Goal: Task Accomplishment & Management: Manage account settings

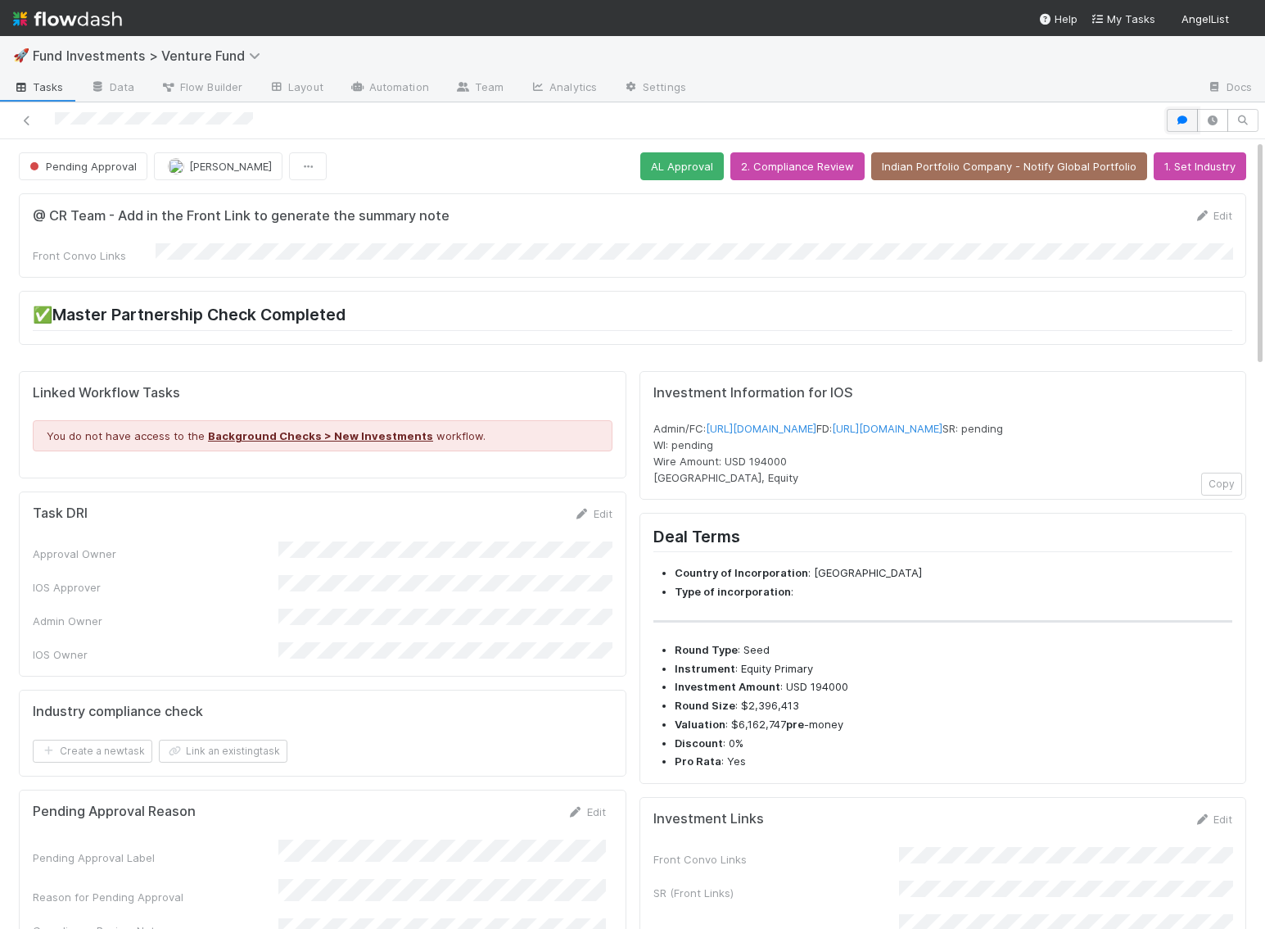
click at [1186, 120] on icon "button" at bounding box center [1182, 120] width 16 height 10
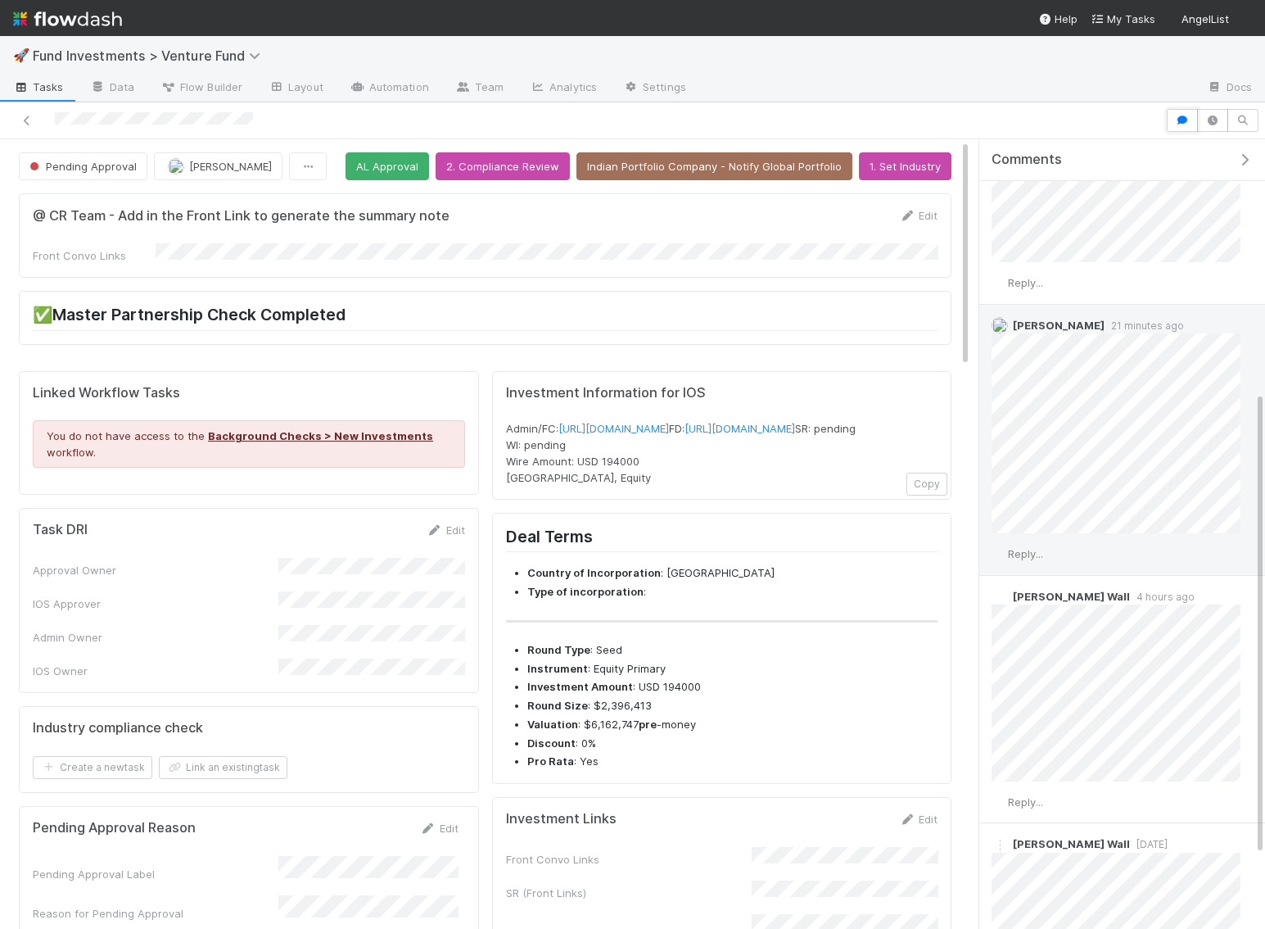
scroll to position [488, 0]
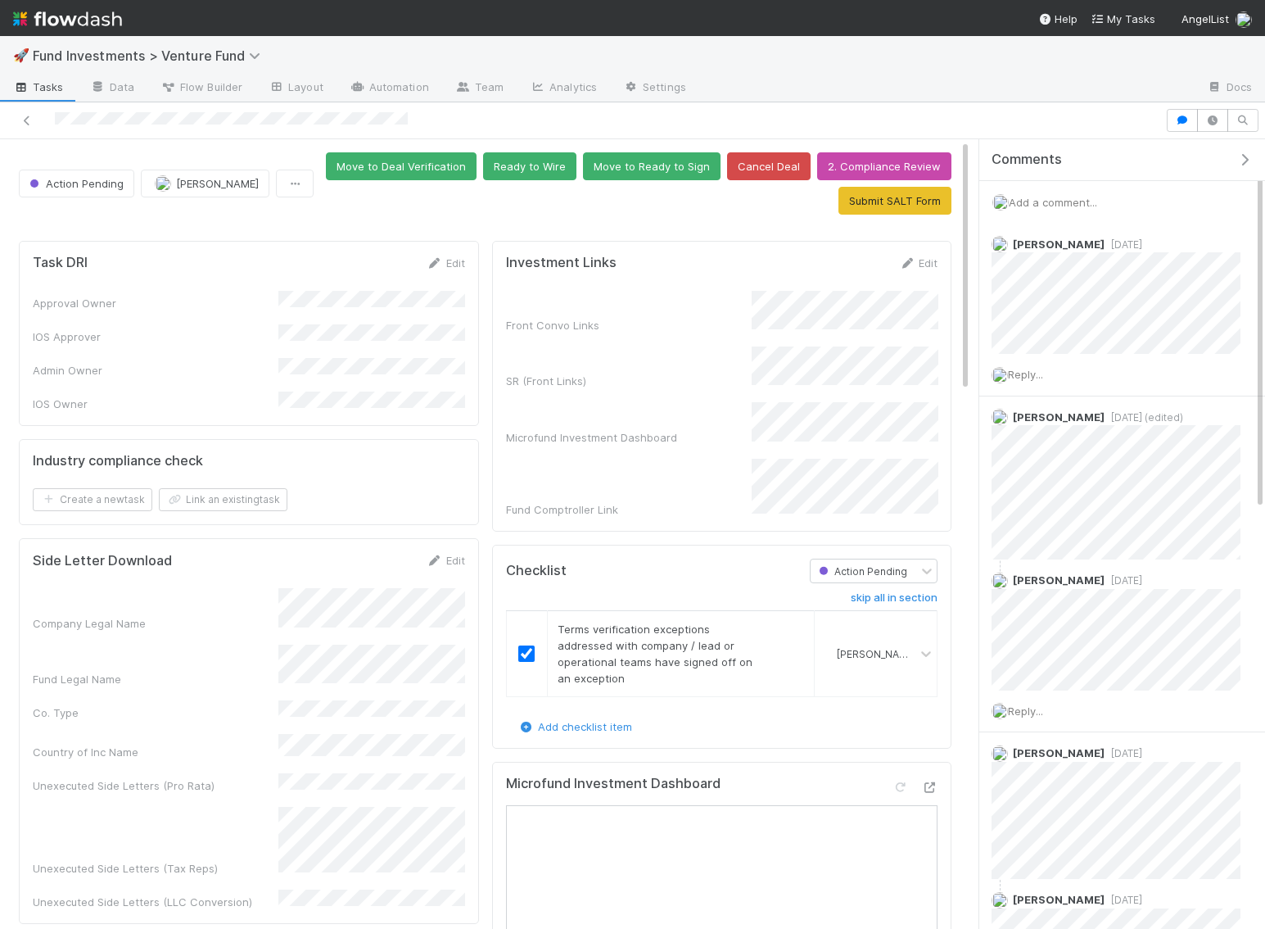
click at [1086, 209] on div "Add a comment..." at bounding box center [1122, 202] width 286 height 43
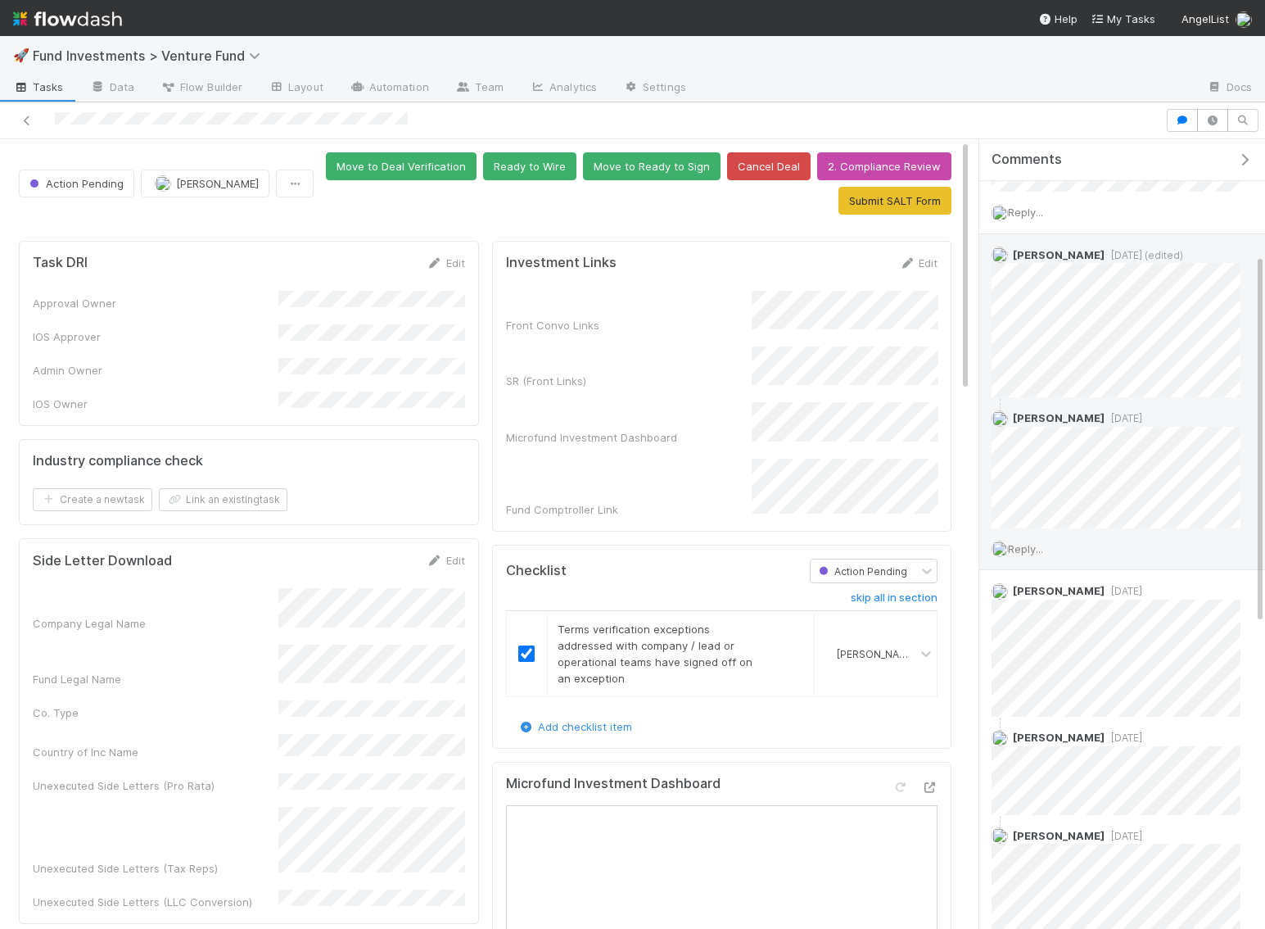
scroll to position [149, 0]
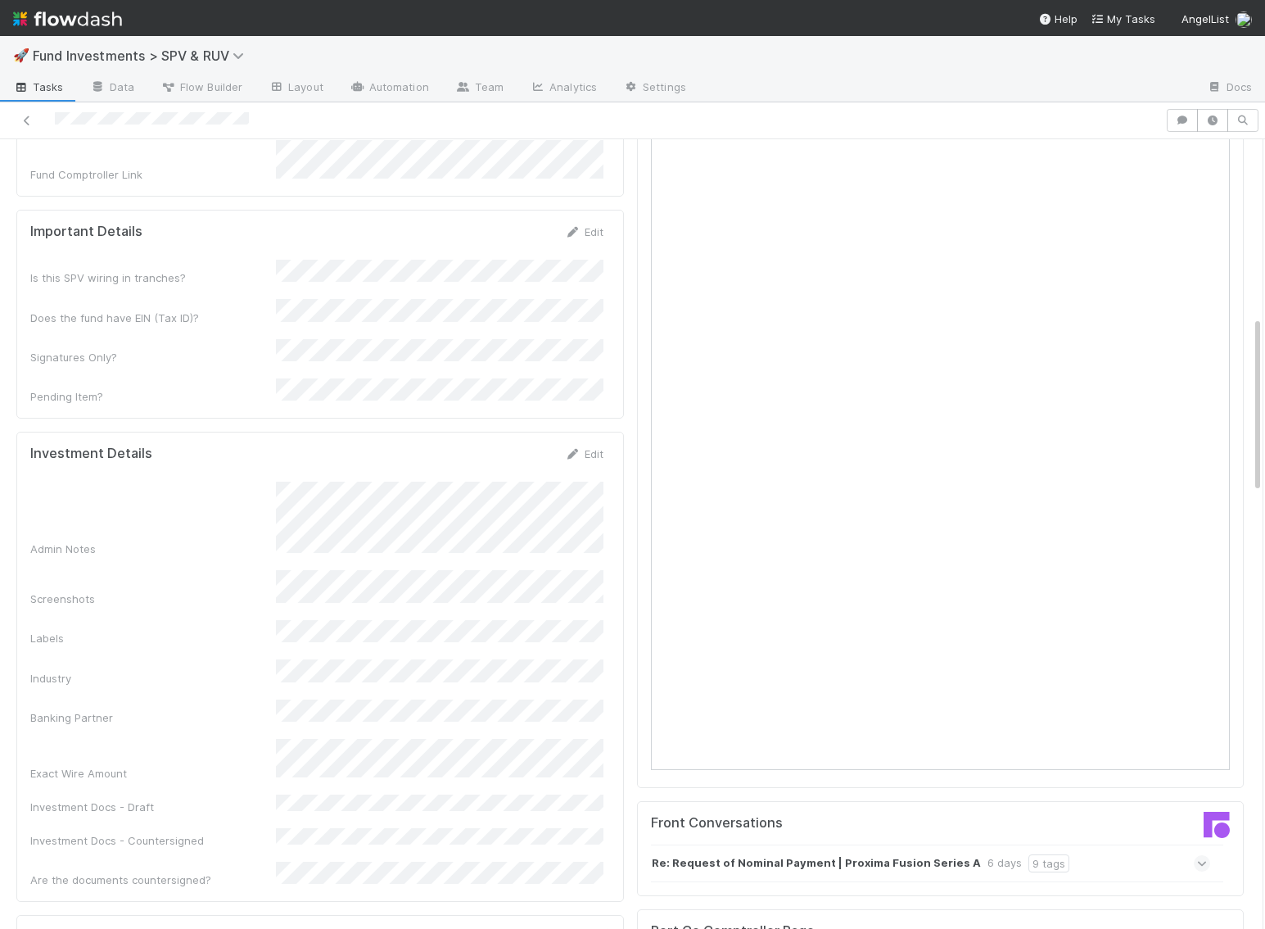
scroll to position [791, 0]
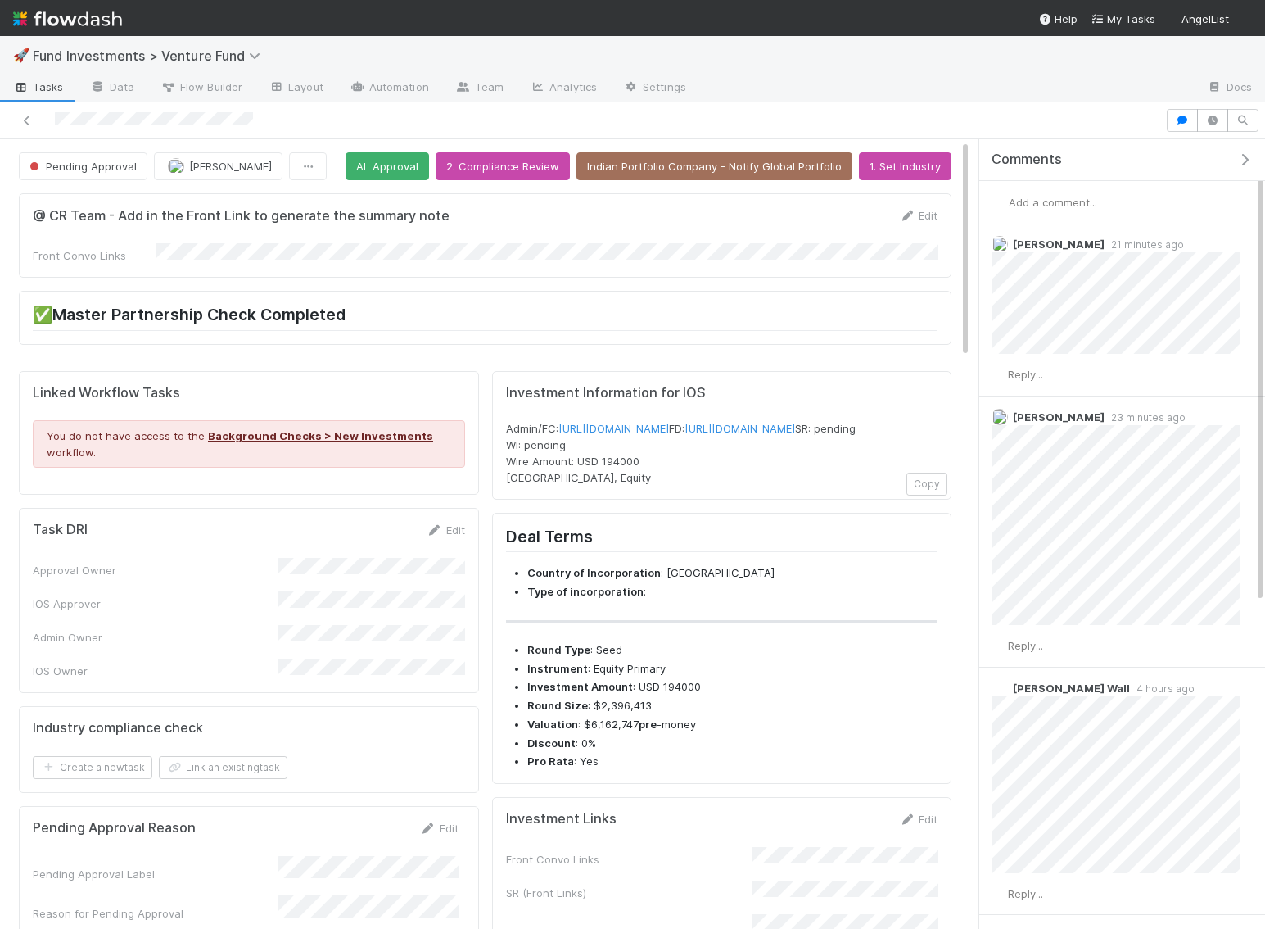
click at [1030, 196] on span "Add a comment..." at bounding box center [1053, 202] width 88 height 13
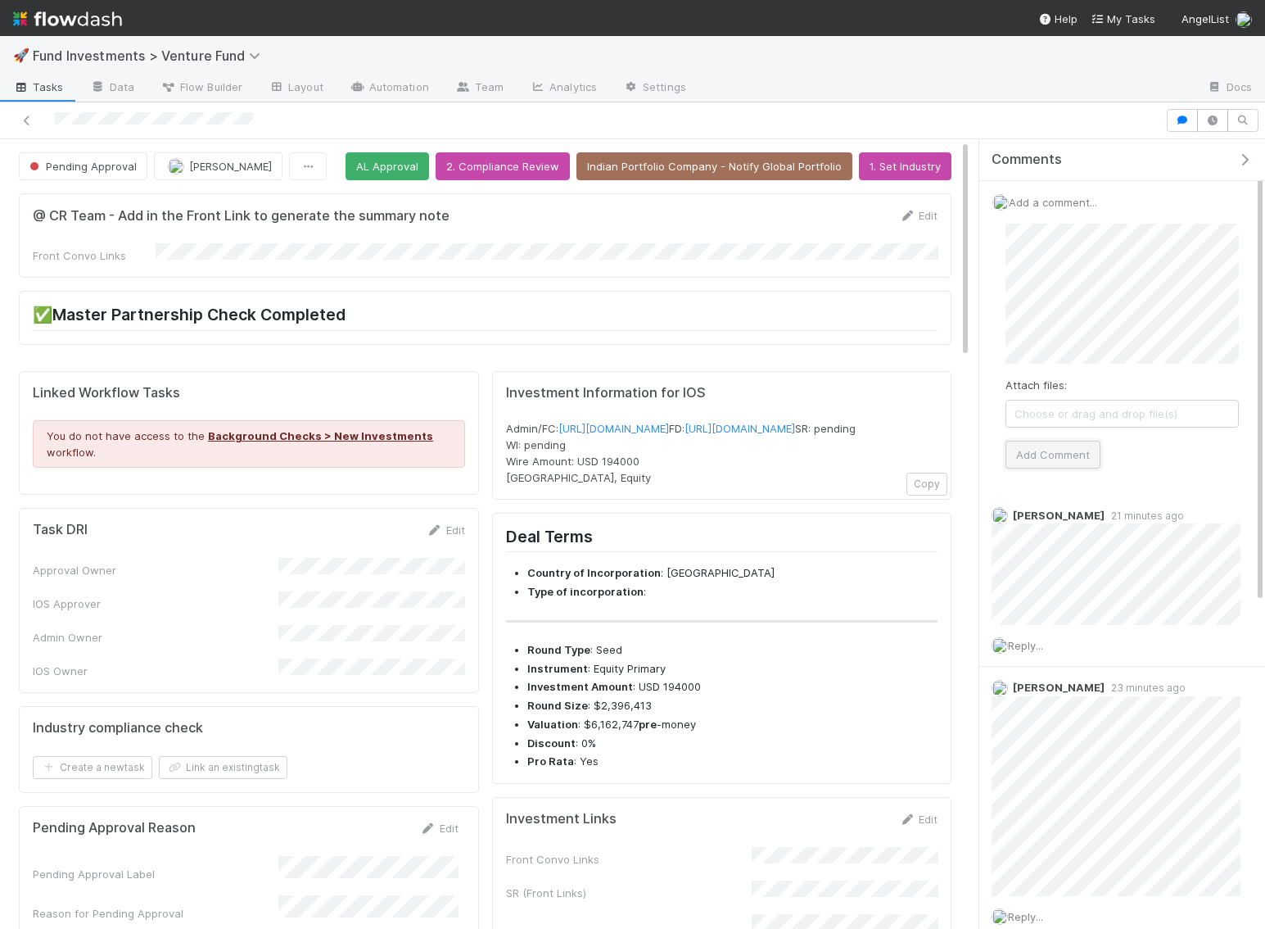
click at [1045, 450] on button "Add Comment" at bounding box center [1052, 455] width 95 height 28
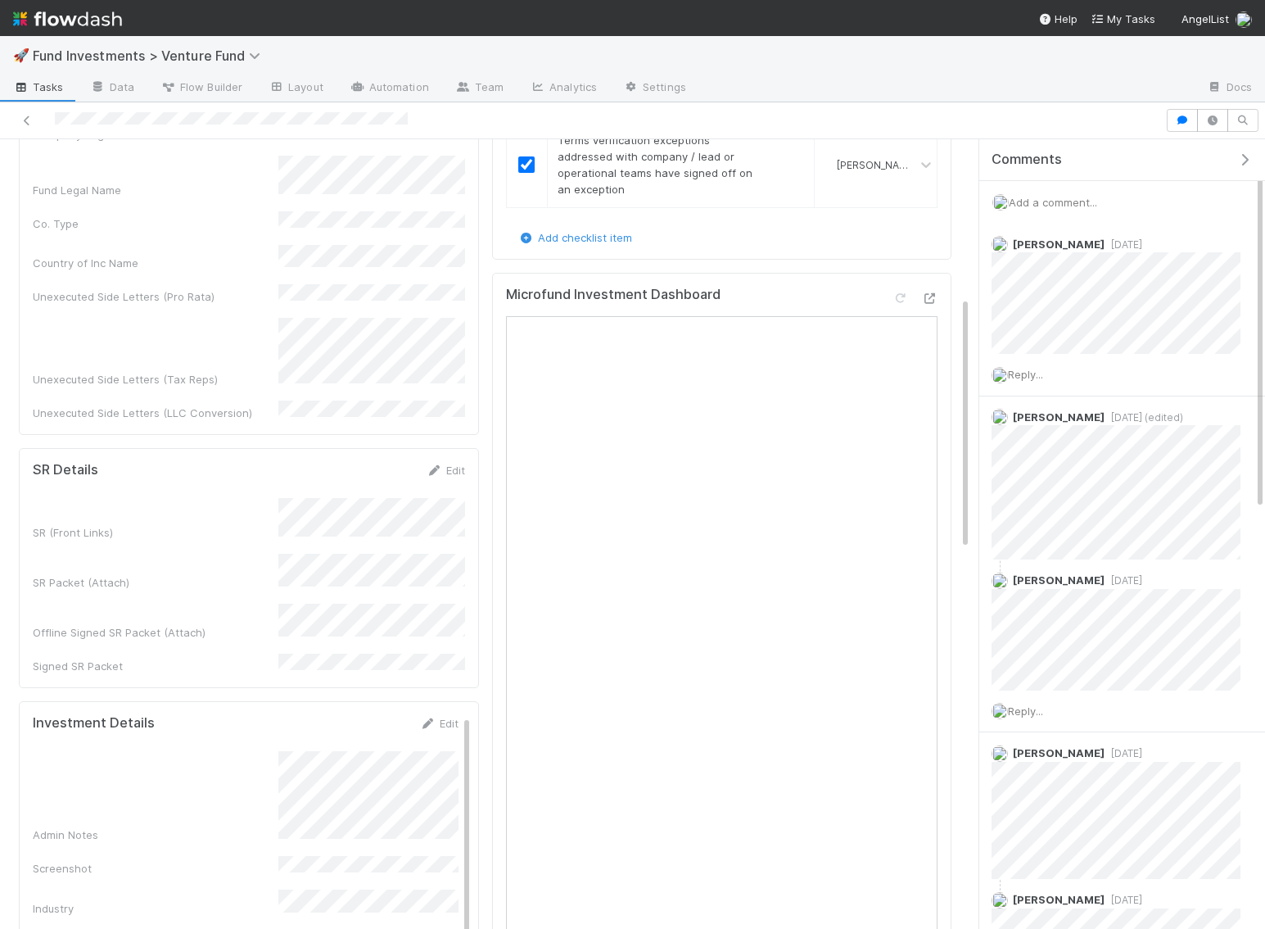
scroll to position [475, 0]
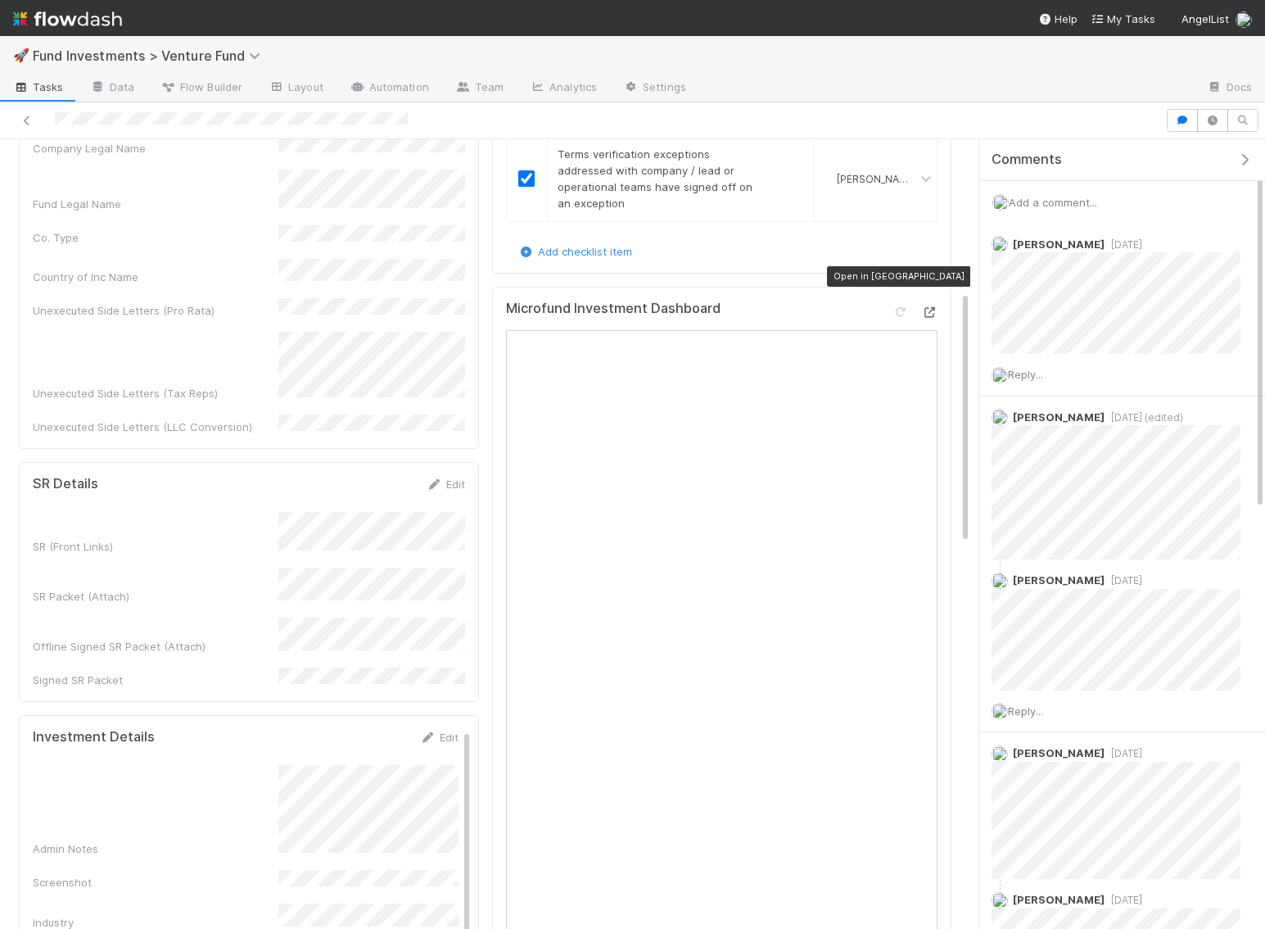
click at [934, 307] on icon at bounding box center [929, 312] width 16 height 11
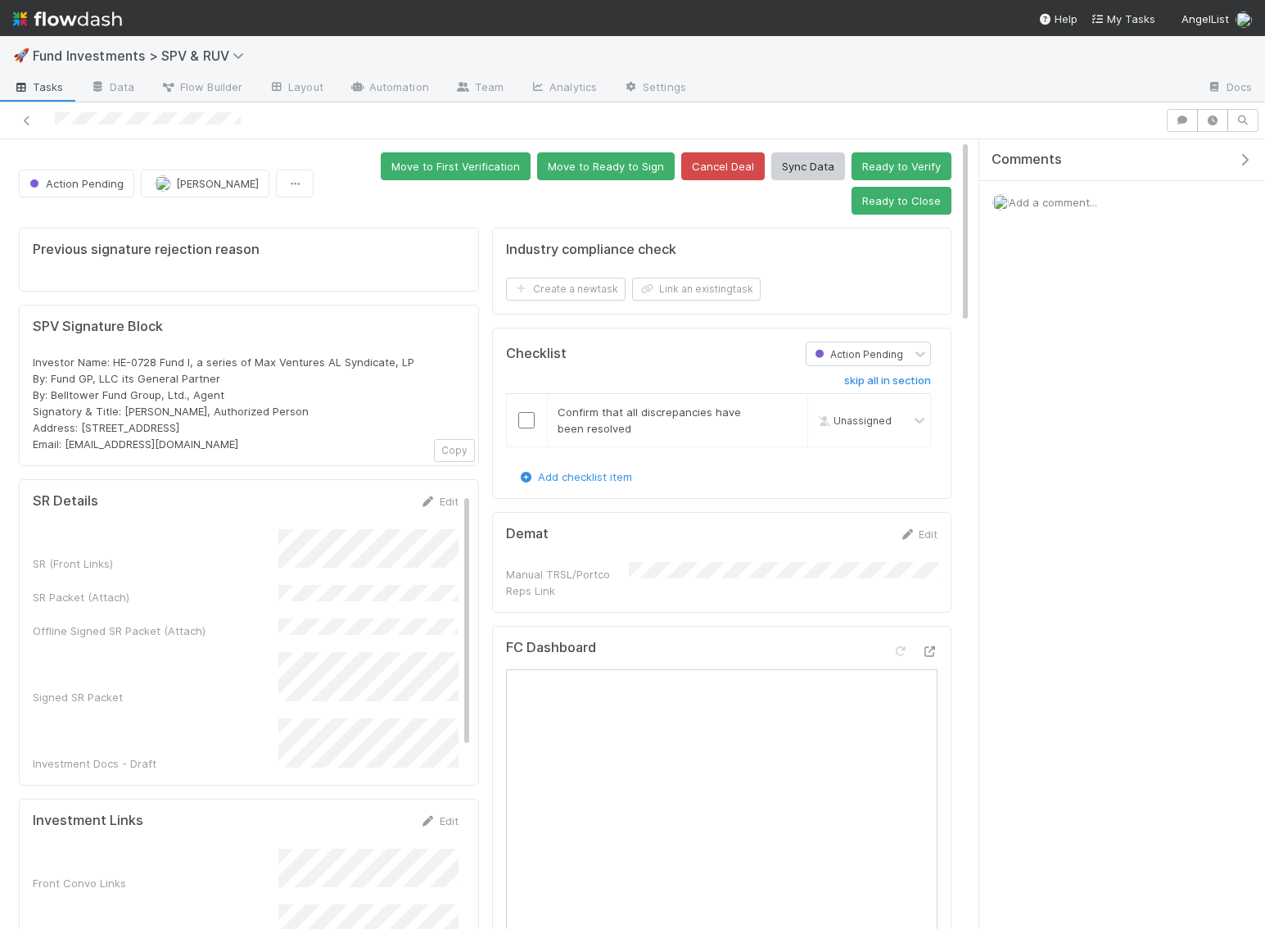
click at [1237, 157] on icon "button" at bounding box center [1244, 159] width 16 height 13
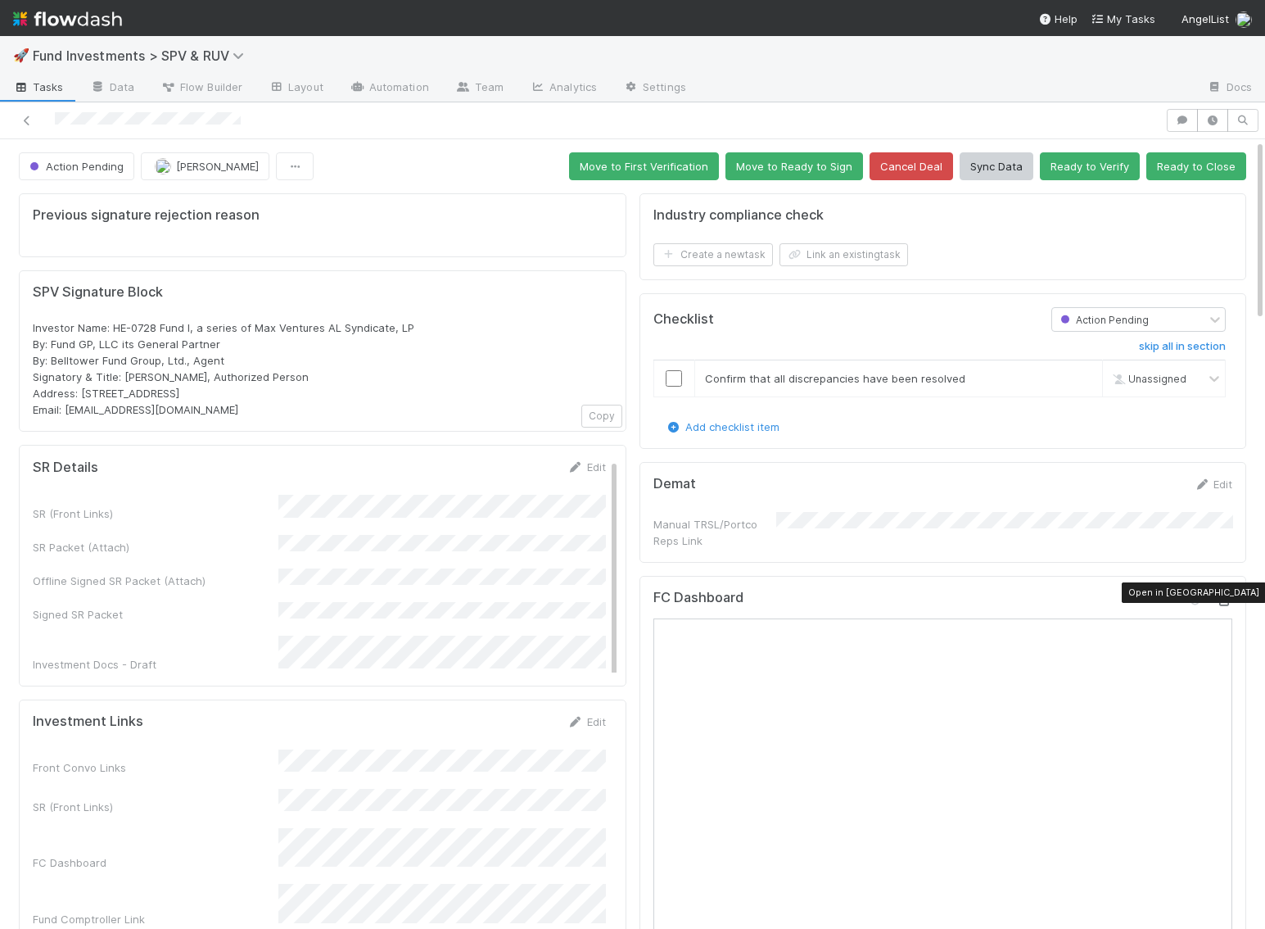
click at [1228, 595] on icon at bounding box center [1224, 600] width 16 height 11
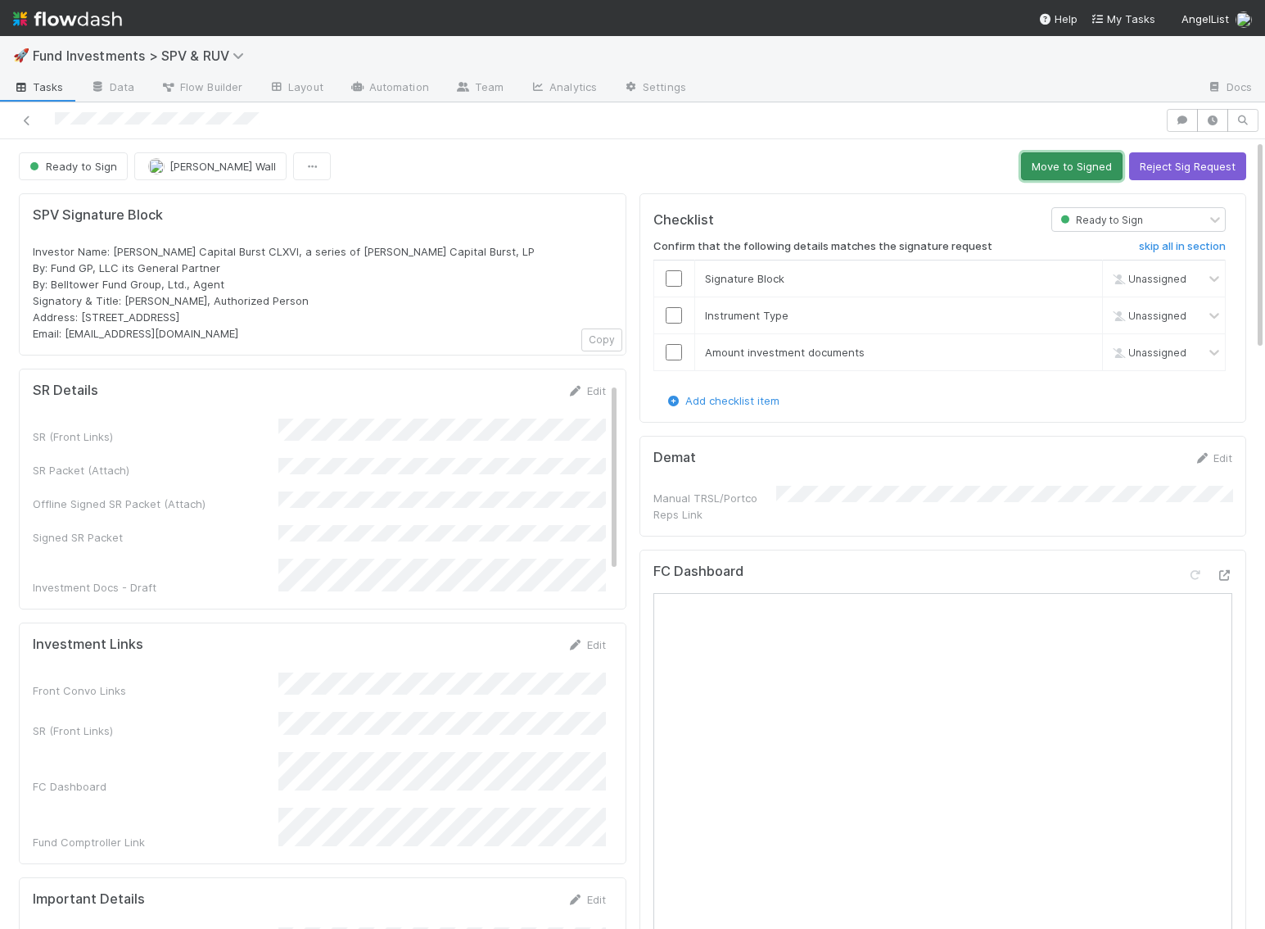
click at [1077, 168] on button "Move to Signed" at bounding box center [1072, 166] width 102 height 28
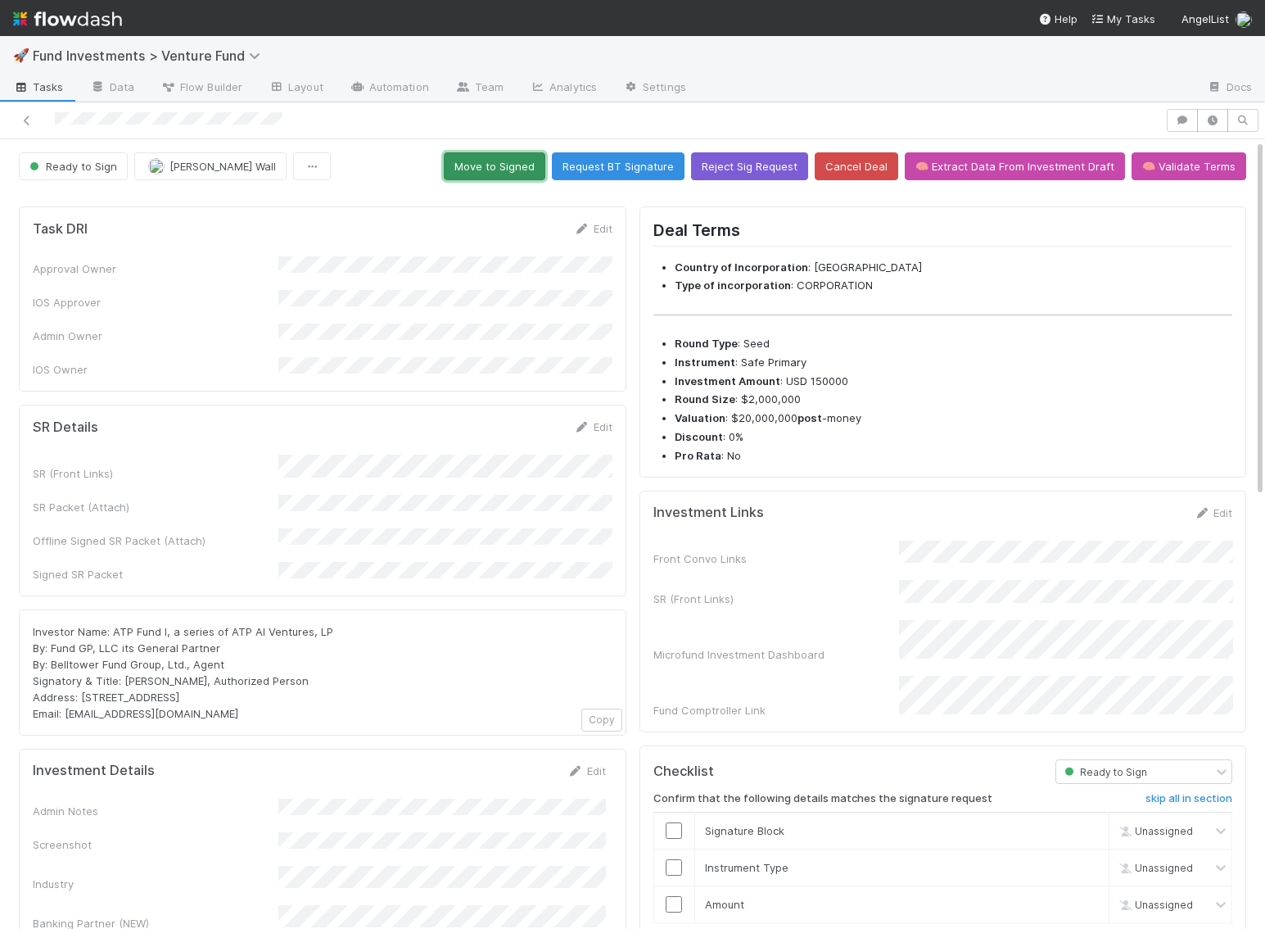
click at [545, 170] on button "Move to Signed" at bounding box center [495, 166] width 102 height 28
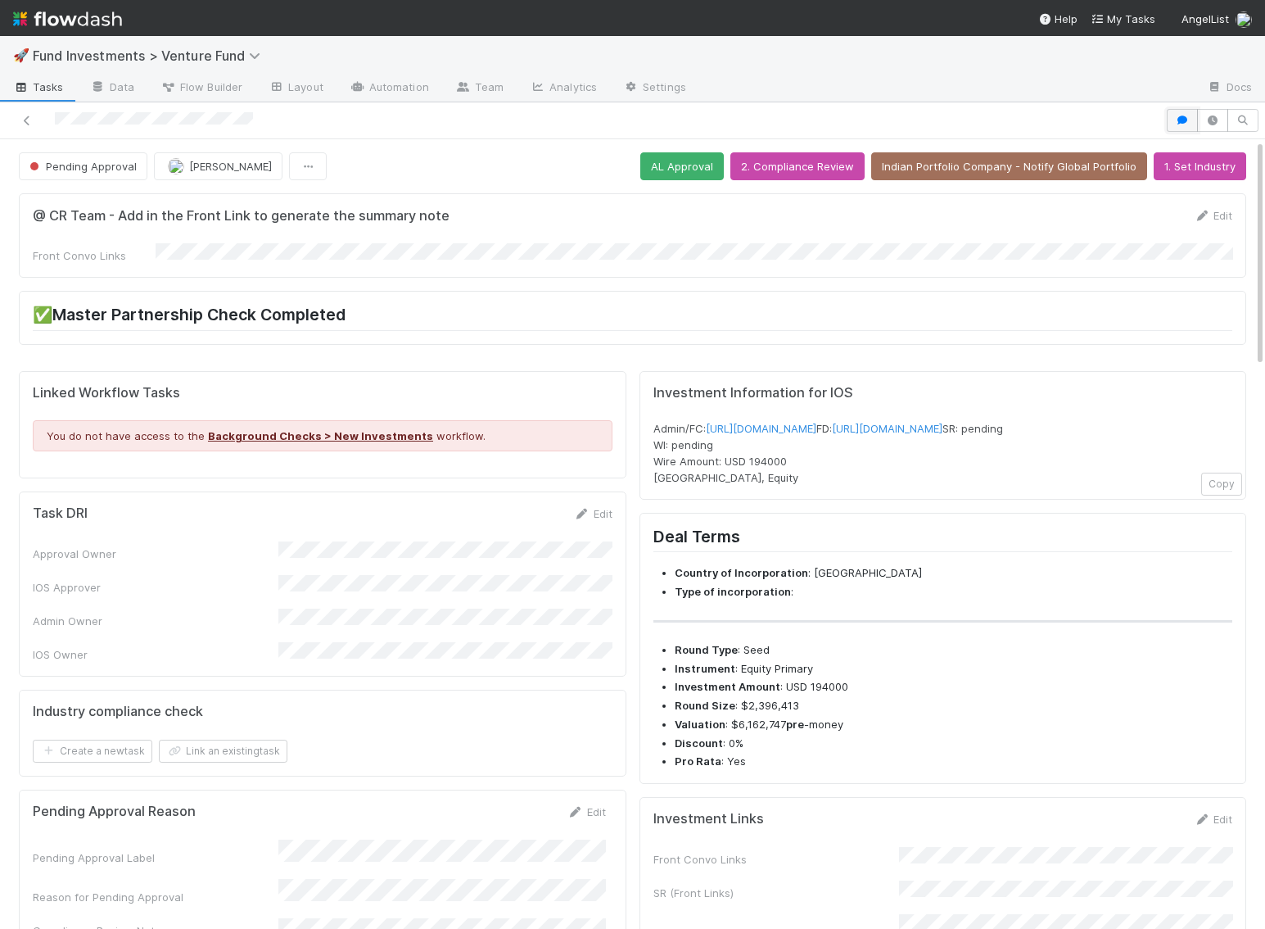
click at [1182, 111] on button "button" at bounding box center [1182, 120] width 31 height 23
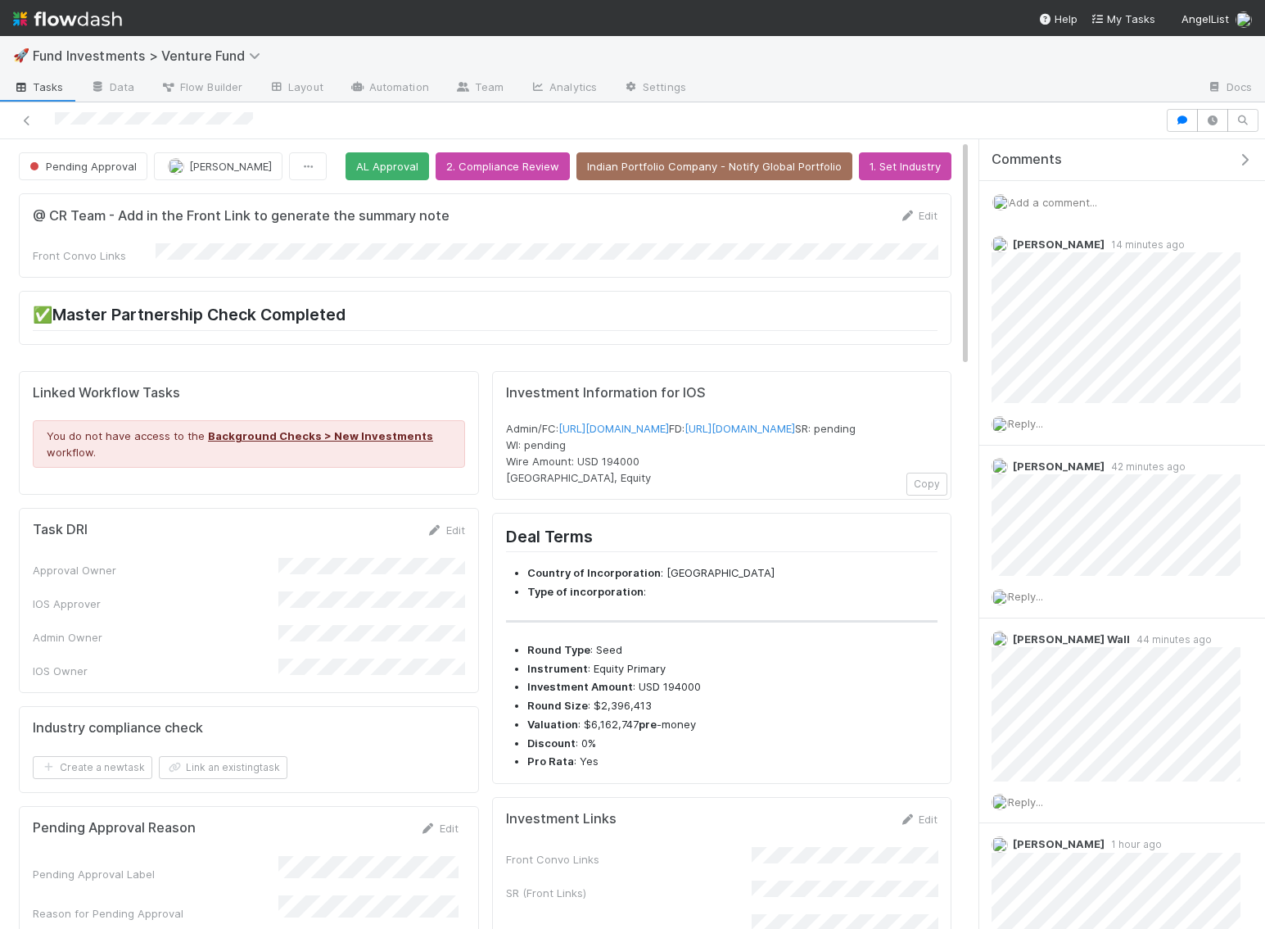
click at [1064, 196] on span "Add a comment..." at bounding box center [1053, 202] width 88 height 13
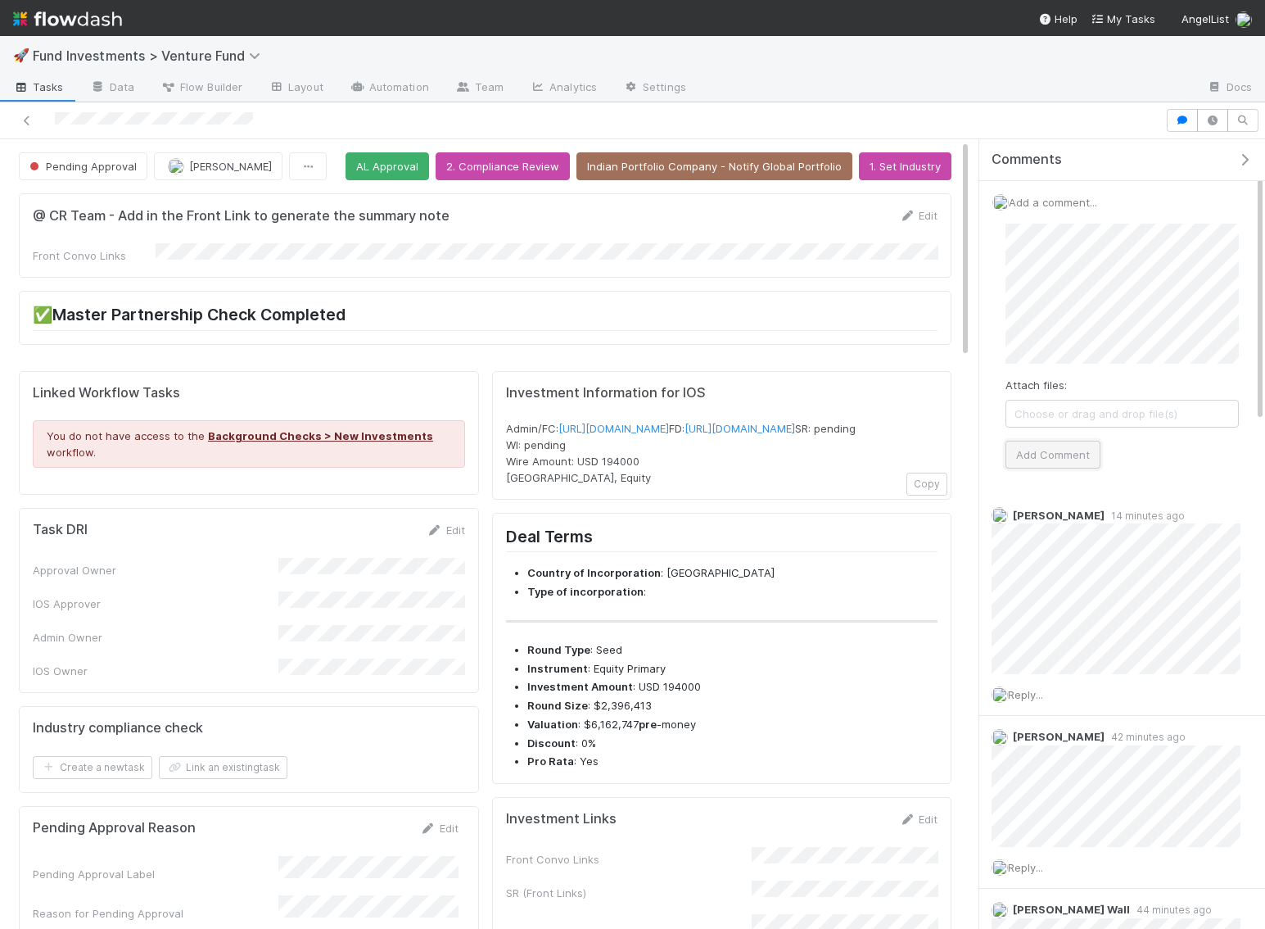
click at [1056, 450] on button "Add Comment" at bounding box center [1052, 455] width 95 height 28
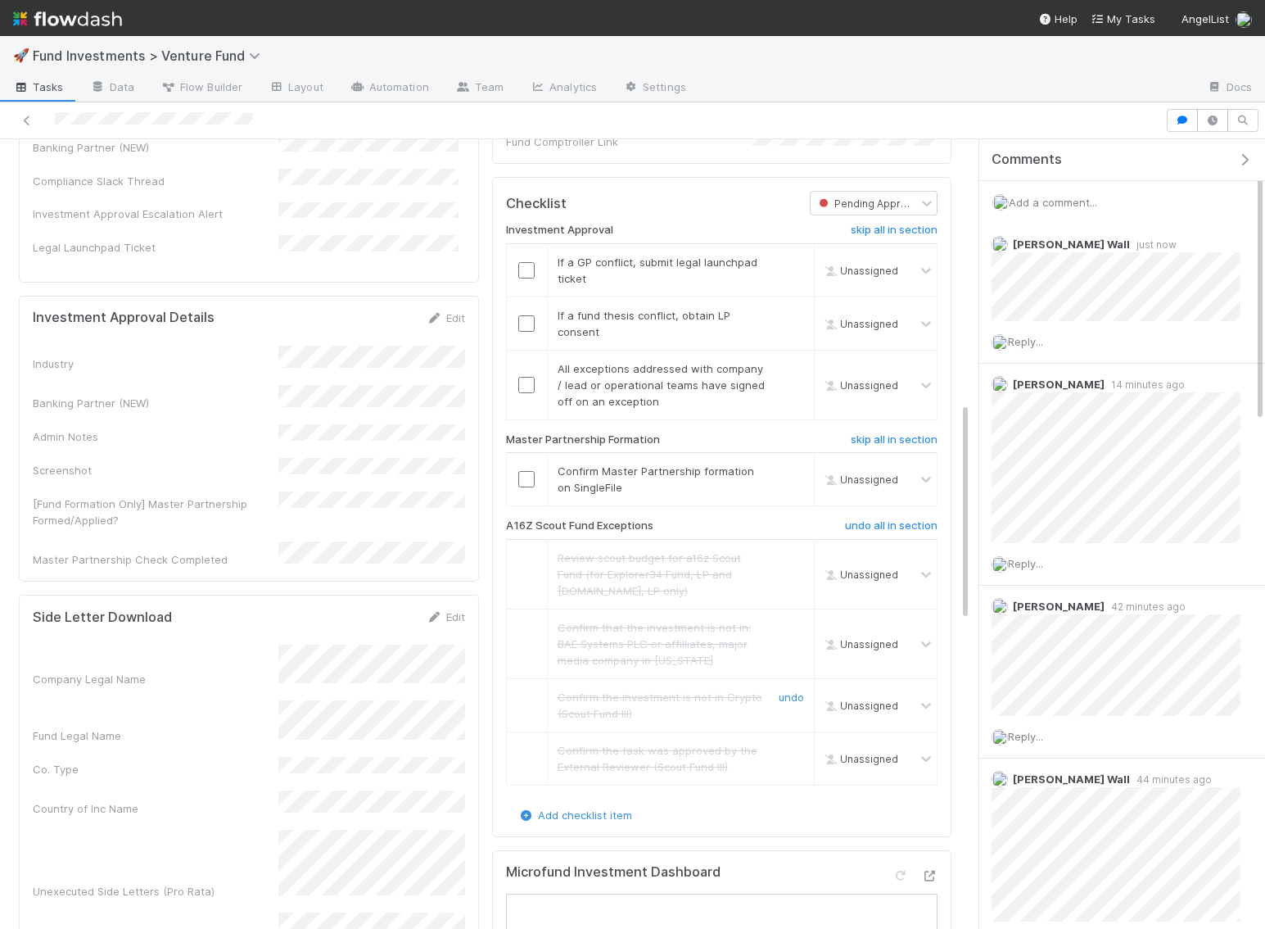
scroll to position [853, 0]
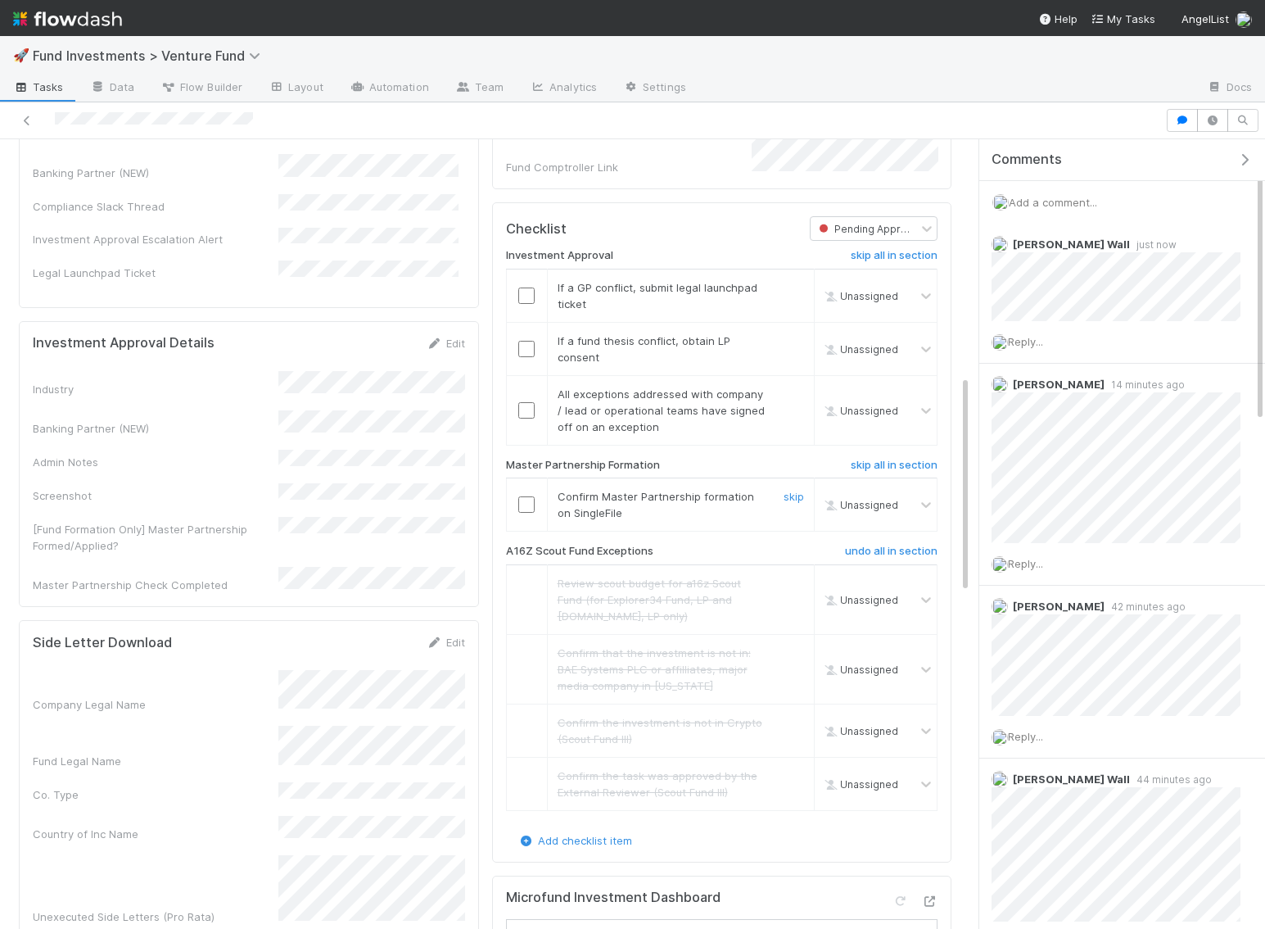
click at [527, 510] on input "checkbox" at bounding box center [526, 504] width 16 height 16
click at [526, 418] on input "checkbox" at bounding box center [526, 410] width 16 height 16
click at [531, 357] on input "checkbox" at bounding box center [526, 349] width 16 height 16
click at [518, 296] on input "checkbox" at bounding box center [526, 295] width 16 height 16
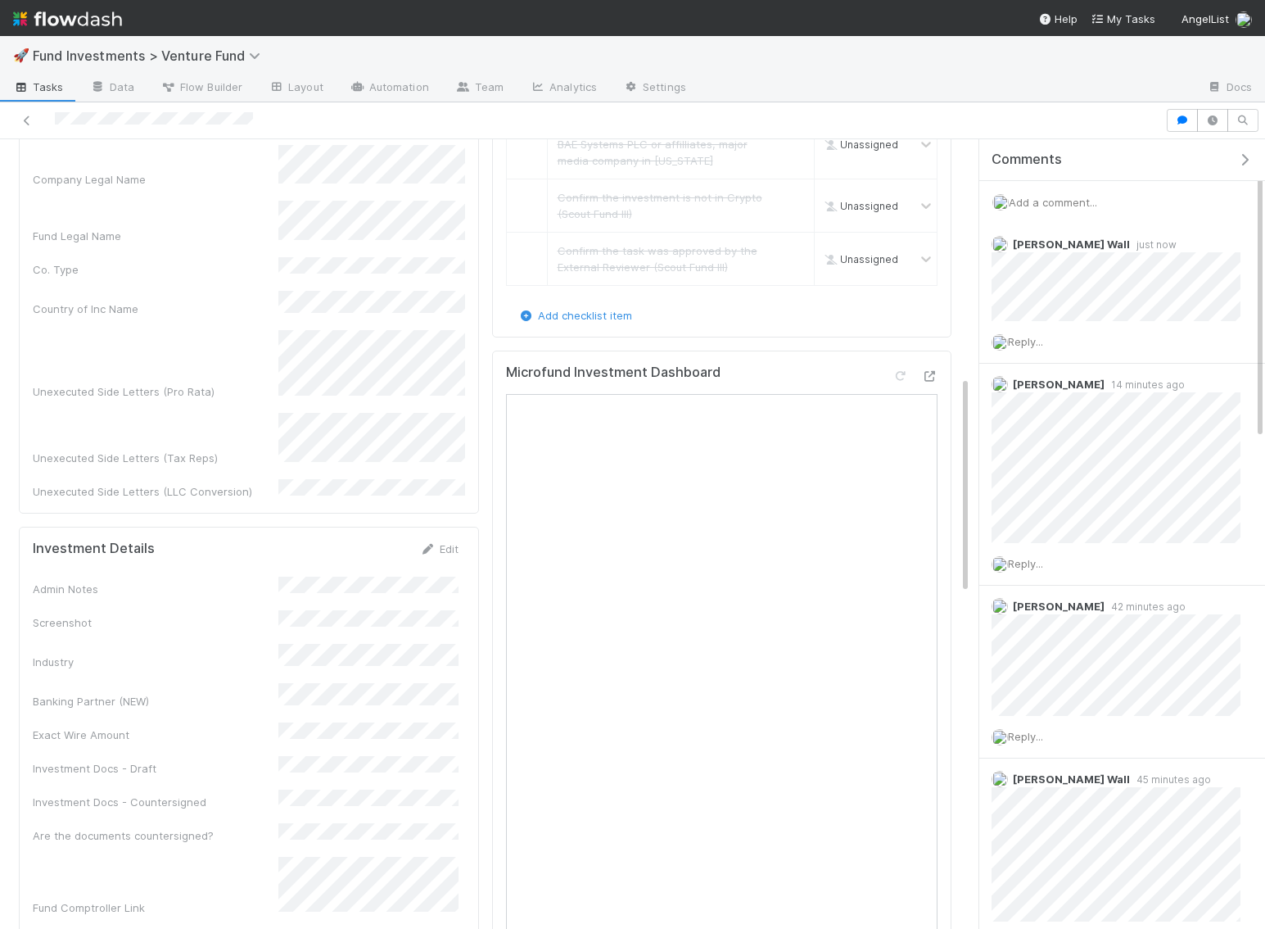
scroll to position [1482, 0]
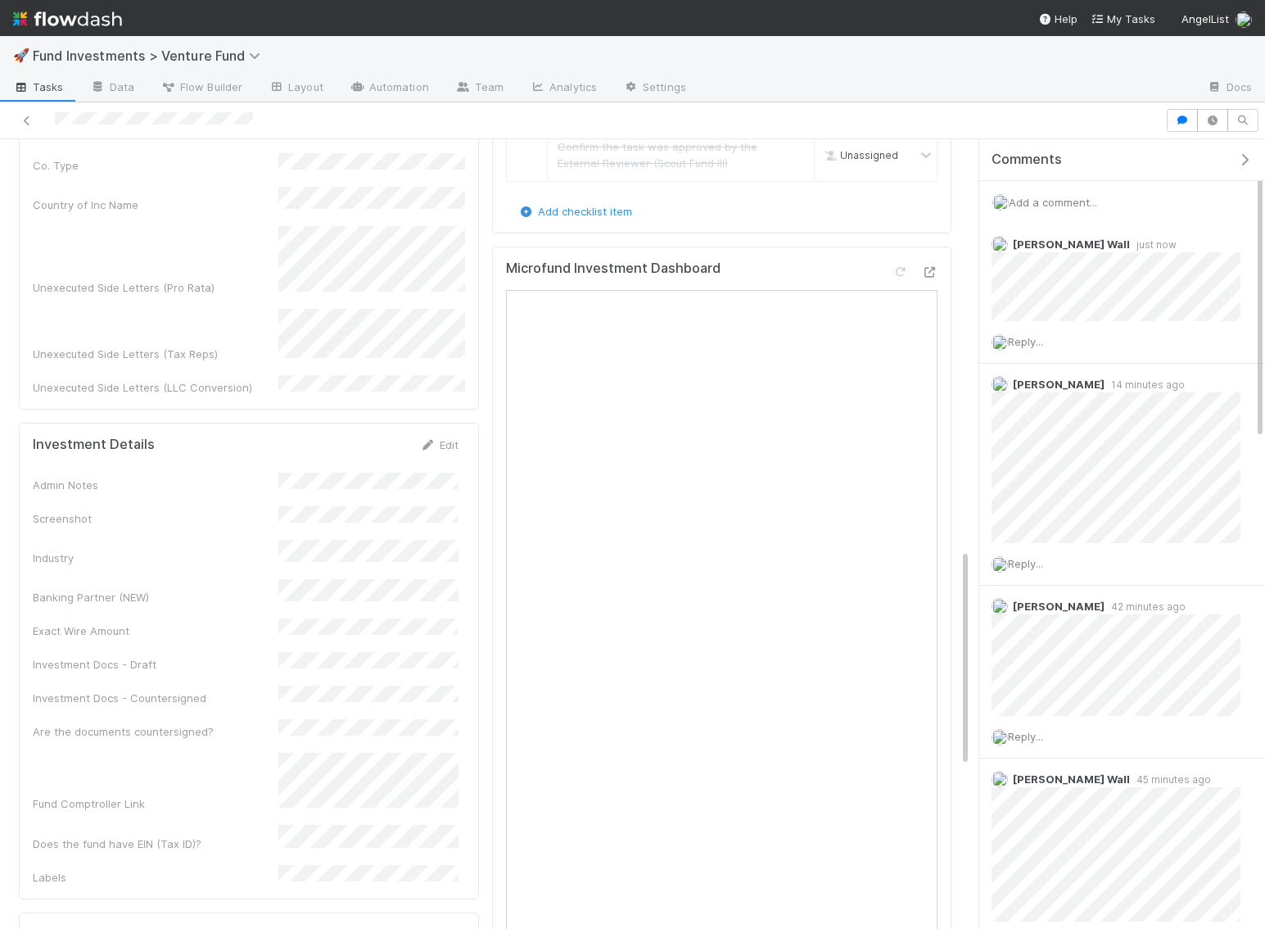
checkbox input "true"
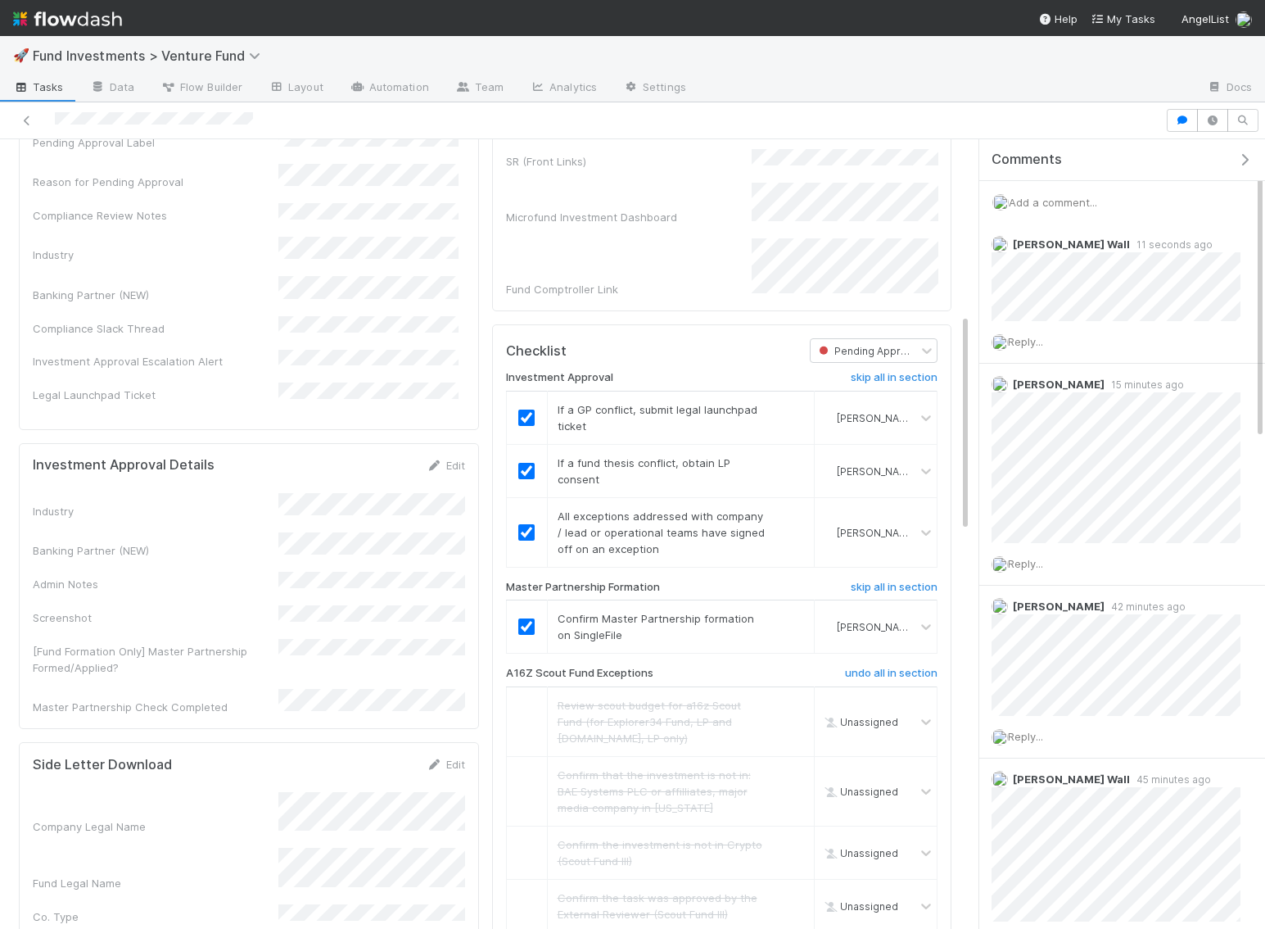
scroll to position [0, 0]
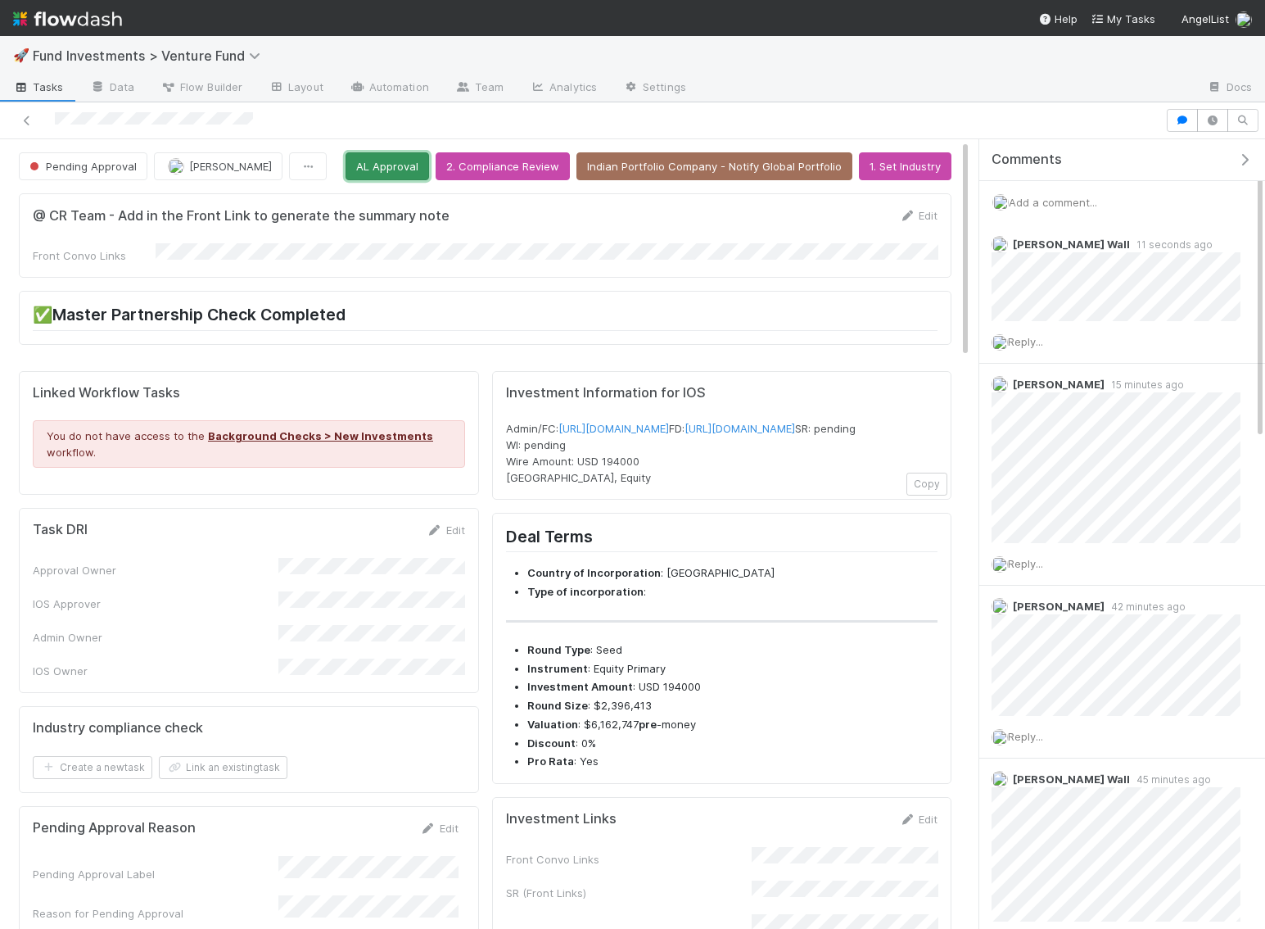
click at [386, 169] on button "AL Approval" at bounding box center [388, 166] width 84 height 28
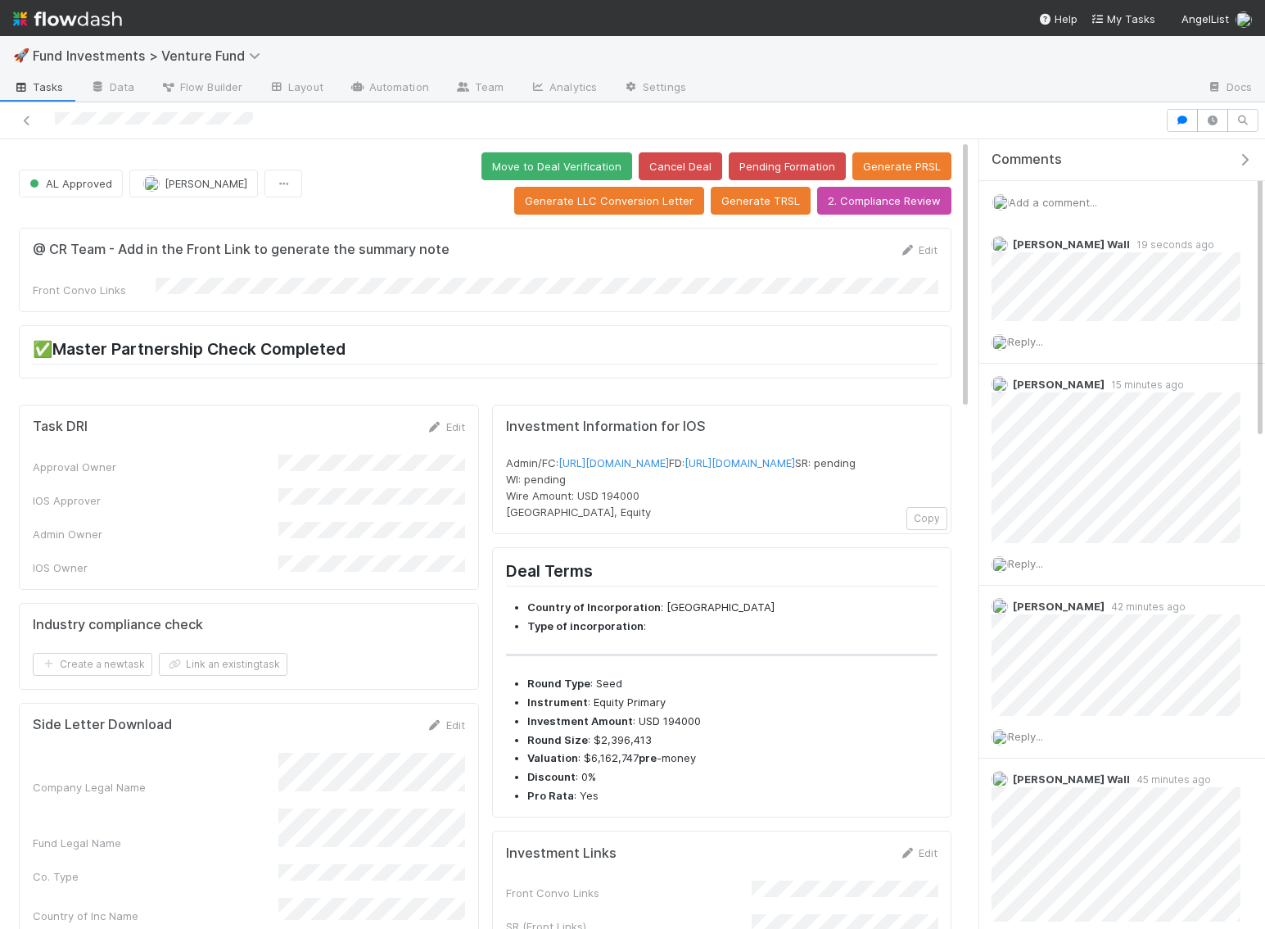
click at [59, 32] on img at bounding box center [67, 19] width 109 height 28
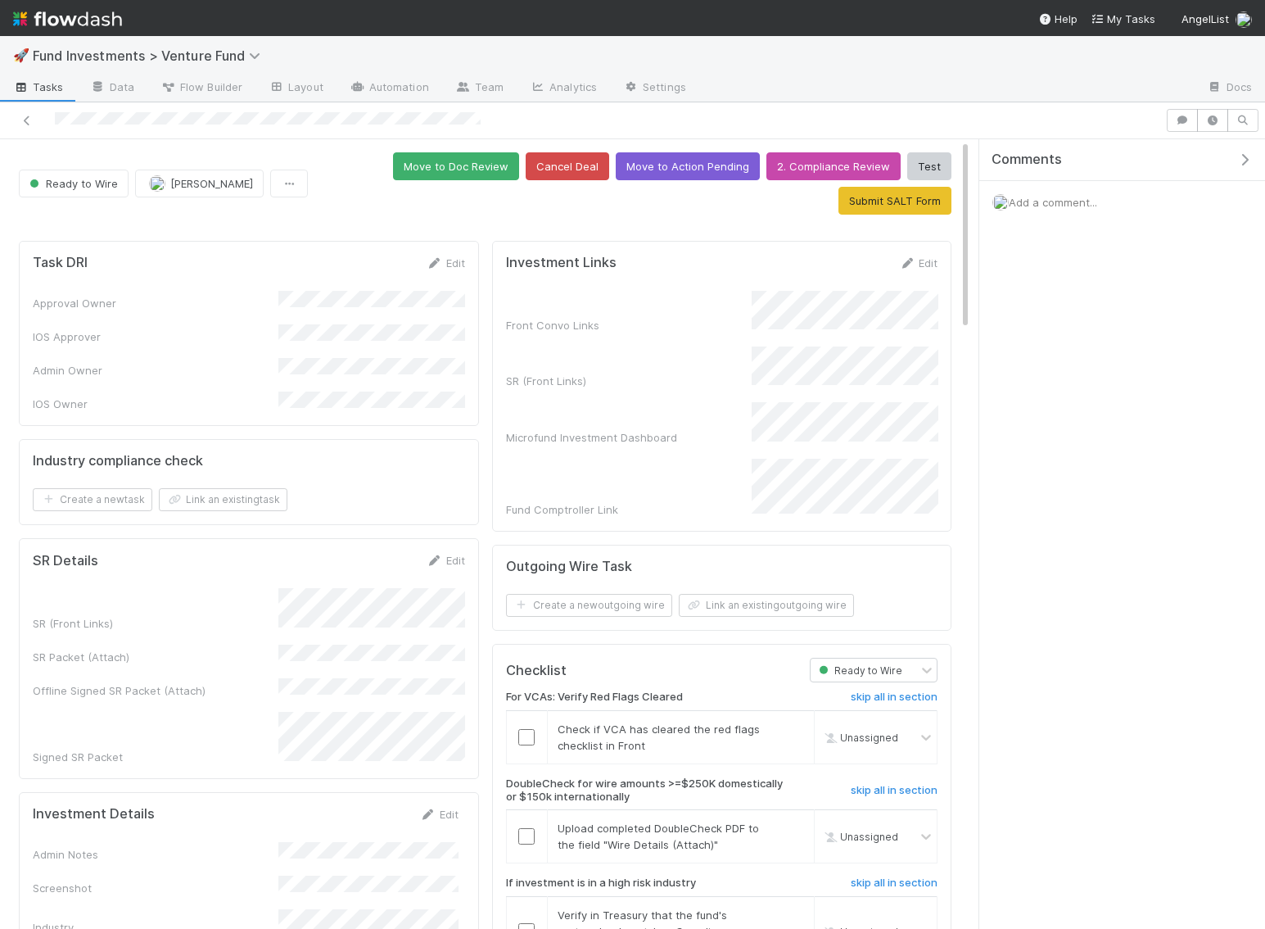
click at [1249, 161] on icon "button" at bounding box center [1244, 159] width 16 height 13
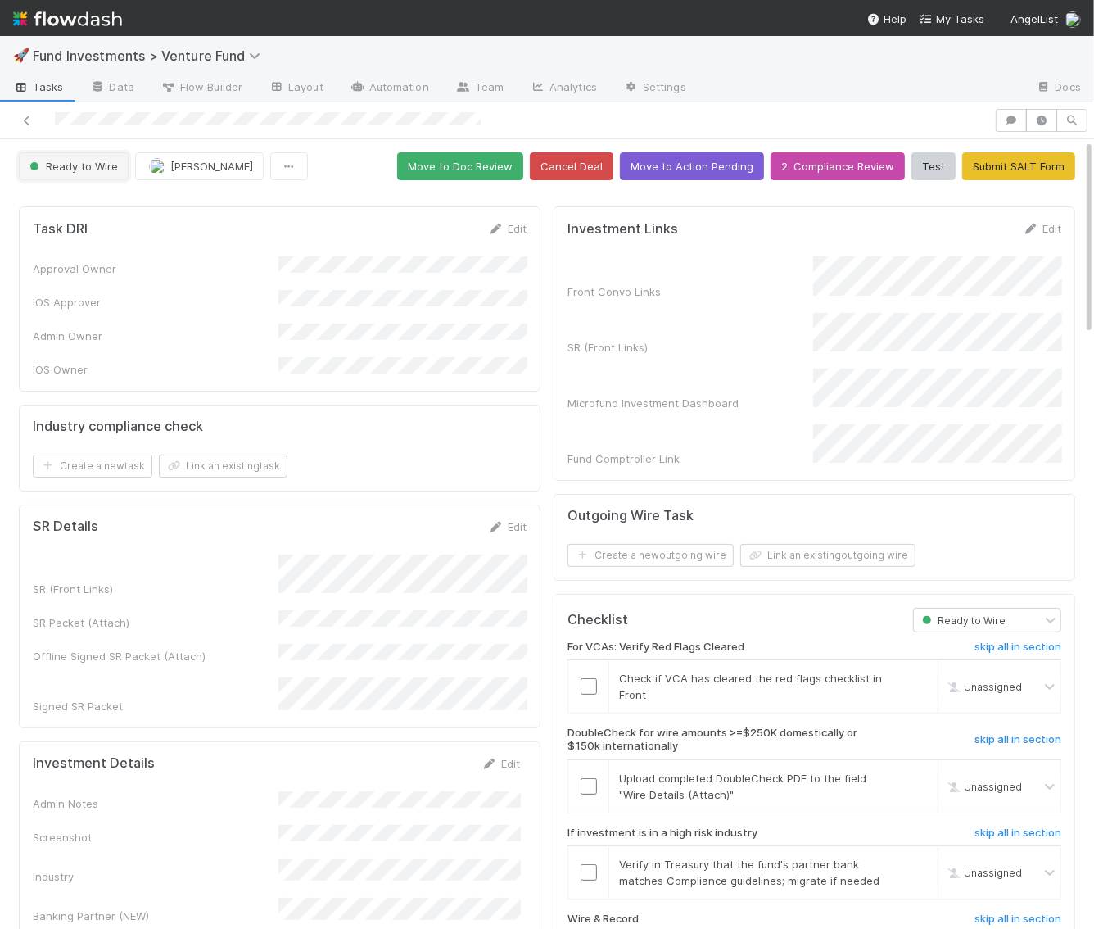
click at [87, 172] on button "Ready to Wire" at bounding box center [74, 166] width 110 height 28
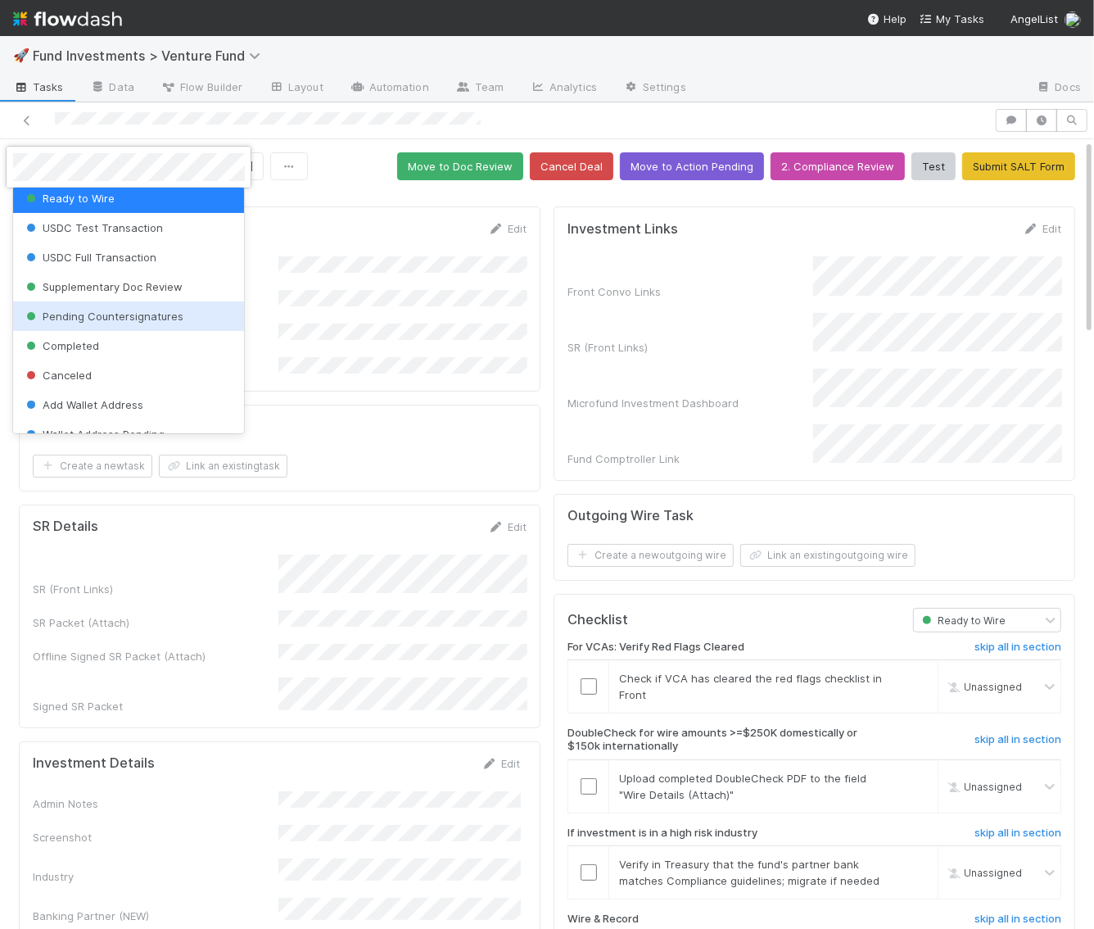
scroll to position [254, 0]
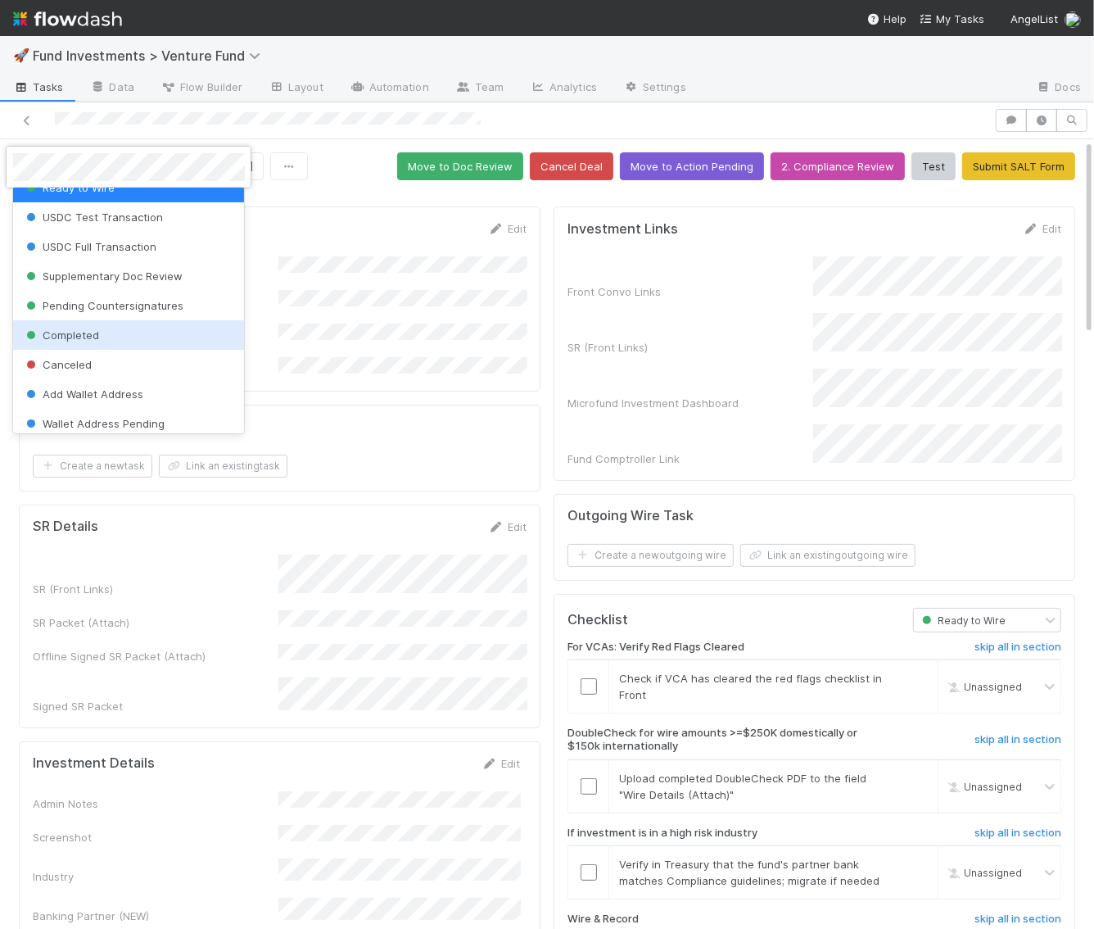
click at [96, 336] on span "Completed" at bounding box center [61, 334] width 76 height 13
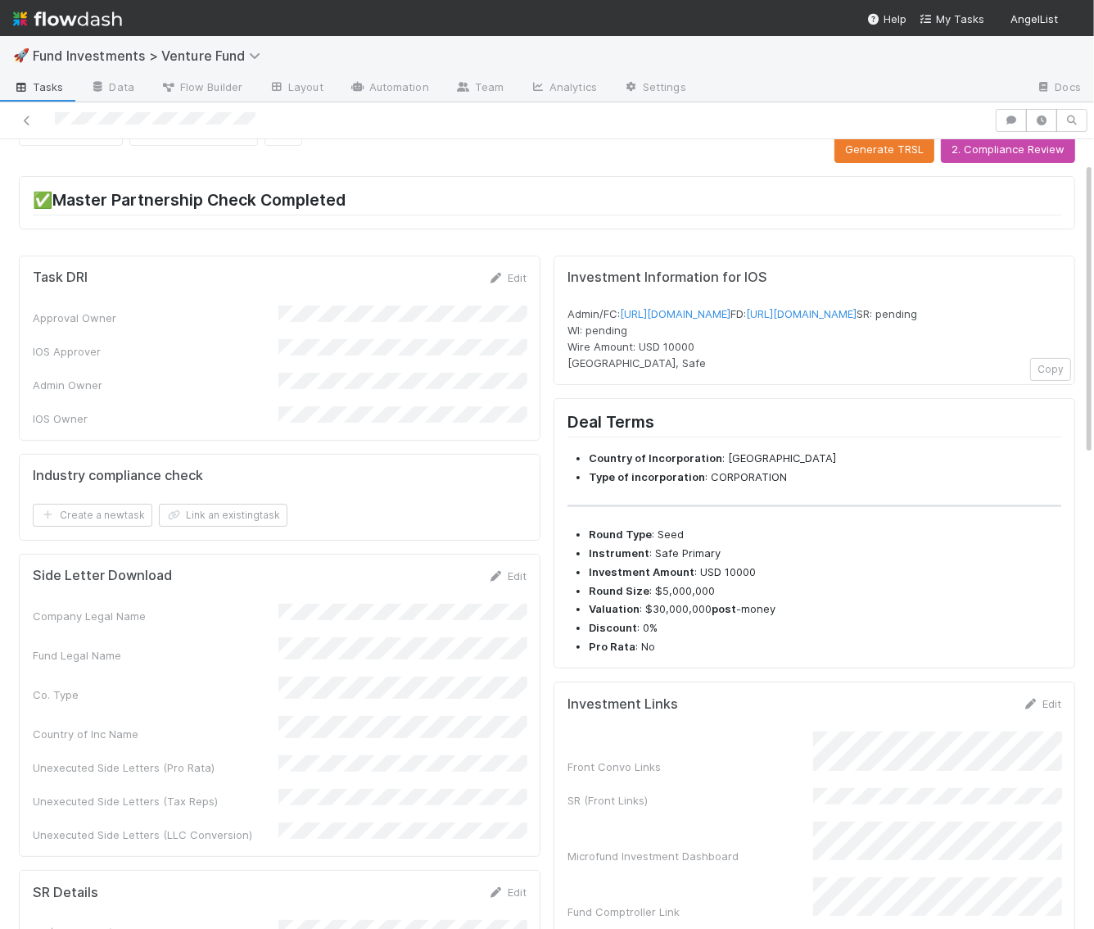
scroll to position [64, 0]
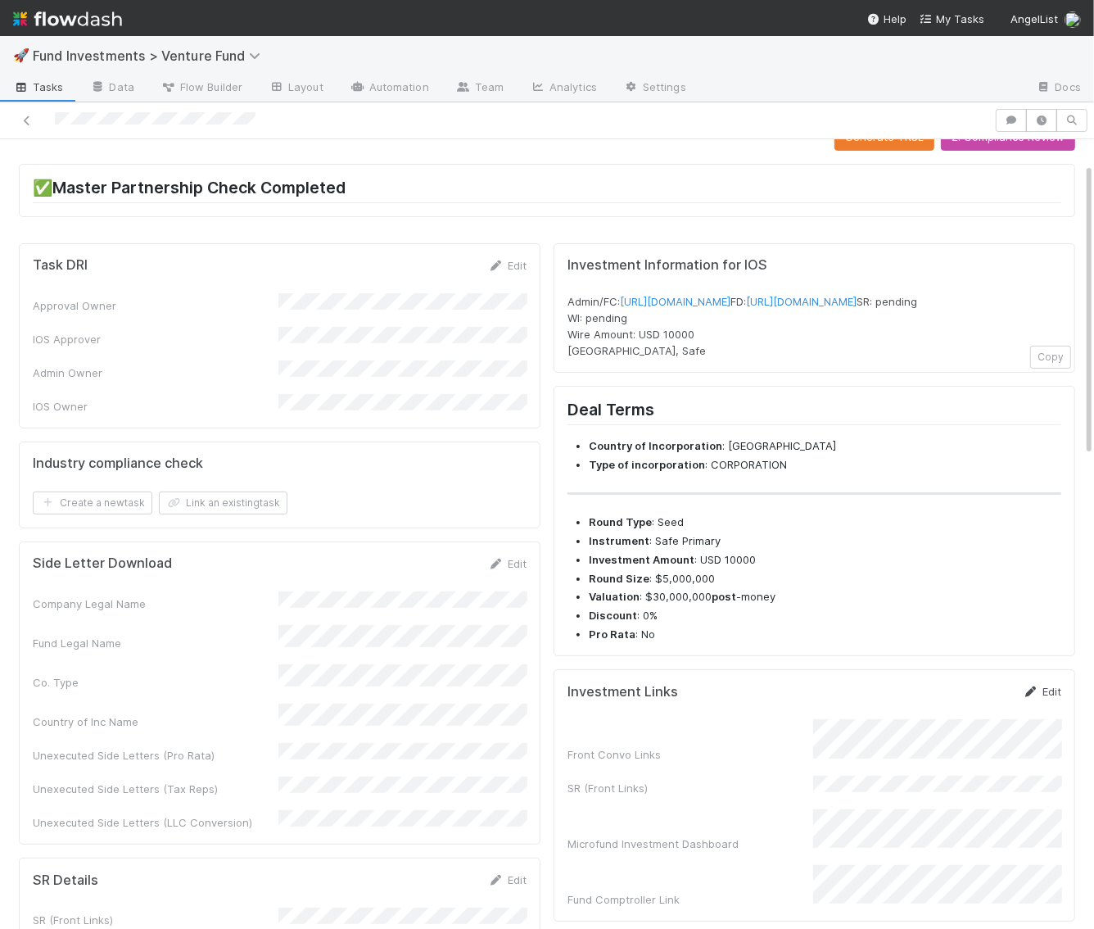
click at [1043, 698] on link "Edit" at bounding box center [1042, 691] width 38 height 13
click at [977, 711] on button "Save" at bounding box center [974, 697] width 47 height 28
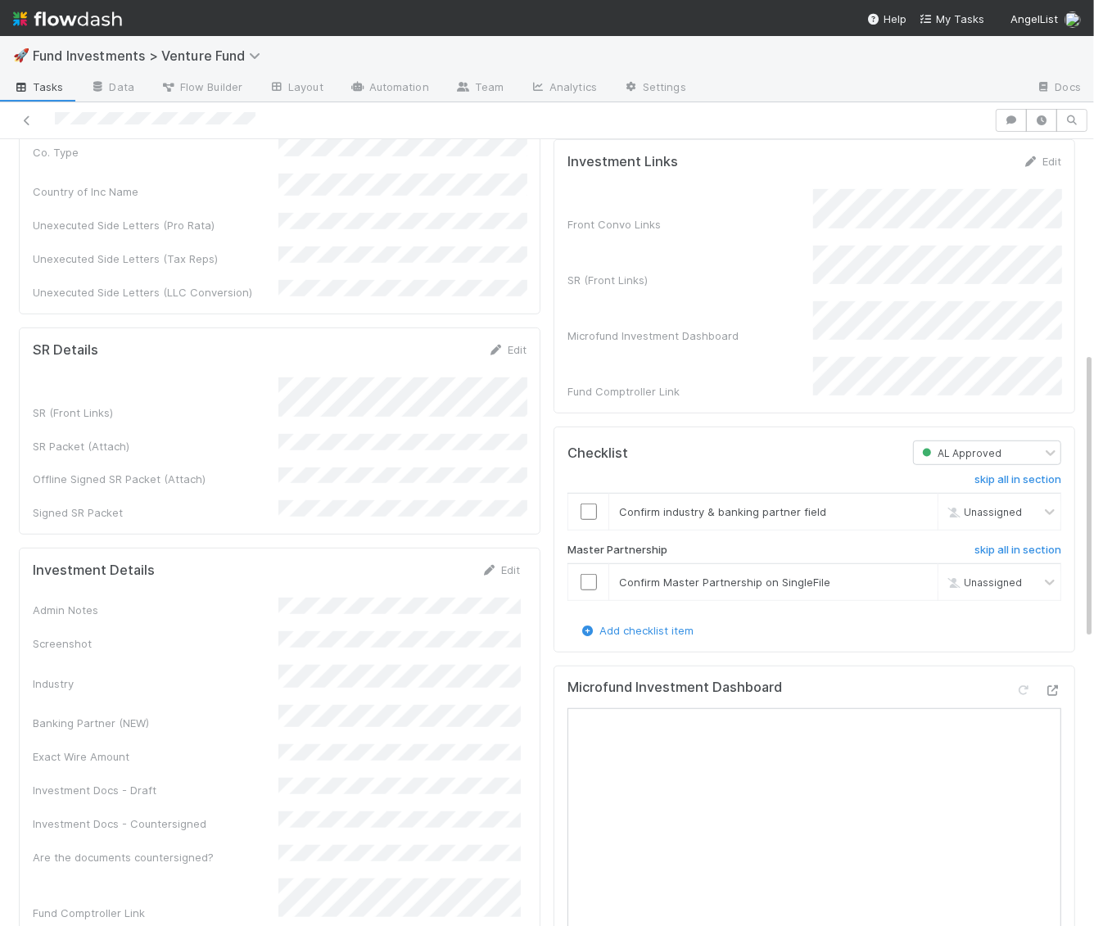
scroll to position [582, 0]
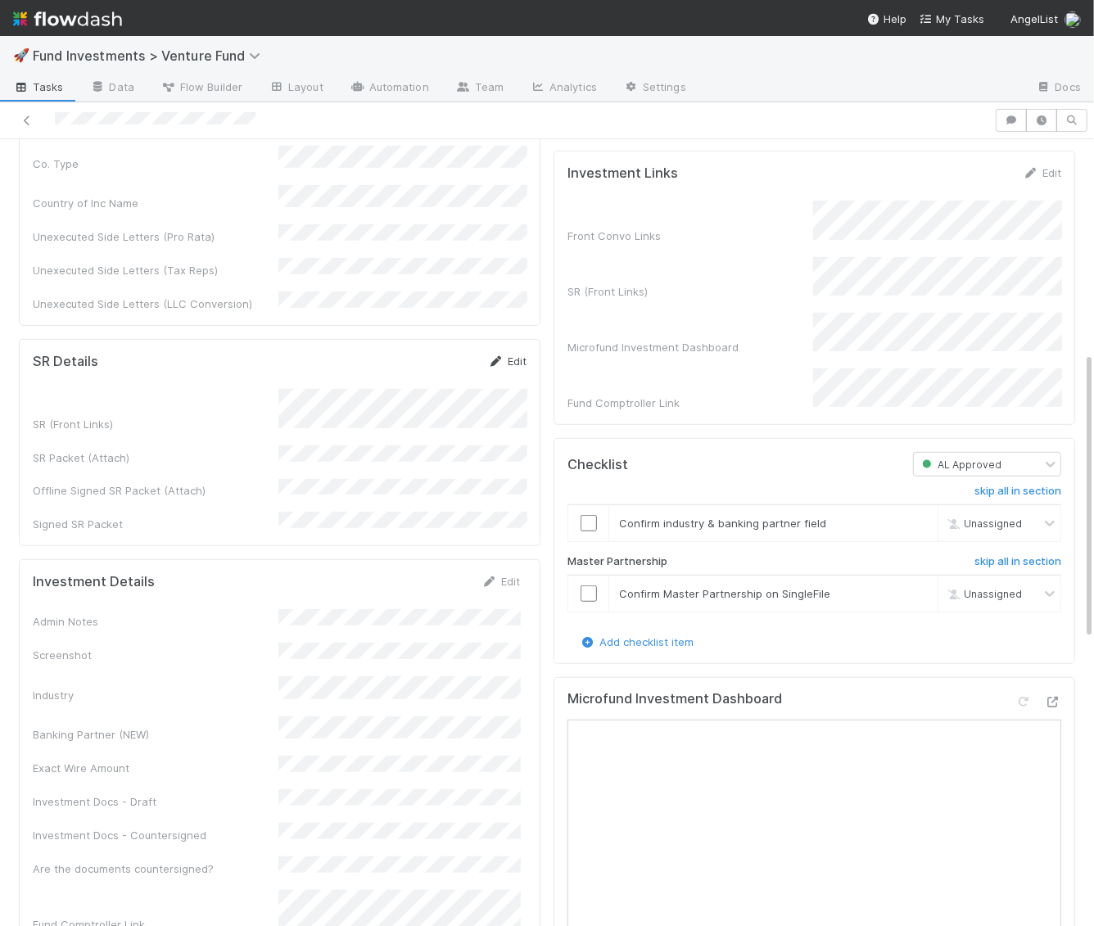
click at [509, 355] on link "Edit" at bounding box center [507, 361] width 38 height 13
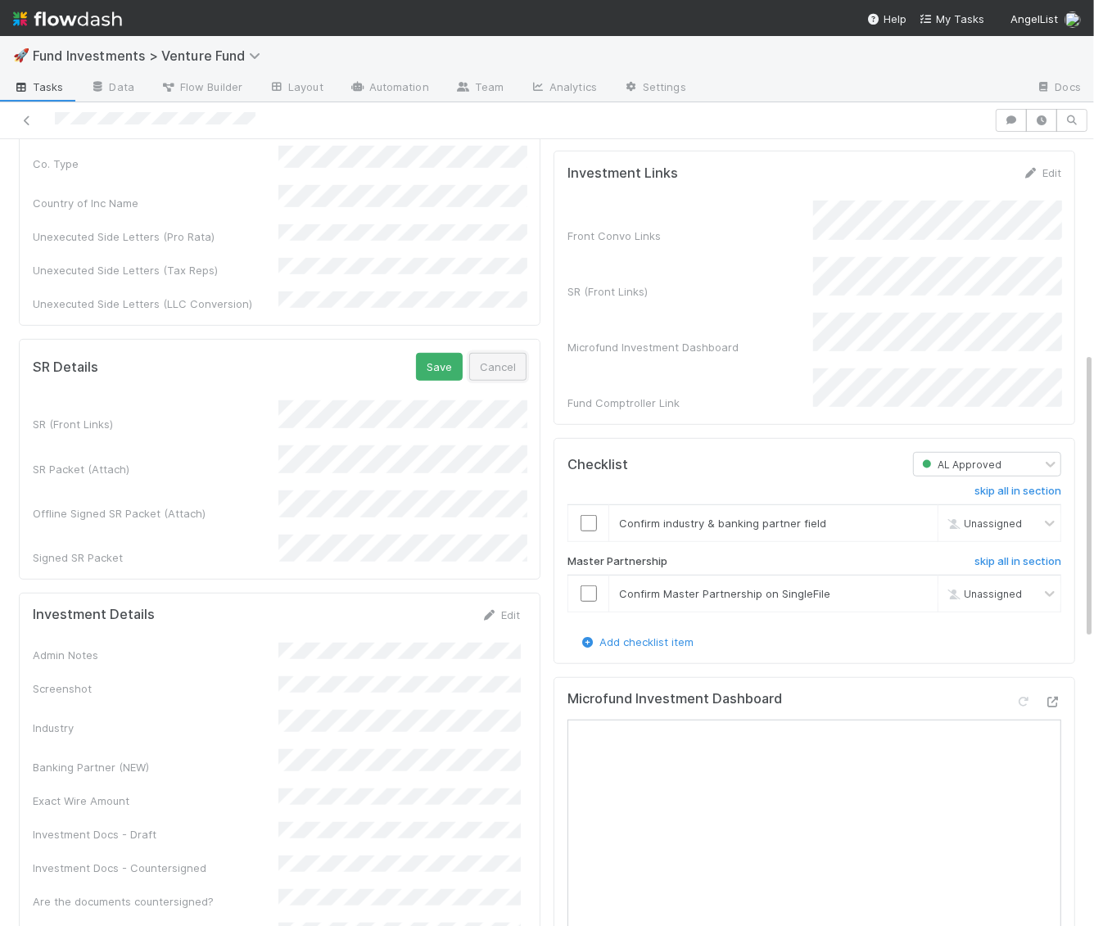
click at [520, 353] on button "Cancel" at bounding box center [497, 367] width 57 height 28
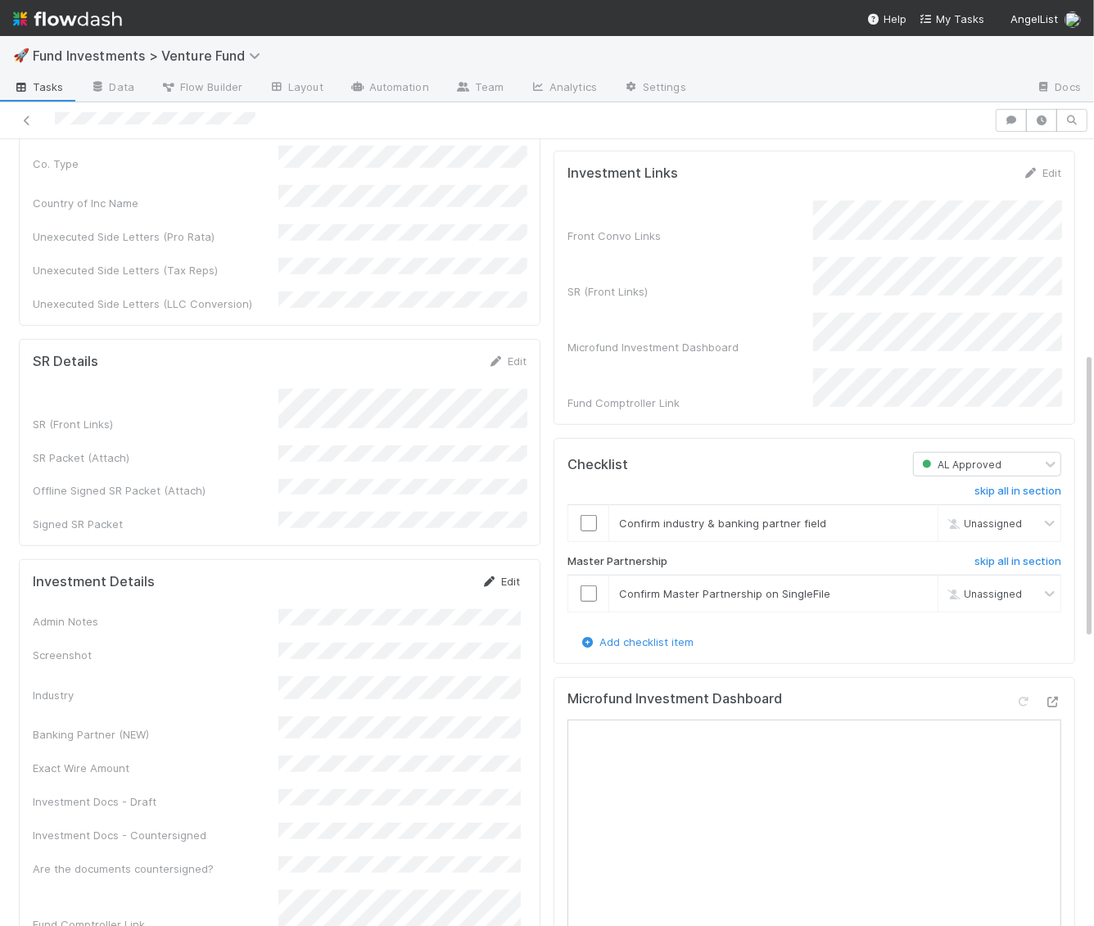
click at [509, 575] on link "Edit" at bounding box center [500, 581] width 38 height 13
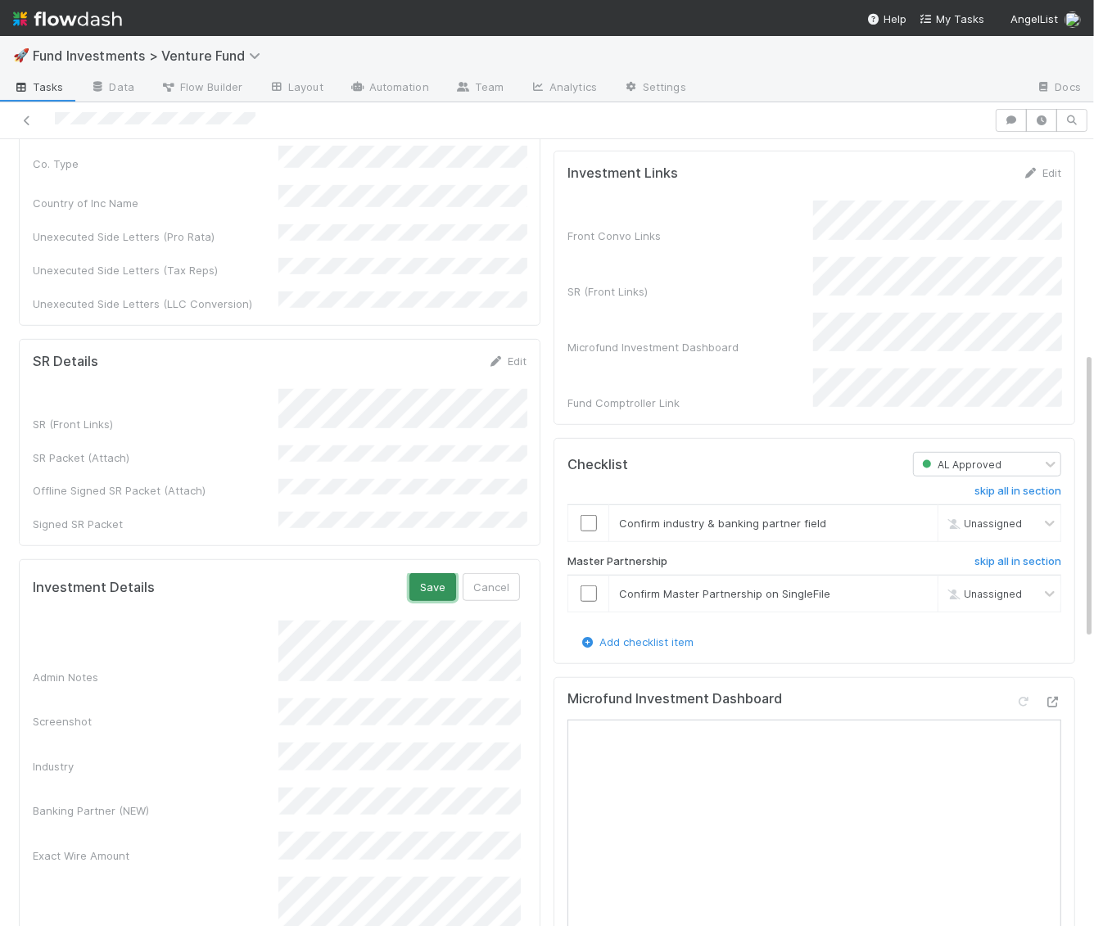
click at [421, 573] on button "Save" at bounding box center [432, 587] width 47 height 28
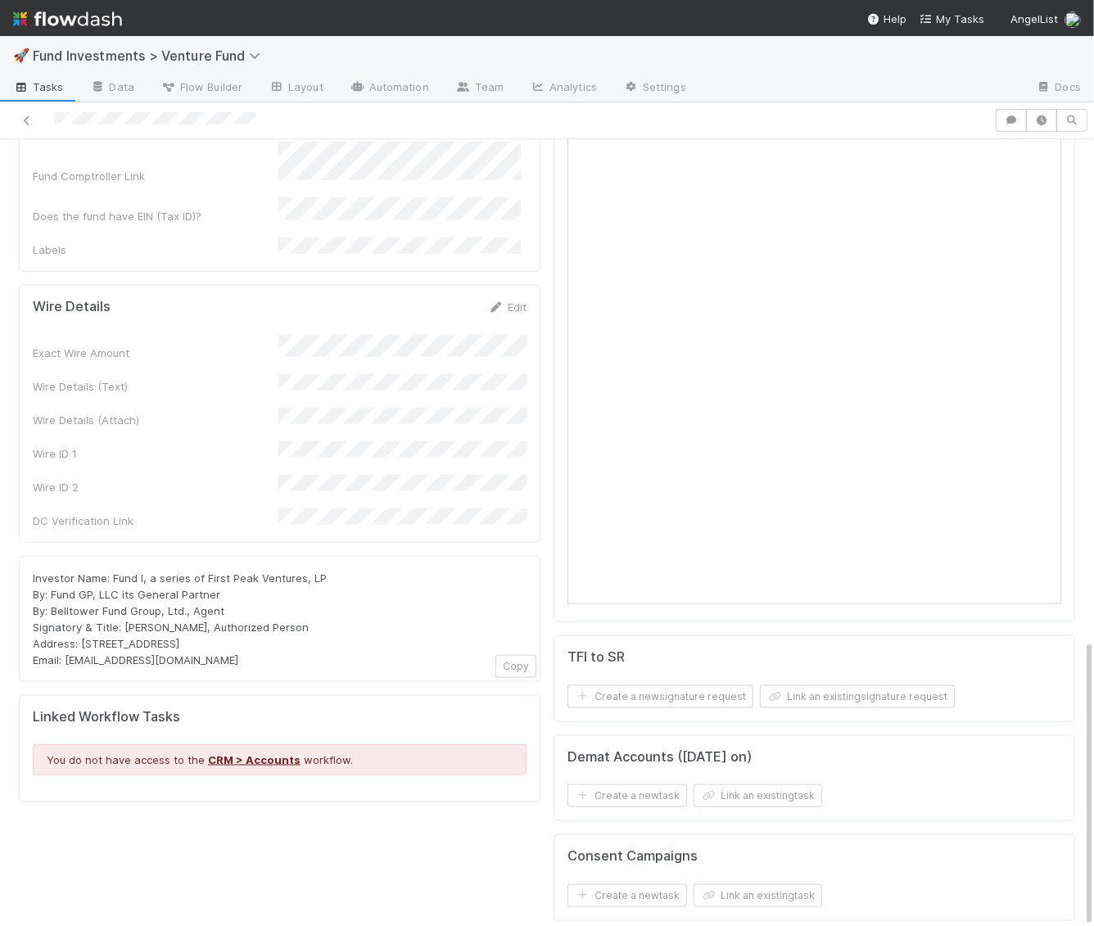
scroll to position [1371, 0]
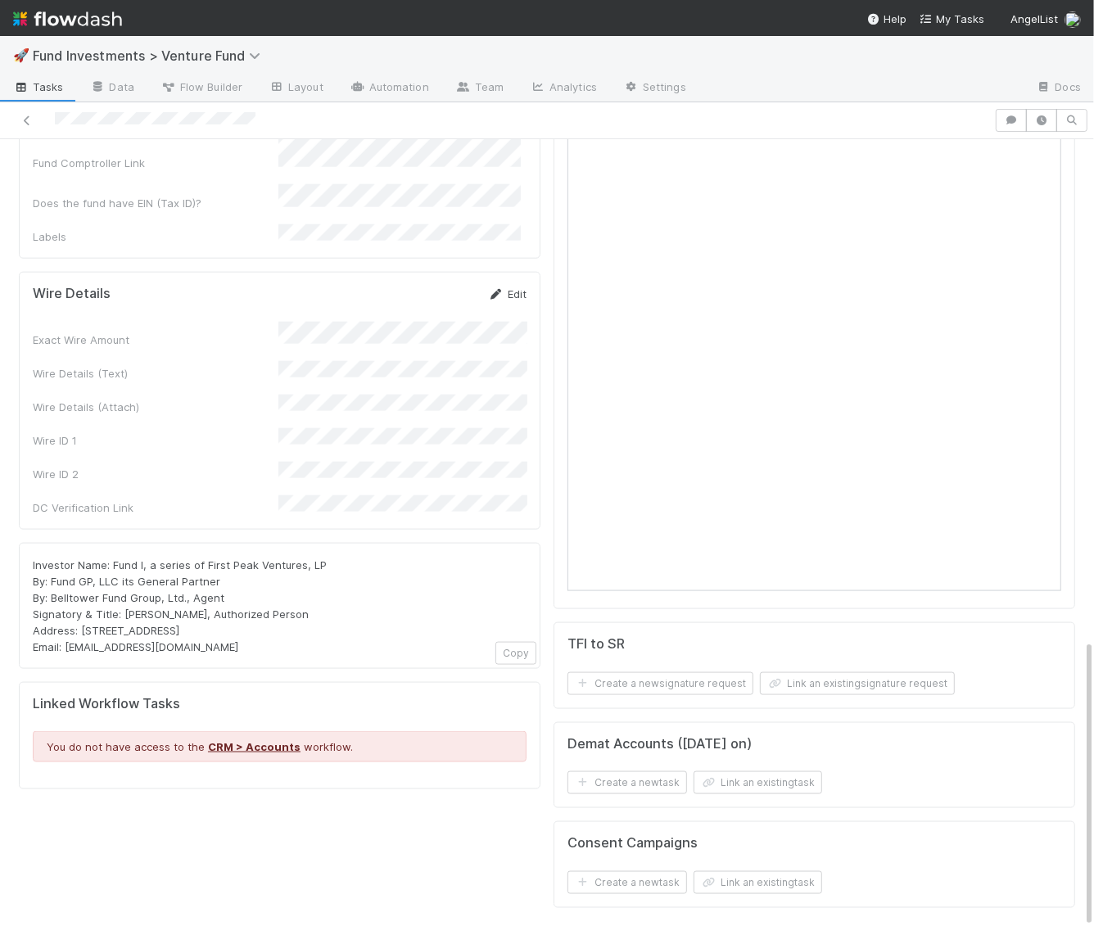
click at [513, 287] on link "Edit" at bounding box center [507, 293] width 38 height 13
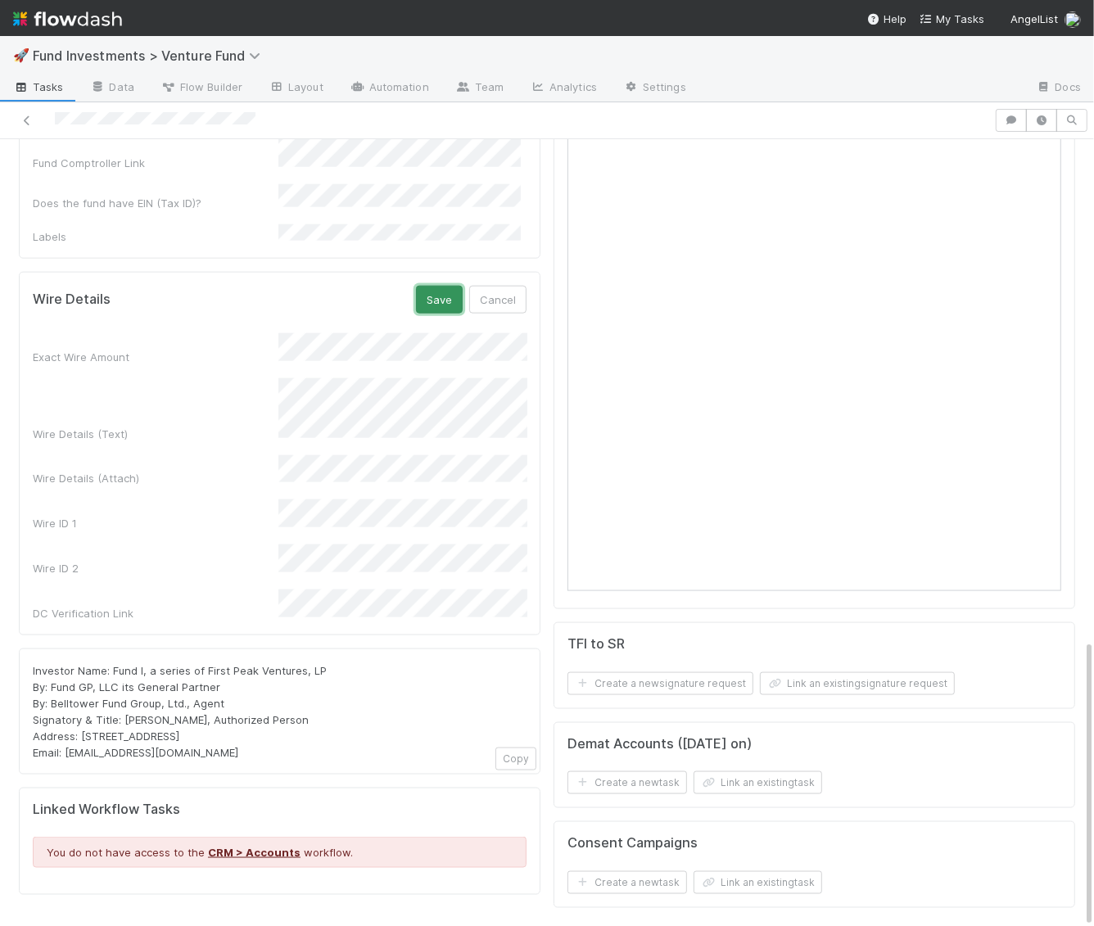
click at [444, 286] on button "Save" at bounding box center [439, 300] width 47 height 28
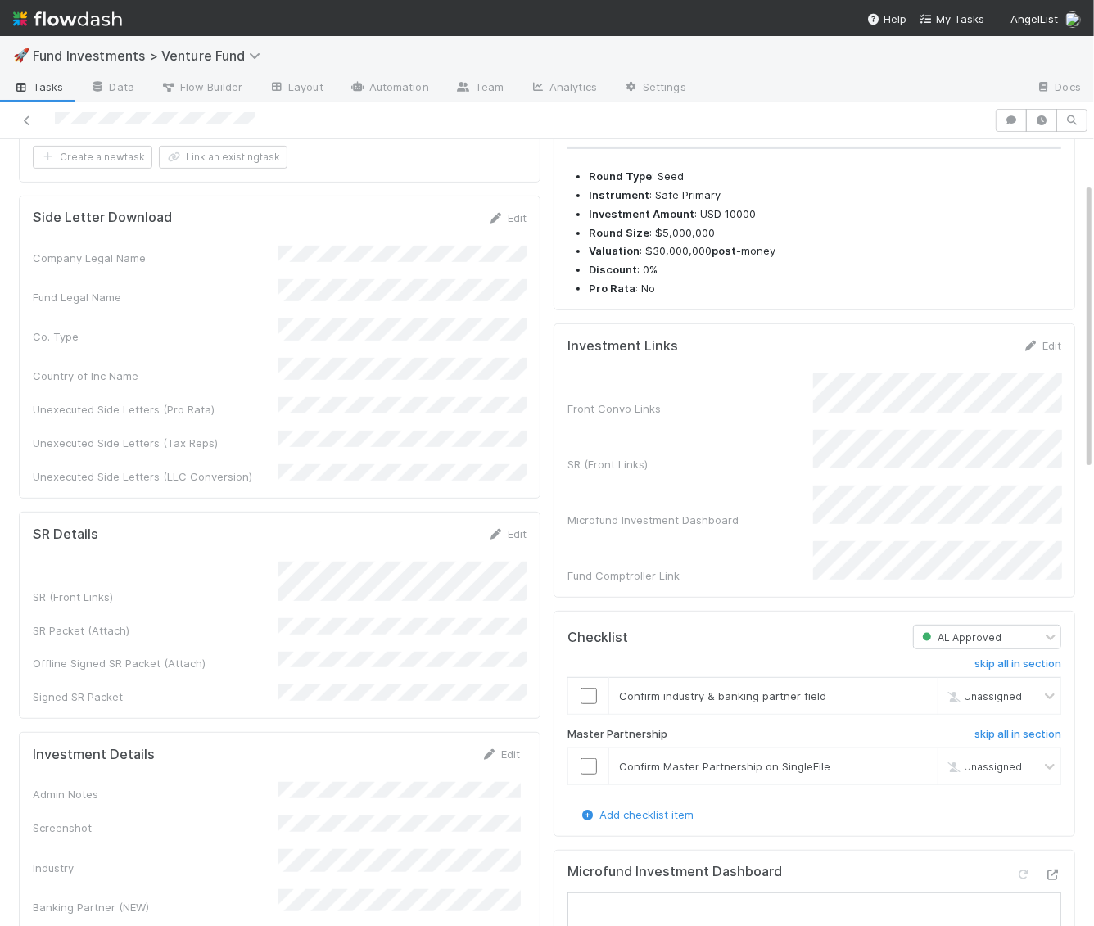
scroll to position [0, 0]
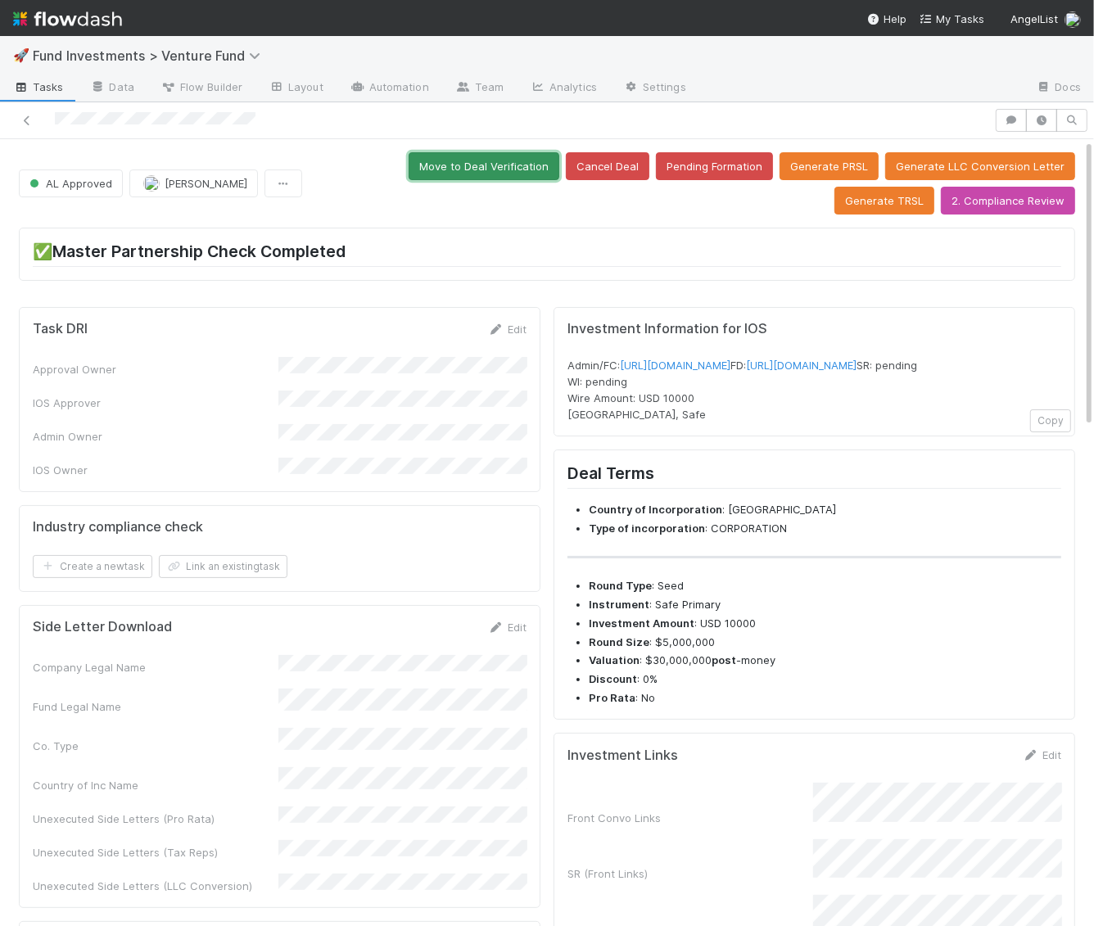
click at [409, 160] on button "Move to Deal Verification" at bounding box center [484, 166] width 151 height 28
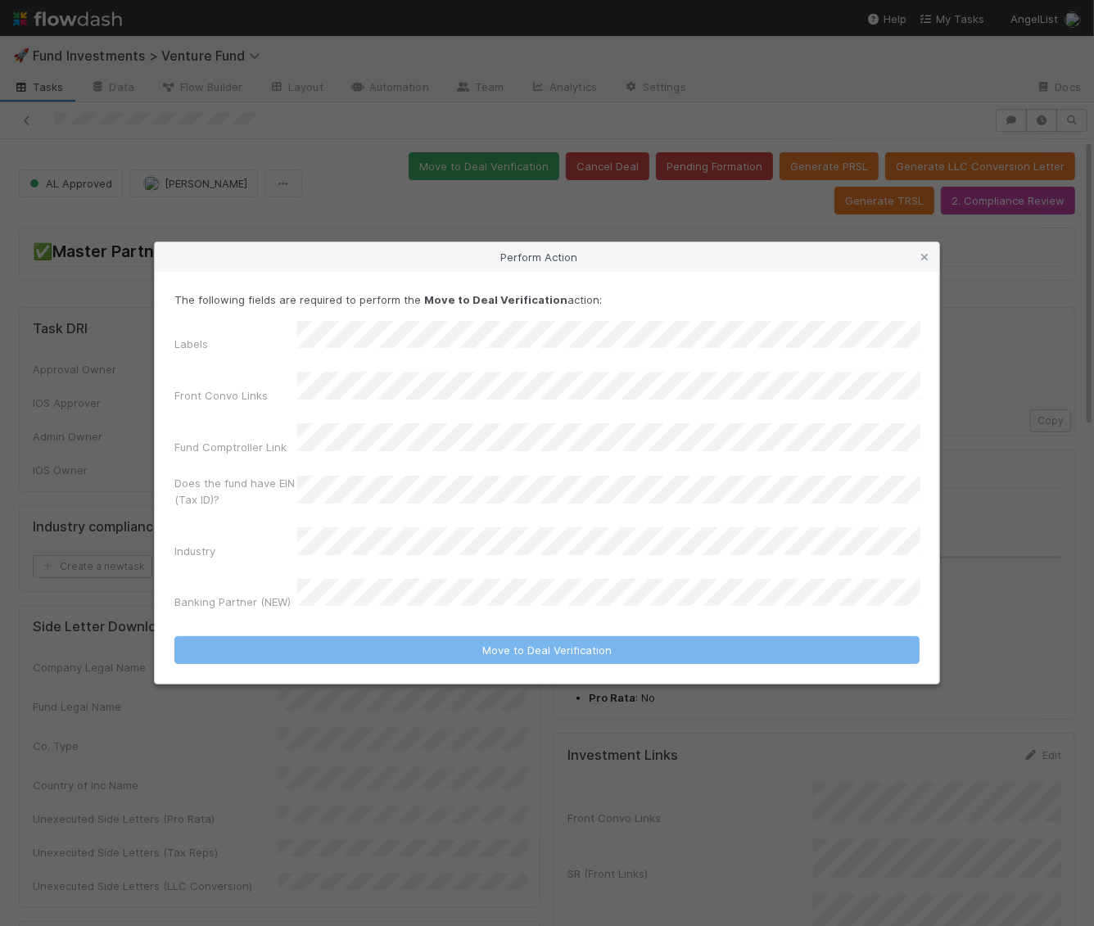
click at [358, 377] on div "Labels Front Convo Links Fund Comptroller Link Does the fund have EIN (Tax ID)?…" at bounding box center [546, 469] width 745 height 296
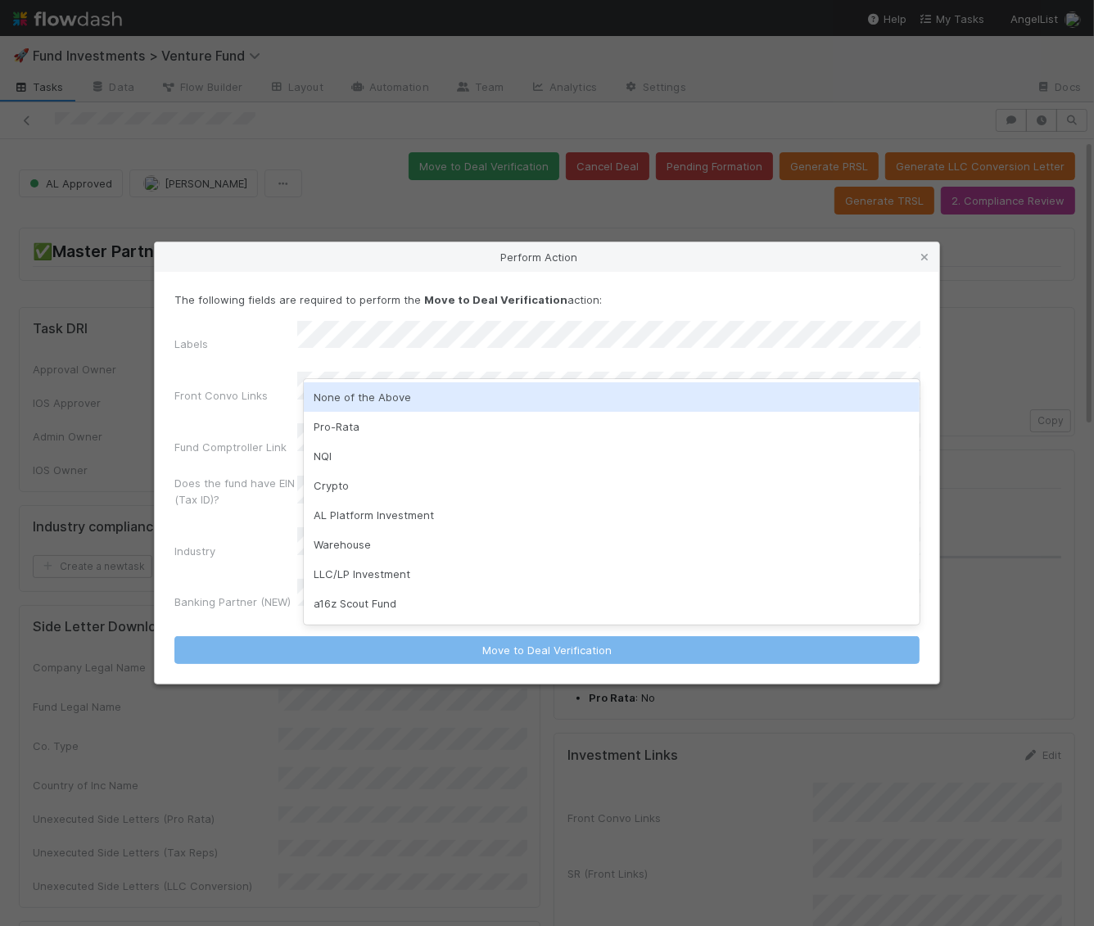
click at [358, 391] on div "None of the Above" at bounding box center [612, 396] width 617 height 29
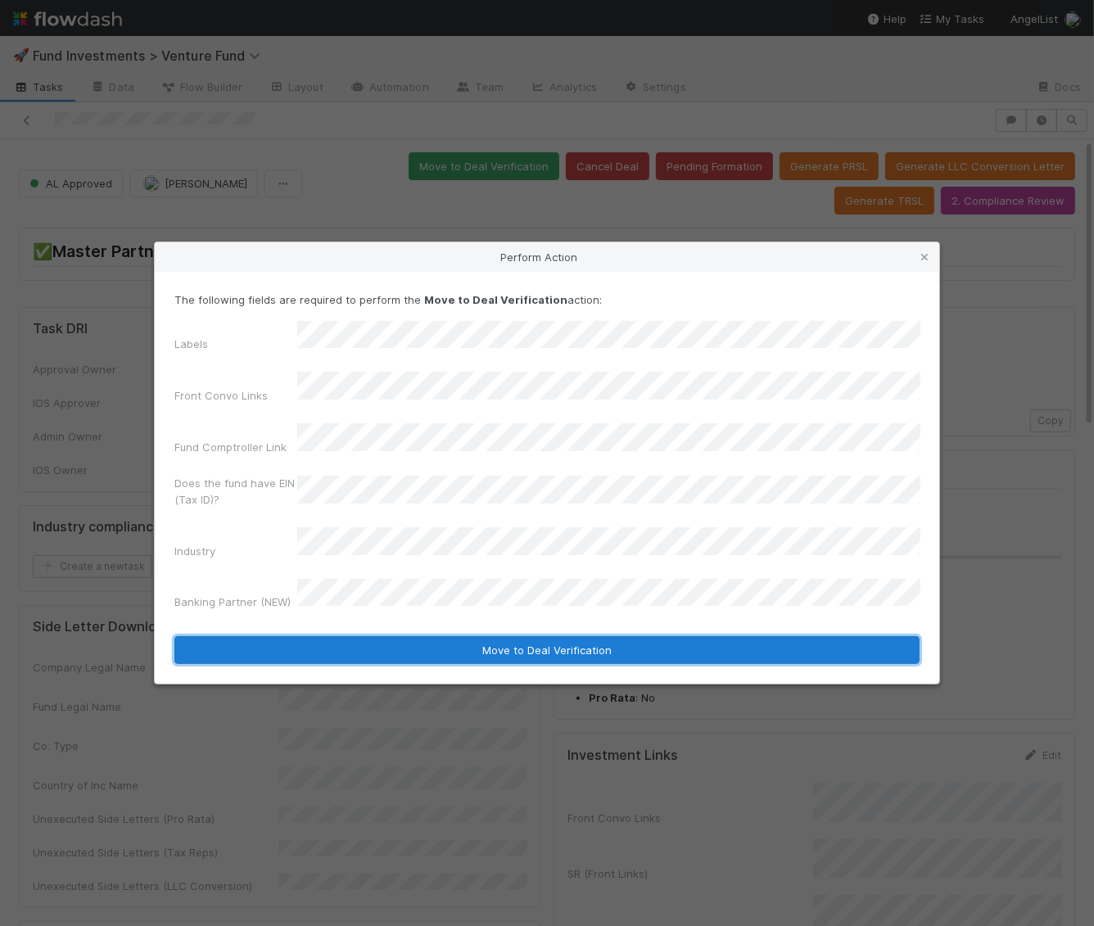
click at [342, 636] on button "Move to Deal Verification" at bounding box center [546, 650] width 745 height 28
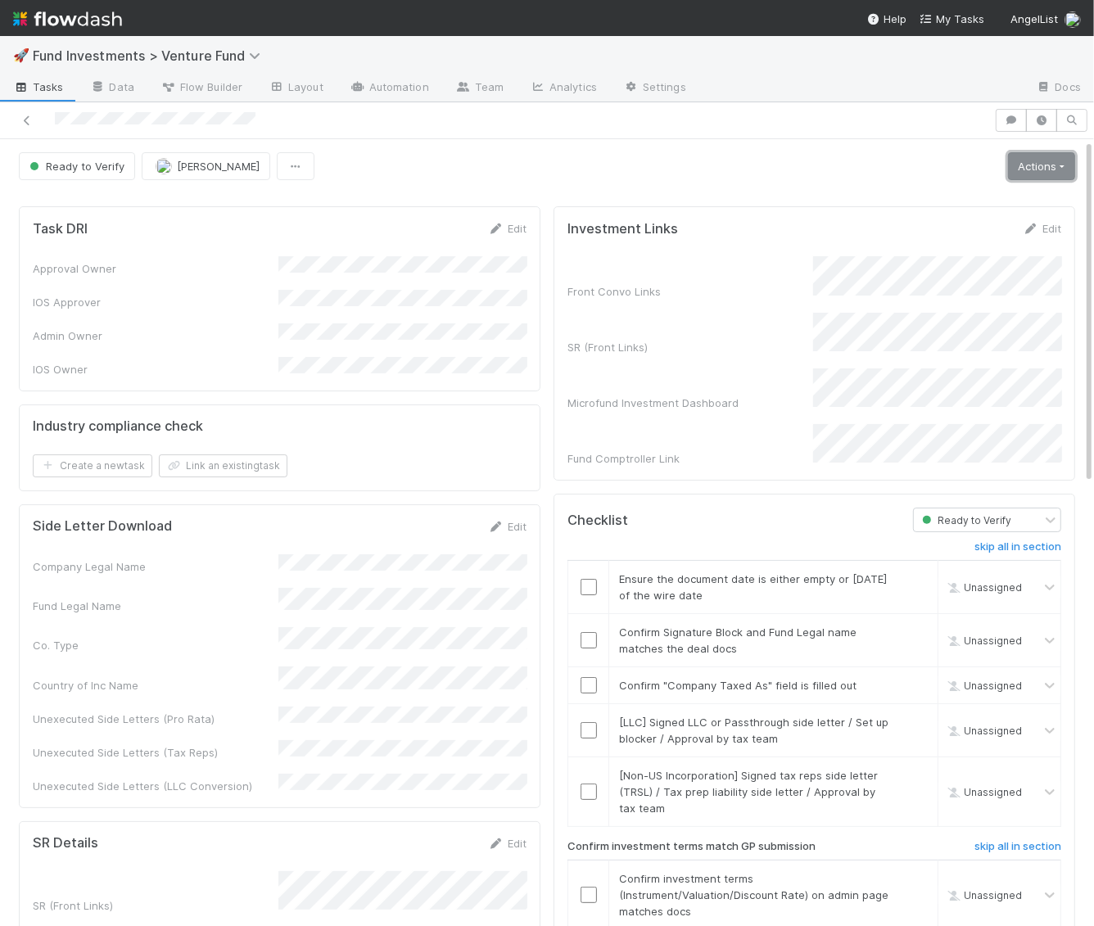
click at [1023, 176] on link "Actions" at bounding box center [1041, 166] width 67 height 28
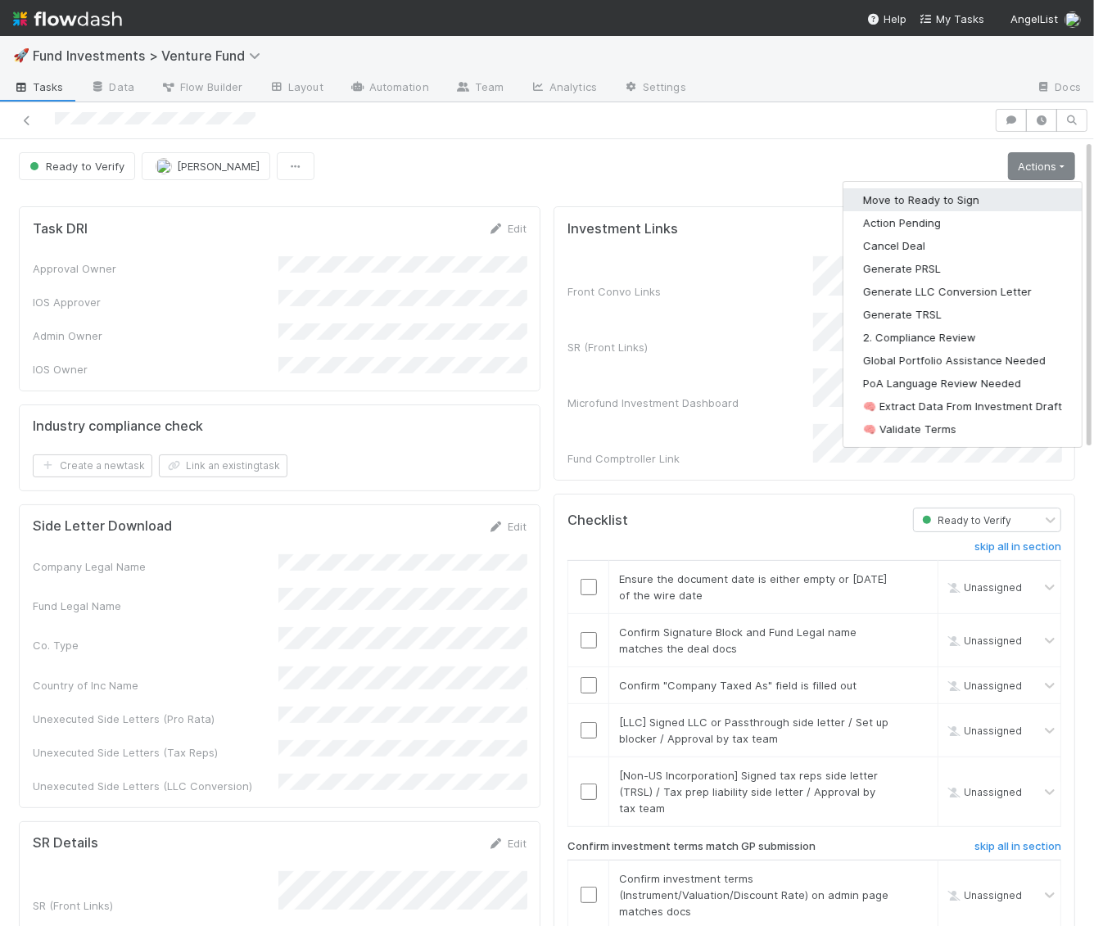
click at [987, 198] on button "Move to Ready to Sign" at bounding box center [962, 199] width 238 height 23
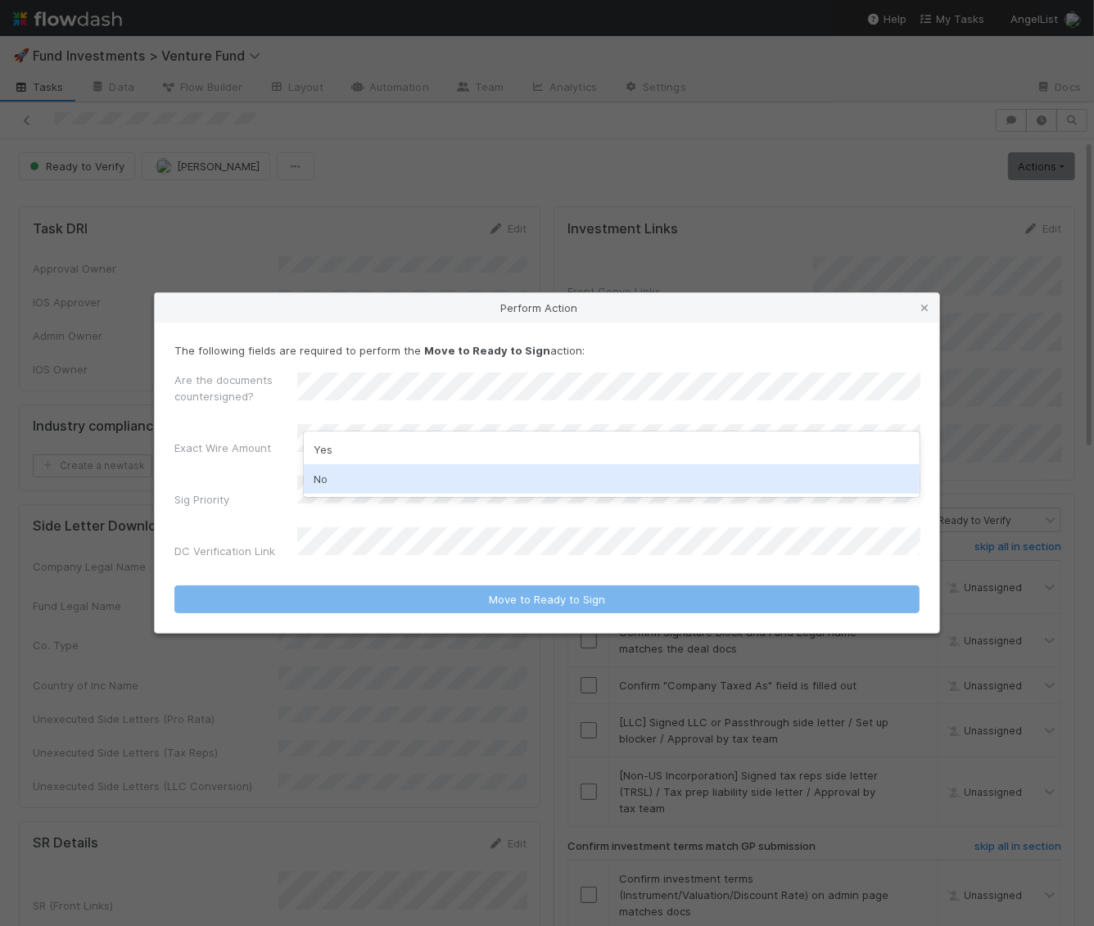
click at [346, 468] on div "No" at bounding box center [612, 478] width 617 height 29
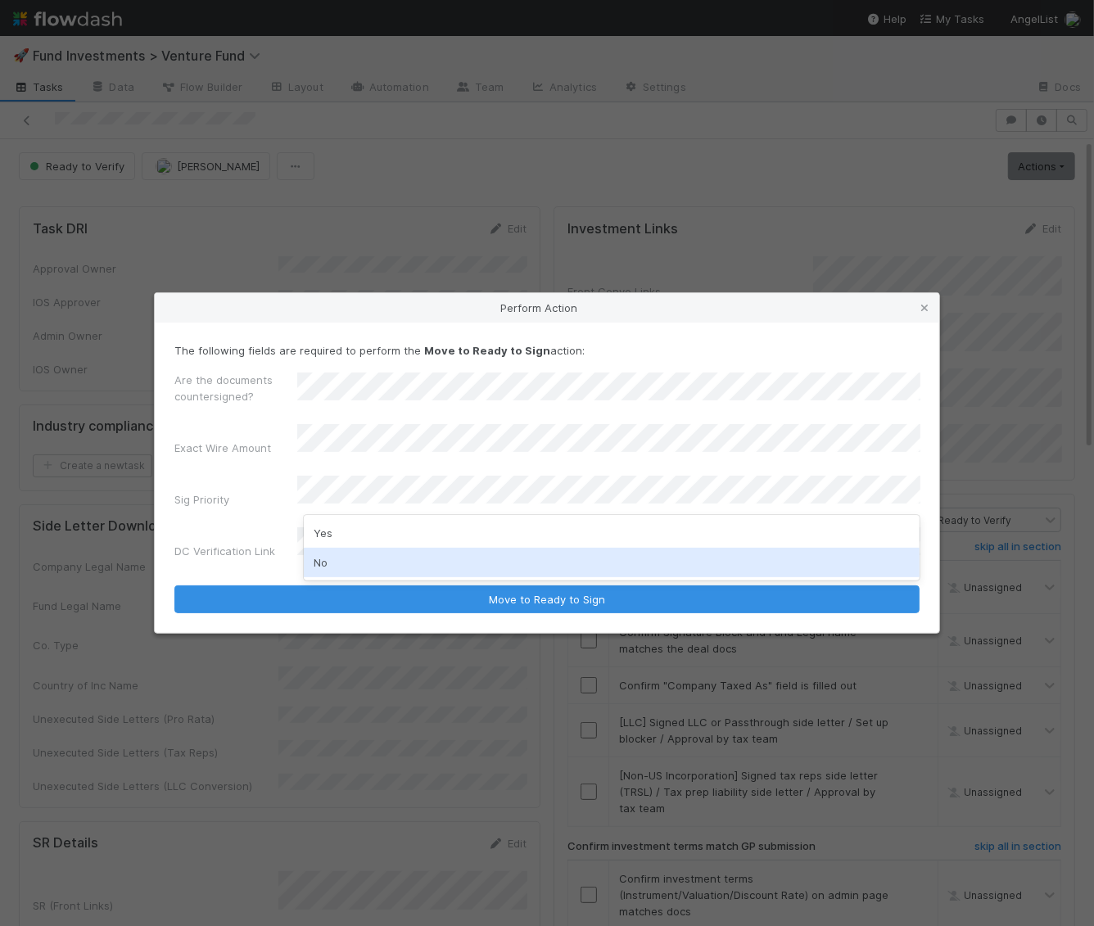
click at [332, 553] on div "No" at bounding box center [612, 562] width 617 height 29
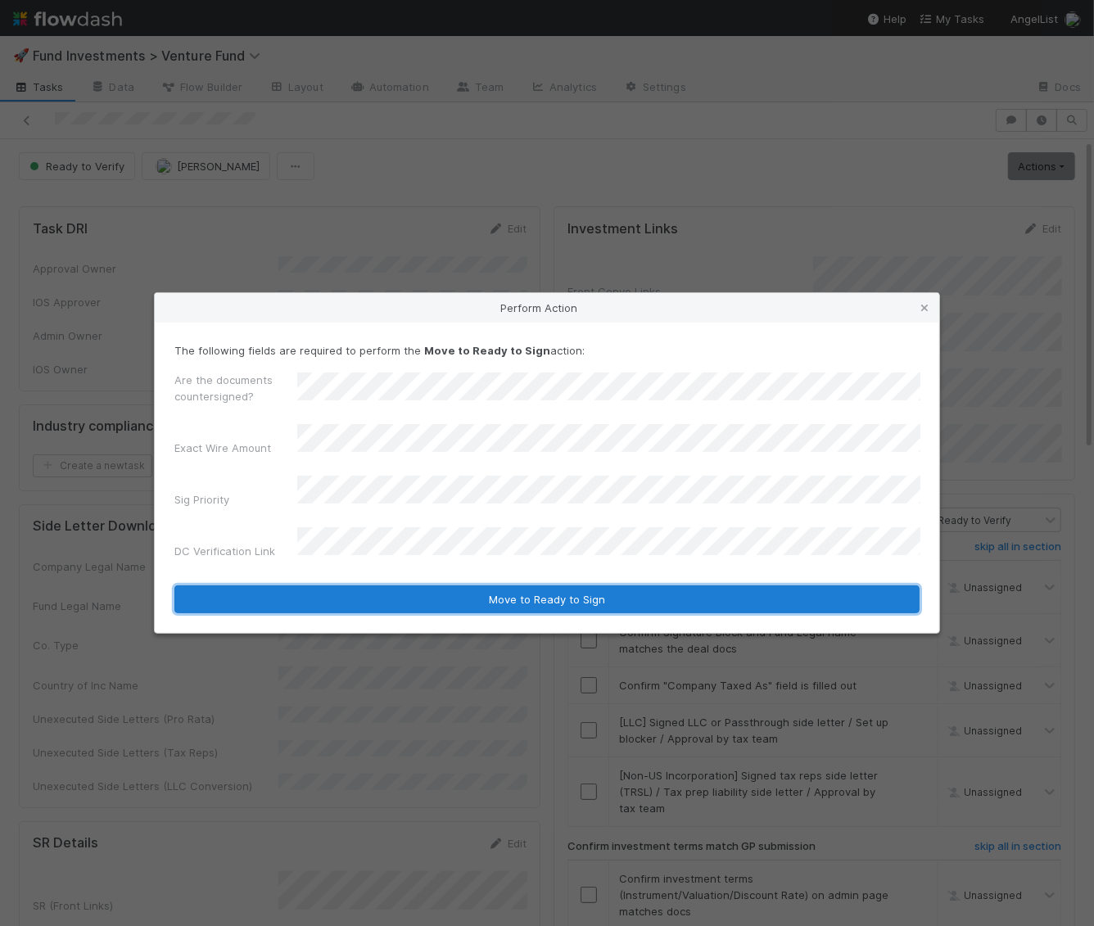
click at [386, 598] on button "Move to Ready to Sign" at bounding box center [546, 599] width 745 height 28
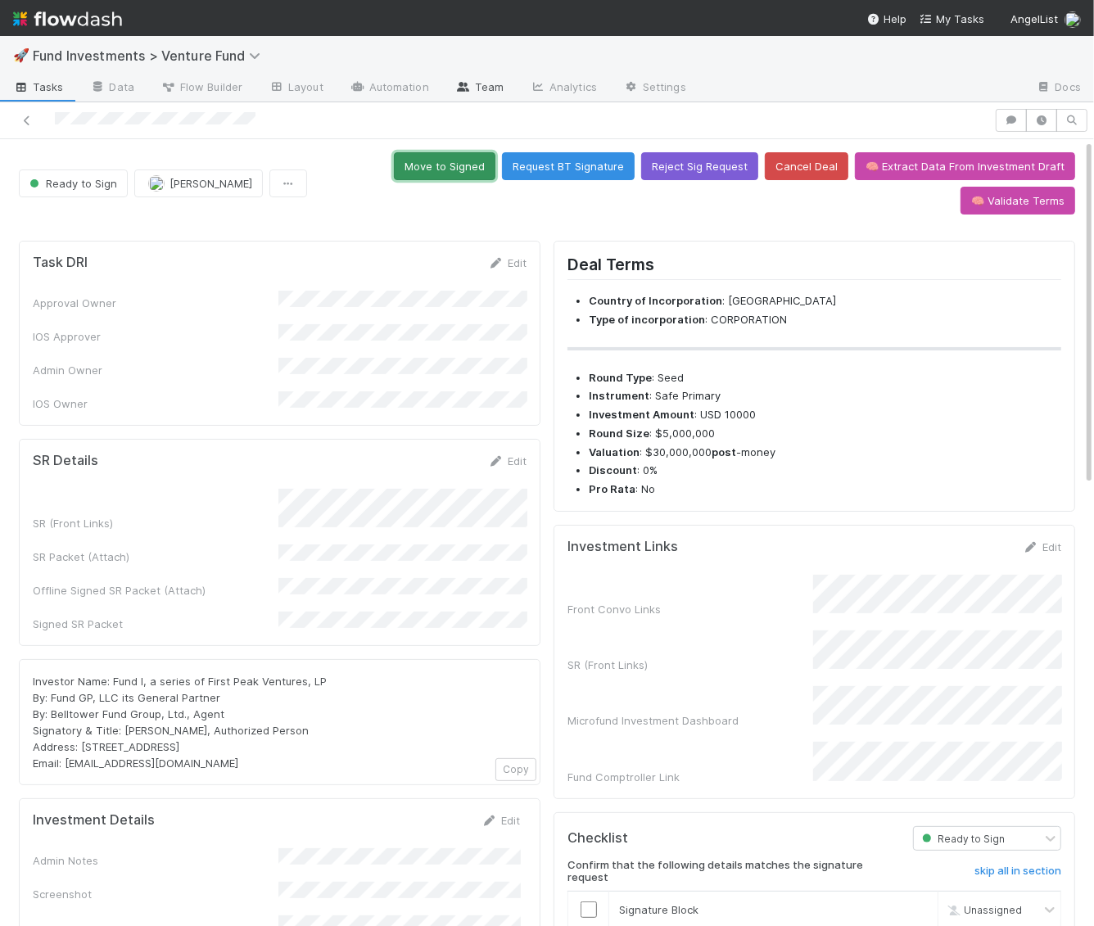
drag, startPoint x: 338, startPoint y: 151, endPoint x: 451, endPoint y: 88, distance: 129.4
click at [435, 86] on div "🚀 Fund Investments > Venture Fund Tasks Data Flow Builder Layout Automation Tea…" at bounding box center [547, 481] width 1094 height 890
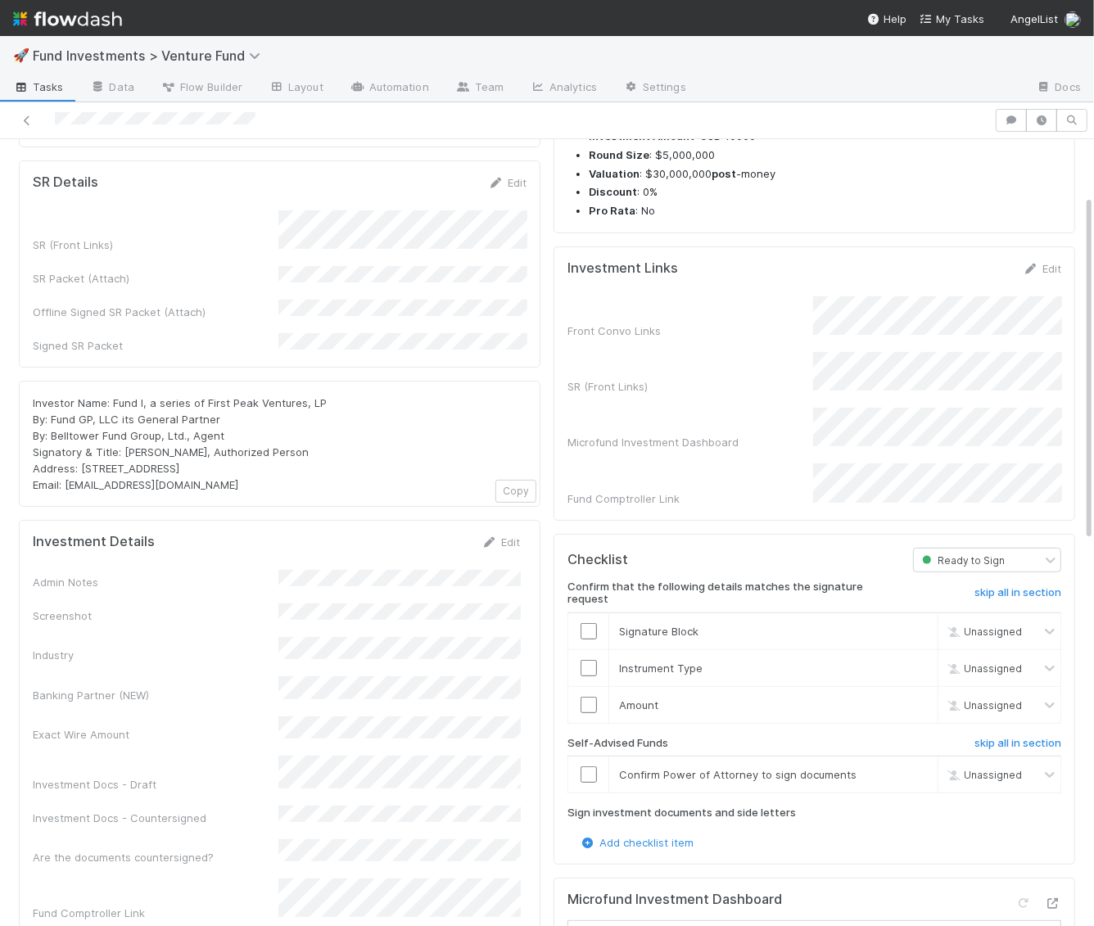
scroll to position [299, 0]
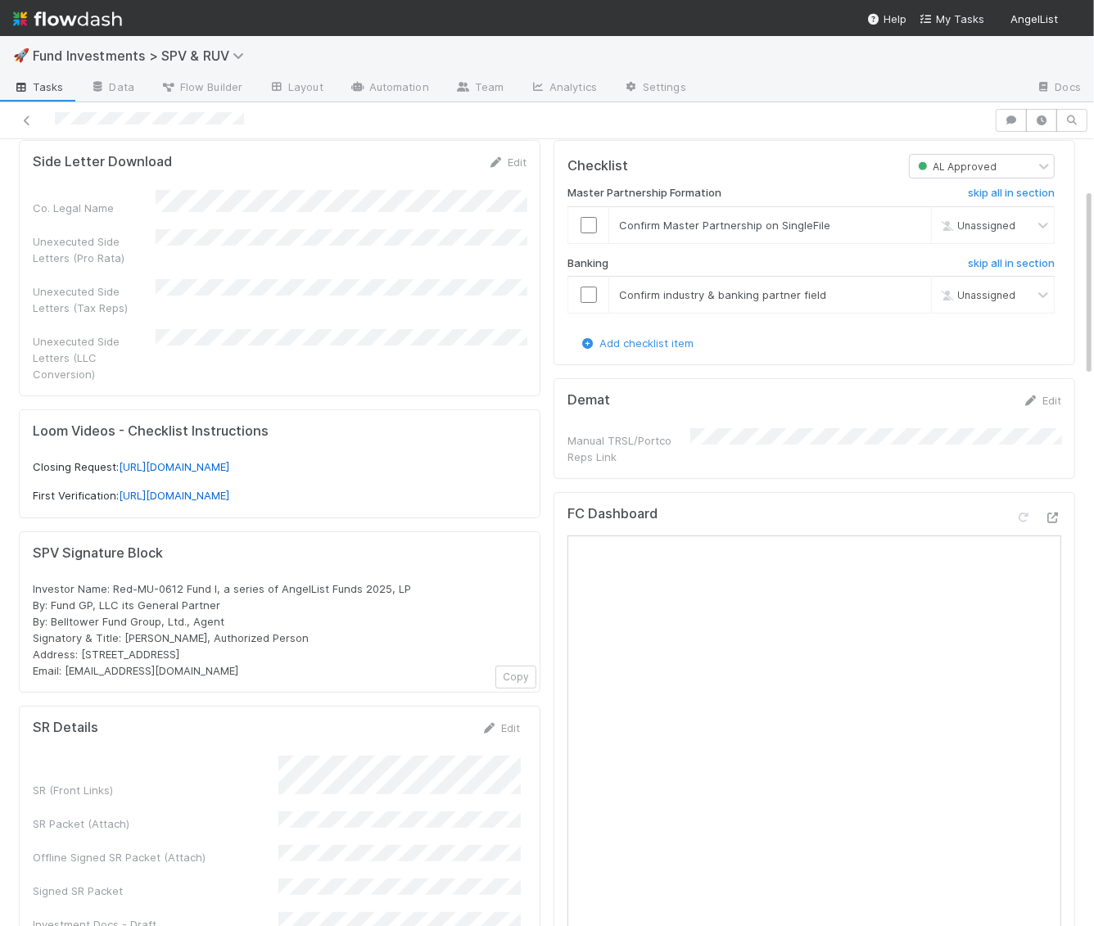
scroll to position [251, 0]
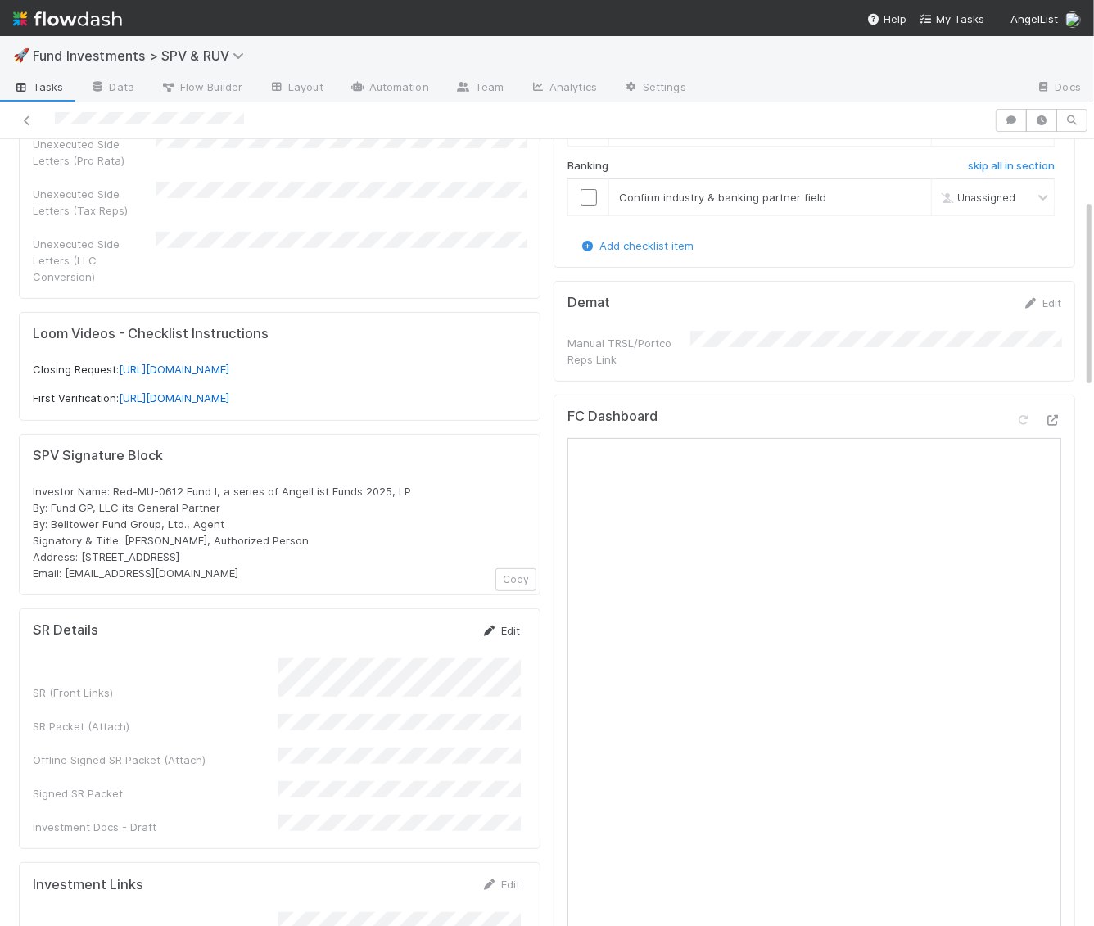
click at [507, 624] on link "Edit" at bounding box center [500, 630] width 38 height 13
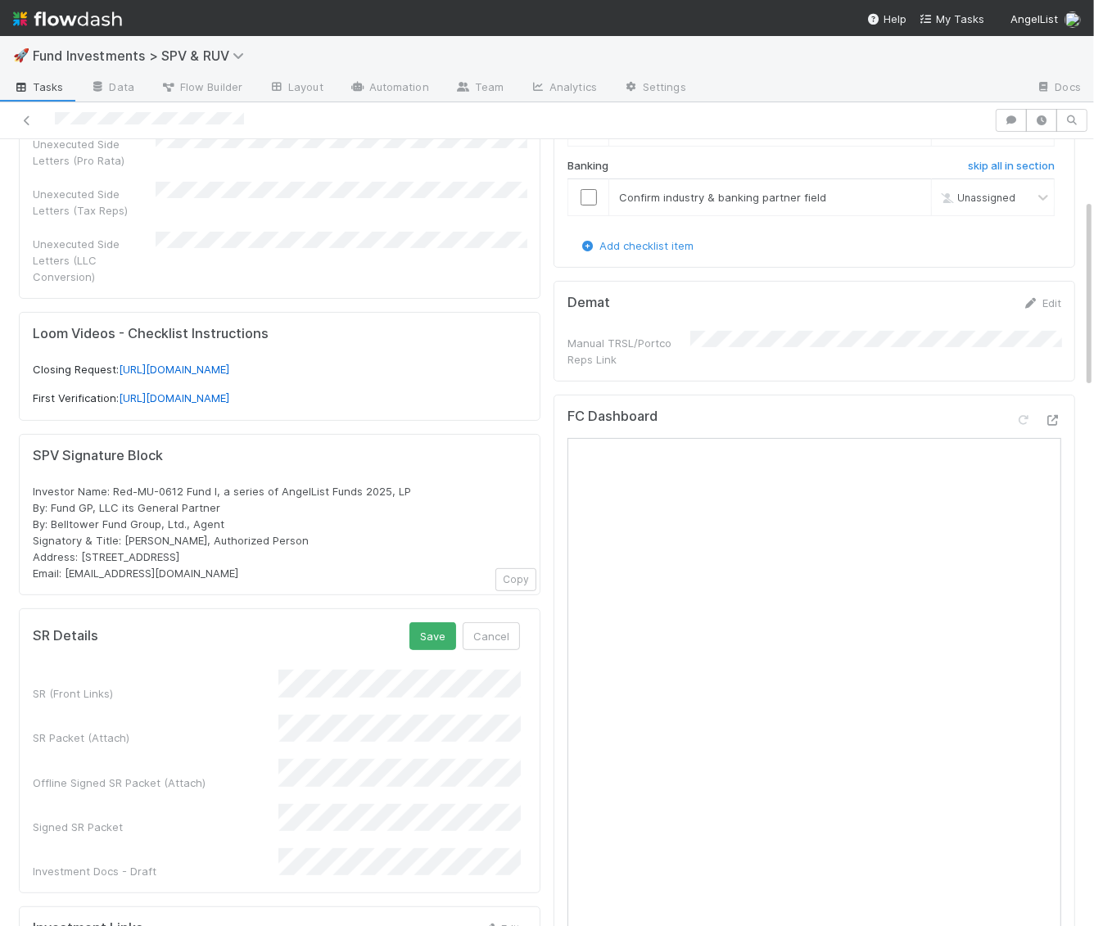
click at [183, 622] on form "SR Details Save Cancel SR (Front Links) SR Packet (Attach) Offline Signed SR Pa…" at bounding box center [276, 750] width 487 height 257
click at [433, 622] on button "Save" at bounding box center [432, 636] width 47 height 28
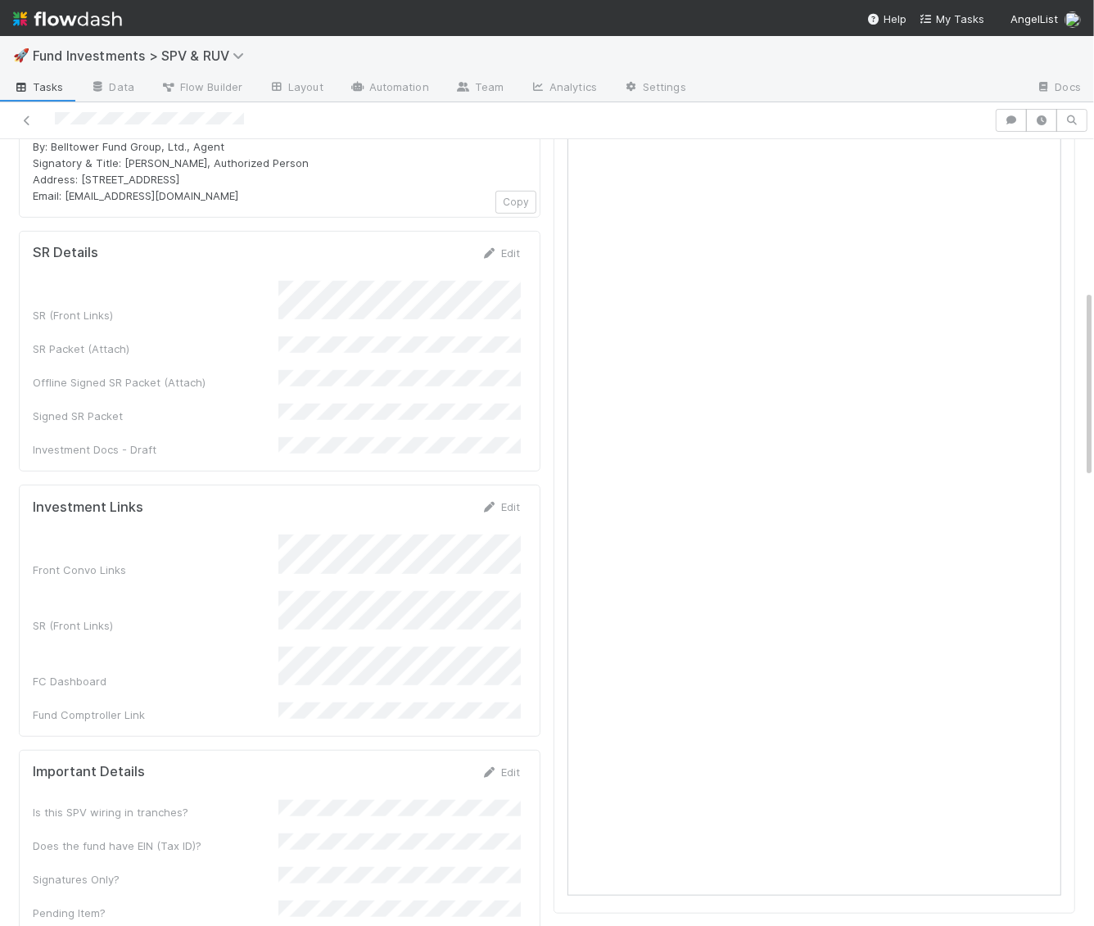
scroll to position [636, 0]
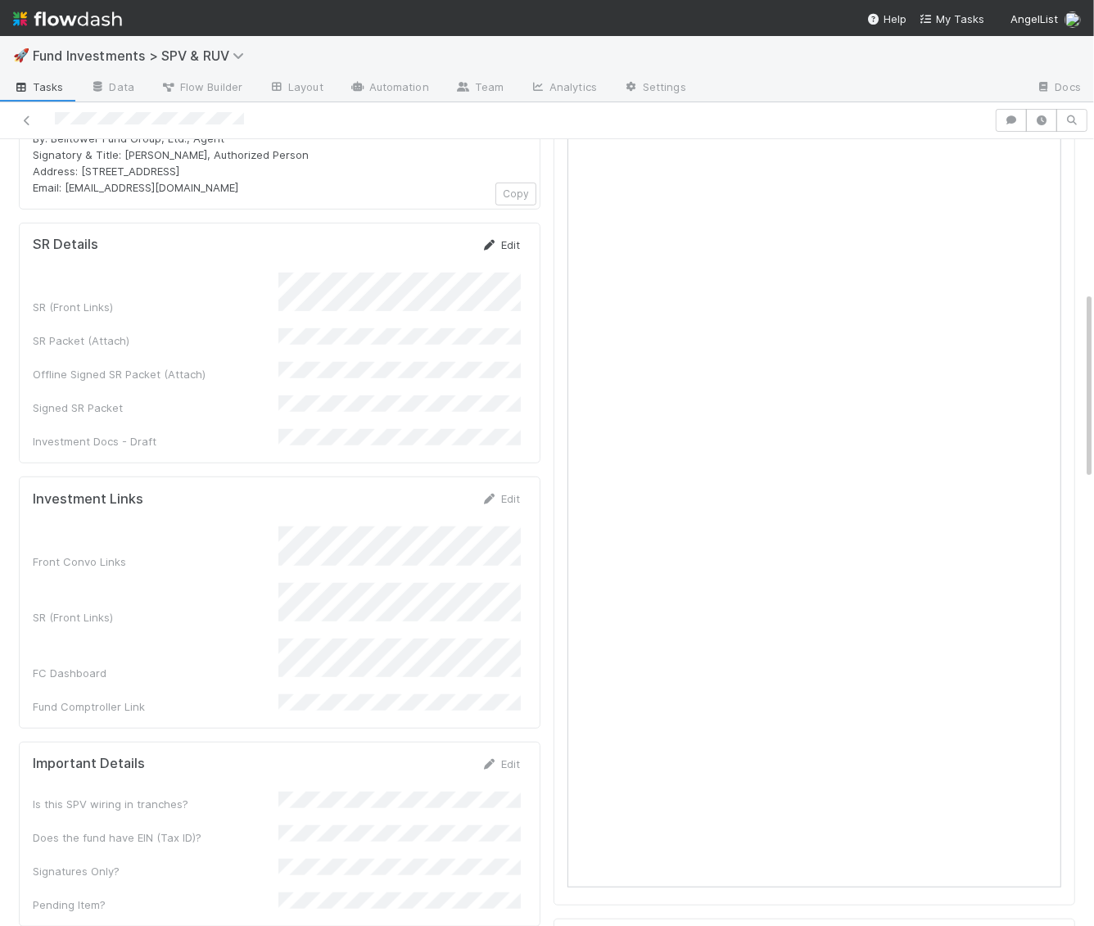
click at [508, 238] on link "Edit" at bounding box center [500, 244] width 38 height 13
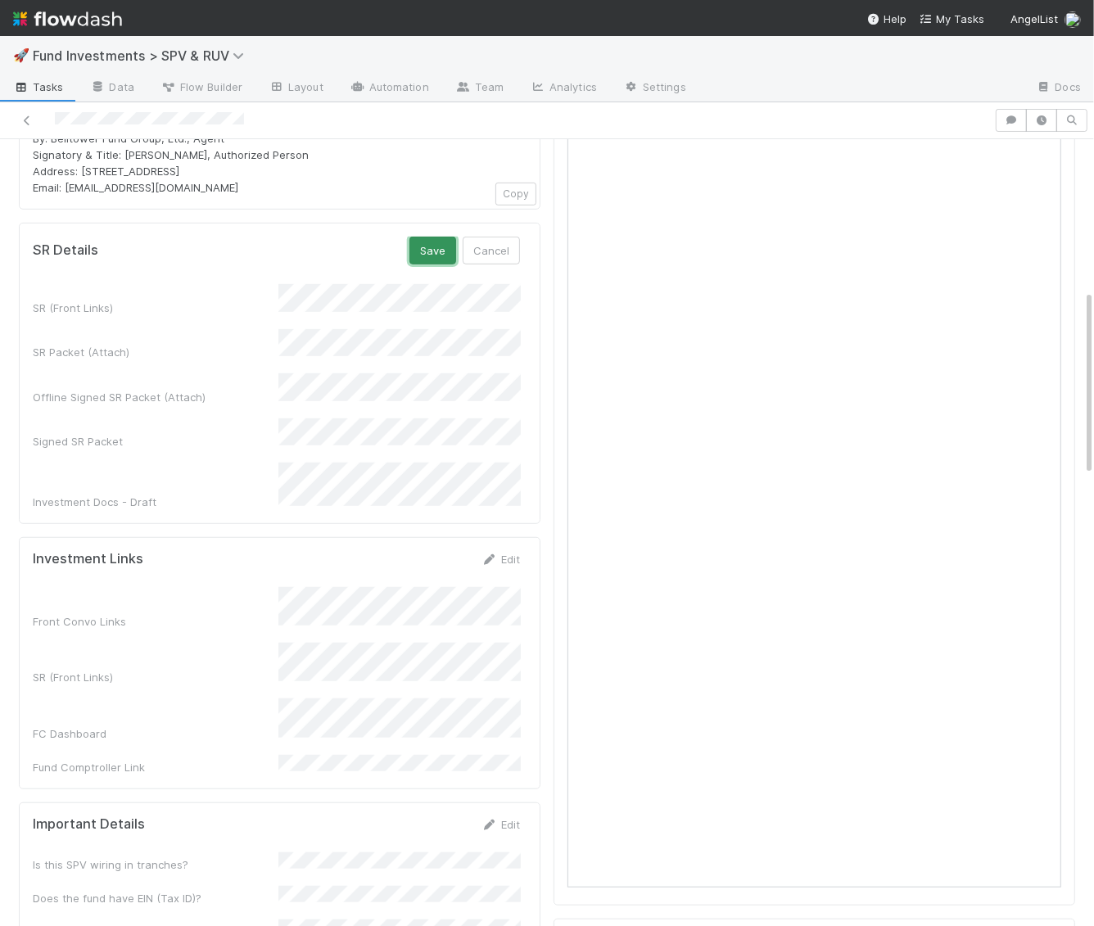
click at [437, 241] on button "Save" at bounding box center [432, 251] width 47 height 28
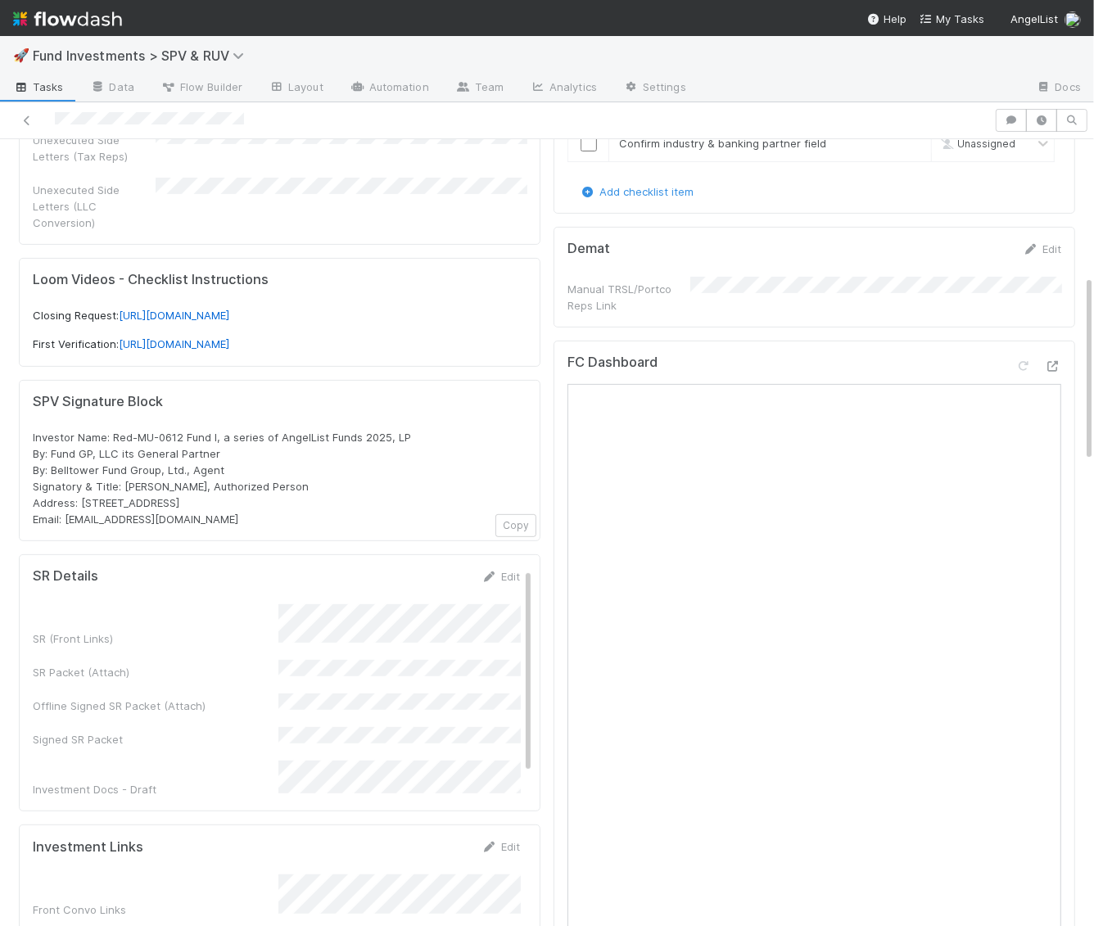
scroll to position [0, 0]
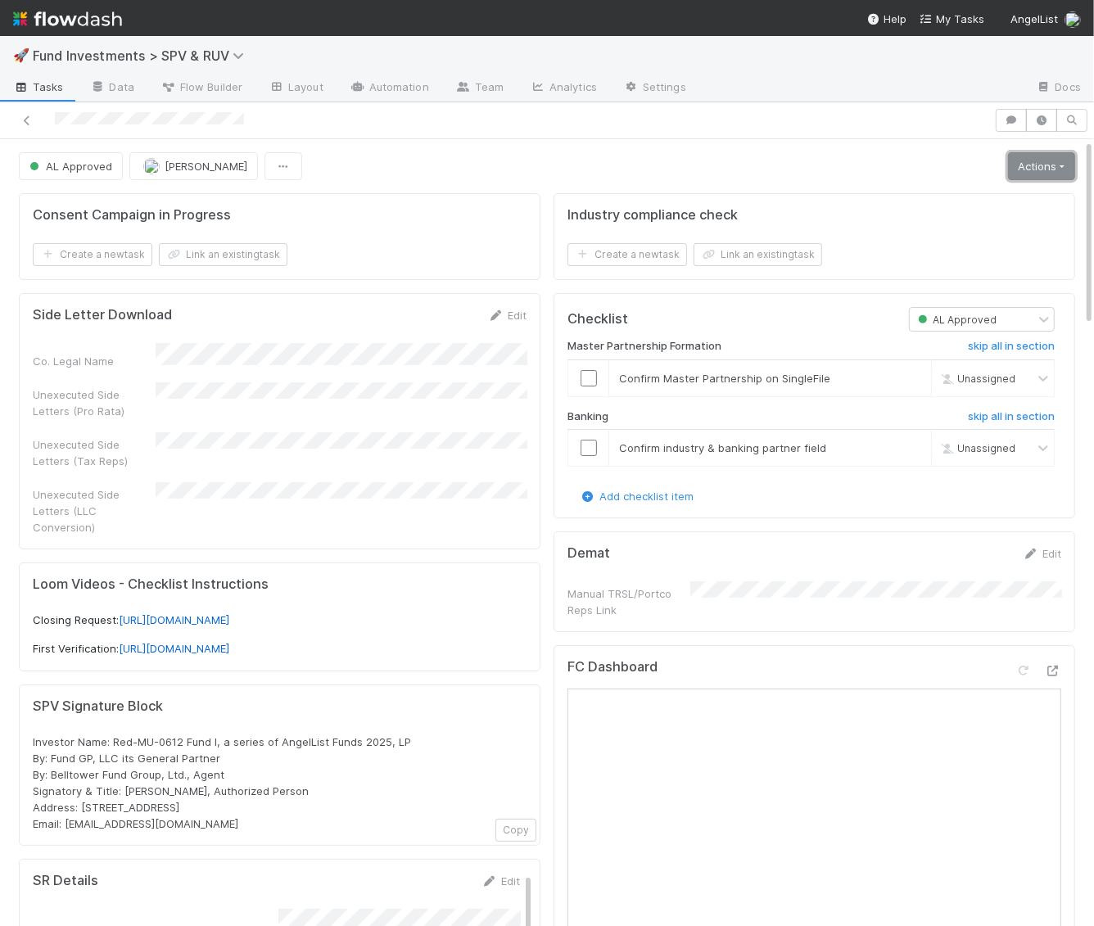
click at [1055, 168] on link "Actions" at bounding box center [1041, 166] width 67 height 28
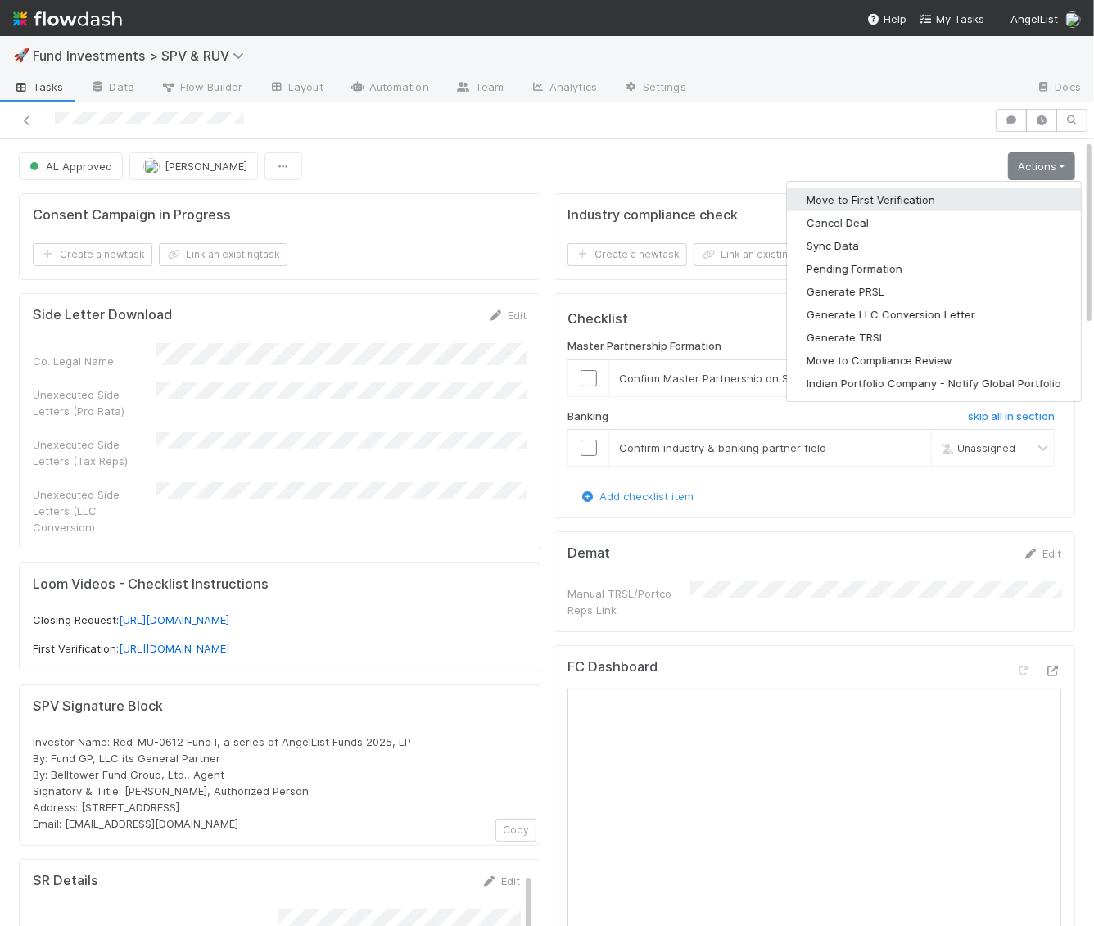
click at [995, 204] on button "Move to First Verification" at bounding box center [934, 199] width 294 height 23
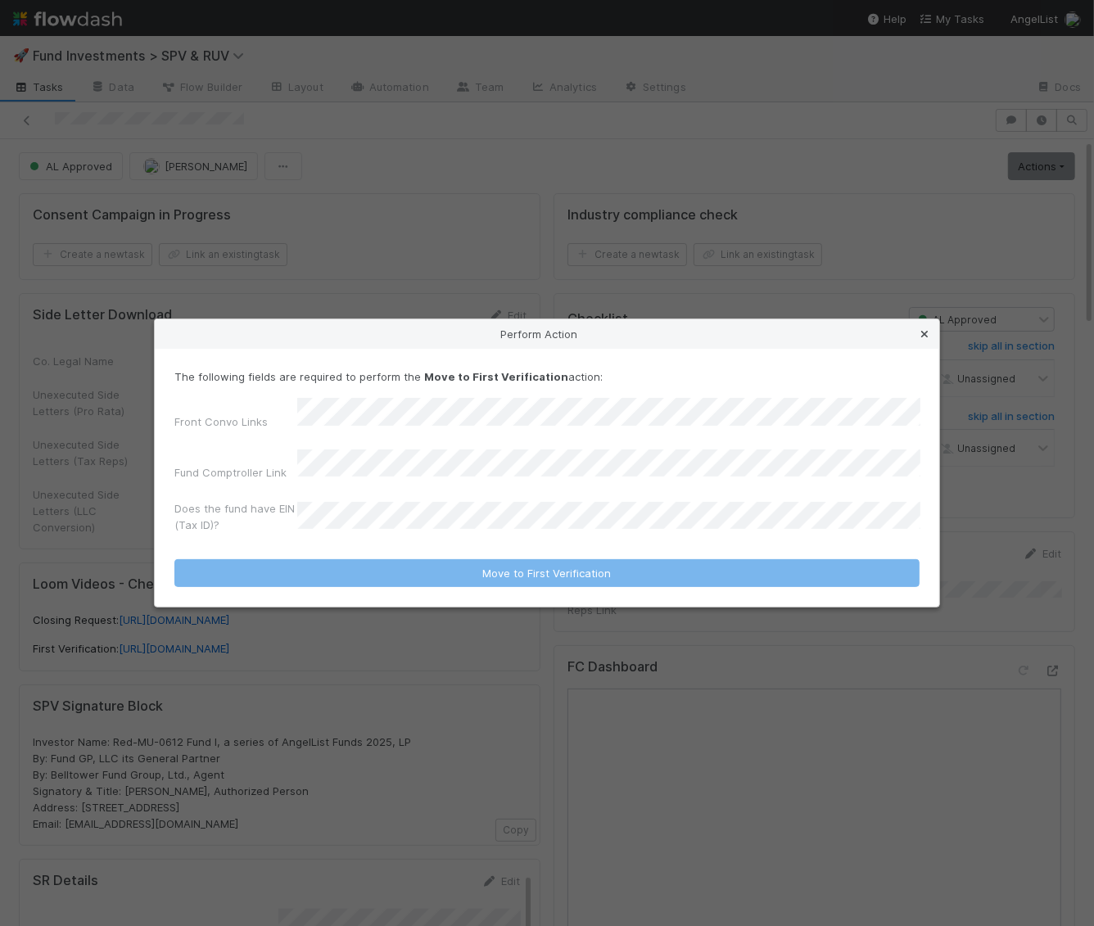
click at [927, 340] on icon at bounding box center [924, 334] width 16 height 11
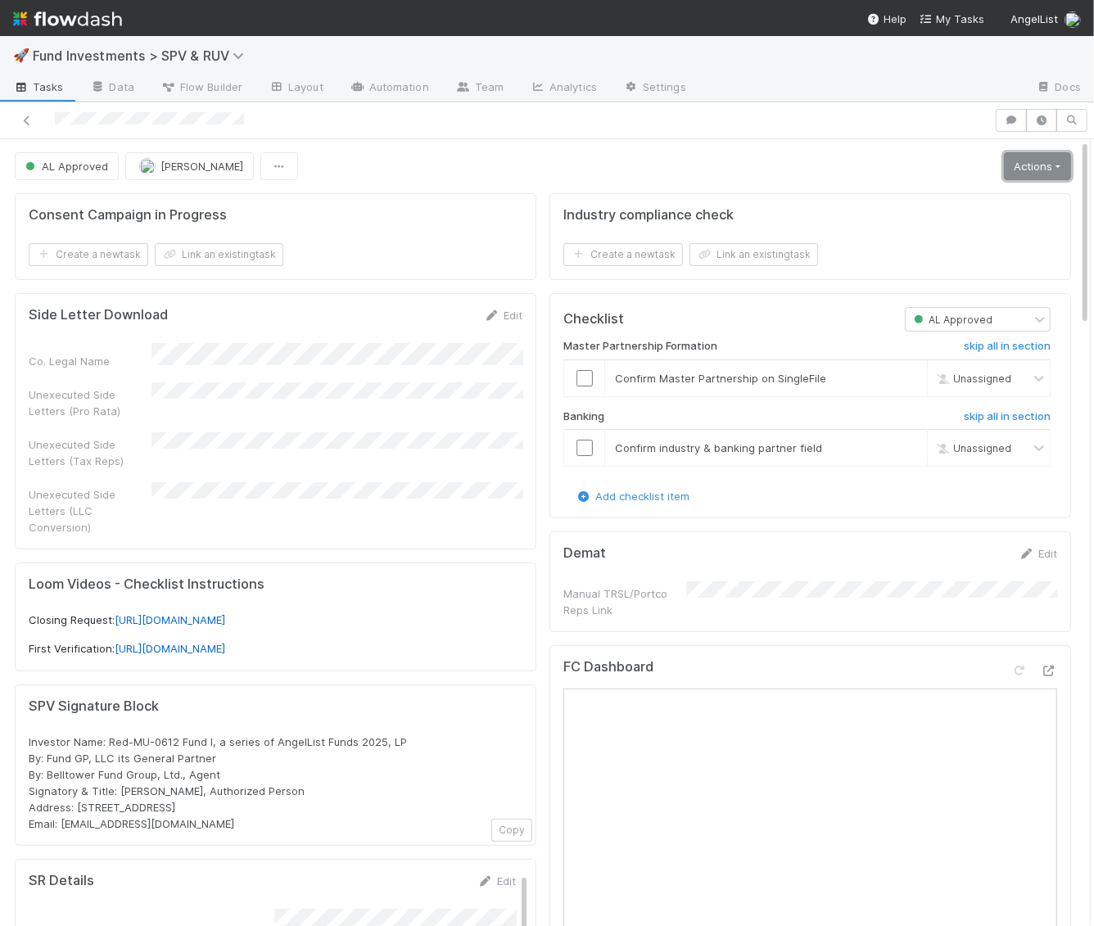
click at [1054, 156] on link "Actions" at bounding box center [1037, 166] width 67 height 28
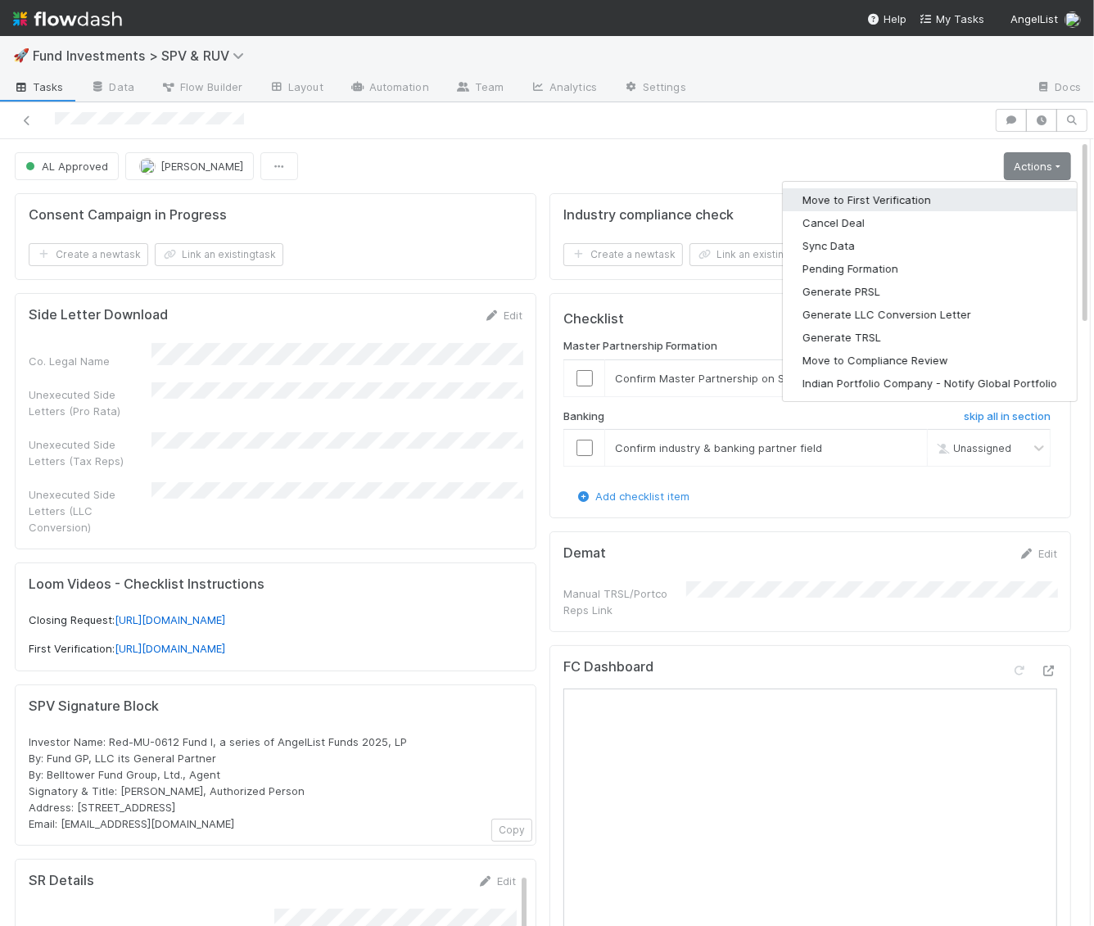
click at [992, 199] on button "Move to First Verification" at bounding box center [930, 199] width 294 height 23
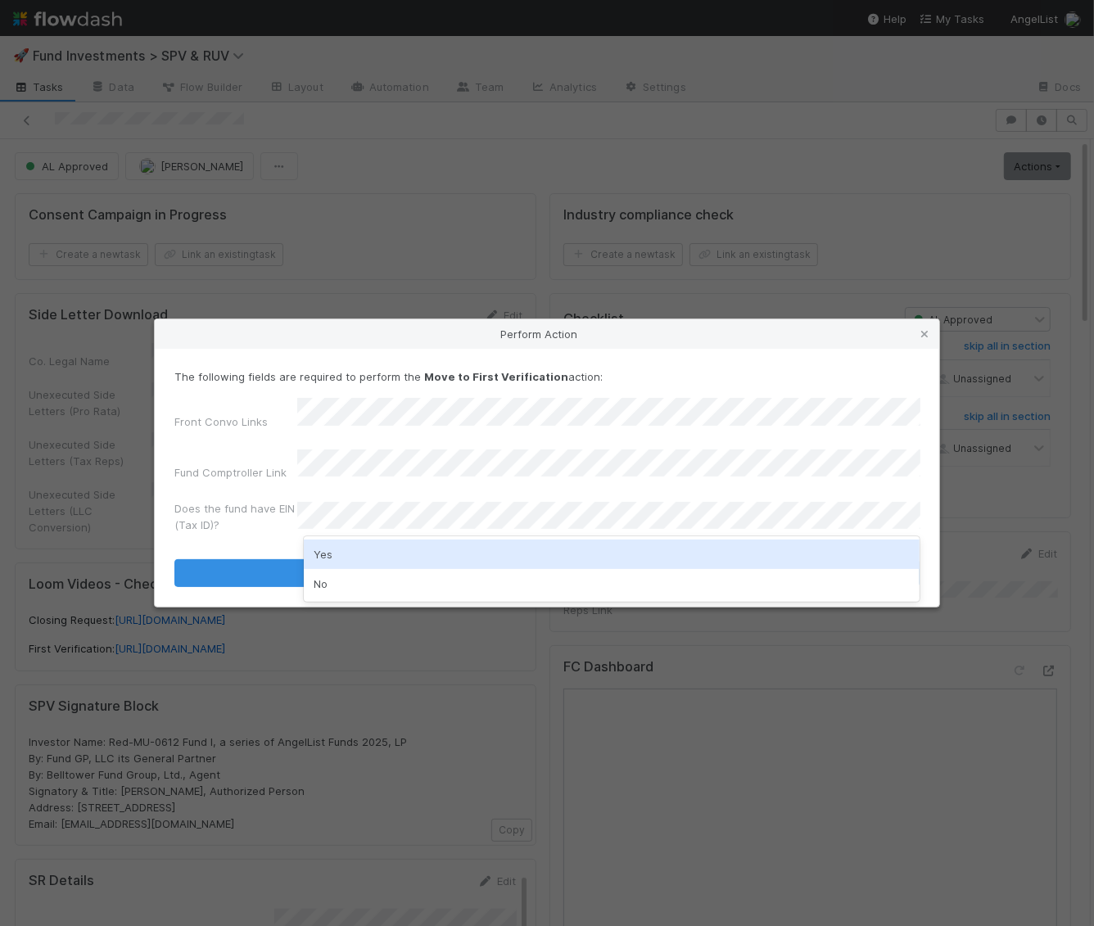
click at [371, 559] on div "Yes" at bounding box center [612, 554] width 617 height 29
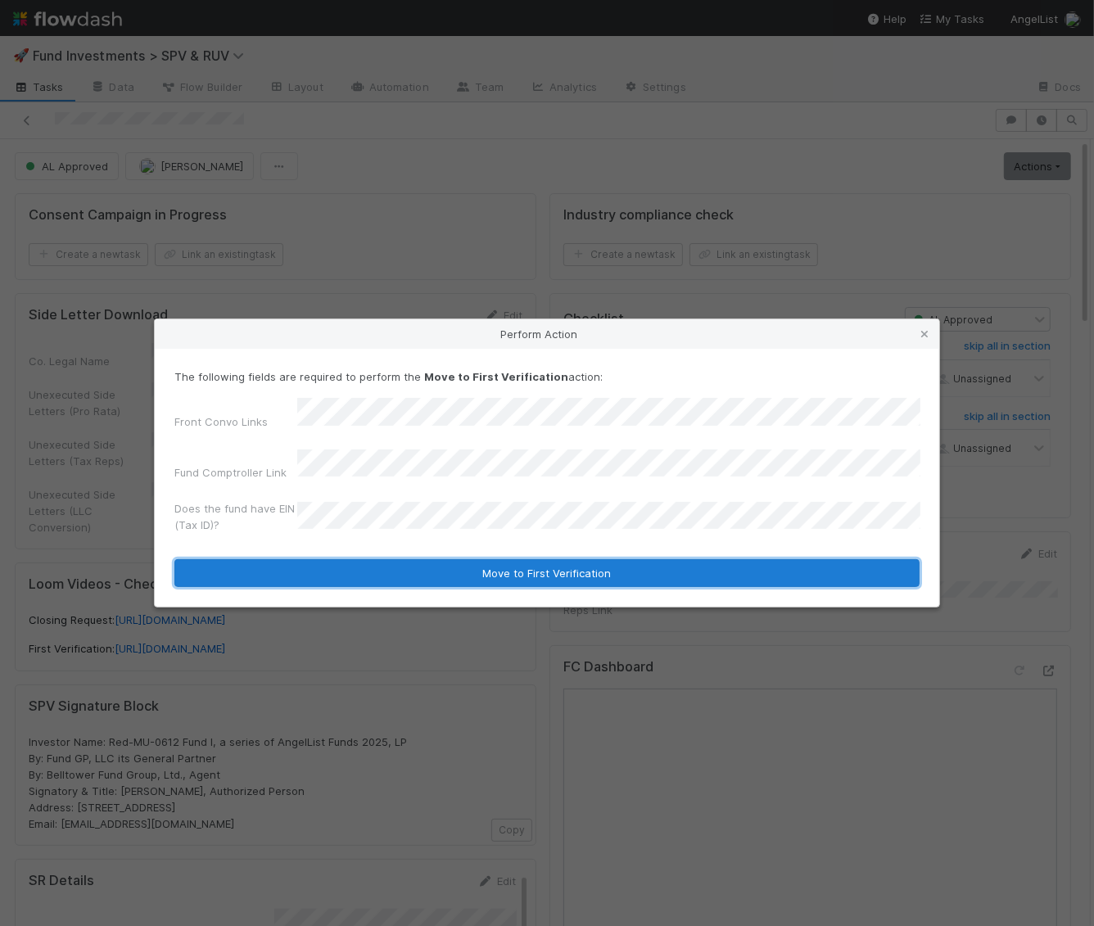
click at [372, 563] on button "Move to First Verification" at bounding box center [546, 573] width 745 height 28
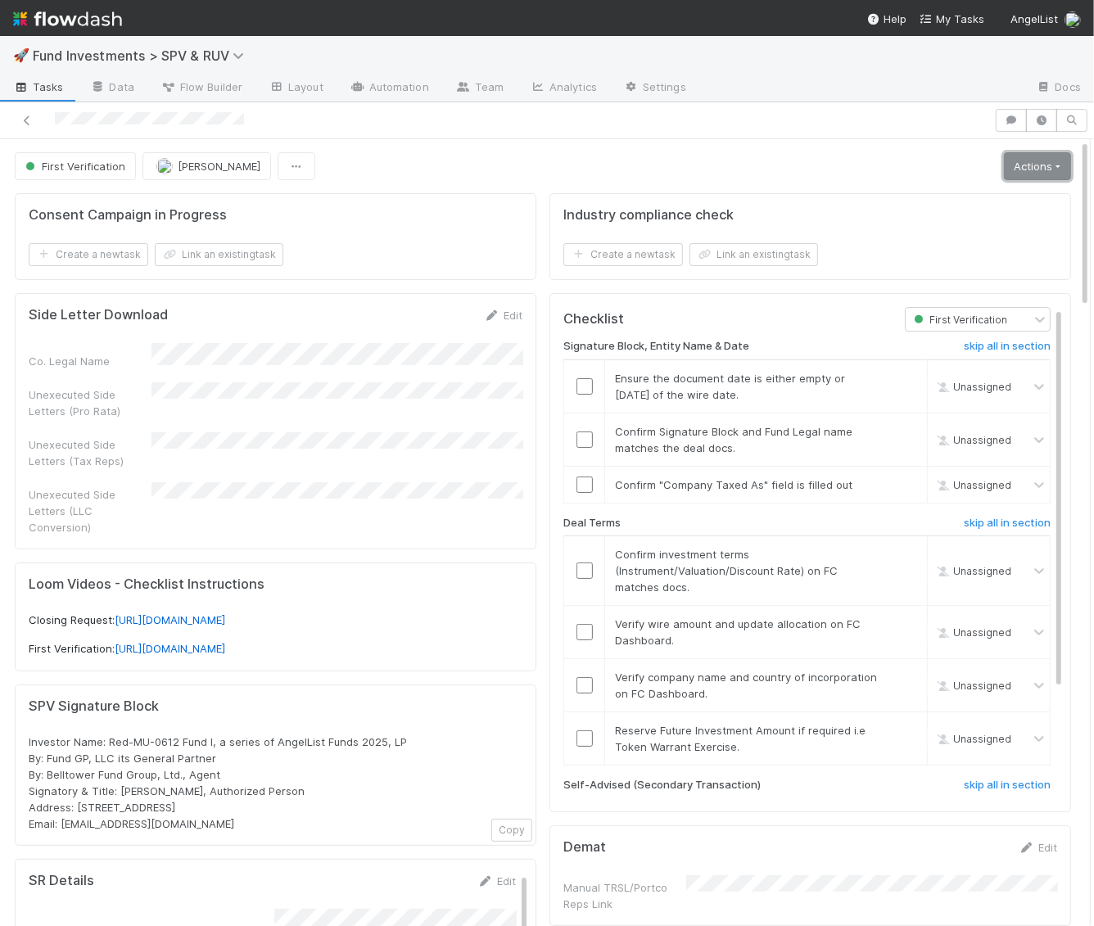
click at [1027, 160] on link "Actions" at bounding box center [1037, 166] width 67 height 28
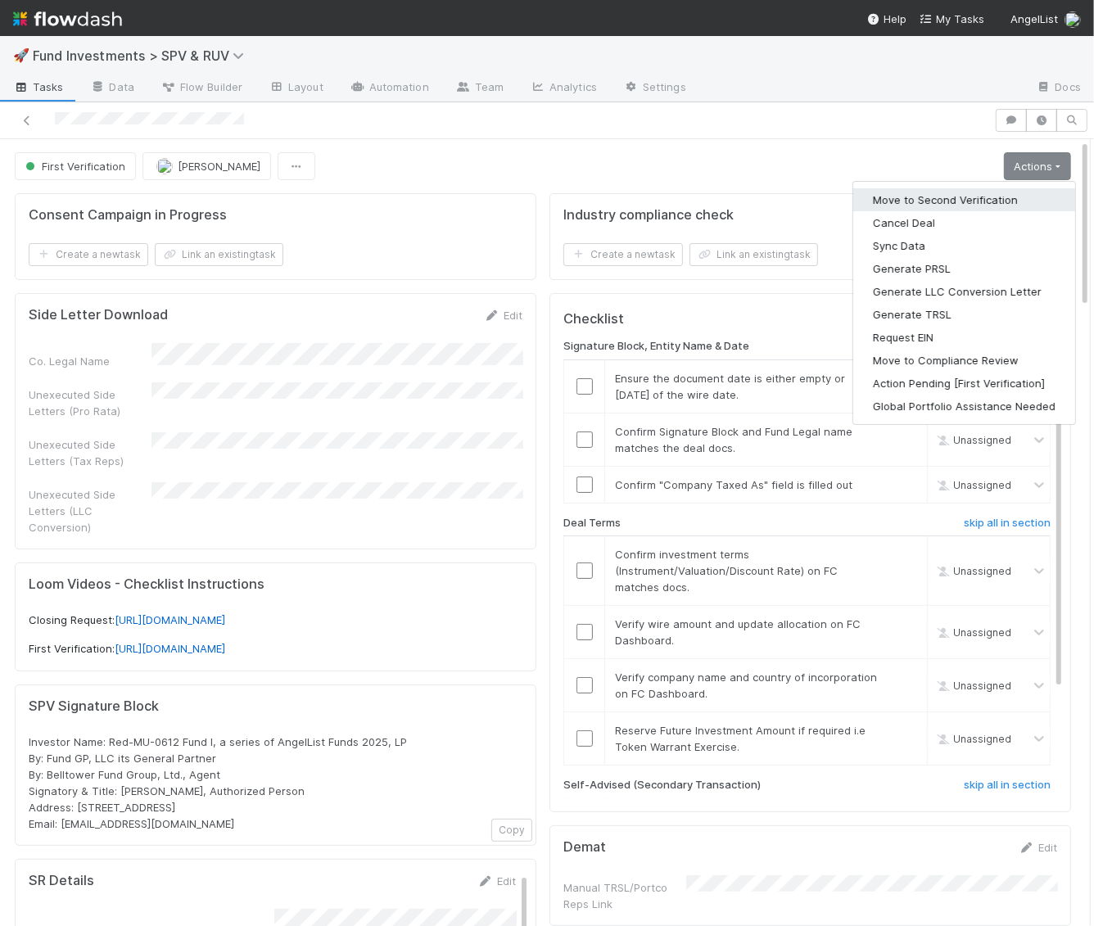
click at [1016, 191] on button "Move to Second Verification" at bounding box center [964, 199] width 222 height 23
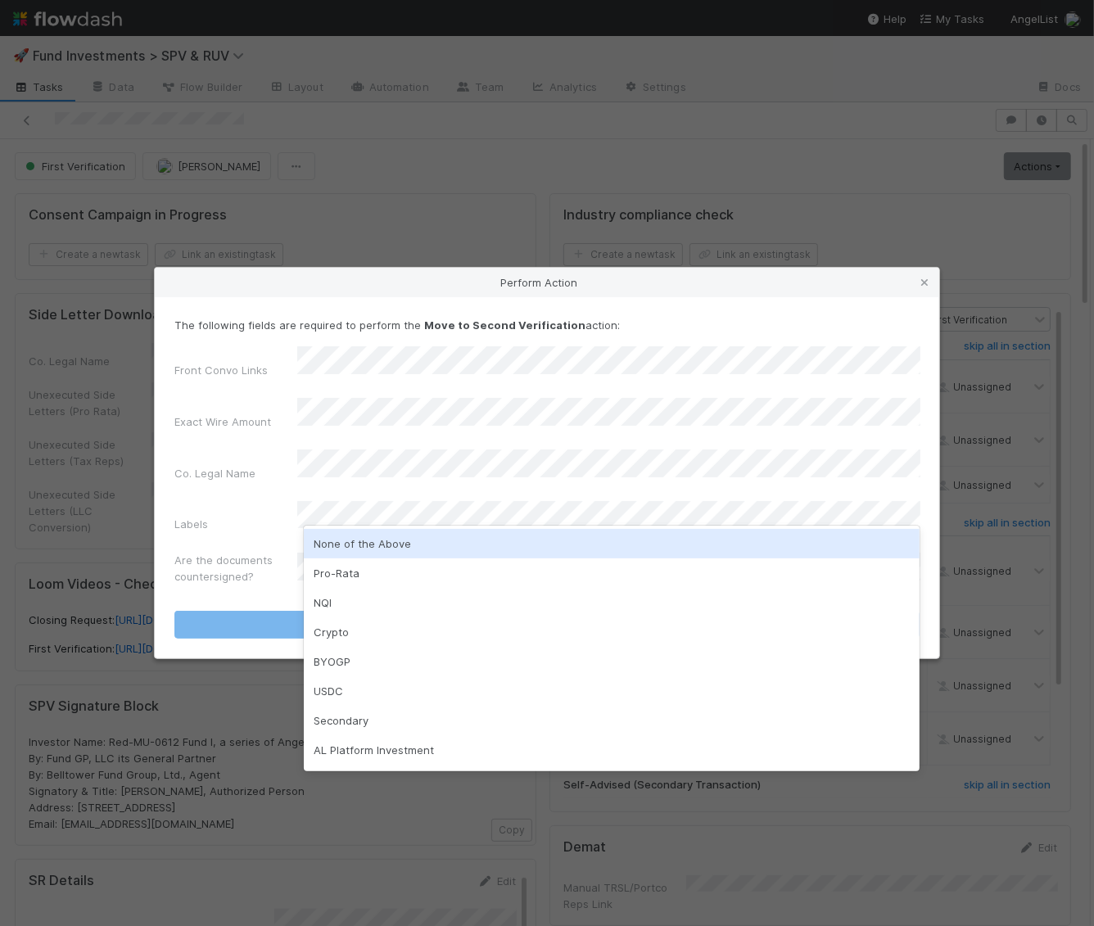
click at [390, 551] on div "None of the Above" at bounding box center [612, 543] width 617 height 29
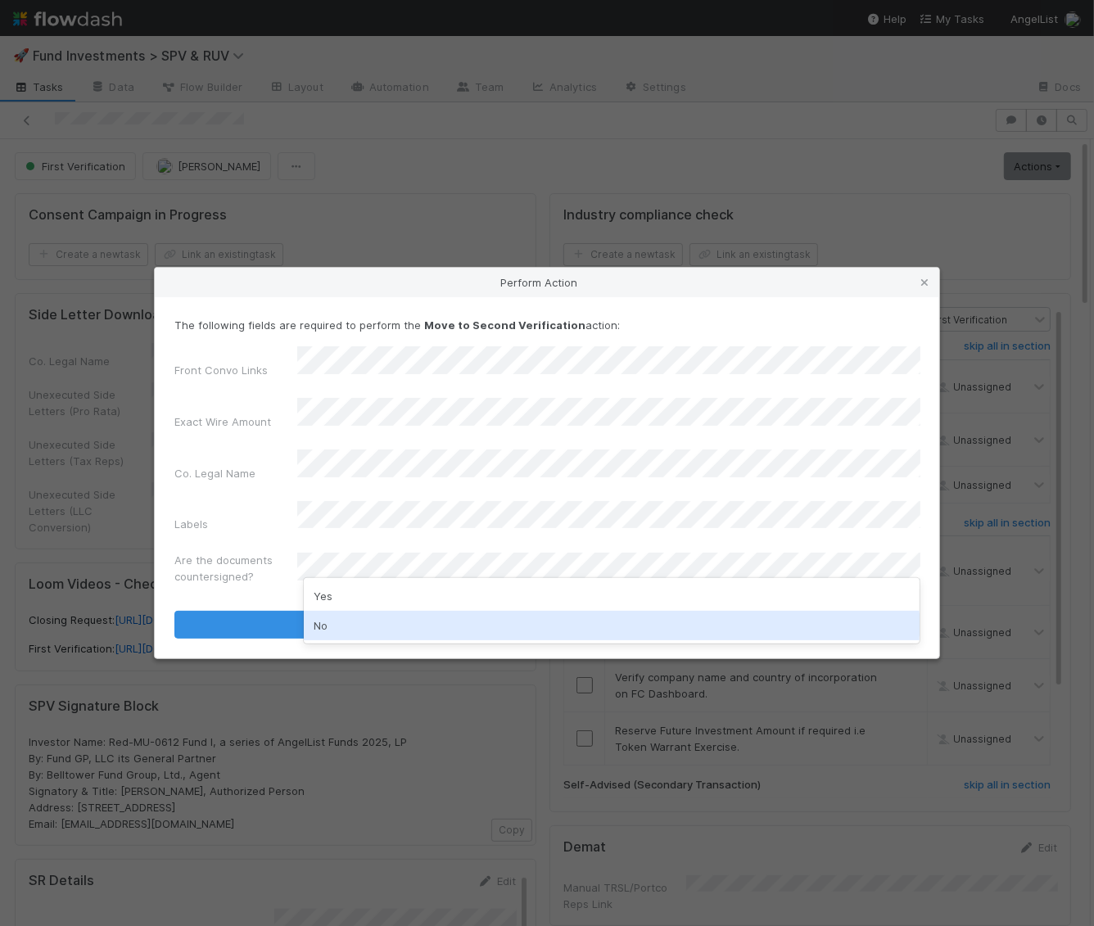
click at [350, 633] on div "No" at bounding box center [612, 625] width 617 height 29
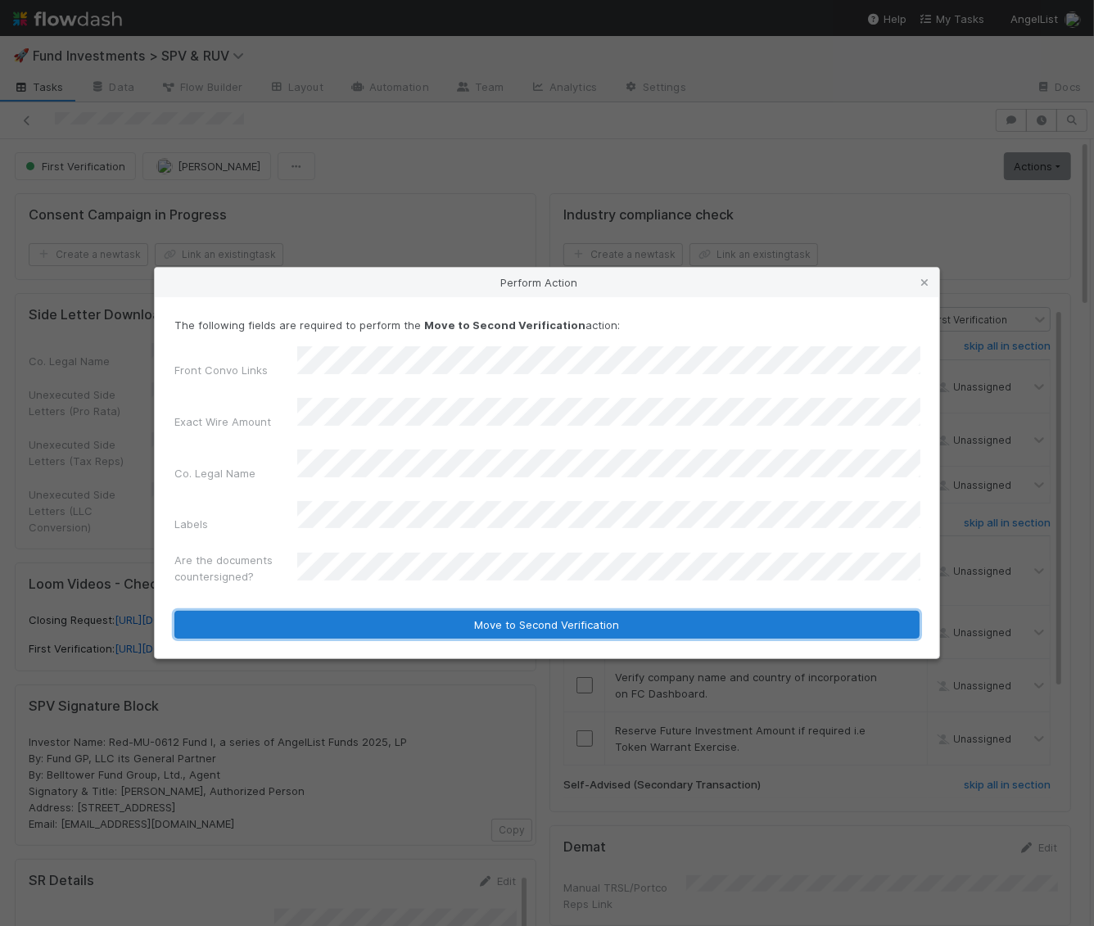
click at [351, 611] on button "Move to Second Verification" at bounding box center [546, 625] width 745 height 28
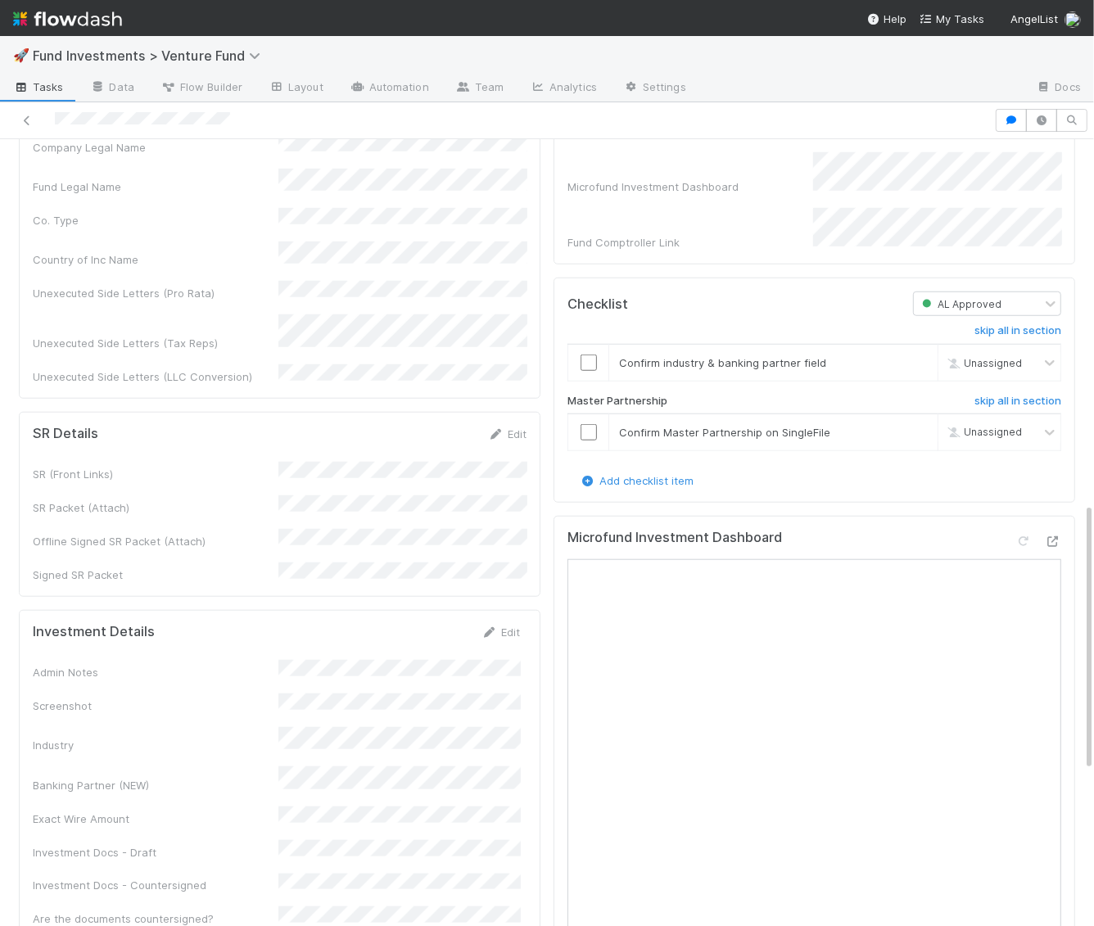
scroll to position [1146, 0]
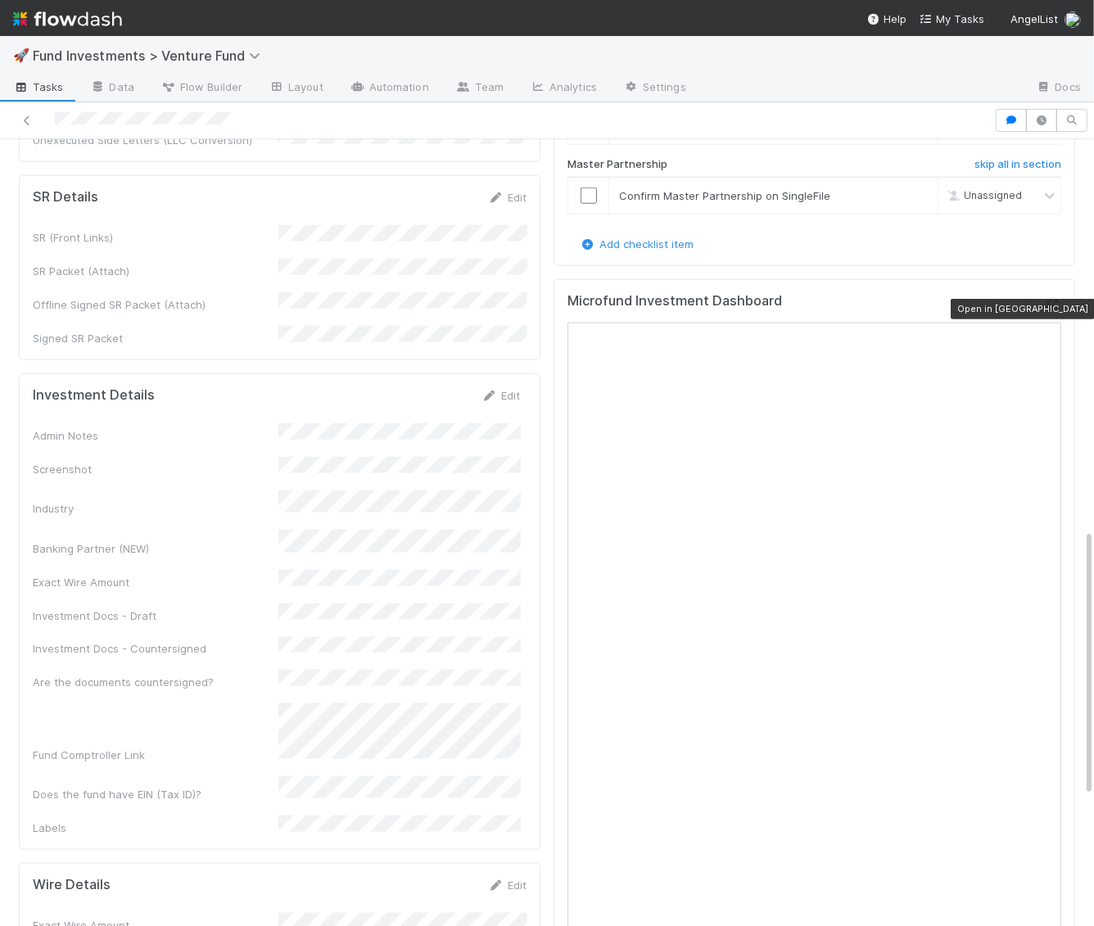
click at [1058, 305] on icon at bounding box center [1053, 305] width 16 height 11
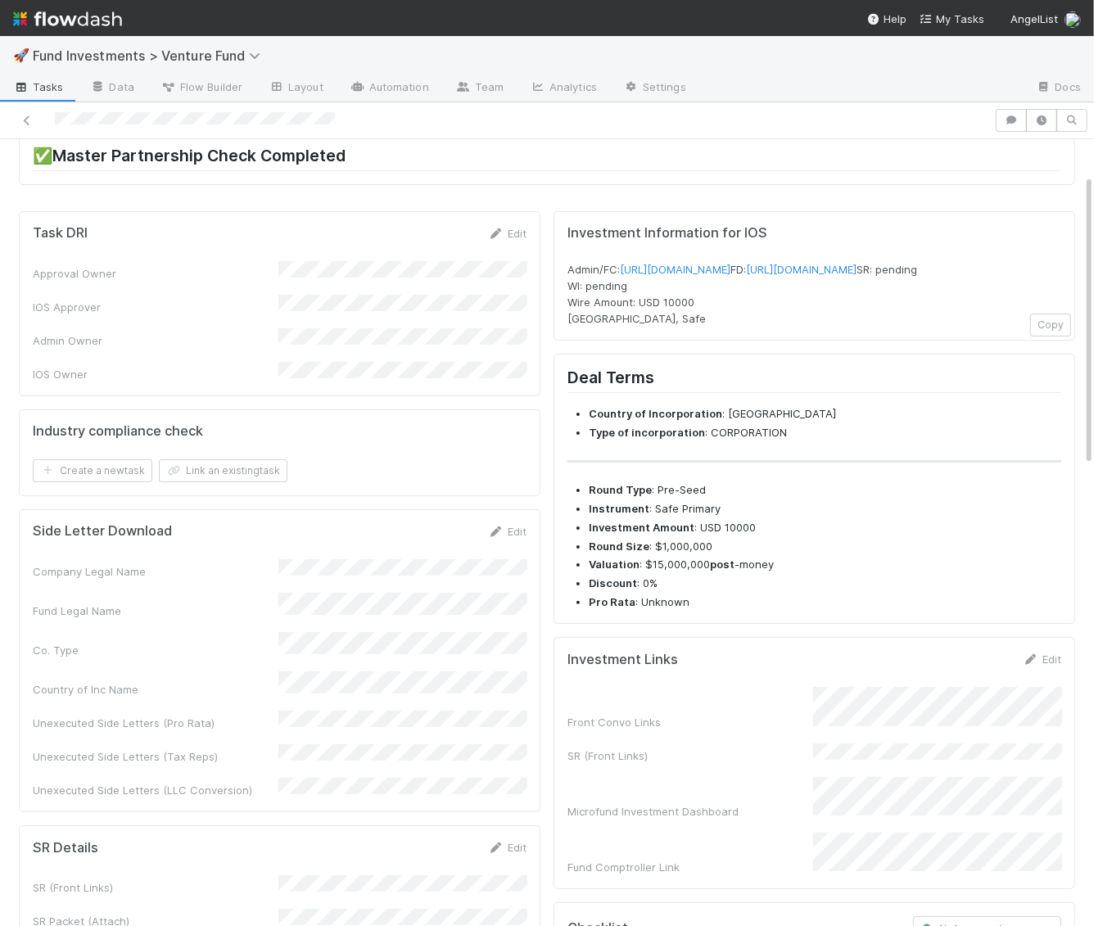
scroll to position [158, 0]
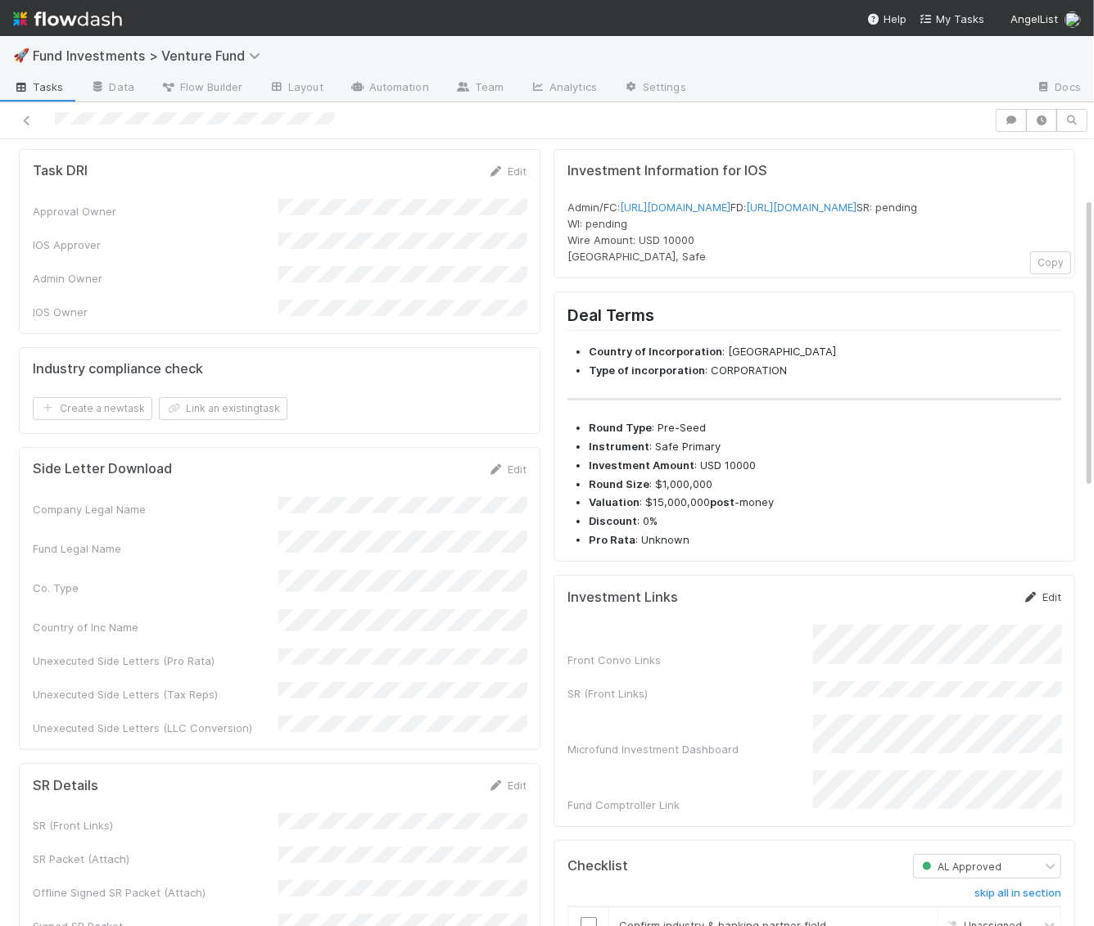
click at [1040, 603] on link "Edit" at bounding box center [1042, 596] width 38 height 13
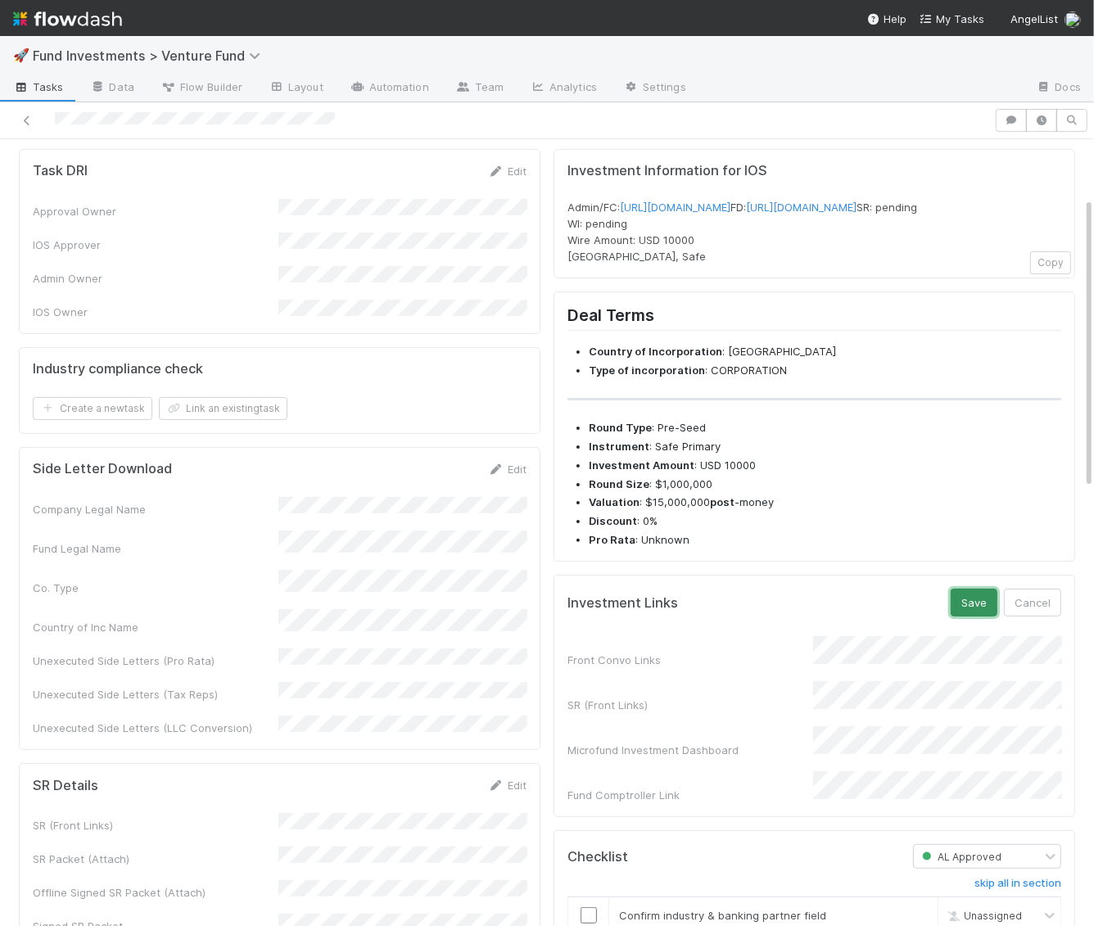
click at [967, 617] on button "Save" at bounding box center [974, 603] width 47 height 28
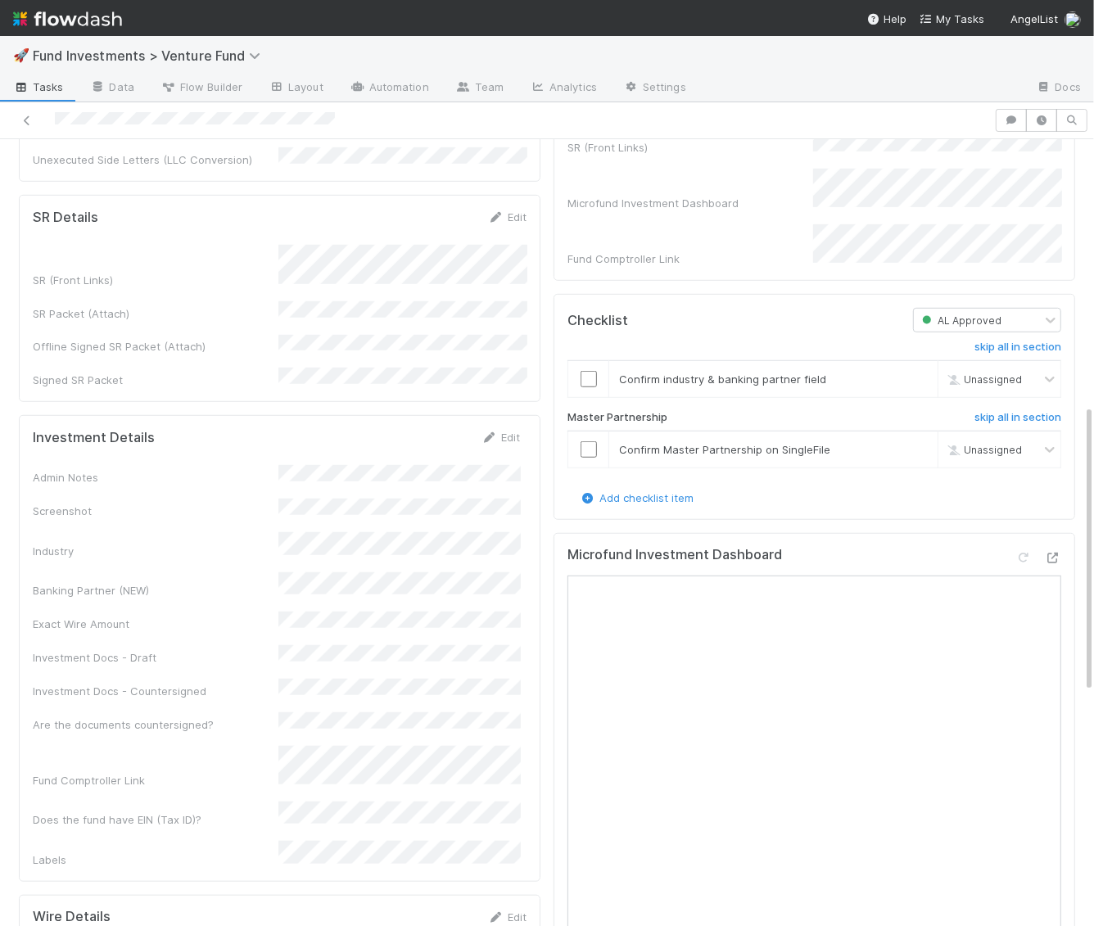
scroll to position [725, 0]
click at [505, 432] on link "Edit" at bounding box center [500, 438] width 38 height 13
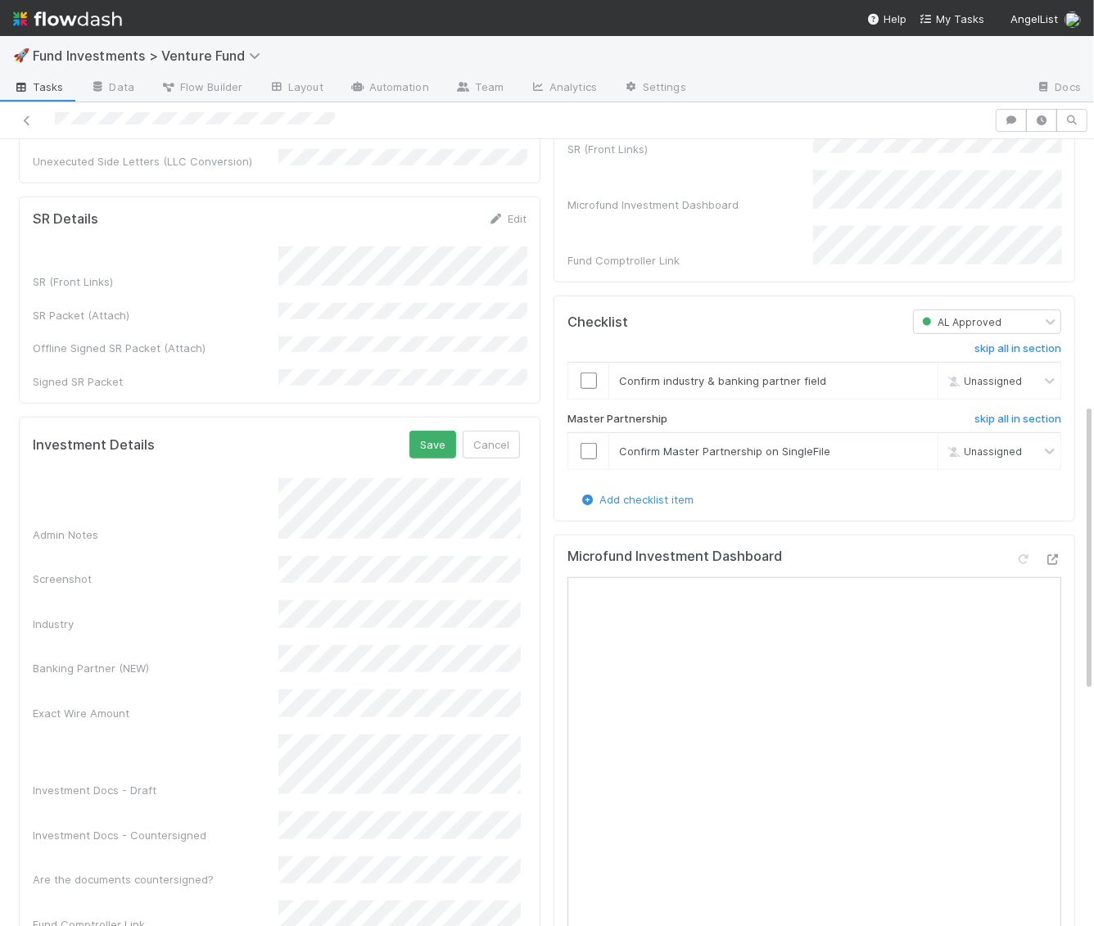
click at [424, 431] on form "Investment Details Save Cancel Admin Notes Screenshot Industry Banking Partner …" at bounding box center [276, 726] width 487 height 591
click at [434, 431] on button "Save" at bounding box center [432, 445] width 47 height 28
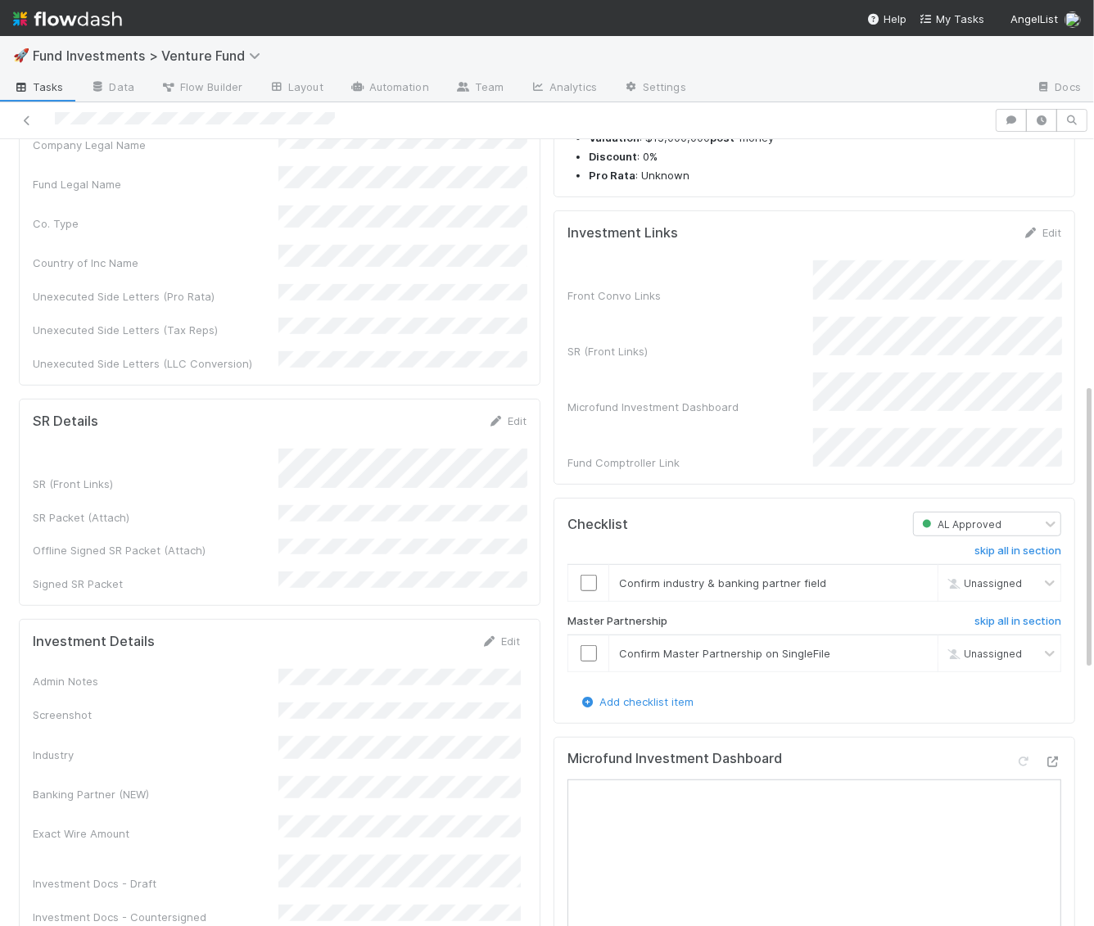
scroll to position [0, 0]
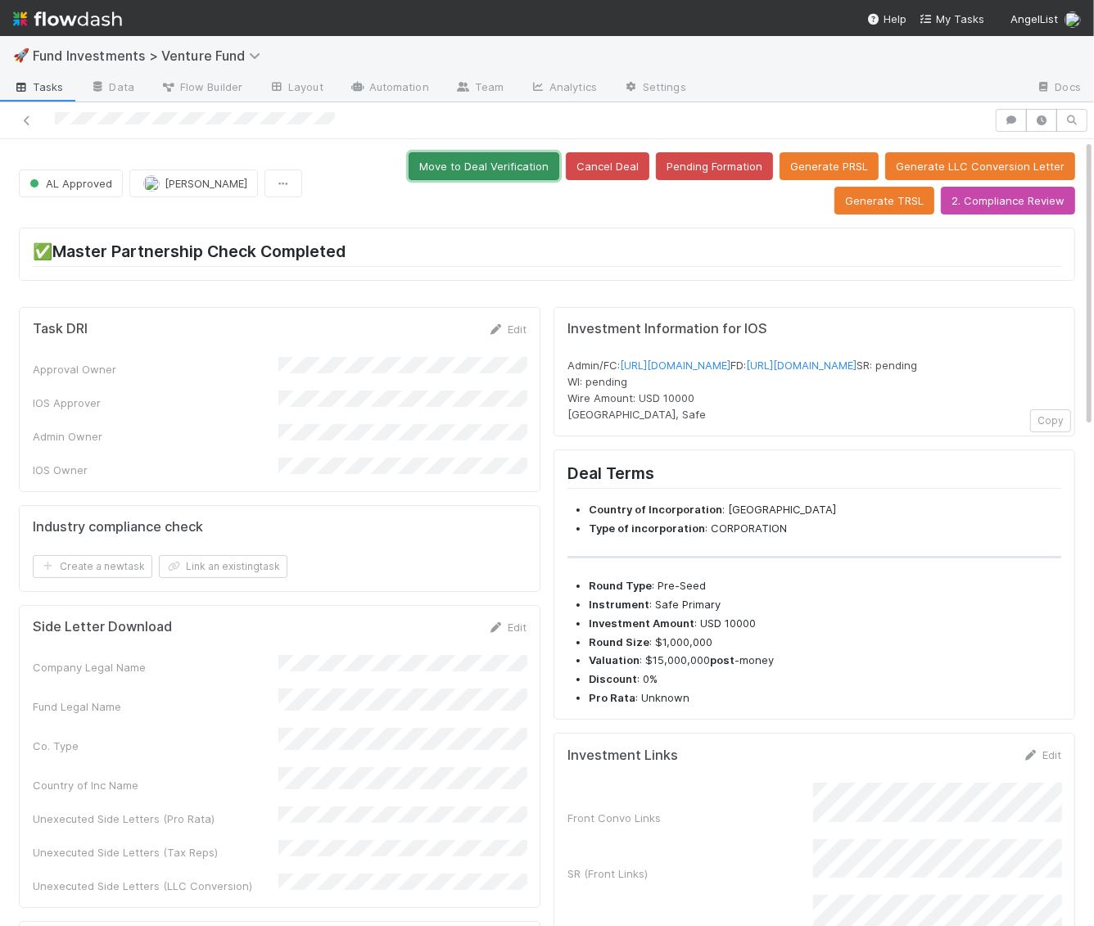
click at [409, 161] on button "Move to Deal Verification" at bounding box center [484, 166] width 151 height 28
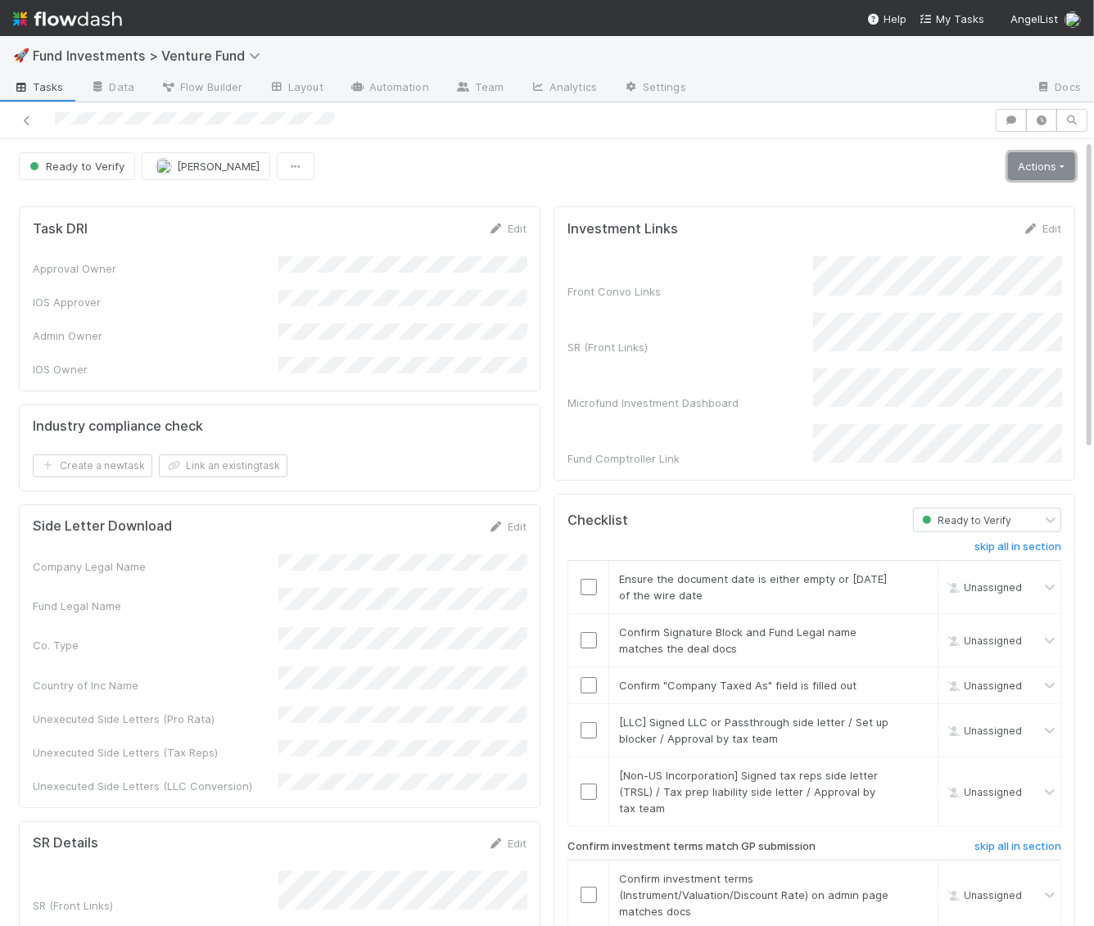
click at [1049, 160] on link "Actions" at bounding box center [1041, 166] width 67 height 28
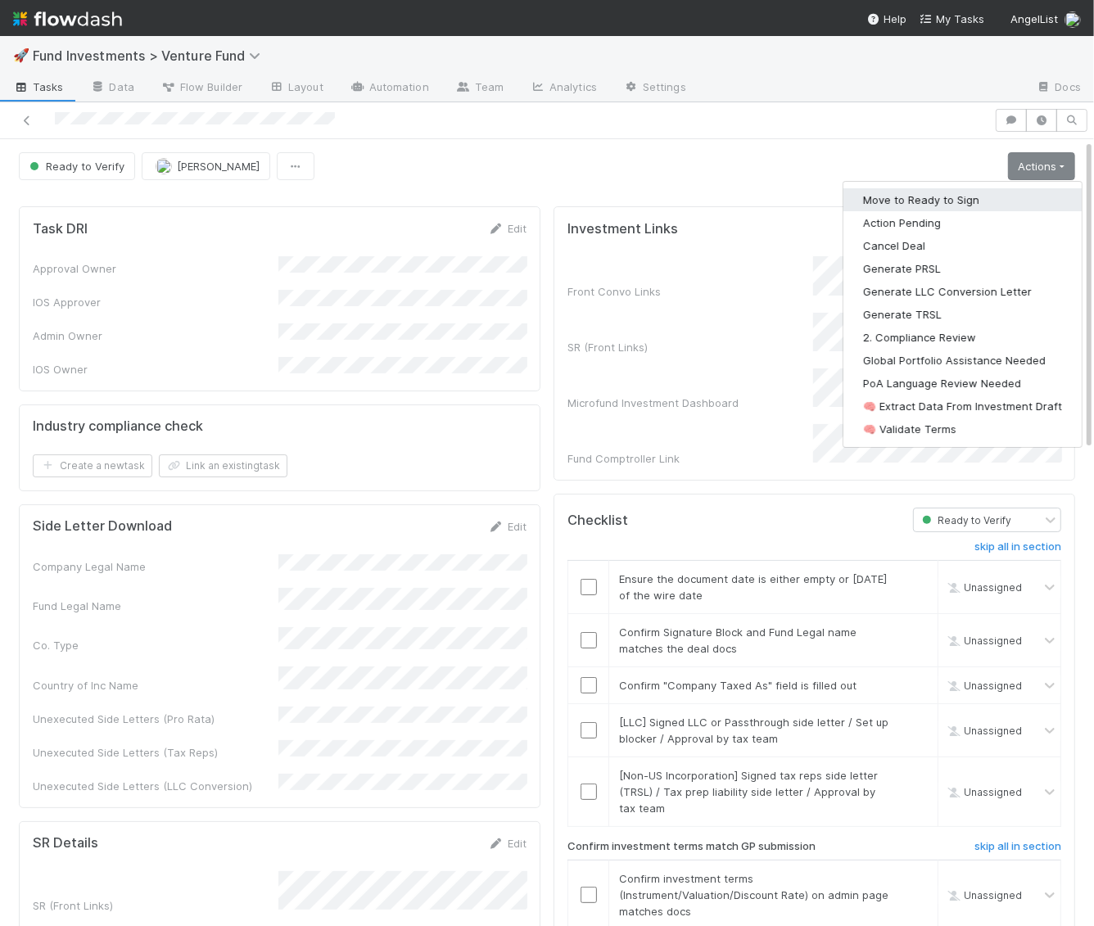
click at [1006, 201] on button "Move to Ready to Sign" at bounding box center [962, 199] width 238 height 23
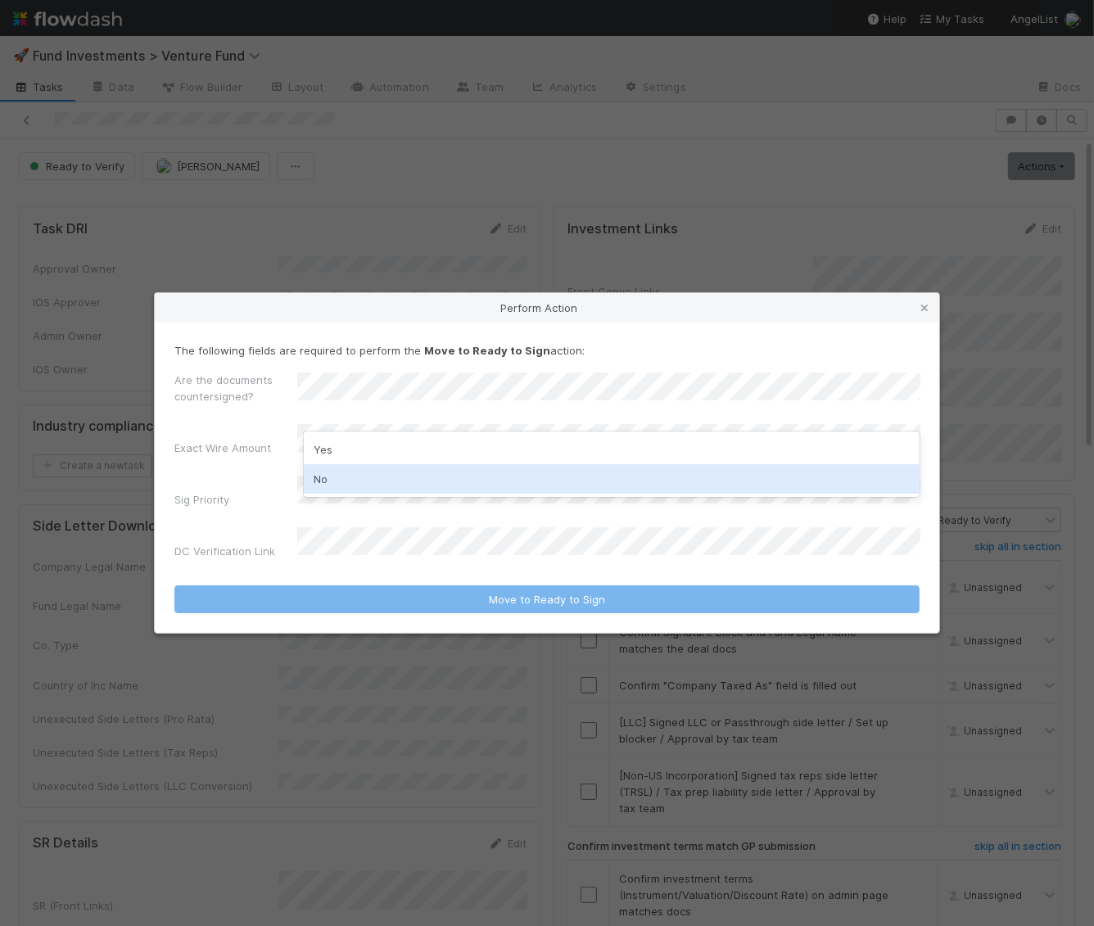
click at [325, 475] on div "No" at bounding box center [612, 478] width 617 height 29
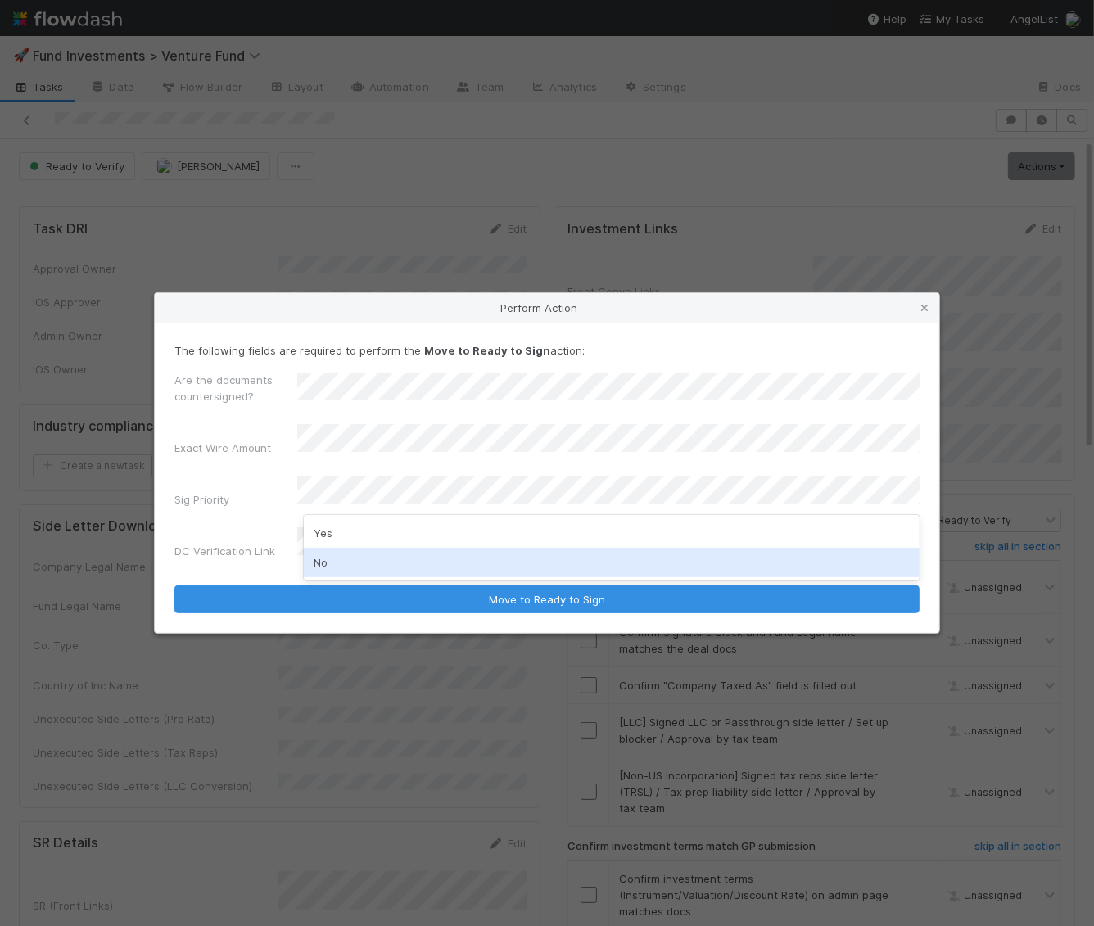
click at [323, 566] on div "No" at bounding box center [612, 562] width 617 height 29
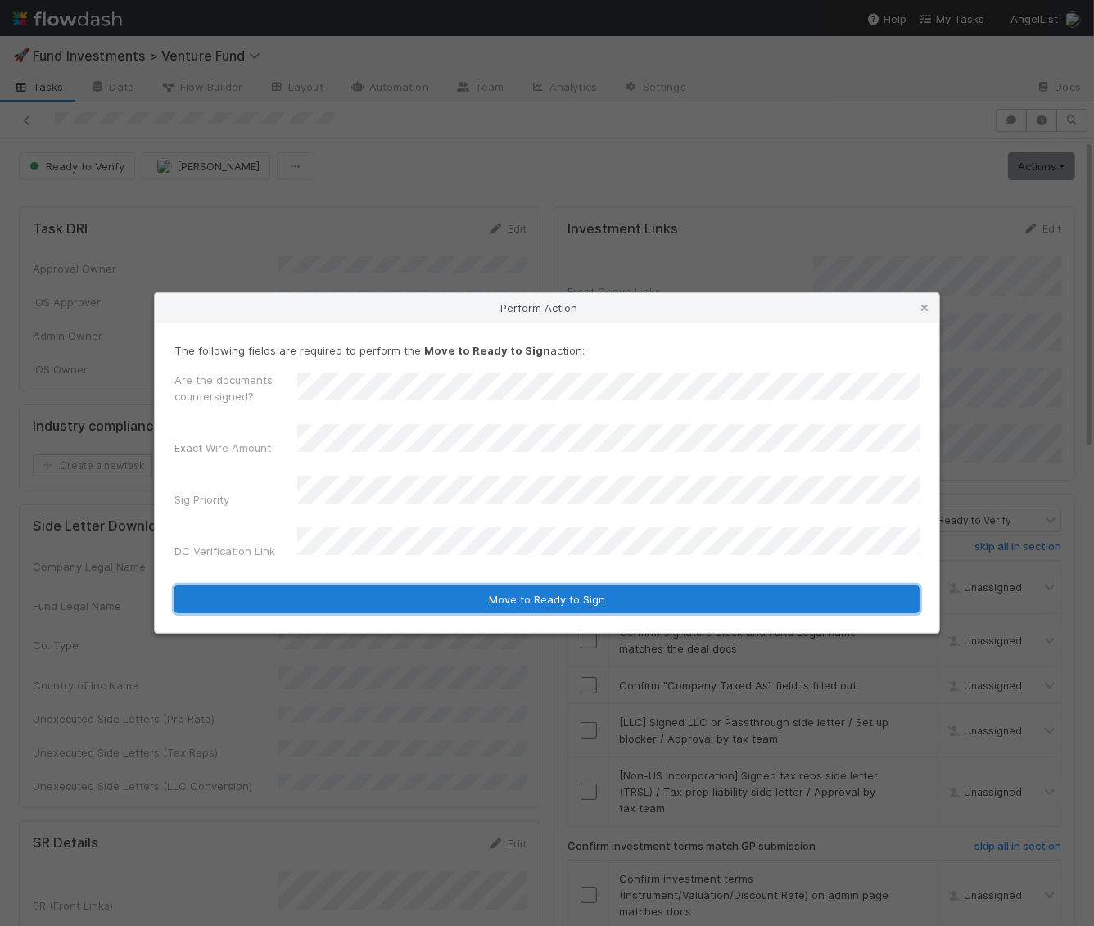
click at [362, 585] on button "Move to Ready to Sign" at bounding box center [546, 599] width 745 height 28
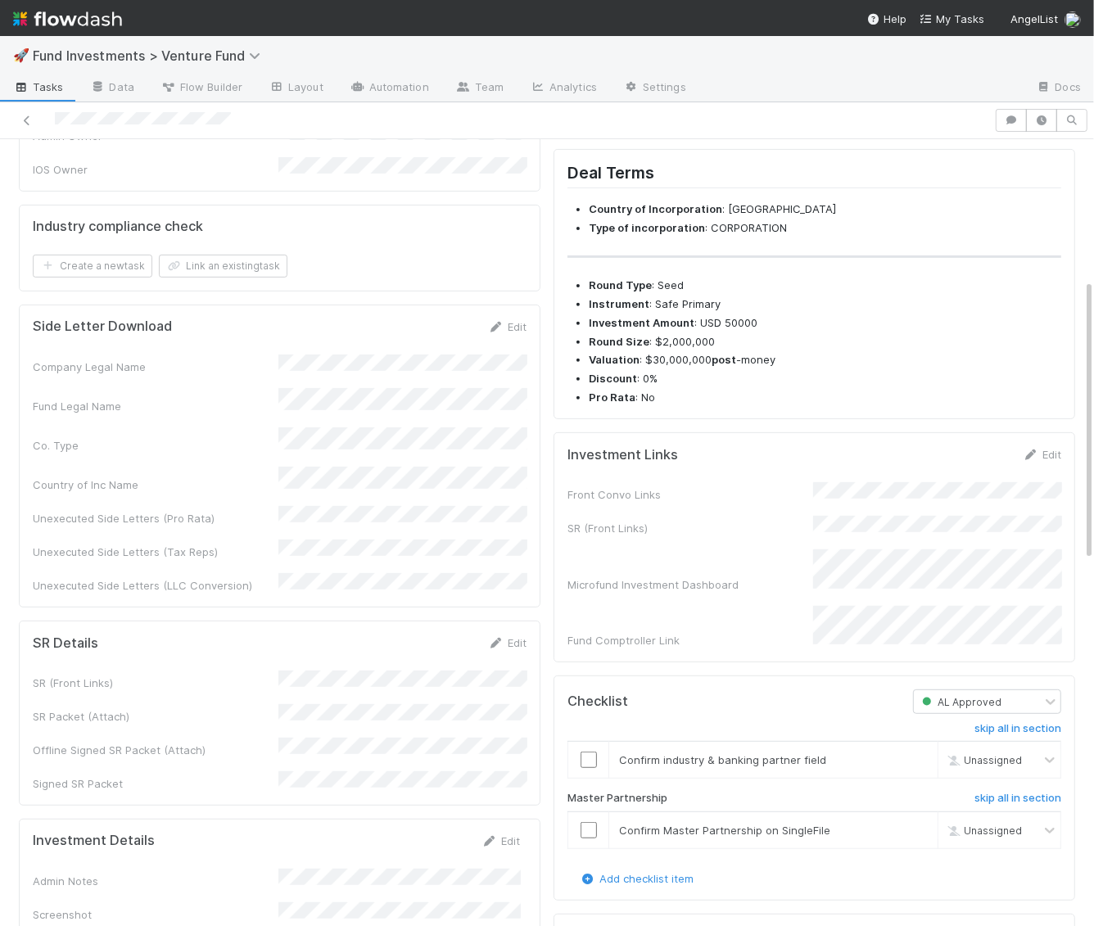
scroll to position [451, 0]
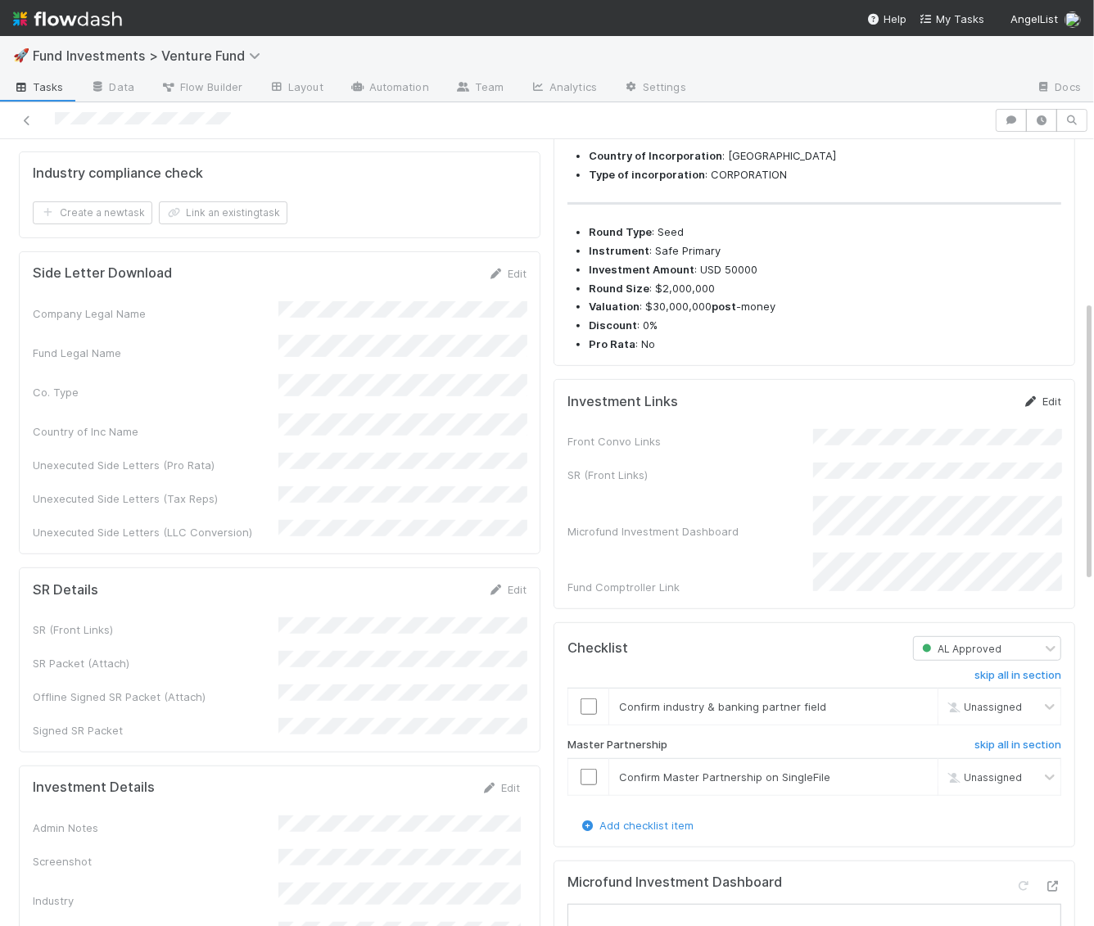
click at [1049, 408] on link "Edit" at bounding box center [1042, 401] width 38 height 13
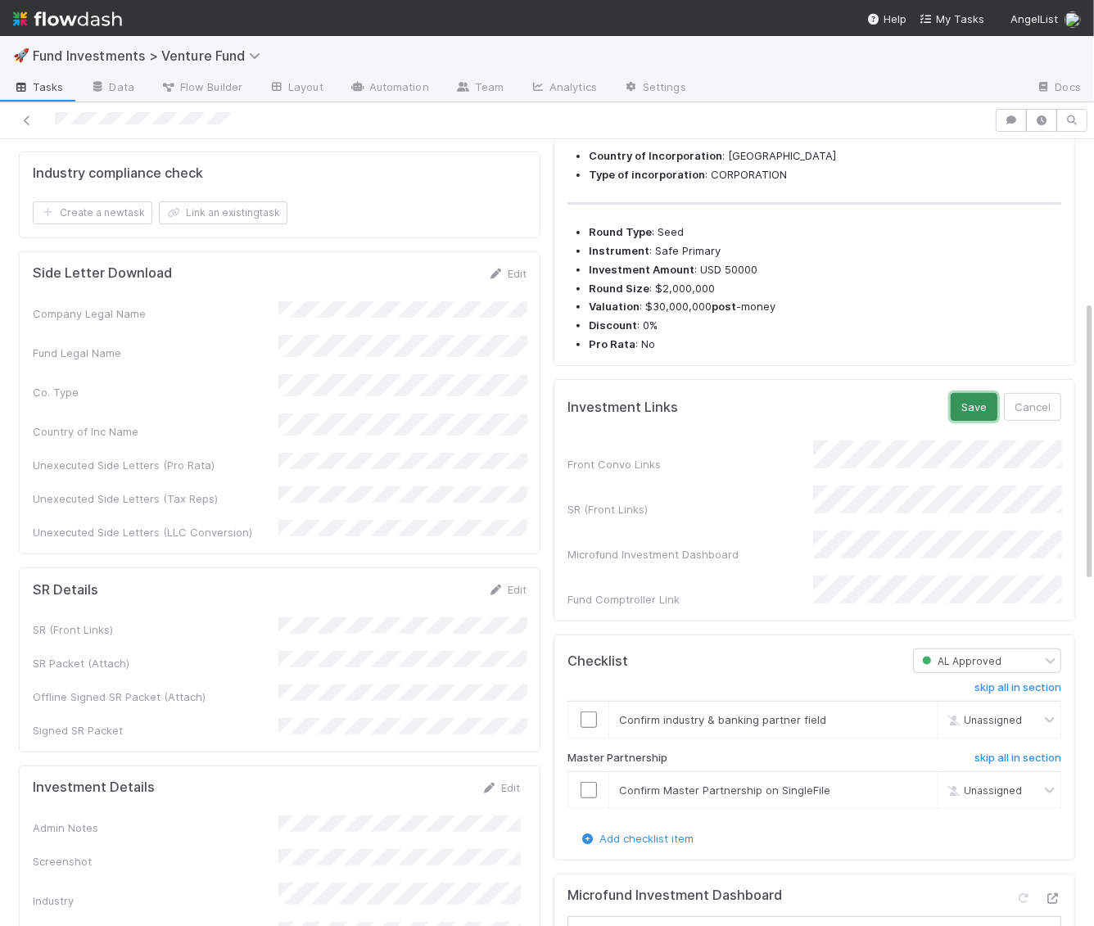
click at [966, 421] on button "Save" at bounding box center [974, 407] width 47 height 28
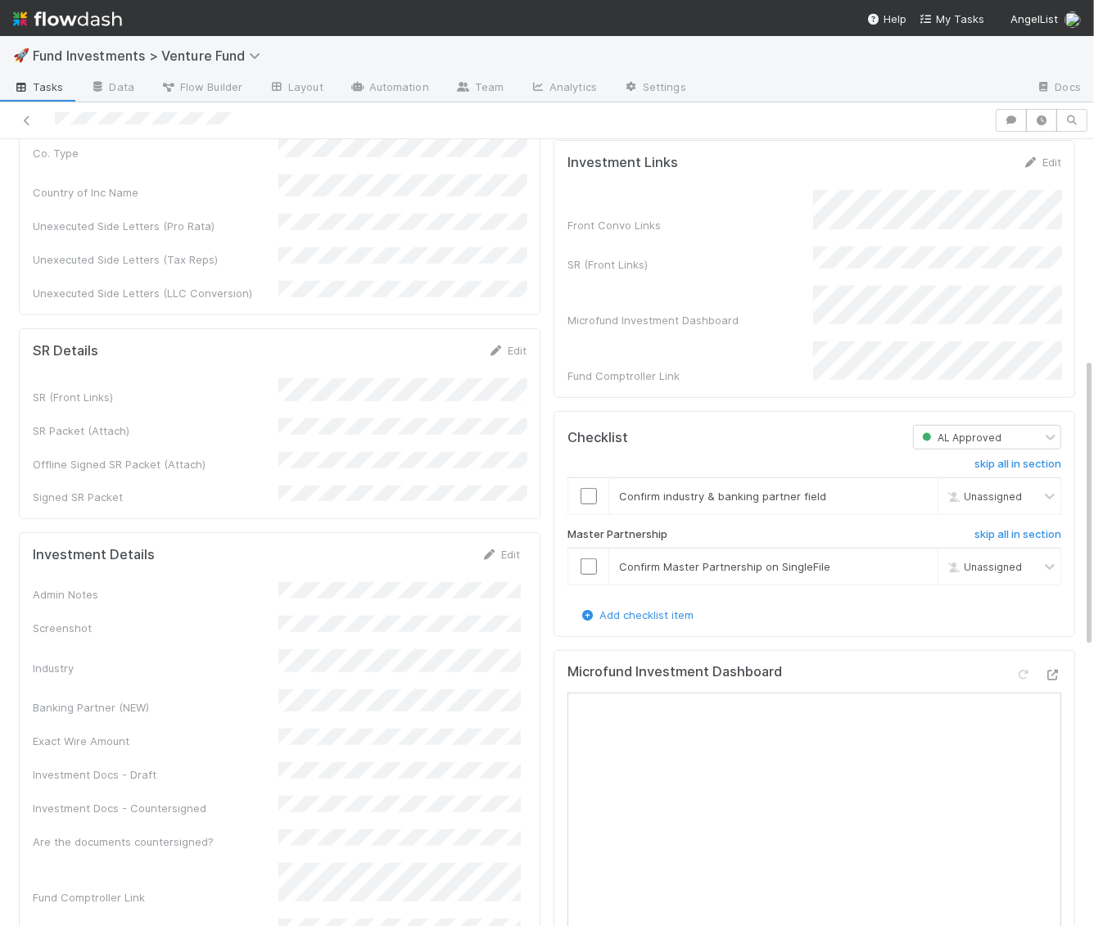
scroll to position [622, 0]
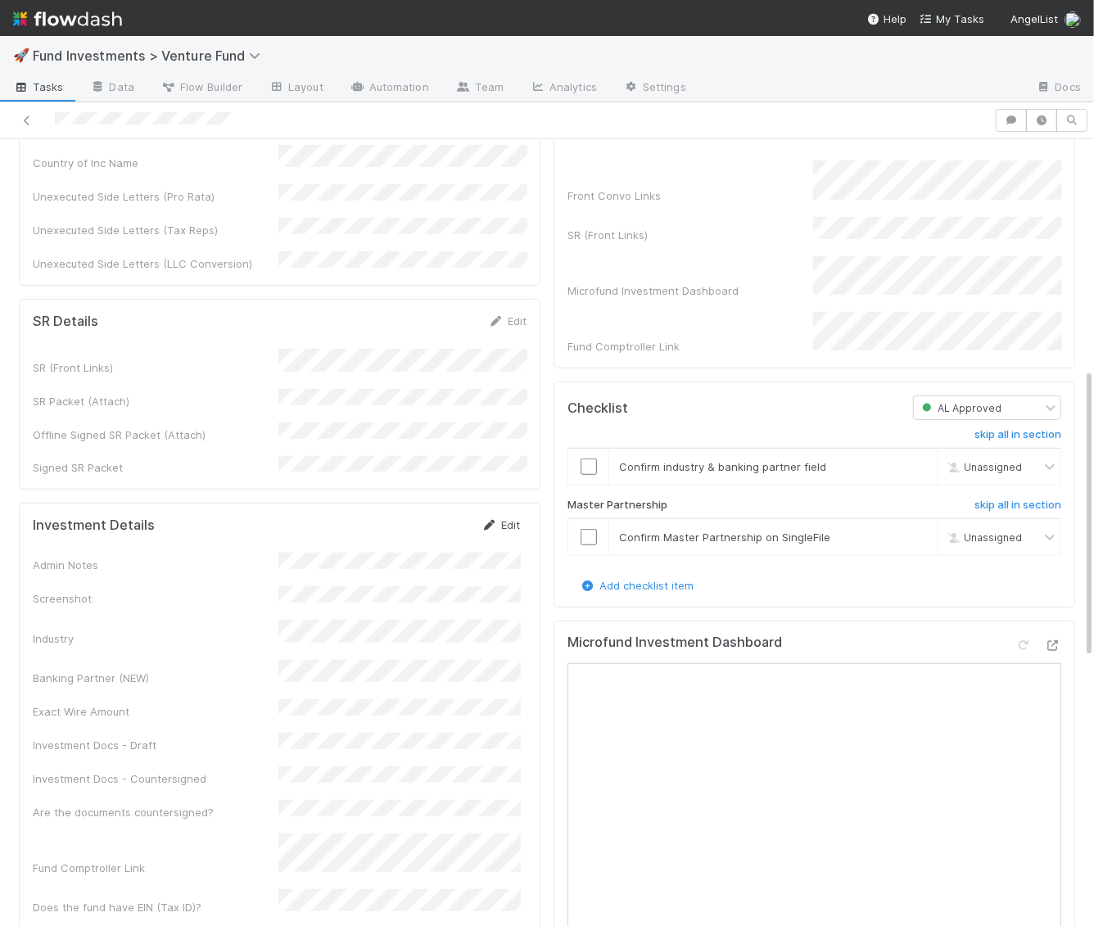
click at [508, 518] on link "Edit" at bounding box center [500, 524] width 38 height 13
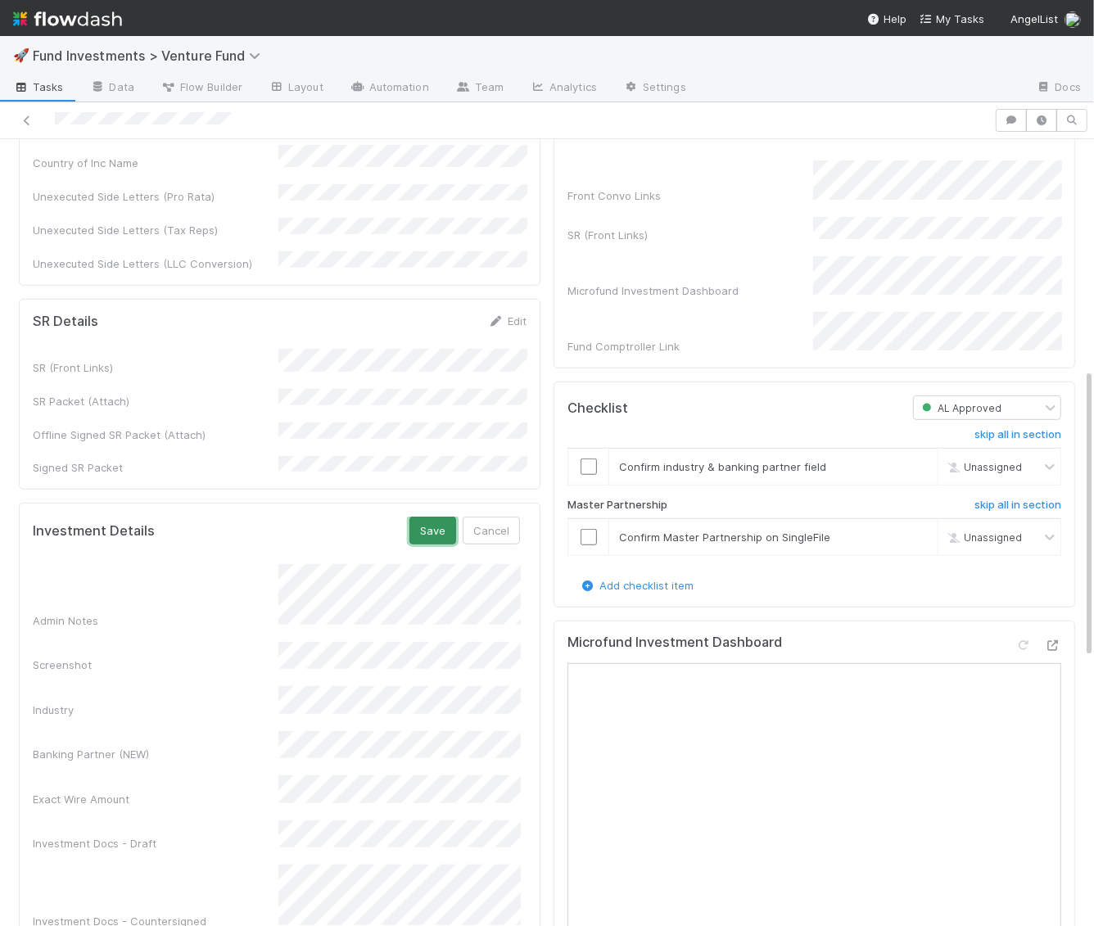
click at [436, 517] on button "Save" at bounding box center [432, 531] width 47 height 28
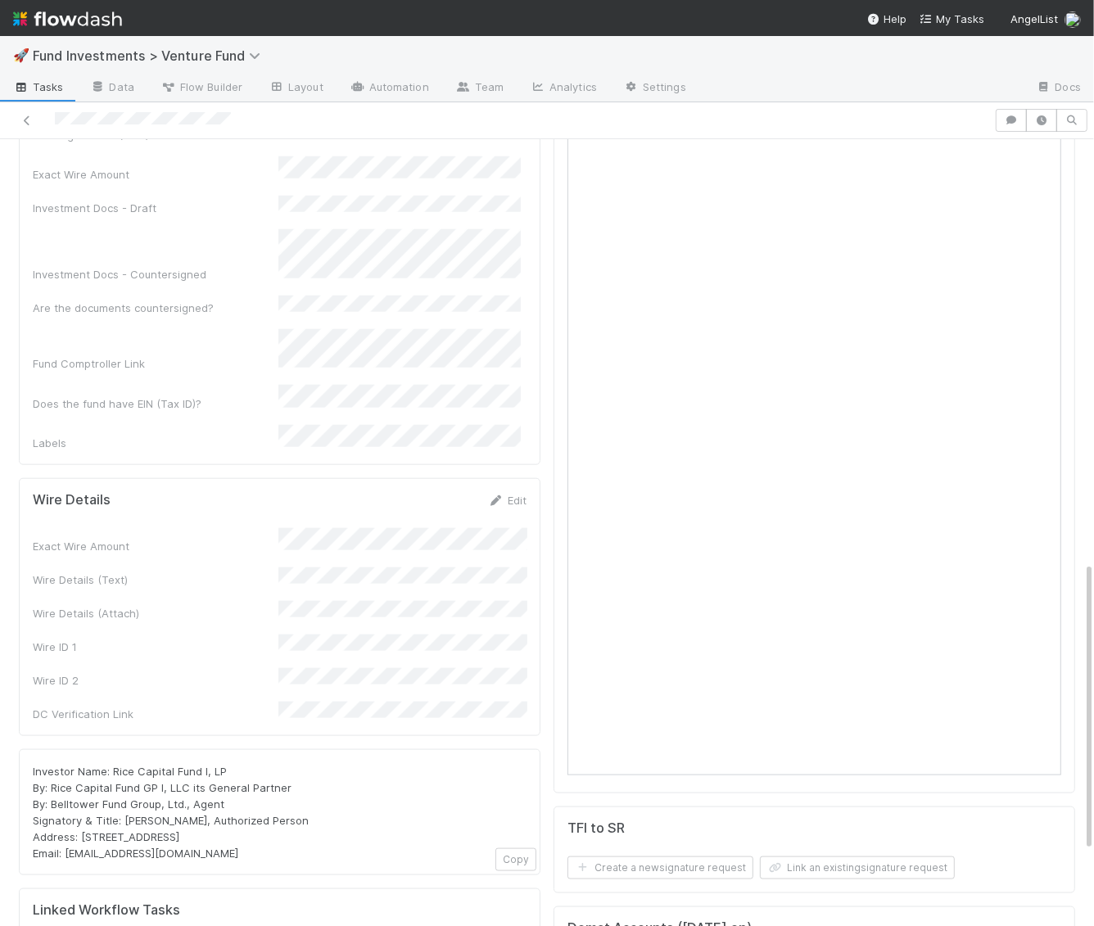
scroll to position [1329, 0]
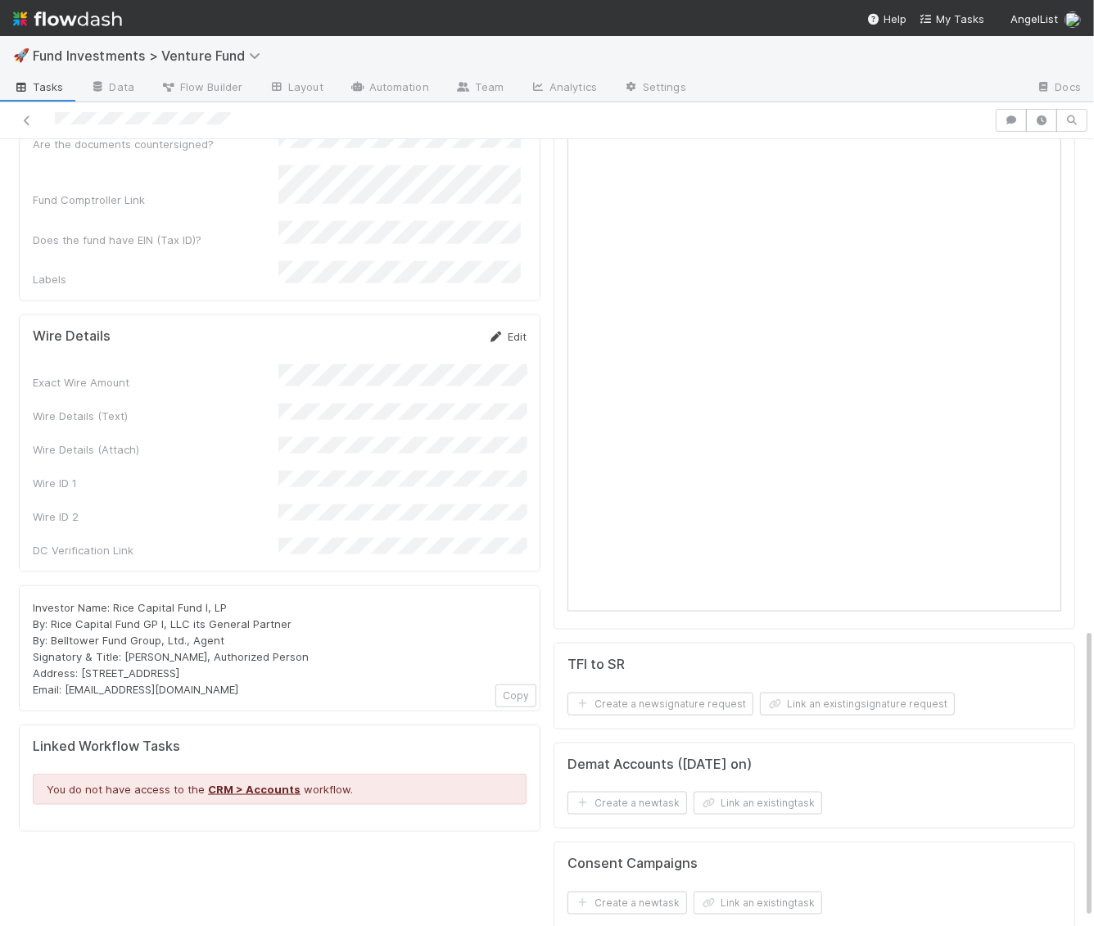
click at [518, 330] on link "Edit" at bounding box center [507, 336] width 38 height 13
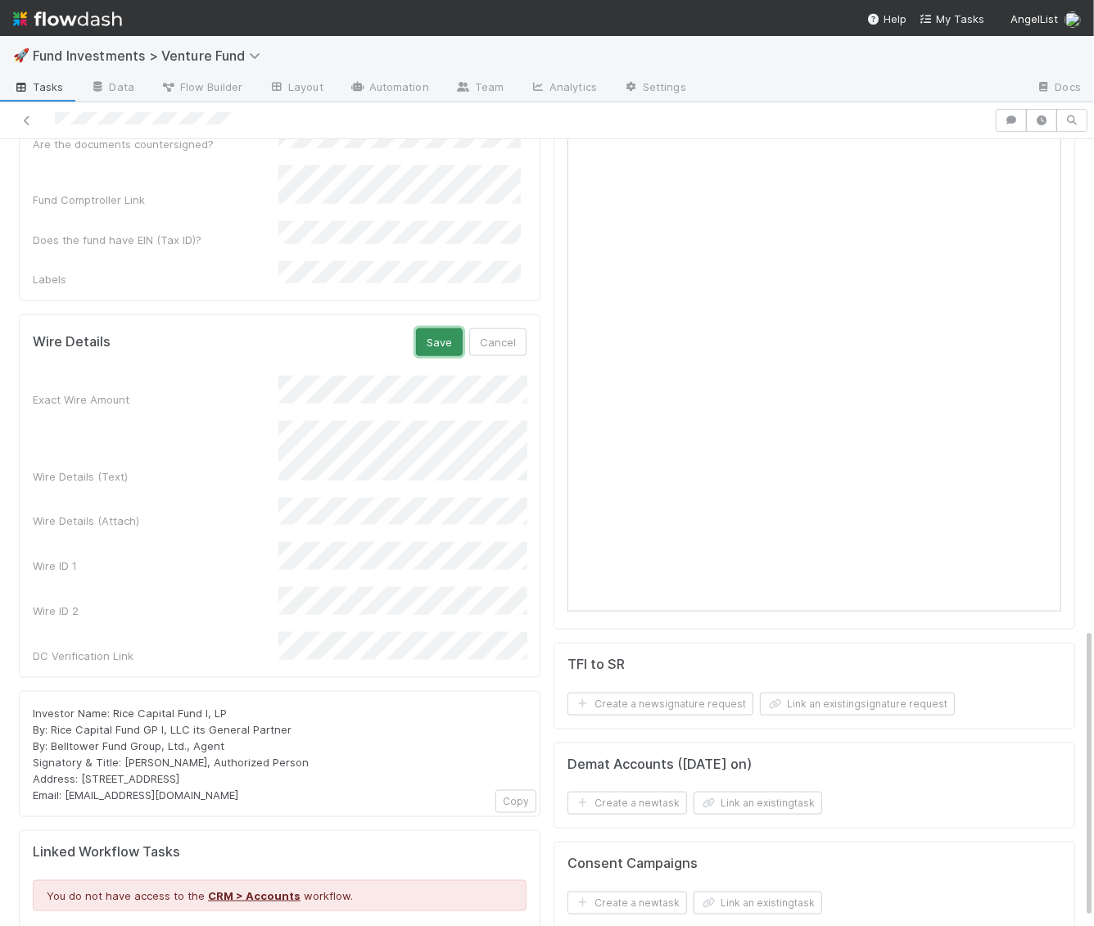
click at [445, 328] on button "Save" at bounding box center [439, 342] width 47 height 28
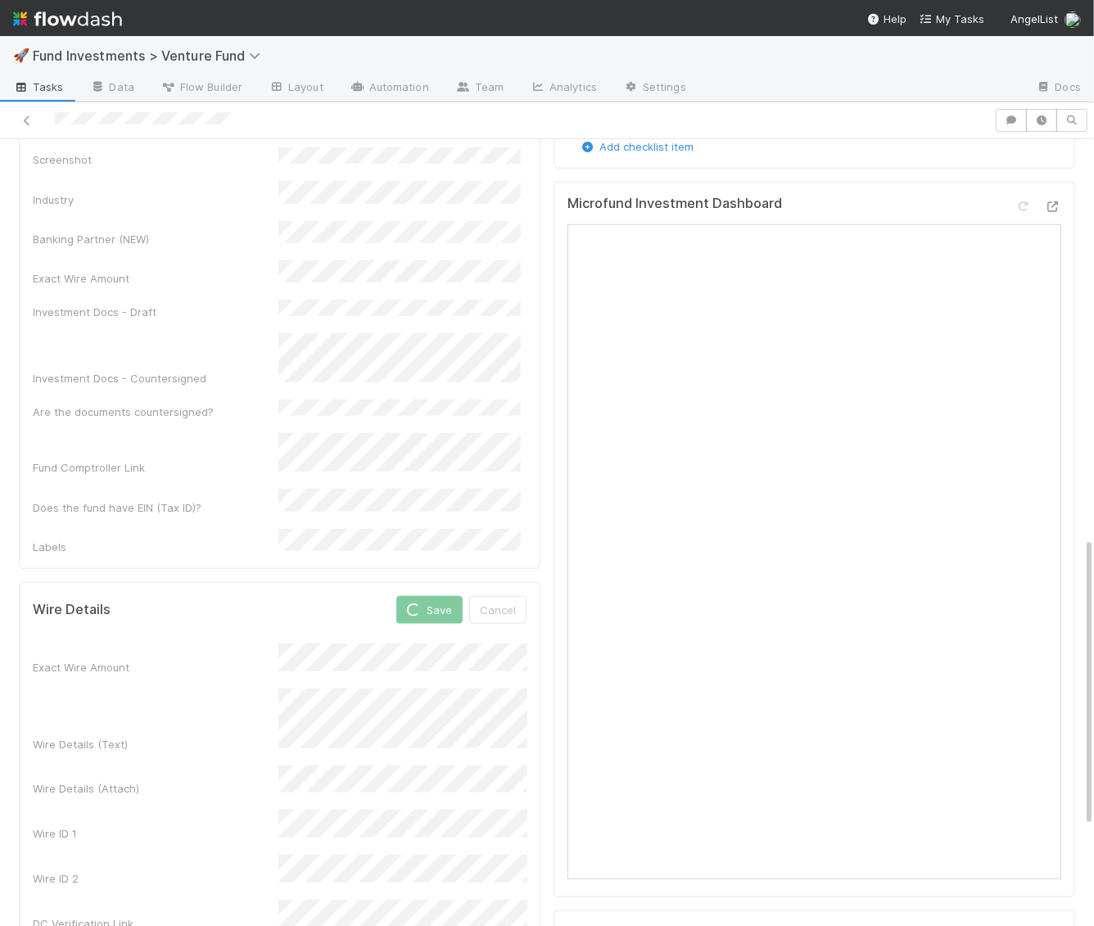
scroll to position [1036, 0]
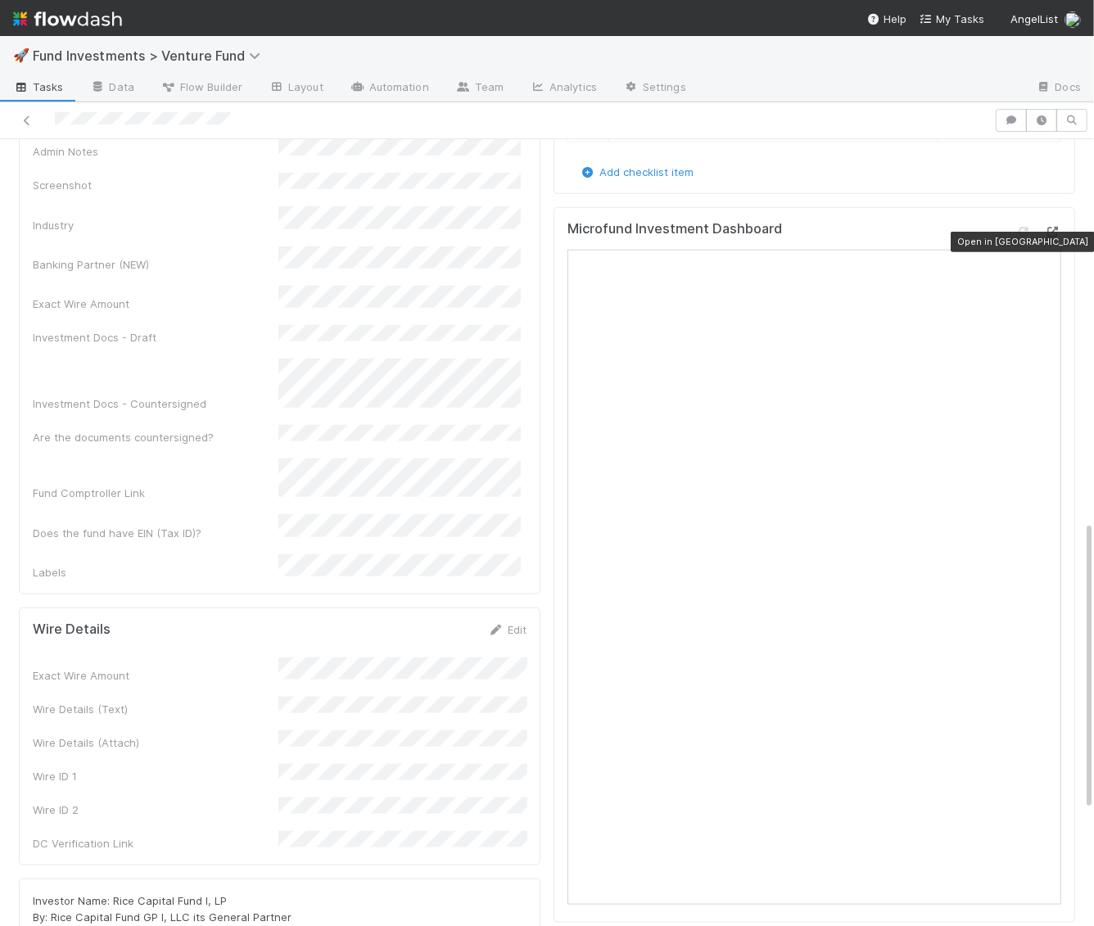
click at [1046, 237] on icon at bounding box center [1053, 232] width 16 height 11
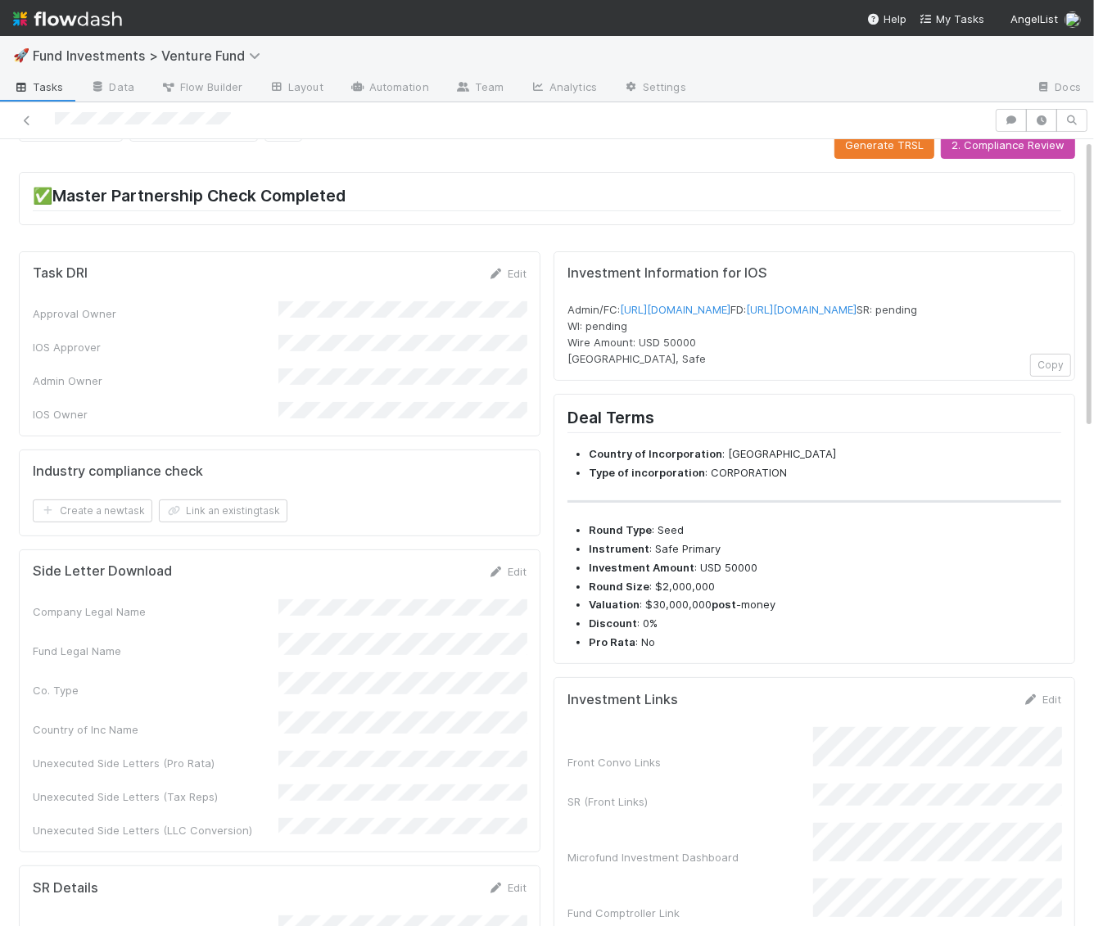
scroll to position [0, 0]
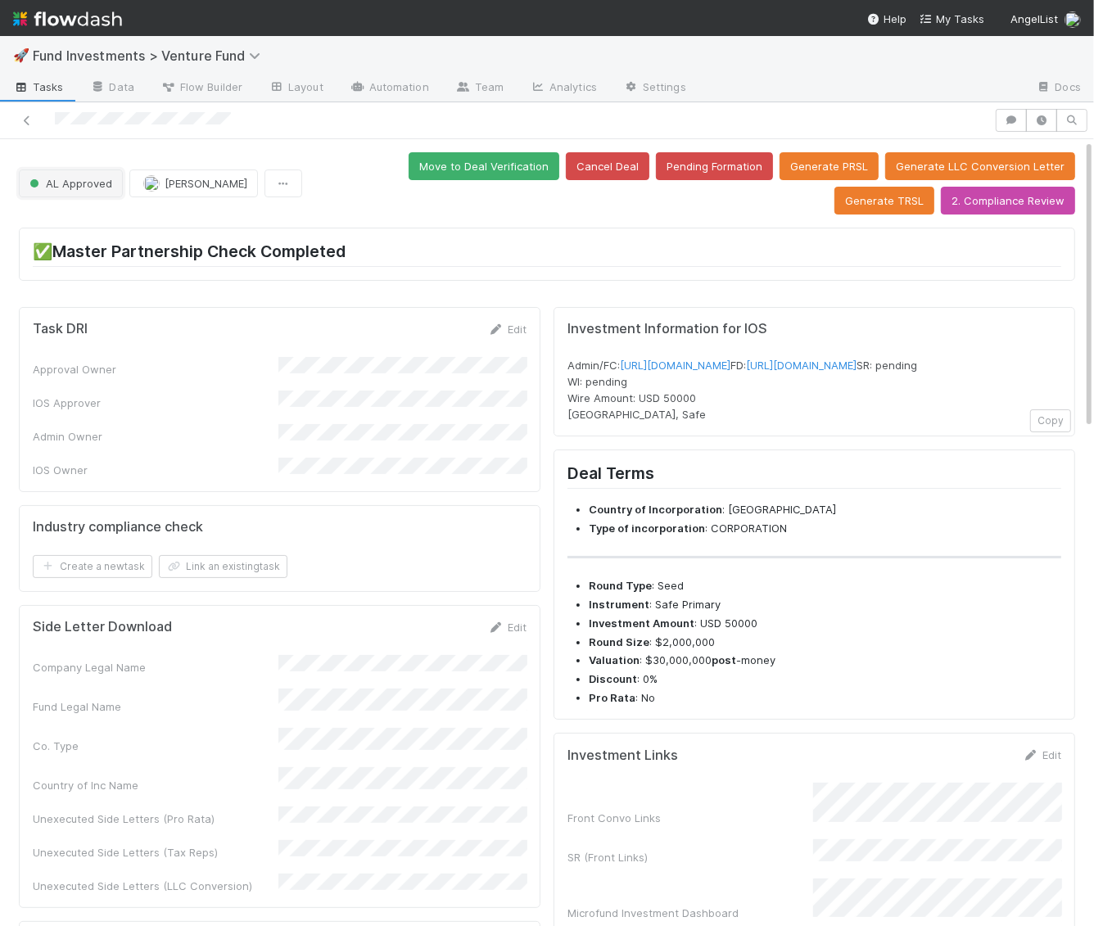
click at [97, 173] on button "AL Approved" at bounding box center [71, 183] width 104 height 28
click at [432, 275] on div at bounding box center [547, 463] width 1094 height 926
click at [66, 184] on span "AL Approved" at bounding box center [69, 183] width 86 height 13
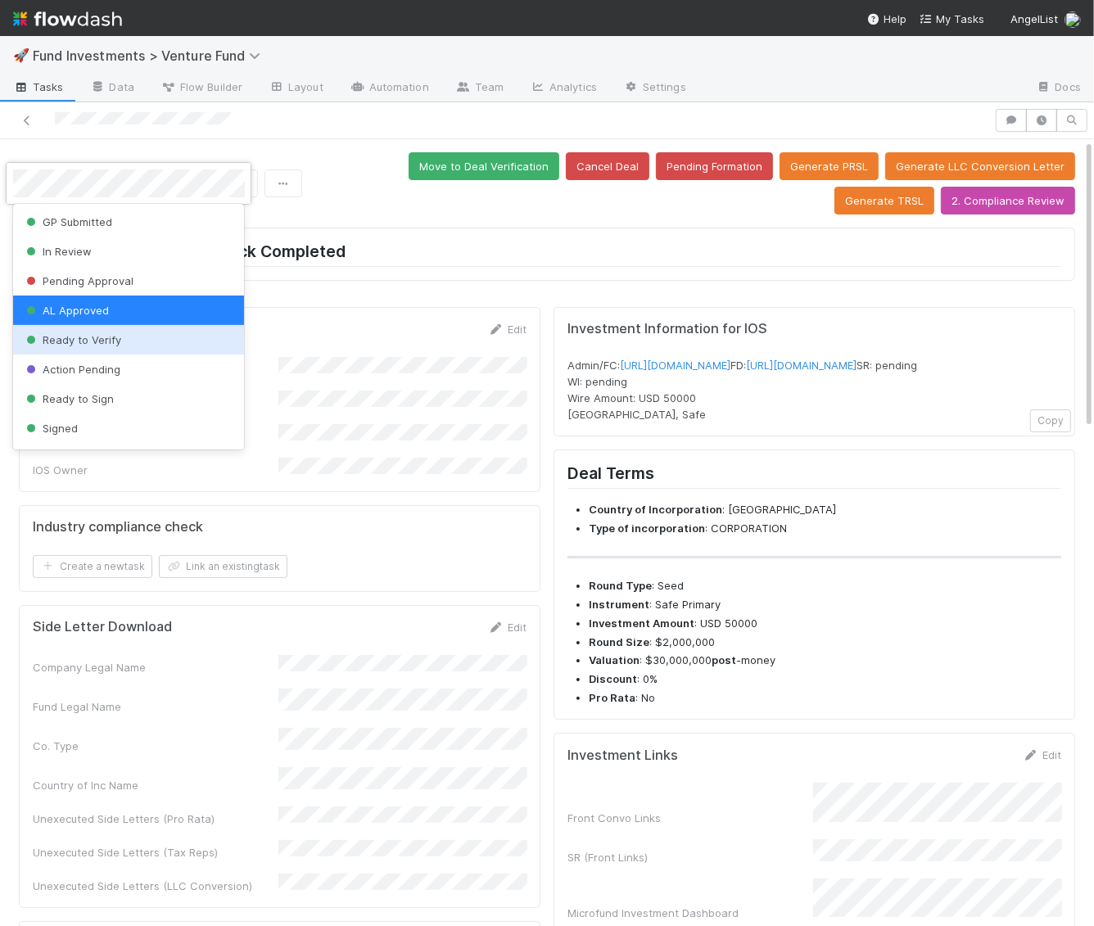
click at [101, 338] on span "Ready to Verify" at bounding box center [72, 339] width 98 height 13
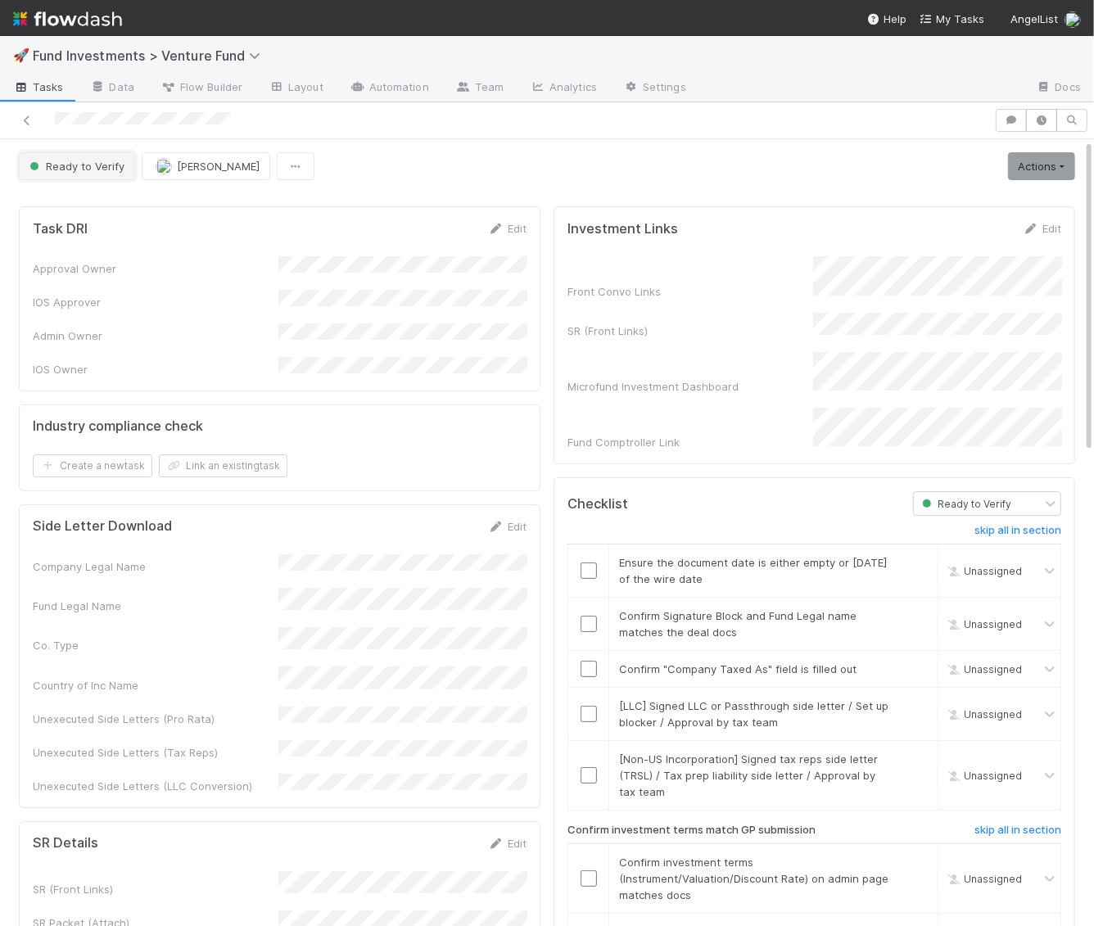
click at [60, 165] on span "Ready to Verify" at bounding box center [75, 166] width 98 height 13
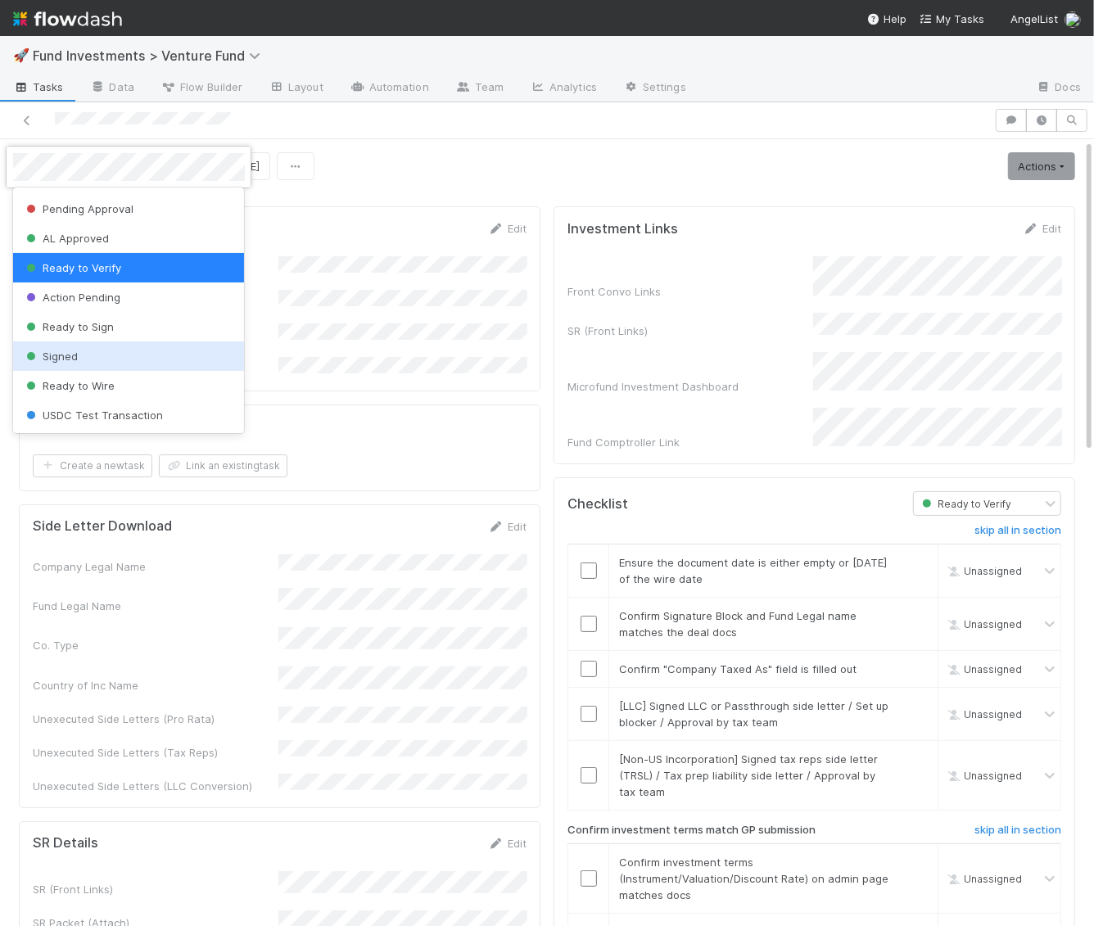
scroll to position [60, 0]
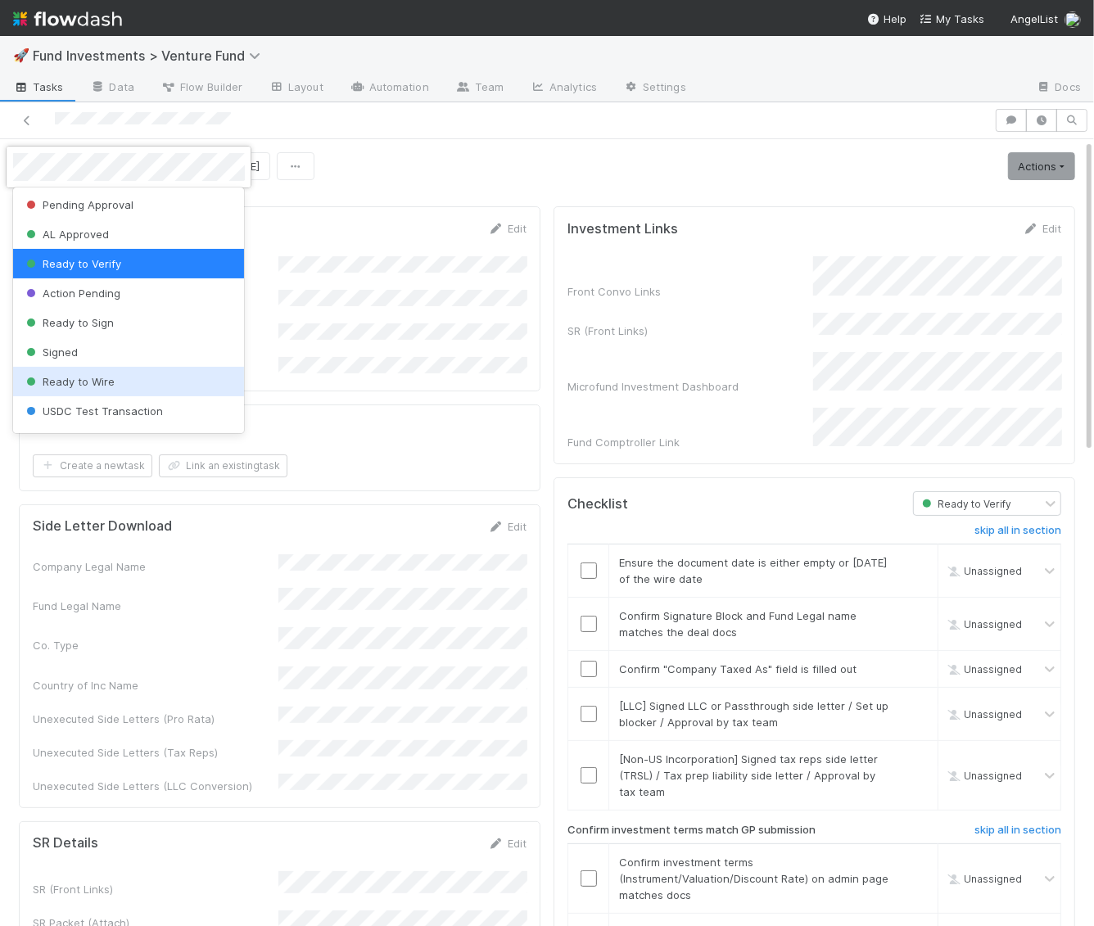
click at [87, 375] on span "Ready to Wire" at bounding box center [69, 381] width 92 height 13
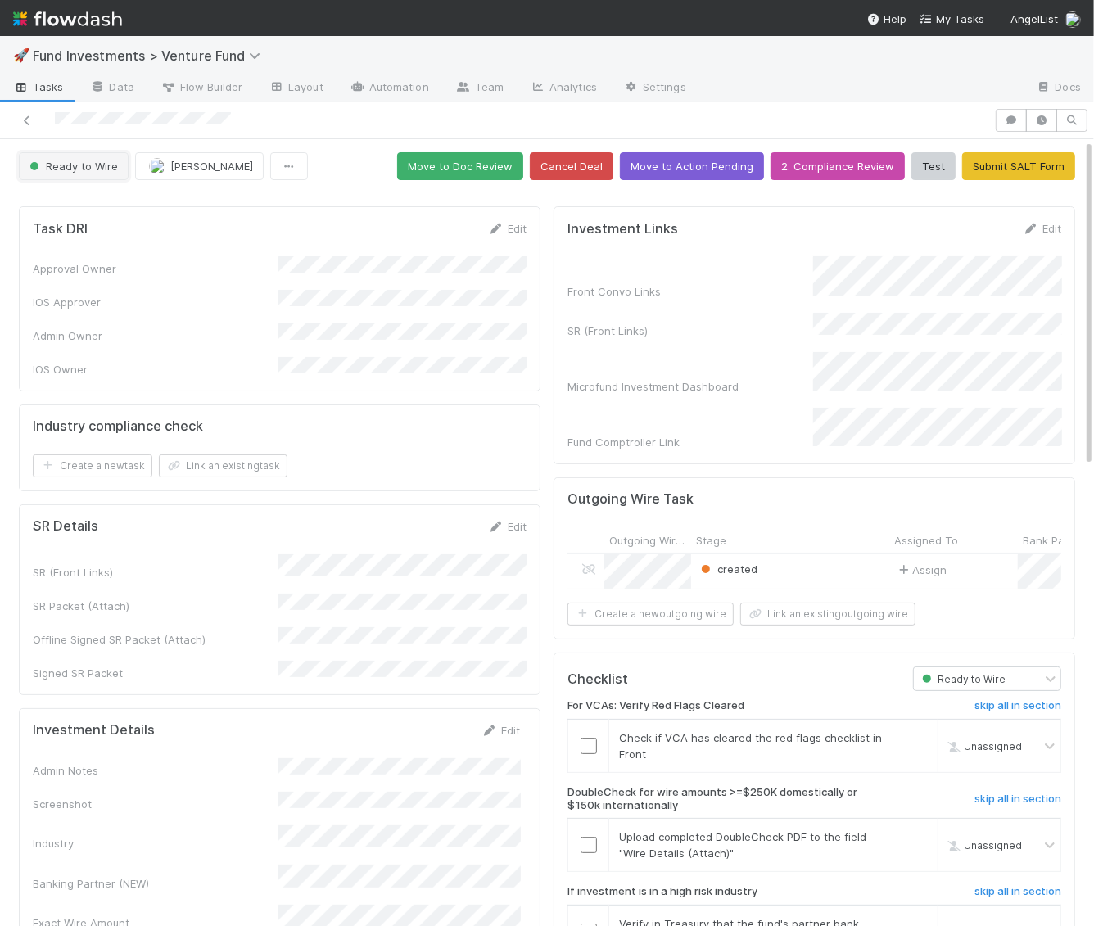
click at [97, 172] on button "Ready to Wire" at bounding box center [74, 166] width 110 height 28
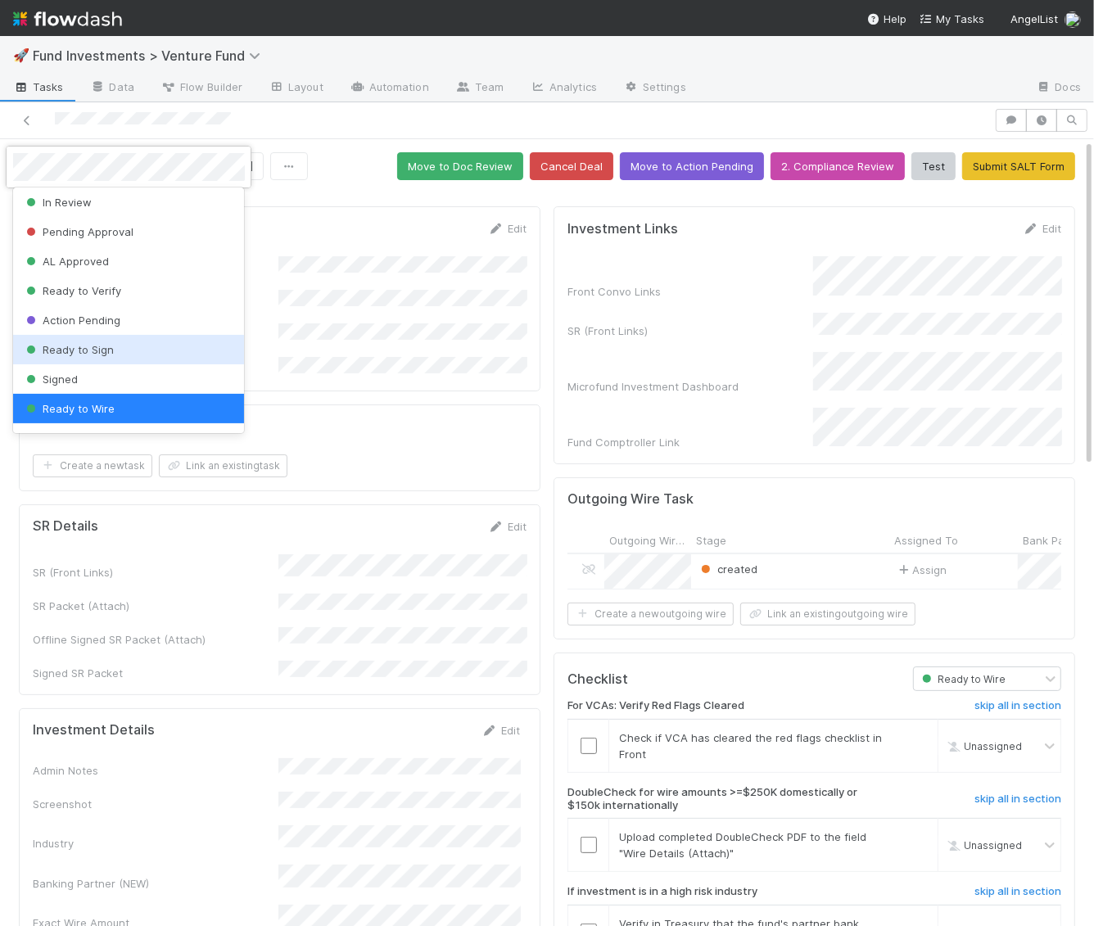
scroll to position [90, 0]
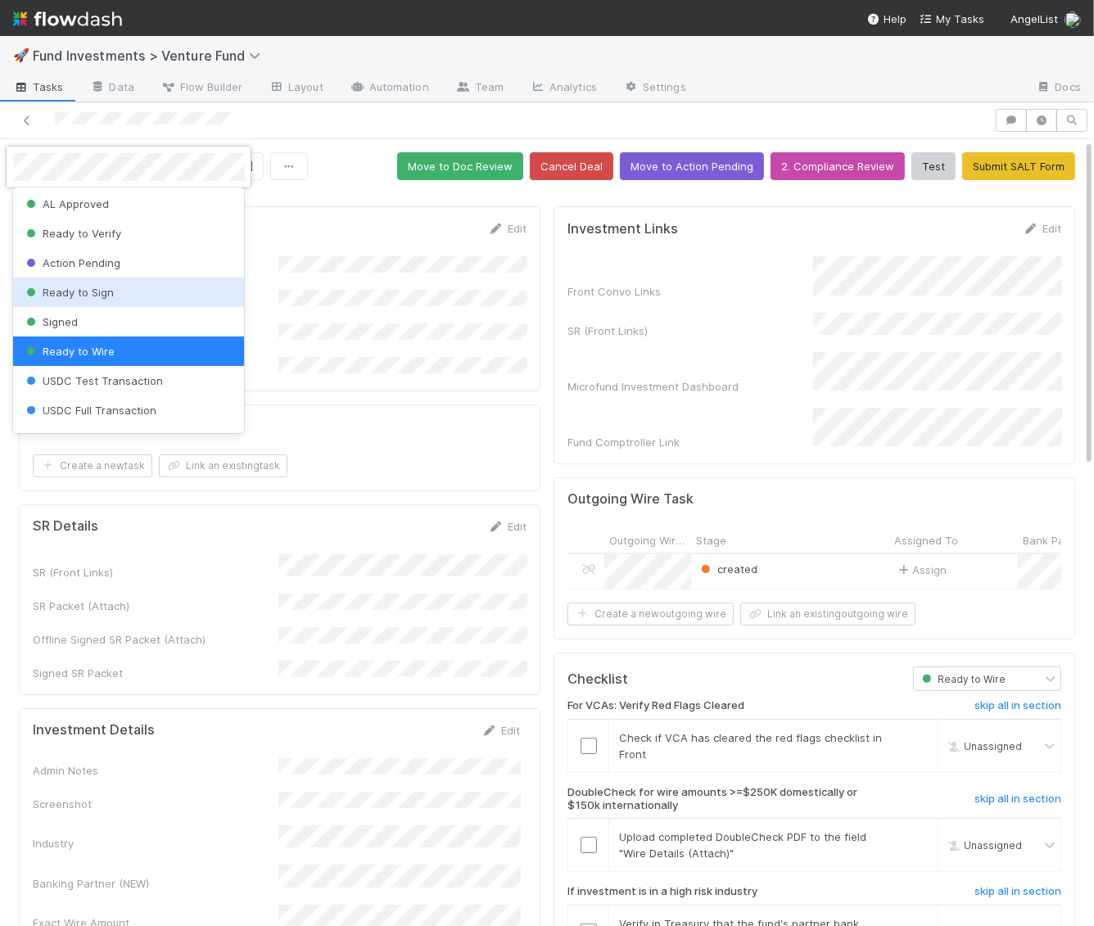
click at [382, 188] on div at bounding box center [547, 463] width 1094 height 926
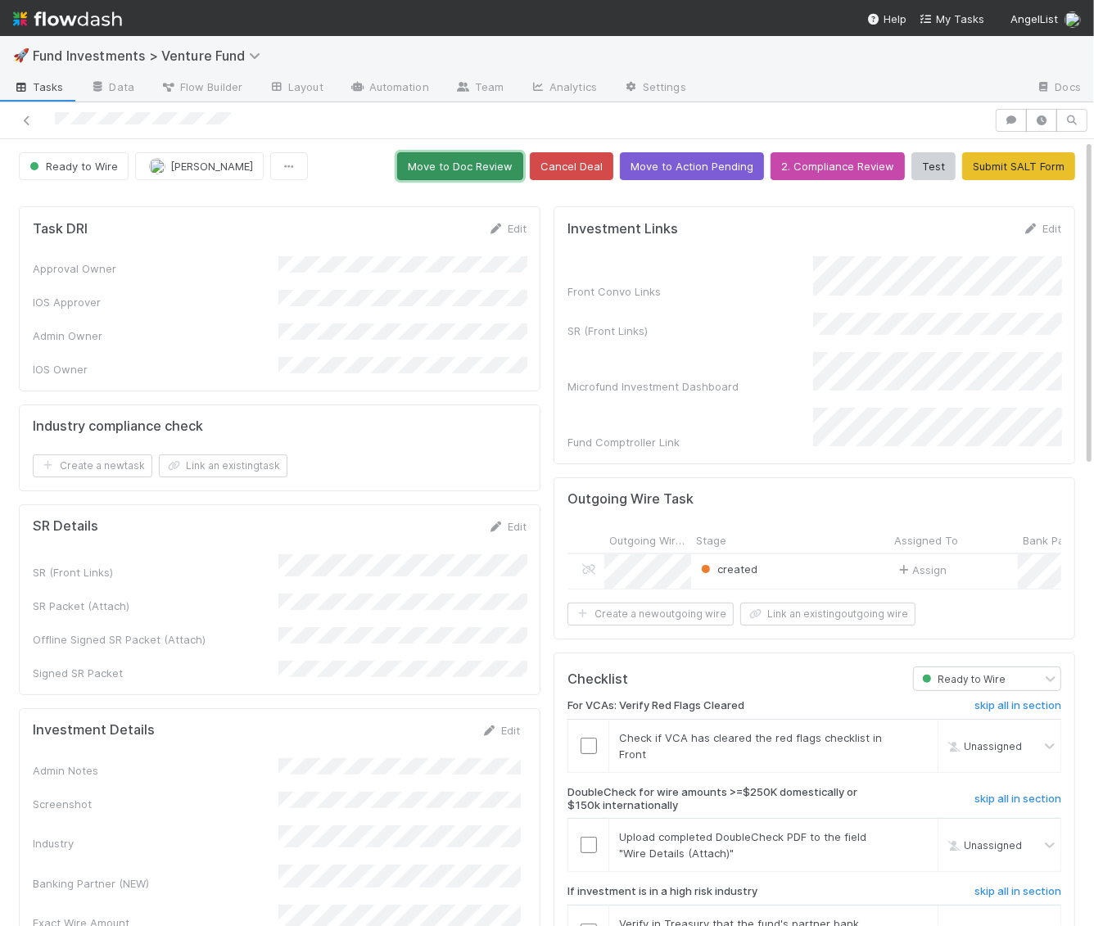
click at [441, 165] on button "Move to Doc Review" at bounding box center [460, 166] width 126 height 28
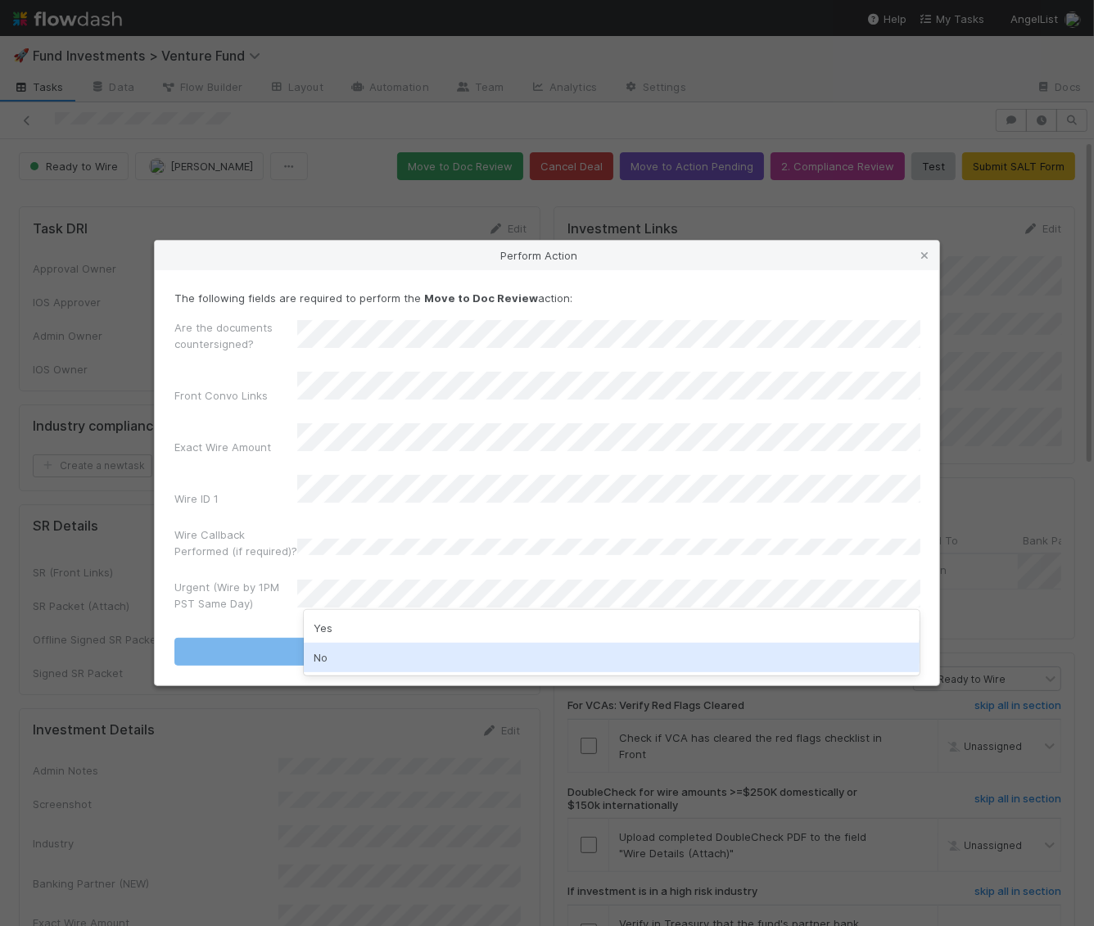
click at [332, 655] on div "No" at bounding box center [612, 657] width 617 height 29
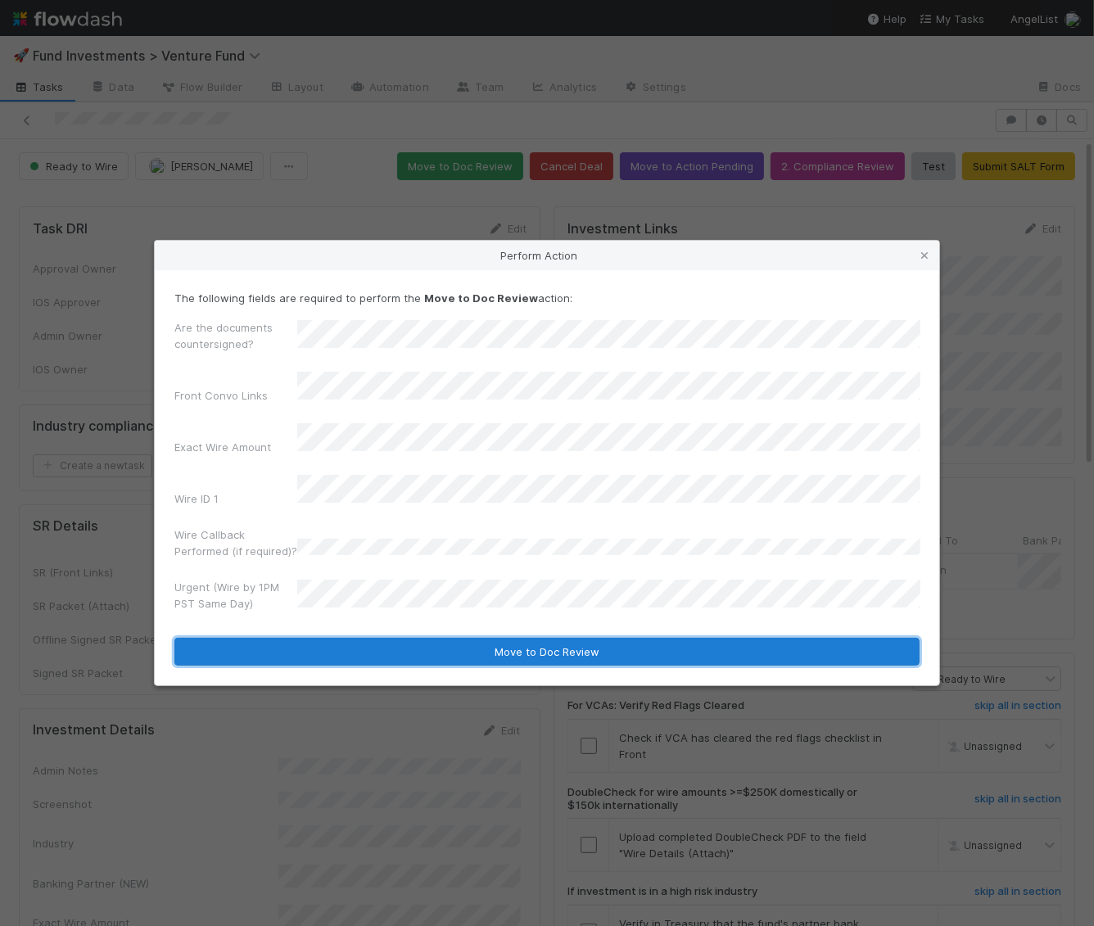
click at [336, 639] on button "Move to Doc Review" at bounding box center [546, 652] width 745 height 28
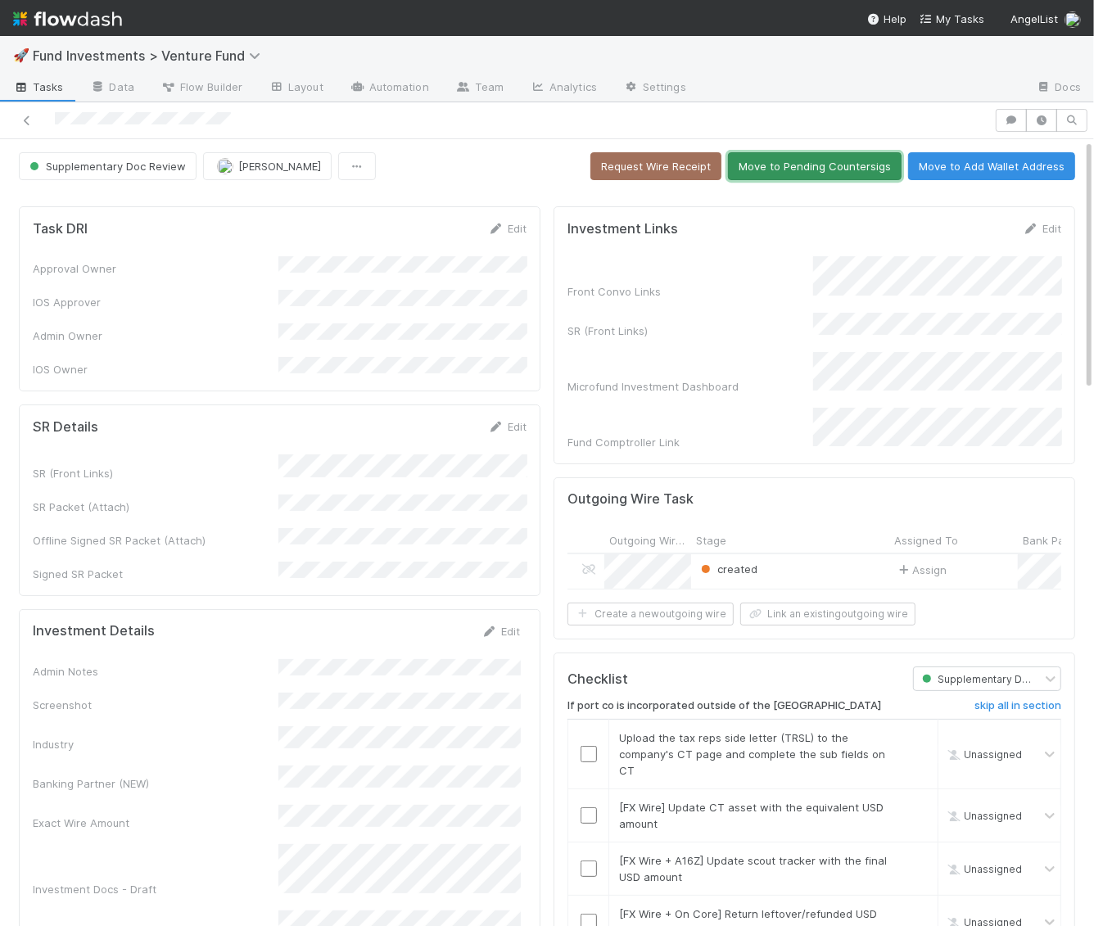
click at [809, 165] on button "Move to Pending Countersigs" at bounding box center [815, 166] width 174 height 28
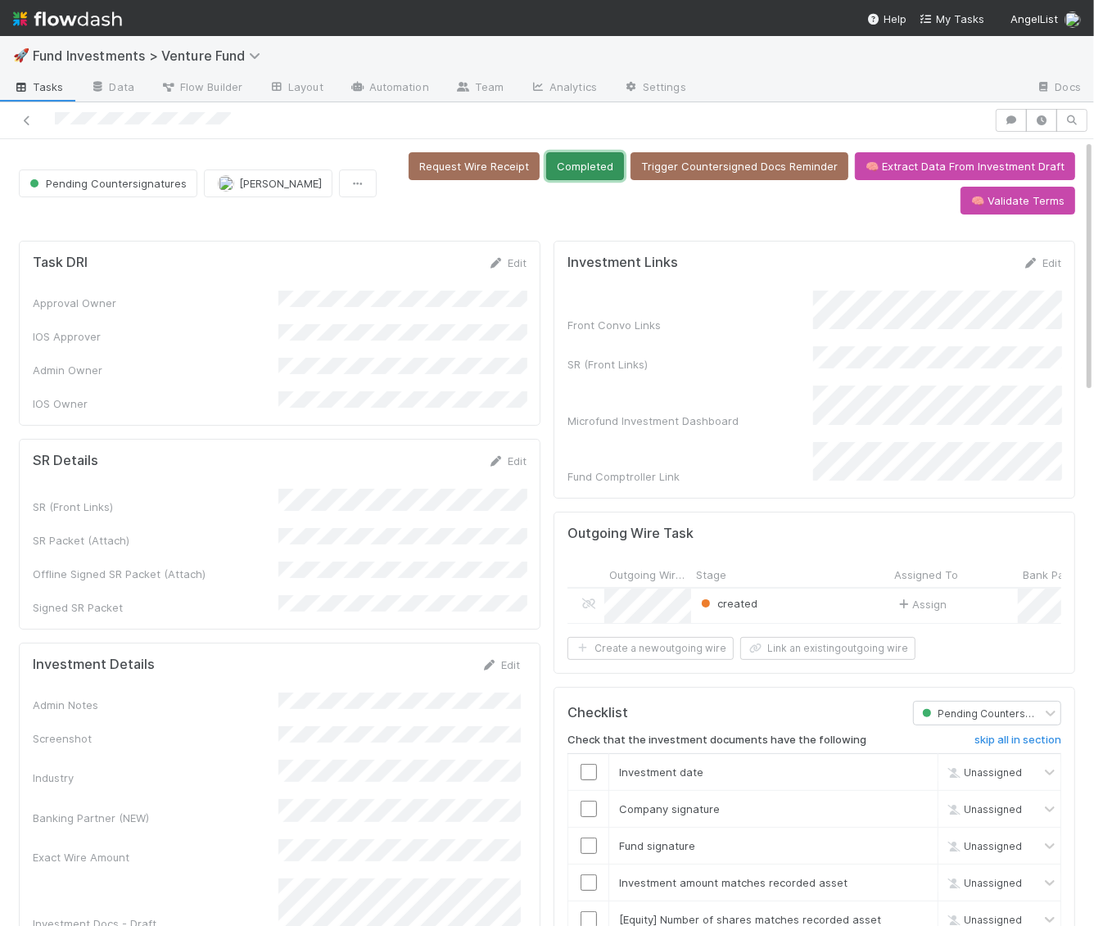
click at [601, 167] on button "Completed" at bounding box center [585, 166] width 78 height 28
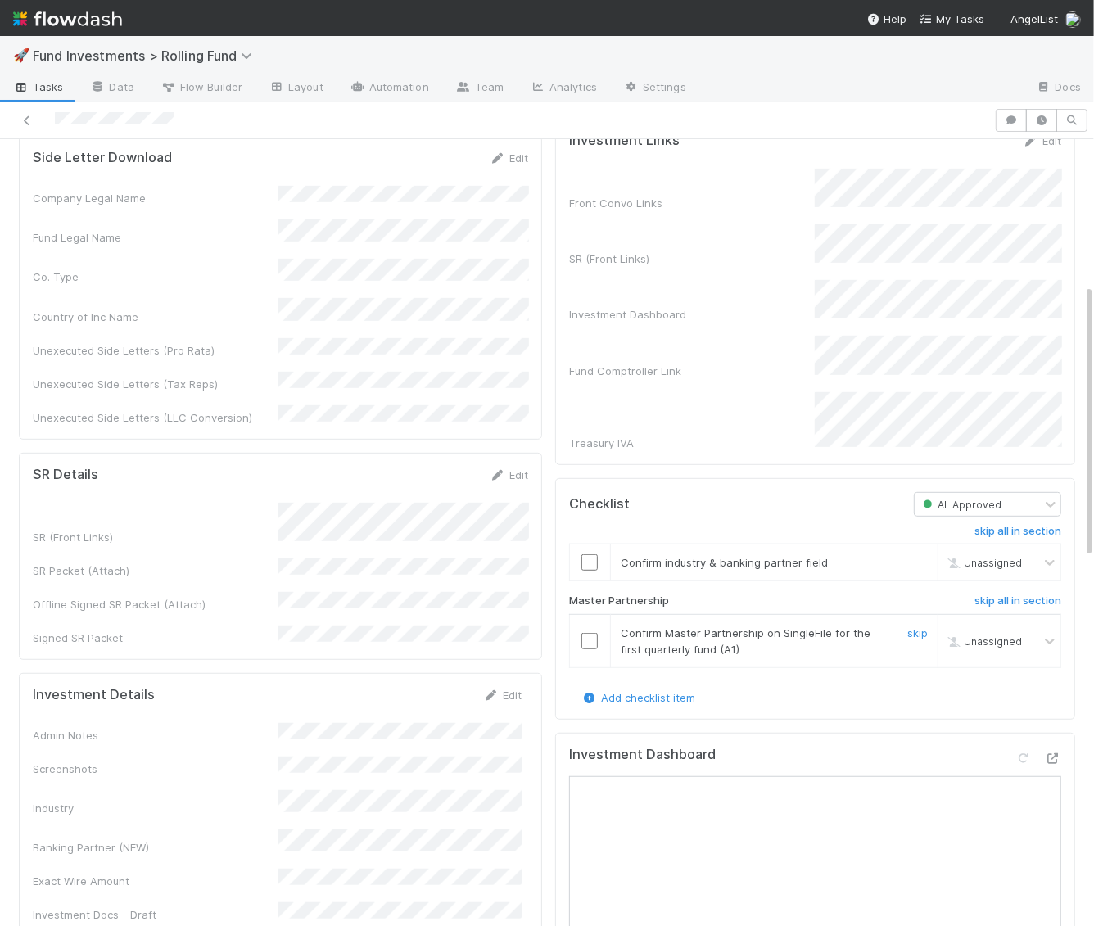
scroll to position [751, 0]
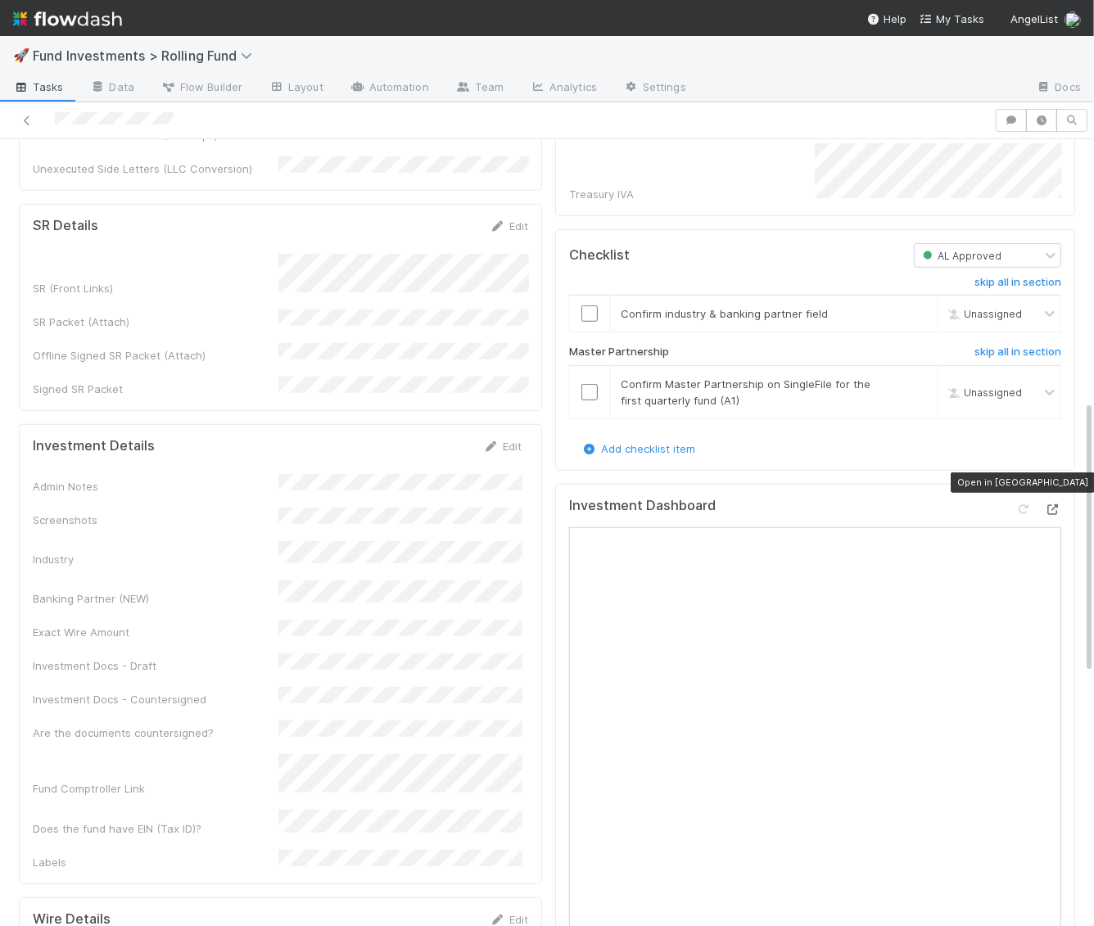
click at [1055, 504] on icon at bounding box center [1053, 509] width 16 height 11
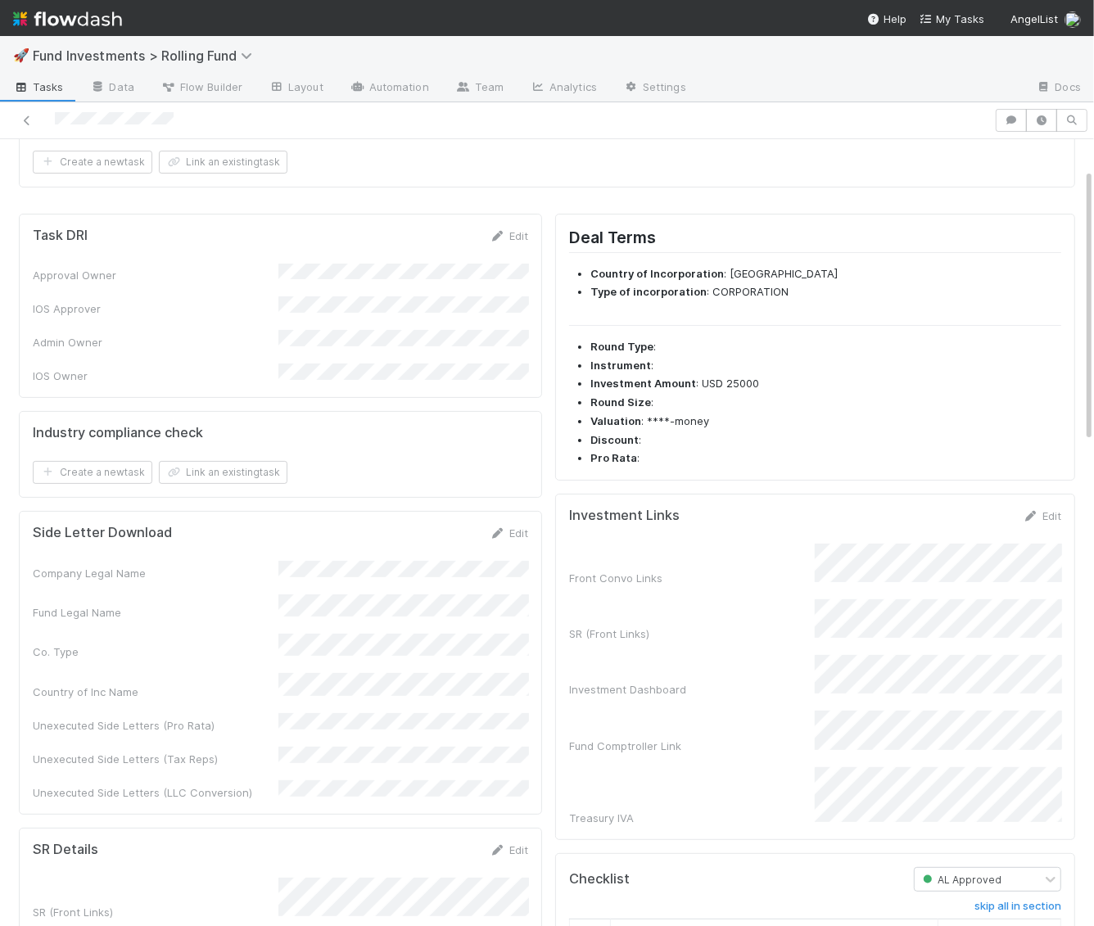
scroll to position [0, 0]
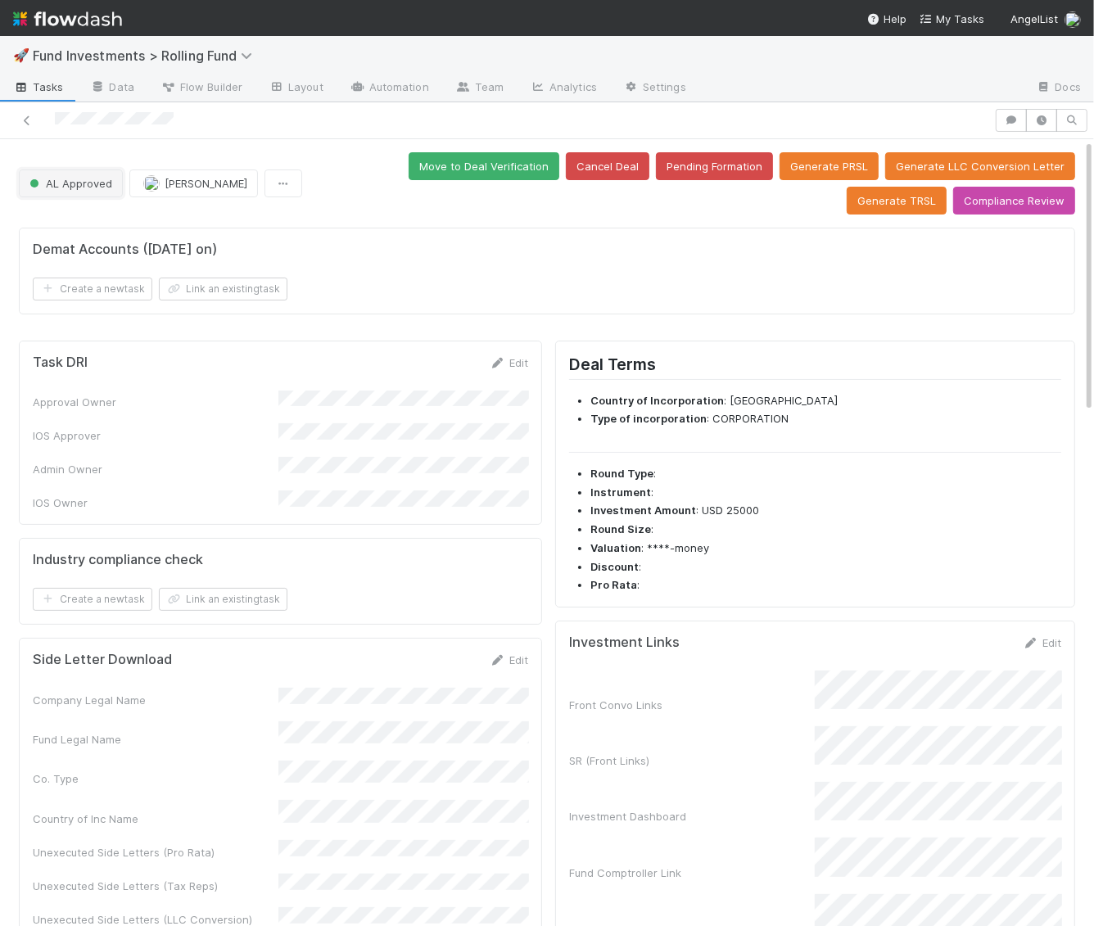
click at [94, 186] on span "AL Approved" at bounding box center [69, 183] width 86 height 13
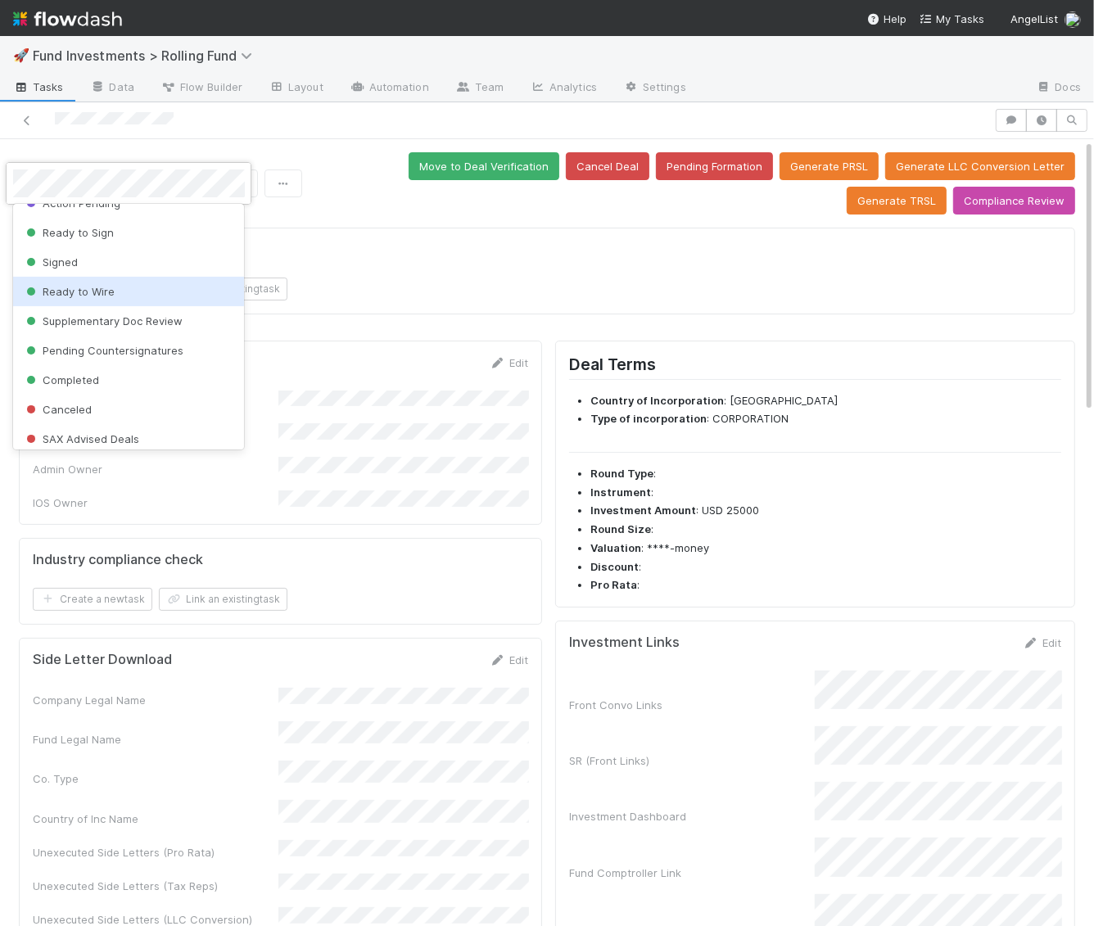
scroll to position [217, 0]
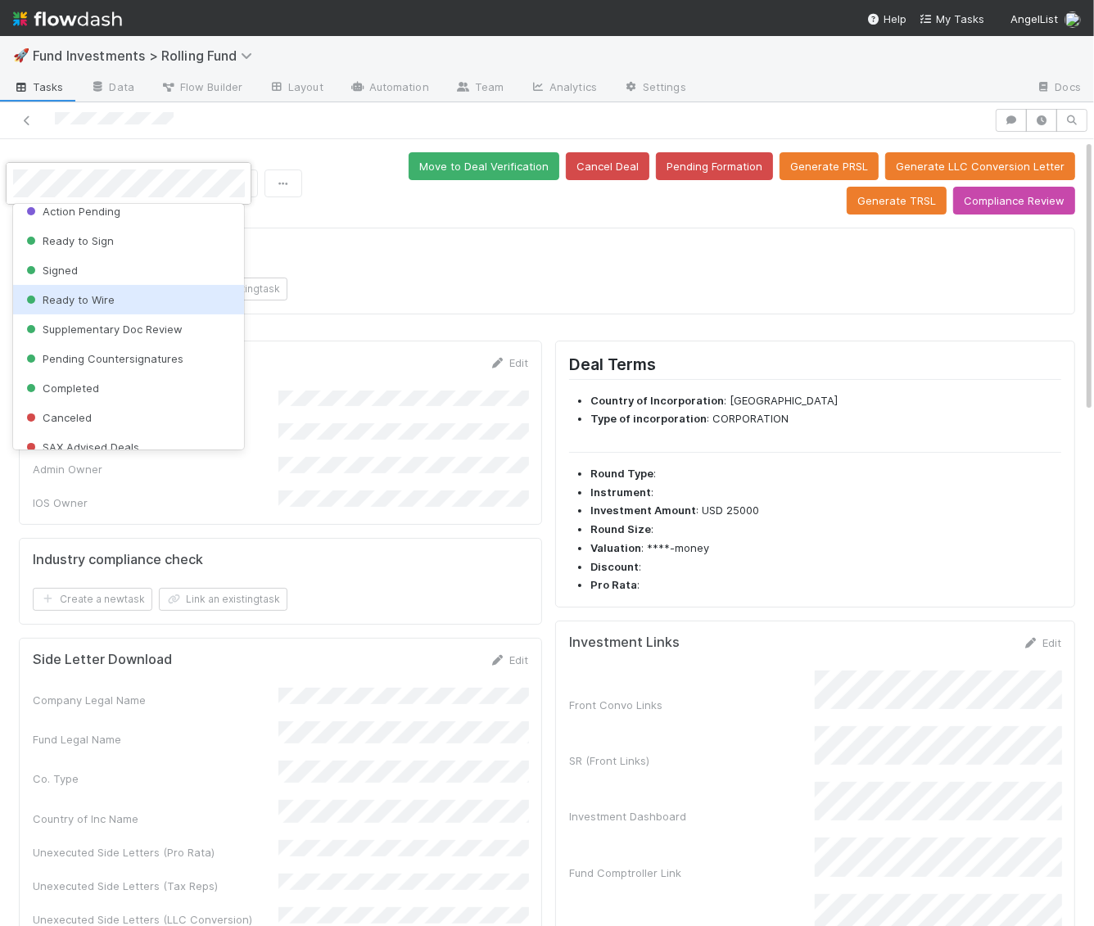
click at [113, 299] on div "Ready to Wire" at bounding box center [129, 299] width 232 height 29
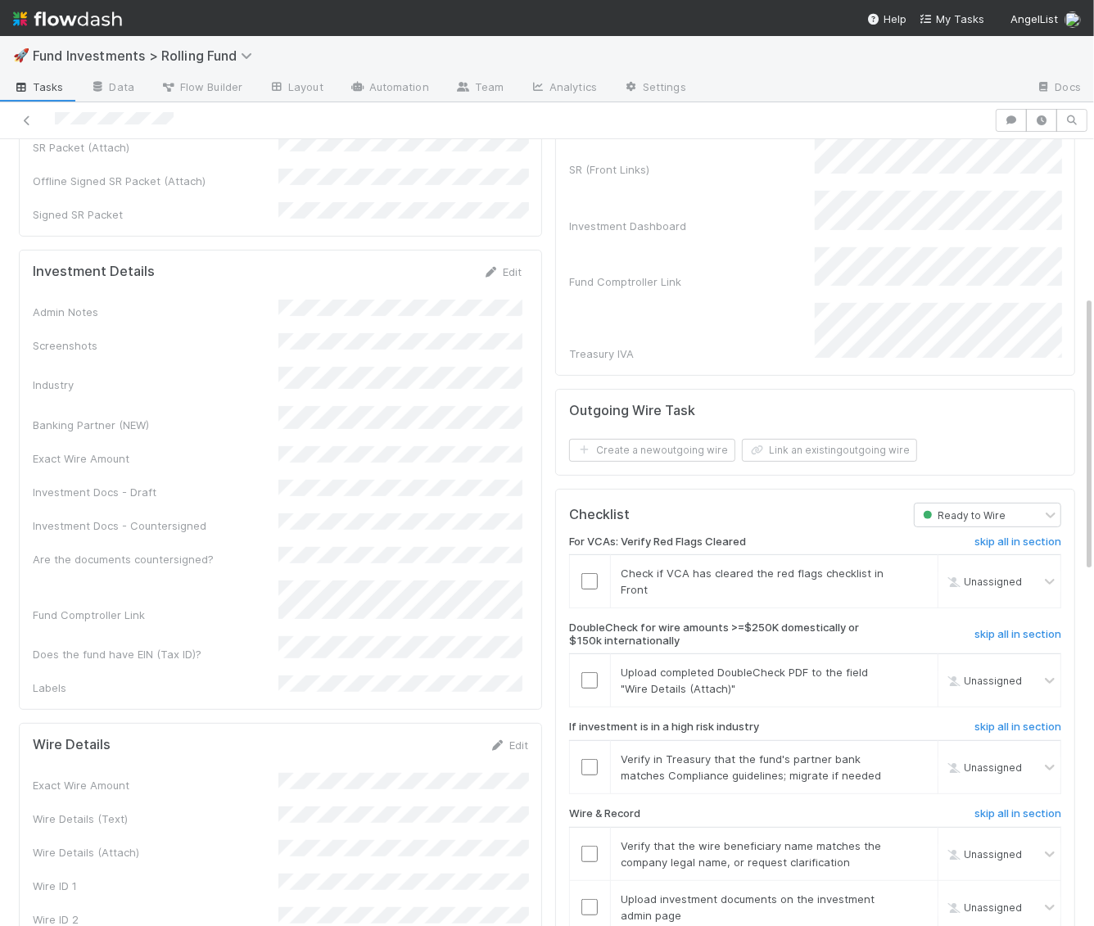
scroll to position [0, 0]
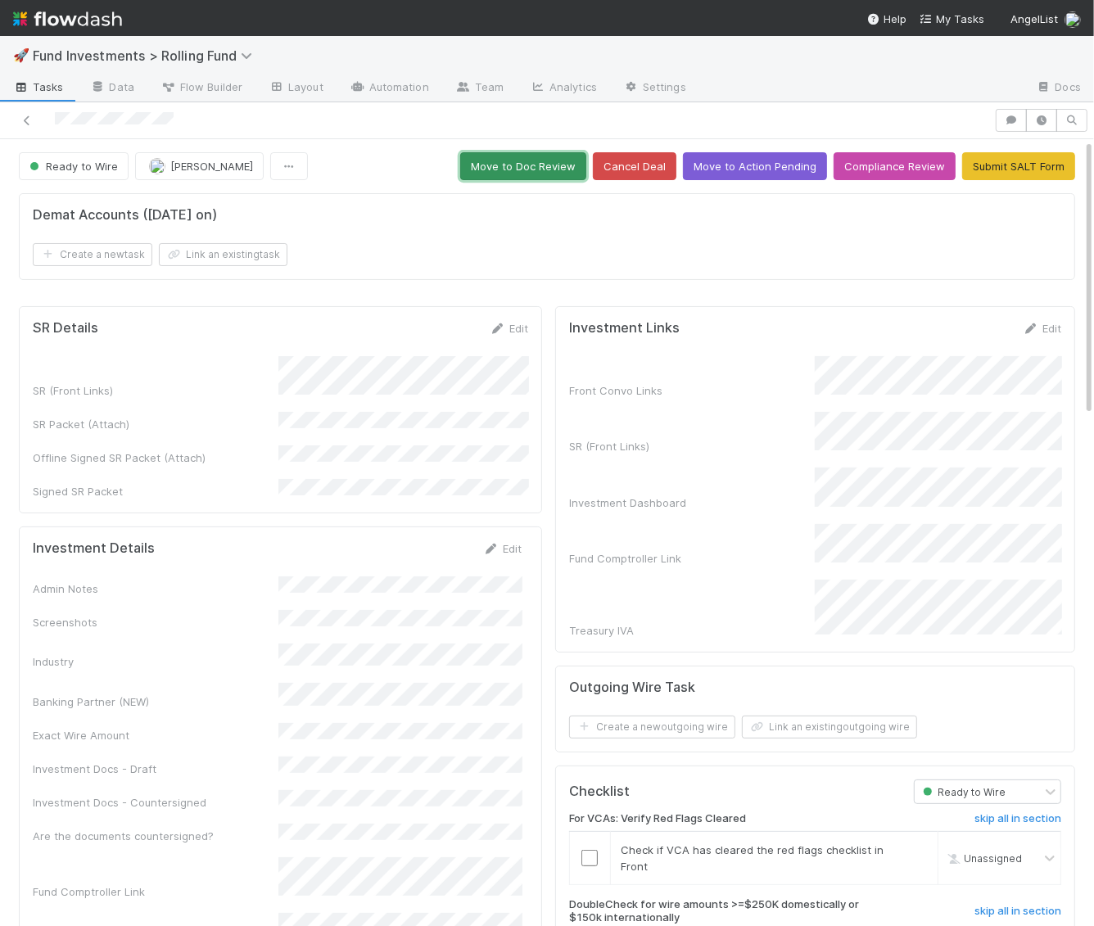
click at [552, 175] on button "Move to Doc Review" at bounding box center [523, 166] width 126 height 28
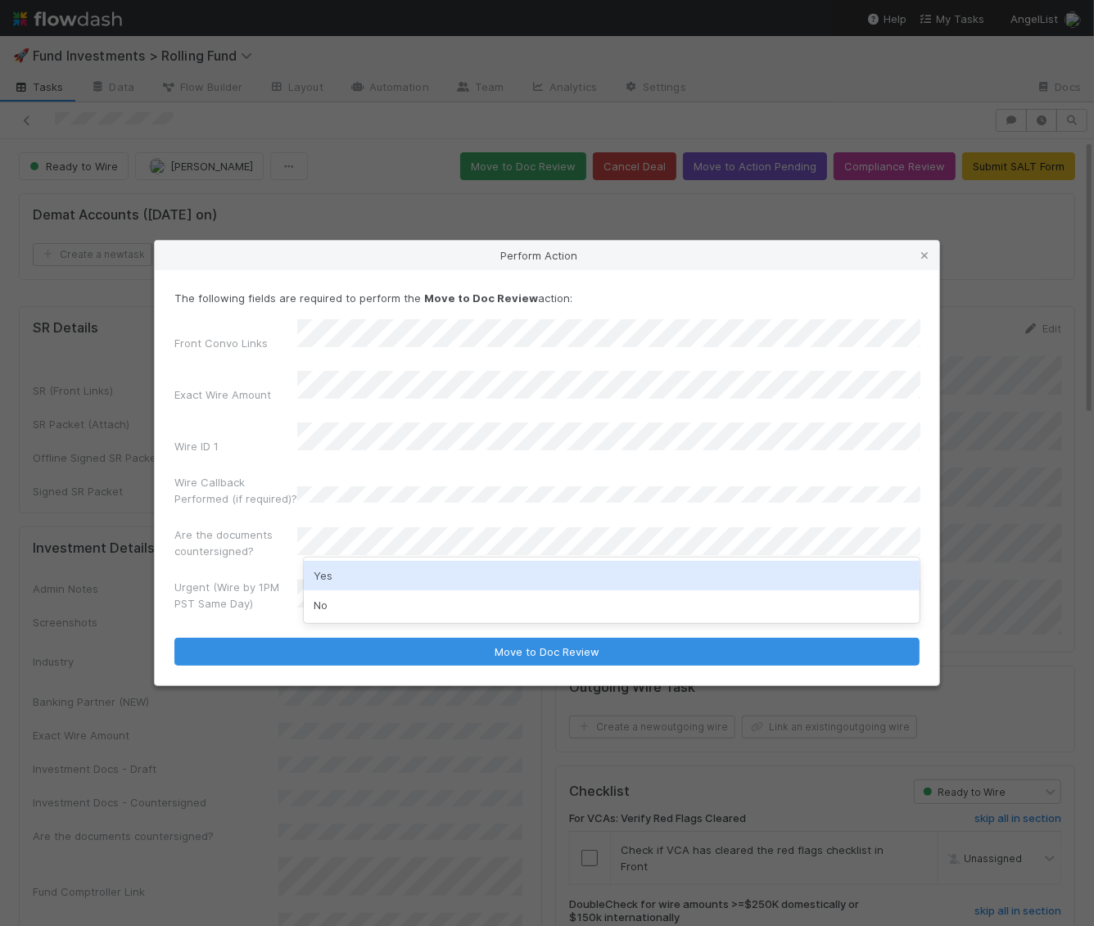
click at [378, 578] on div "Yes" at bounding box center [612, 575] width 617 height 29
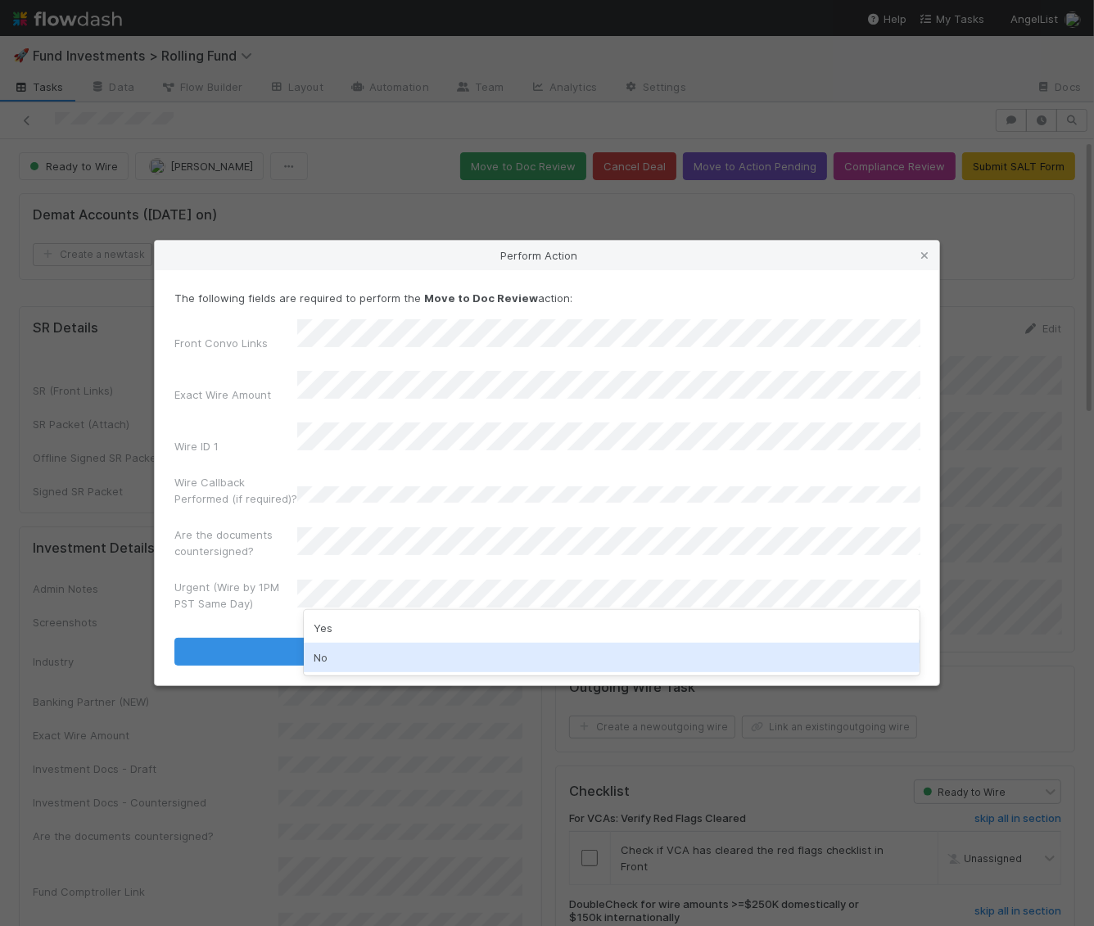
click at [362, 653] on div "No" at bounding box center [612, 657] width 617 height 29
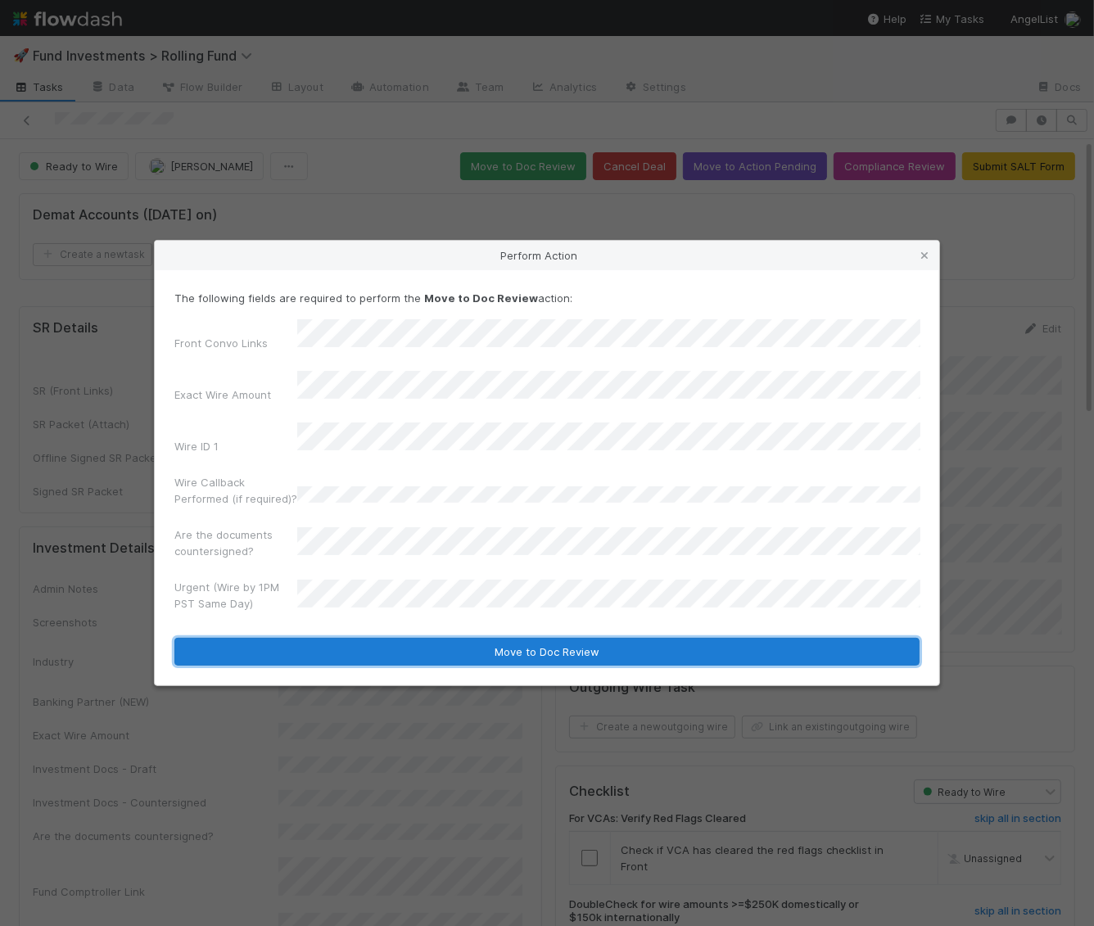
click at [373, 642] on button "Move to Doc Review" at bounding box center [546, 652] width 745 height 28
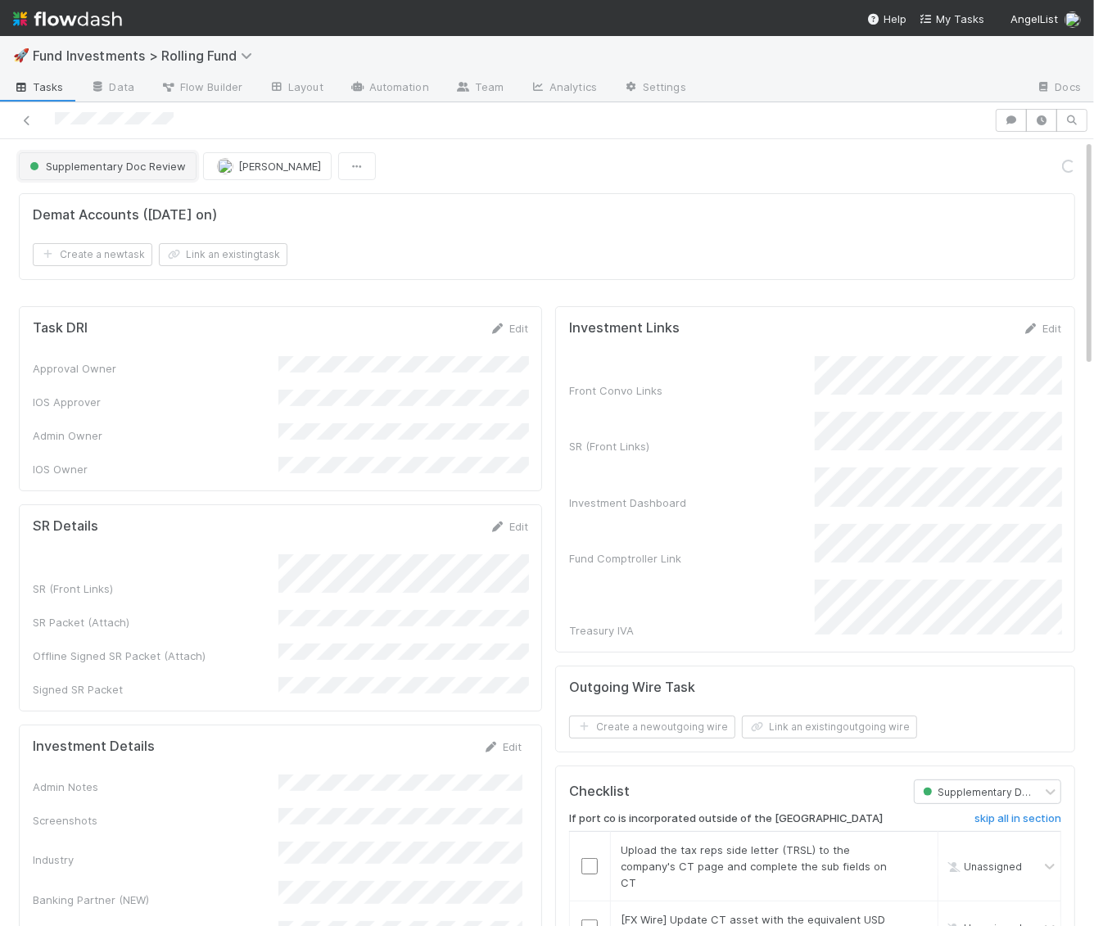
click at [150, 166] on span "Supplementary Doc Review" at bounding box center [106, 166] width 160 height 13
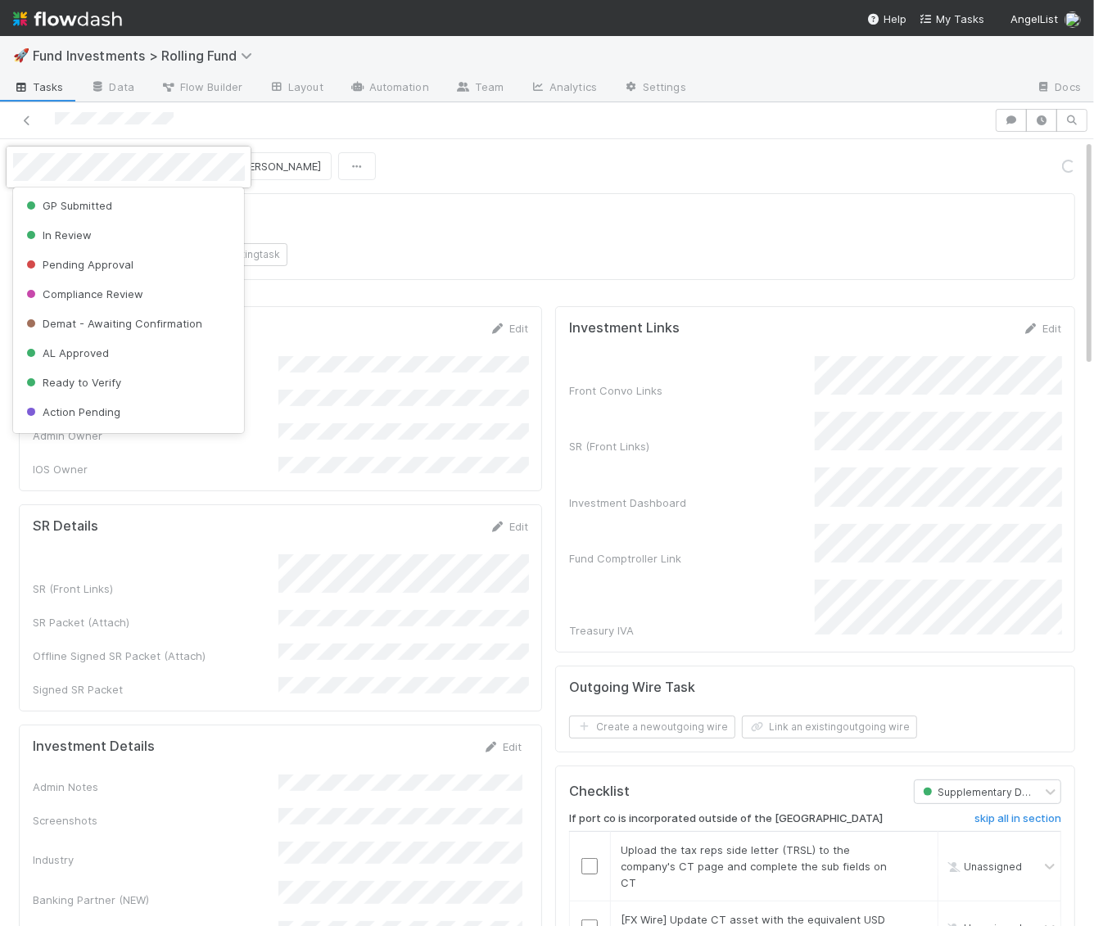
scroll to position [121, 0]
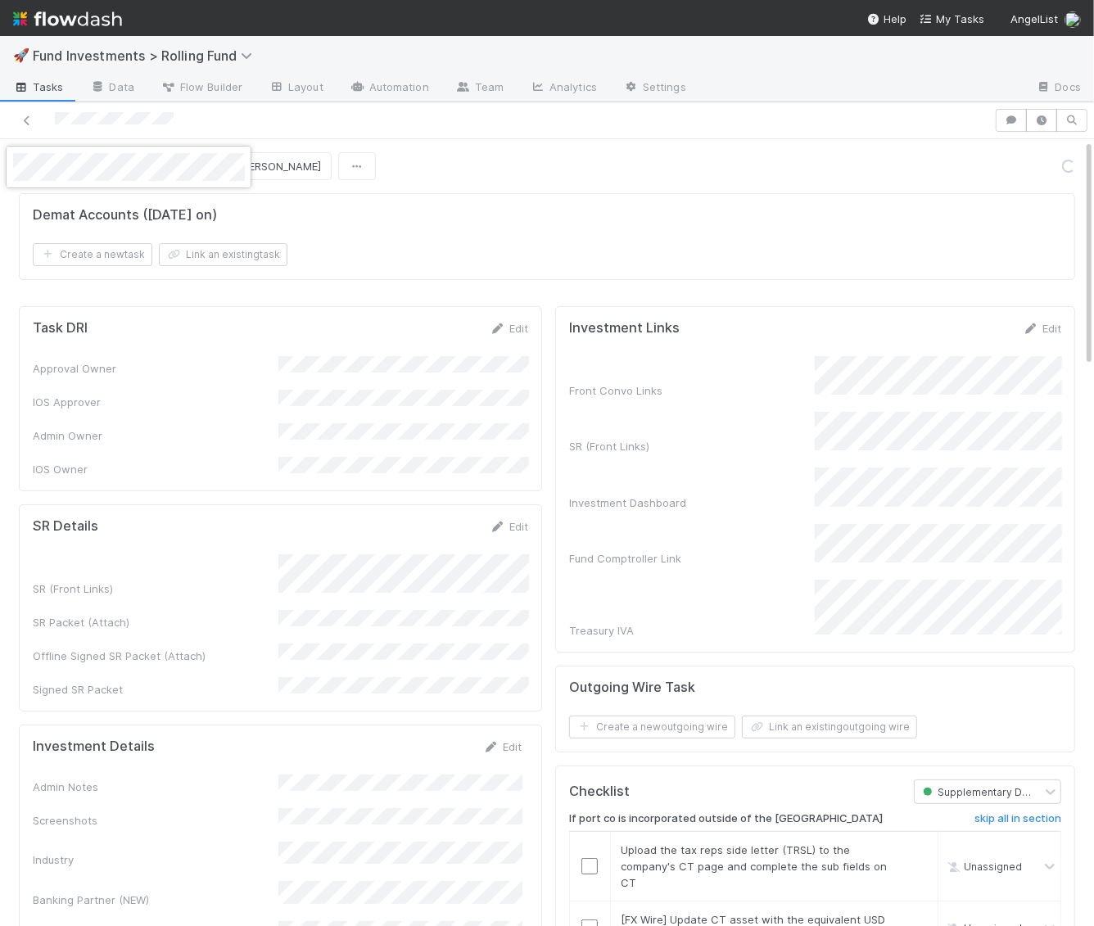
click at [401, 163] on div at bounding box center [547, 463] width 1094 height 926
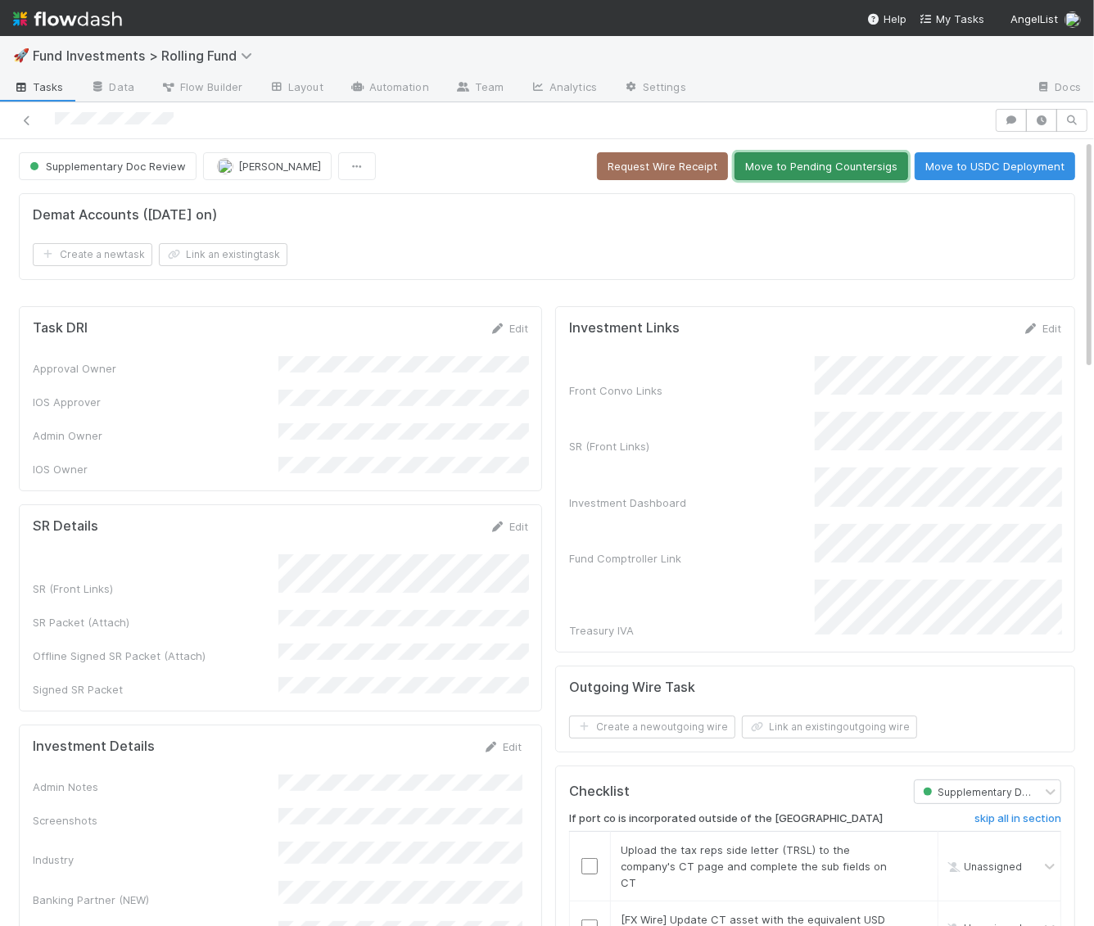
click at [832, 163] on button "Move to Pending Countersigs" at bounding box center [821, 166] width 174 height 28
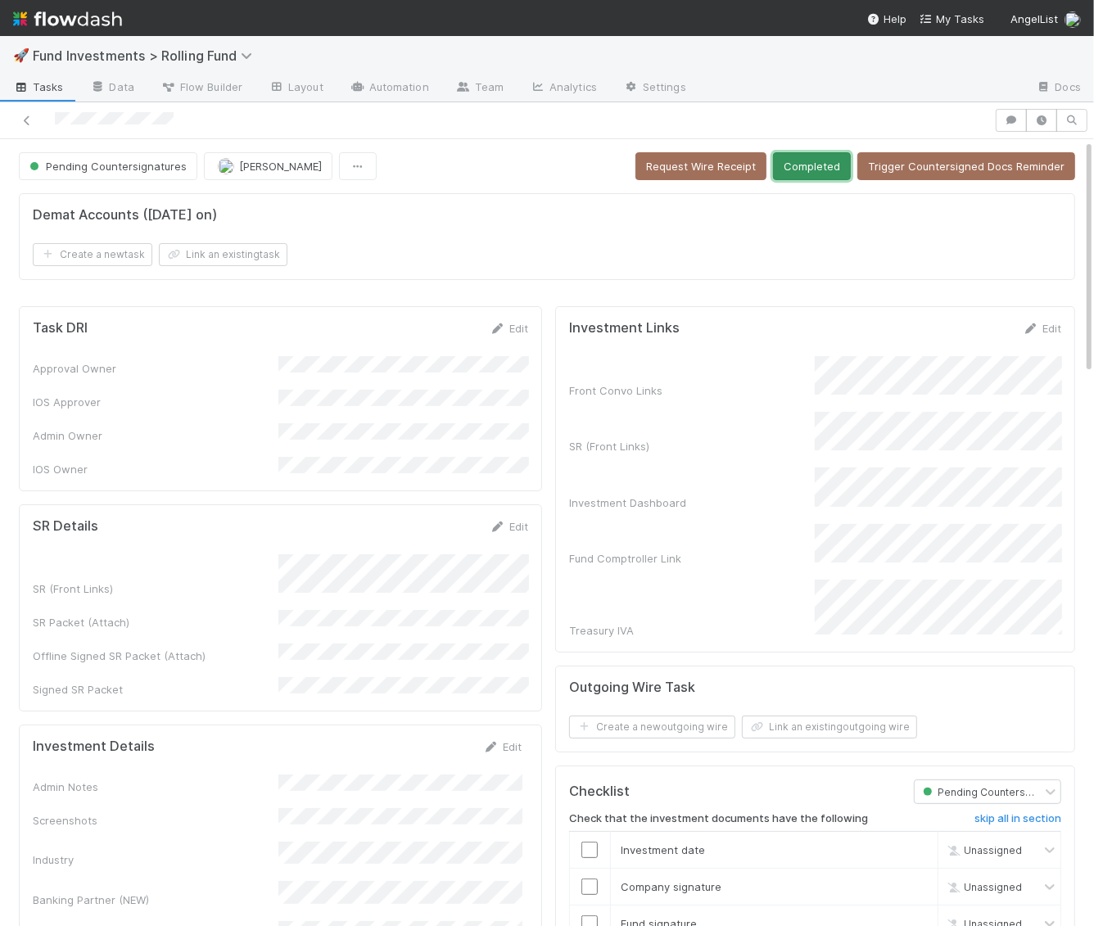
click at [816, 169] on button "Completed" at bounding box center [812, 166] width 78 height 28
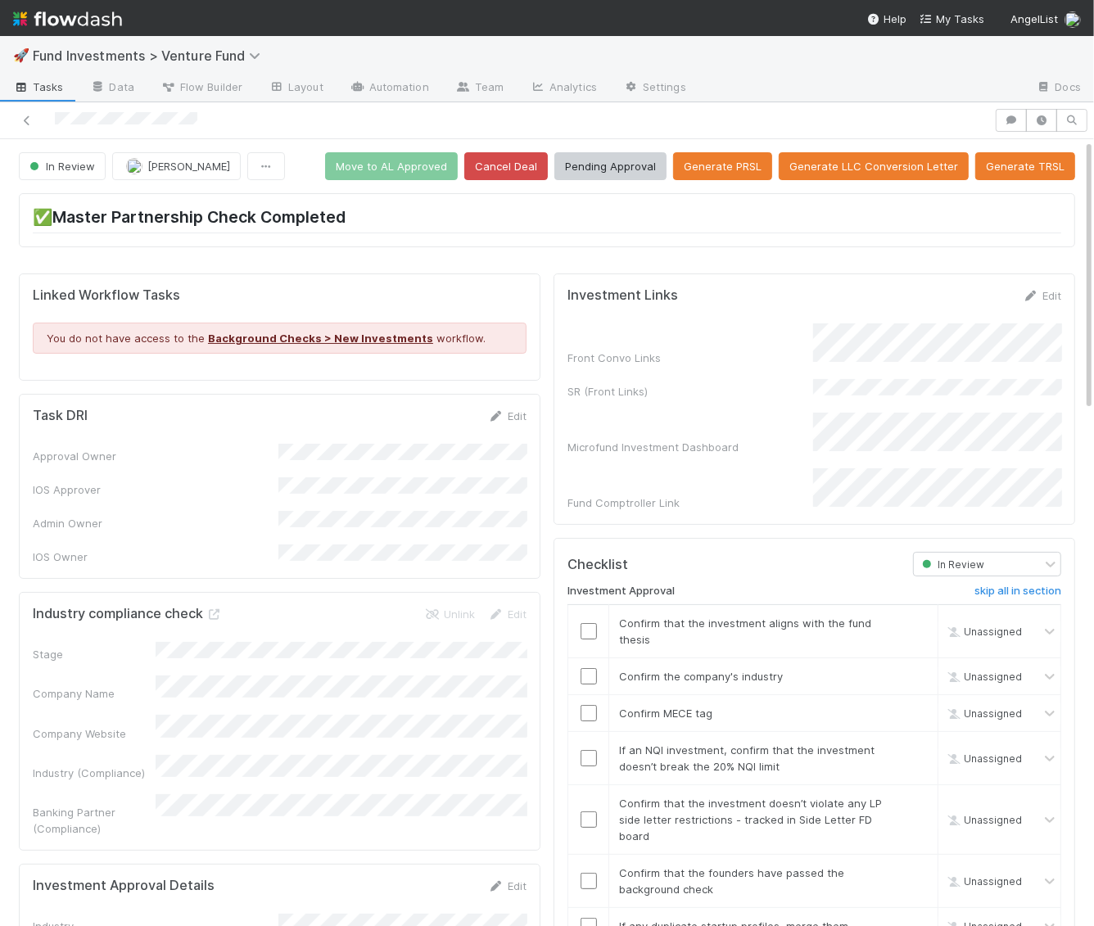
click at [1048, 287] on div "Edit" at bounding box center [1042, 295] width 38 height 16
click at [1055, 290] on link "Edit" at bounding box center [1042, 295] width 38 height 13
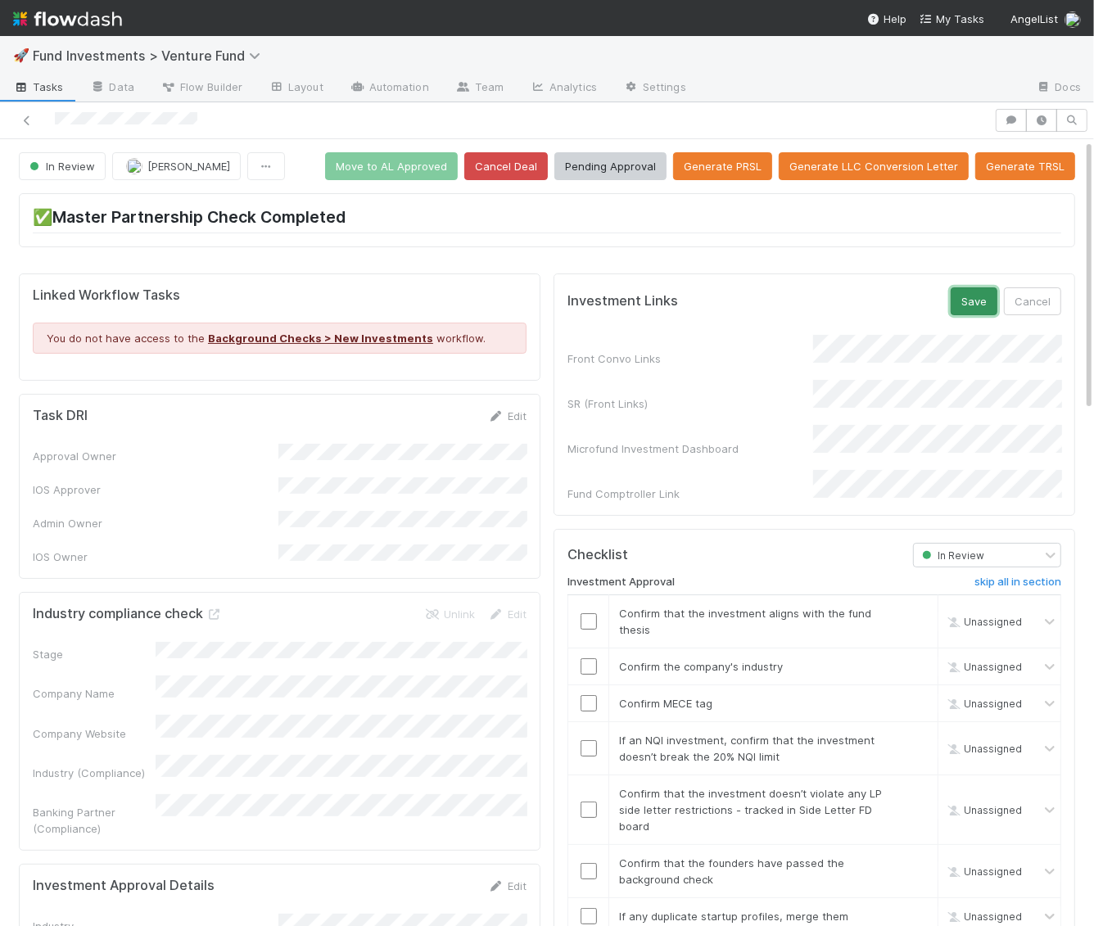
click at [974, 291] on button "Save" at bounding box center [974, 301] width 47 height 28
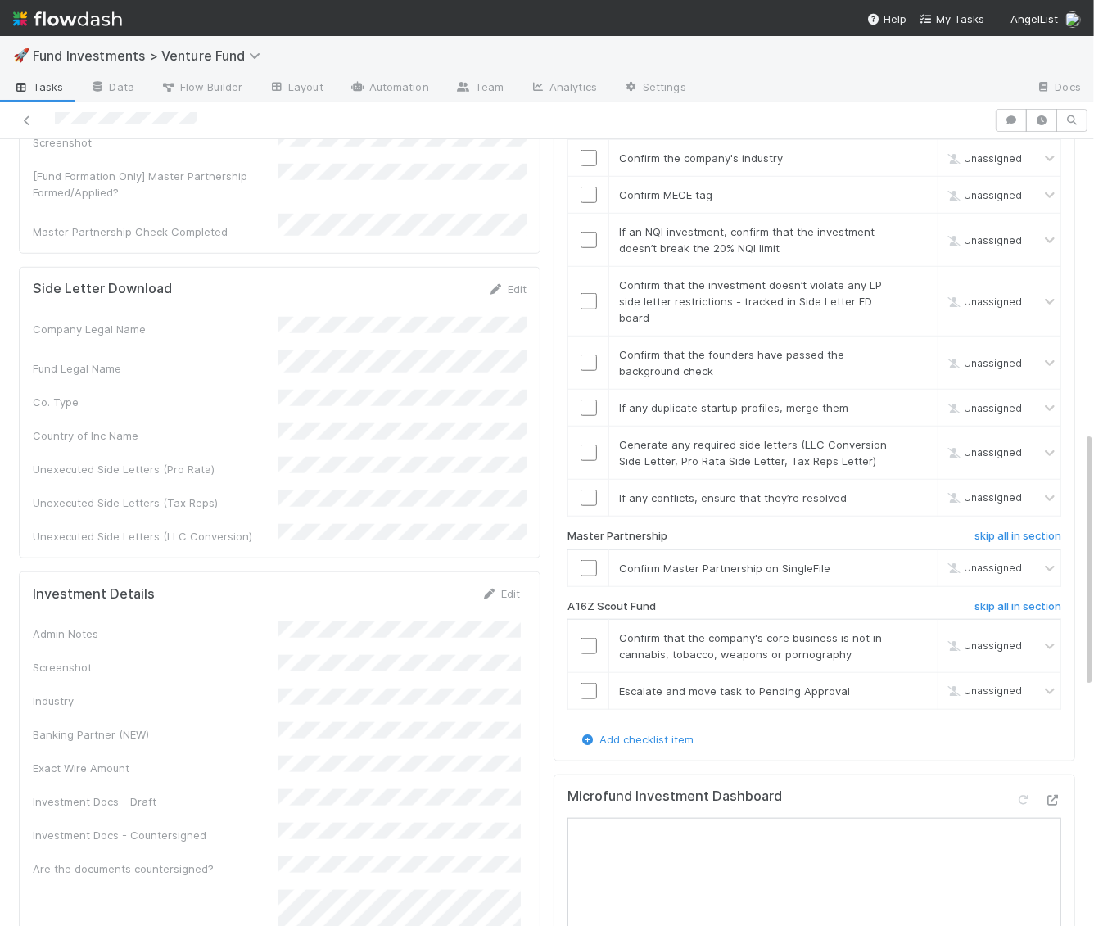
scroll to position [899, 0]
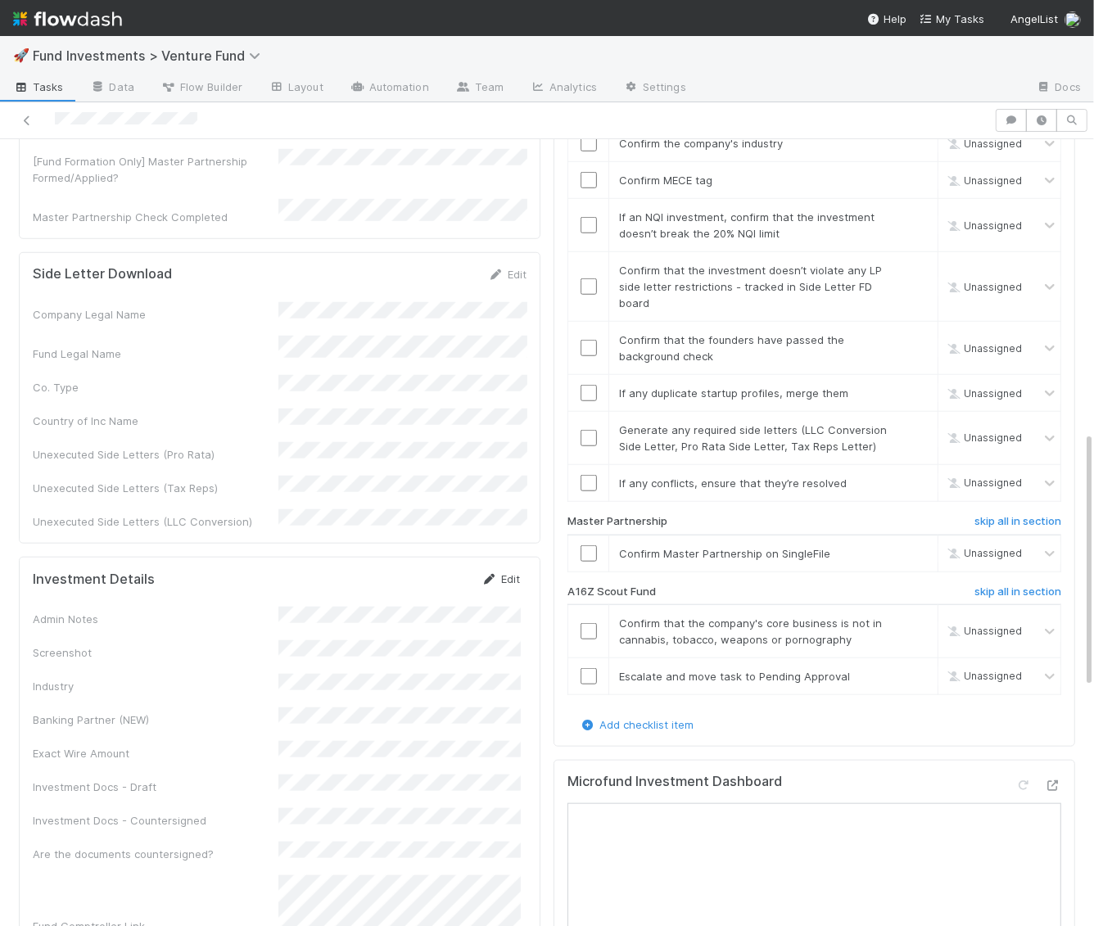
click at [513, 572] on link "Edit" at bounding box center [500, 578] width 38 height 13
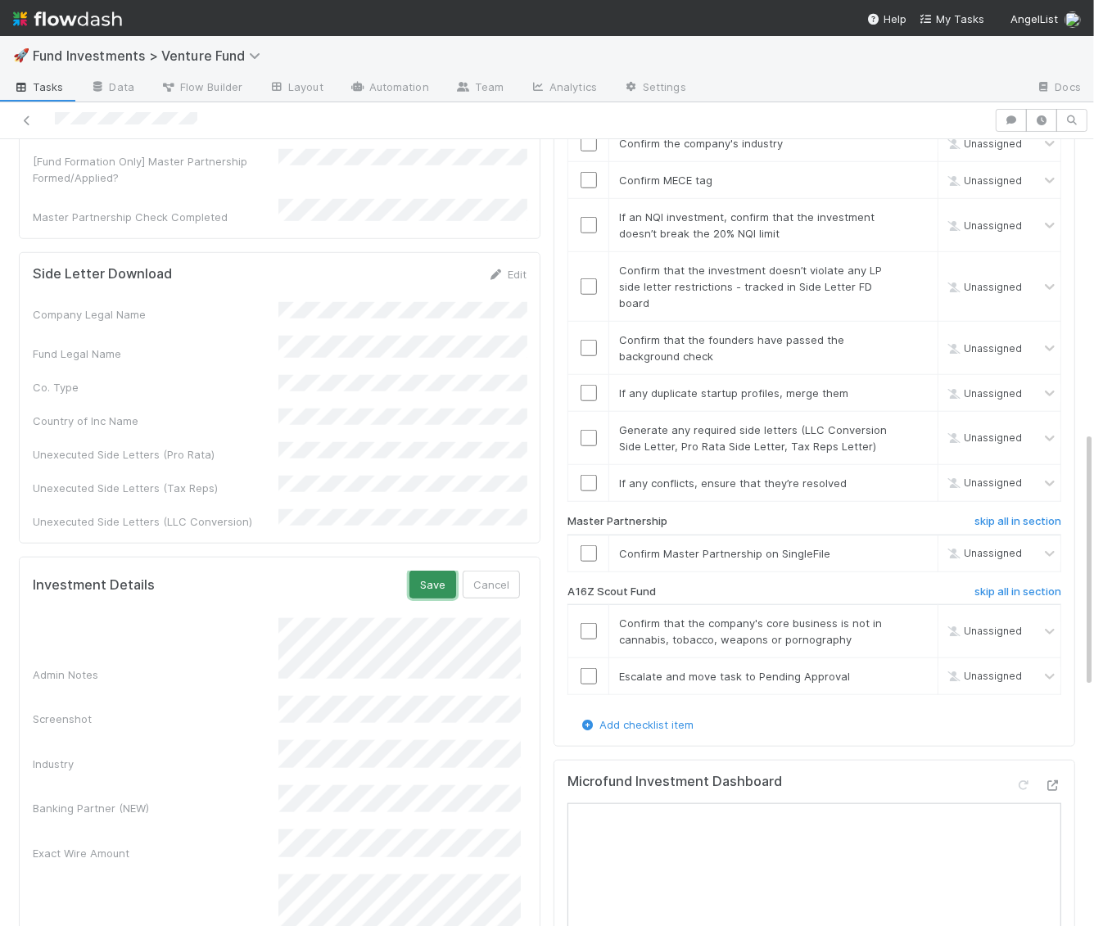
click at [432, 571] on button "Save" at bounding box center [432, 585] width 47 height 28
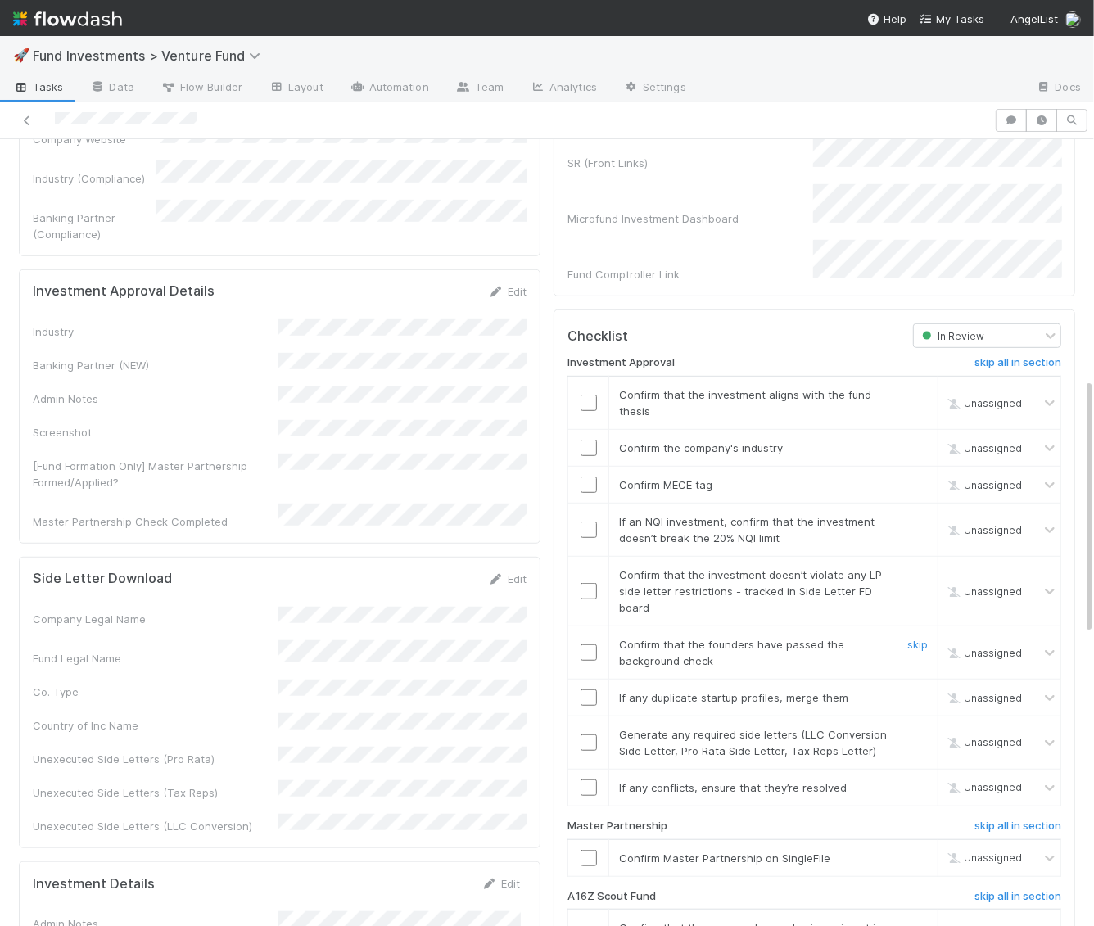
scroll to position [518, 0]
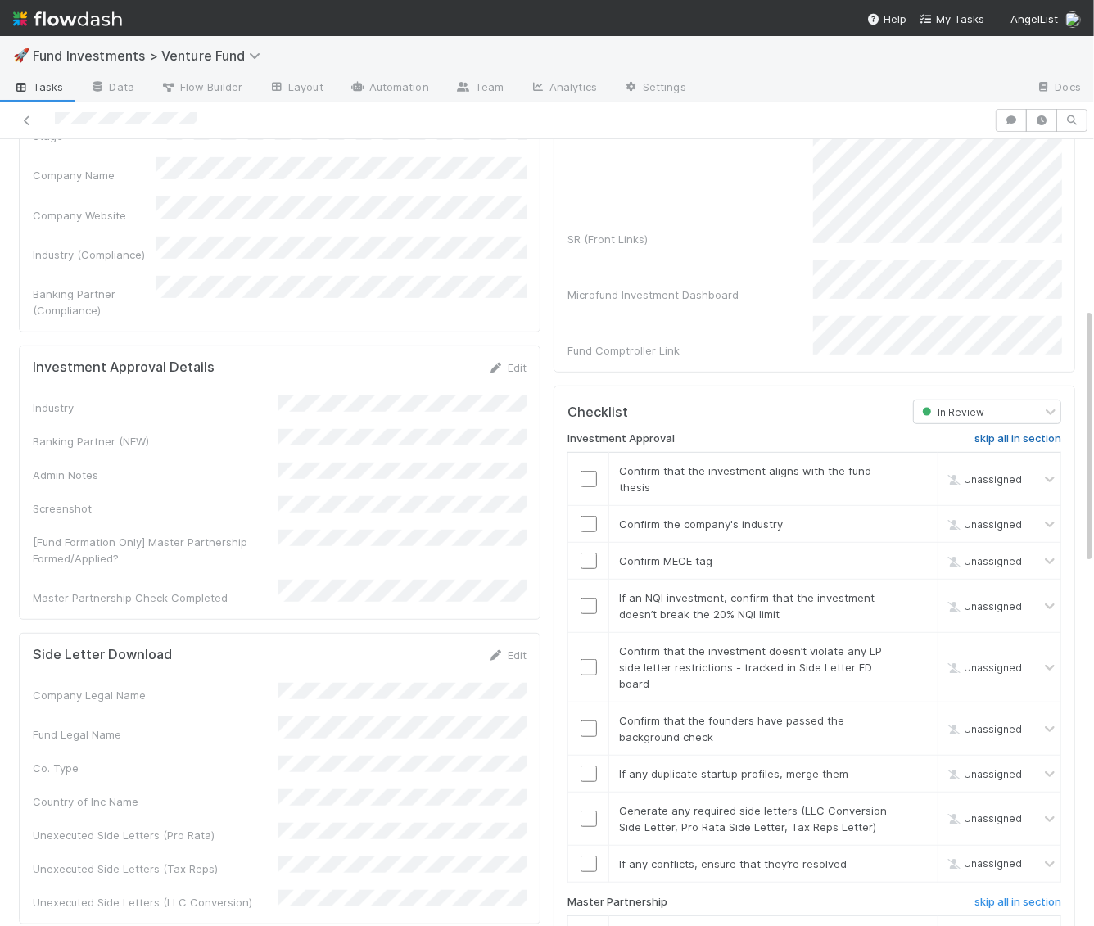
click at [1001, 432] on h6 "skip all in section" at bounding box center [1017, 438] width 87 height 13
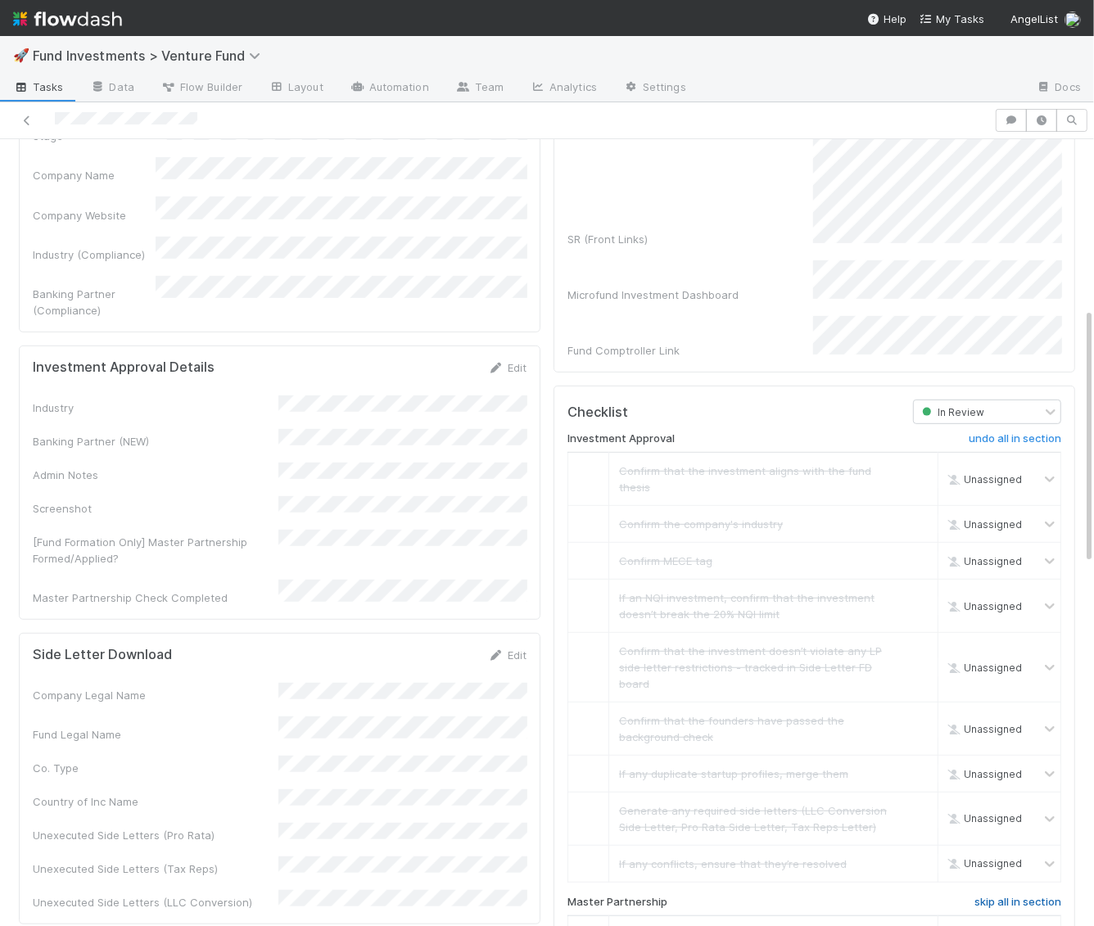
click at [1014, 896] on h6 "skip all in section" at bounding box center [1017, 902] width 87 height 13
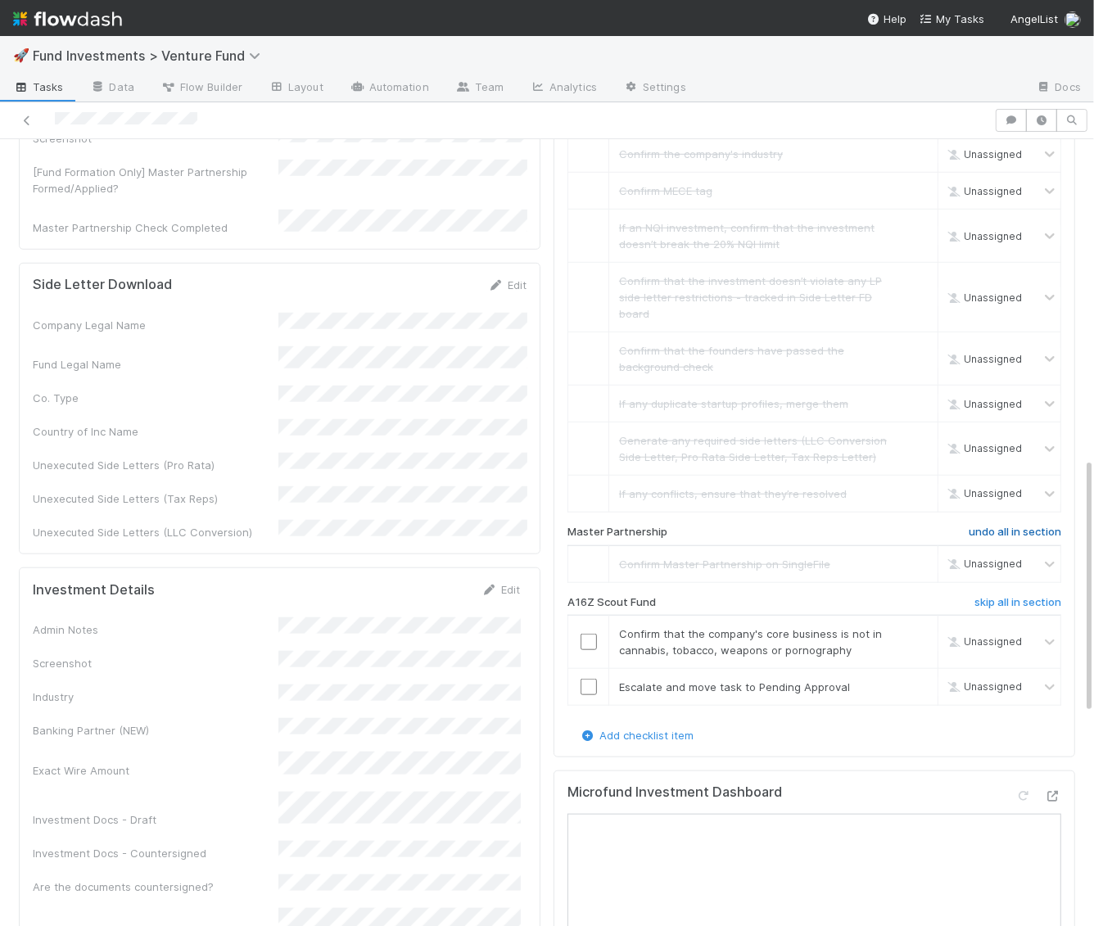
scroll to position [979, 0]
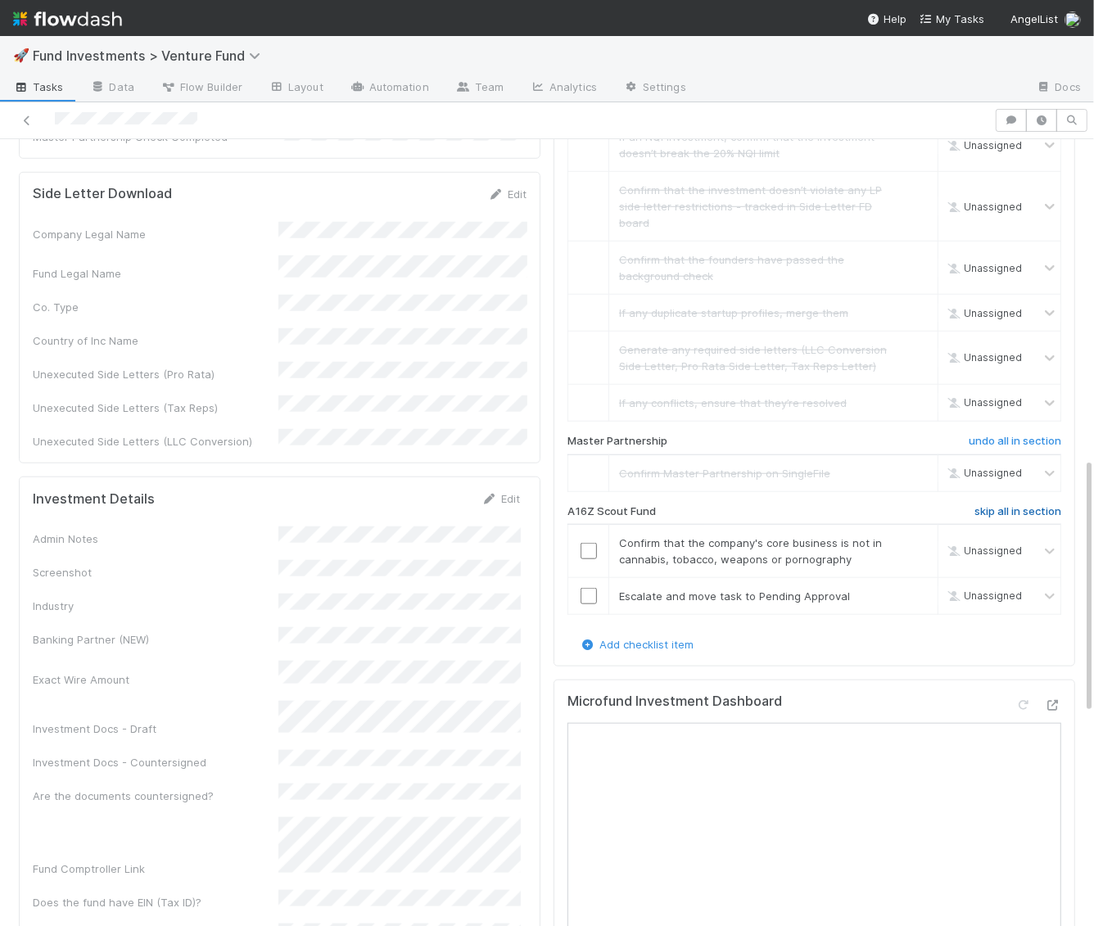
click at [994, 505] on h6 "skip all in section" at bounding box center [1017, 511] width 87 height 13
click at [1019, 505] on h6 "skip all in section" at bounding box center [1017, 511] width 87 height 13
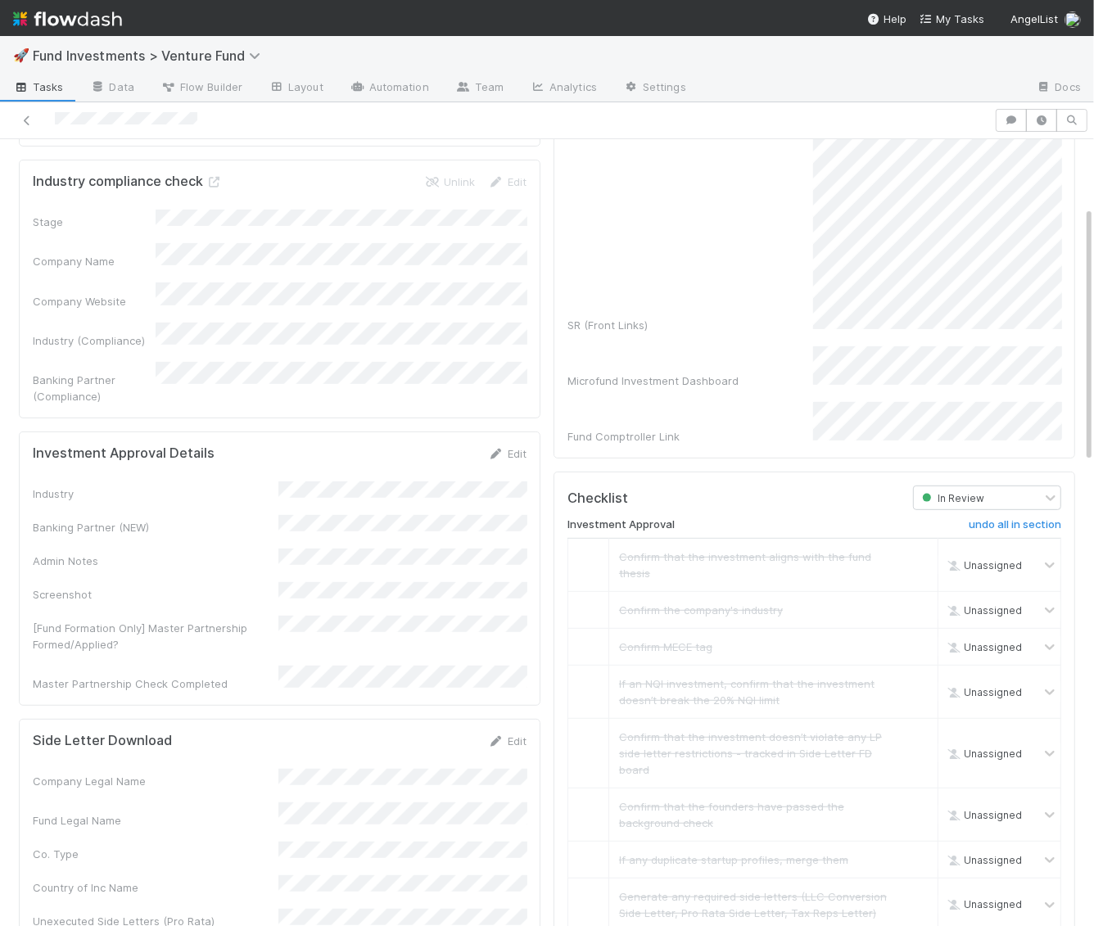
scroll to position [0, 0]
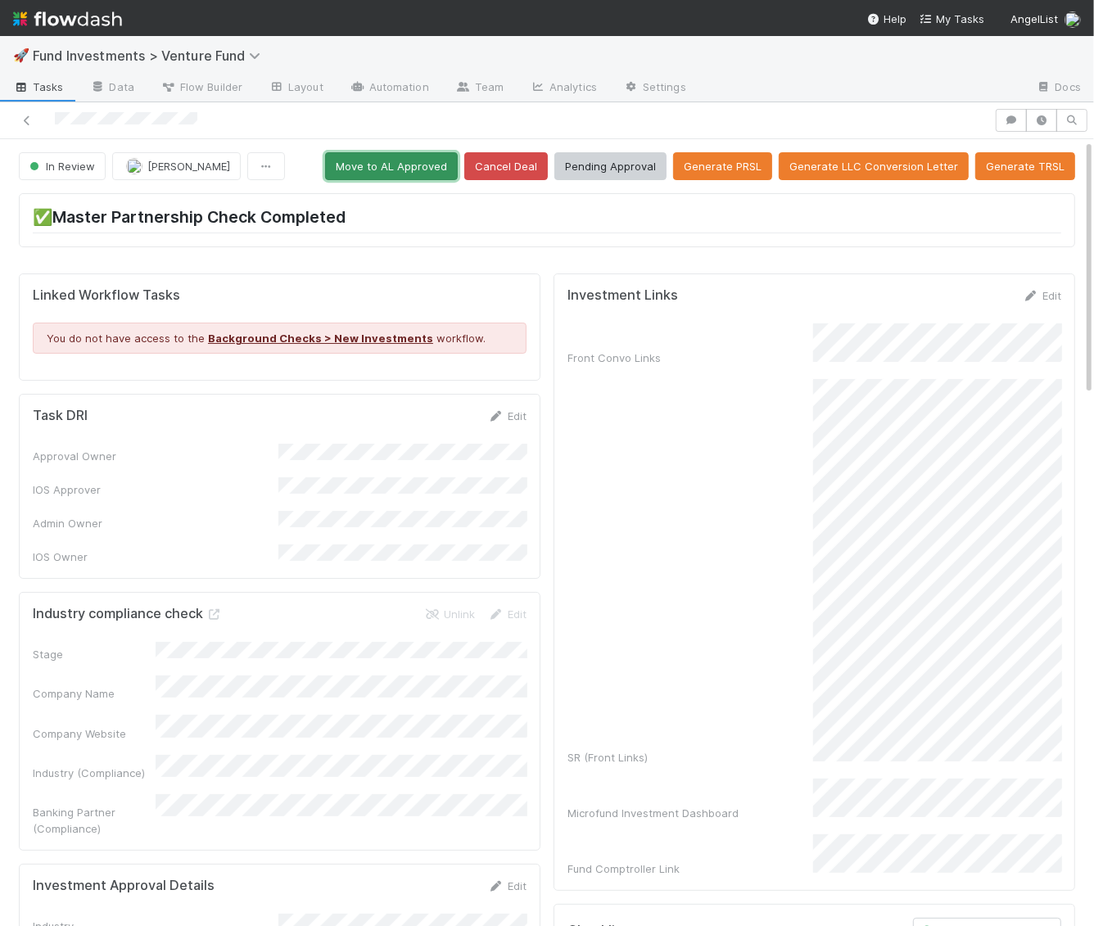
click at [382, 163] on button "Move to AL Approved" at bounding box center [391, 166] width 133 height 28
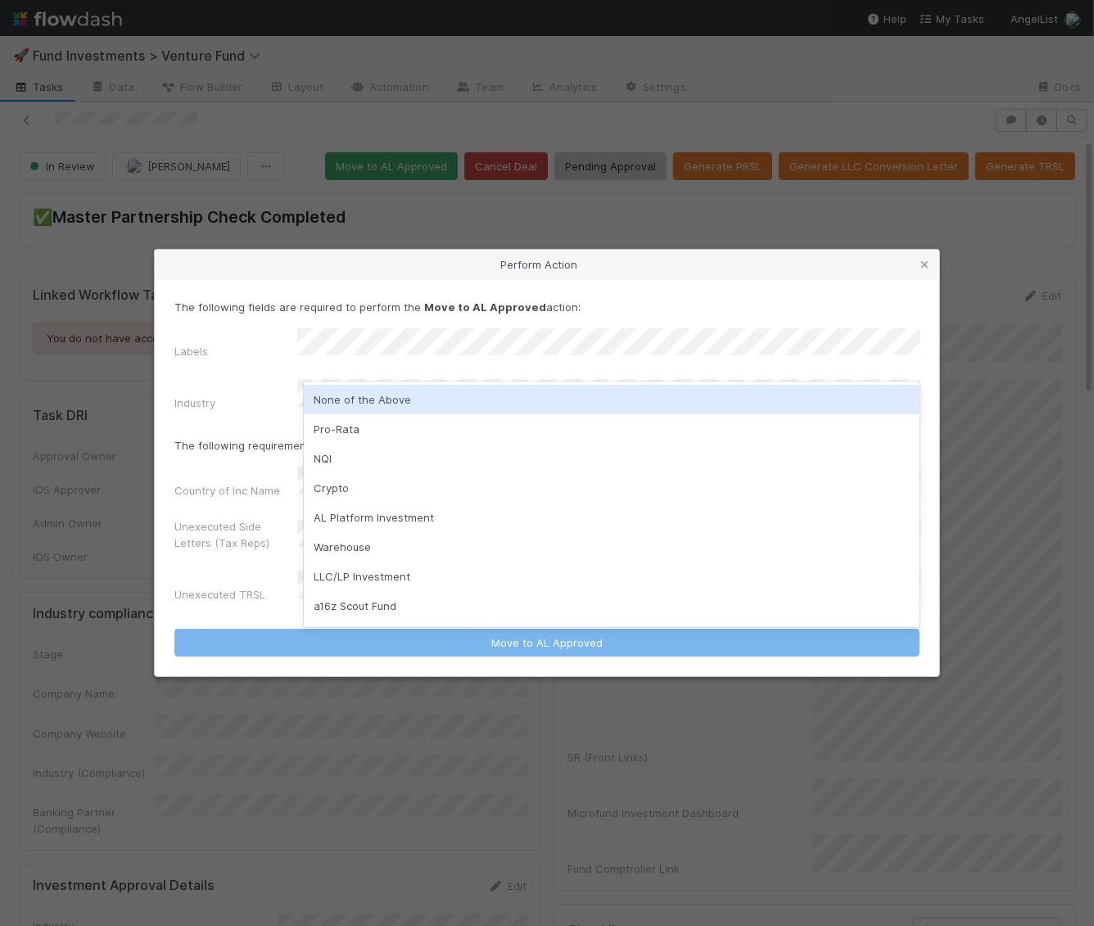
click at [547, 404] on div "None of the Above" at bounding box center [612, 399] width 617 height 29
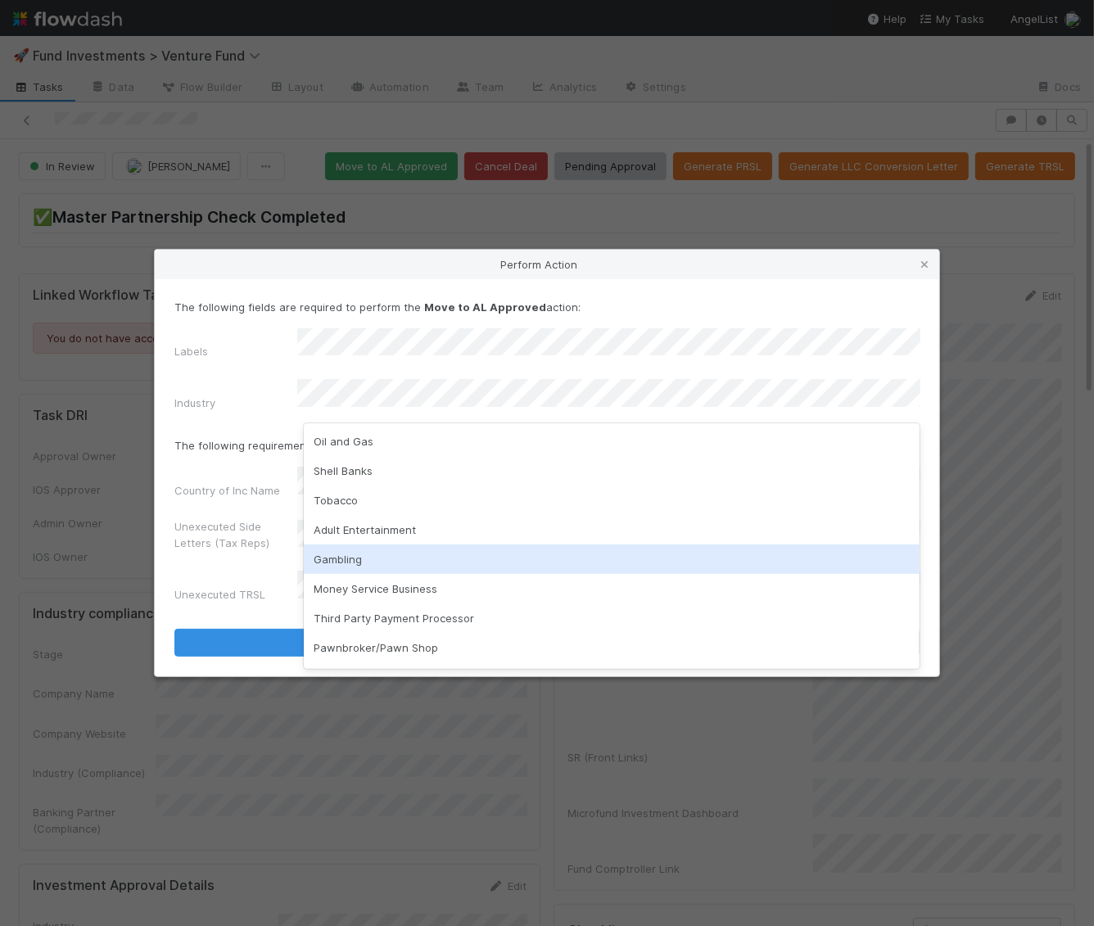
scroll to position [468, 0]
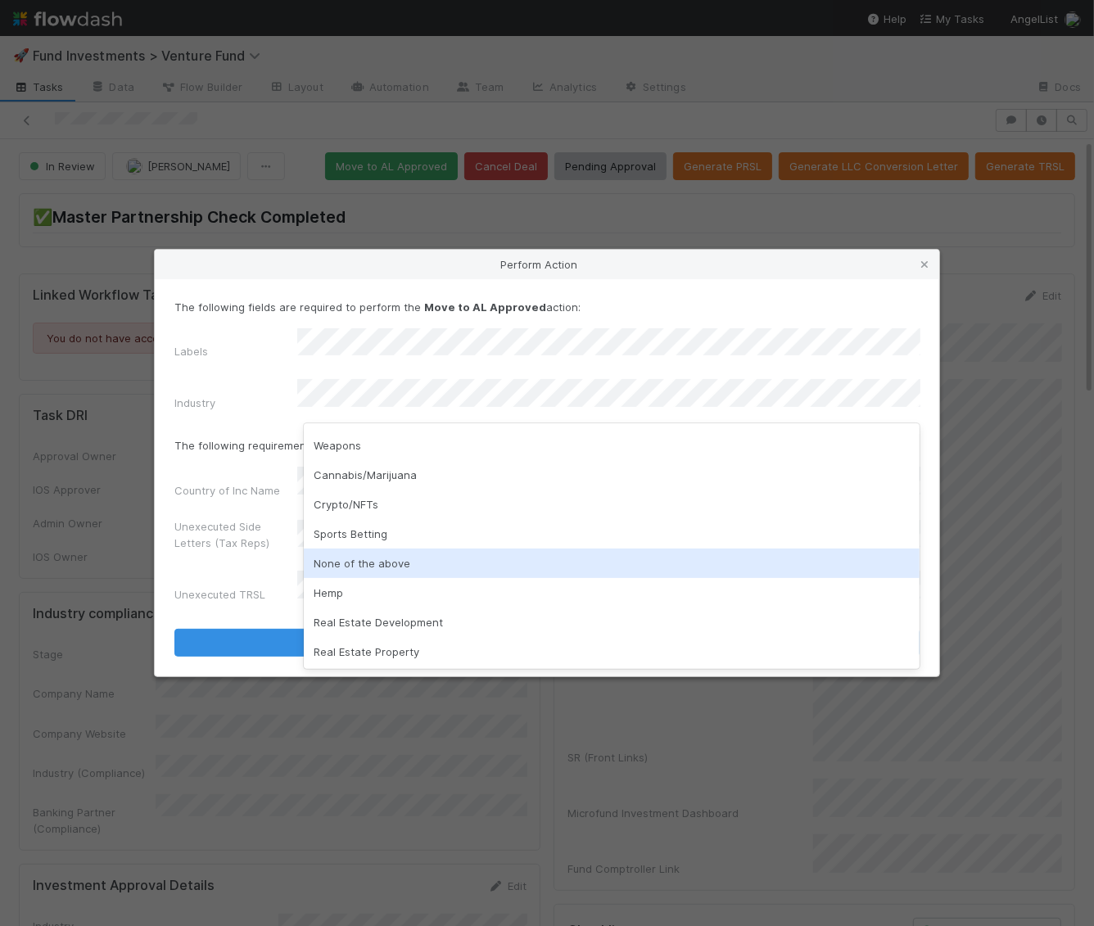
click at [517, 561] on div "None of the above" at bounding box center [612, 563] width 617 height 29
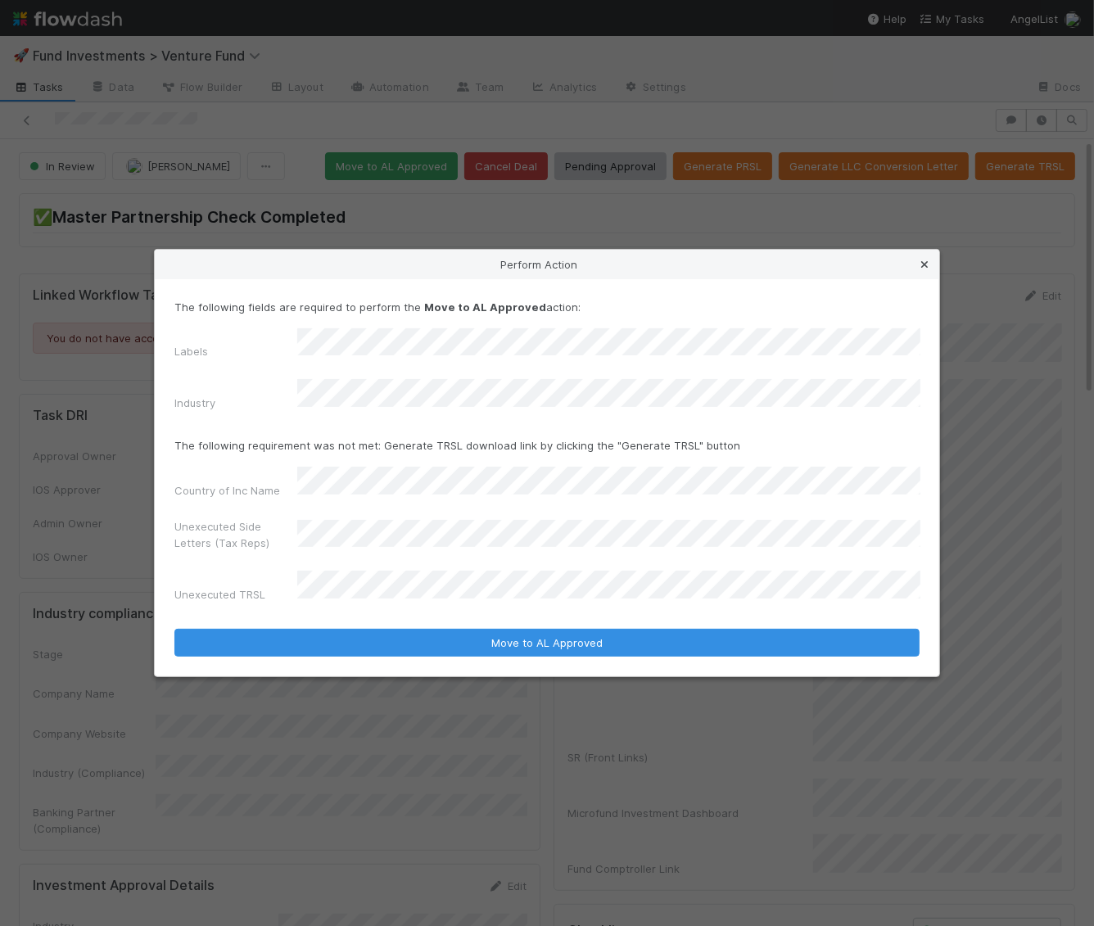
click at [926, 270] on icon at bounding box center [924, 265] width 16 height 11
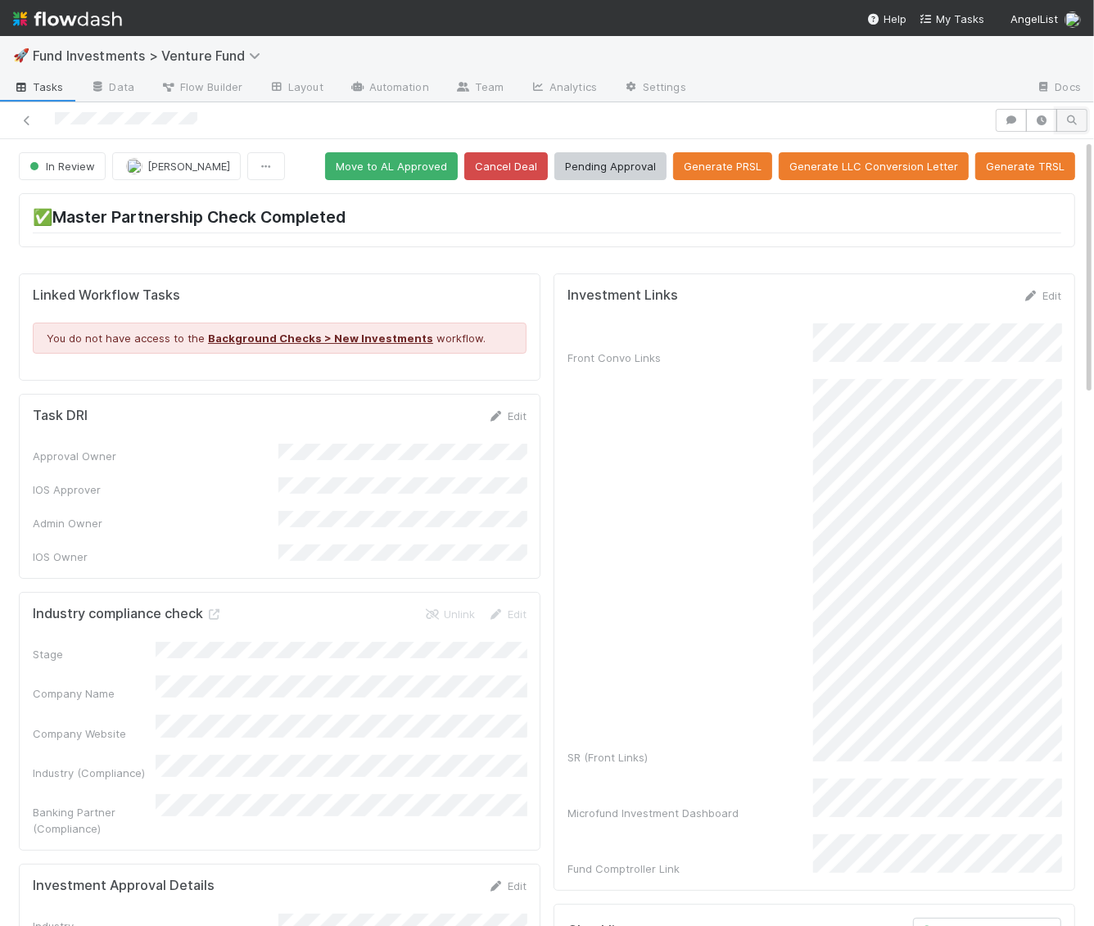
click at [1078, 124] on icon "button" at bounding box center [1072, 120] width 16 height 10
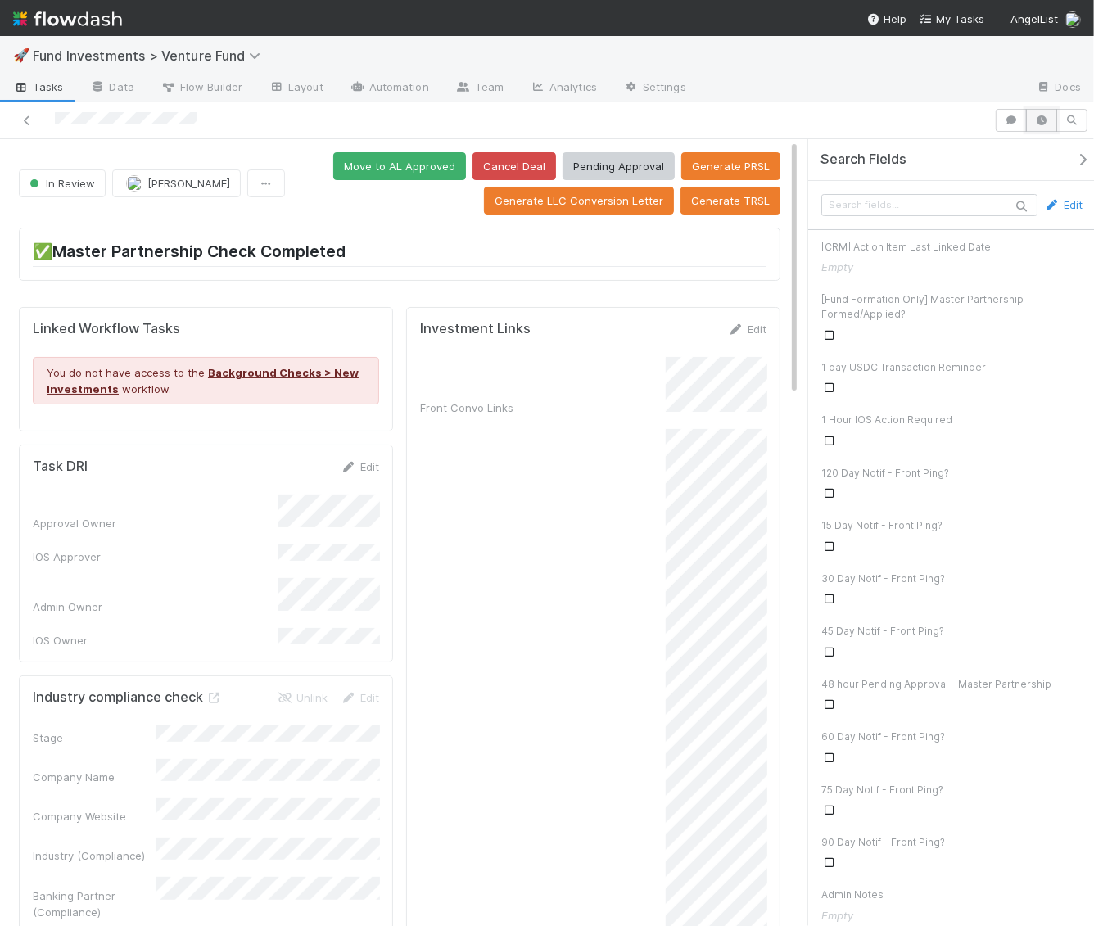
click at [1043, 119] on icon "button" at bounding box center [1041, 120] width 16 height 10
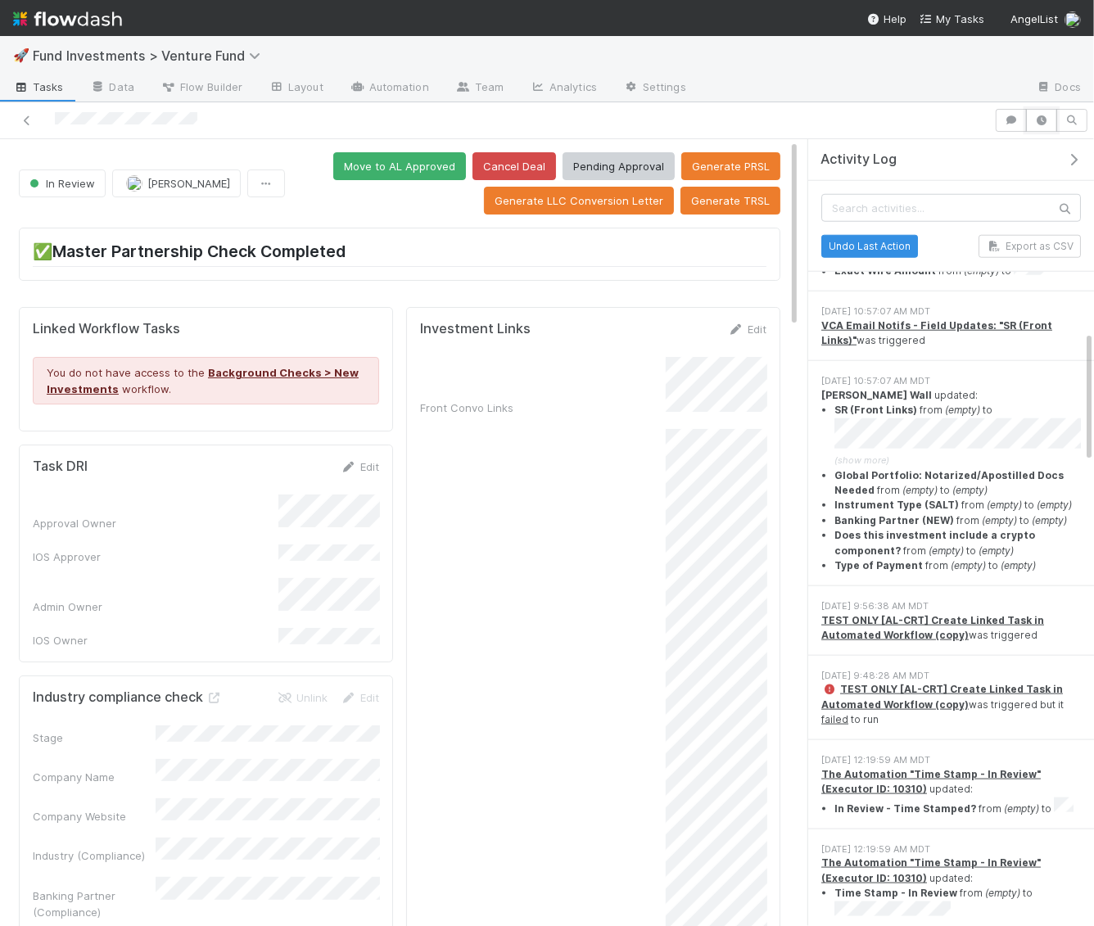
scroll to position [1144, 0]
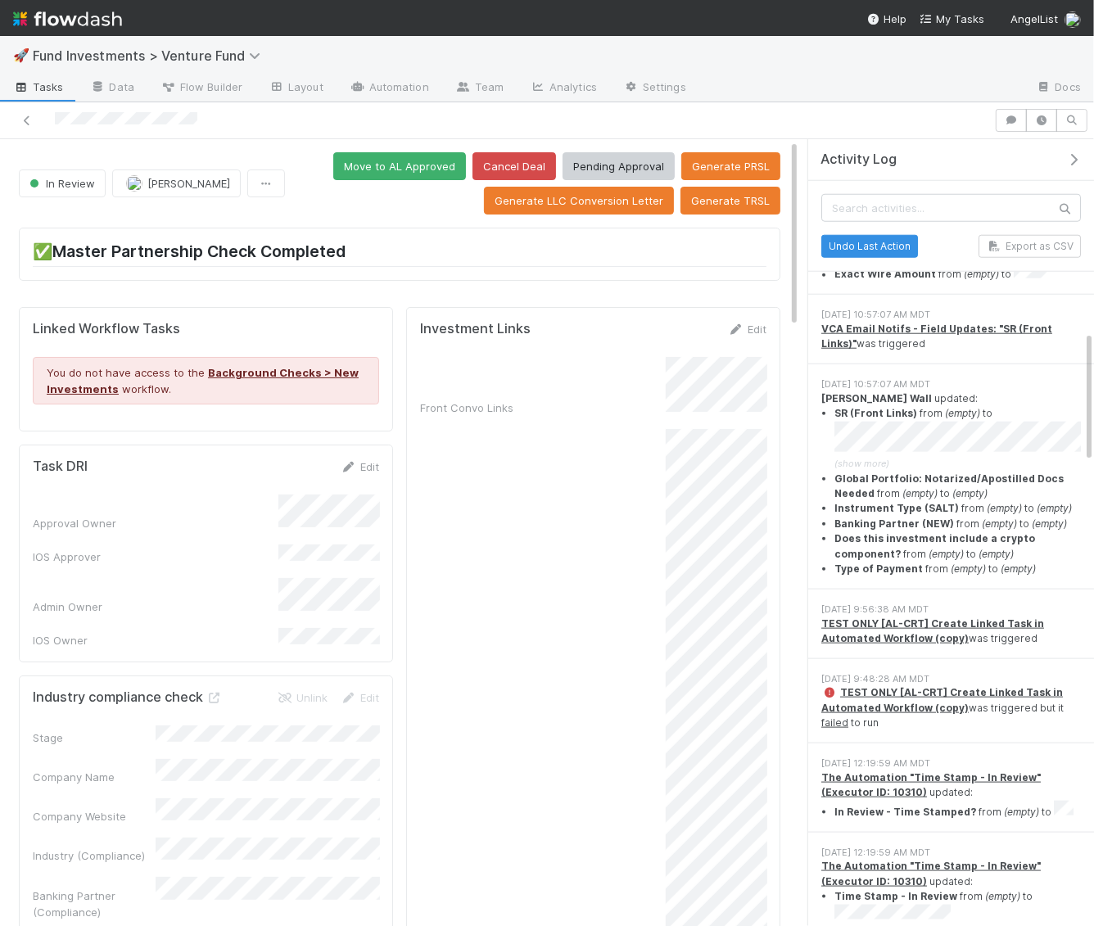
click at [1070, 157] on icon "button" at bounding box center [1073, 159] width 16 height 13
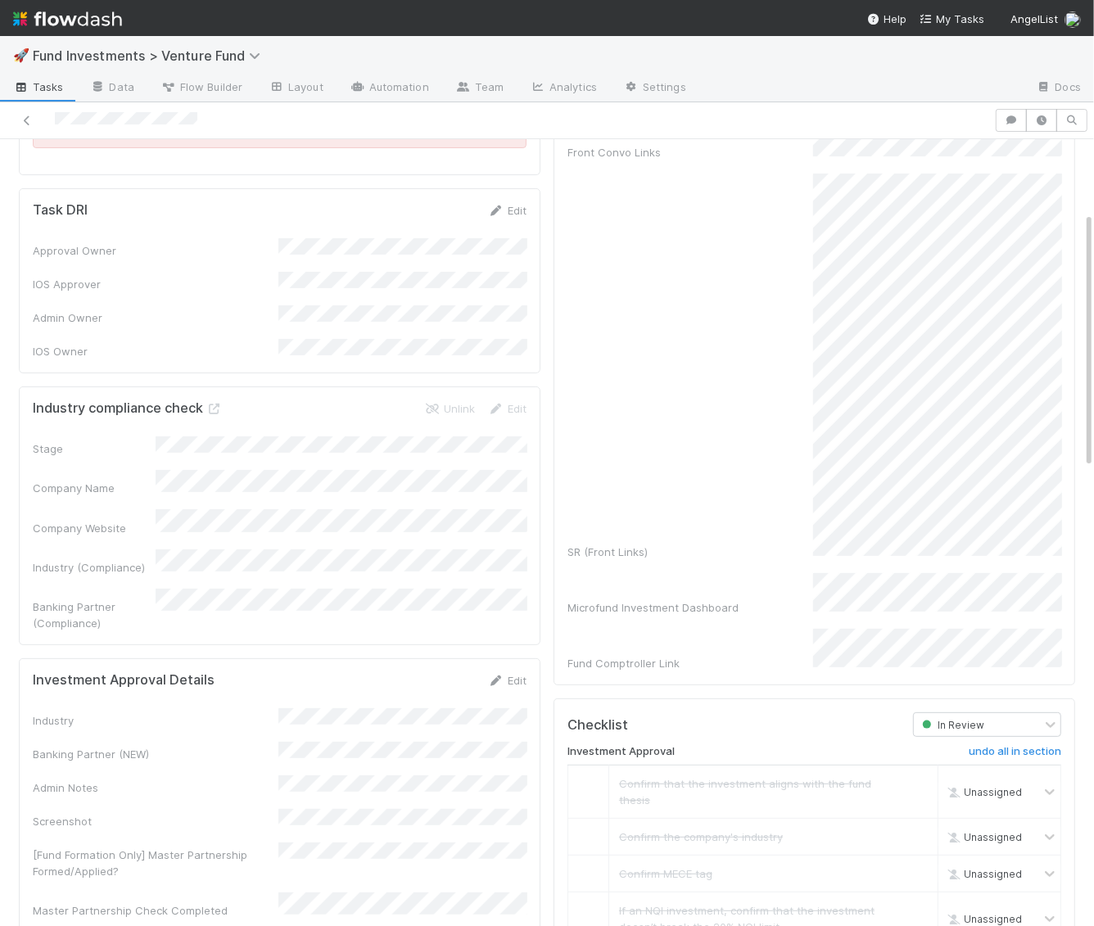
scroll to position [441, 0]
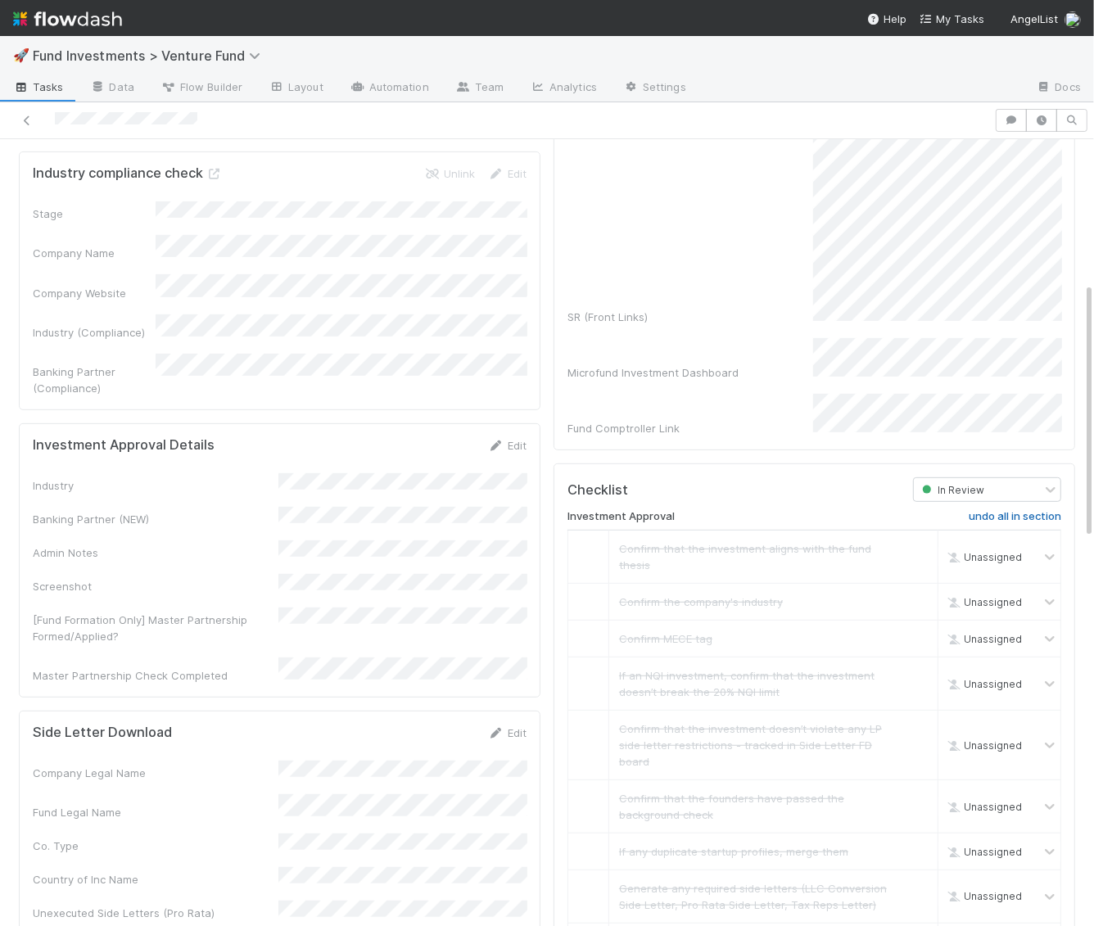
click at [997, 510] on h6 "undo all in section" at bounding box center [1015, 516] width 93 height 13
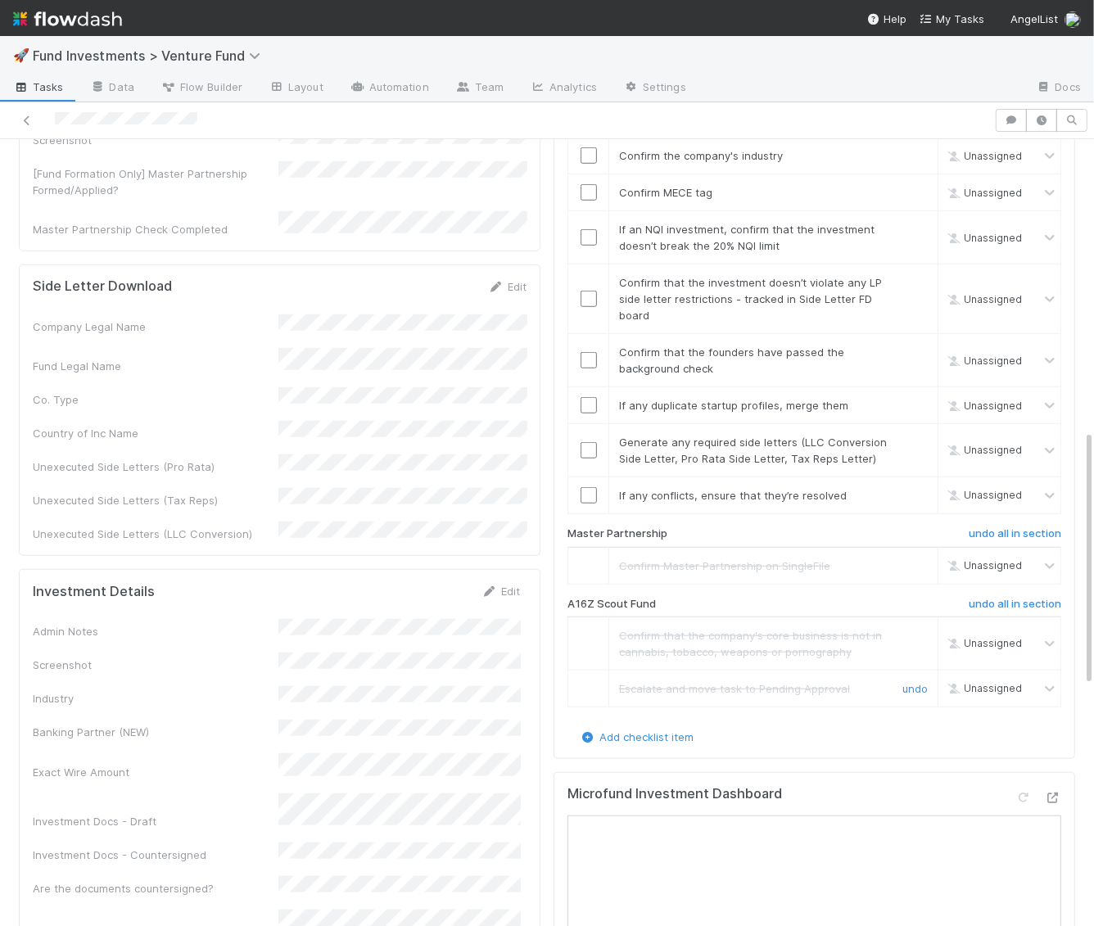
scroll to position [895, 0]
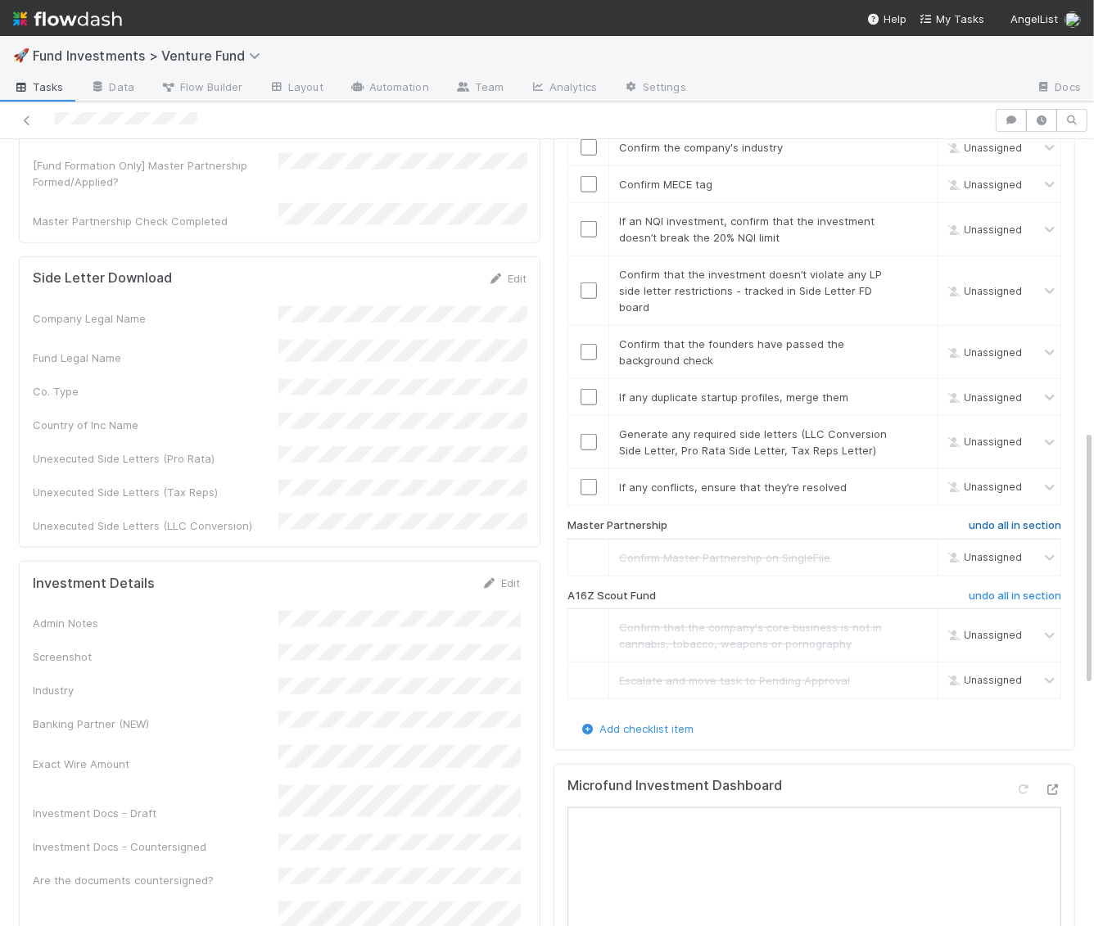
click at [1018, 519] on h6 "undo all in section" at bounding box center [1015, 525] width 93 height 13
click at [1024, 590] on link "undo all in section" at bounding box center [1015, 600] width 93 height 20
click at [1024, 590] on h6 "skip all in section" at bounding box center [1017, 596] width 87 height 13
click at [1024, 590] on h6 "undo all in section" at bounding box center [1015, 596] width 93 height 13
click at [1029, 519] on h6 "undo all in section" at bounding box center [1015, 525] width 93 height 13
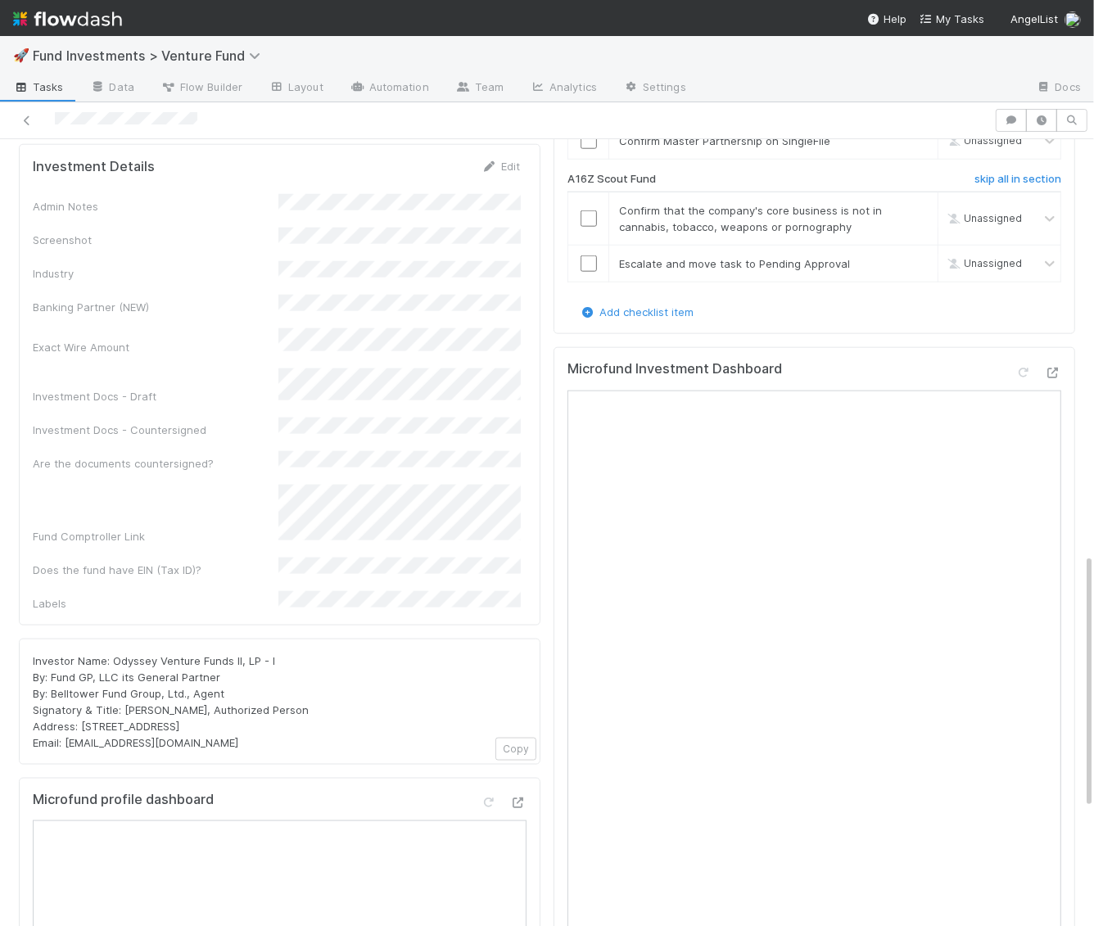
scroll to position [1352, 0]
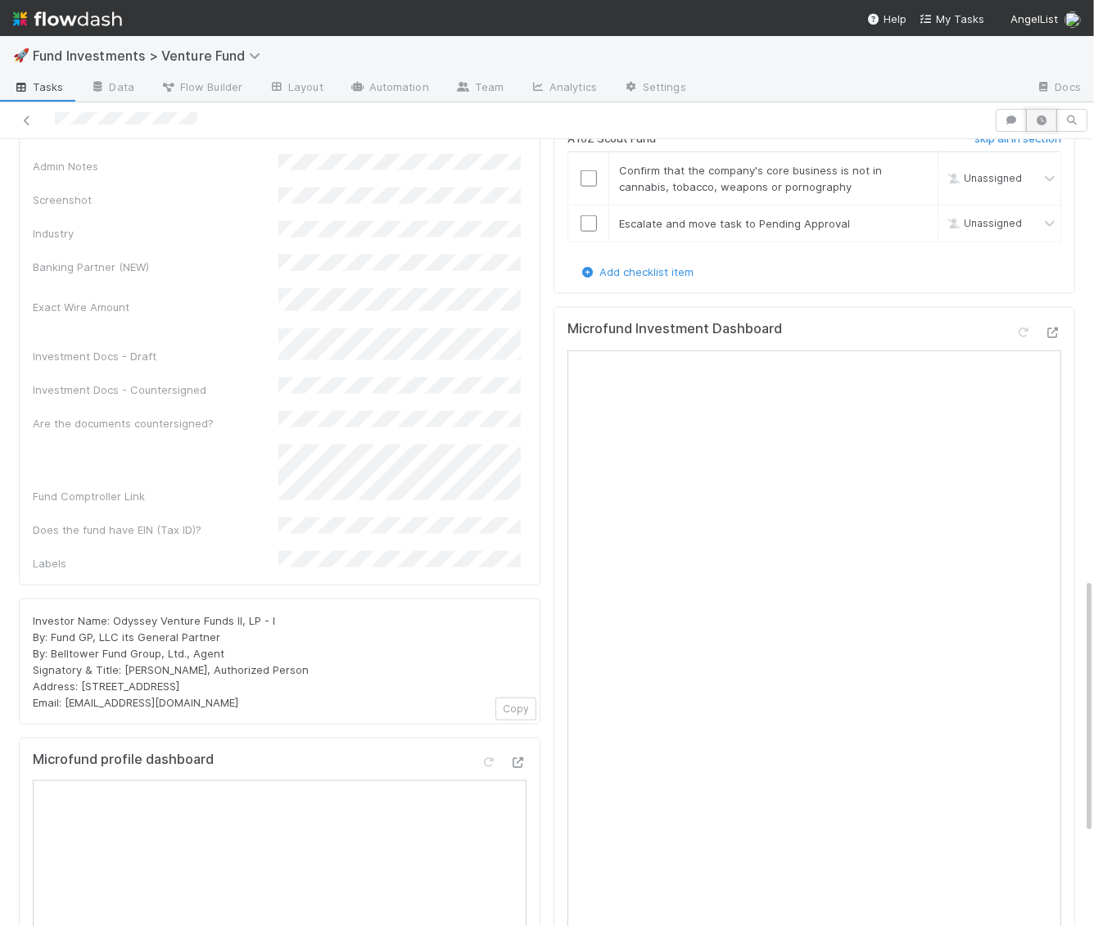
click at [1044, 120] on icon "button" at bounding box center [1041, 120] width 16 height 10
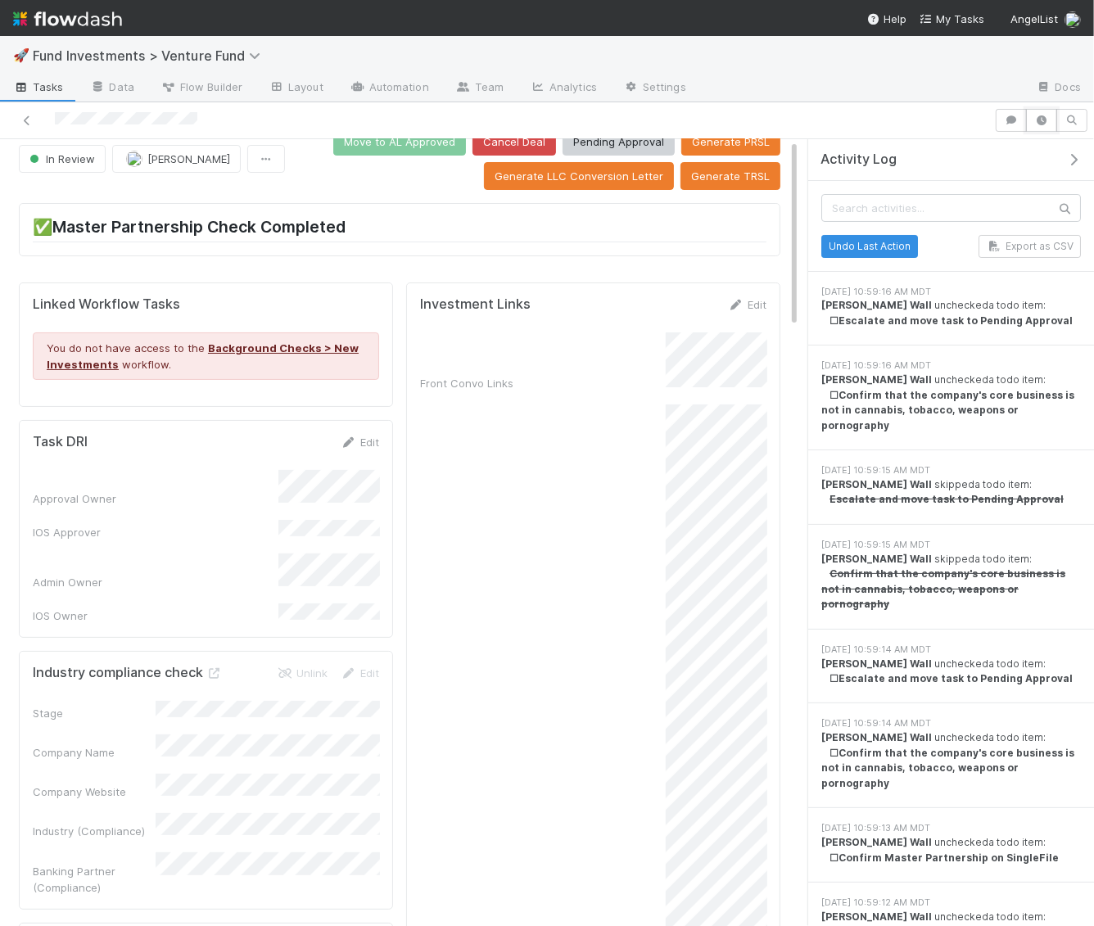
scroll to position [0, 0]
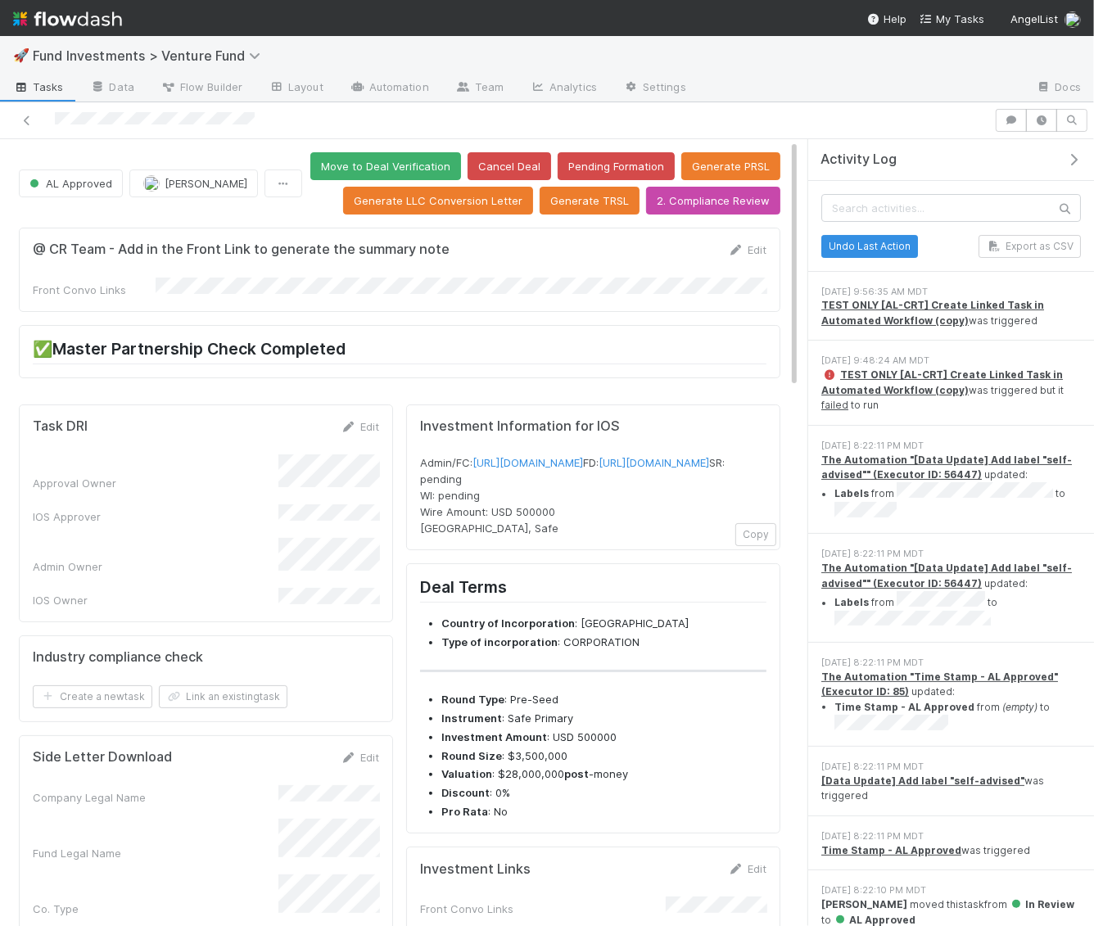
click at [1068, 157] on icon "button" at bounding box center [1073, 159] width 16 height 13
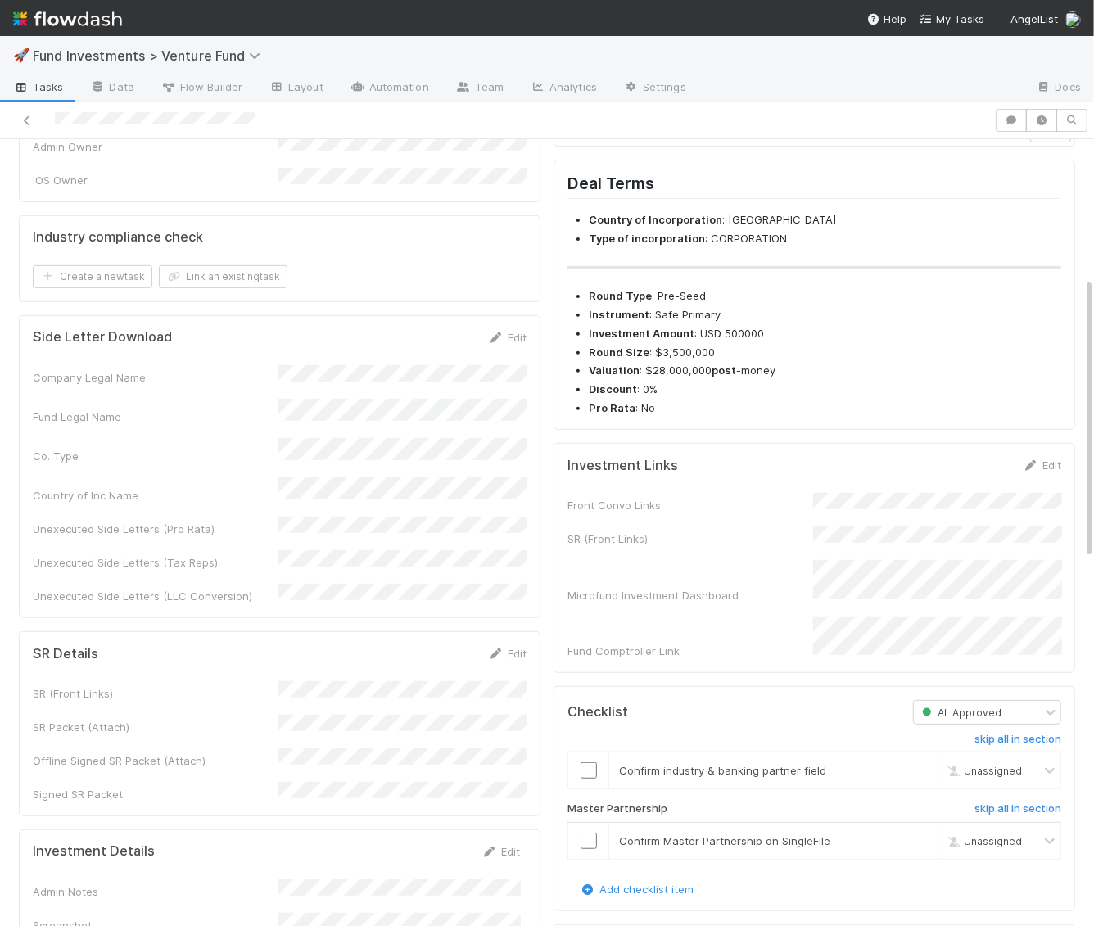
scroll to position [494, 0]
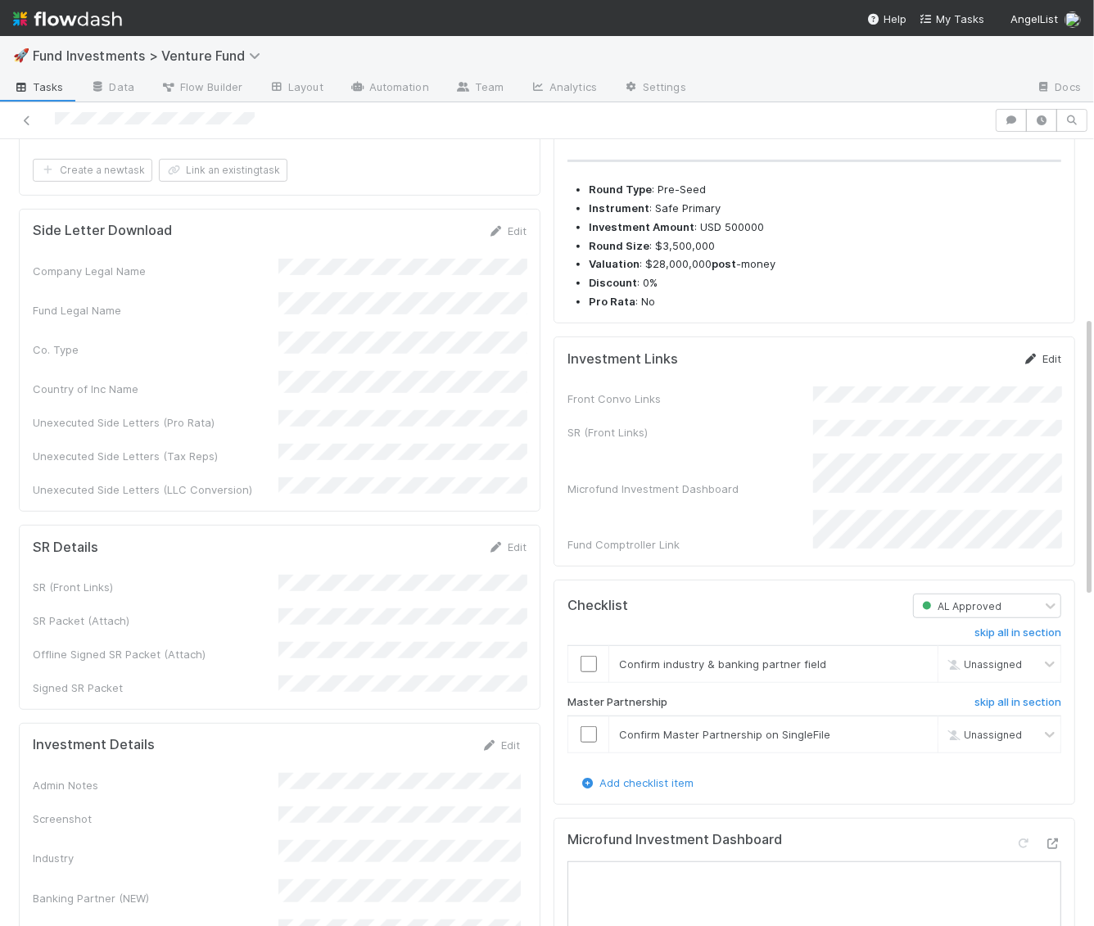
click at [1045, 365] on link "Edit" at bounding box center [1042, 358] width 38 height 13
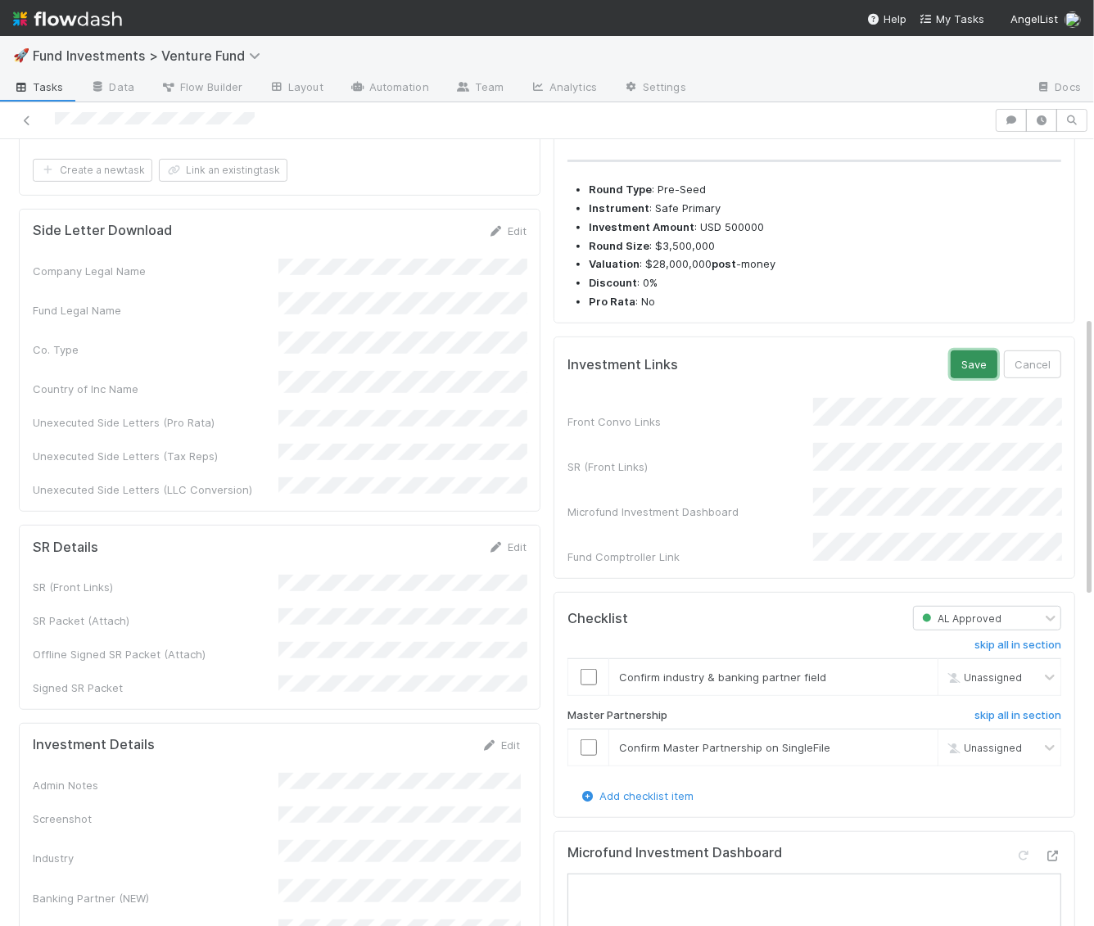
click at [963, 377] on button "Save" at bounding box center [974, 364] width 47 height 28
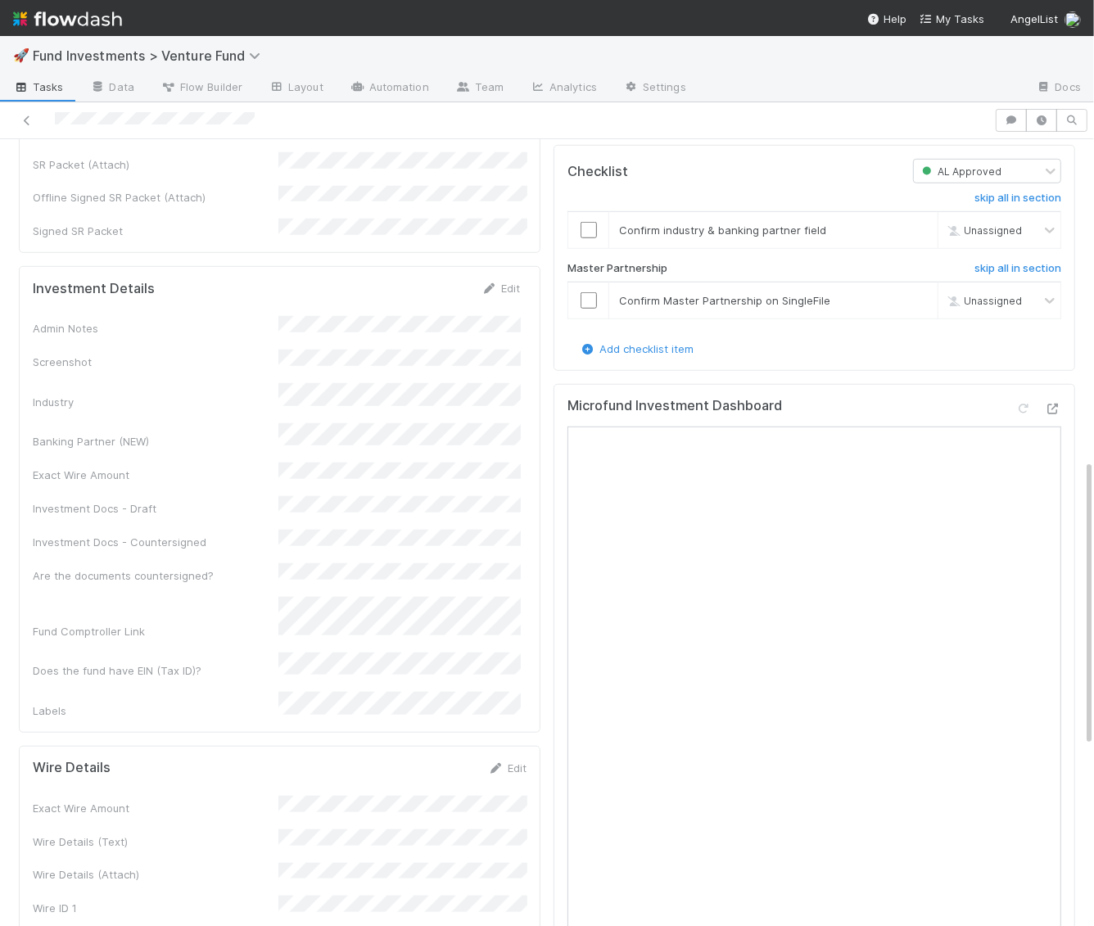
scroll to position [879, 0]
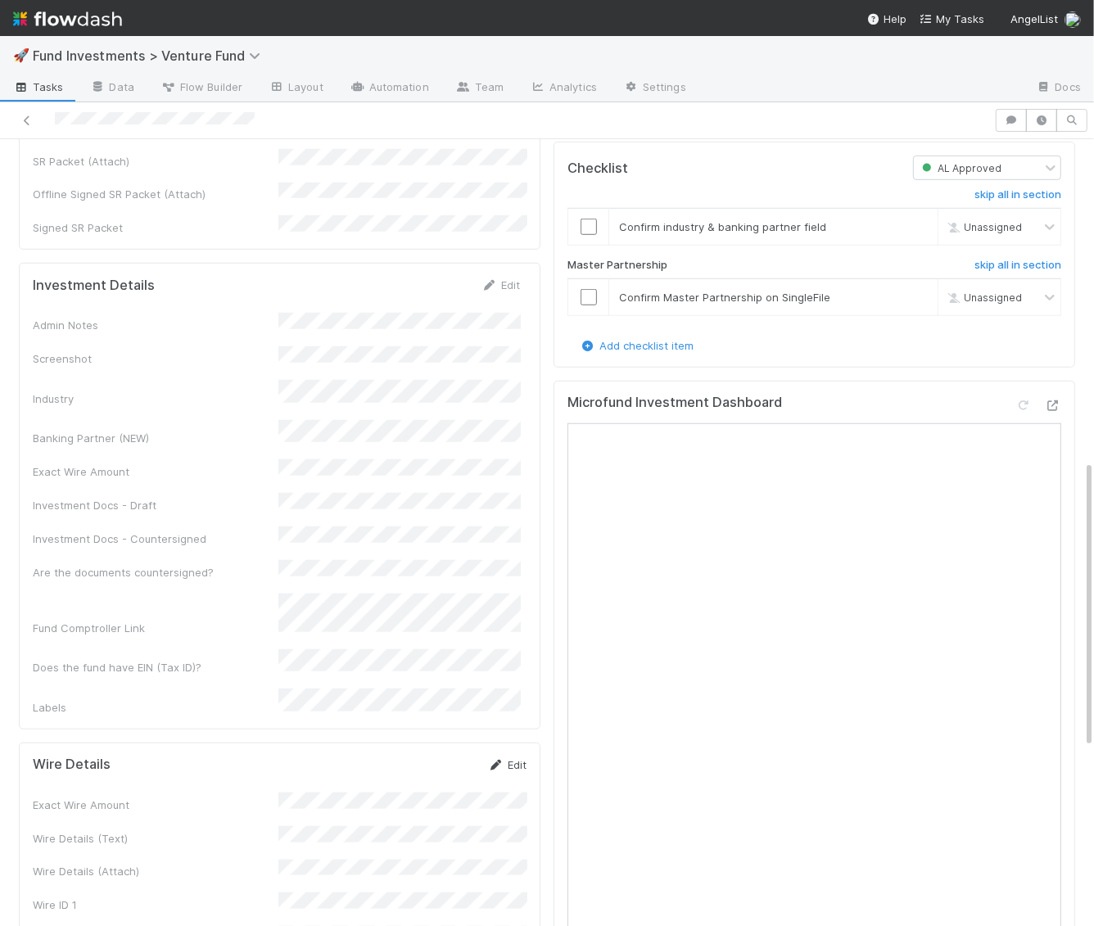
click at [508, 758] on link "Edit" at bounding box center [507, 764] width 38 height 13
click at [440, 757] on button "Save" at bounding box center [439, 771] width 47 height 28
click at [508, 278] on link "Edit" at bounding box center [500, 284] width 38 height 13
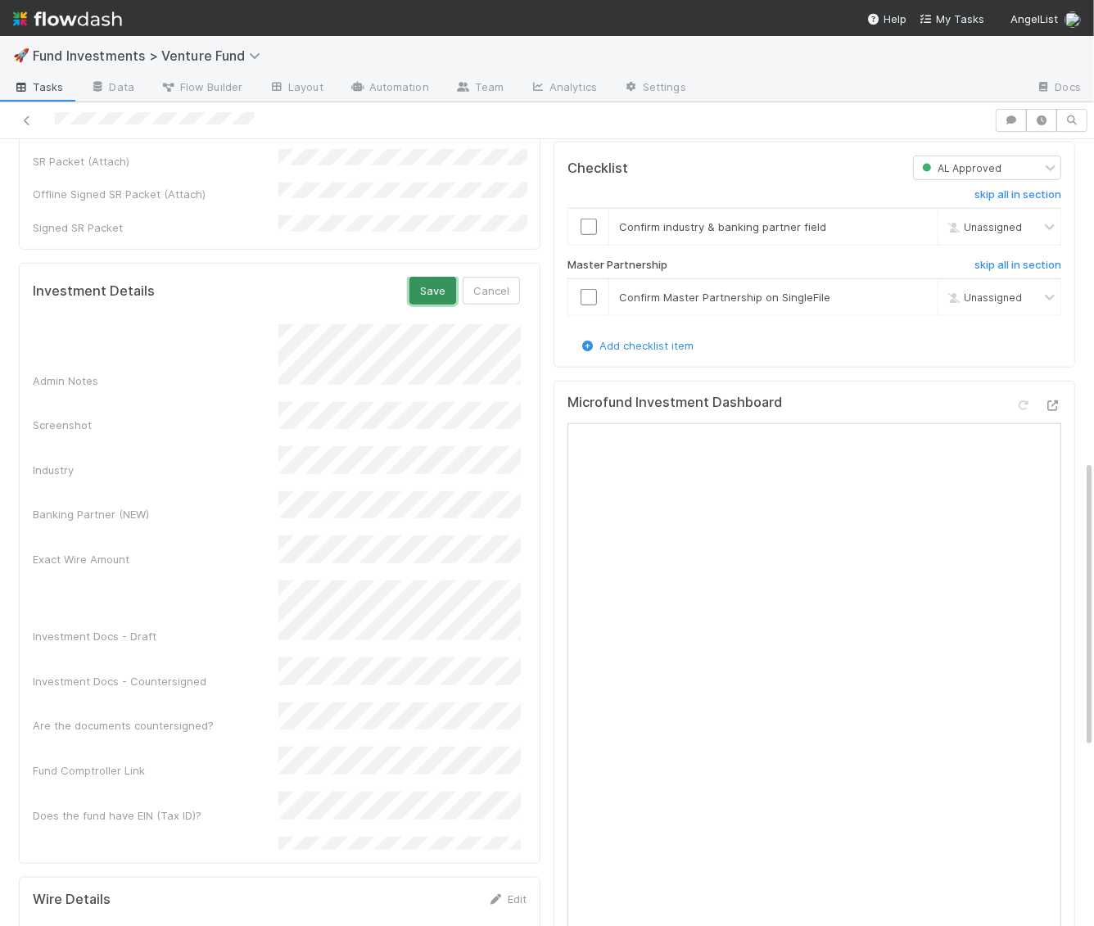
click at [432, 277] on button "Save" at bounding box center [432, 291] width 47 height 28
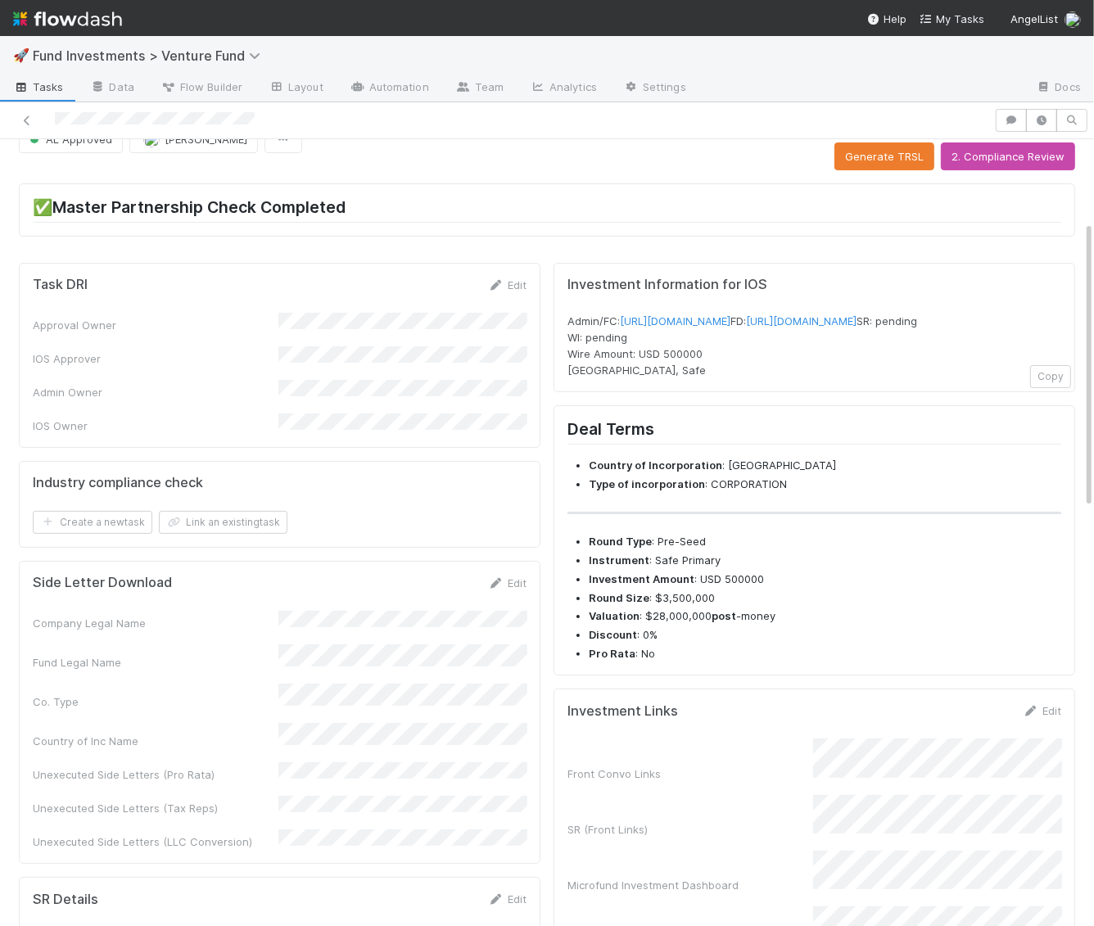
scroll to position [0, 0]
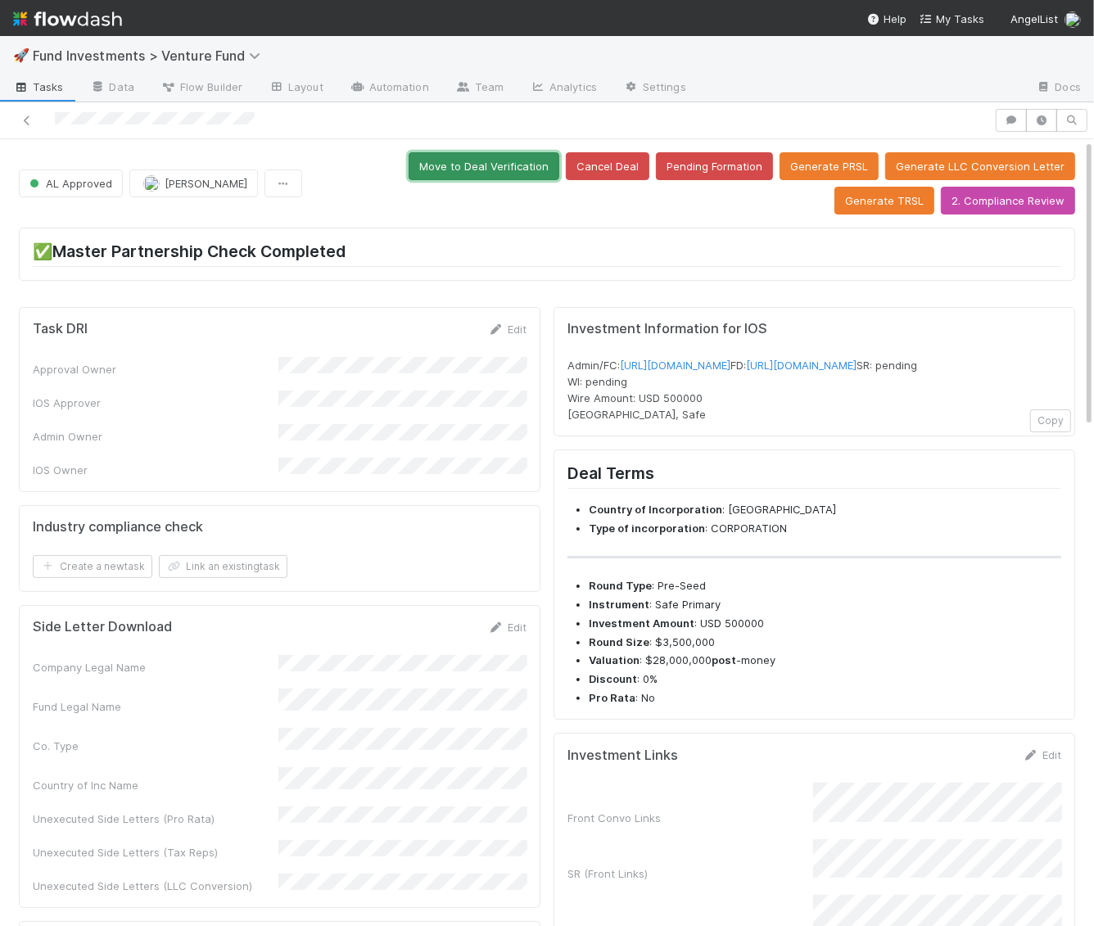
click at [409, 156] on button "Move to Deal Verification" at bounding box center [484, 166] width 151 height 28
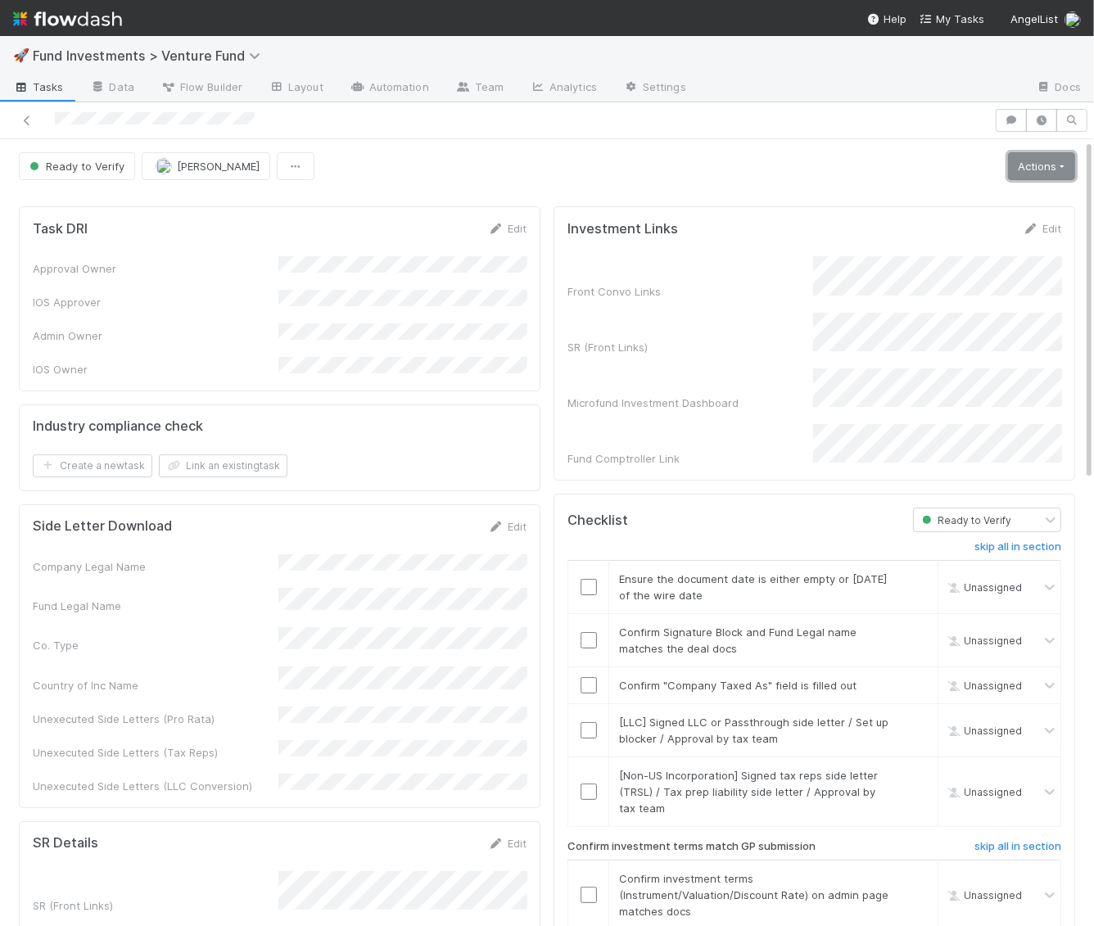
click at [1026, 170] on link "Actions" at bounding box center [1041, 166] width 67 height 28
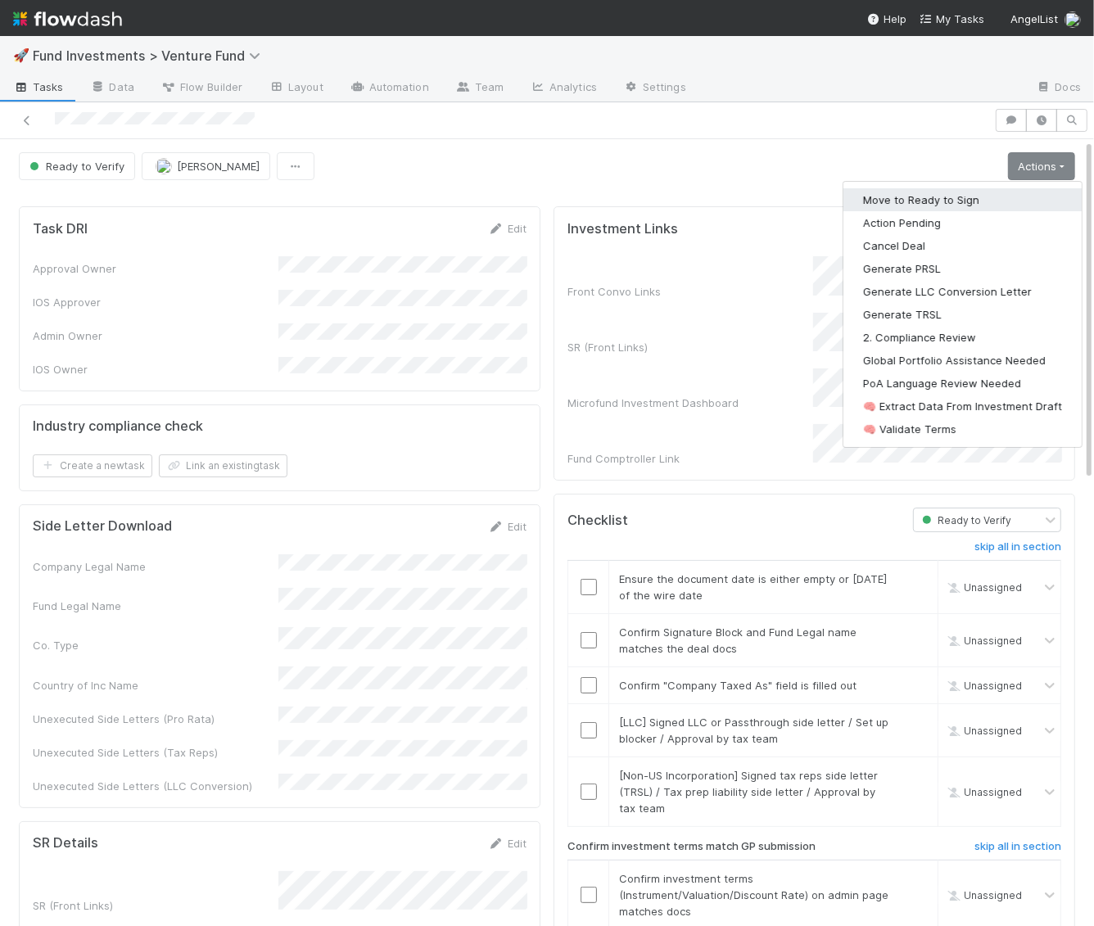
click at [997, 198] on button "Move to Ready to Sign" at bounding box center [962, 199] width 238 height 23
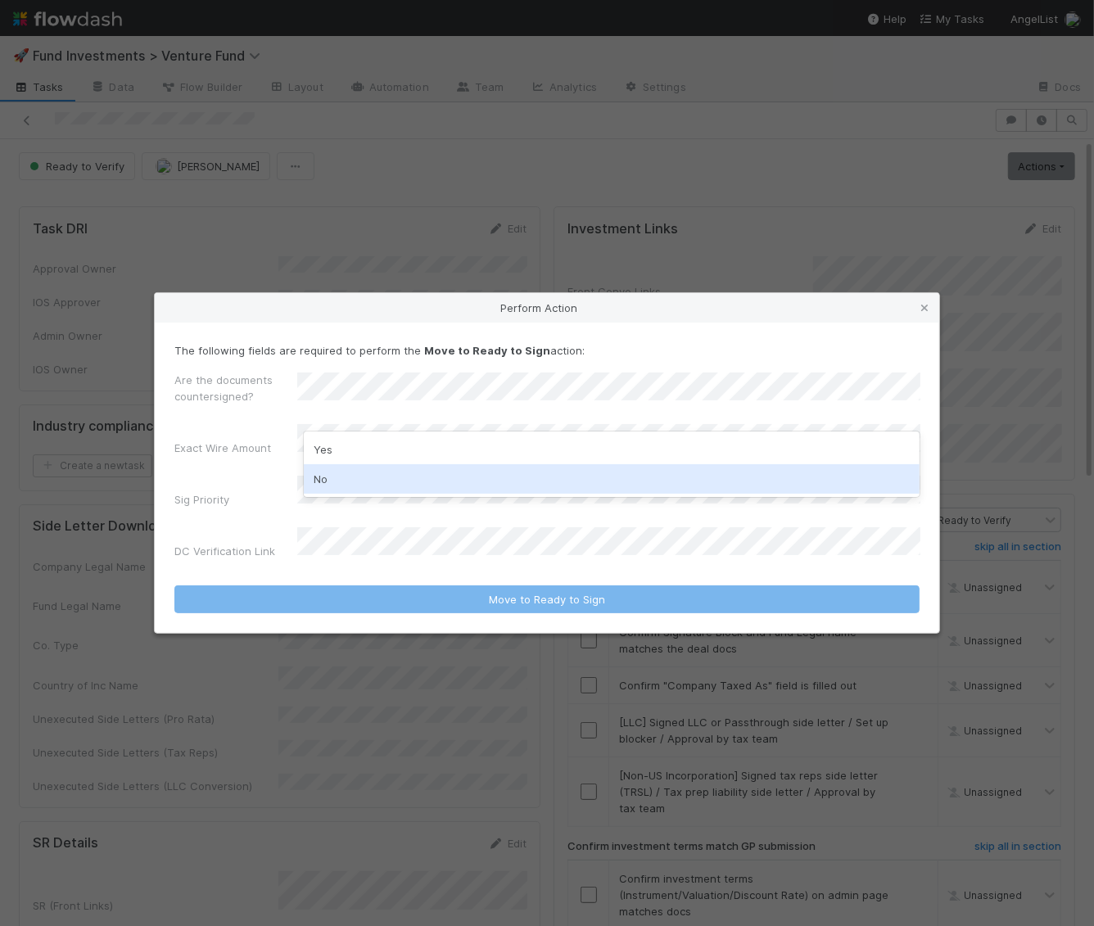
click at [335, 481] on div "No" at bounding box center [612, 478] width 617 height 29
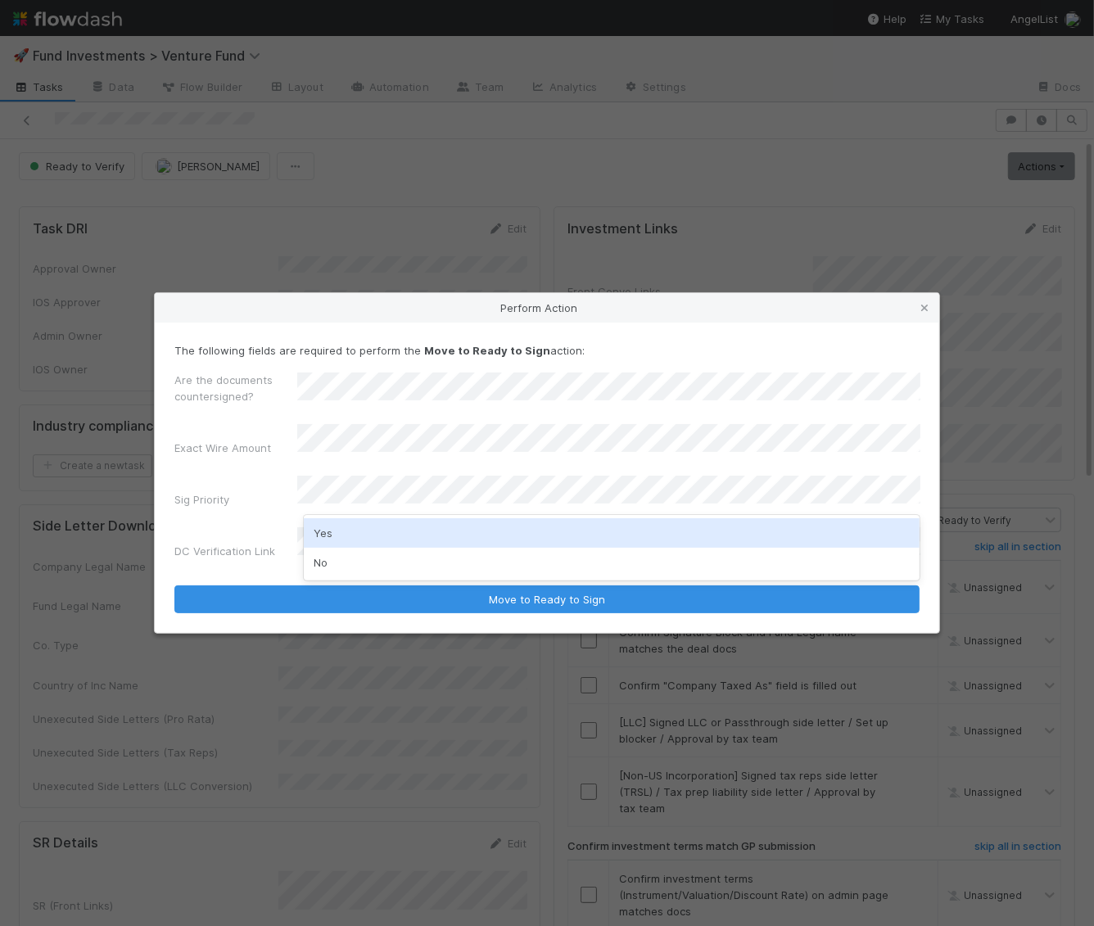
click at [330, 540] on div "Yes" at bounding box center [612, 532] width 617 height 29
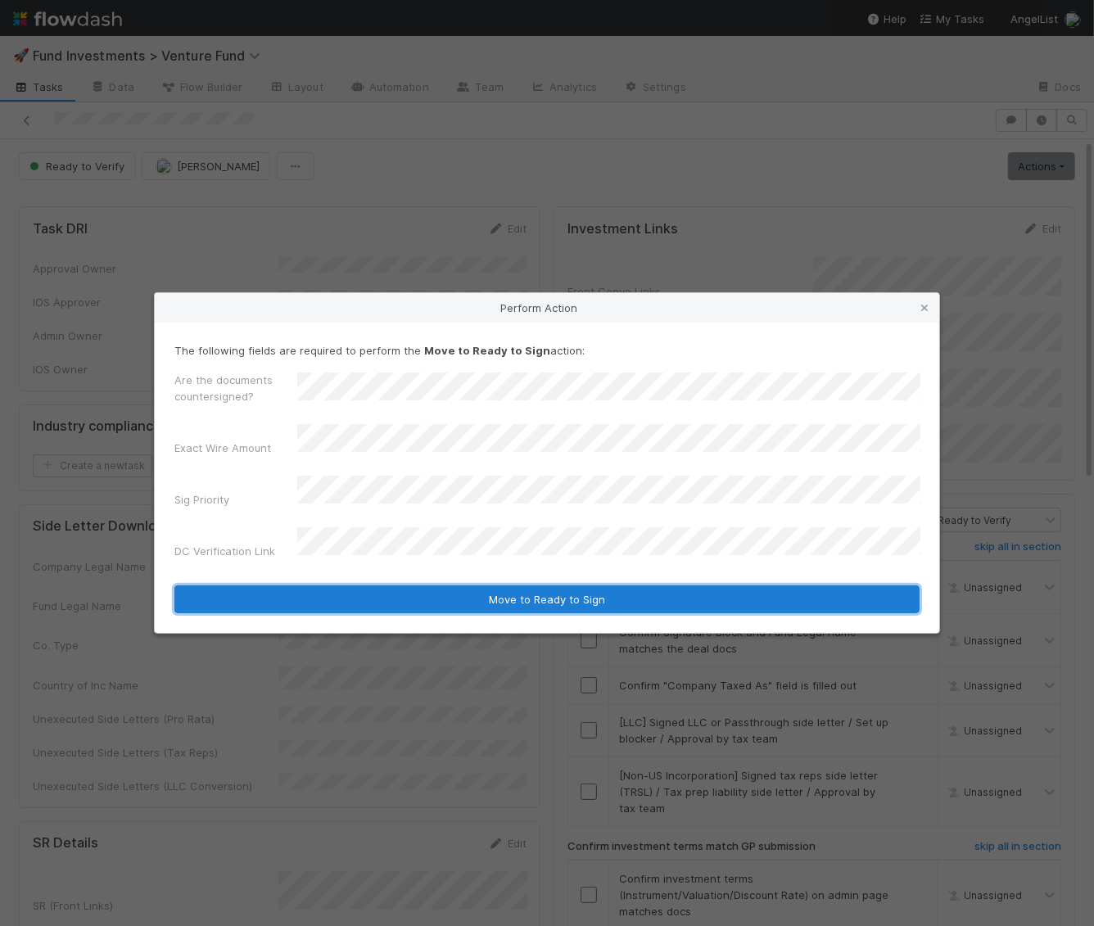
click at [380, 585] on button "Move to Ready to Sign" at bounding box center [546, 599] width 745 height 28
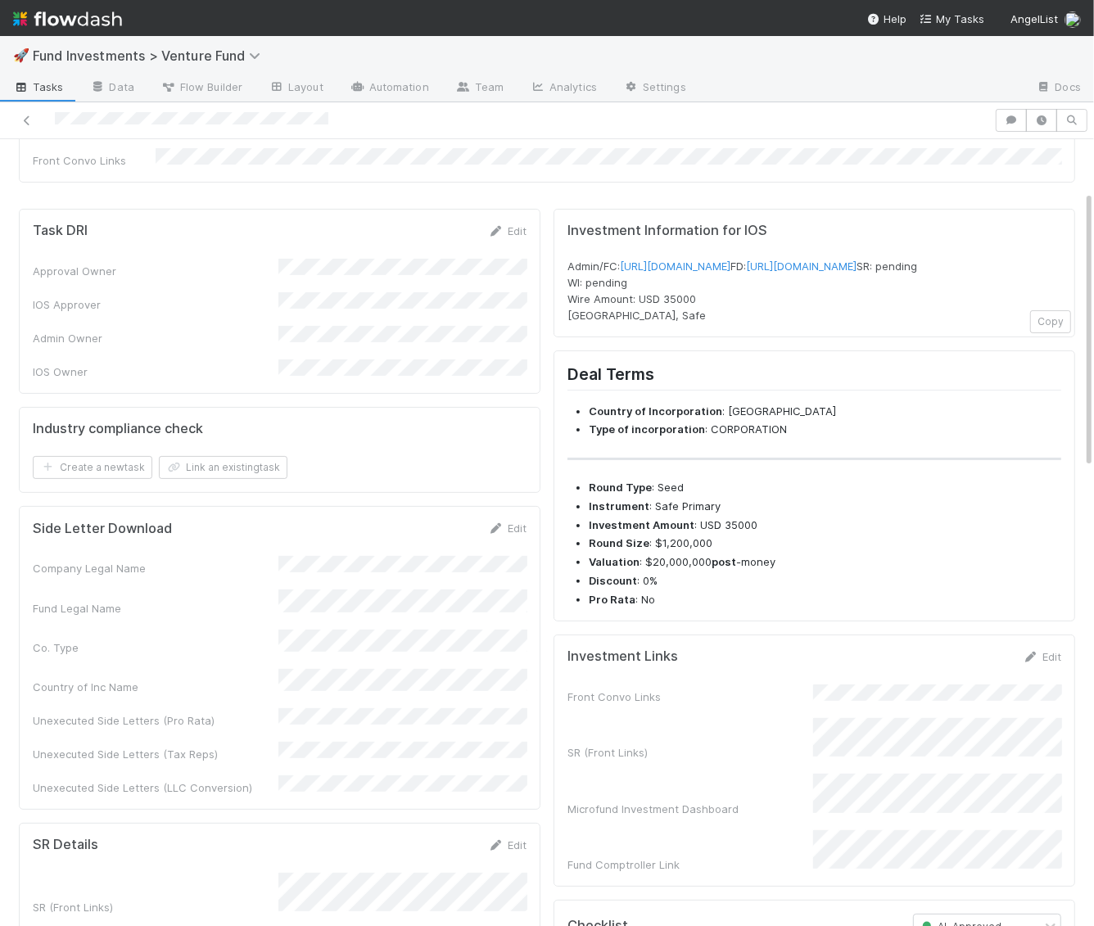
scroll to position [146, 0]
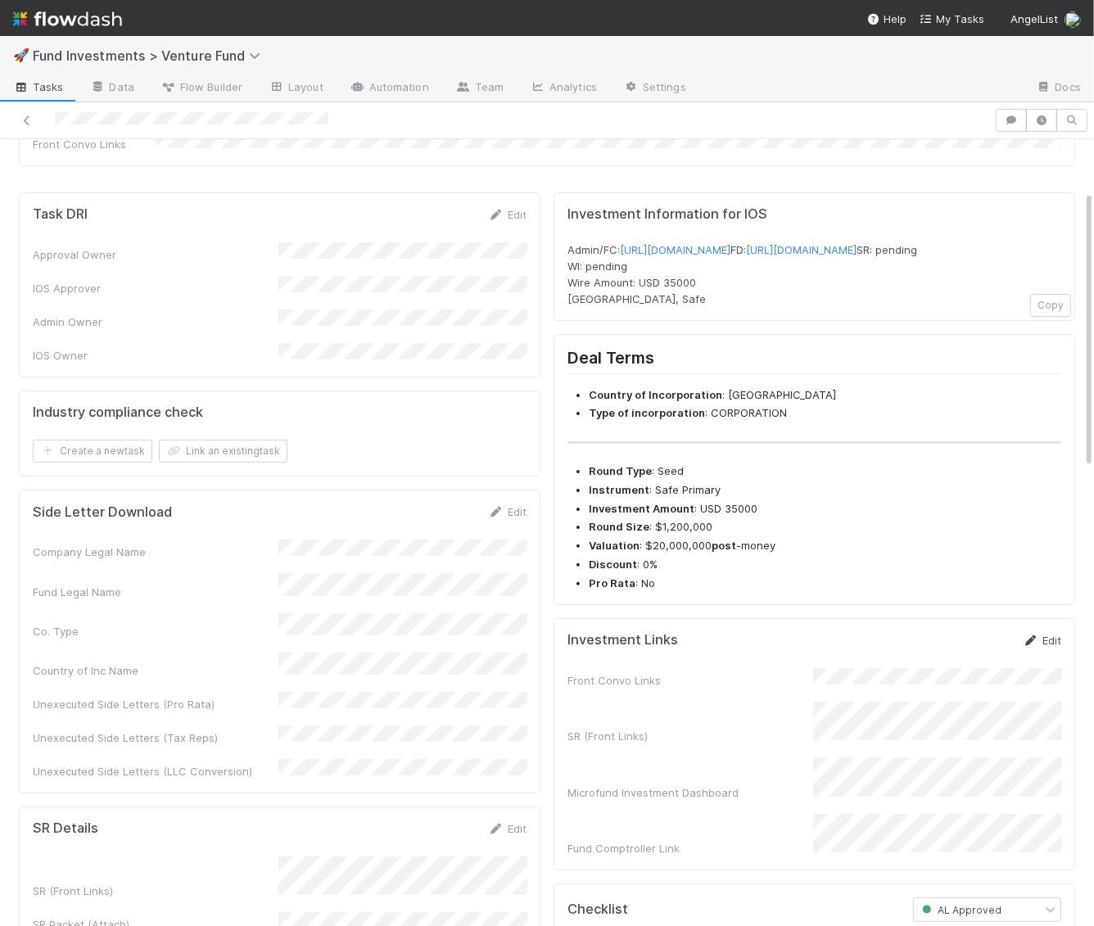
click at [1039, 647] on link "Edit" at bounding box center [1042, 640] width 38 height 13
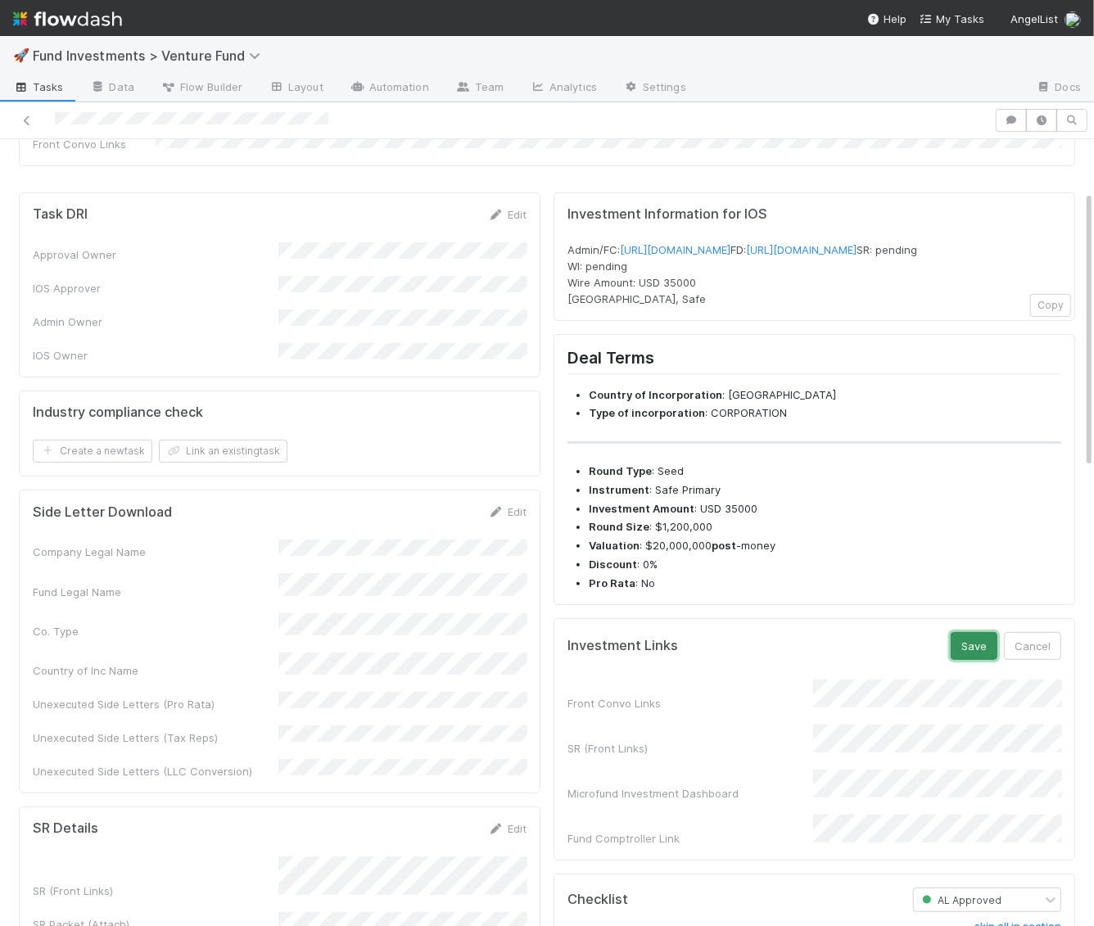
click at [978, 660] on button "Save" at bounding box center [974, 646] width 47 height 28
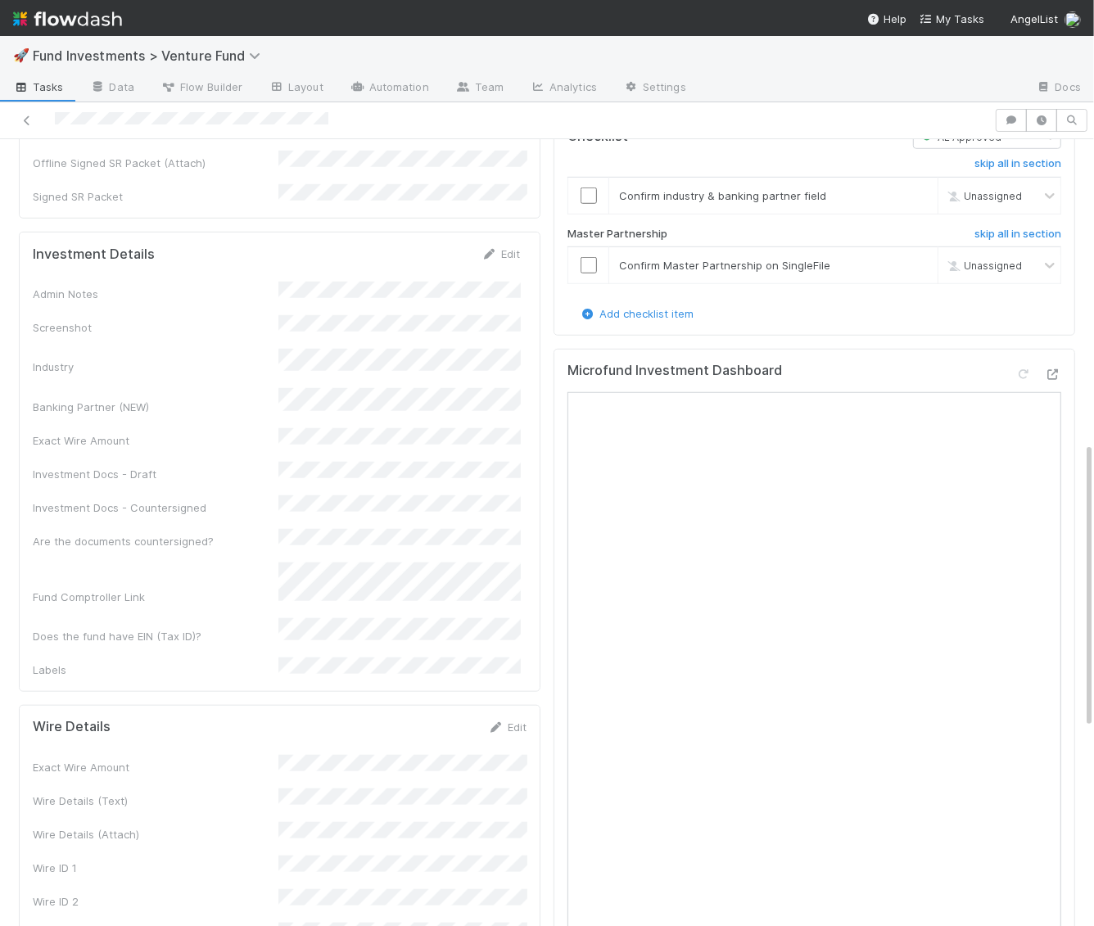
scroll to position [834, 0]
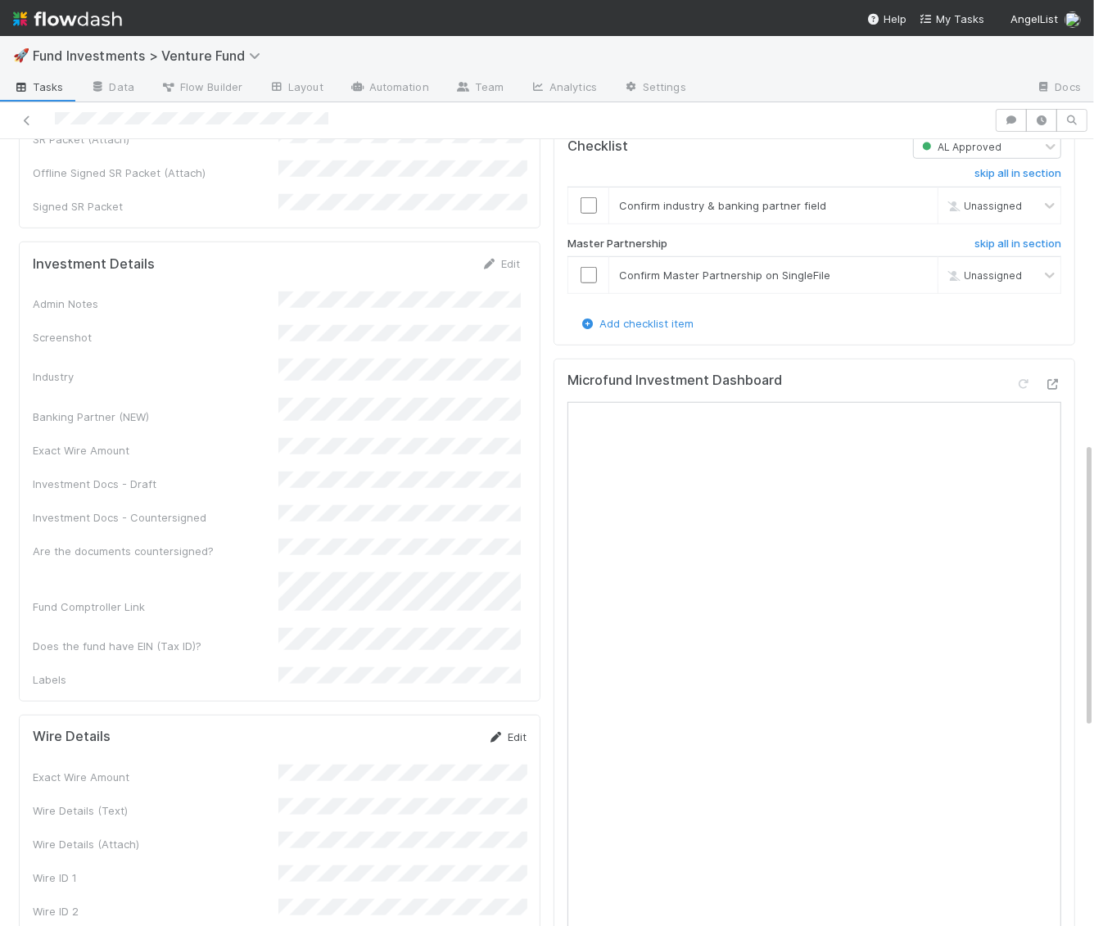
click at [519, 730] on link "Edit" at bounding box center [507, 736] width 38 height 13
click at [437, 729] on button "Save" at bounding box center [439, 743] width 47 height 28
click at [499, 257] on link "Edit" at bounding box center [500, 263] width 38 height 13
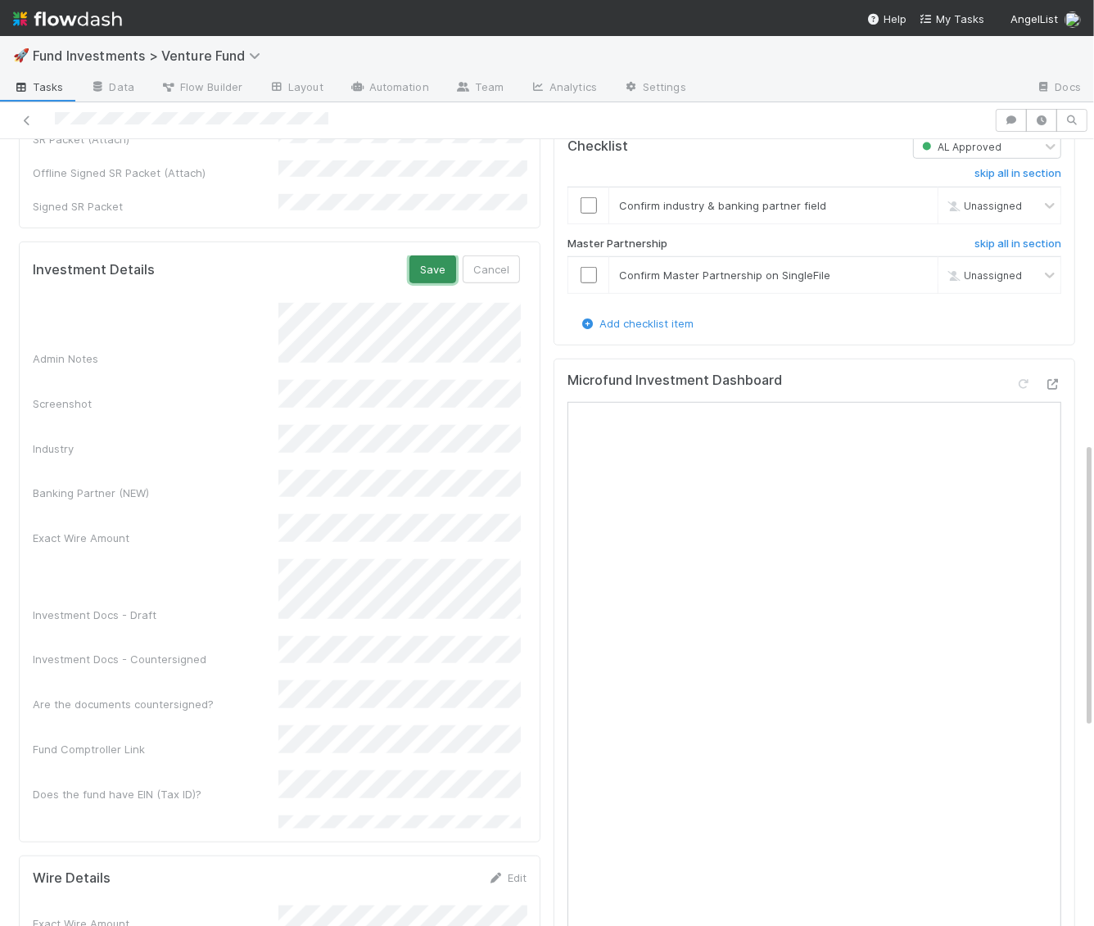
click at [435, 255] on button "Save" at bounding box center [432, 269] width 47 height 28
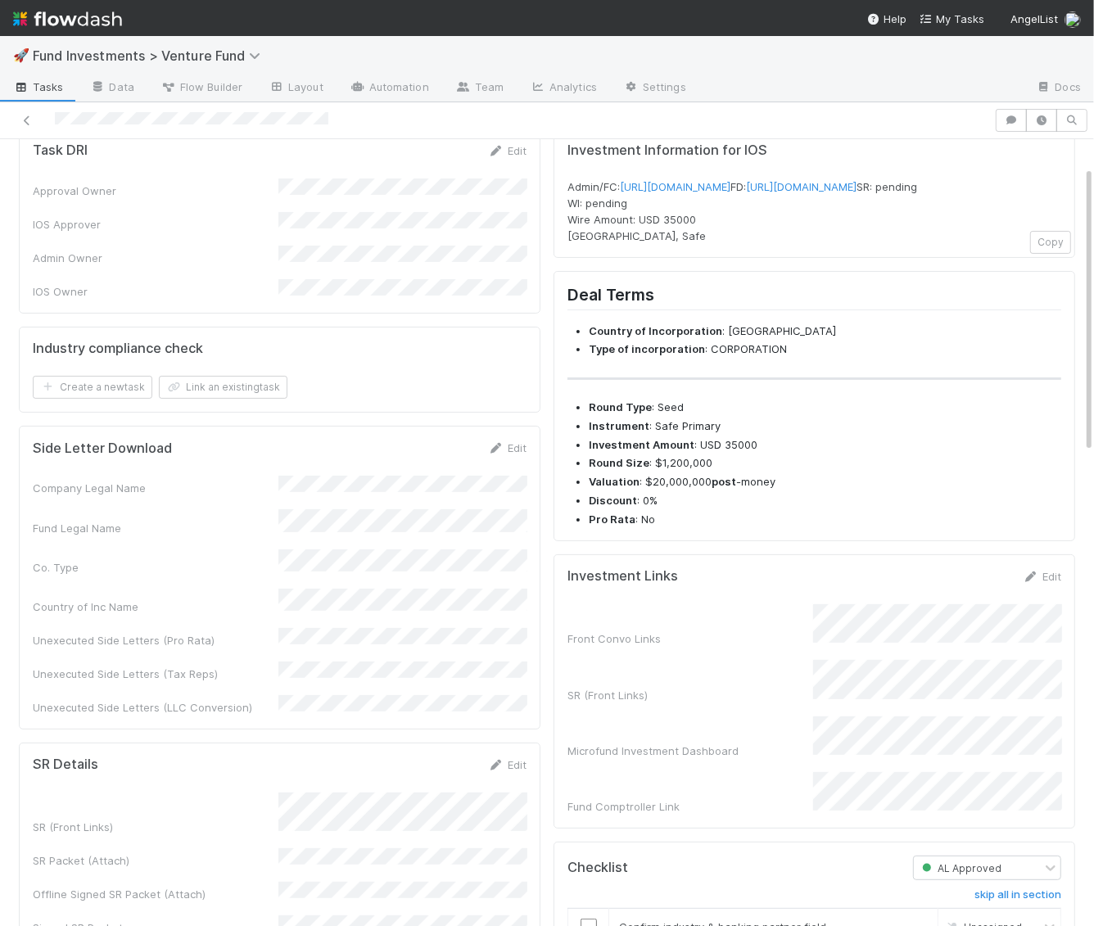
scroll to position [0, 0]
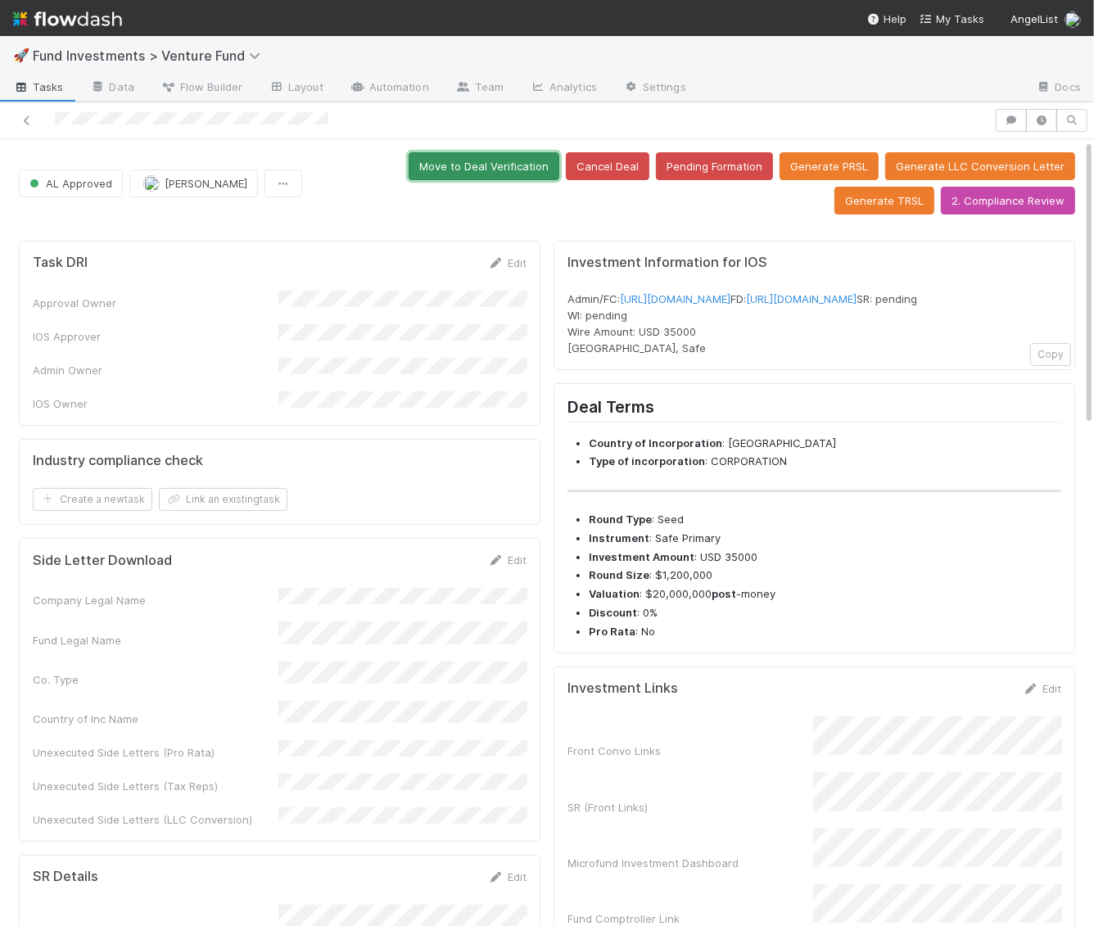
click at [409, 159] on button "Move to Deal Verification" at bounding box center [484, 166] width 151 height 28
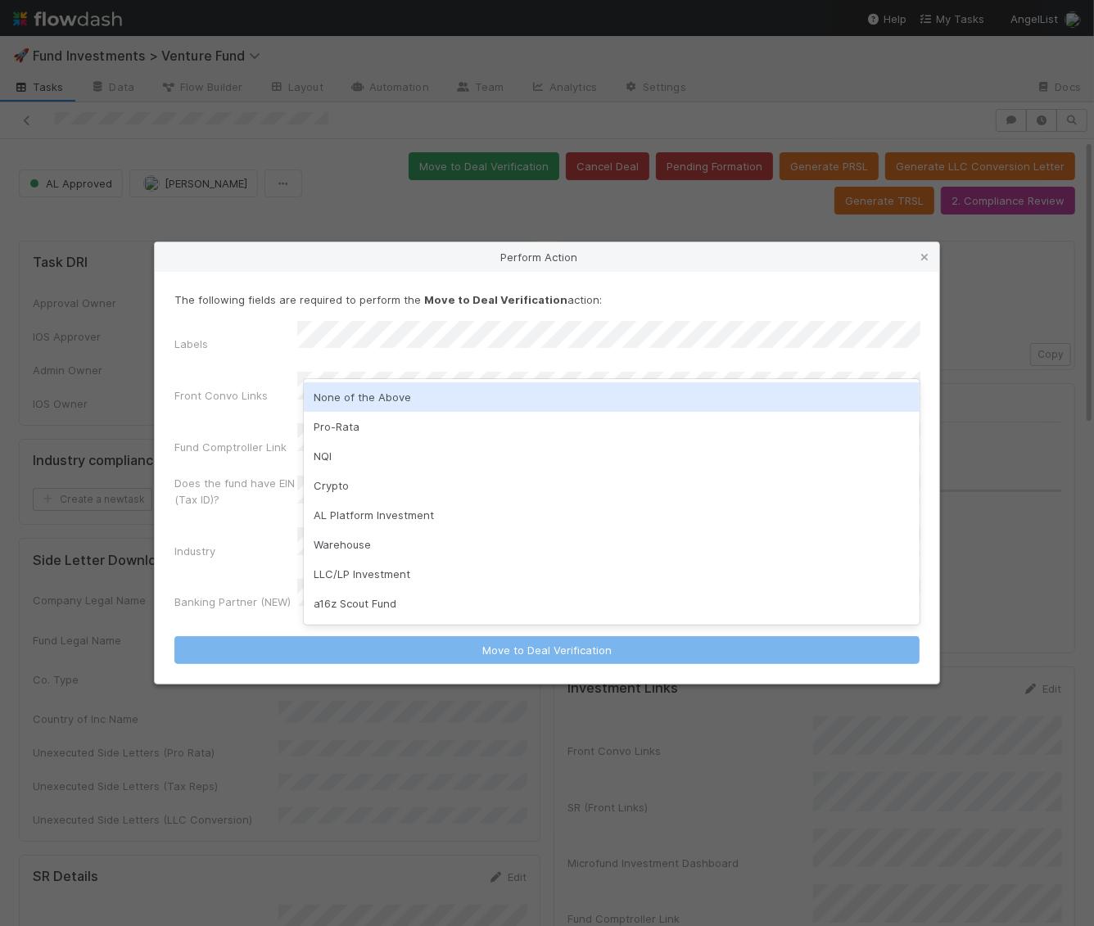
click at [391, 395] on div "None of the Above" at bounding box center [612, 396] width 617 height 29
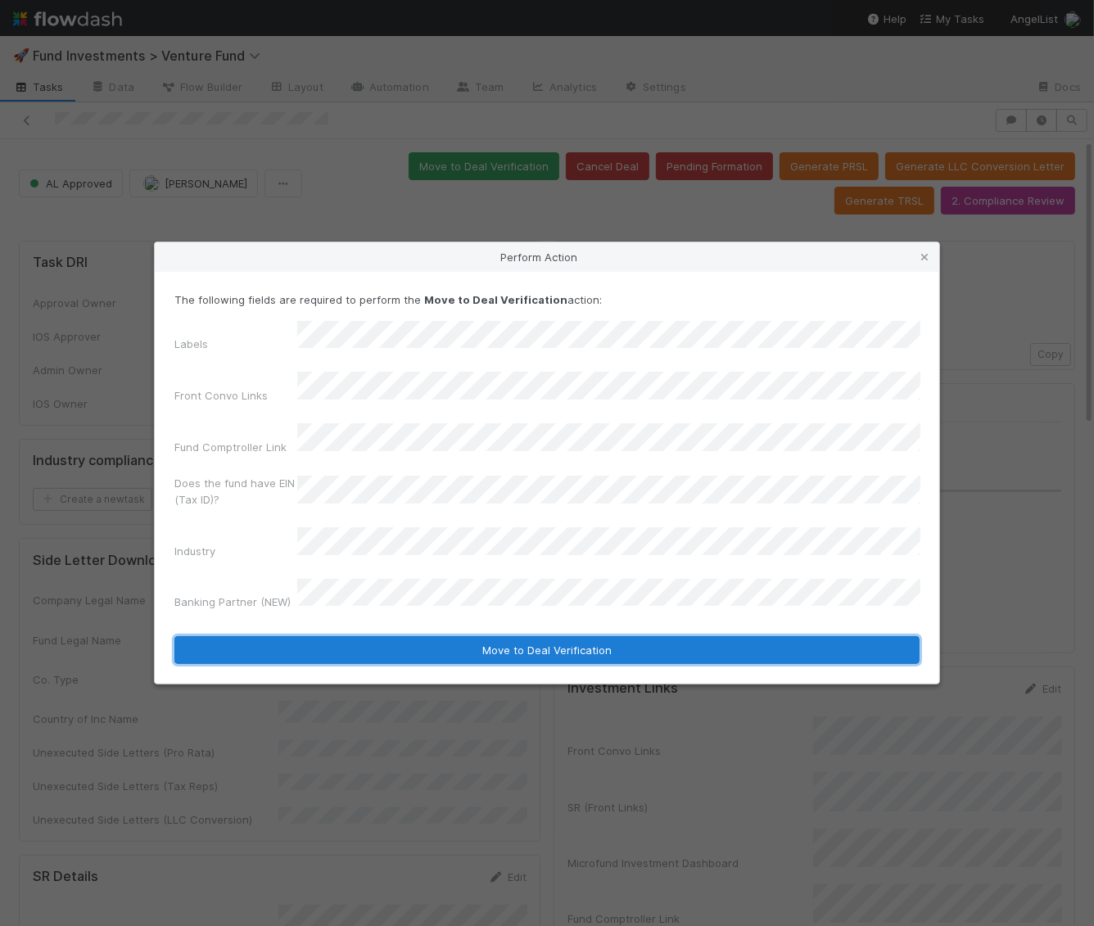
click at [435, 636] on button "Move to Deal Verification" at bounding box center [546, 650] width 745 height 28
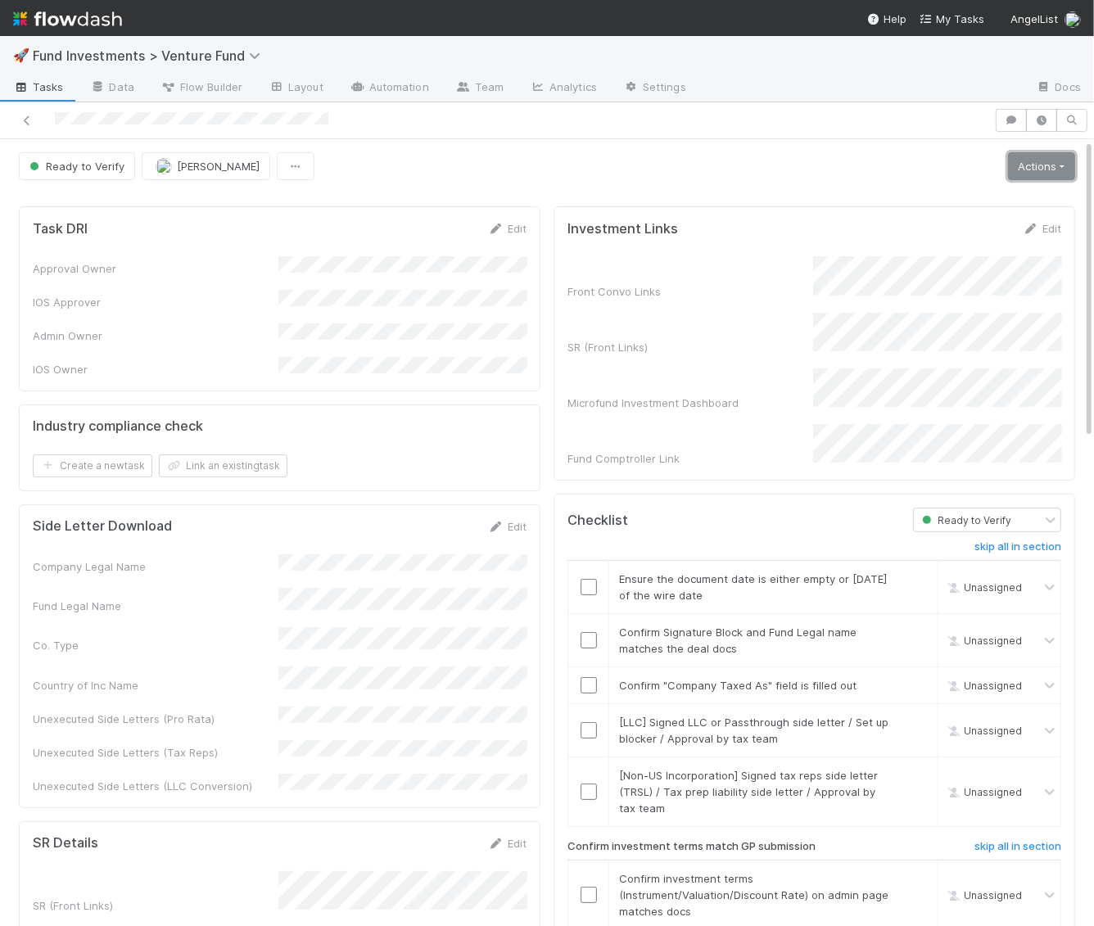
click at [1030, 175] on link "Actions" at bounding box center [1041, 166] width 67 height 28
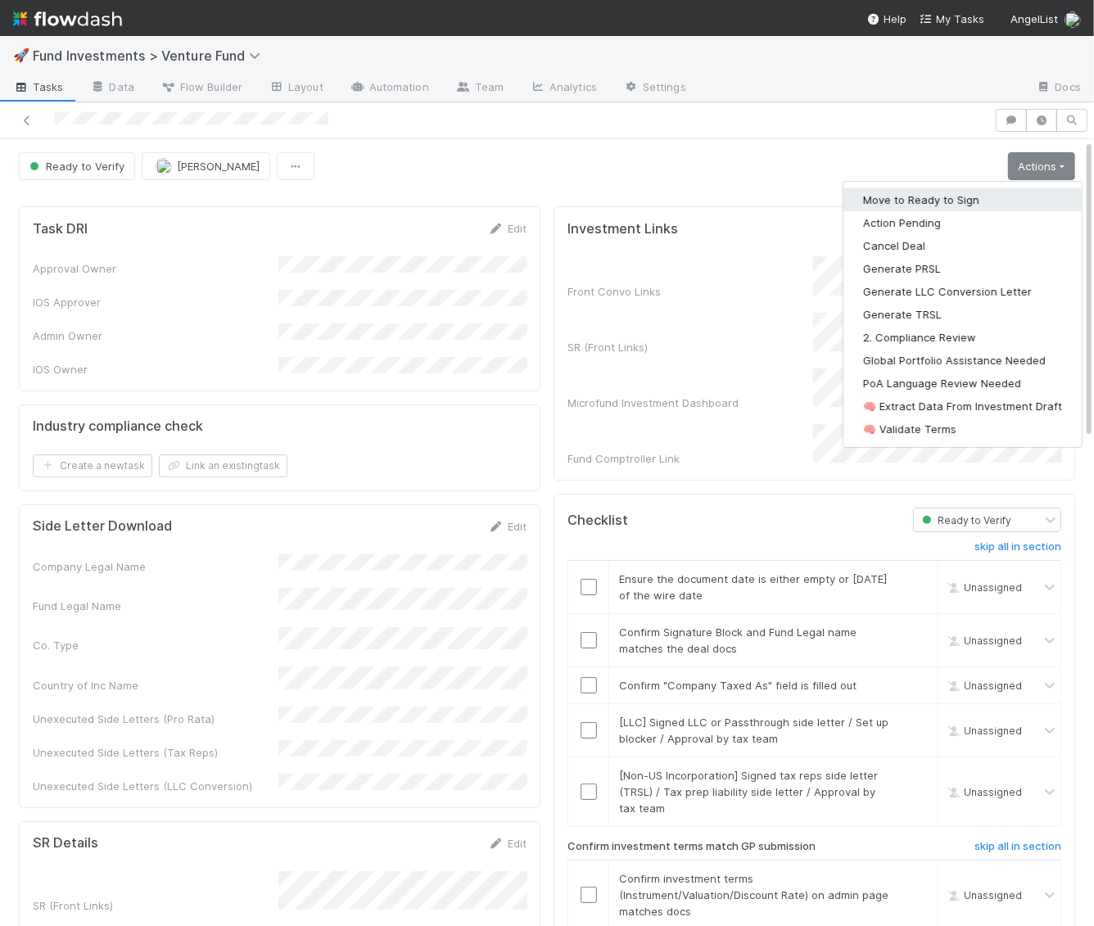
click at [996, 198] on button "Move to Ready to Sign" at bounding box center [962, 199] width 238 height 23
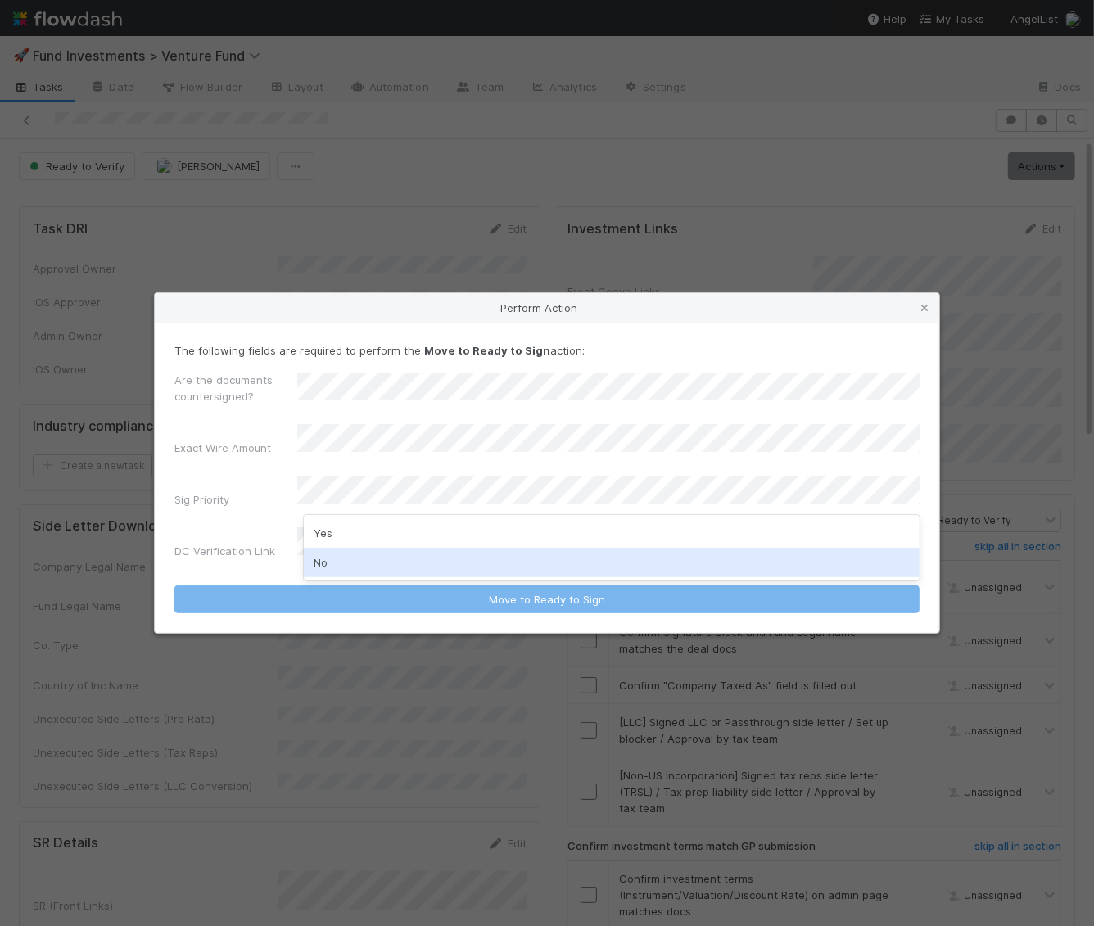
click at [364, 558] on div "No" at bounding box center [612, 562] width 617 height 29
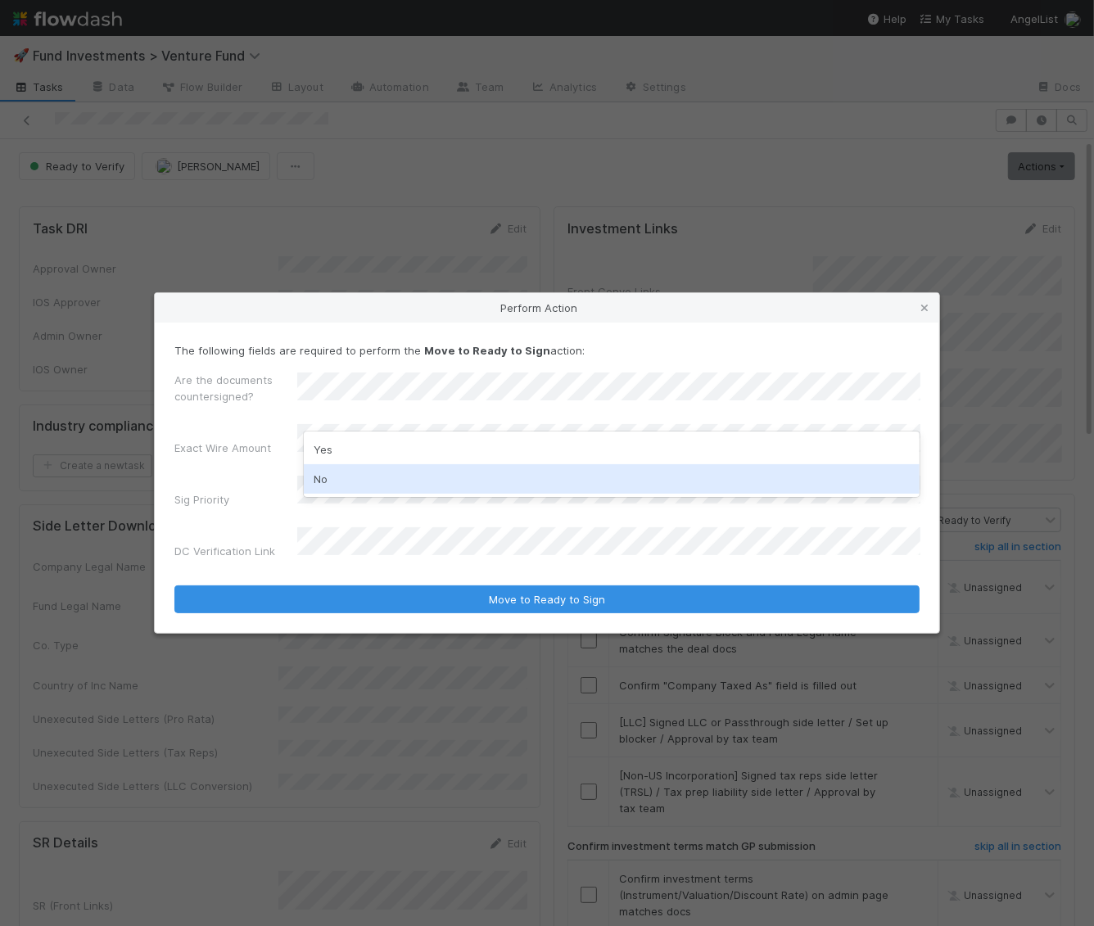
click at [354, 481] on div "No" at bounding box center [612, 478] width 617 height 29
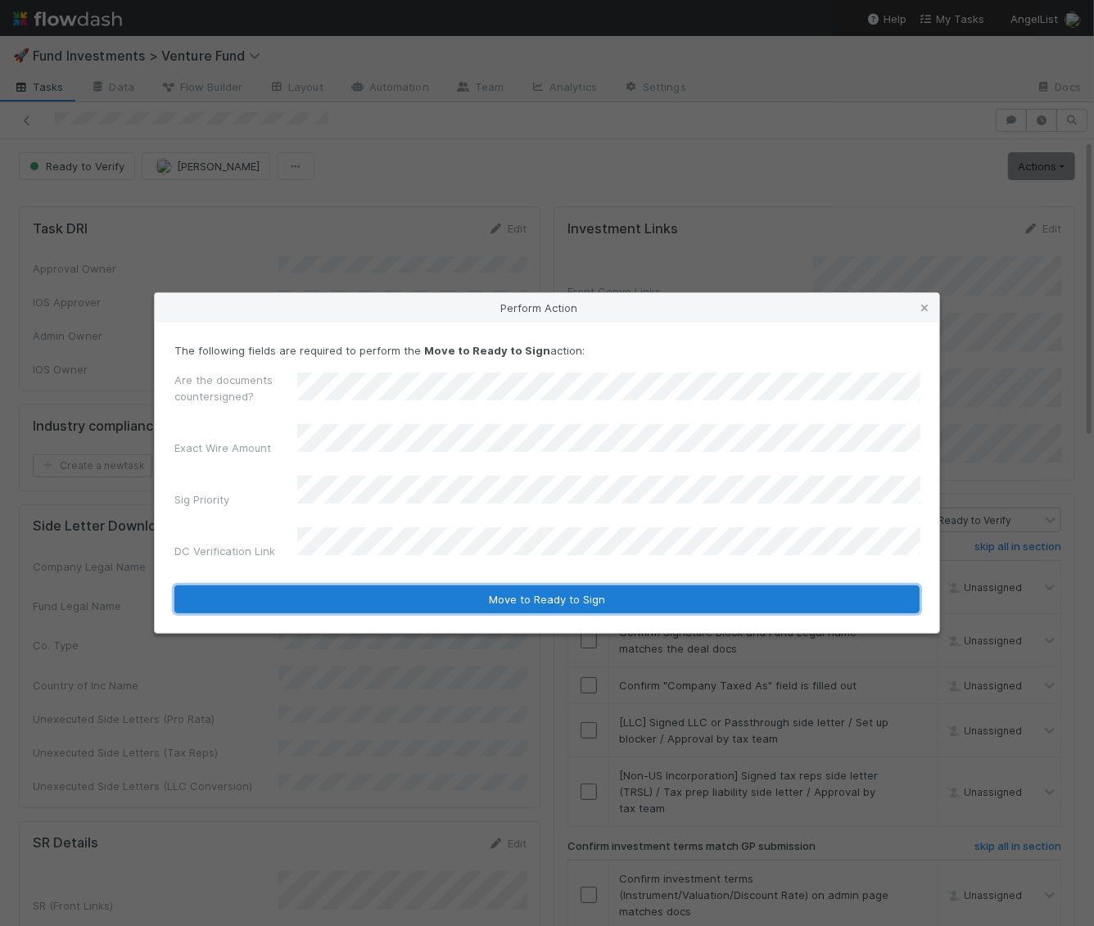
click at [388, 592] on button "Move to Ready to Sign" at bounding box center [546, 599] width 745 height 28
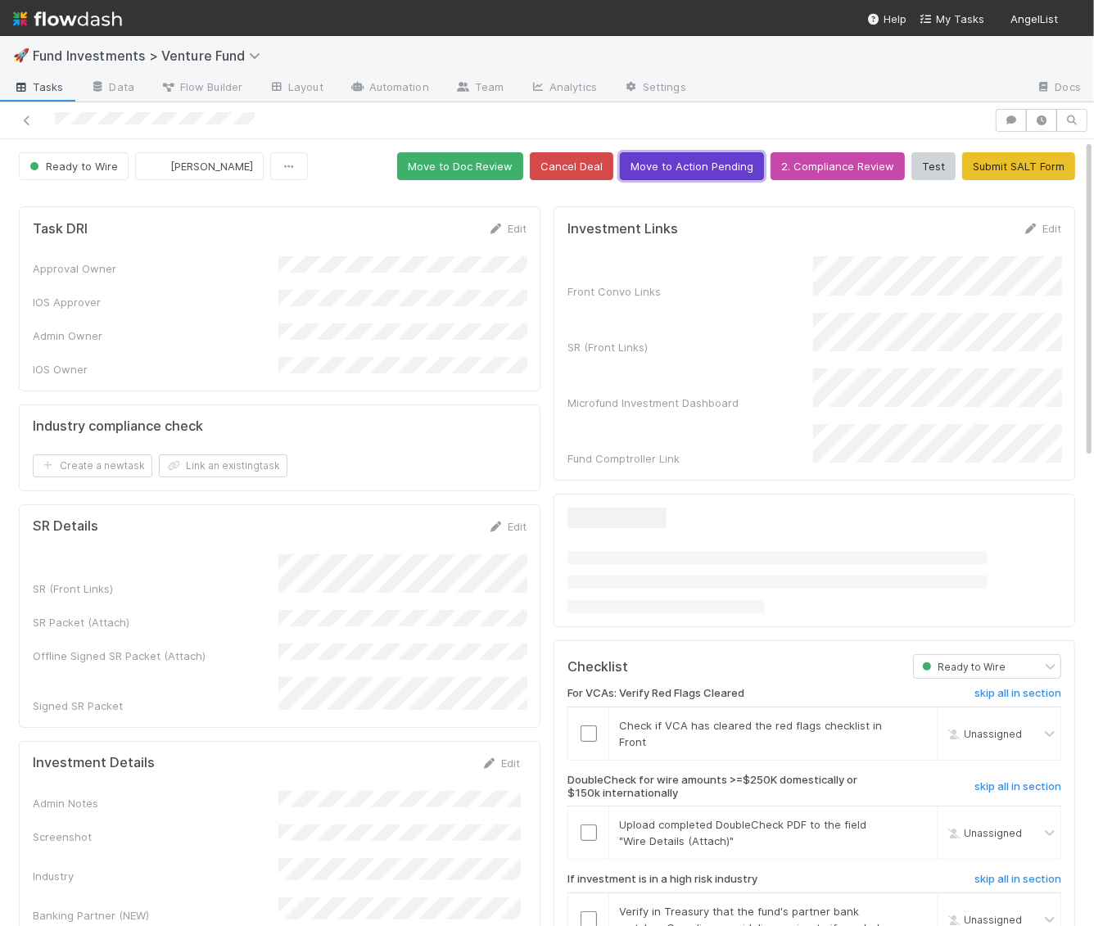
click at [719, 162] on button "Move to Action Pending" at bounding box center [692, 166] width 144 height 28
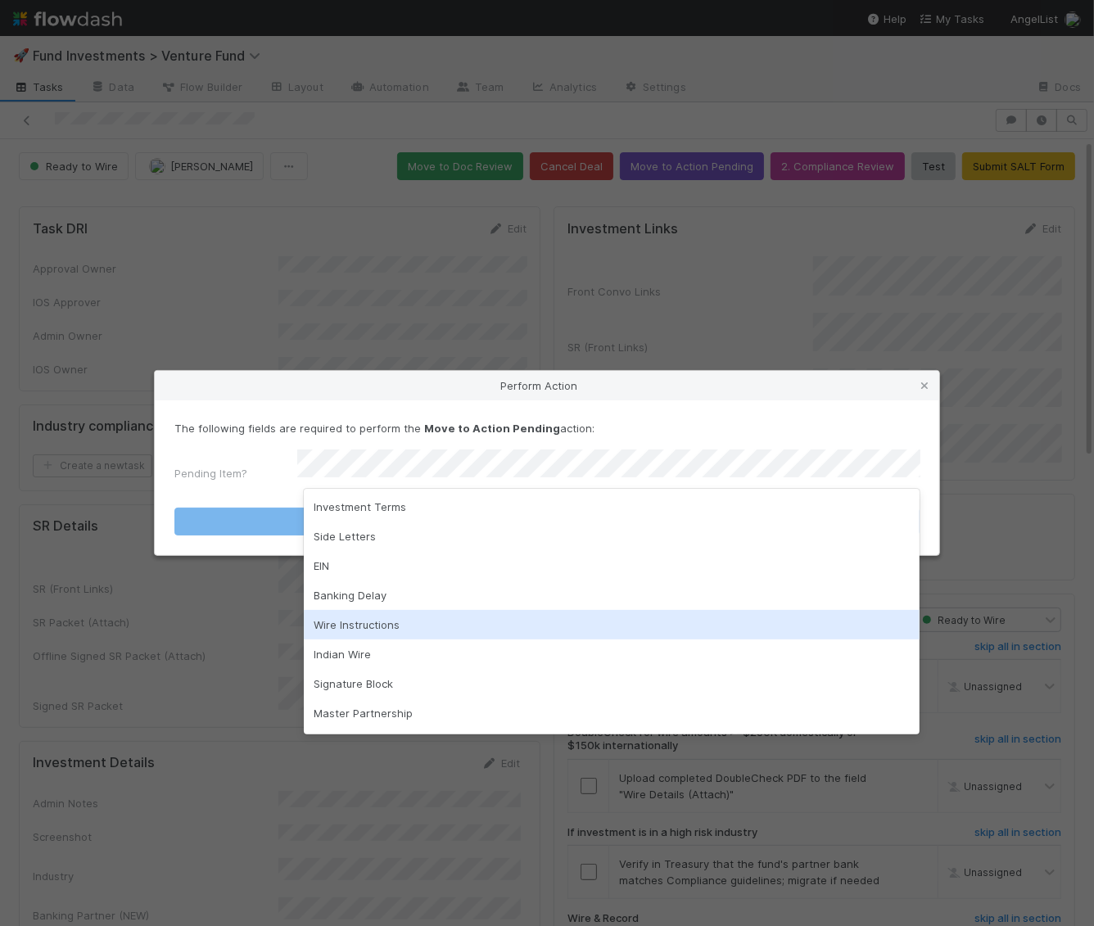
click at [409, 628] on div "Wire Instructions" at bounding box center [612, 624] width 617 height 29
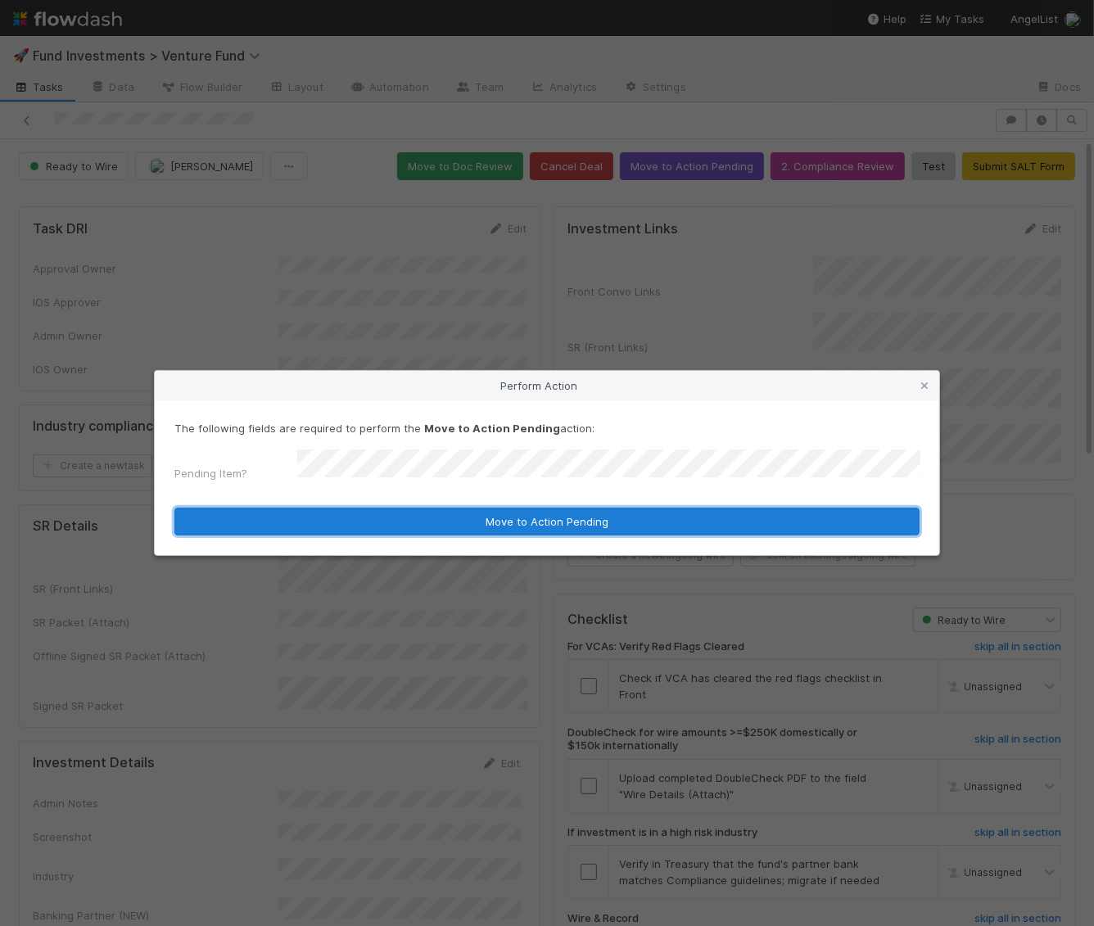
click at [435, 515] on button "Move to Action Pending" at bounding box center [546, 522] width 745 height 28
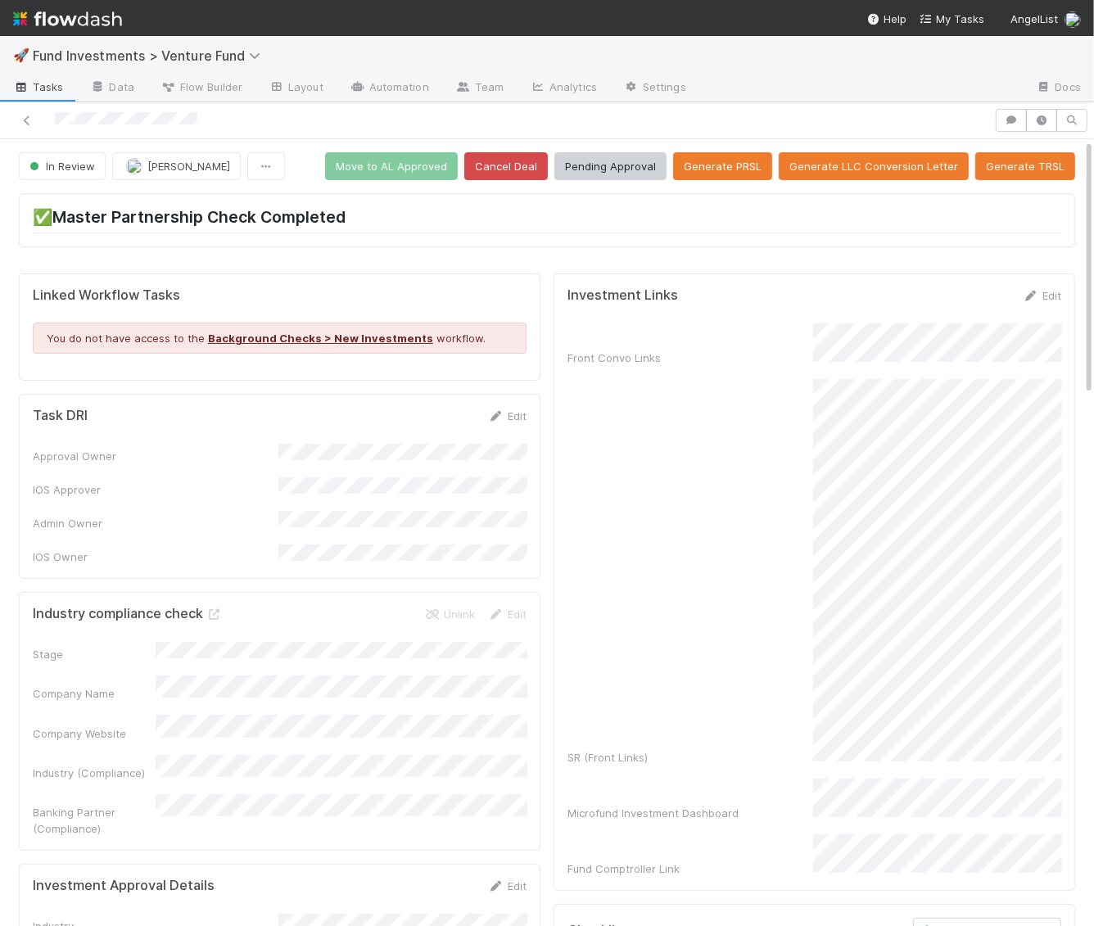
drag, startPoint x: 210, startPoint y: 121, endPoint x: 52, endPoint y: 123, distance: 158.0
click at [52, 123] on div at bounding box center [497, 120] width 981 height 23
click at [73, 48] on span "Fund Investments > Venture Fund" at bounding box center [151, 55] width 236 height 16
click at [66, 14] on div "Search workflows" at bounding box center [547, 463] width 1094 height 926
click at [67, 22] on img at bounding box center [67, 19] width 109 height 28
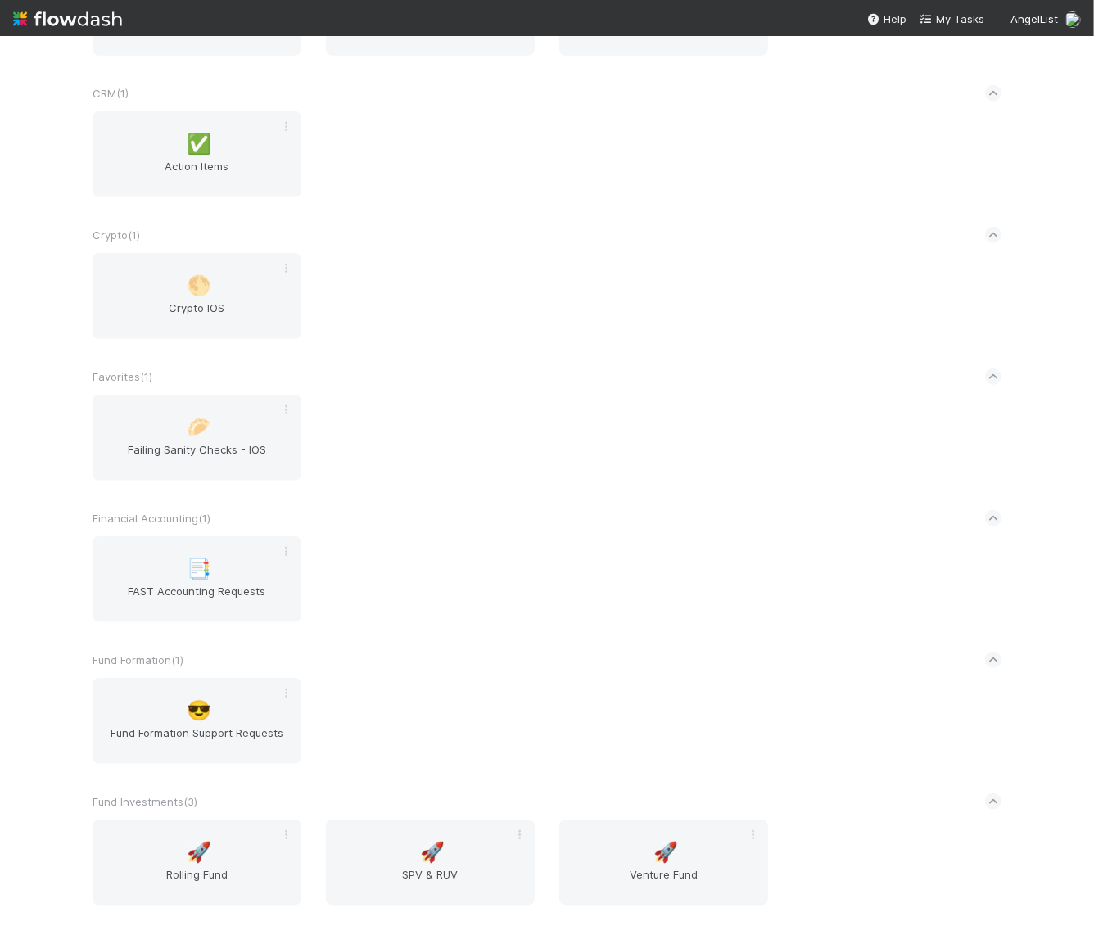
scroll to position [915, 0]
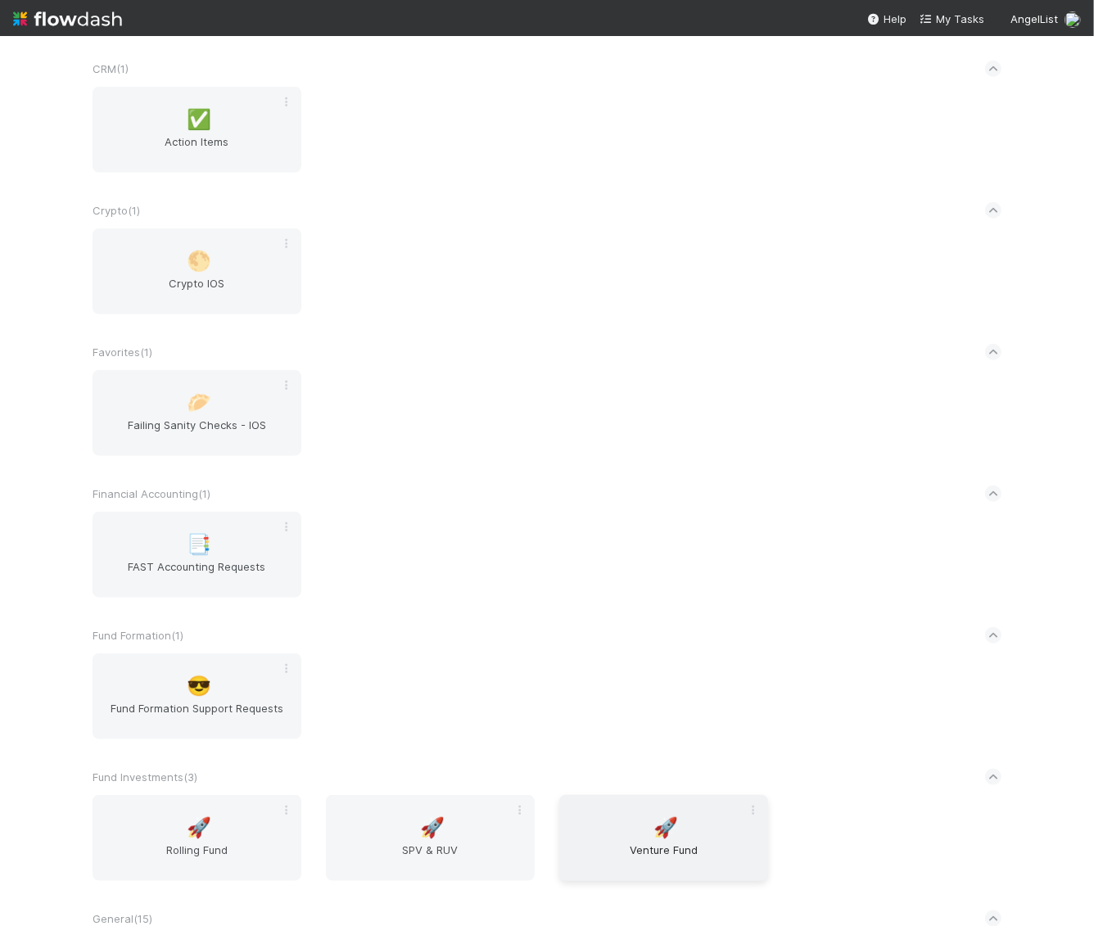
click at [672, 873] on span "Venture Fund" at bounding box center [664, 858] width 196 height 33
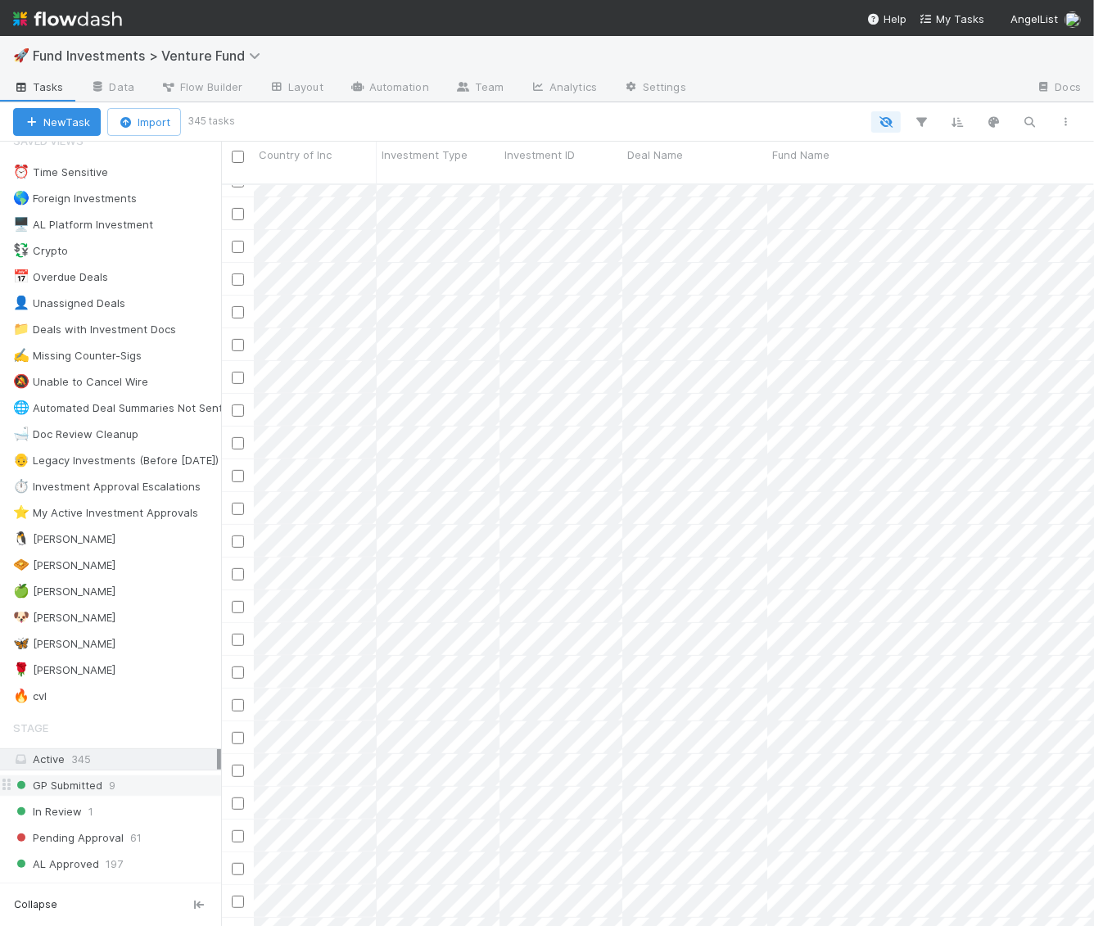
scroll to position [23, 0]
click at [107, 800] on div "In Review 1" at bounding box center [117, 810] width 208 height 20
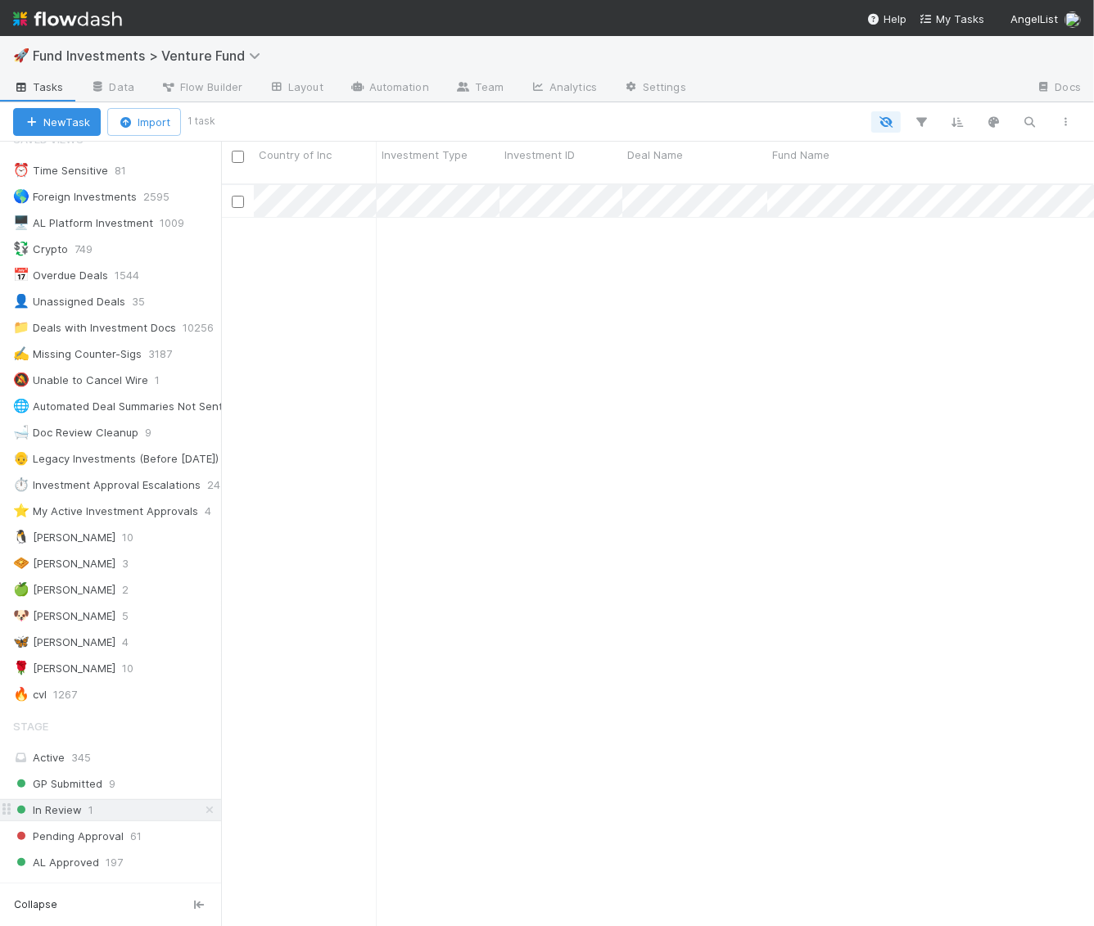
scroll to position [756, 873]
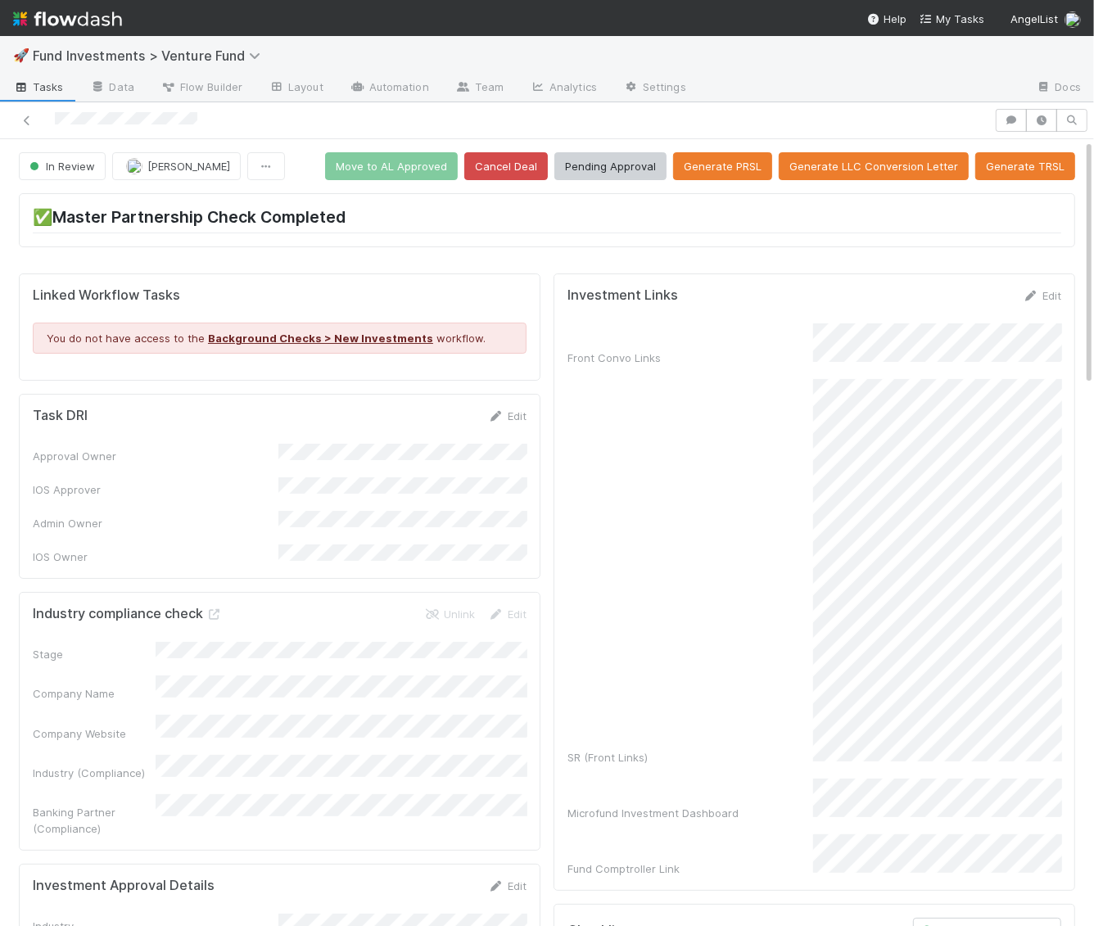
click at [95, 17] on img at bounding box center [67, 19] width 109 height 28
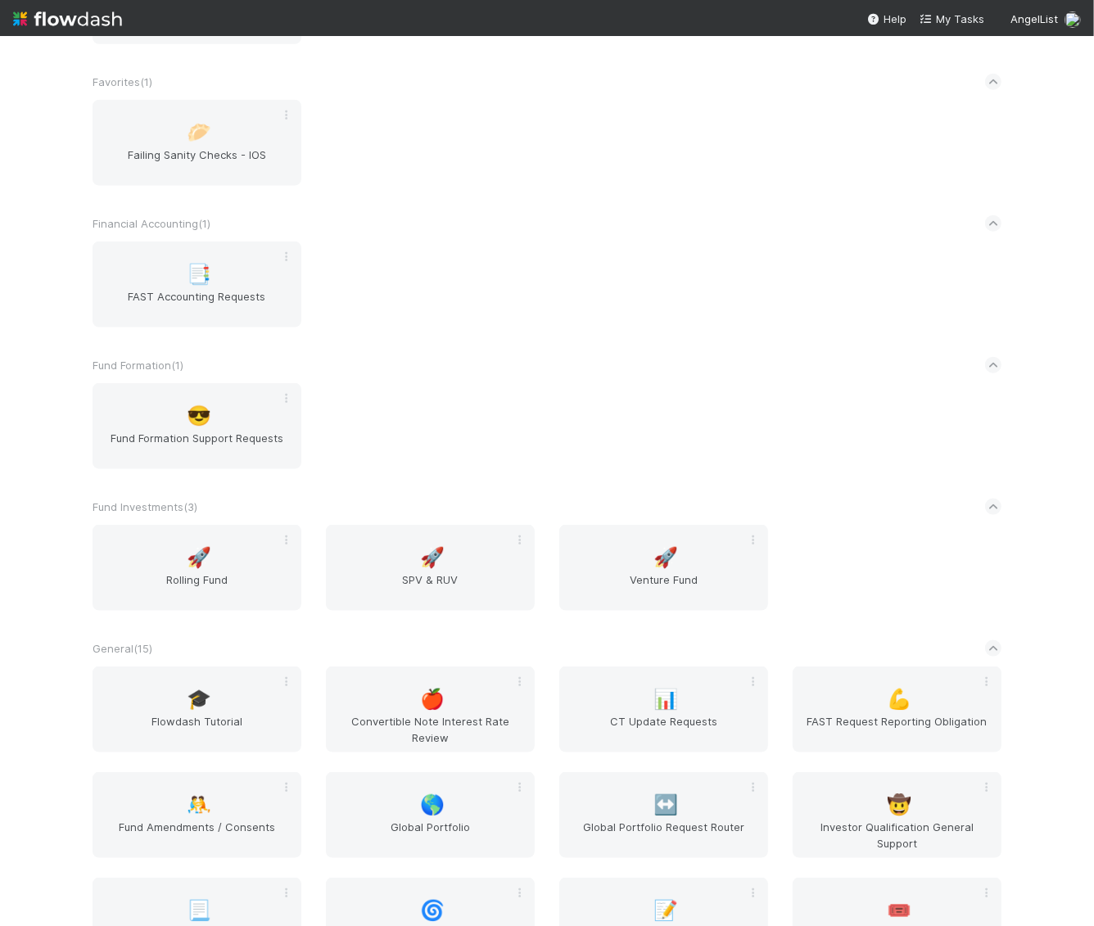
scroll to position [1371, 0]
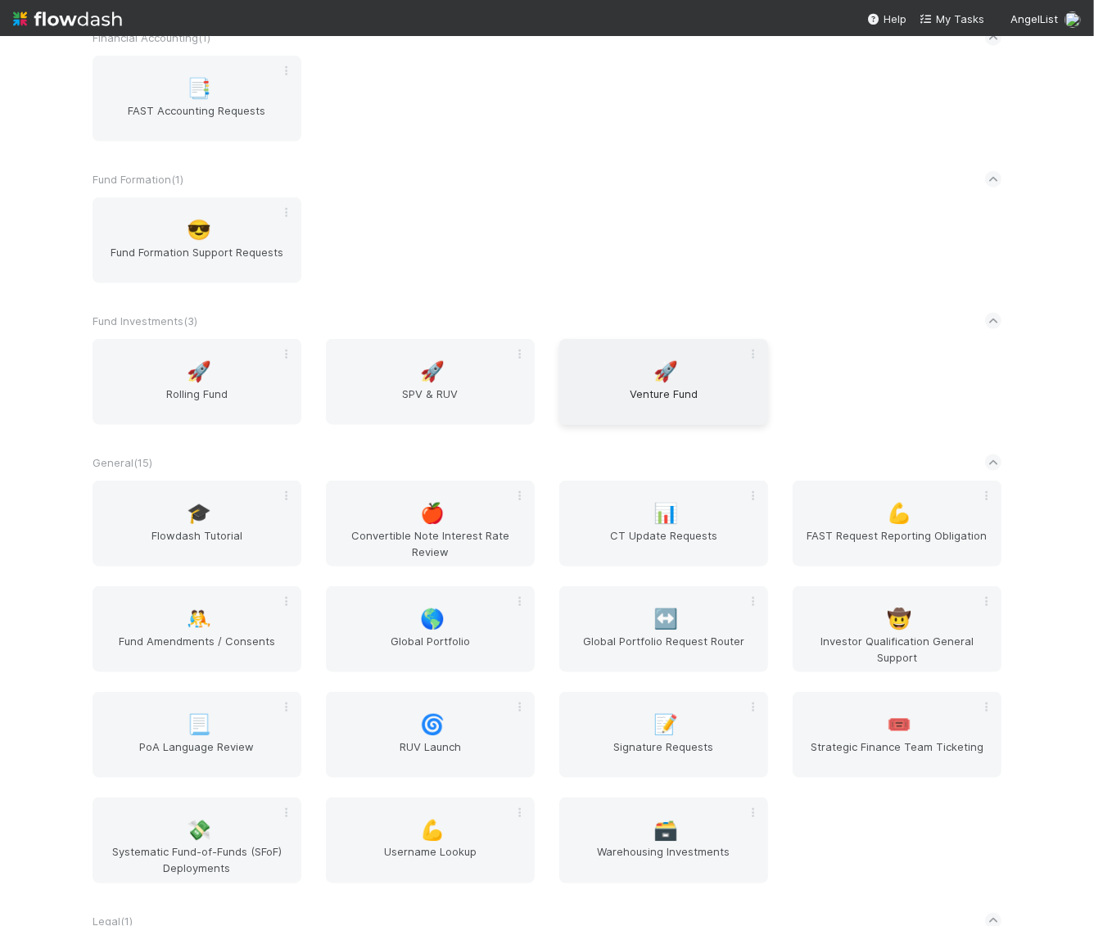
click at [651, 408] on span "Venture Fund" at bounding box center [664, 402] width 196 height 33
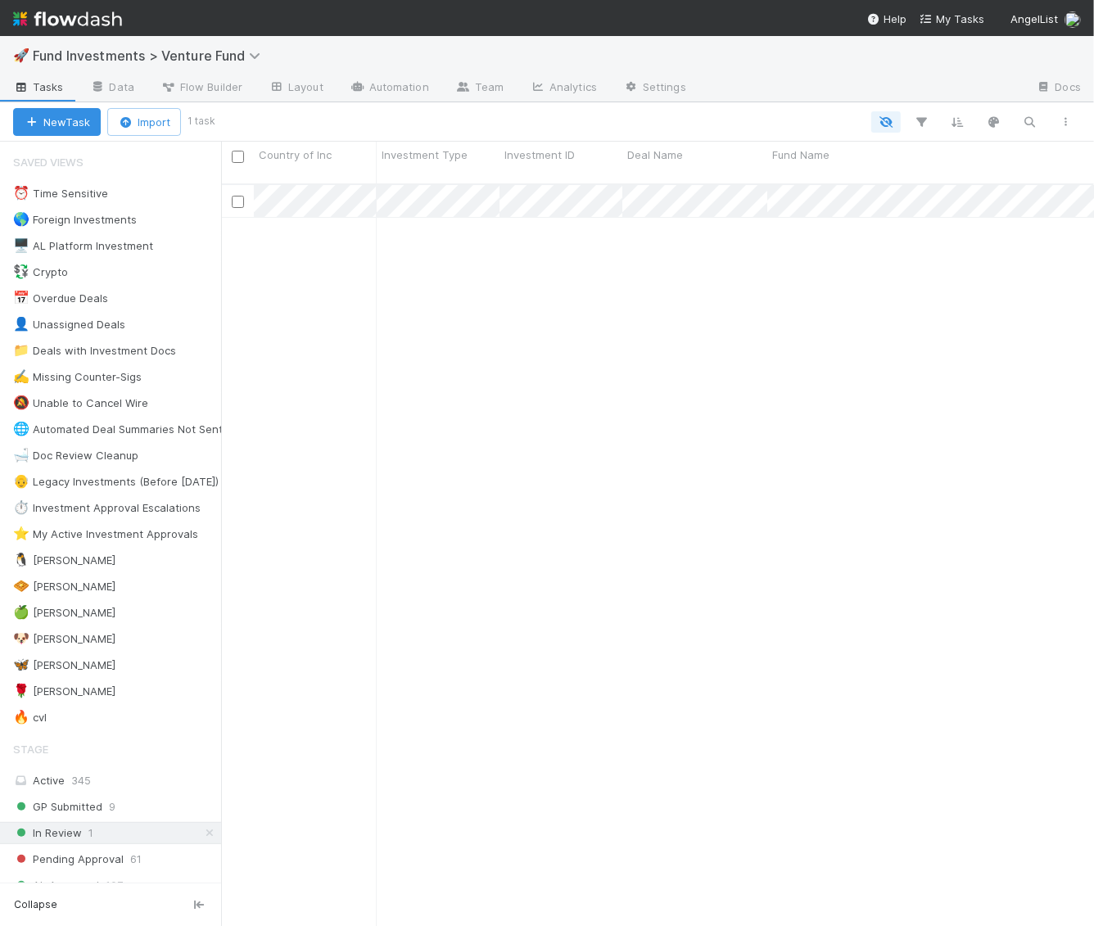
scroll to position [756, 873]
click at [51, 681] on div "🌹 Karen S" at bounding box center [64, 691] width 102 height 20
click at [129, 660] on icon at bounding box center [137, 665] width 16 height 11
click at [44, 663] on div "View Settings Default for everyone Rename this view Delete this view" at bounding box center [547, 463] width 1094 height 926
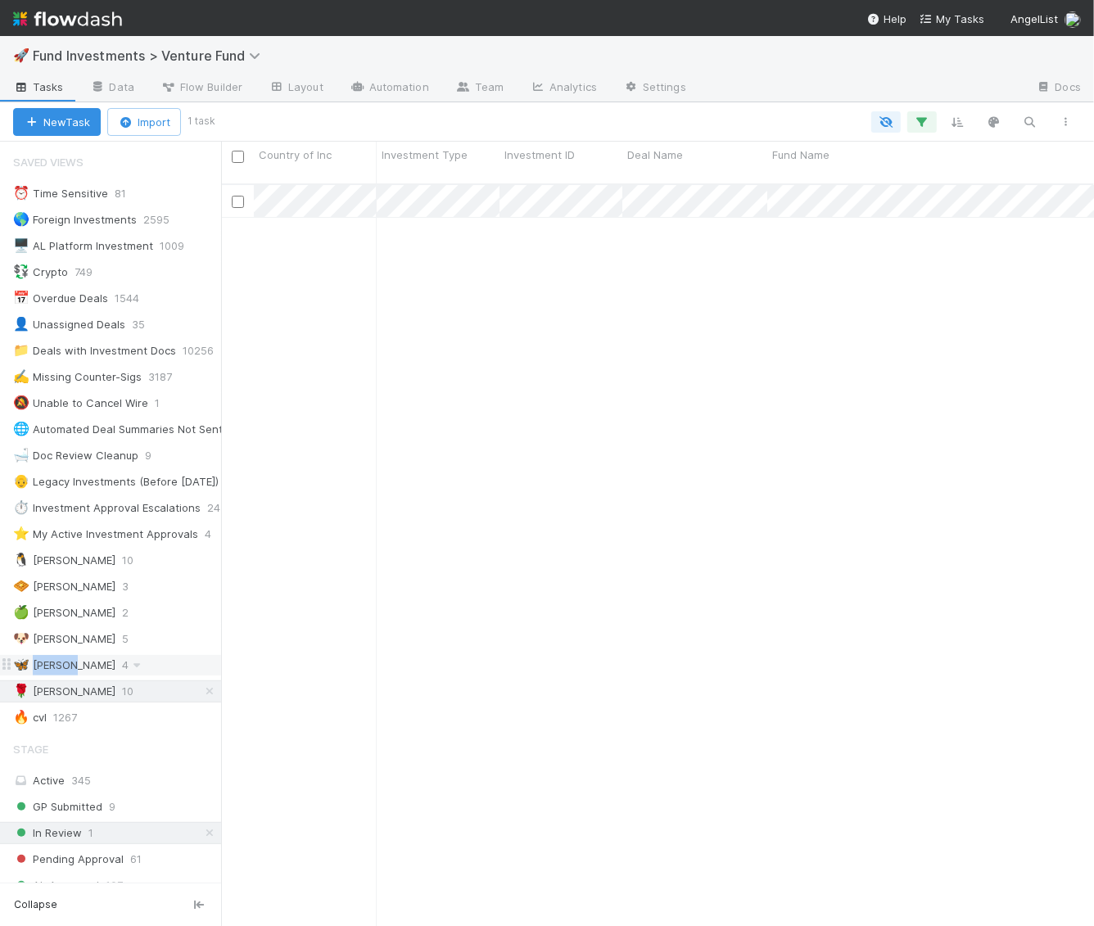
click at [44, 662] on div "🦋 Kennedy" at bounding box center [64, 665] width 102 height 20
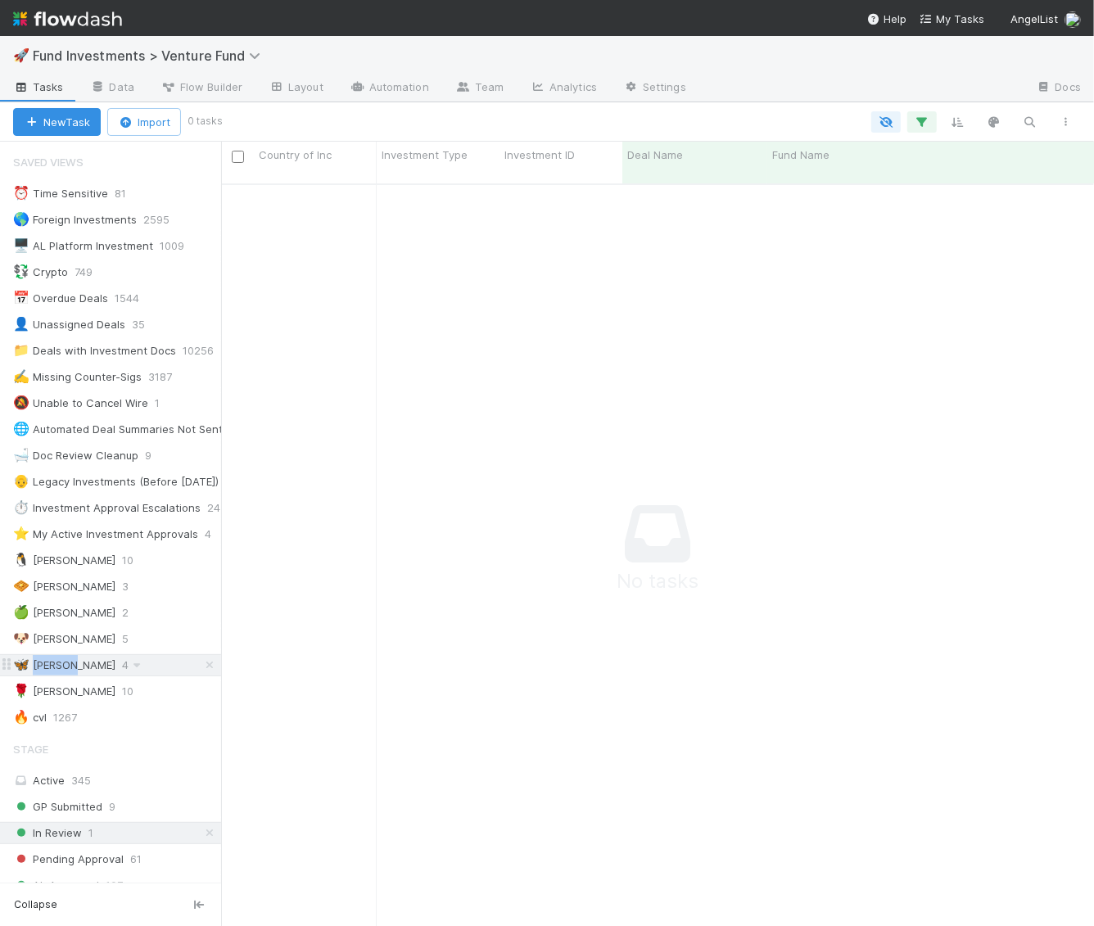
scroll to position [756, 873]
click at [914, 120] on icon "button" at bounding box center [922, 122] width 16 height 15
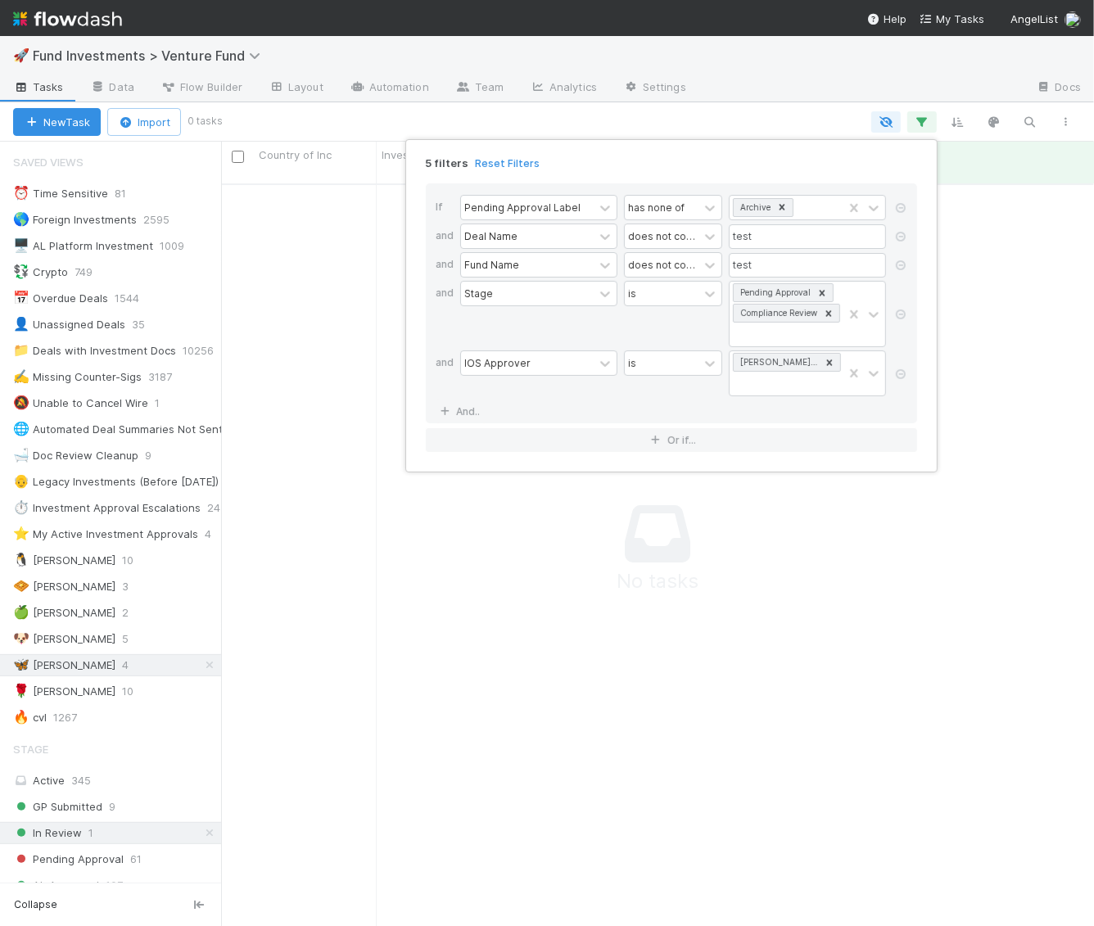
click at [81, 644] on div "5 filters Reset Filters If Pending Approval Label has none of Archive and Deal …" at bounding box center [547, 463] width 1094 height 926
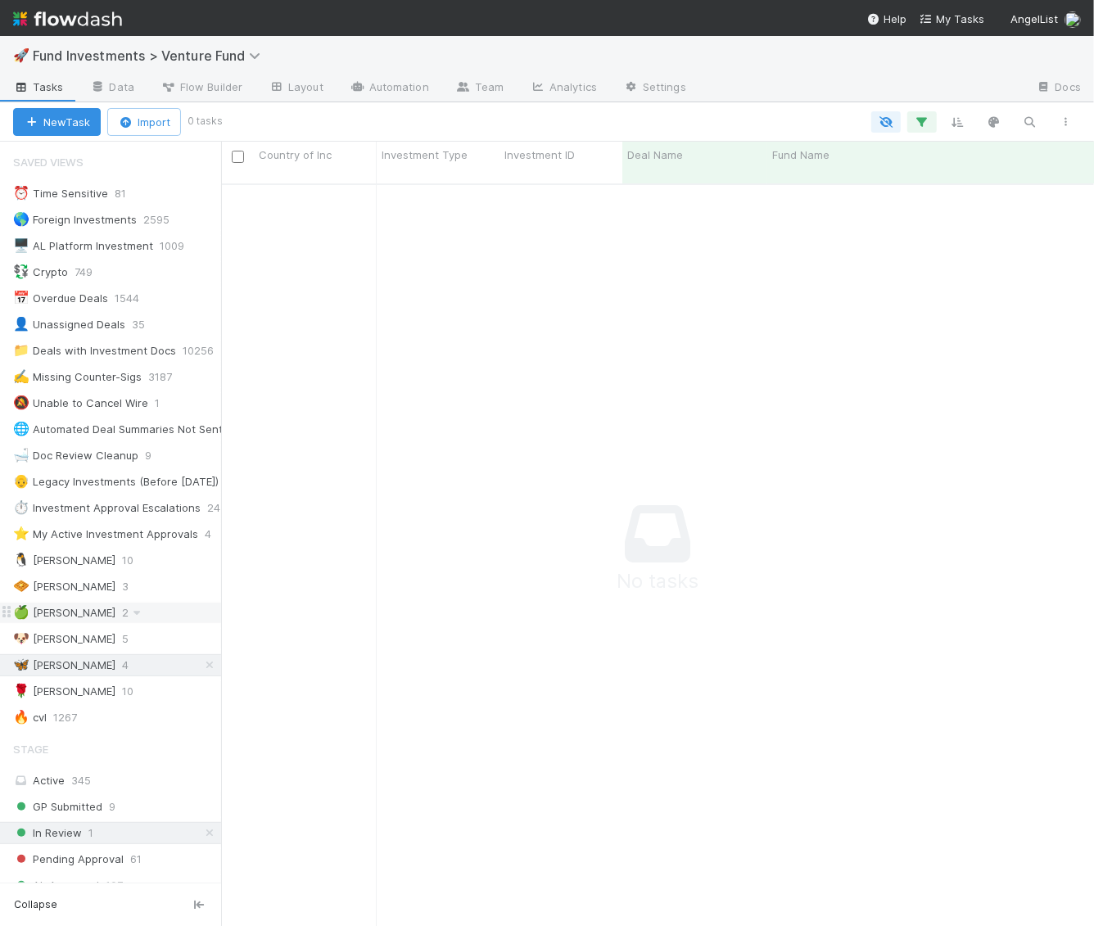
click at [120, 608] on div "🍏 Ali 2" at bounding box center [117, 613] width 208 height 20
click at [120, 629] on div "🐶 Andre 5" at bounding box center [117, 639] width 208 height 20
click at [71, 29] on img at bounding box center [67, 19] width 109 height 28
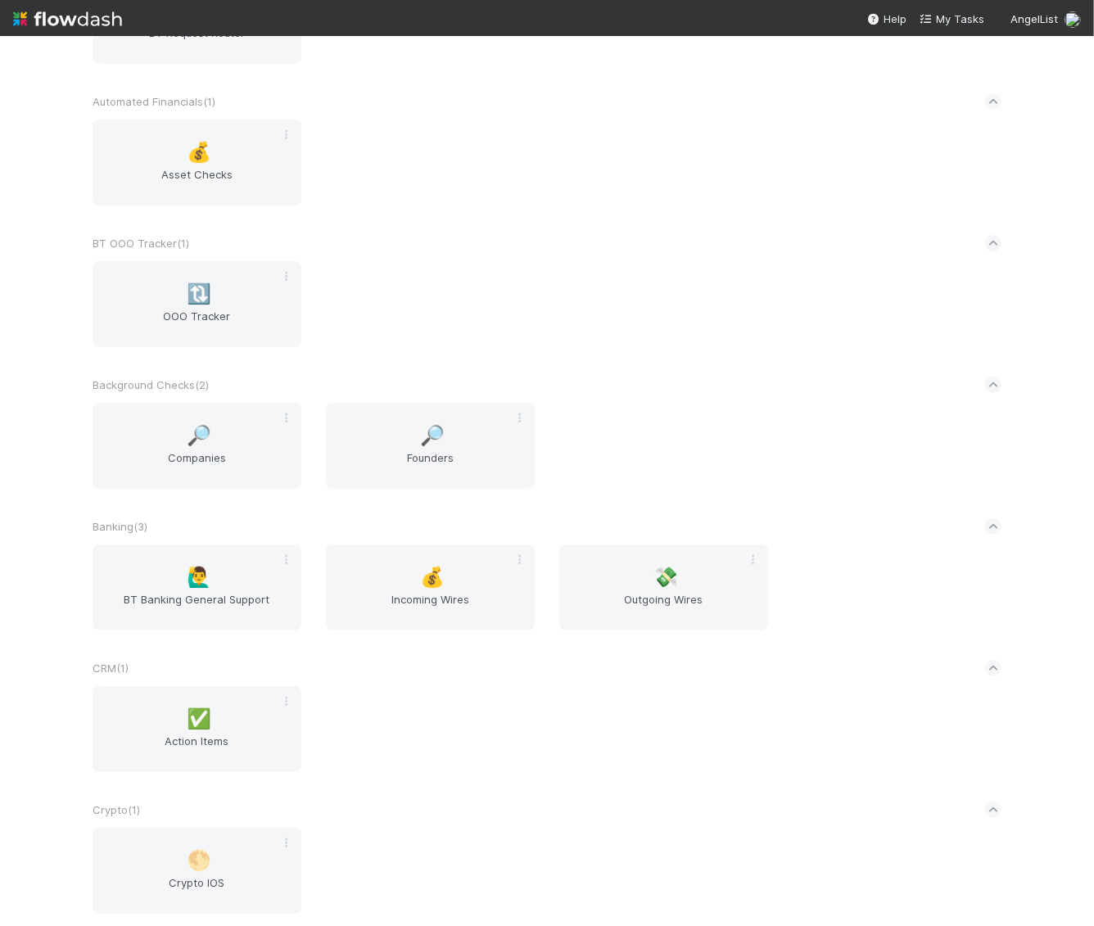
scroll to position [585, 0]
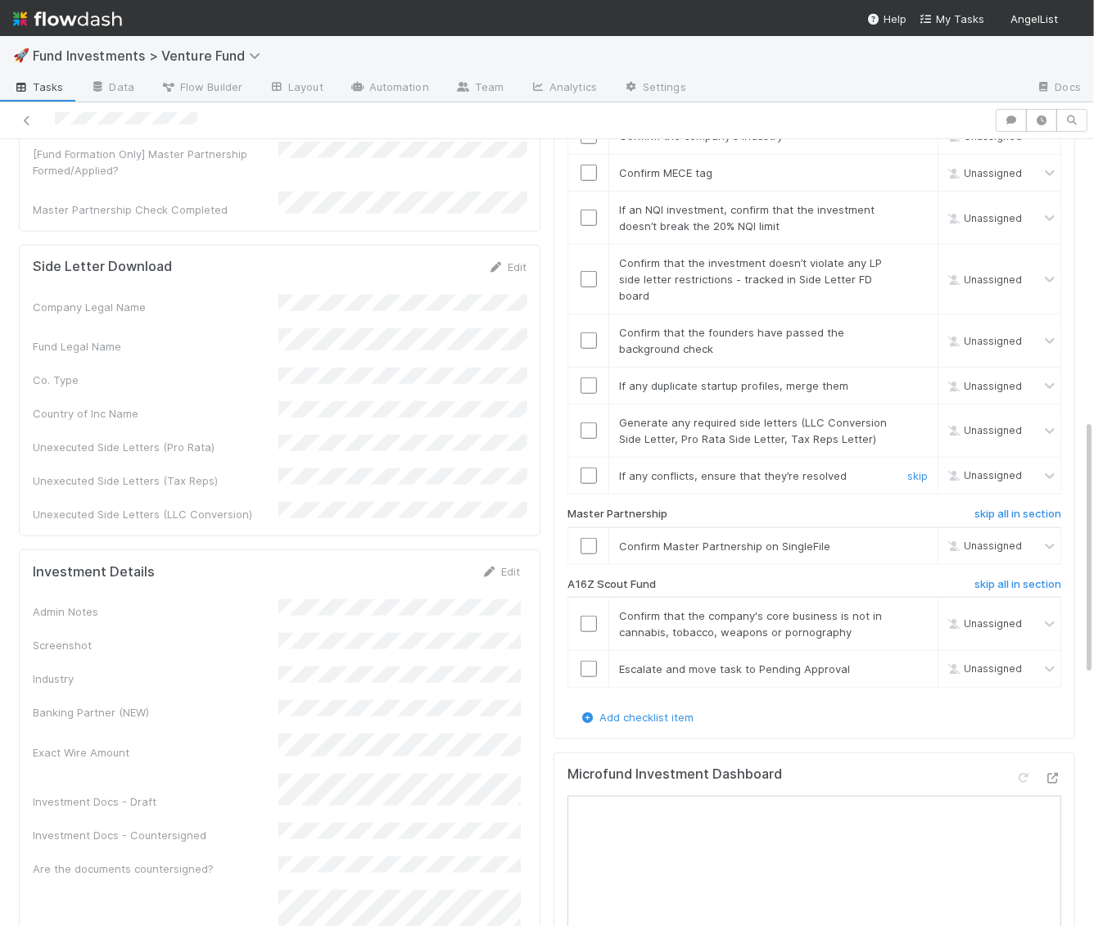
scroll to position [909, 0]
click at [1046, 576] on link "skip all in section" at bounding box center [1017, 586] width 87 height 20
click at [1045, 576] on h6 "skip all in section" at bounding box center [1017, 582] width 87 height 13
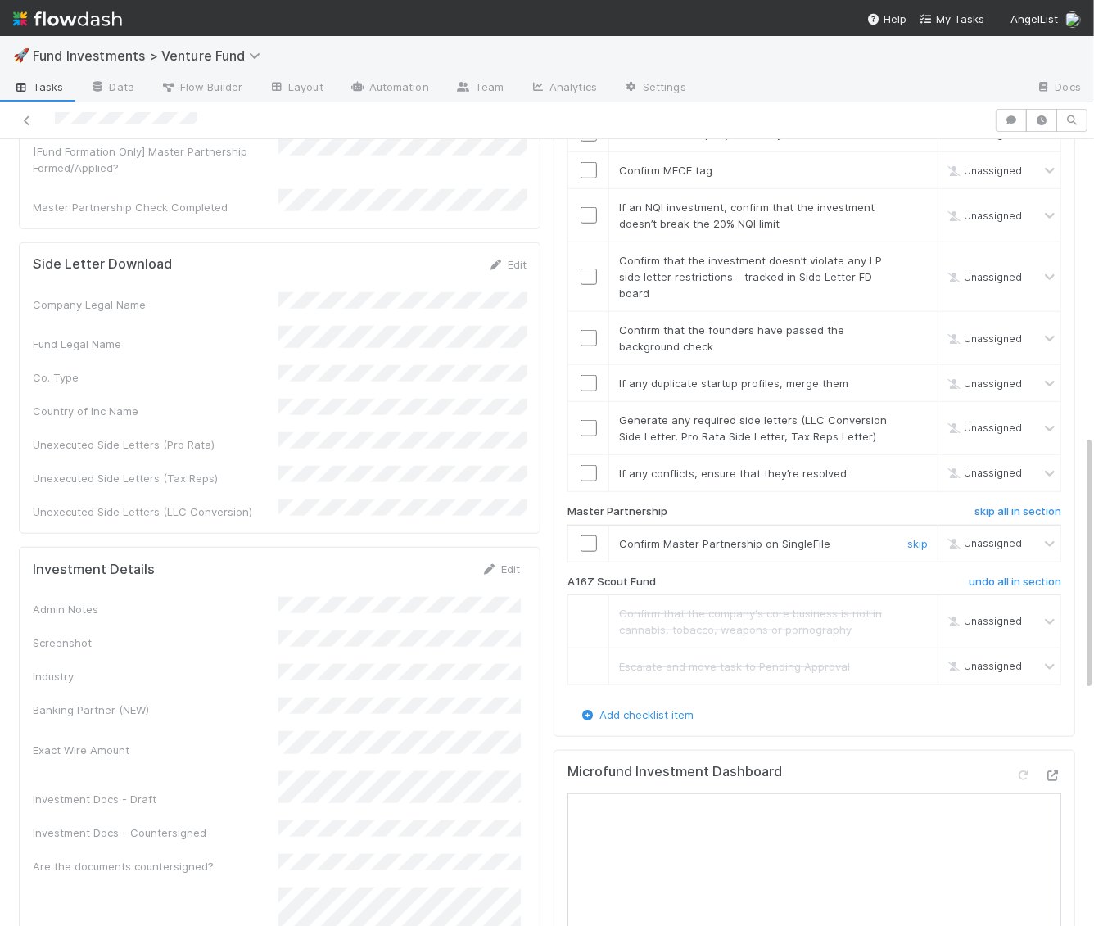
click at [587, 535] on input "checkbox" at bounding box center [589, 543] width 16 height 16
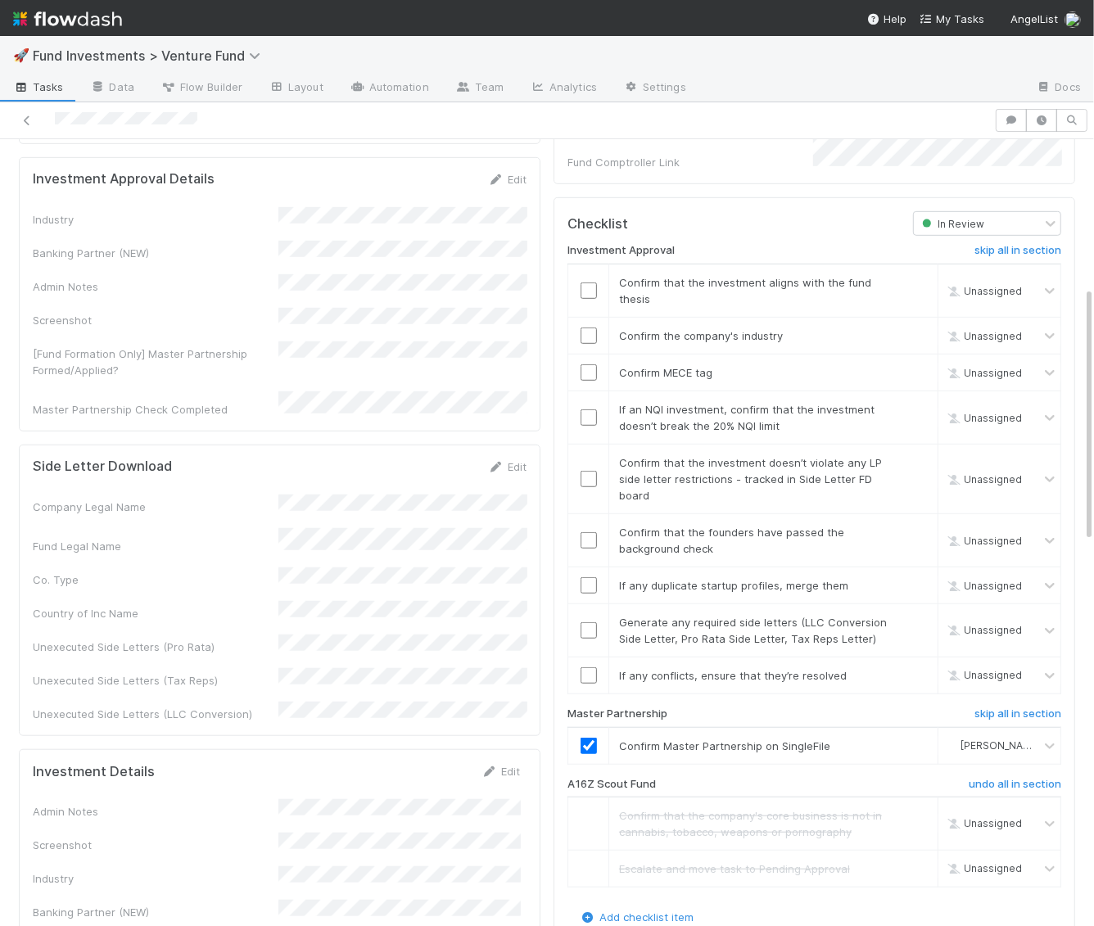
scroll to position [1005, 0]
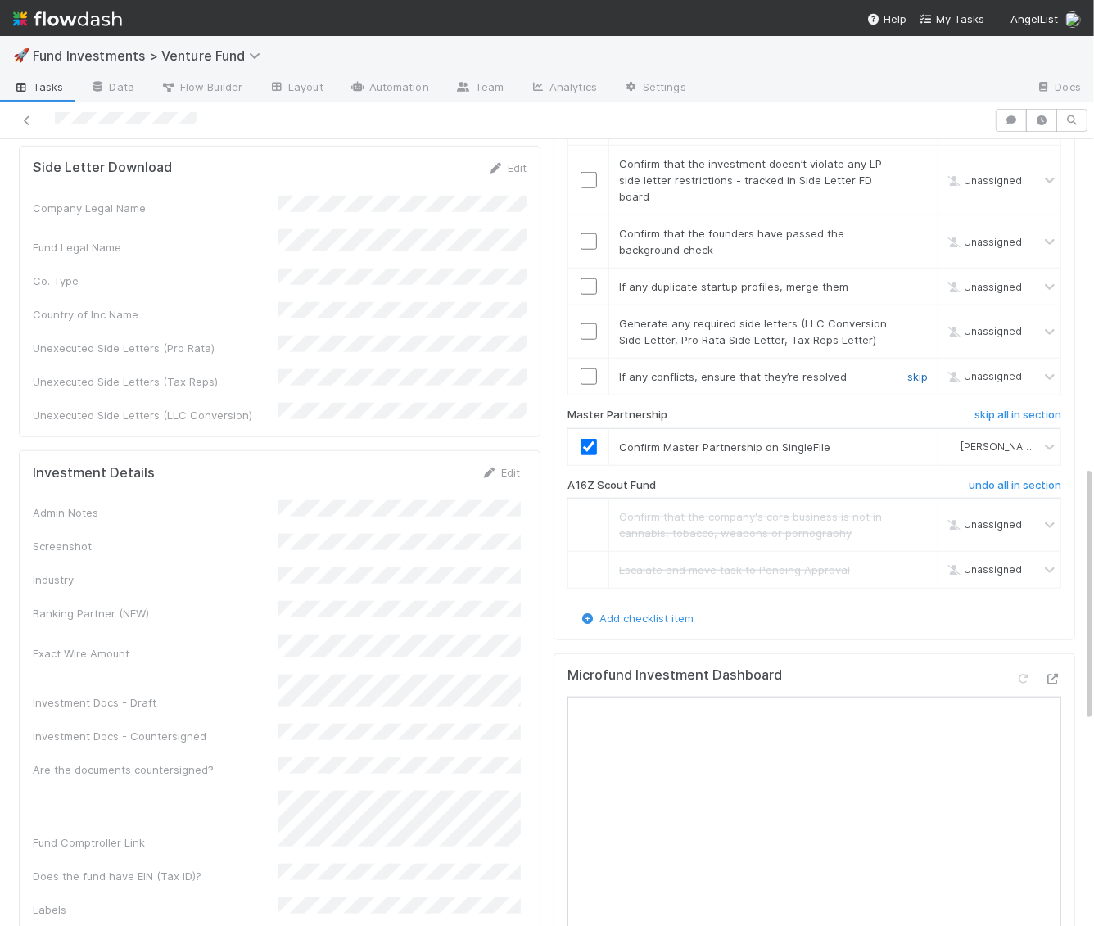
click at [912, 370] on link "skip" at bounding box center [917, 376] width 20 height 13
click at [912, 317] on link "skip" at bounding box center [917, 323] width 20 height 13
click at [902, 242] on td "Confirm that the founders have passed the background check skip" at bounding box center [773, 241] width 329 height 53
click at [916, 278] on div "skip" at bounding box center [915, 286] width 49 height 16
click at [916, 268] on td "If any duplicate startup profiles, merge them skip" at bounding box center [773, 286] width 329 height 37
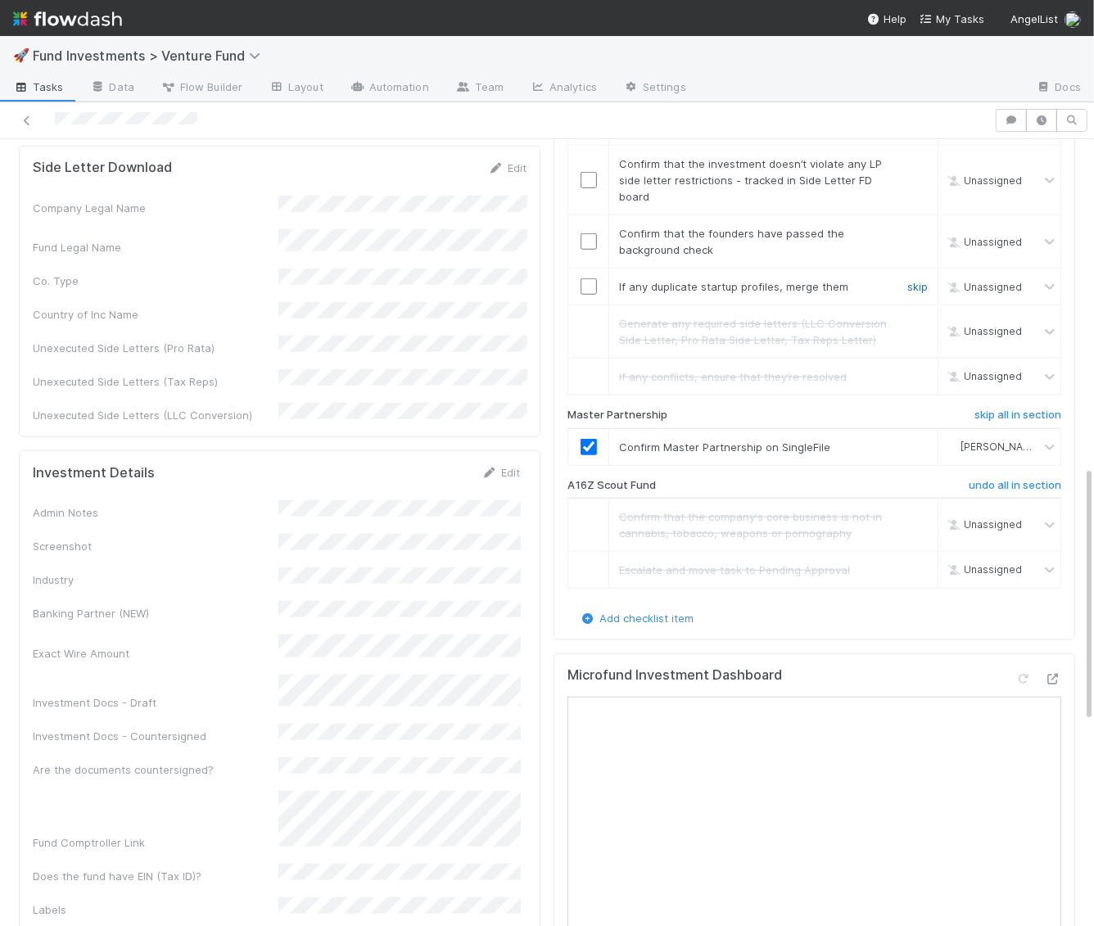
click at [916, 280] on link "skip" at bounding box center [917, 286] width 20 height 13
click at [917, 227] on link "skip" at bounding box center [917, 233] width 20 height 13
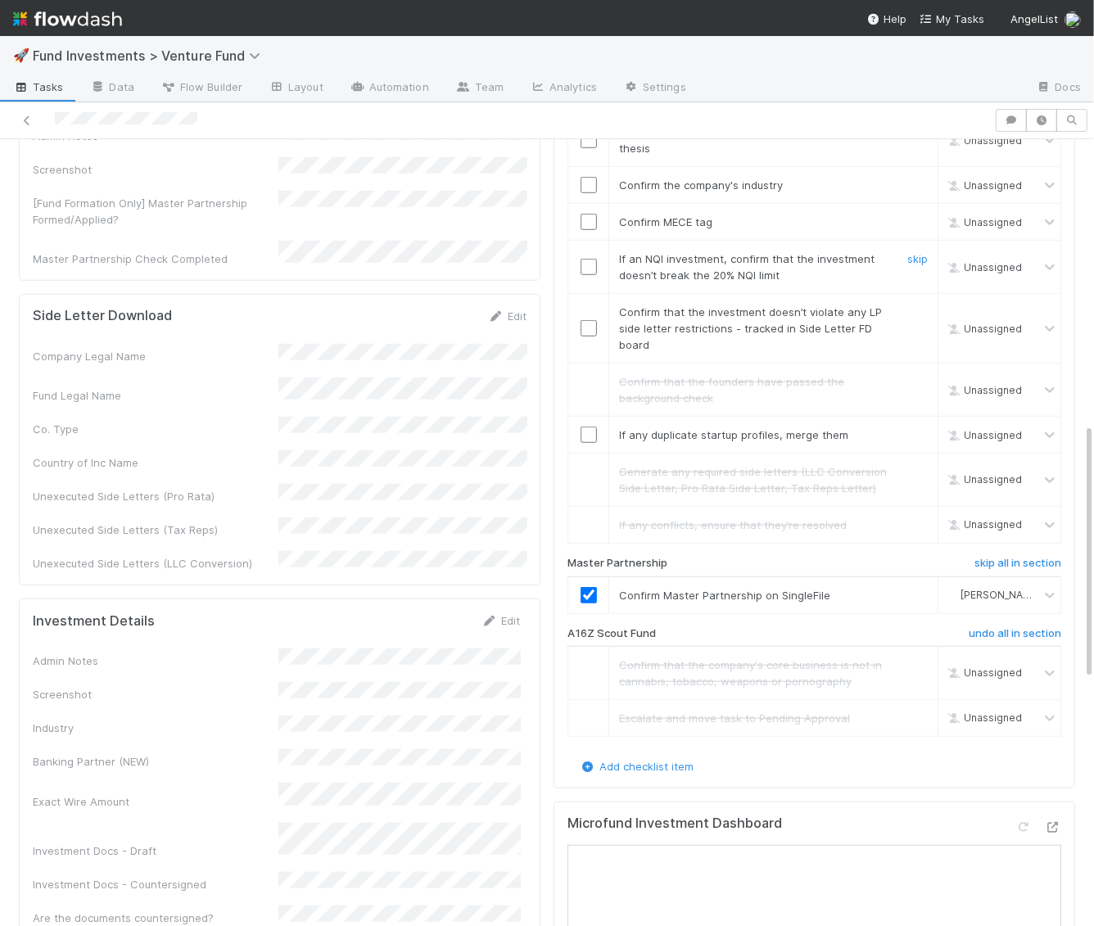
scroll to position [672, 0]
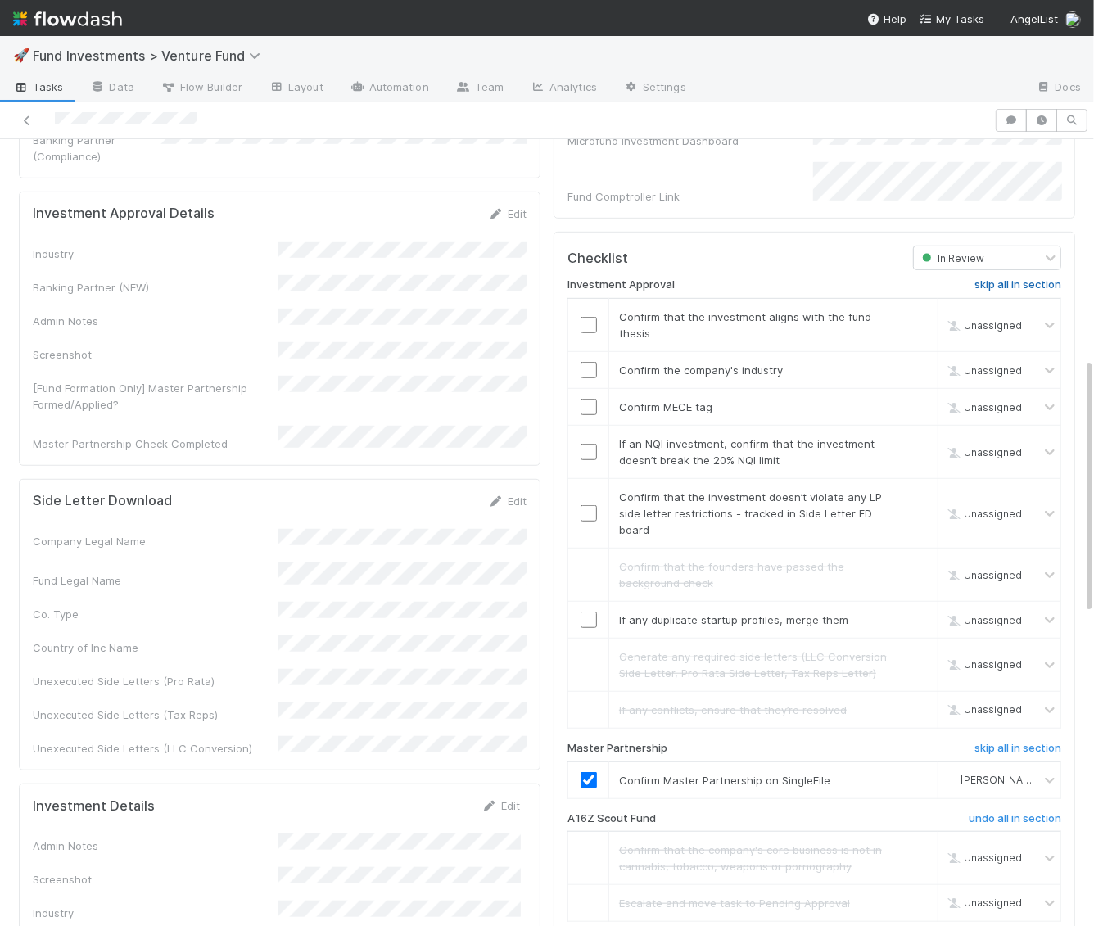
click at [1001, 278] on h6 "skip all in section" at bounding box center [1017, 284] width 87 height 13
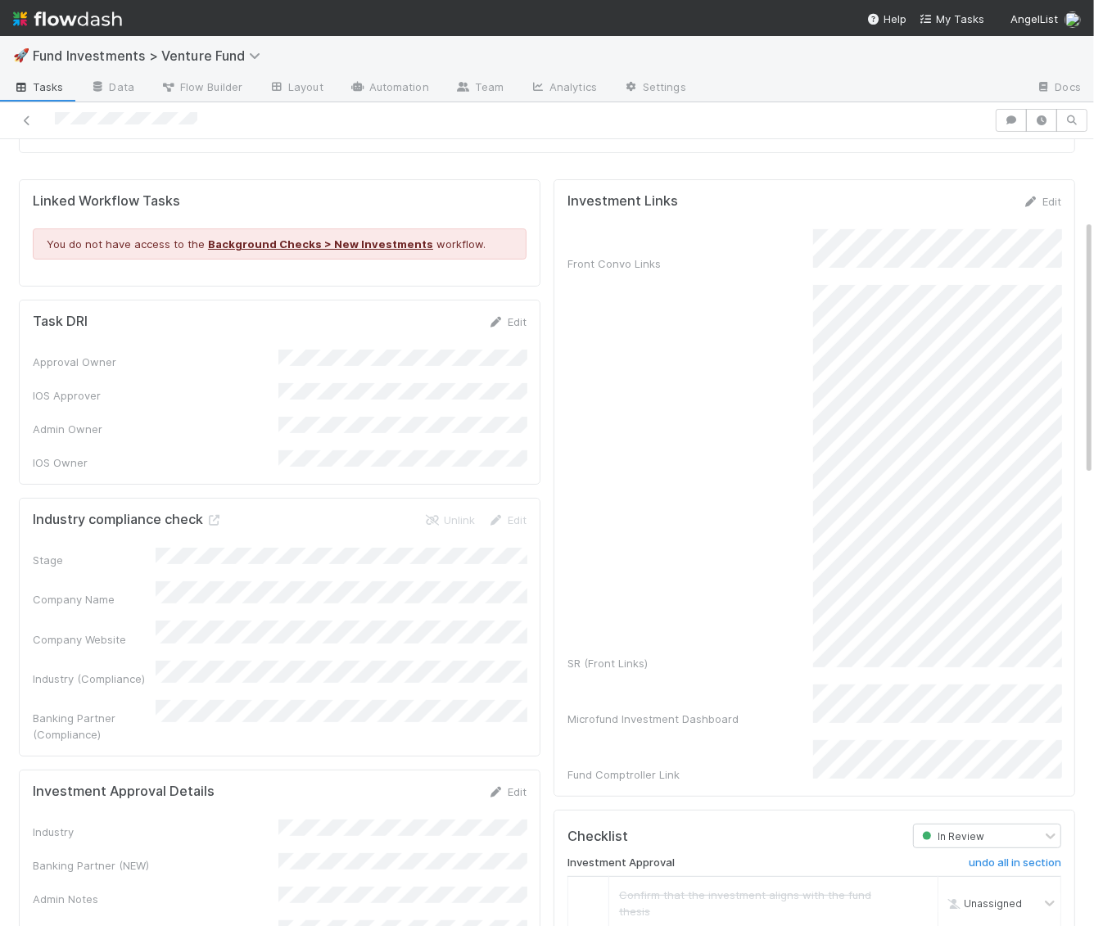
scroll to position [0, 0]
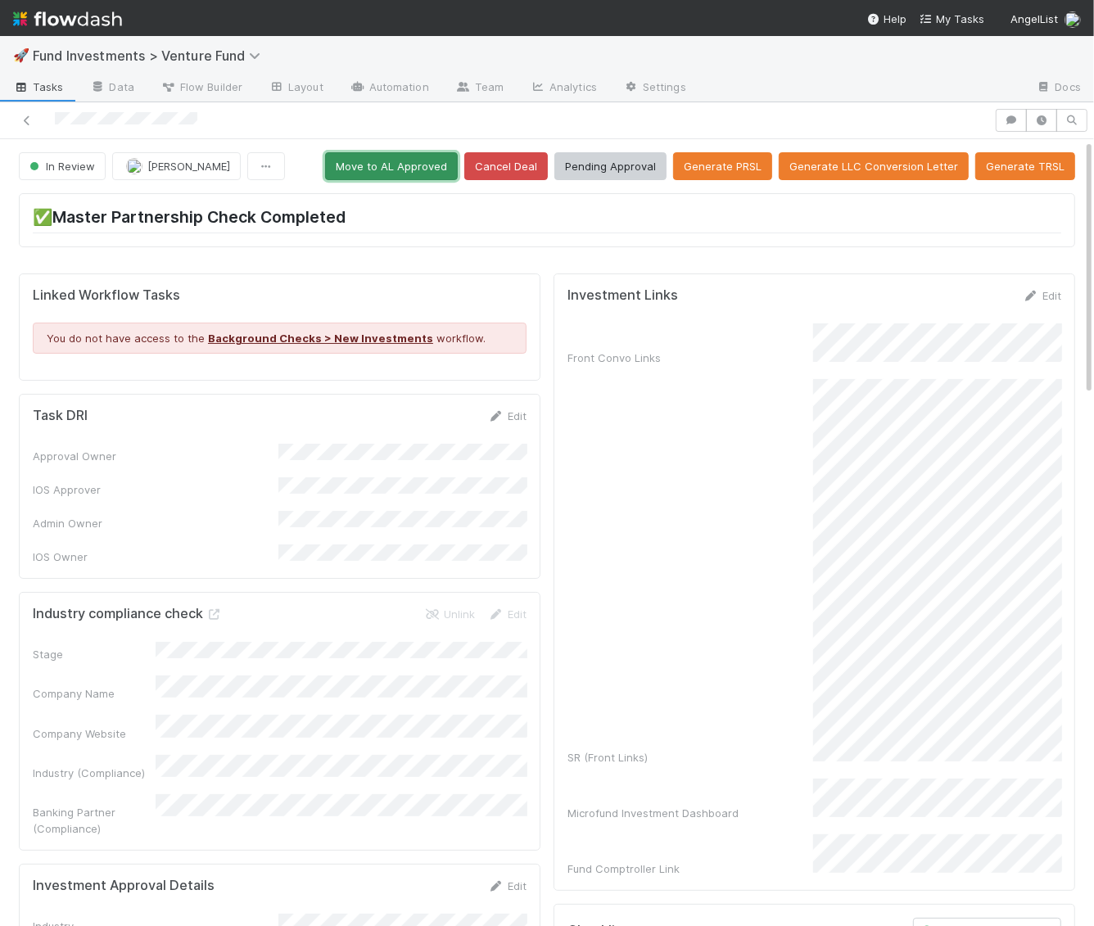
click at [407, 159] on button "Move to AL Approved" at bounding box center [391, 166] width 133 height 28
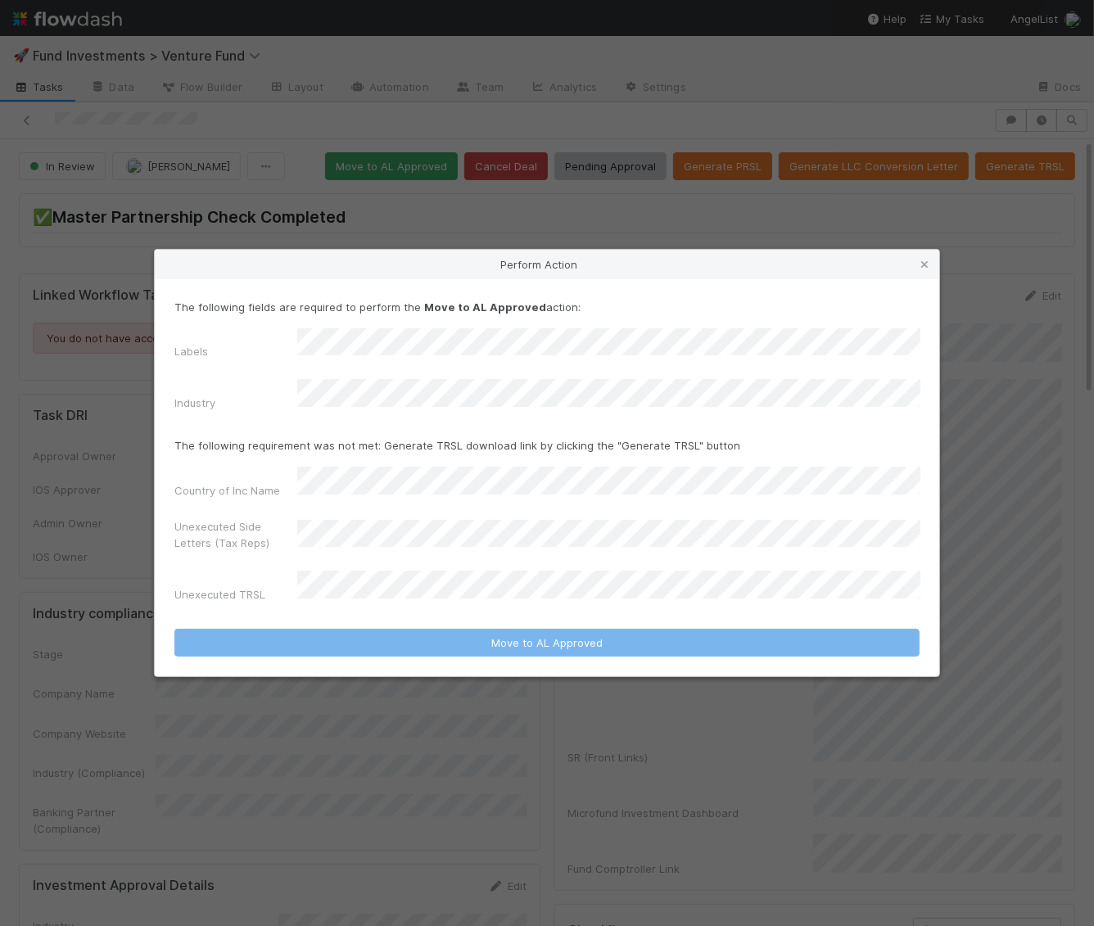
click at [379, 340] on div "The following fields are required to perform the Move to AL Approved action: La…" at bounding box center [546, 358] width 745 height 119
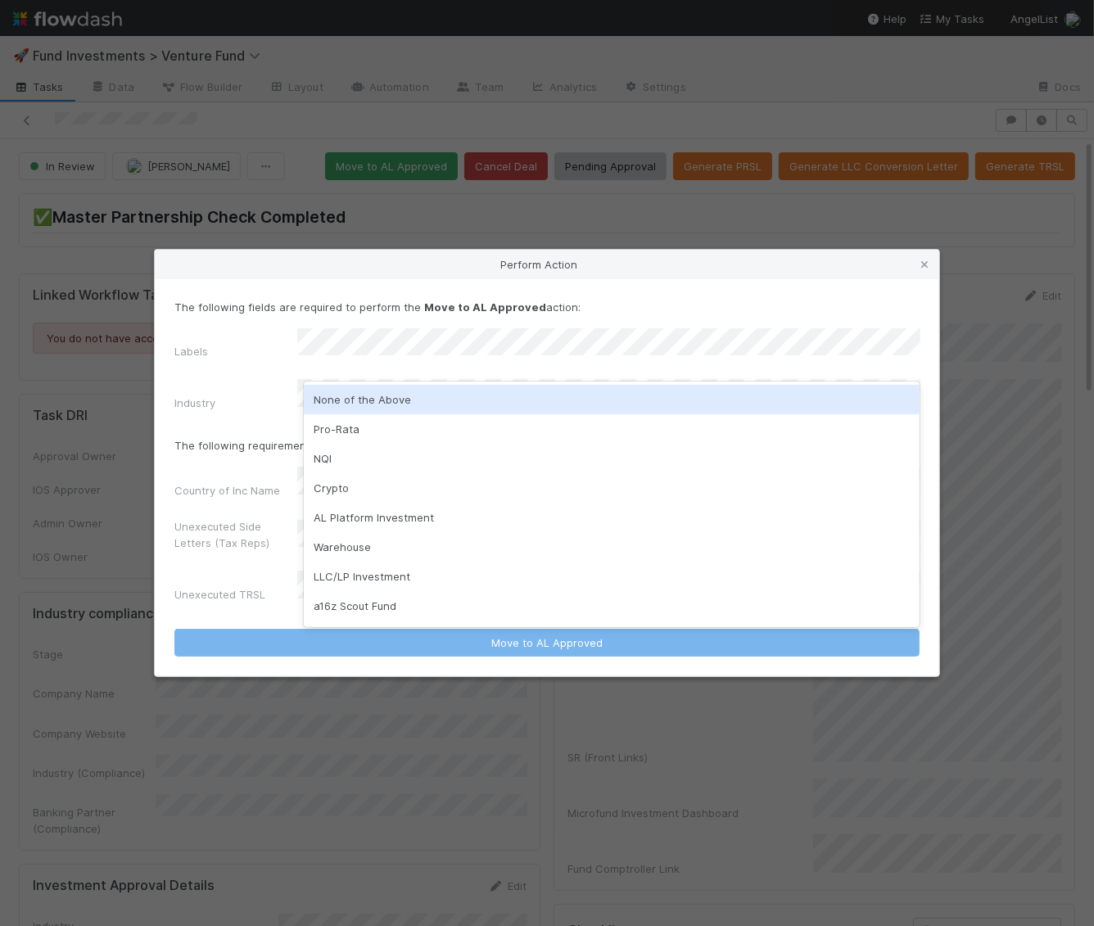
click at [379, 406] on div "None of the Above" at bounding box center [612, 399] width 617 height 29
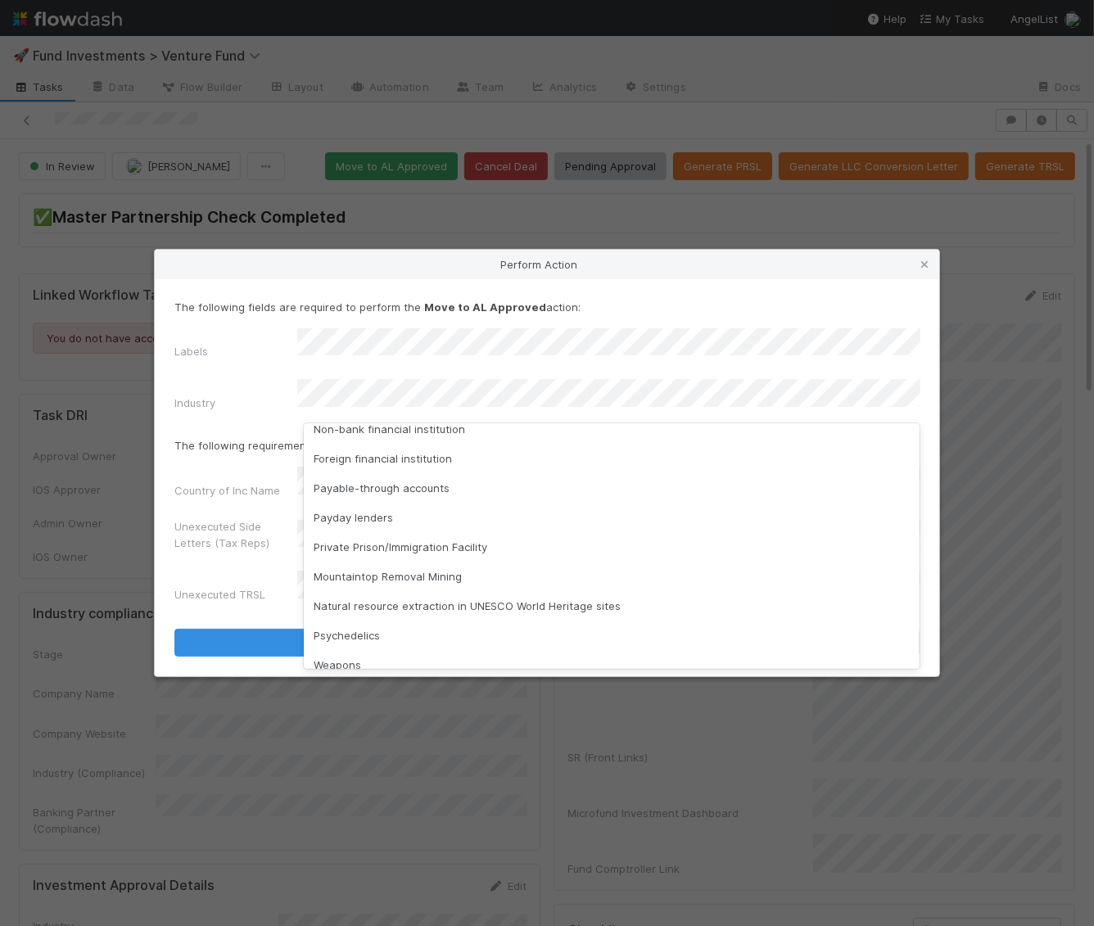
scroll to position [468, 0]
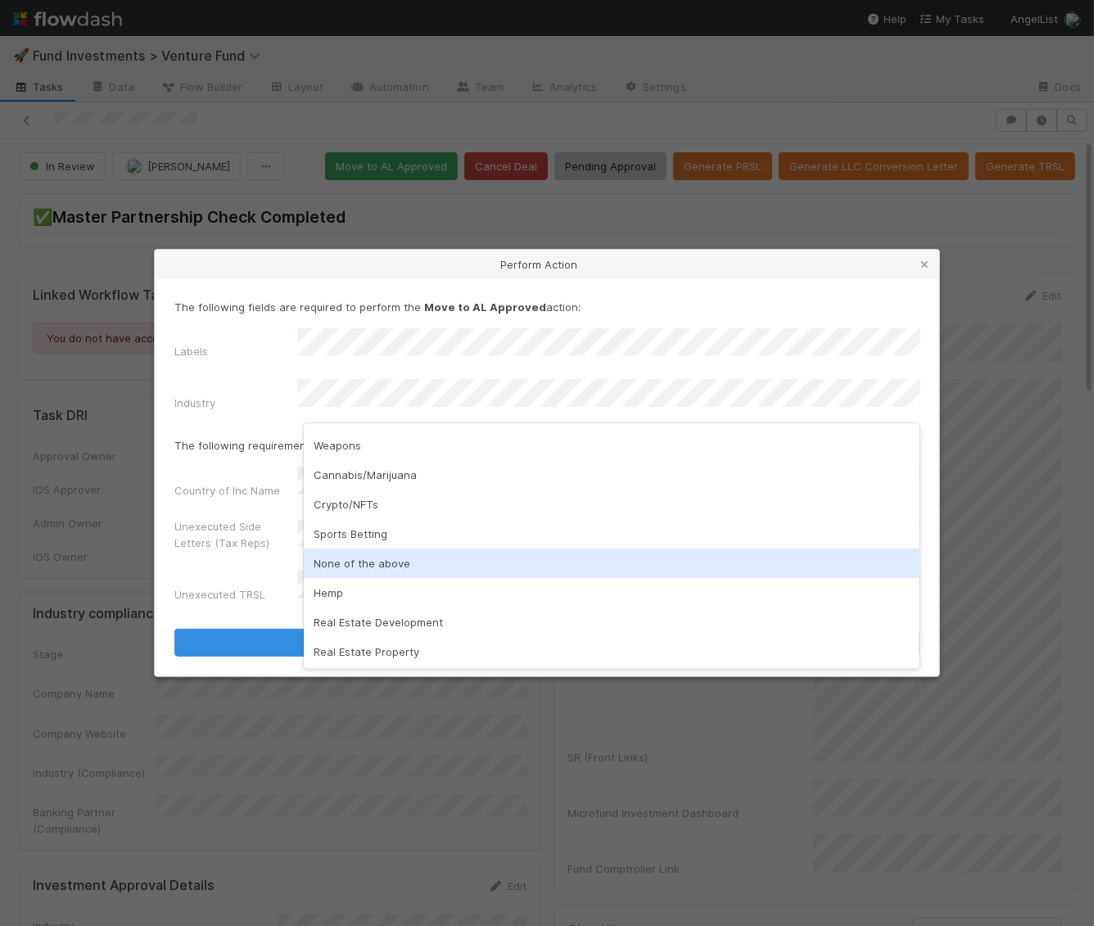
click at [353, 553] on div "None of the above" at bounding box center [612, 563] width 617 height 29
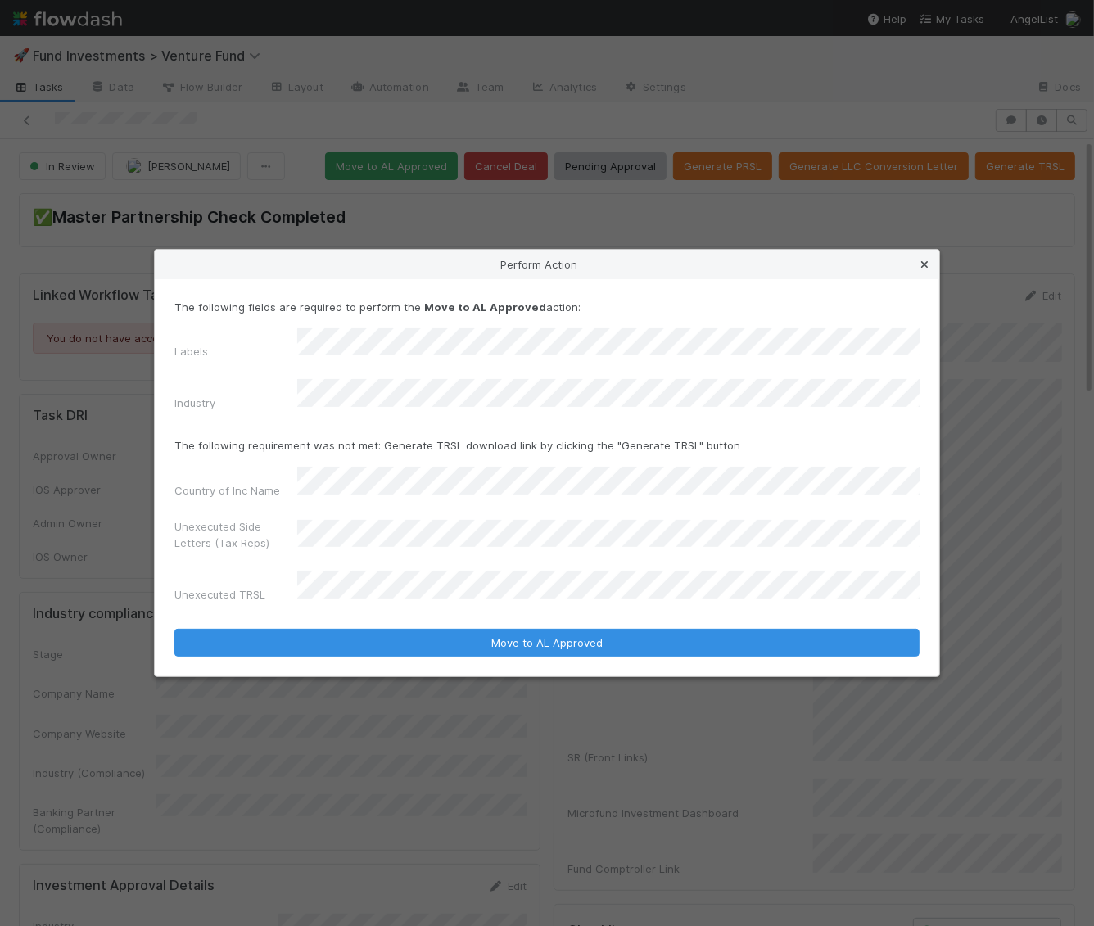
click at [924, 270] on icon at bounding box center [924, 265] width 16 height 11
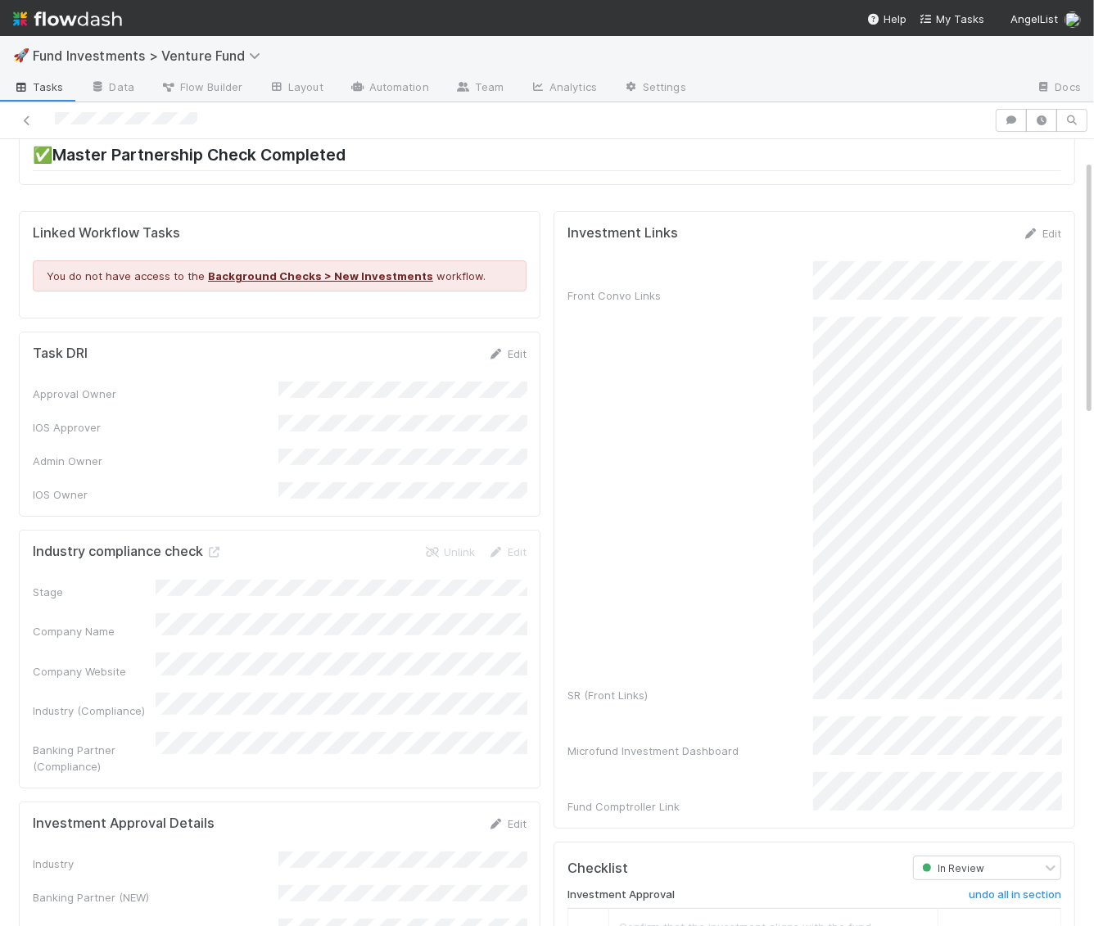
scroll to position [0, 0]
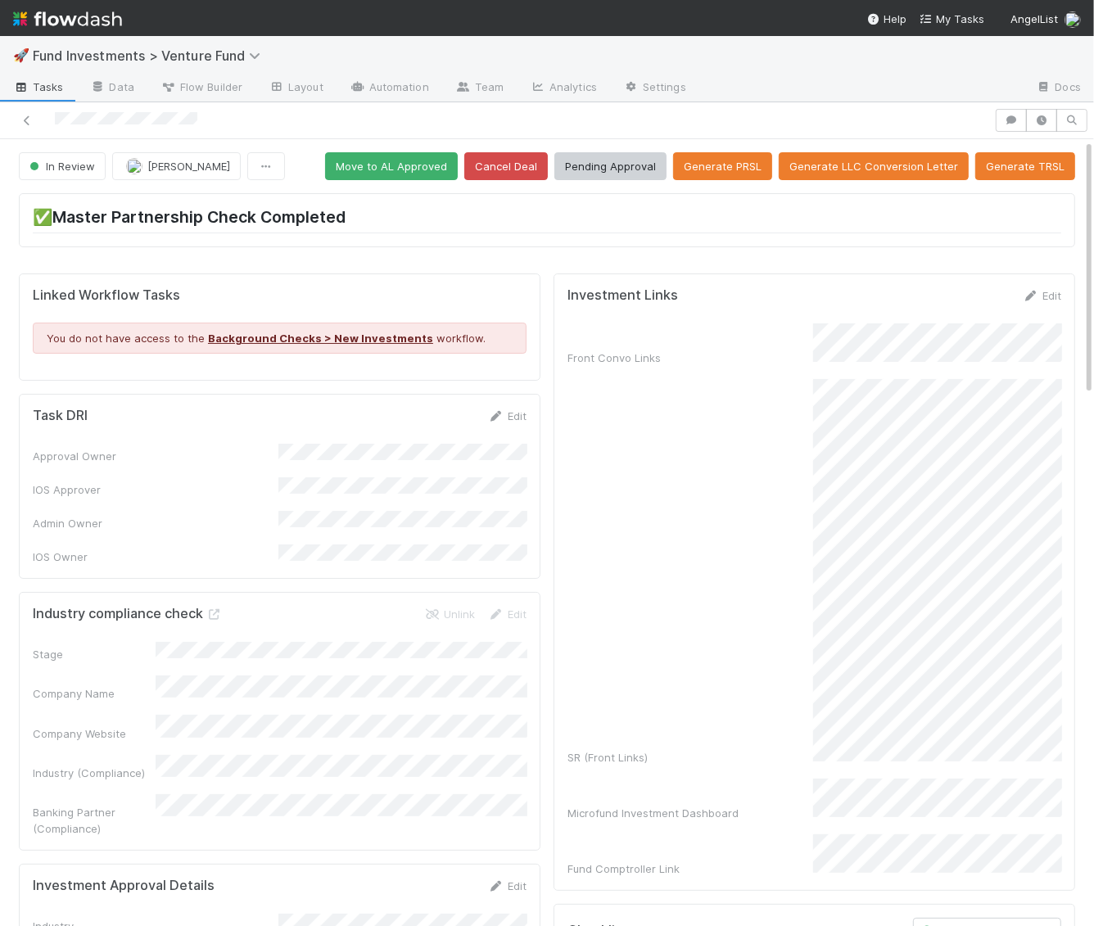
click at [434, 187] on div "✅Master Partnership Check Completed" at bounding box center [546, 226] width 1069 height 79
click at [436, 166] on button "Move to AL Approved" at bounding box center [391, 166] width 133 height 28
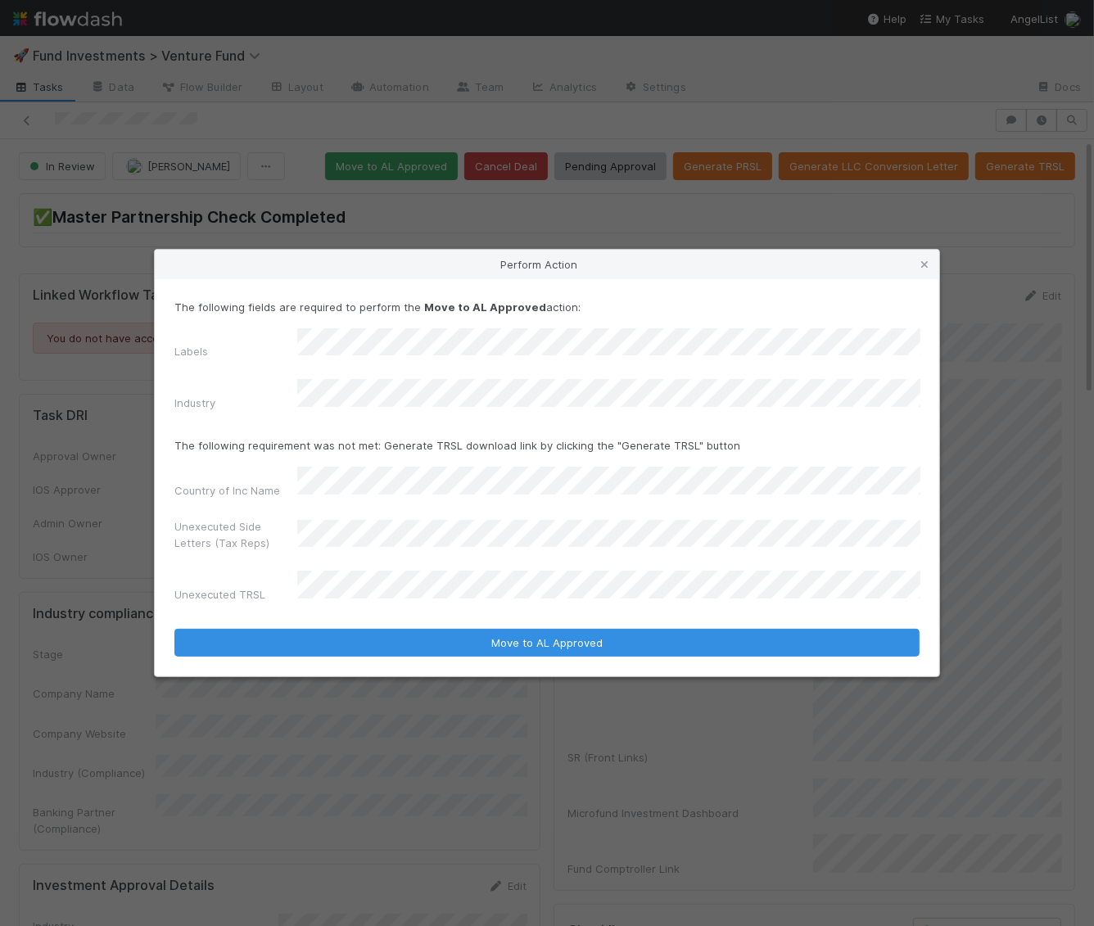
click at [369, 418] on form "The following fields are required to perform the Move to AL Approved action: La…" at bounding box center [546, 478] width 745 height 358
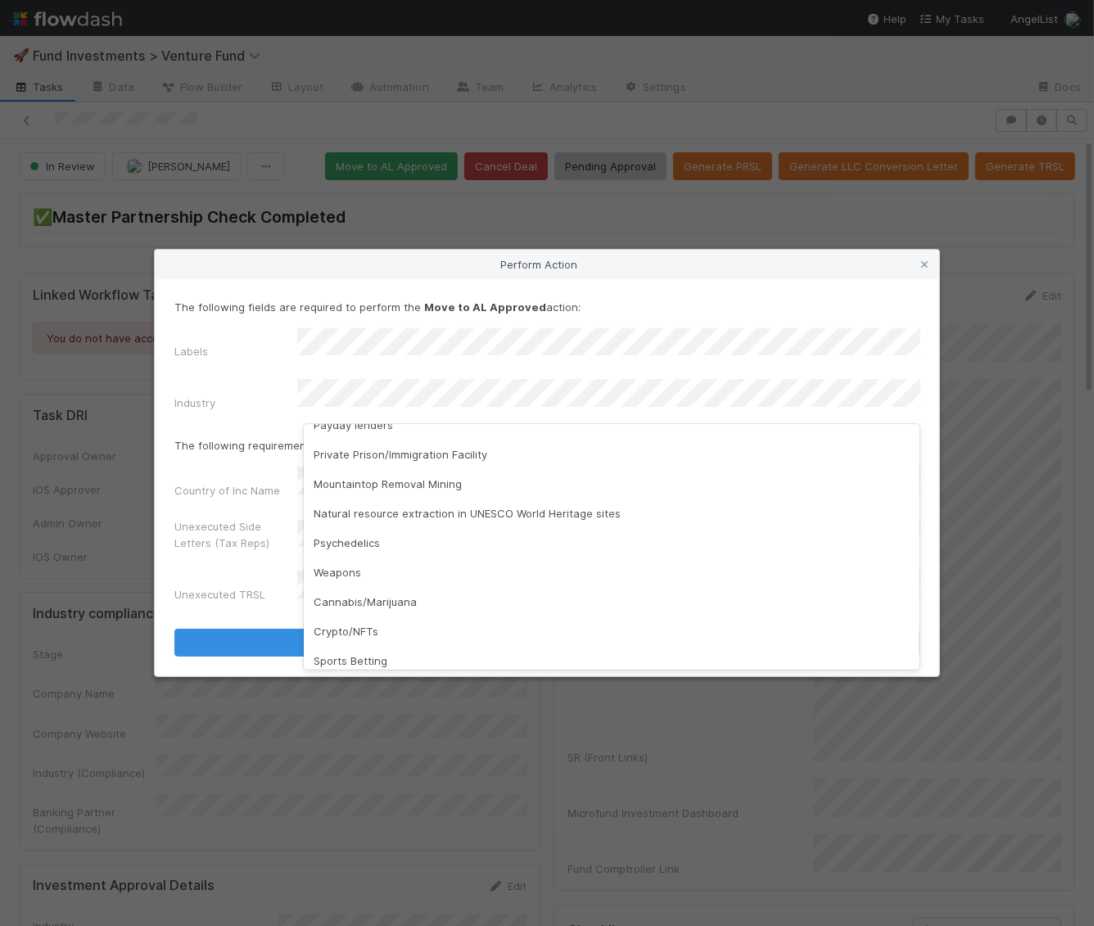
scroll to position [468, 0]
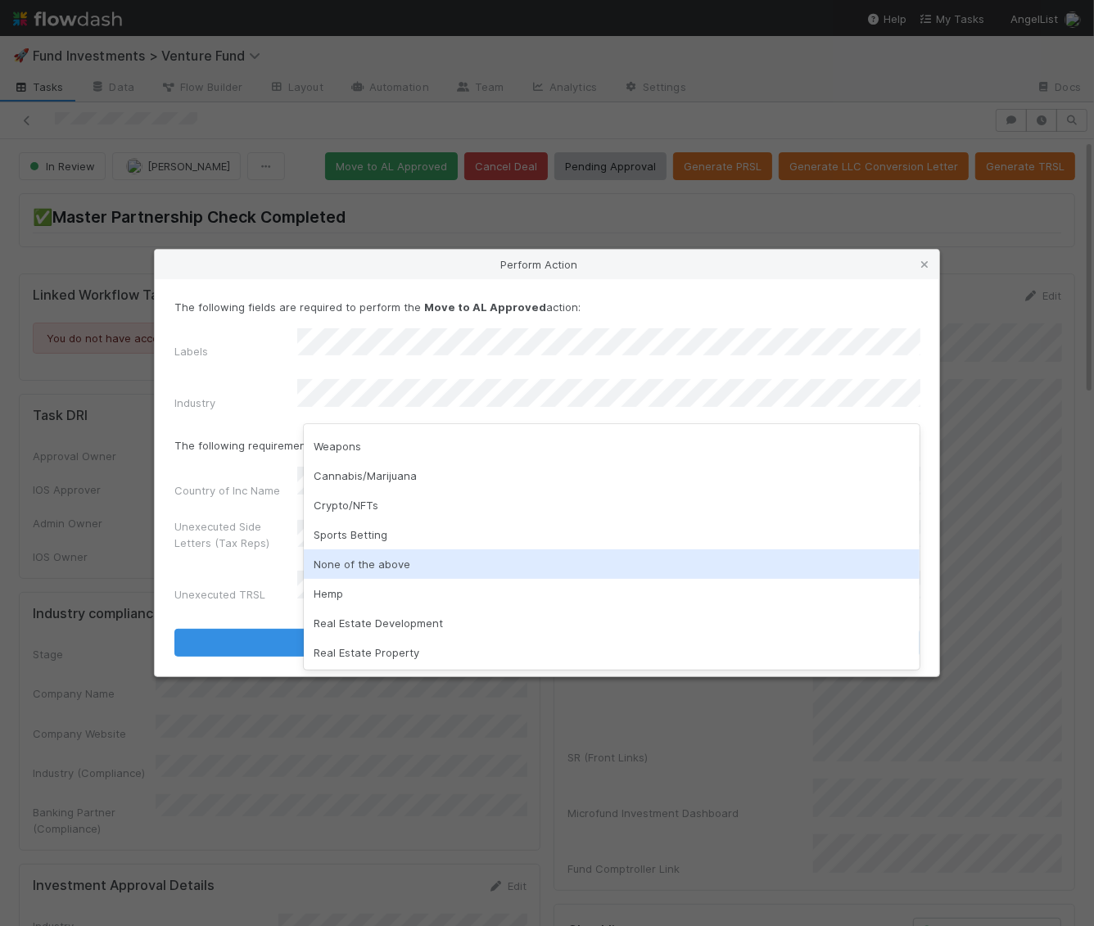
click at [398, 554] on div "None of the above" at bounding box center [612, 563] width 617 height 29
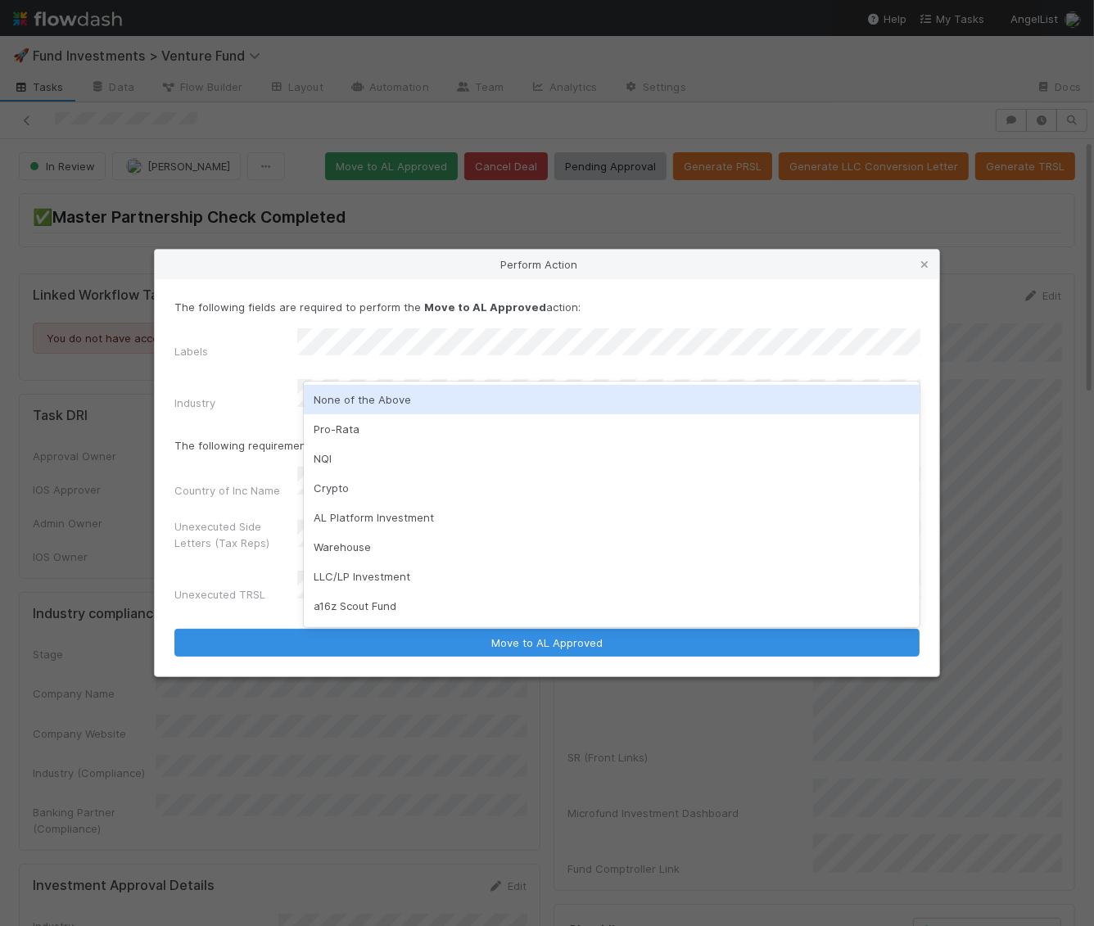
click at [359, 400] on div "None of the Above" at bounding box center [612, 399] width 617 height 29
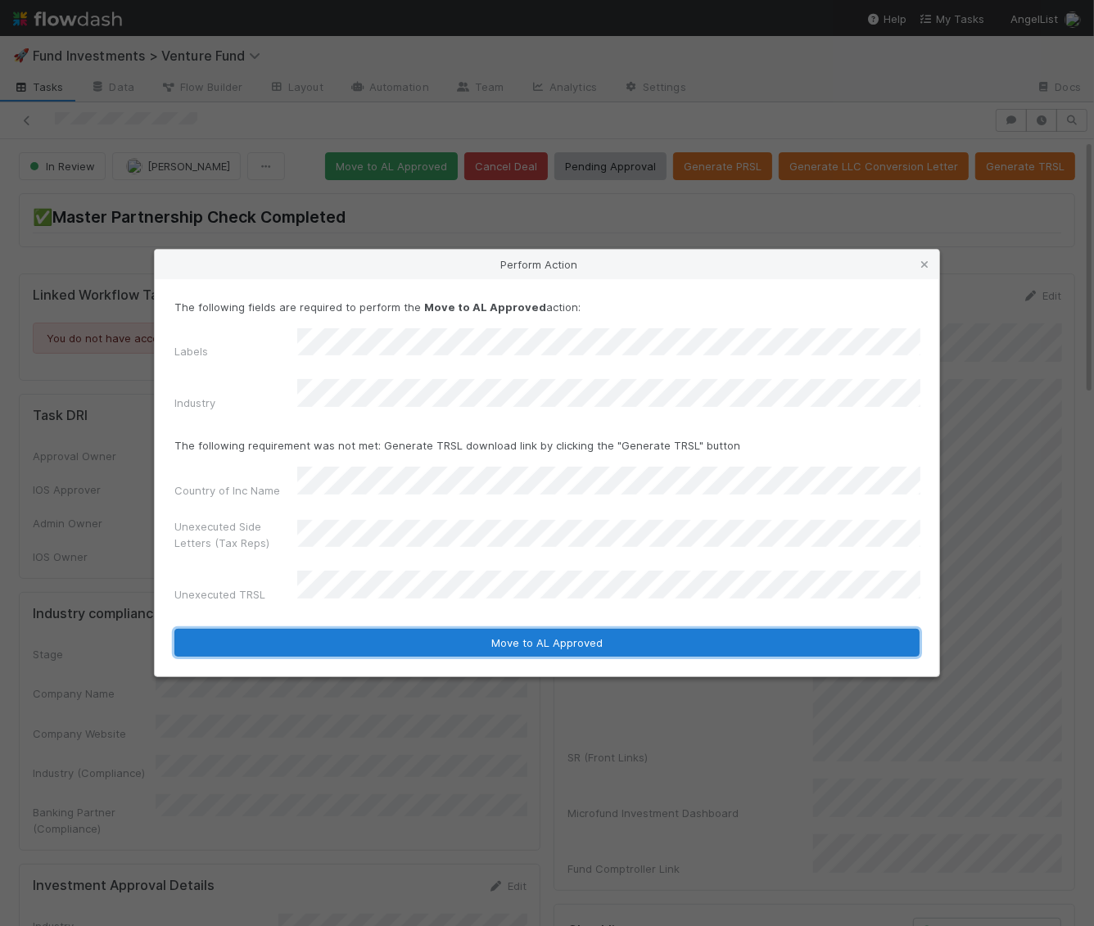
click at [415, 631] on button "Move to AL Approved" at bounding box center [546, 643] width 745 height 28
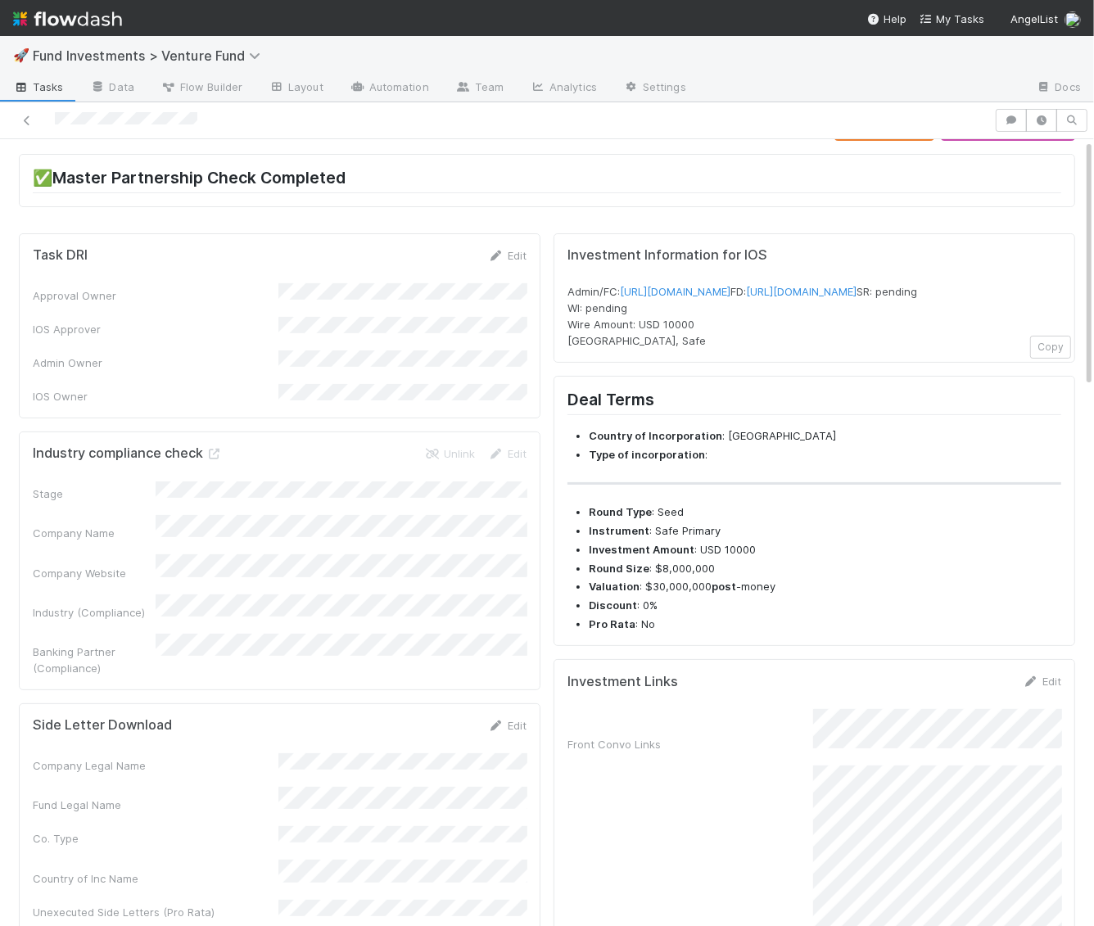
scroll to position [0, 0]
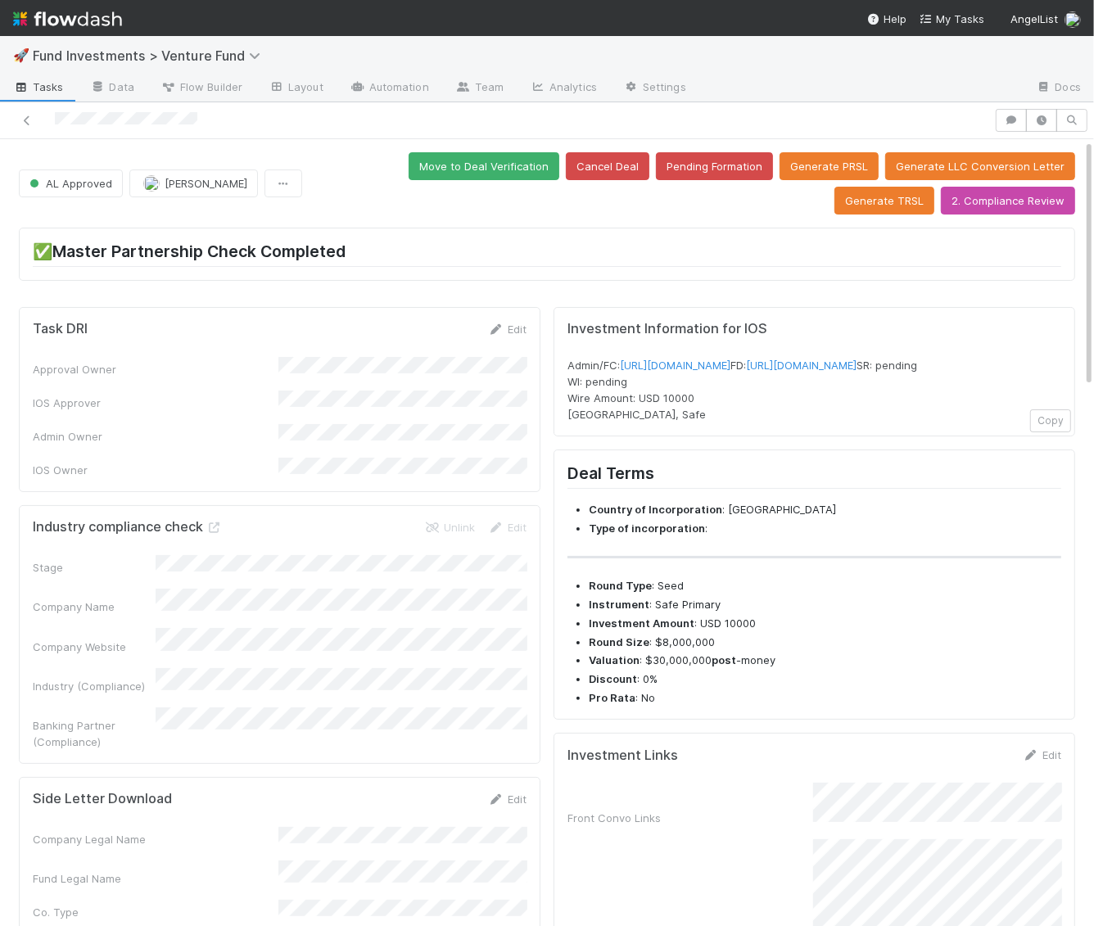
click at [409, 160] on button "Move to Deal Verification" at bounding box center [484, 166] width 151 height 28
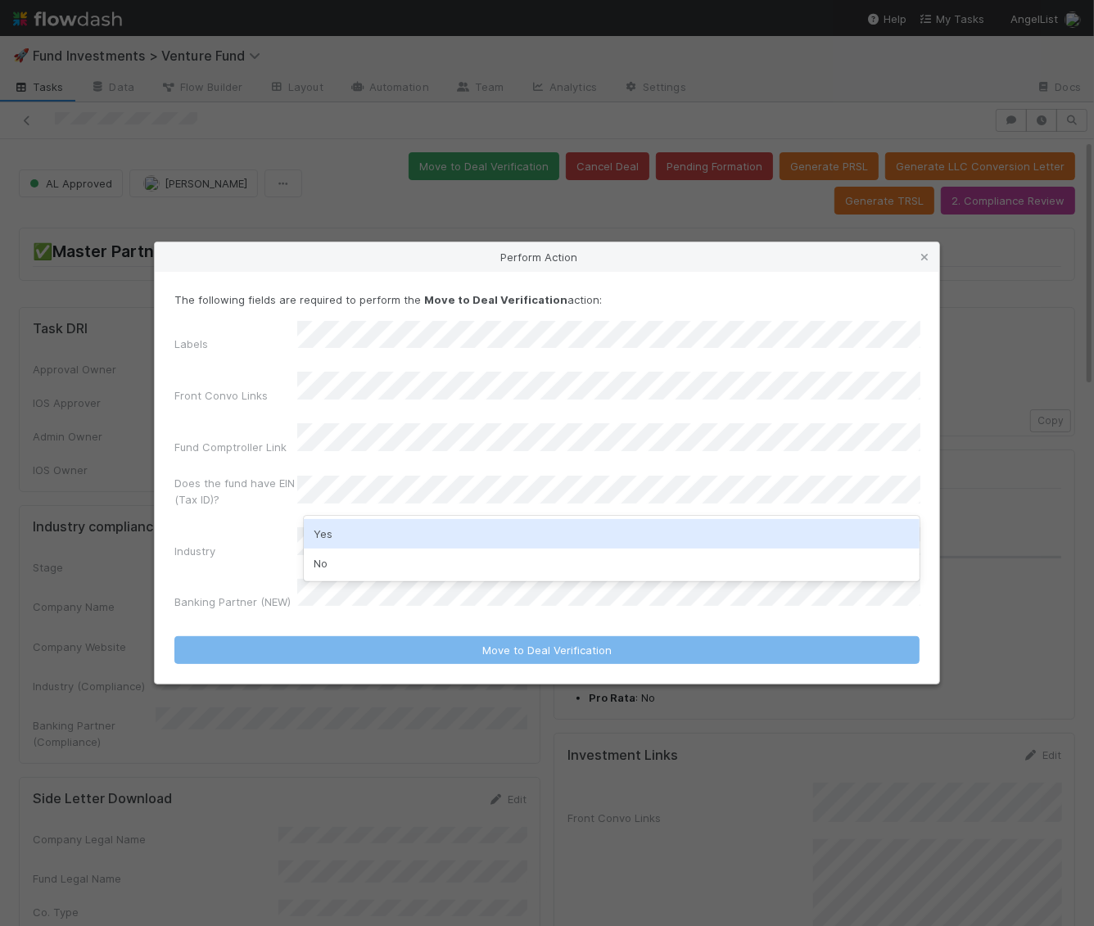
click at [463, 536] on div "Yes" at bounding box center [612, 533] width 617 height 29
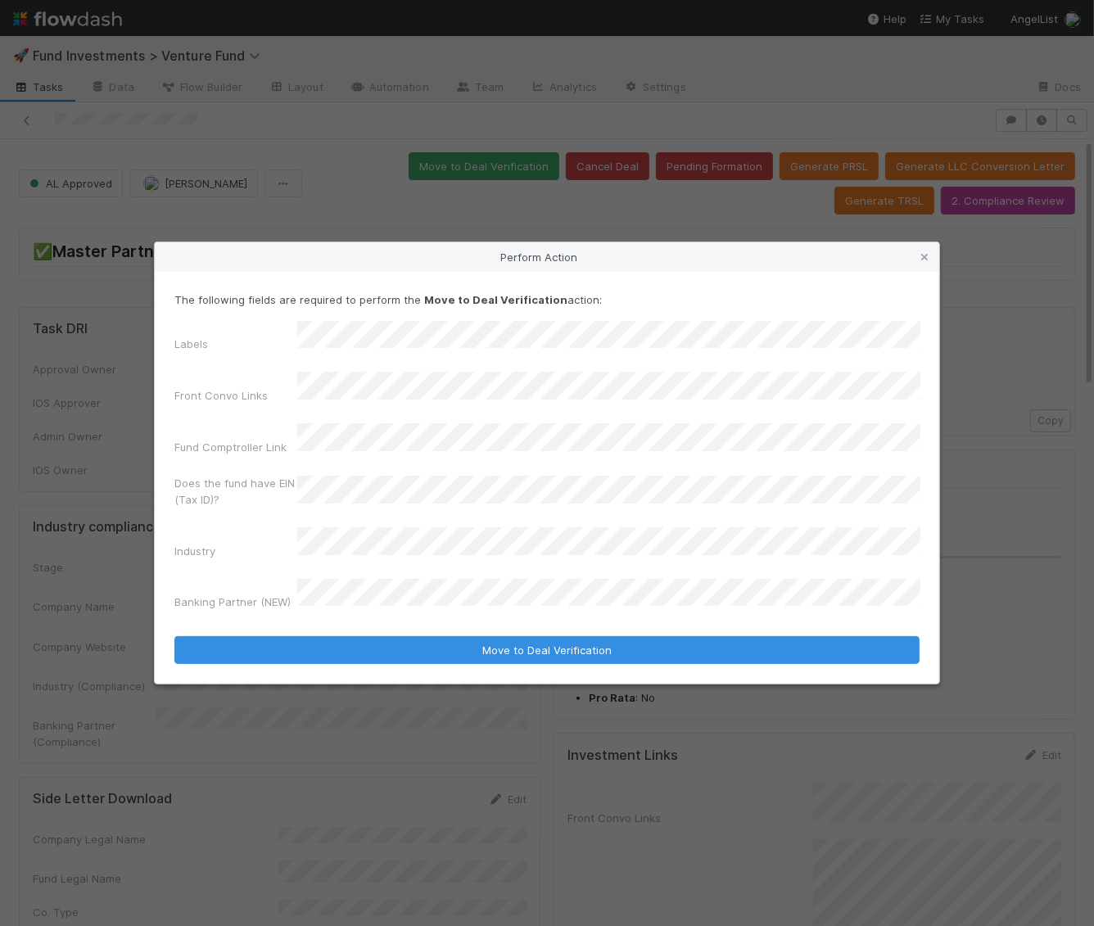
click at [463, 611] on form "The following fields are required to perform the Move to Deal Verification acti…" at bounding box center [546, 477] width 745 height 373
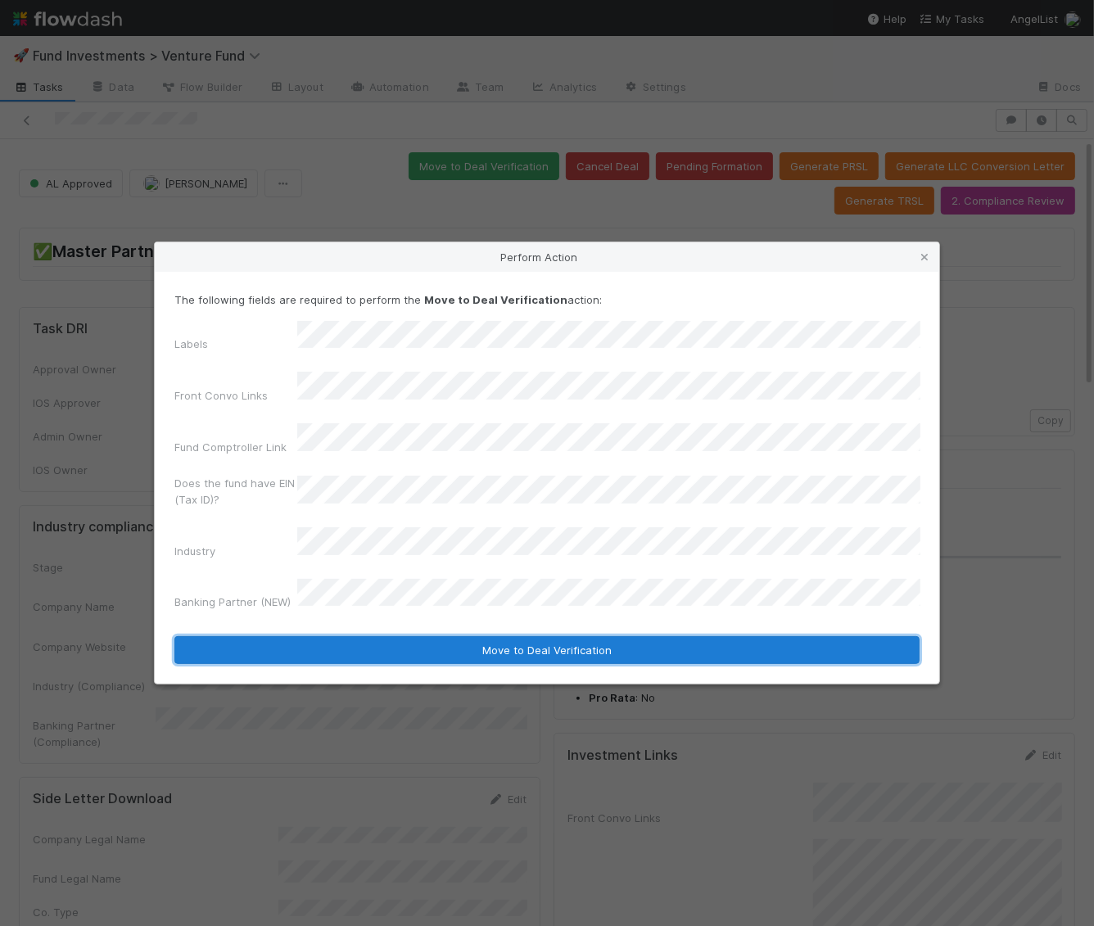
click at [463, 636] on button "Move to Deal Verification" at bounding box center [546, 650] width 745 height 28
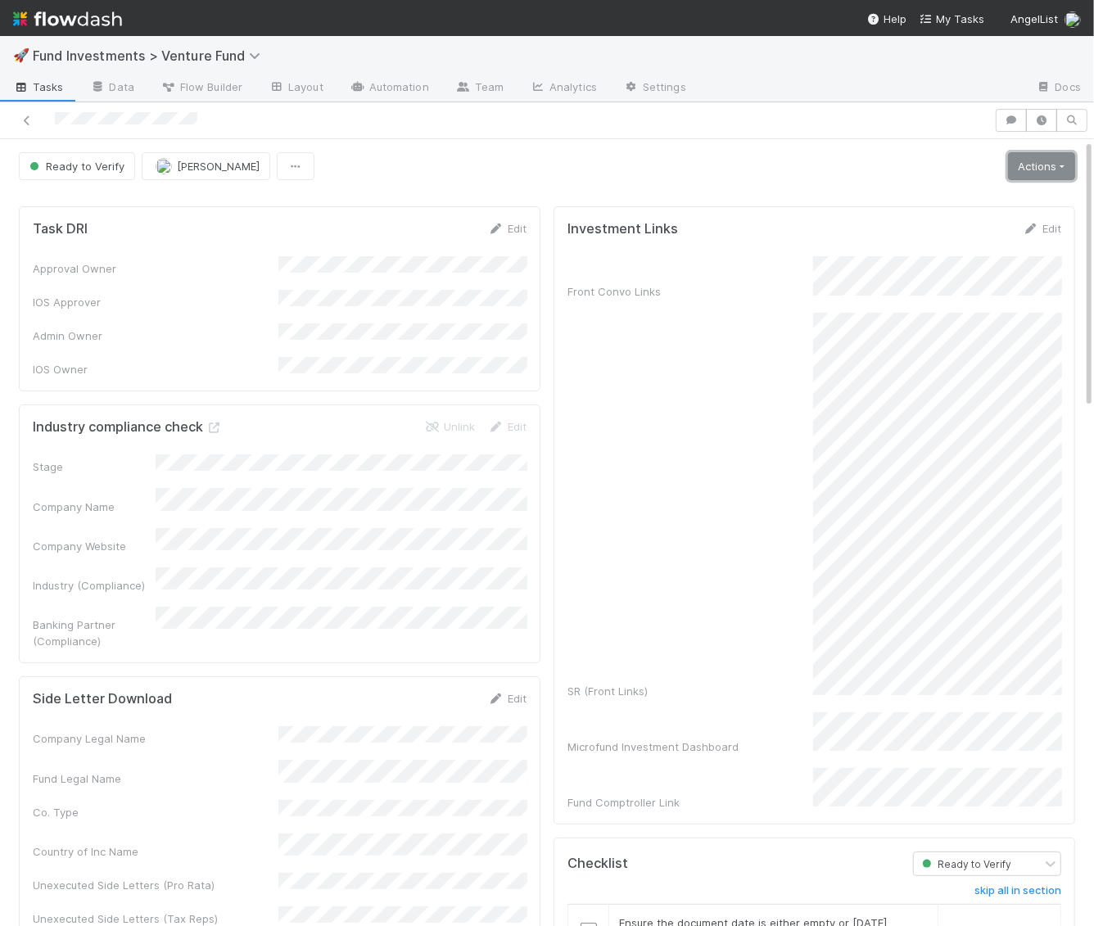
click at [1024, 162] on link "Actions" at bounding box center [1041, 166] width 67 height 28
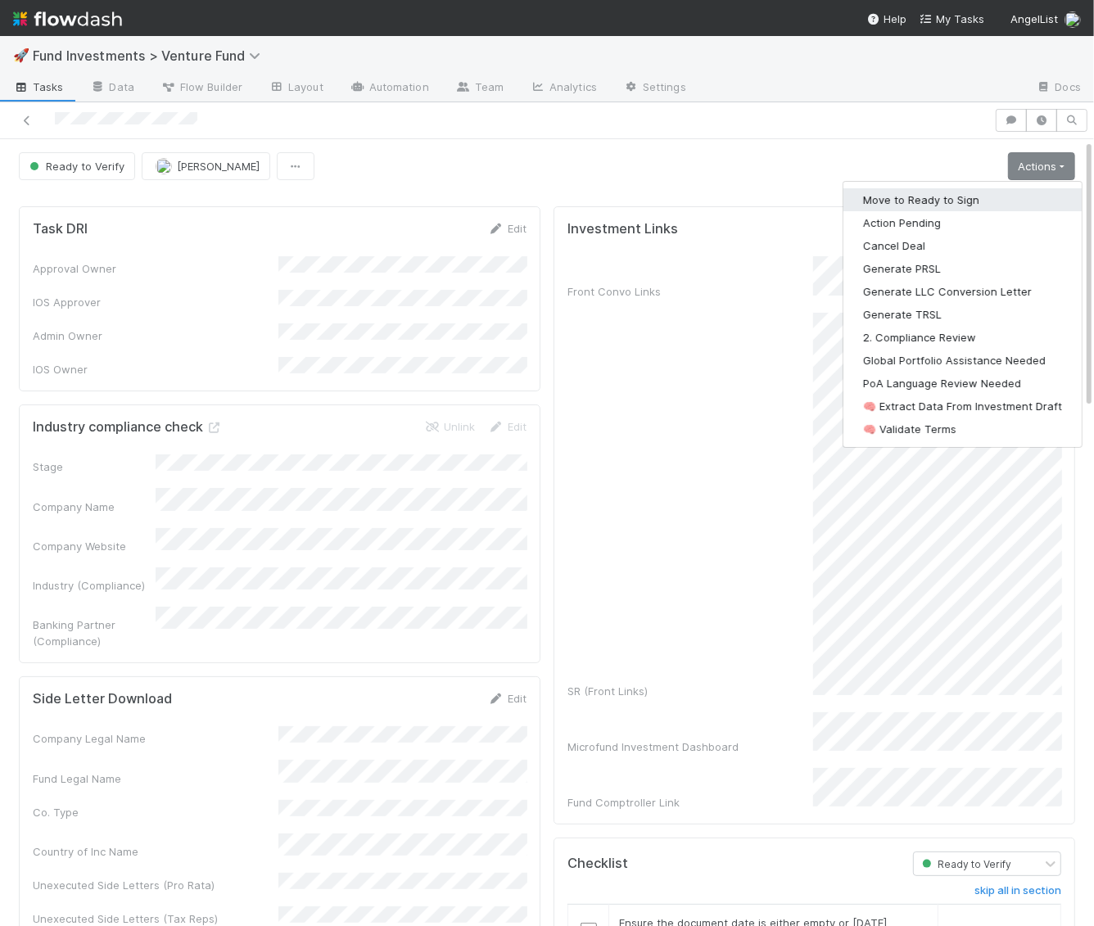
click at [1013, 197] on button "Move to Ready to Sign" at bounding box center [962, 199] width 238 height 23
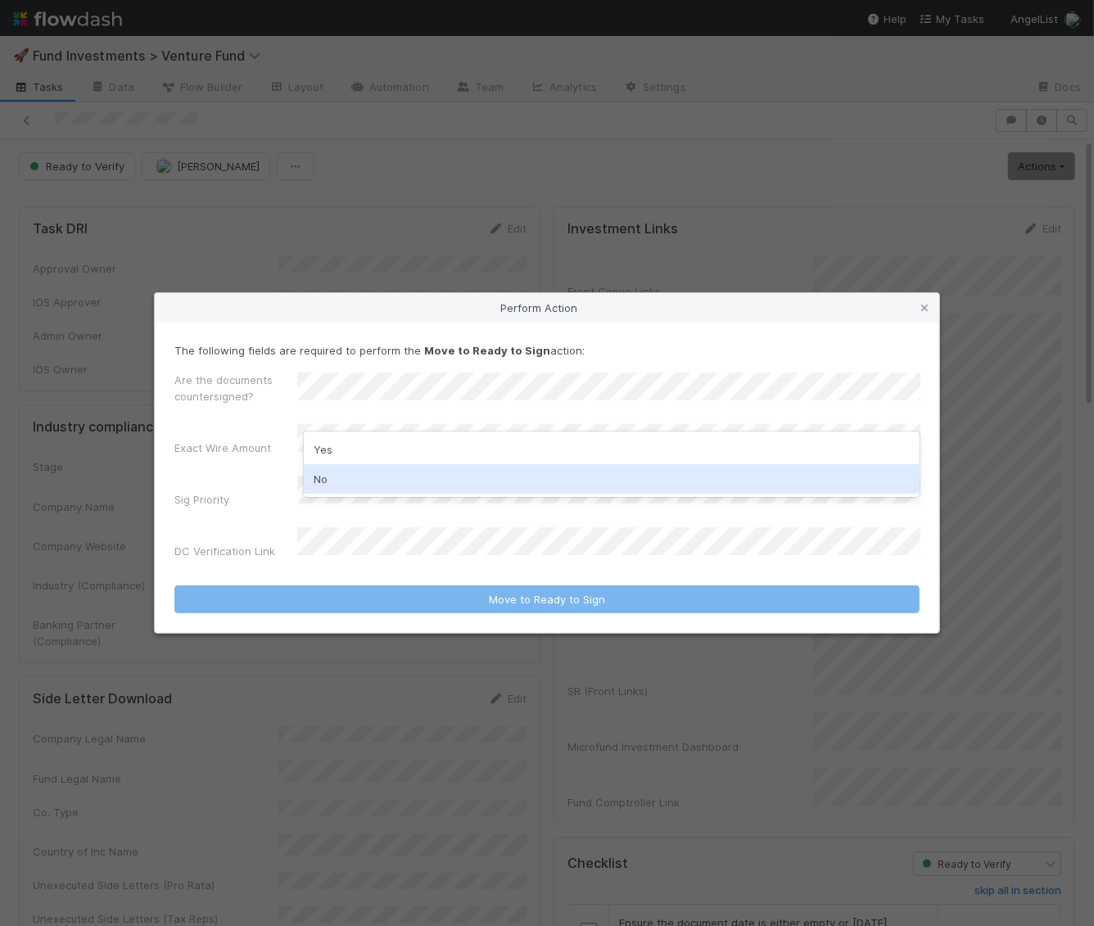
click at [504, 478] on div "No" at bounding box center [612, 478] width 617 height 29
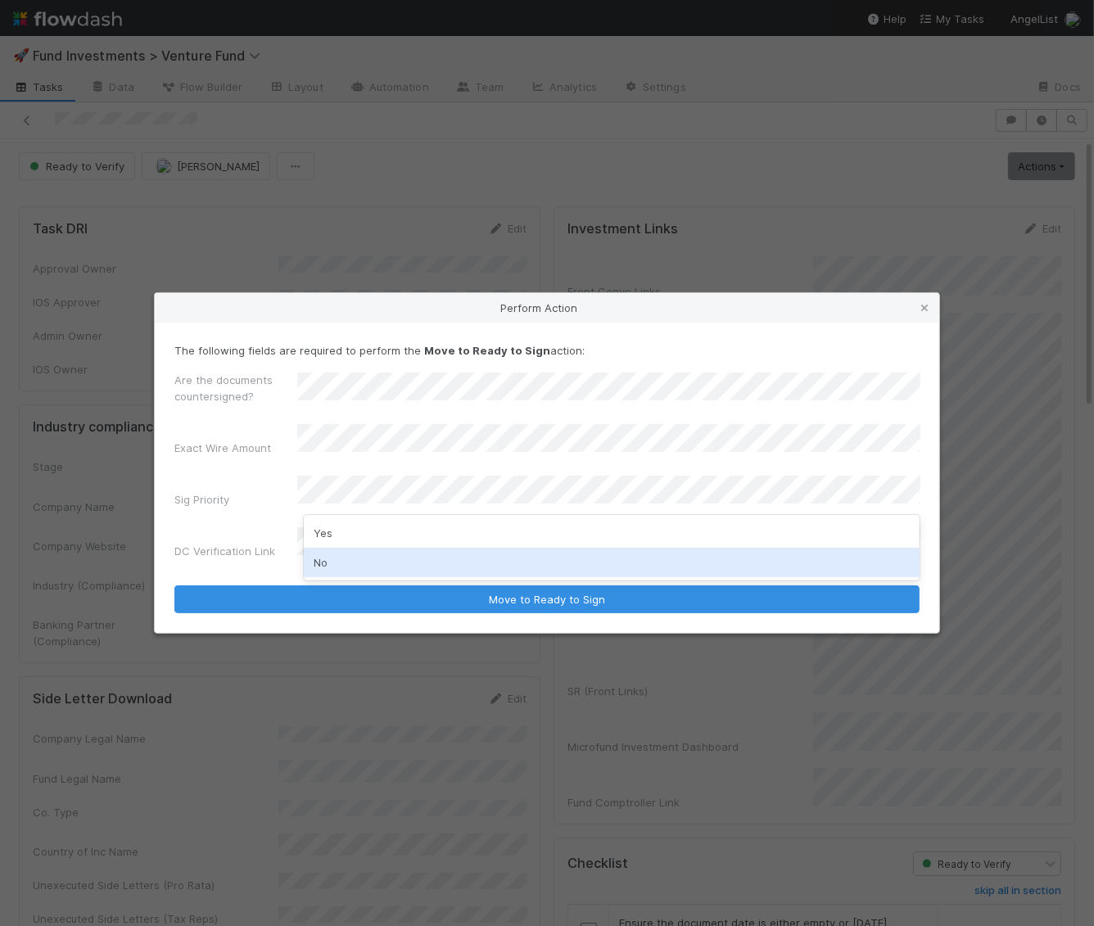
click at [457, 565] on div "No" at bounding box center [612, 562] width 617 height 29
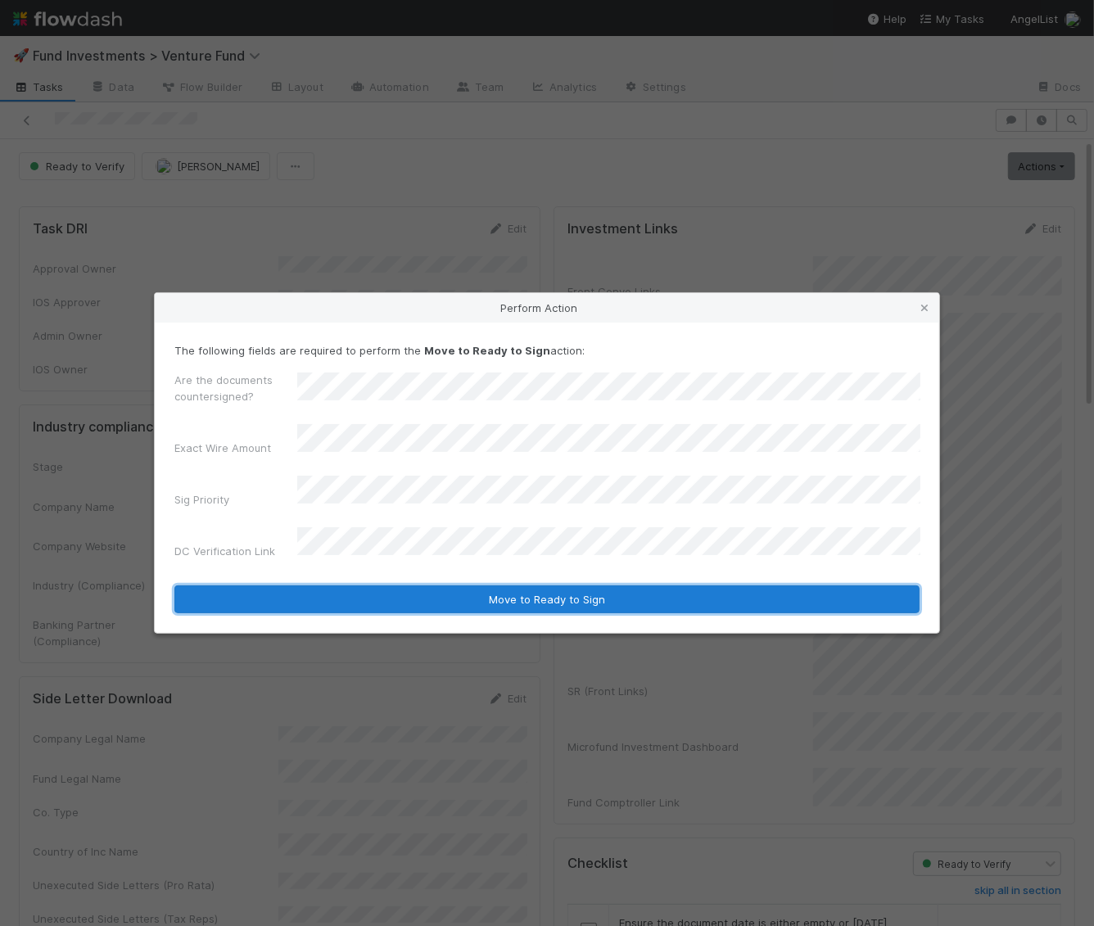
click at [453, 585] on button "Move to Ready to Sign" at bounding box center [546, 599] width 745 height 28
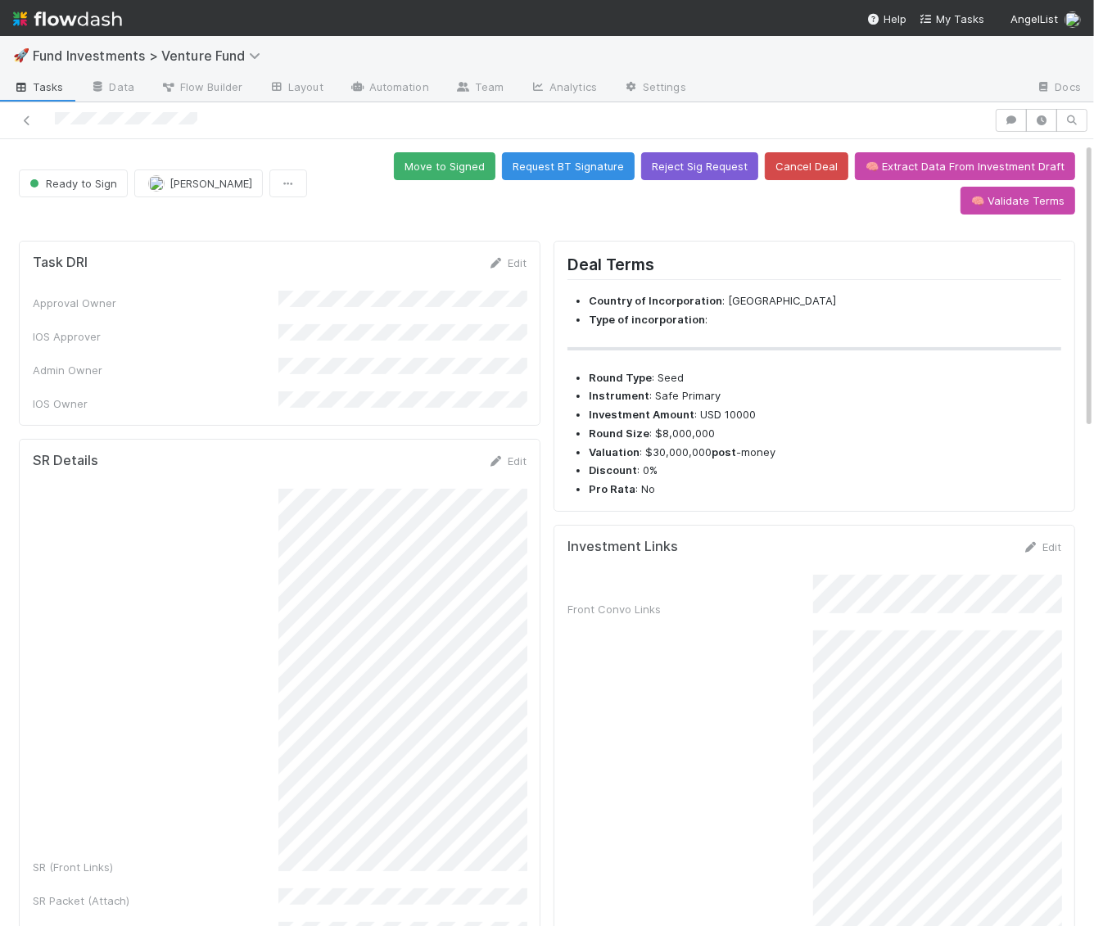
scroll to position [18, 0]
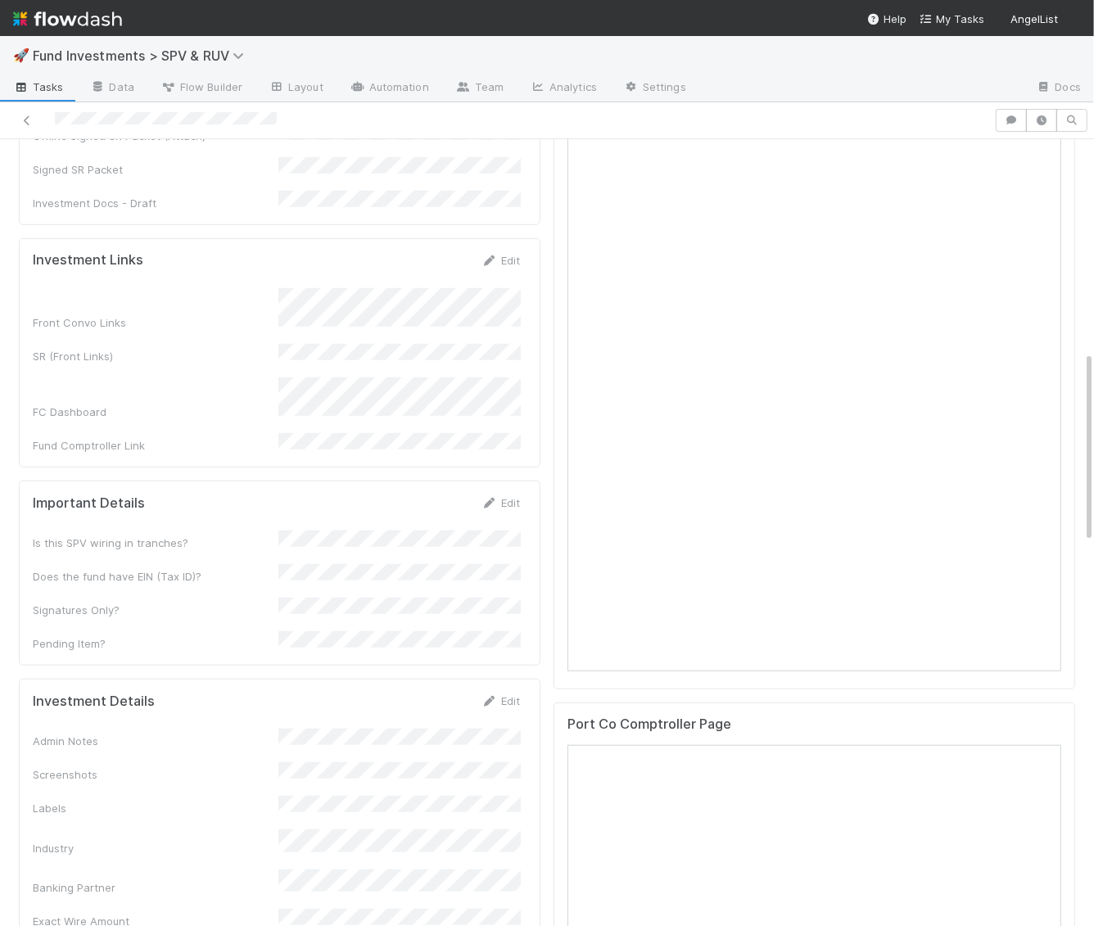
scroll to position [870, 0]
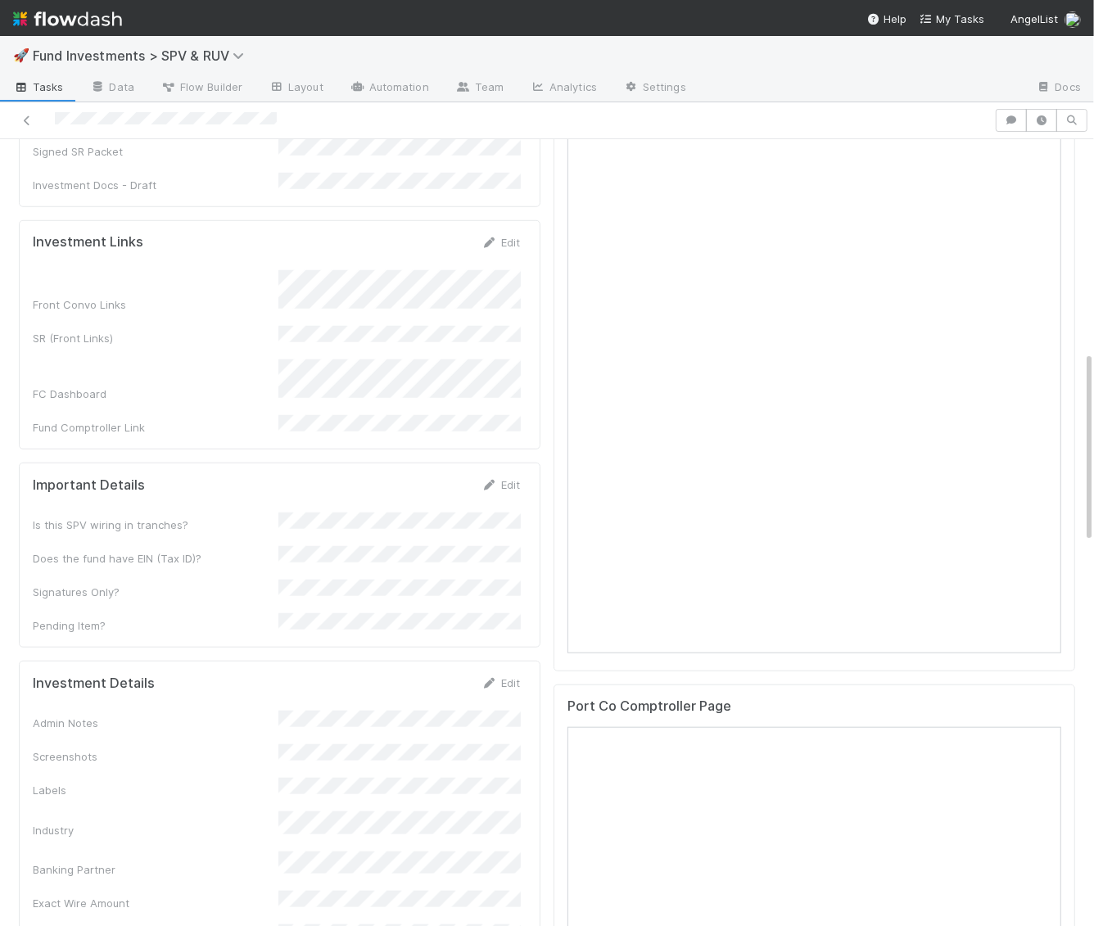
click at [491, 675] on form "Investment Details Edit Admin Notes Screenshots Labels Industry Banking Partner…" at bounding box center [276, 843] width 487 height 337
click at [492, 678] on icon at bounding box center [489, 683] width 16 height 11
click at [417, 675] on button "Save" at bounding box center [432, 689] width 47 height 28
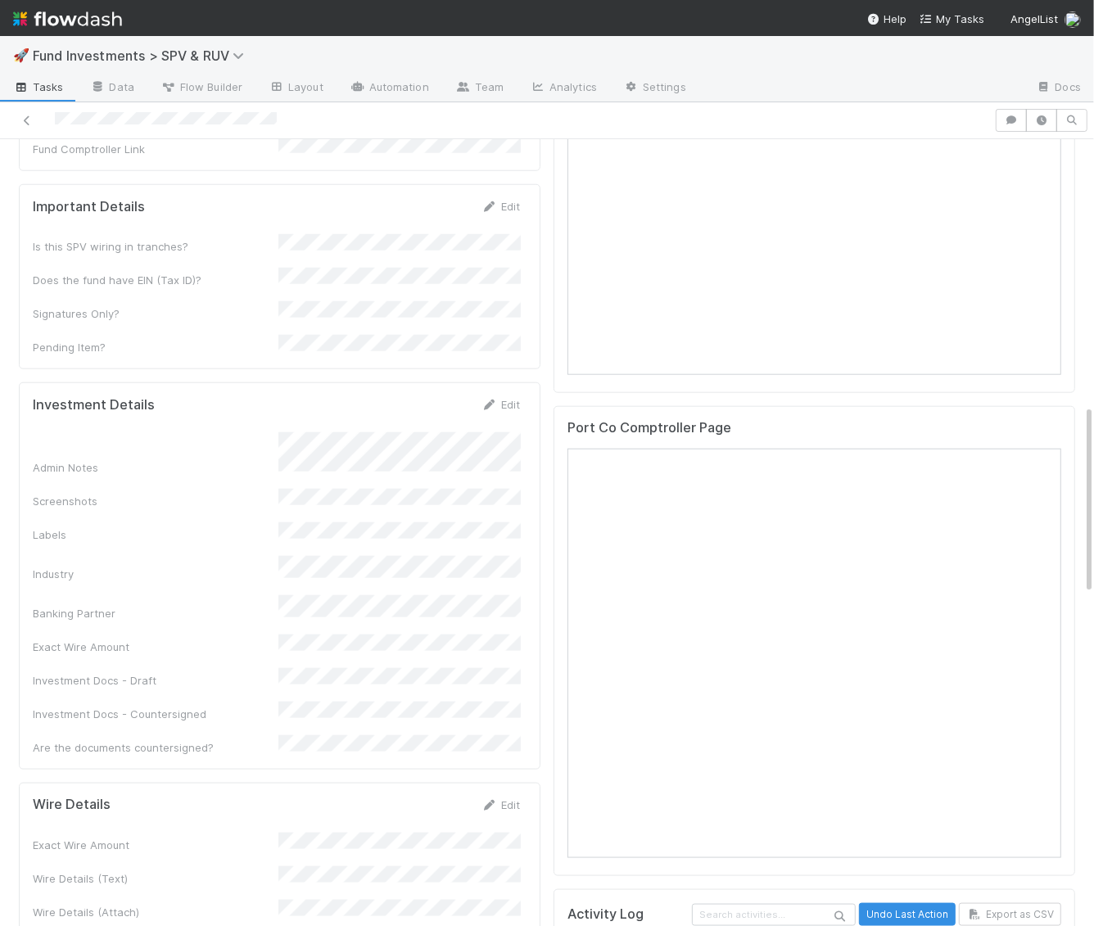
scroll to position [1159, 0]
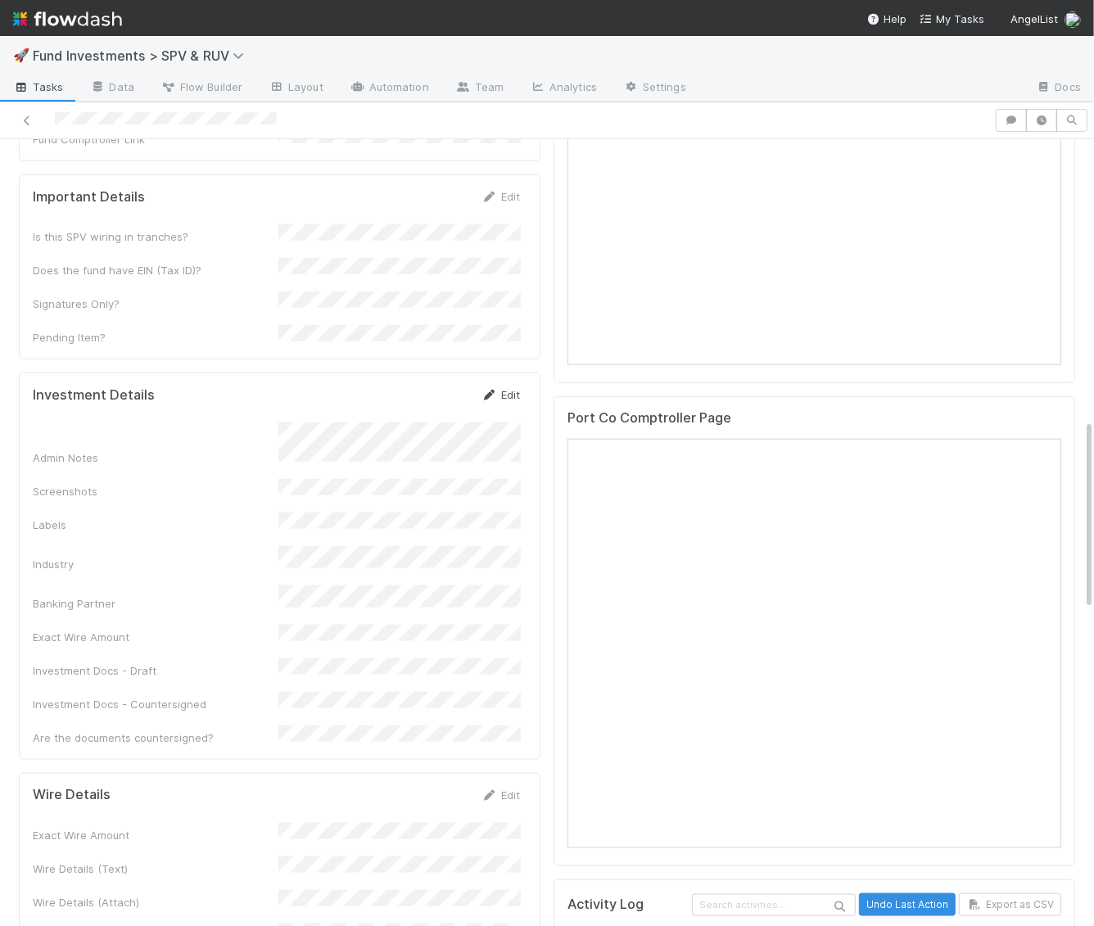
click at [503, 388] on link "Edit" at bounding box center [500, 394] width 38 height 13
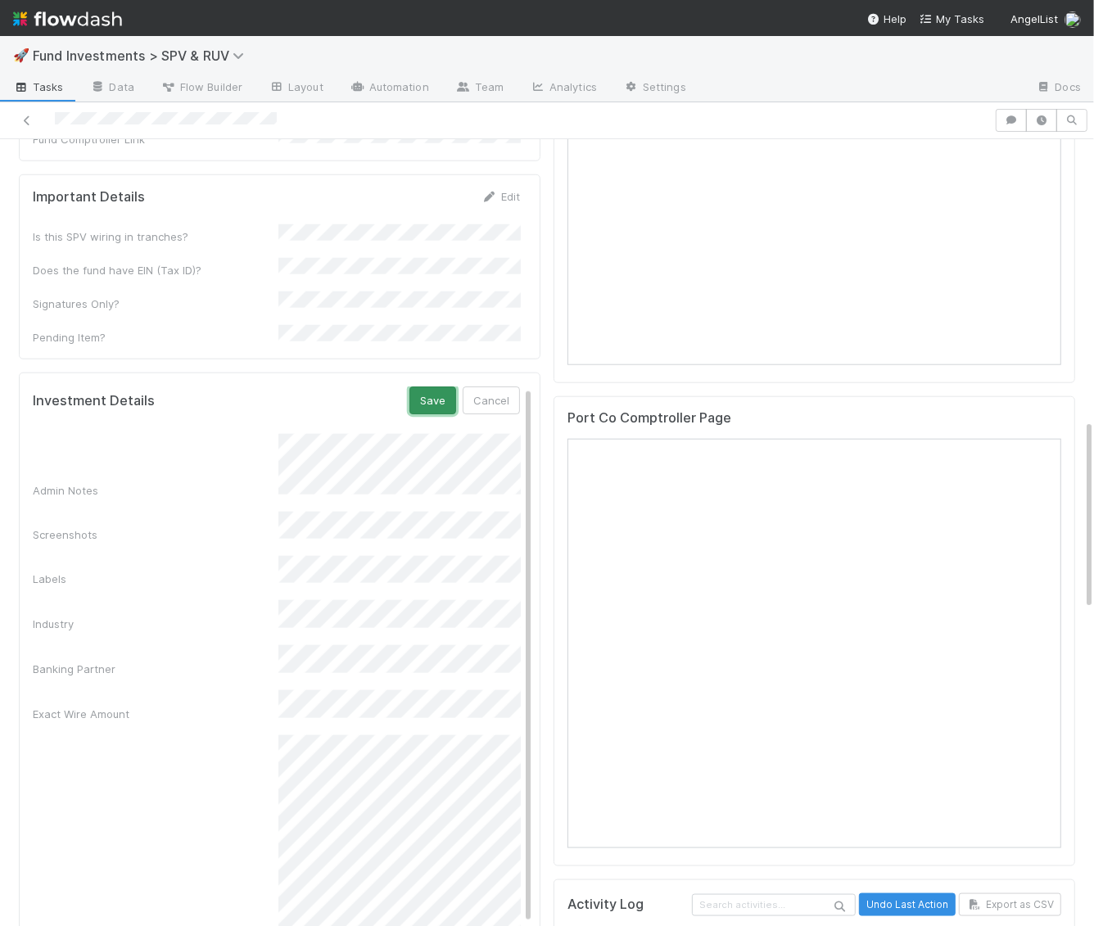
click at [432, 386] on button "Save" at bounding box center [432, 400] width 47 height 28
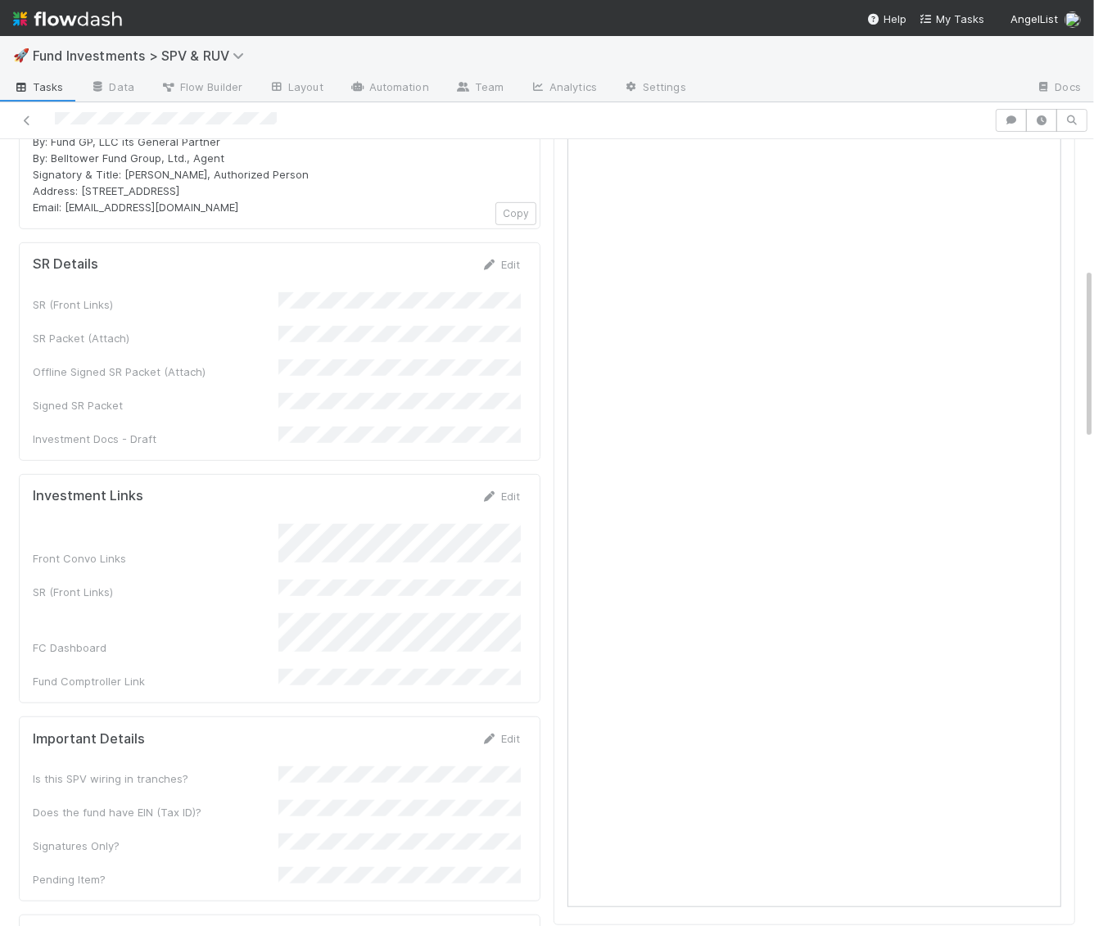
scroll to position [563, 0]
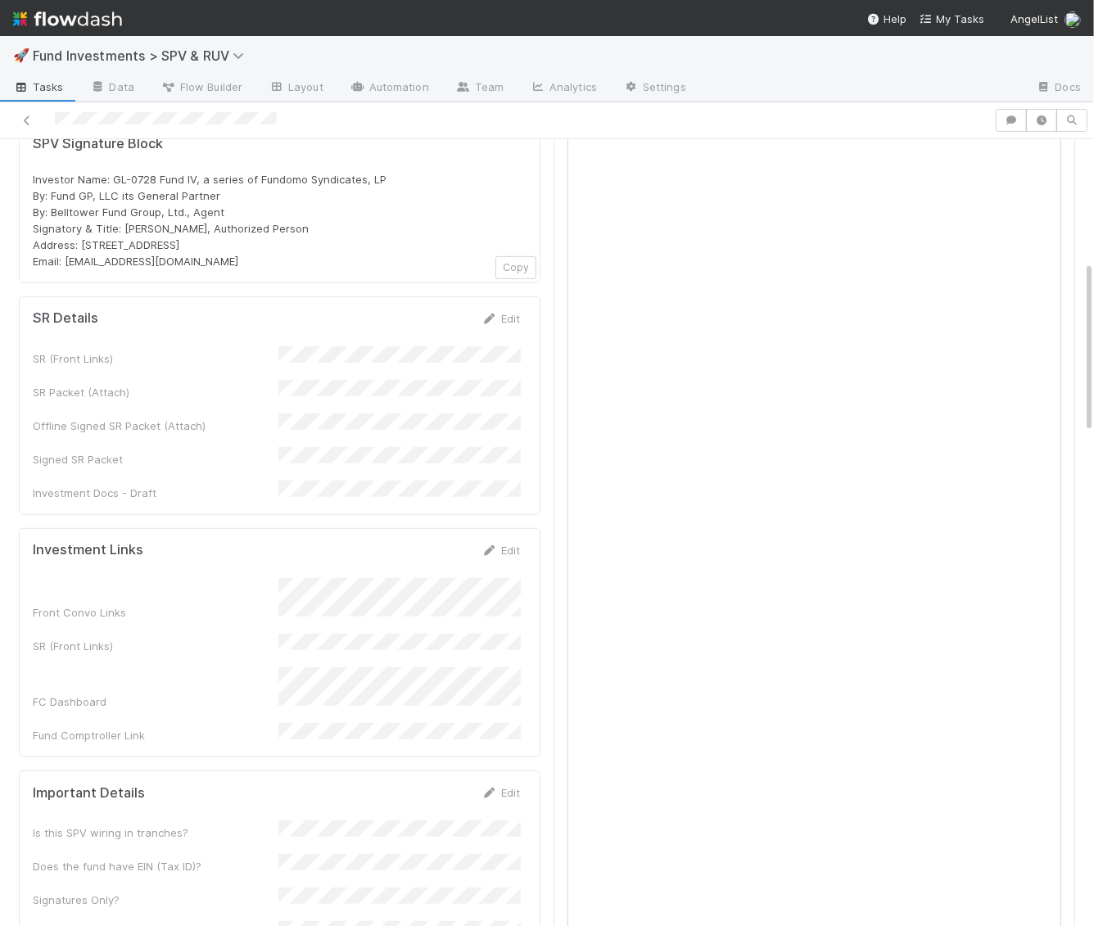
click at [510, 296] on div "SR Details Edit SR (Front Links) SR Packet (Attach) Offline Signed SR Packet (A…" at bounding box center [280, 405] width 522 height 219
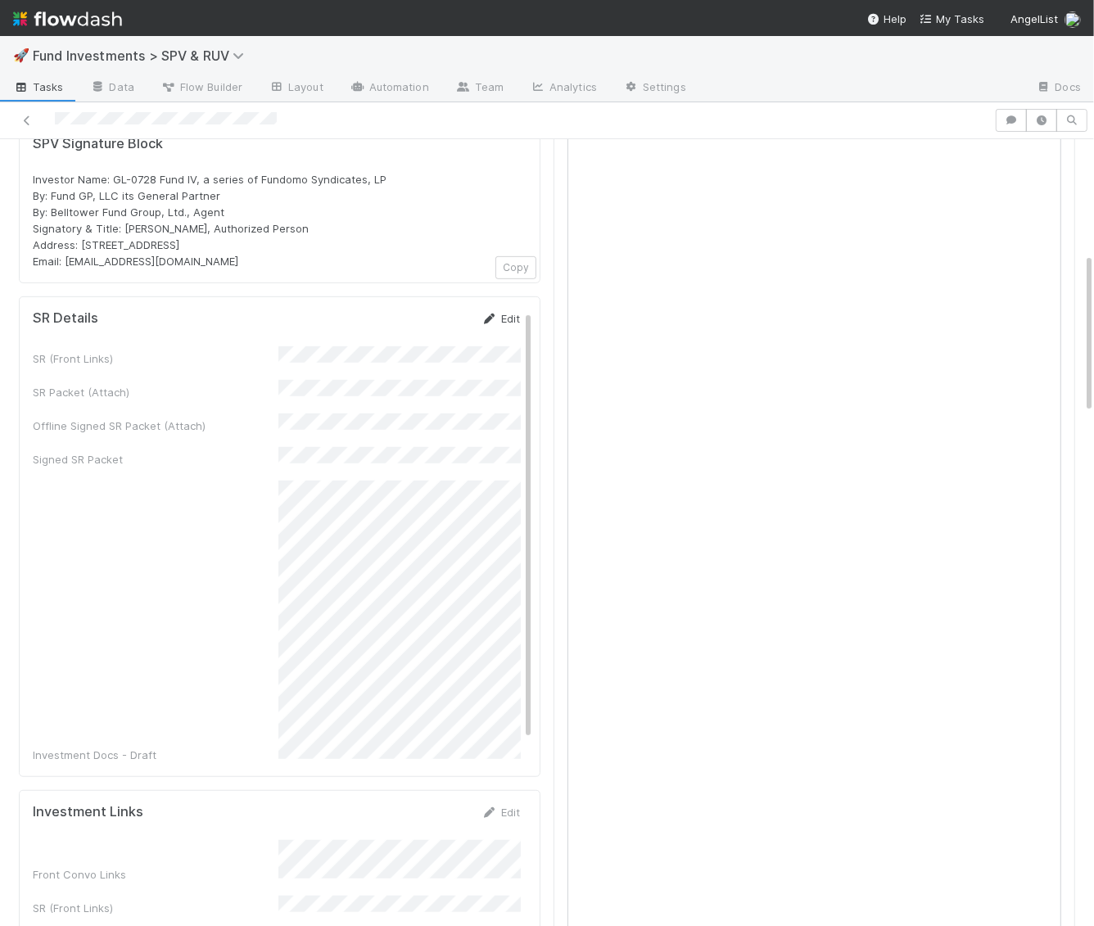
click at [510, 312] on link "Edit" at bounding box center [500, 318] width 38 height 13
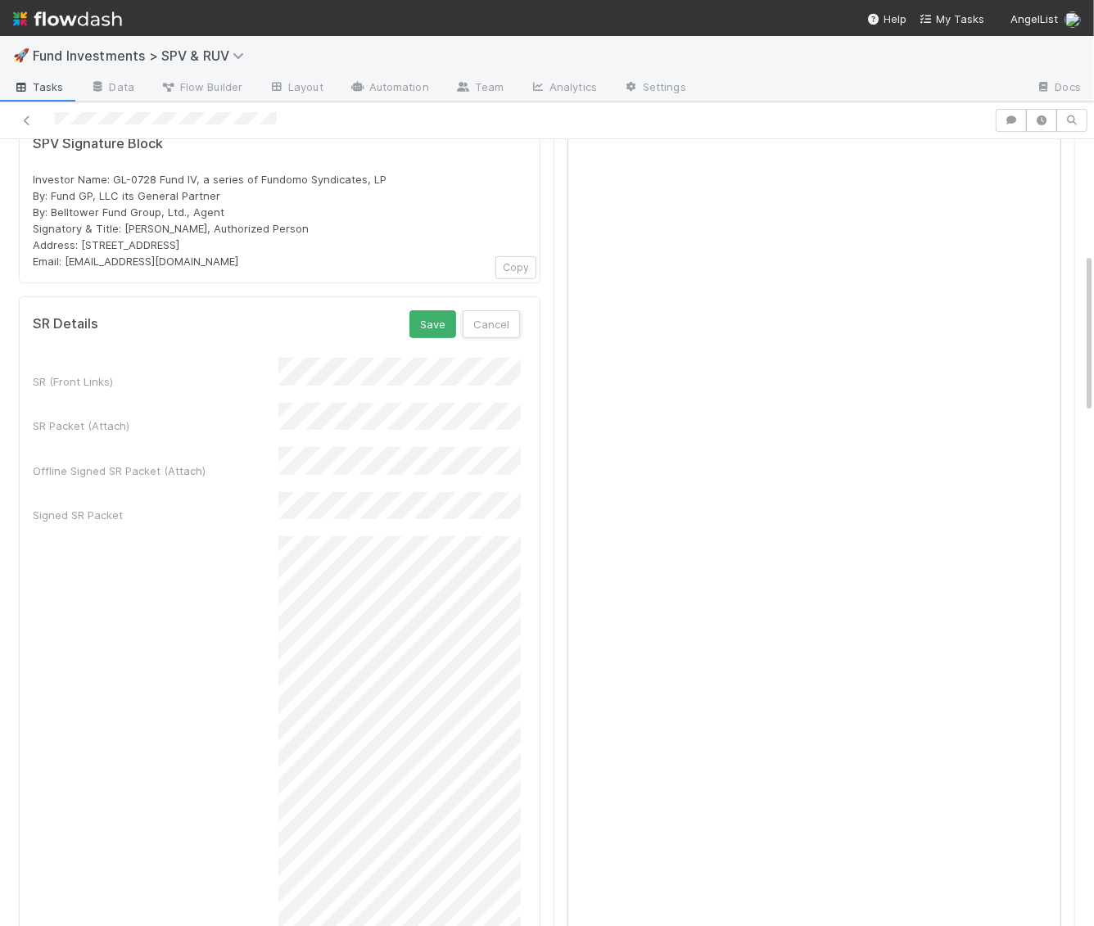
click at [510, 310] on button "Cancel" at bounding box center [491, 324] width 57 height 28
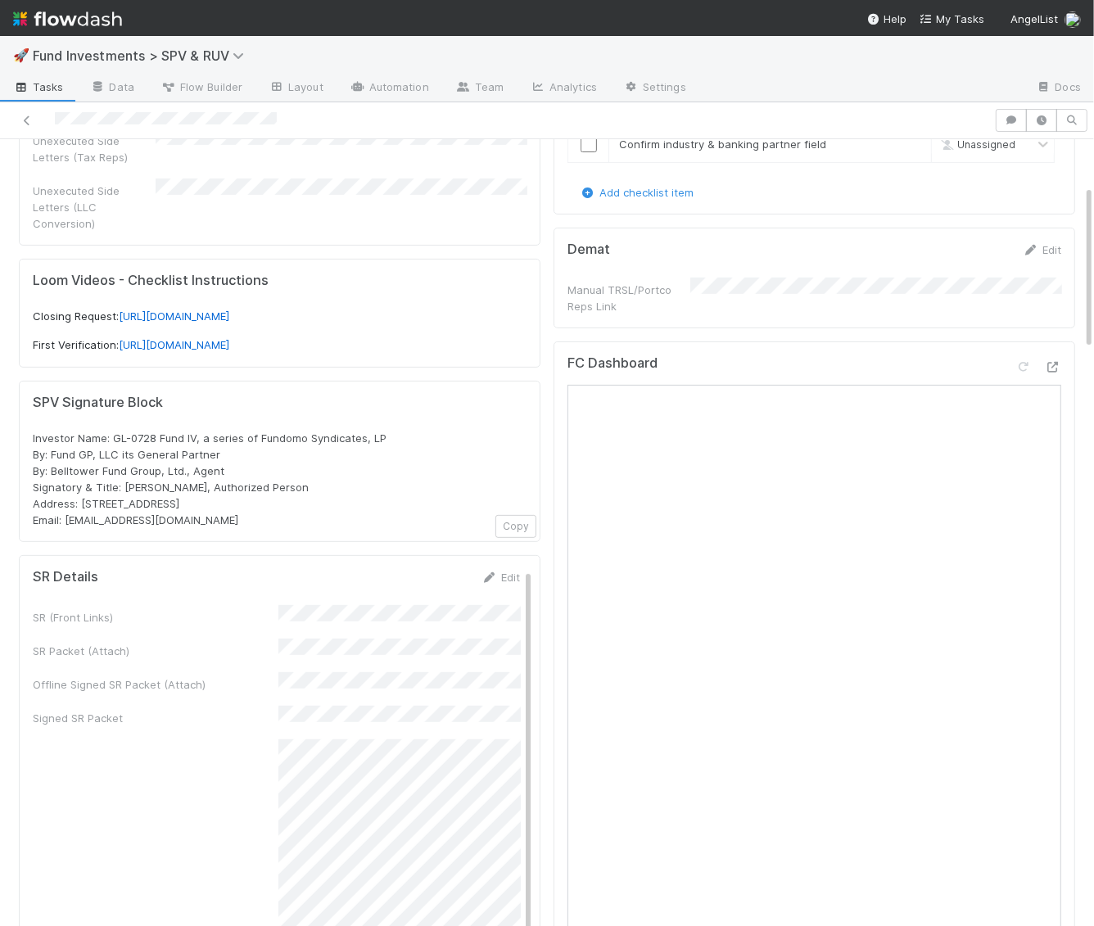
scroll to position [319, 0]
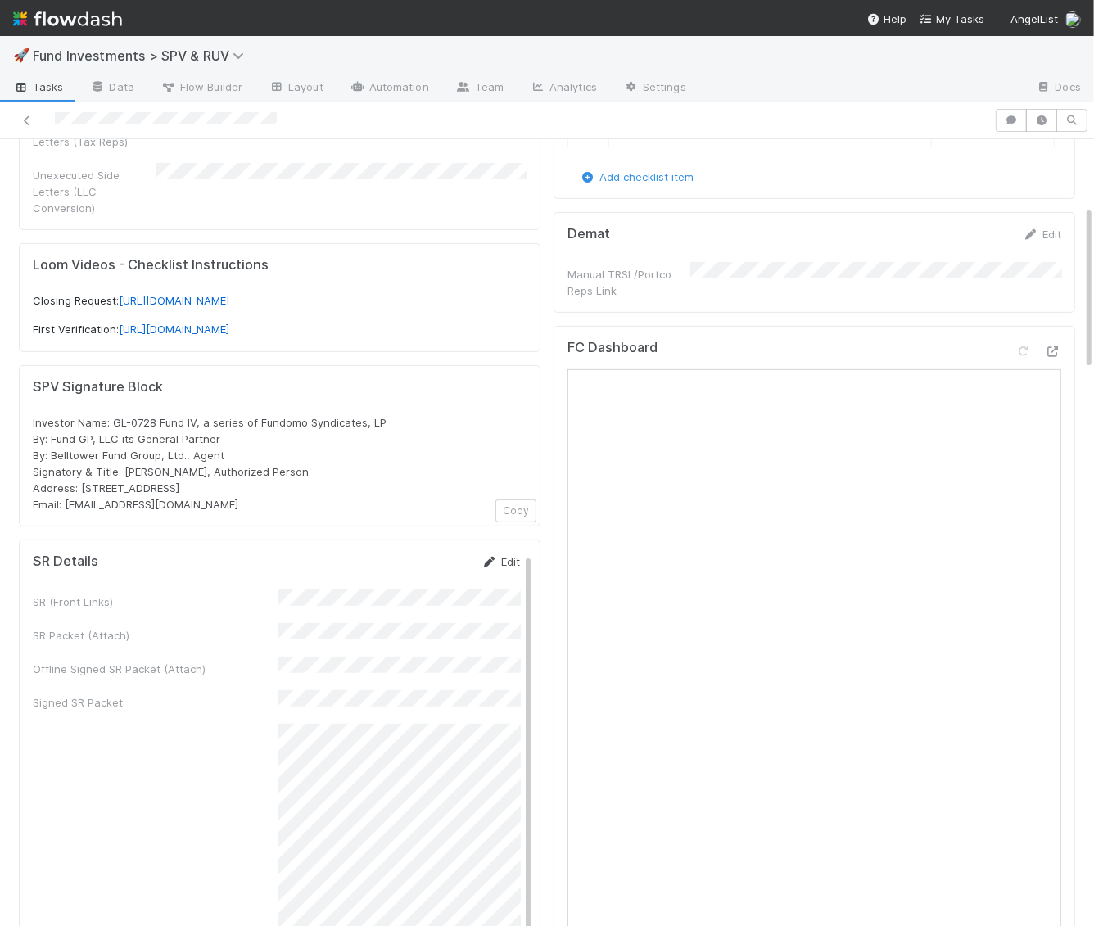
click at [507, 555] on link "Edit" at bounding box center [500, 561] width 38 height 13
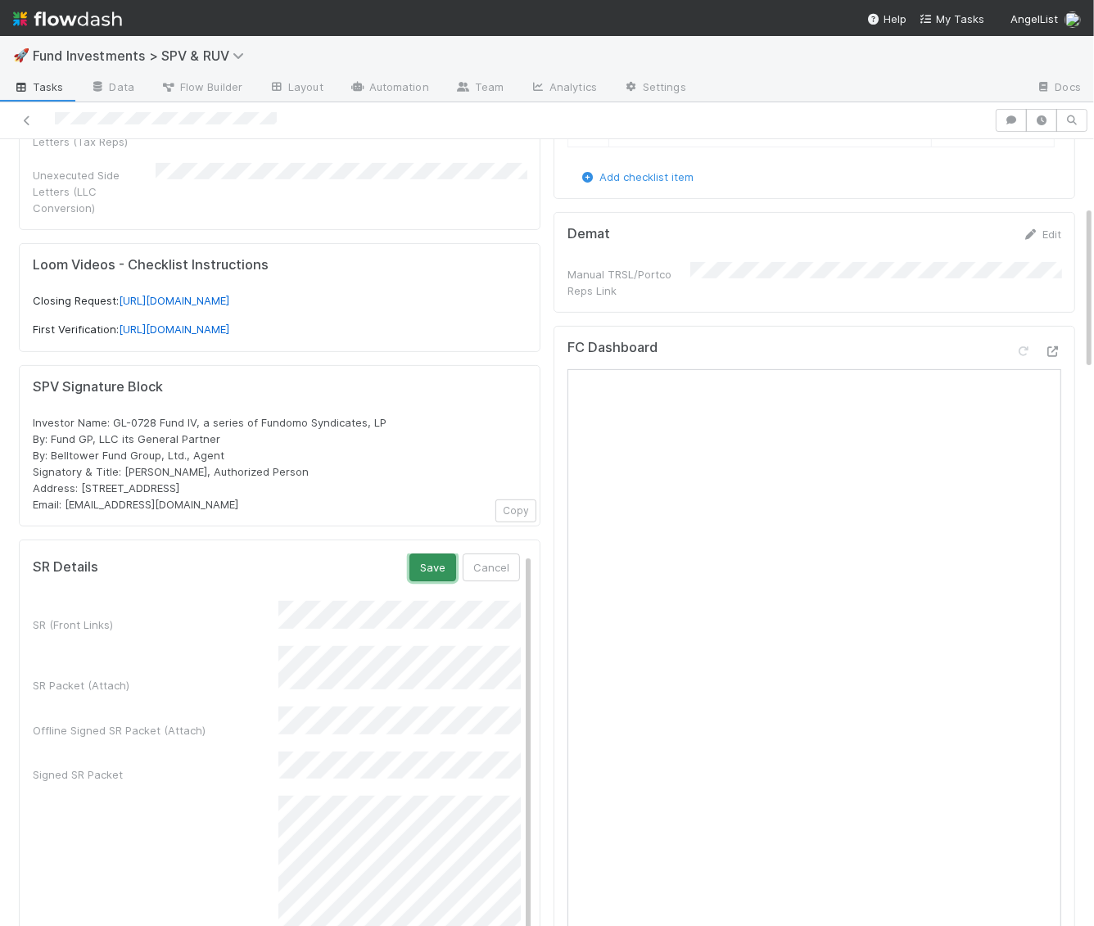
click at [427, 554] on button "Save" at bounding box center [432, 568] width 47 height 28
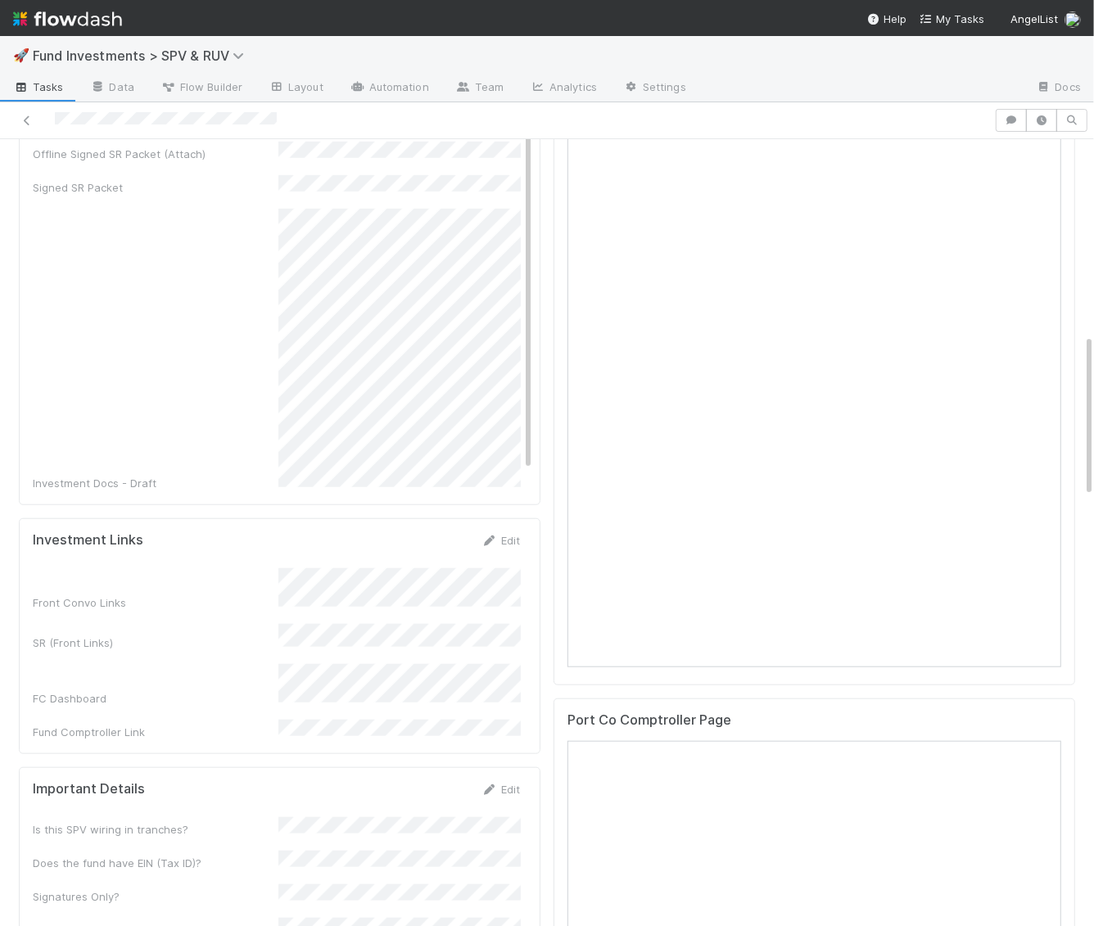
scroll to position [1053, 0]
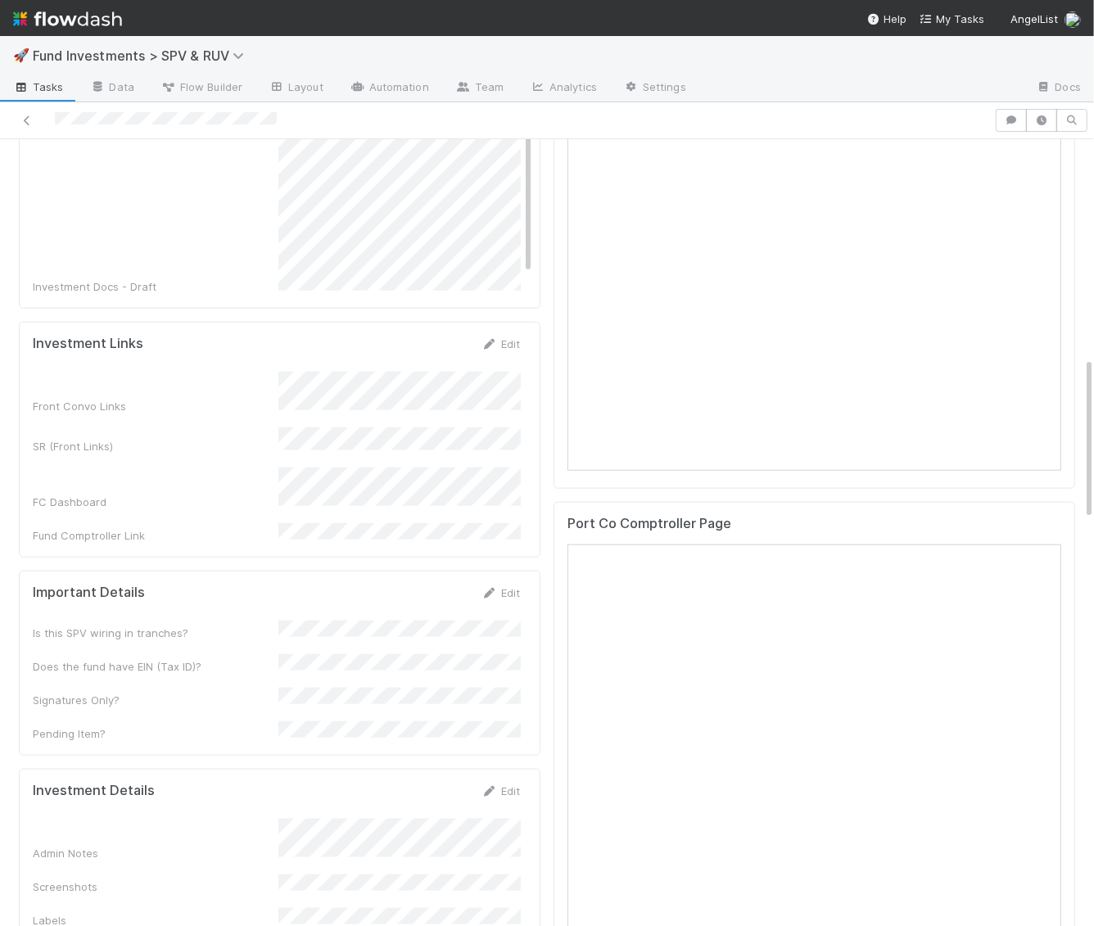
click at [508, 783] on div "Edit" at bounding box center [500, 791] width 38 height 16
click at [508, 784] on link "Edit" at bounding box center [500, 790] width 38 height 13
drag, startPoint x: 432, startPoint y: 718, endPoint x: 318, endPoint y: 695, distance: 116.9
click at [359, 783] on div "Investment Details Save Cancel" at bounding box center [276, 797] width 487 height 28
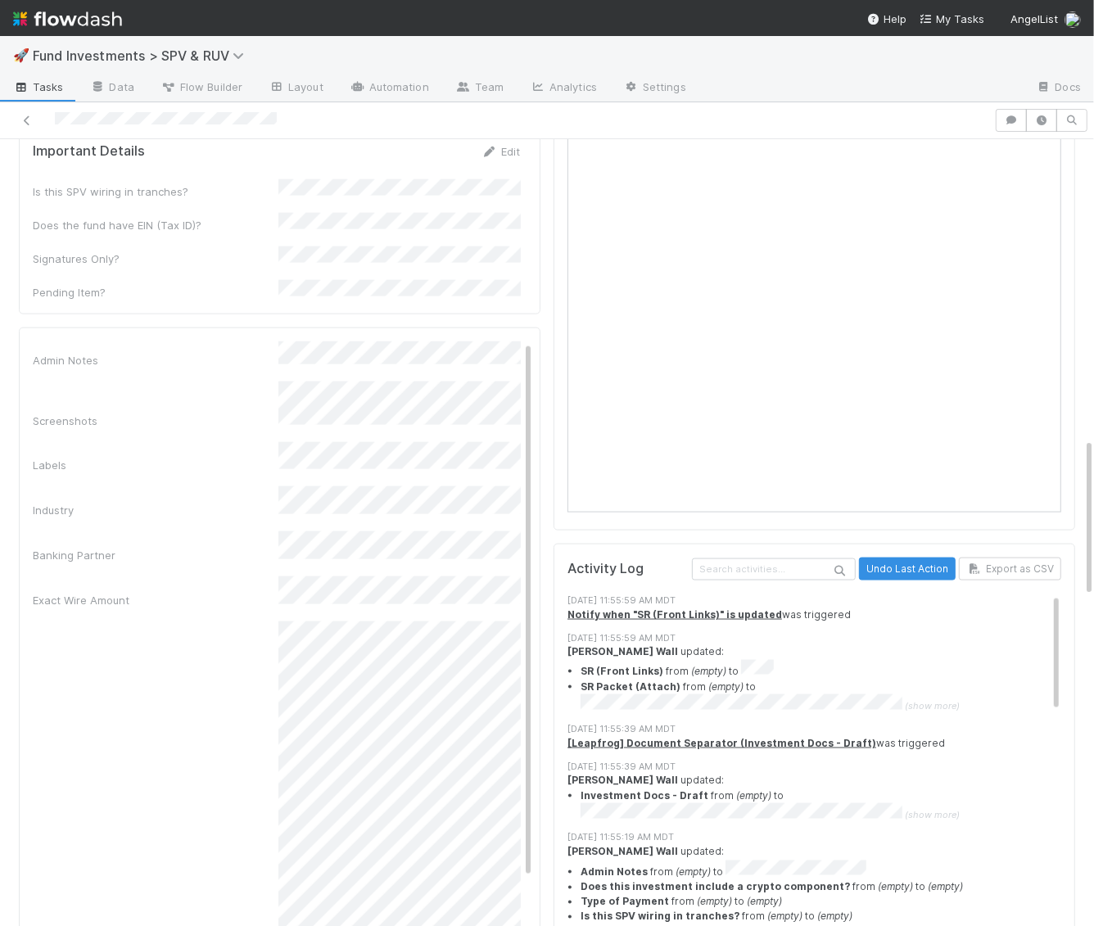
scroll to position [192, 0]
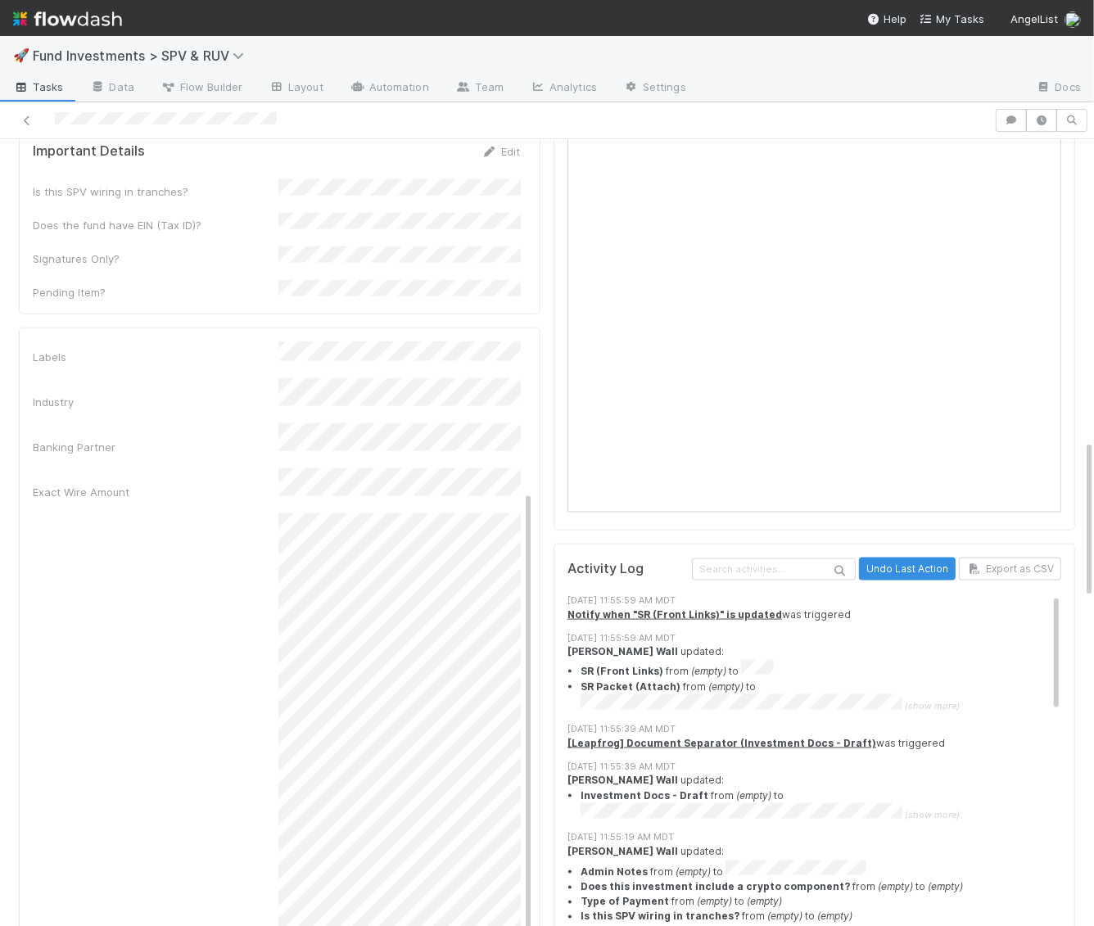
click at [174, 364] on div "Admin Notes Screenshots Labels Industry Banking Partner Exact Wire Amount Inves…" at bounding box center [276, 632] width 487 height 870
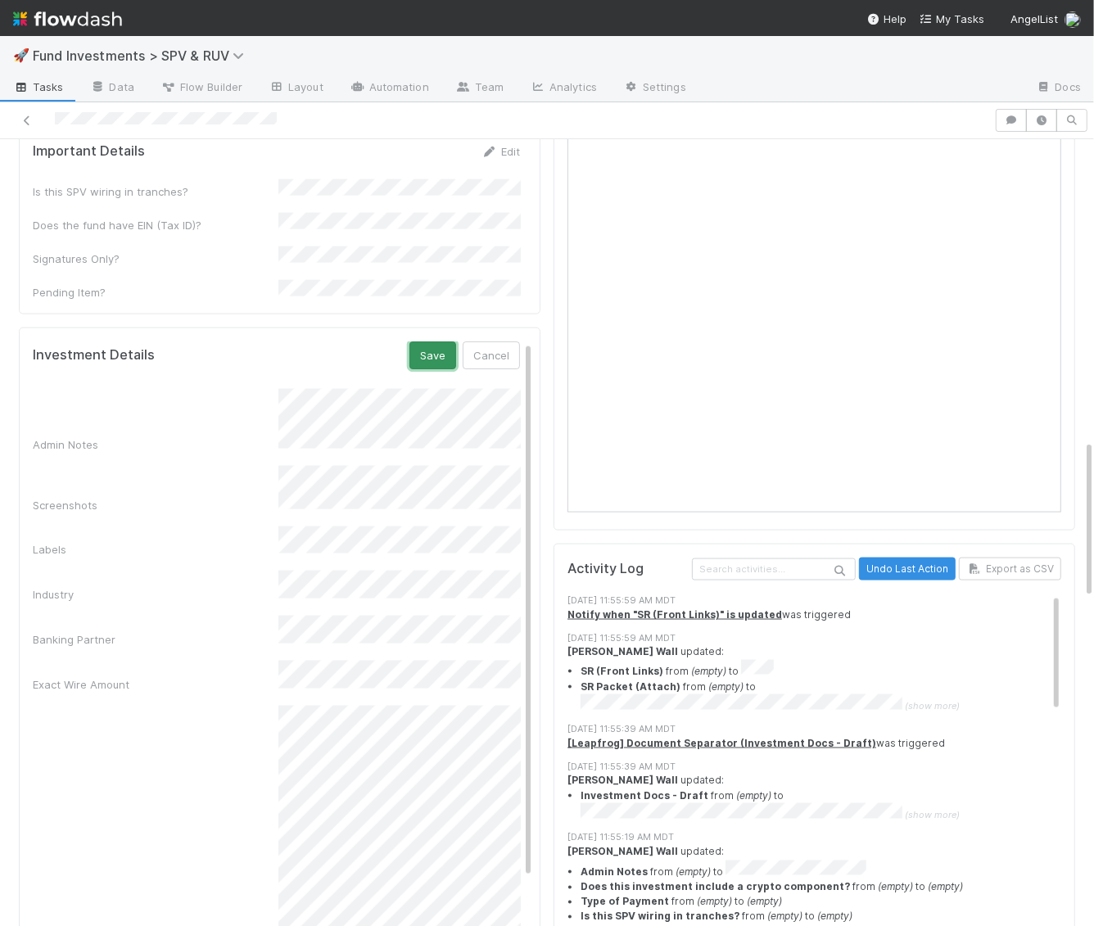
click at [436, 341] on button "Save" at bounding box center [432, 355] width 47 height 28
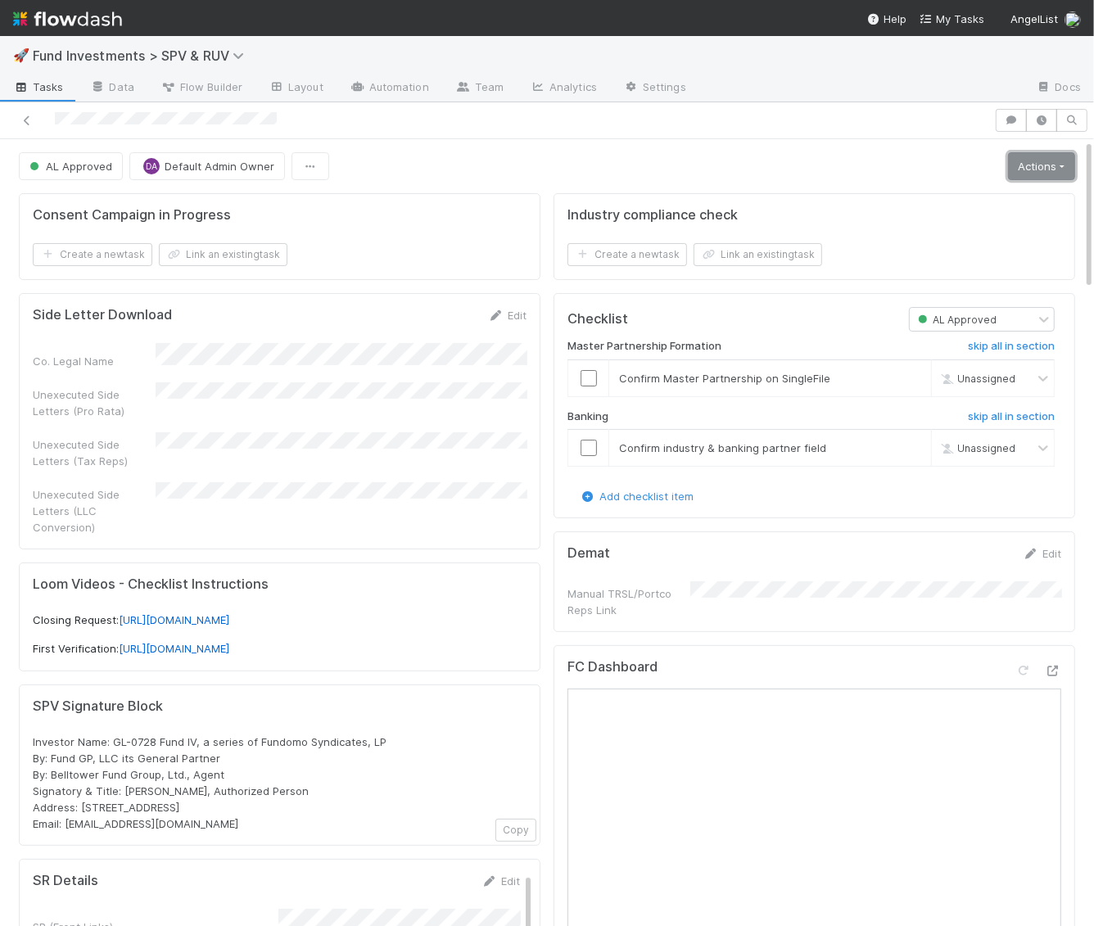
click at [1041, 165] on link "Actions" at bounding box center [1041, 166] width 67 height 28
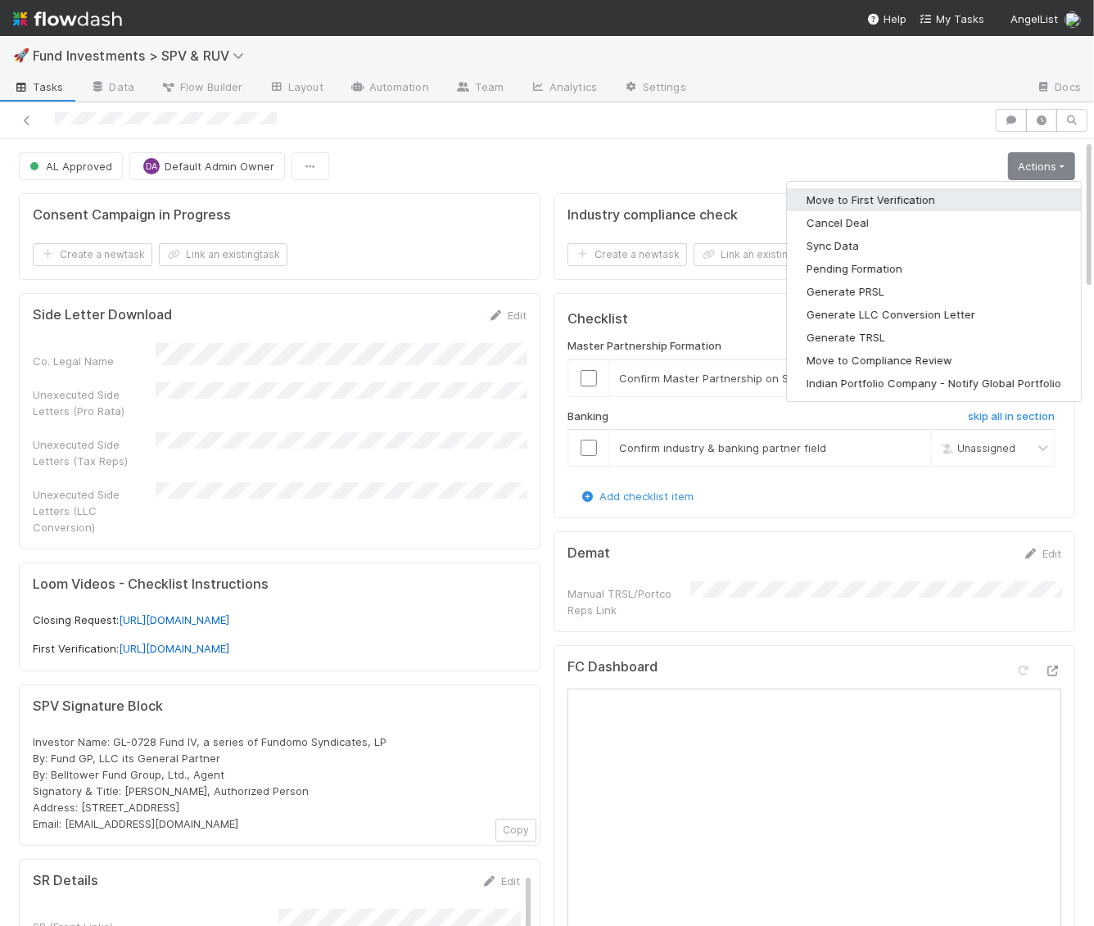
click at [1005, 198] on button "Move to First Verification" at bounding box center [934, 199] width 294 height 23
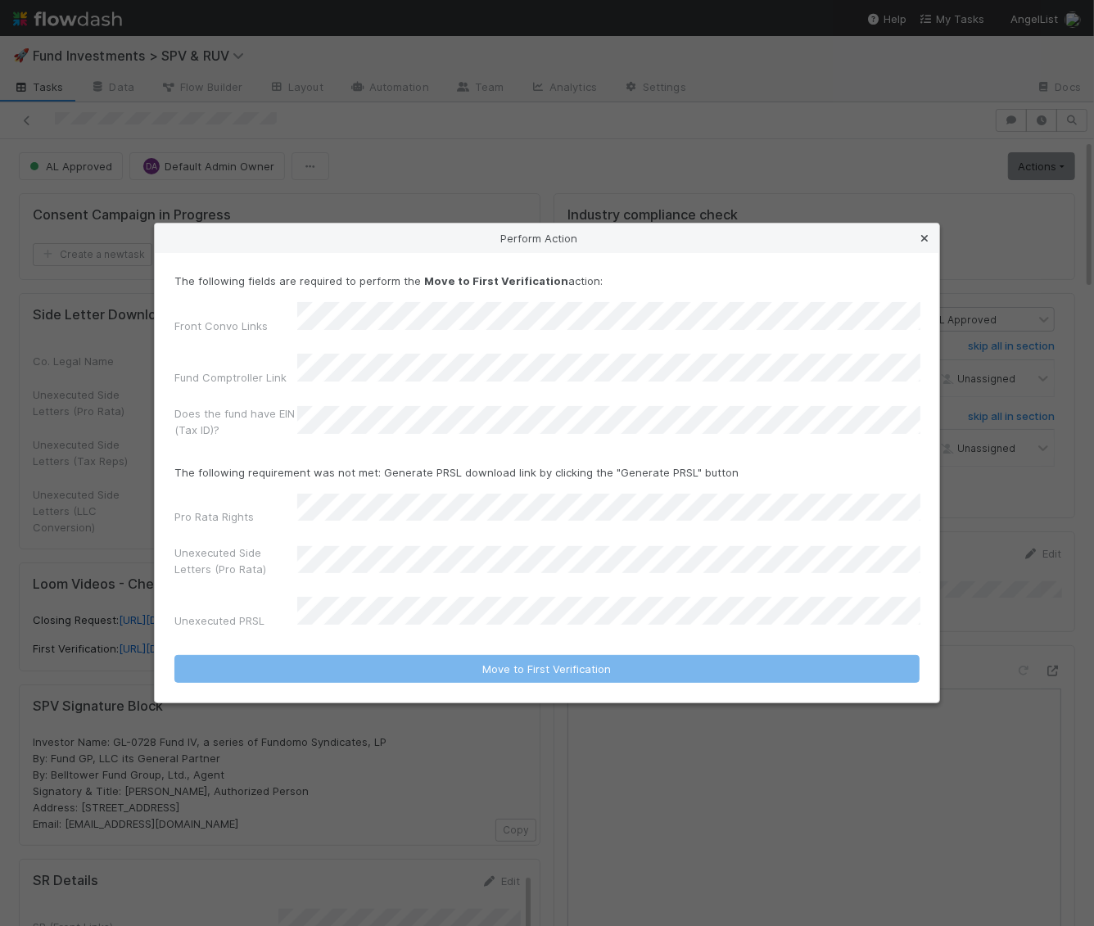
click at [924, 244] on icon at bounding box center [924, 238] width 16 height 11
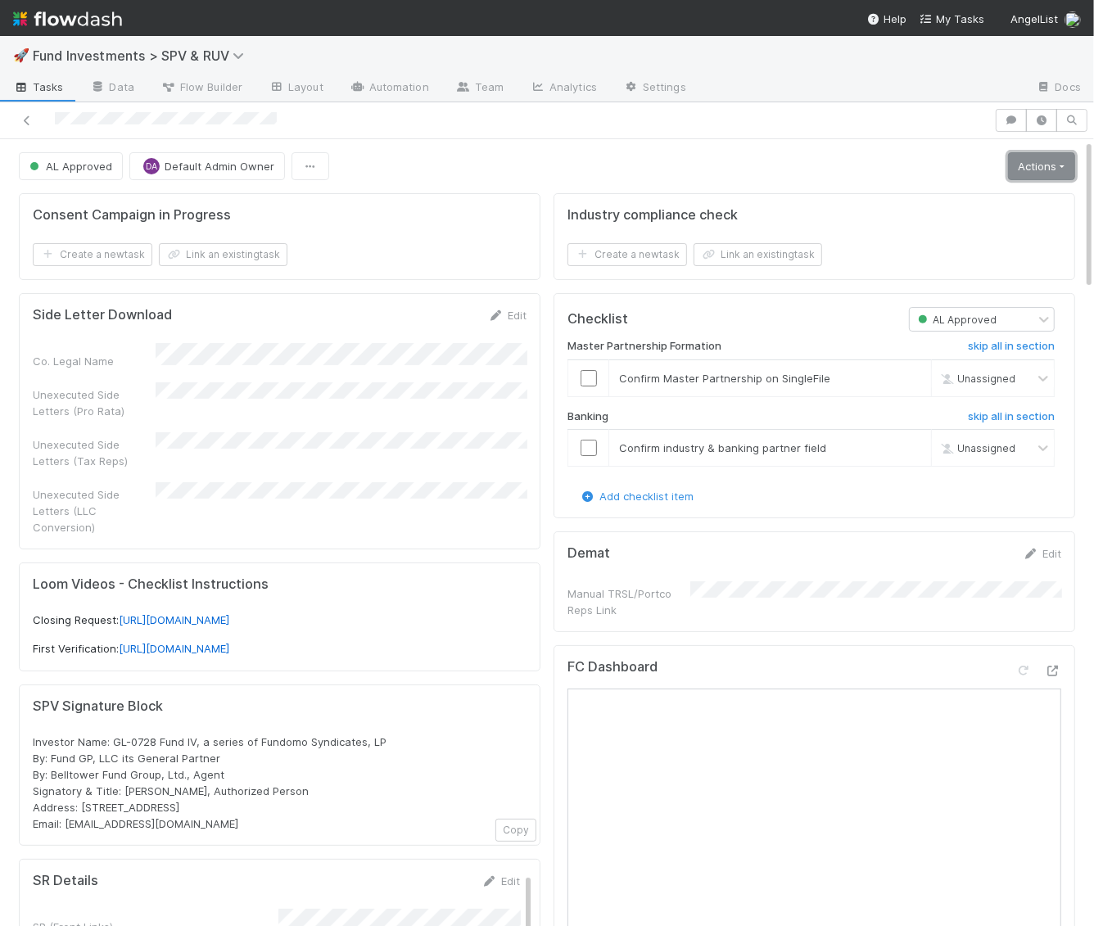
click at [1037, 155] on link "Actions" at bounding box center [1041, 166] width 67 height 28
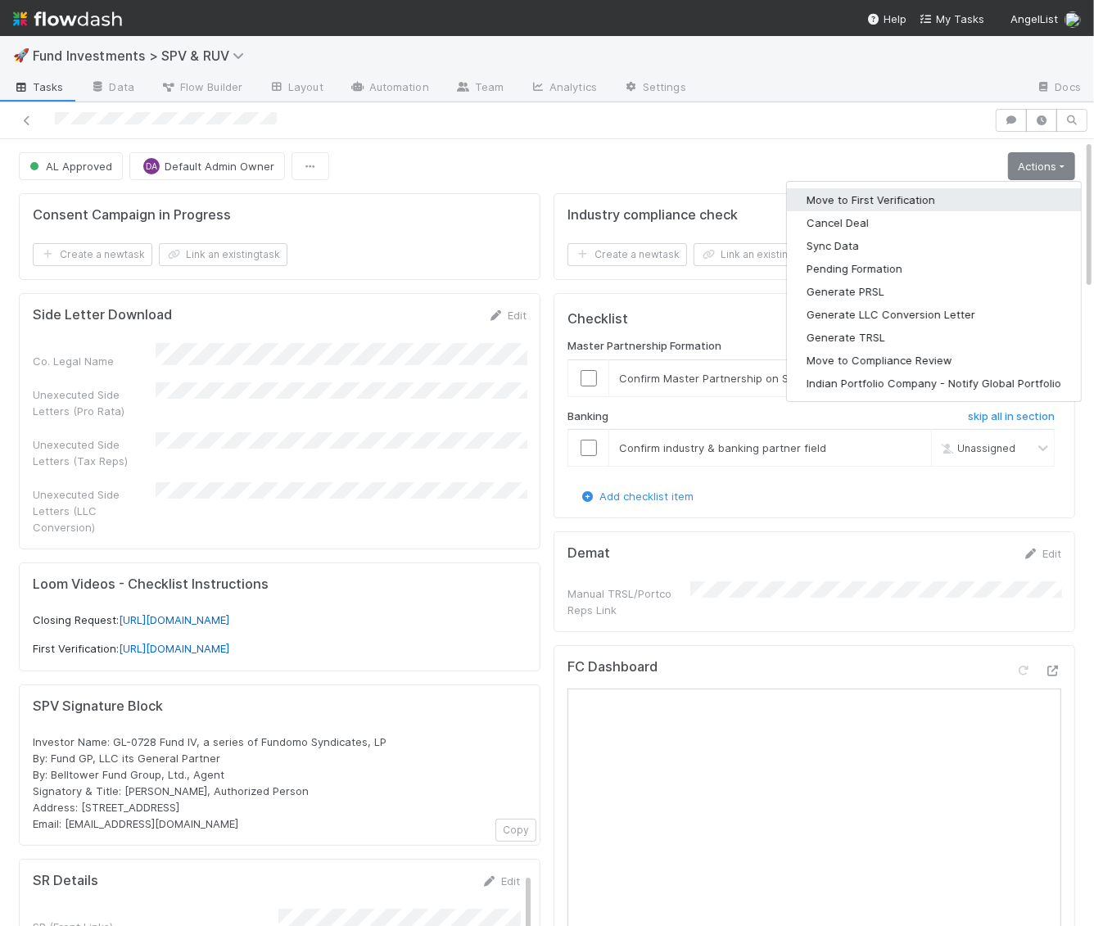
click at [998, 192] on button "Move to First Verification" at bounding box center [934, 199] width 294 height 23
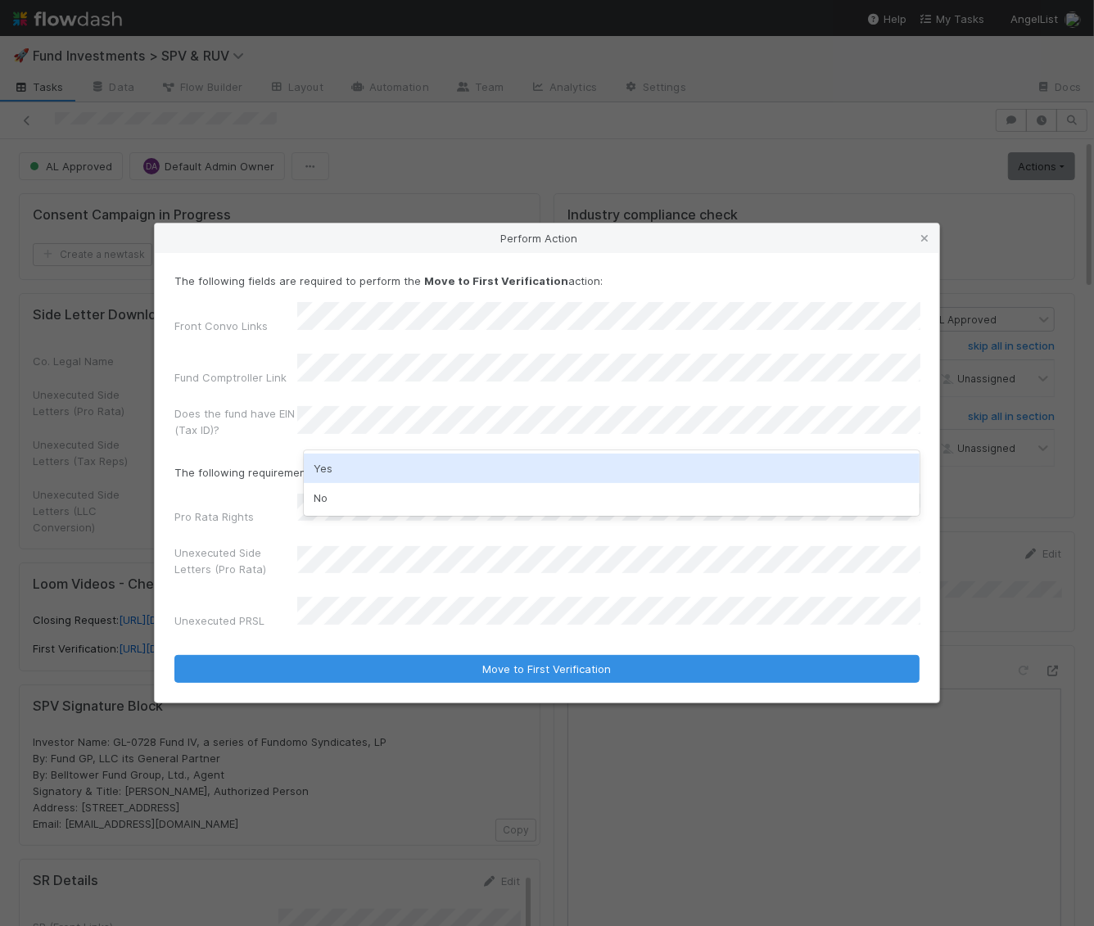
click at [345, 473] on div "Yes" at bounding box center [612, 468] width 617 height 29
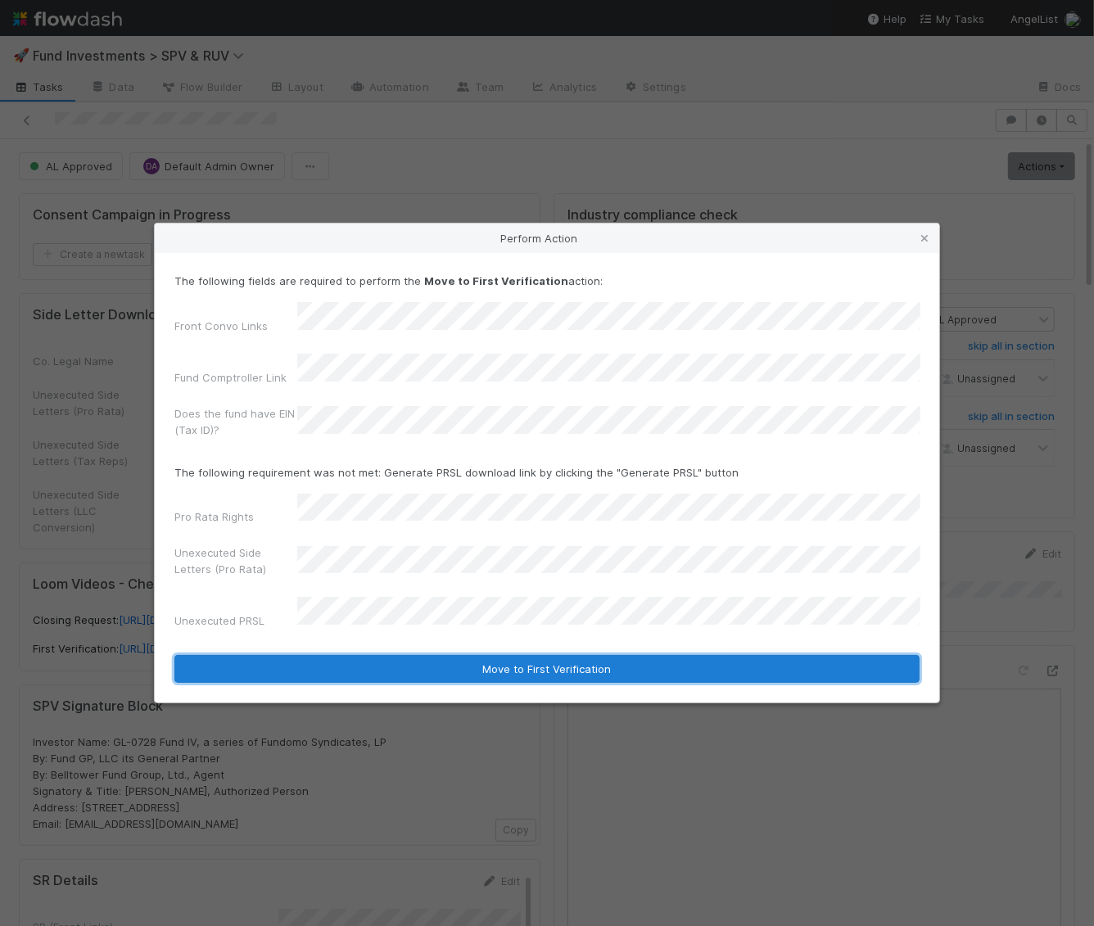
click at [739, 655] on button "Move to First Verification" at bounding box center [546, 669] width 745 height 28
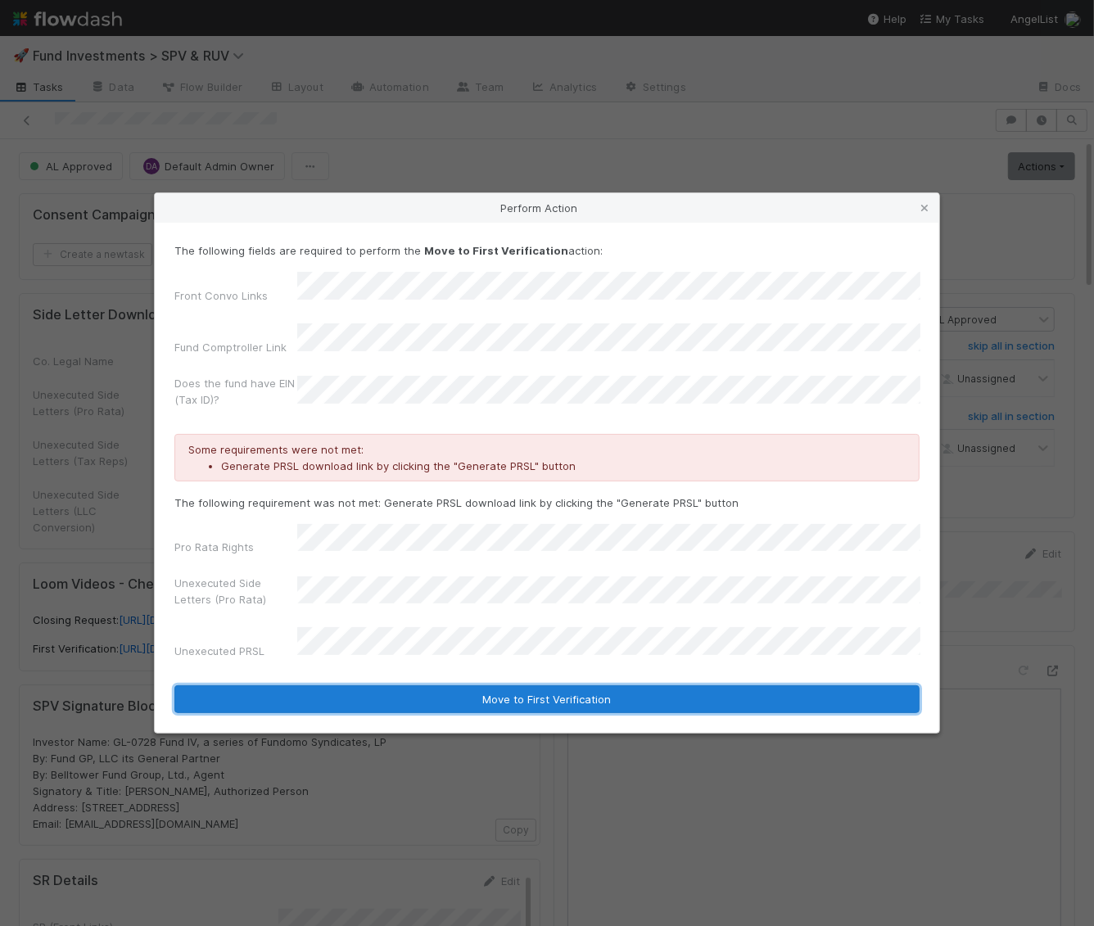
click at [382, 685] on button "Move to First Verification" at bounding box center [546, 699] width 745 height 28
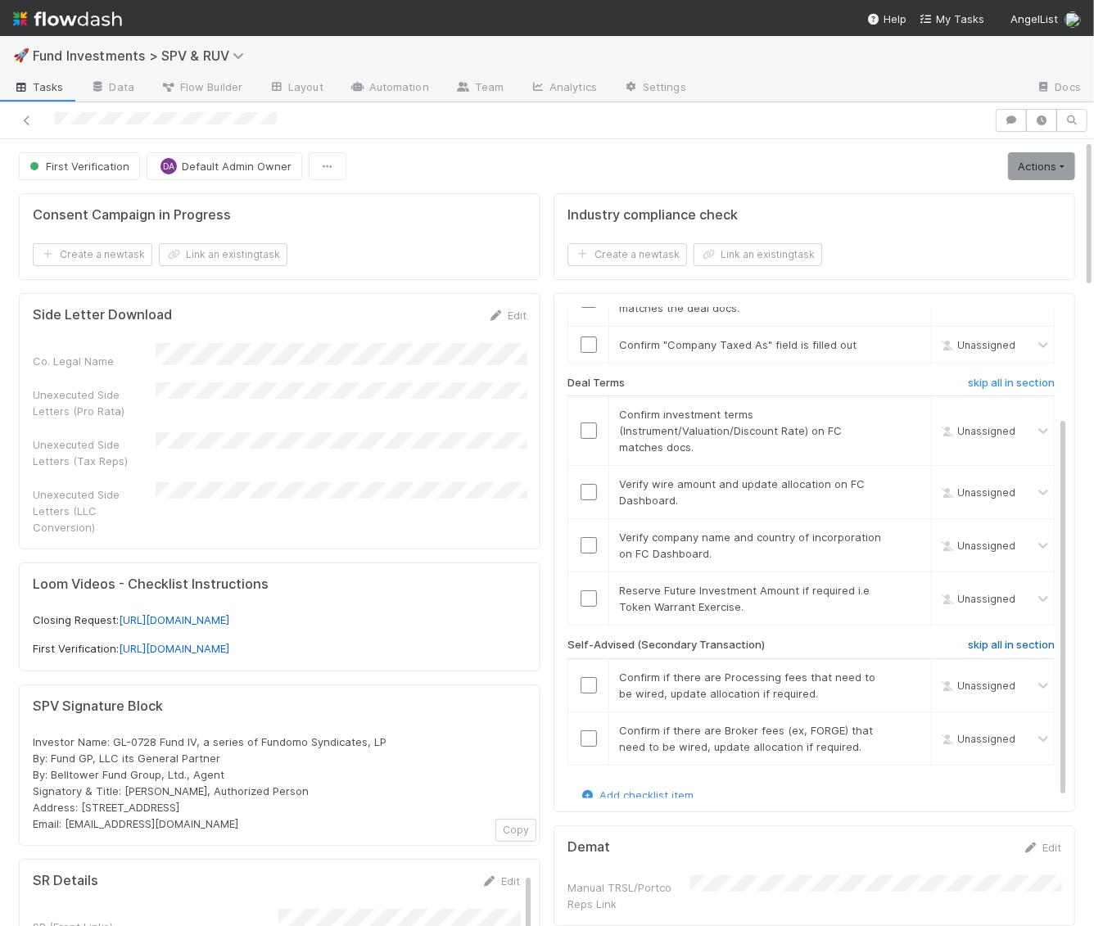
click at [1017, 639] on h6 "skip all in section" at bounding box center [1011, 645] width 87 height 13
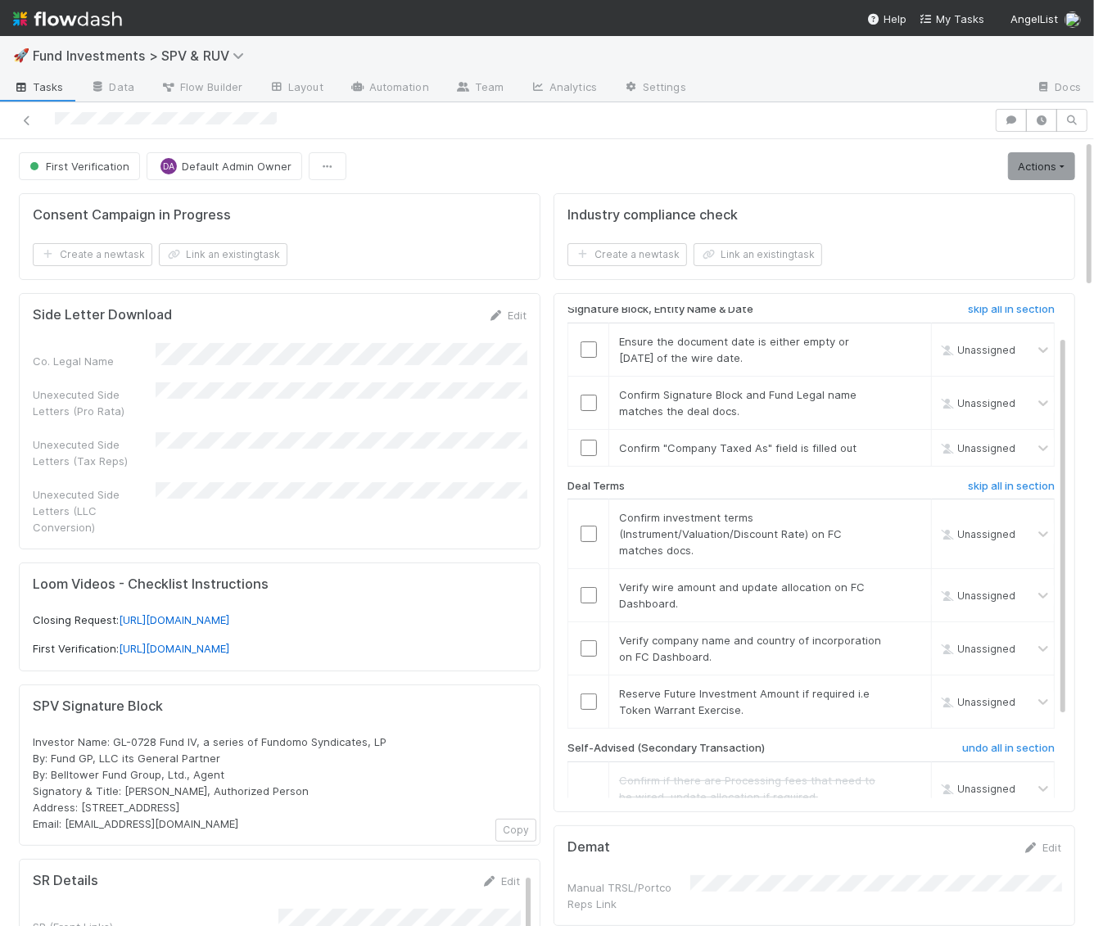
scroll to position [35, 0]
click at [590, 527] on input "checkbox" at bounding box center [589, 535] width 16 height 16
click at [590, 594] on input "checkbox" at bounding box center [589, 597] width 16 height 16
click at [589, 642] on input "checkbox" at bounding box center [589, 650] width 16 height 16
click at [914, 689] on link "skip" at bounding box center [911, 695] width 20 height 13
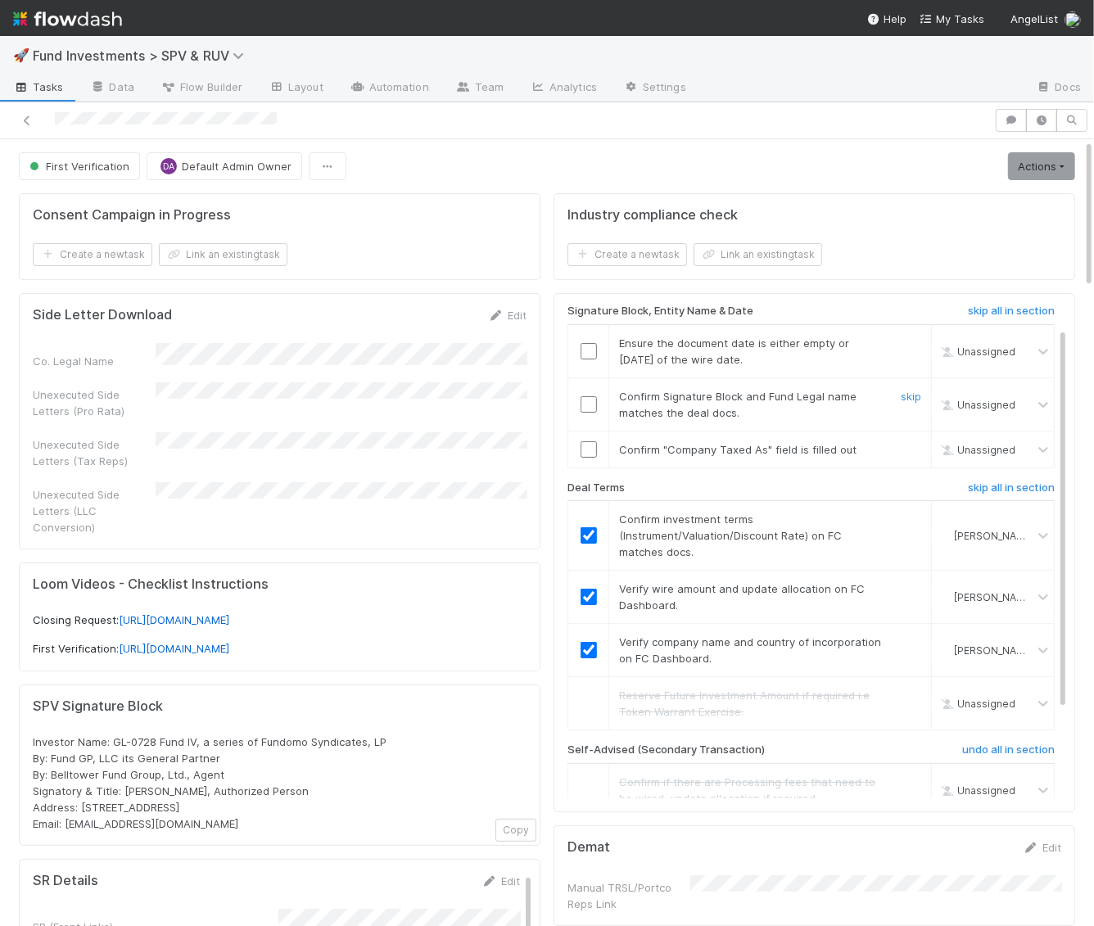
scroll to position [0, 0]
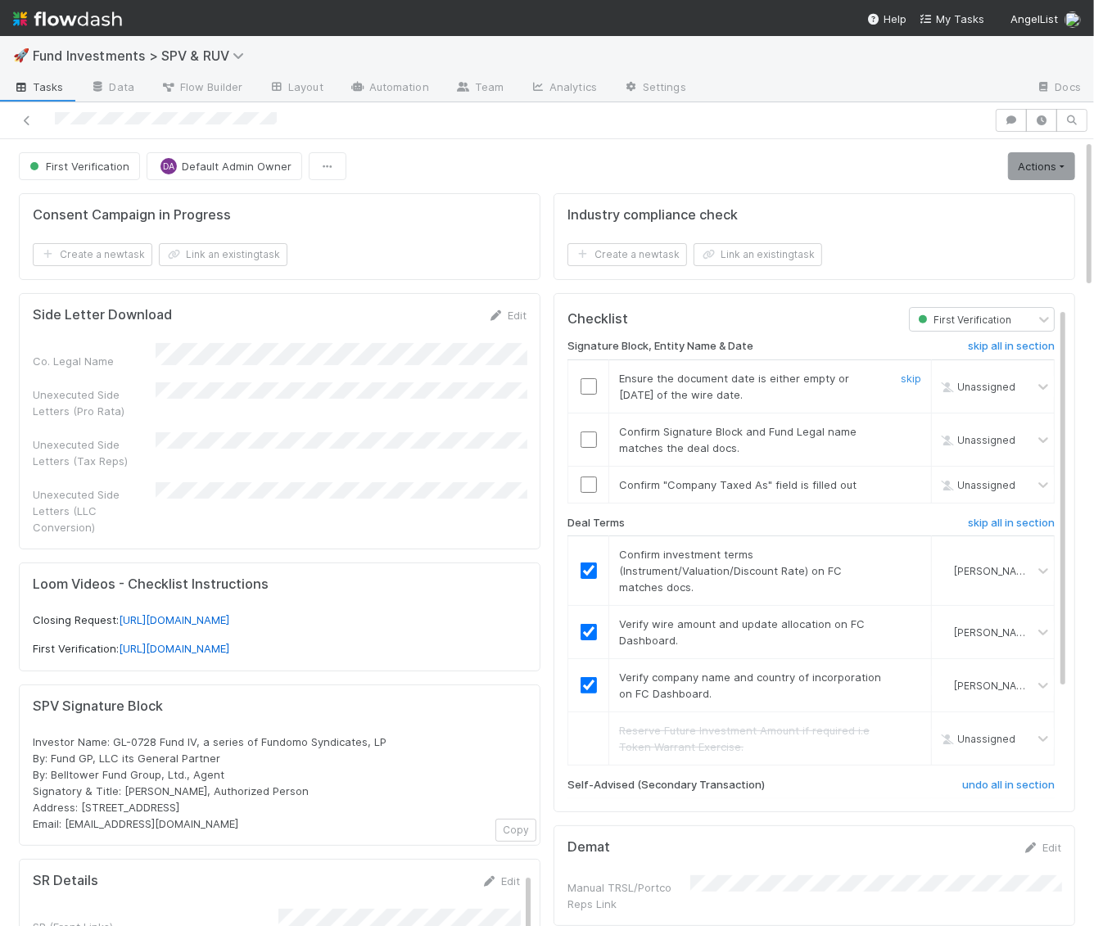
click at [590, 378] on input "checkbox" at bounding box center [589, 386] width 16 height 16
click at [587, 436] on input "checkbox" at bounding box center [589, 440] width 16 height 16
click at [581, 477] on input "checkbox" at bounding box center [589, 485] width 16 height 16
click at [1038, 162] on link "Actions" at bounding box center [1041, 166] width 67 height 28
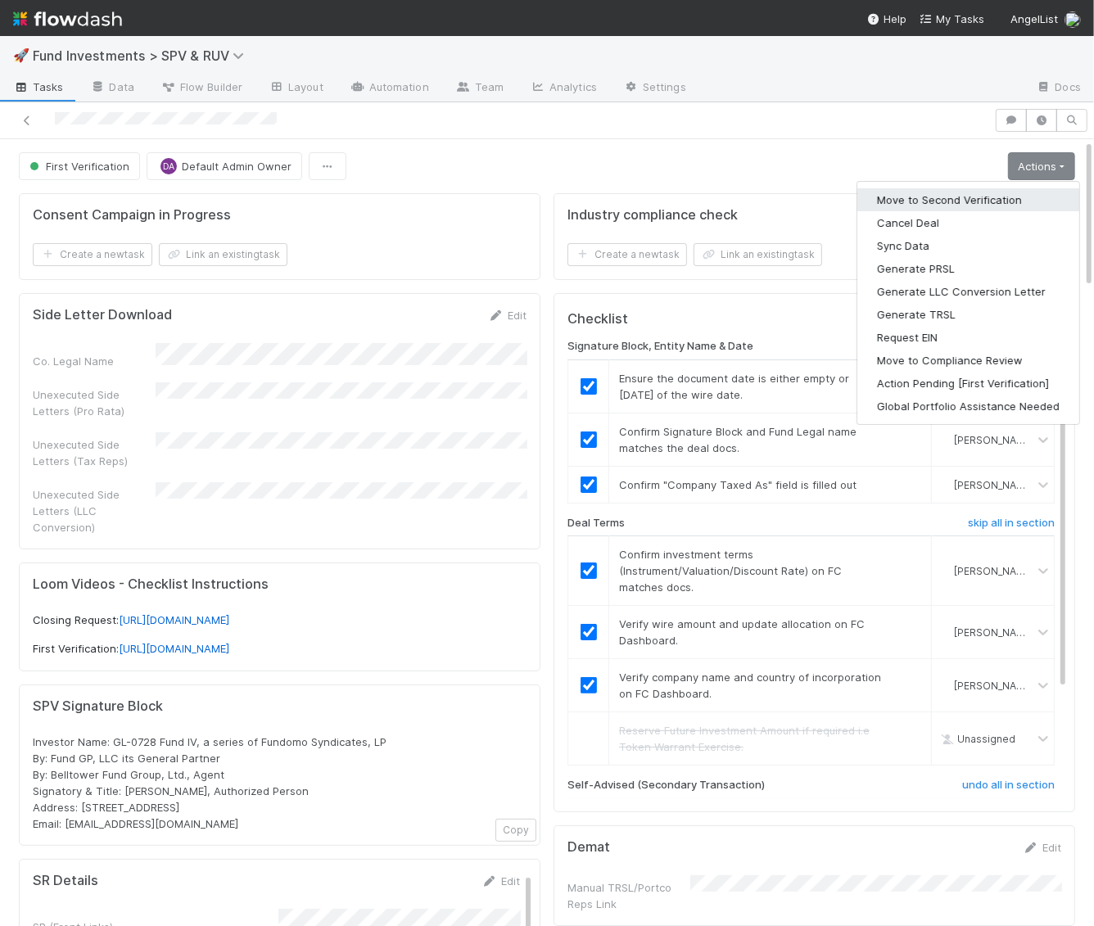
click at [998, 191] on button "Move to Second Verification" at bounding box center [968, 199] width 222 height 23
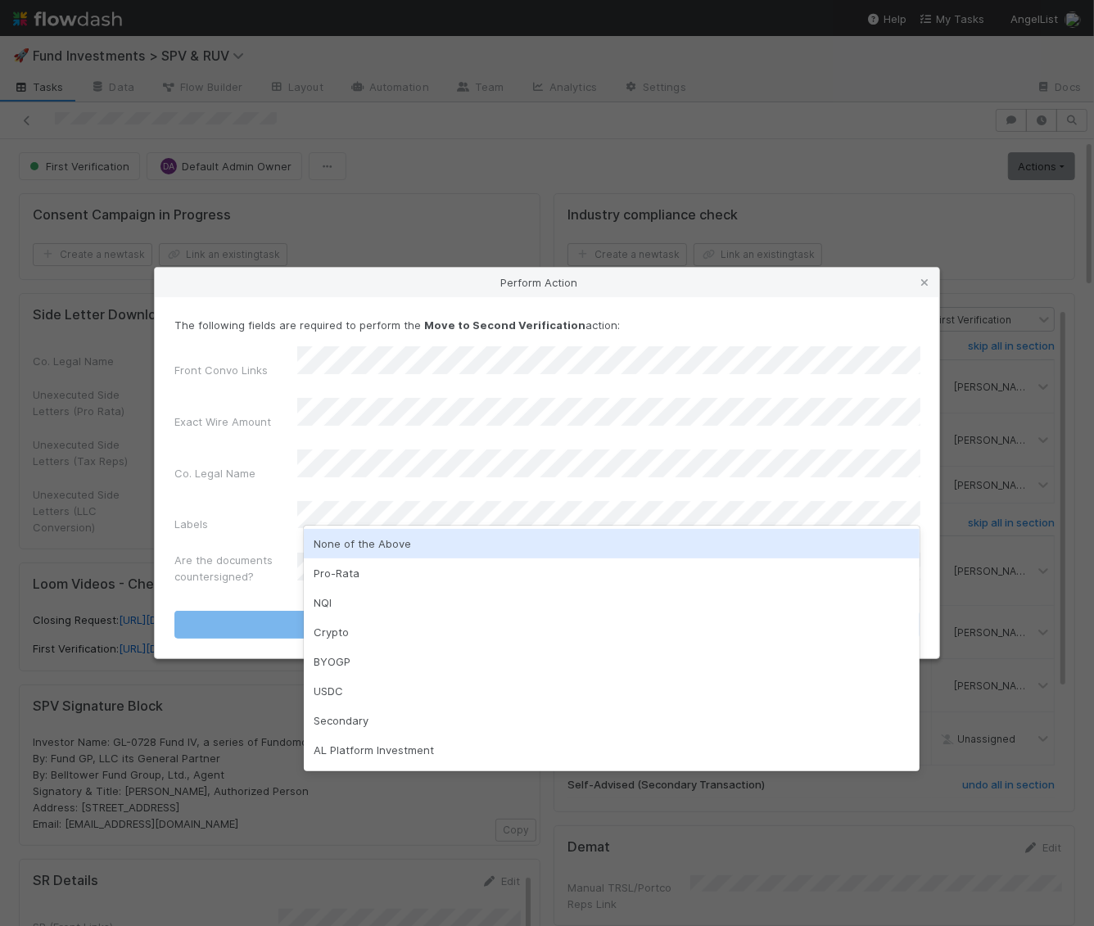
click at [395, 549] on div "None of the Above" at bounding box center [612, 543] width 617 height 29
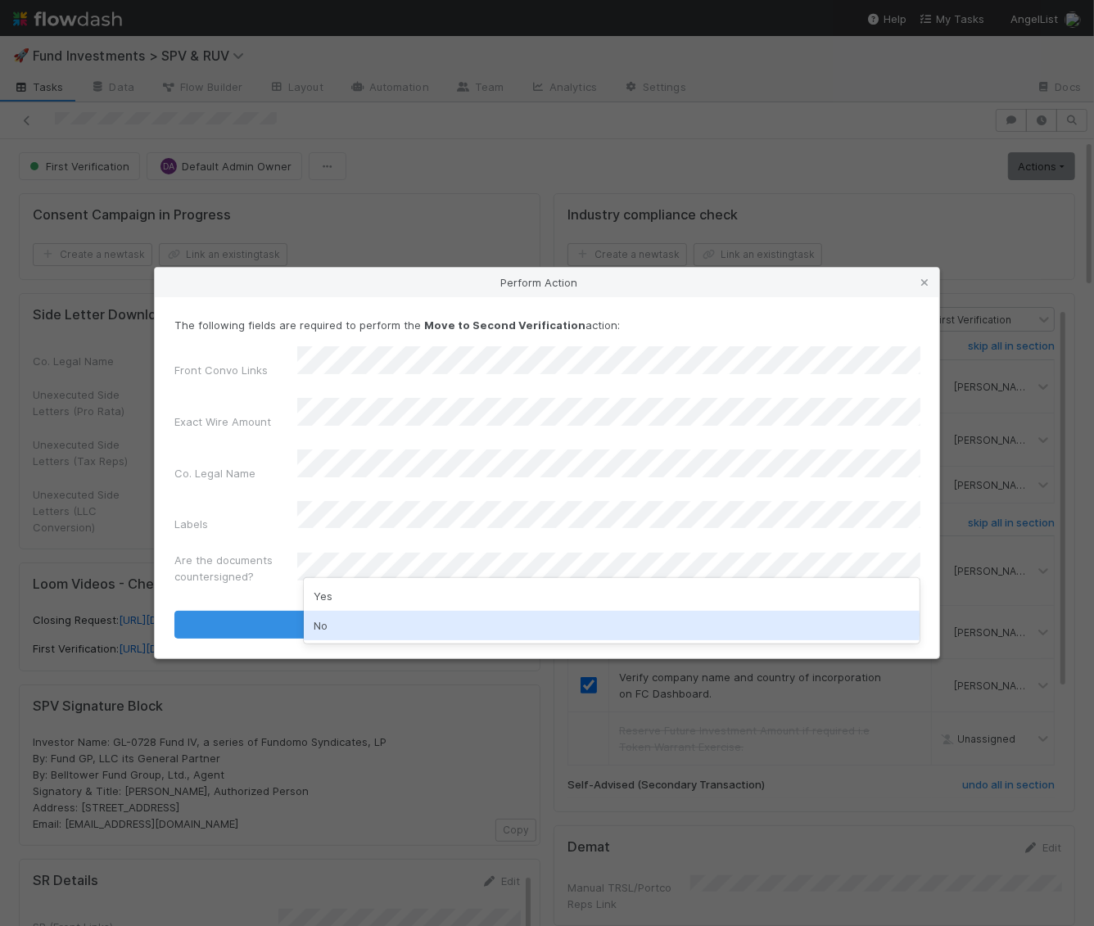
click at [372, 624] on div "No" at bounding box center [612, 625] width 617 height 29
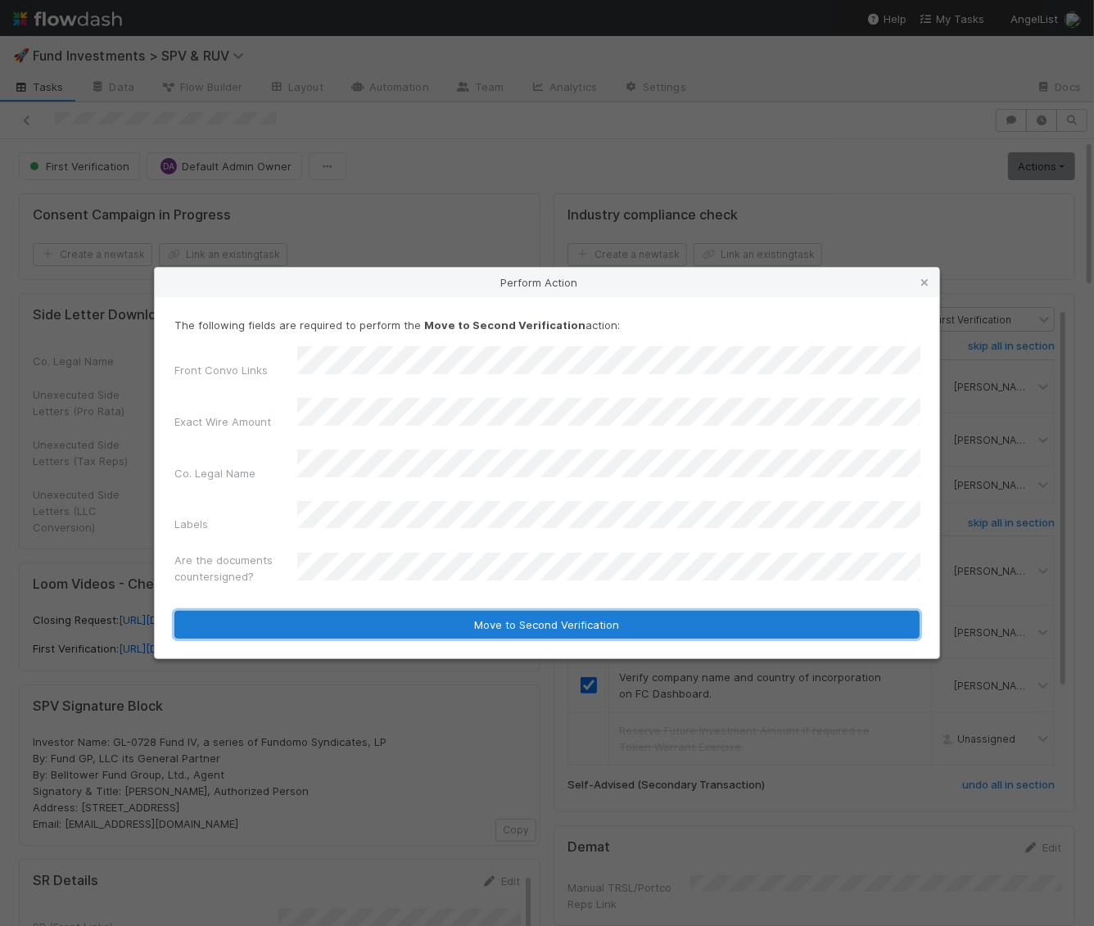
click at [377, 611] on button "Move to Second Verification" at bounding box center [546, 625] width 745 height 28
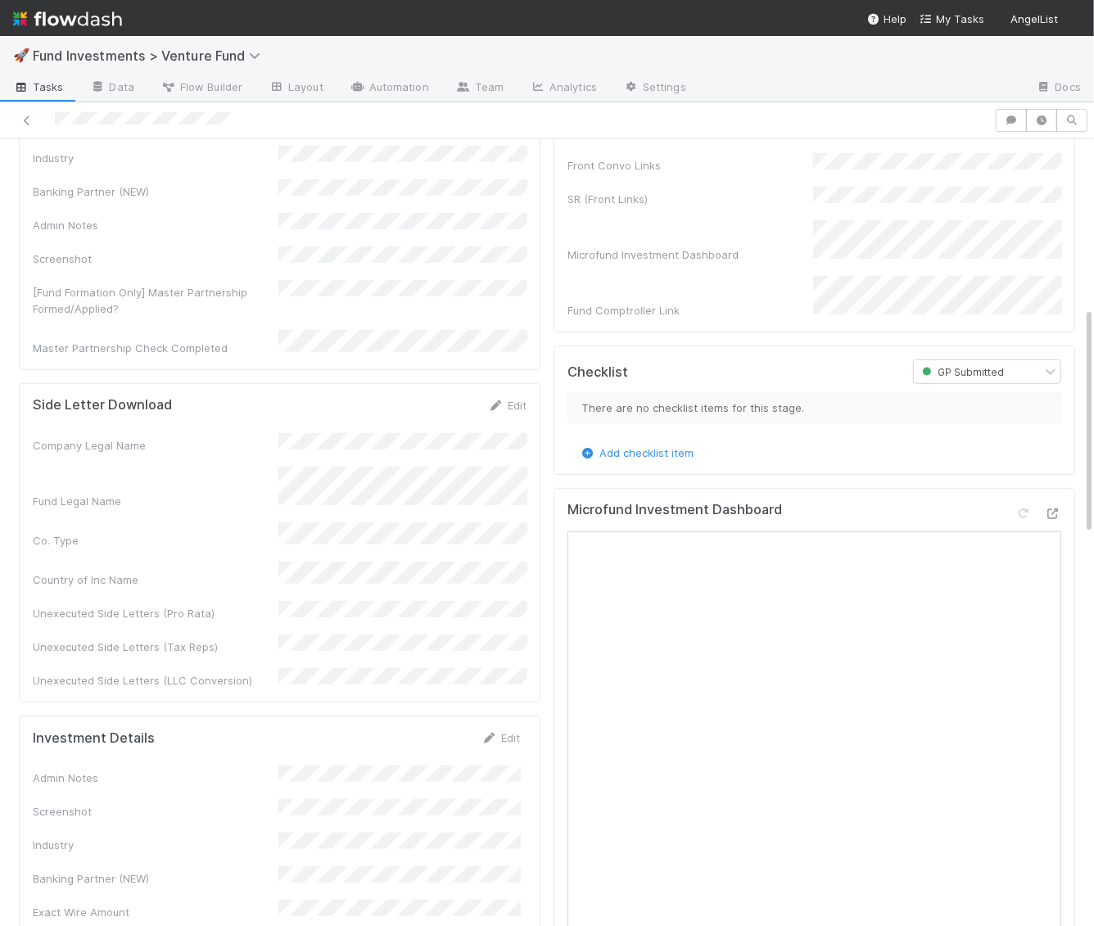
scroll to position [743, 0]
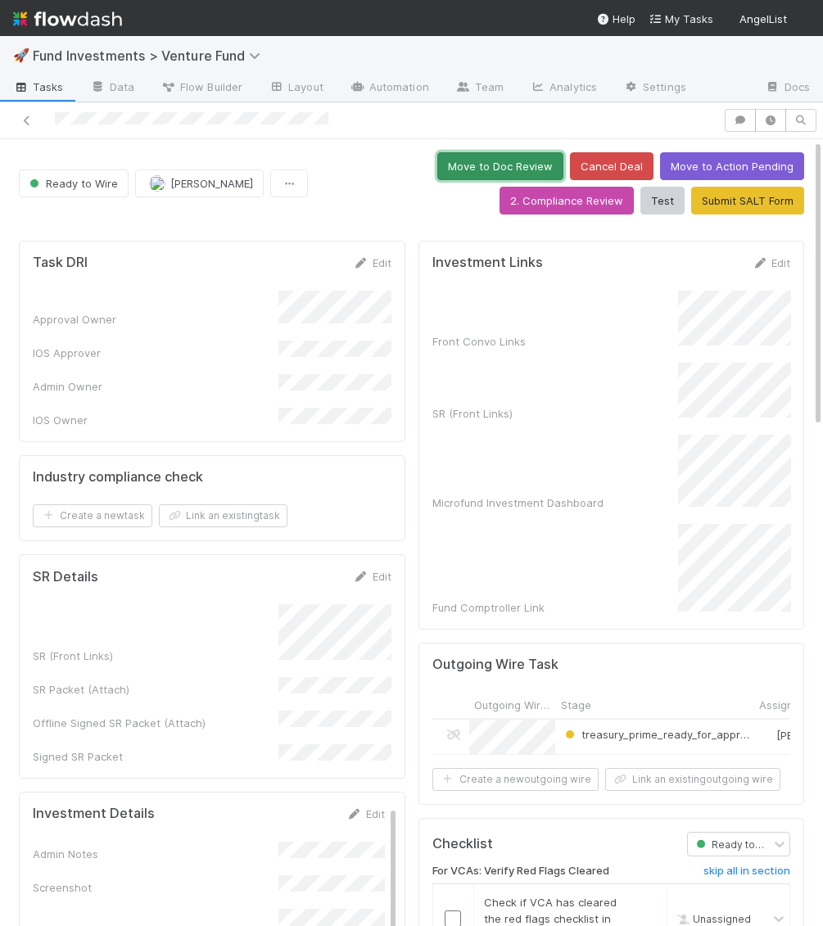
click at [437, 160] on button "Move to Doc Review" at bounding box center [500, 166] width 126 height 28
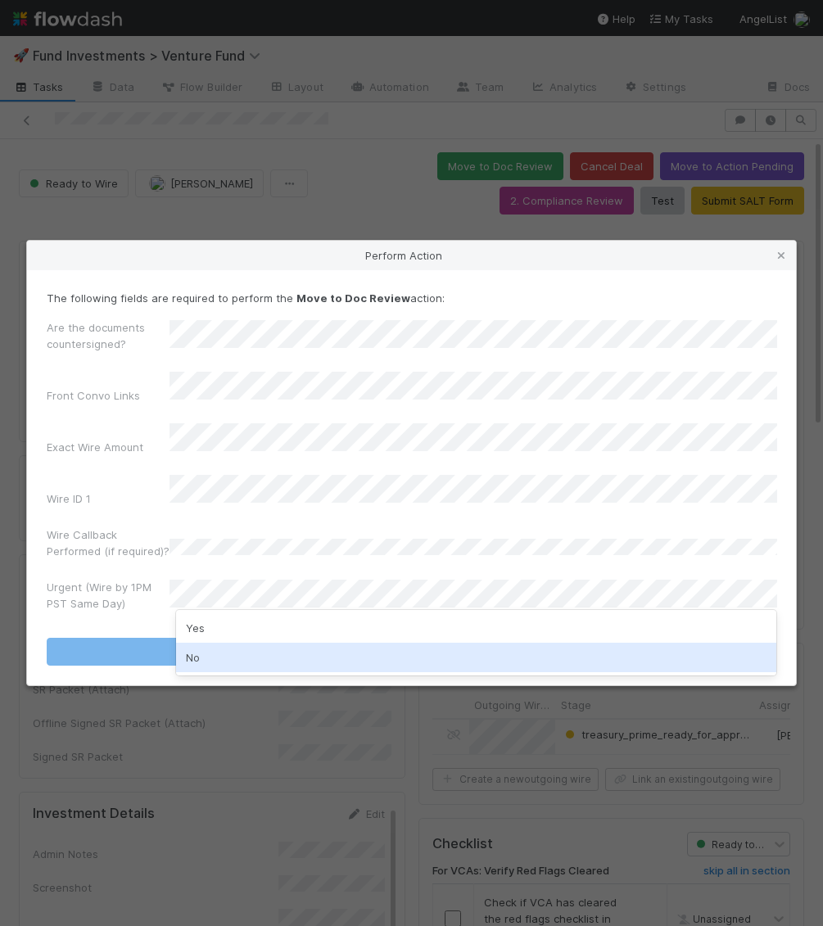
click at [217, 654] on div "No" at bounding box center [476, 657] width 601 height 29
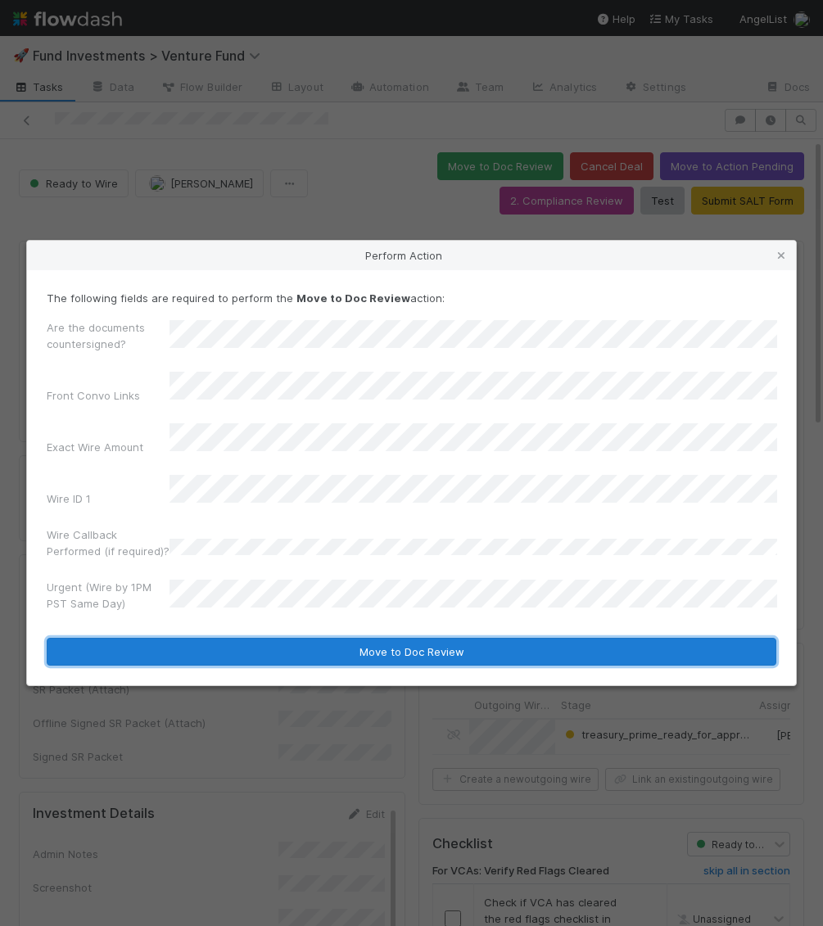
click at [220, 638] on button "Move to Doc Review" at bounding box center [412, 652] width 730 height 28
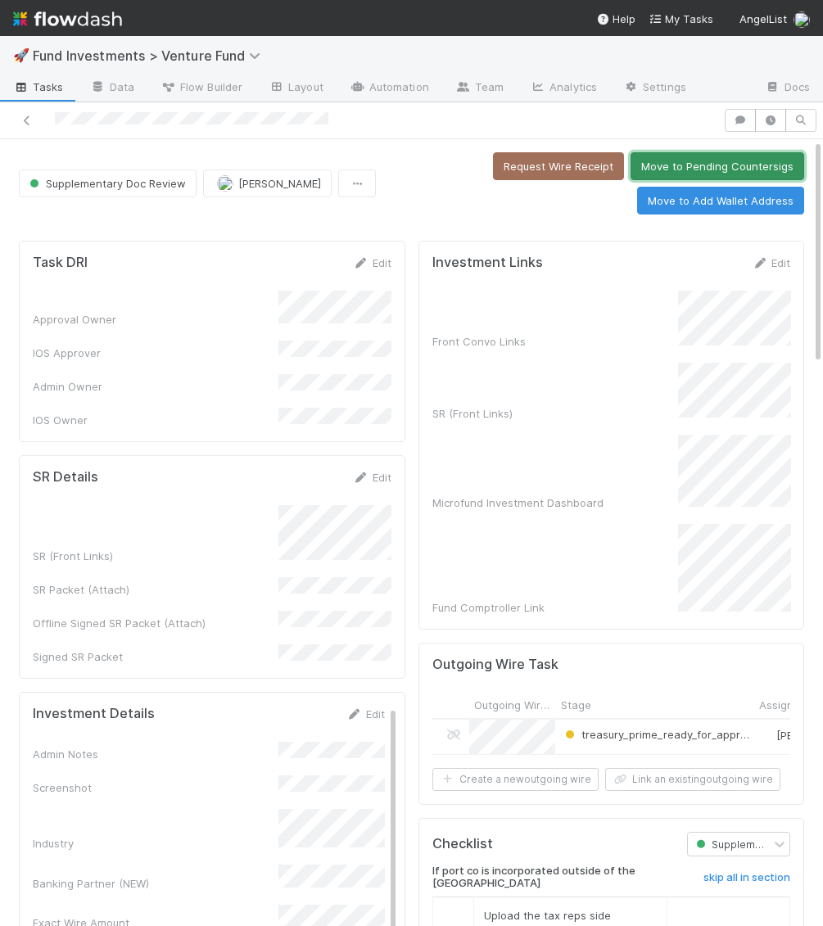
click at [711, 156] on button "Move to Pending Countersigs" at bounding box center [717, 166] width 174 height 28
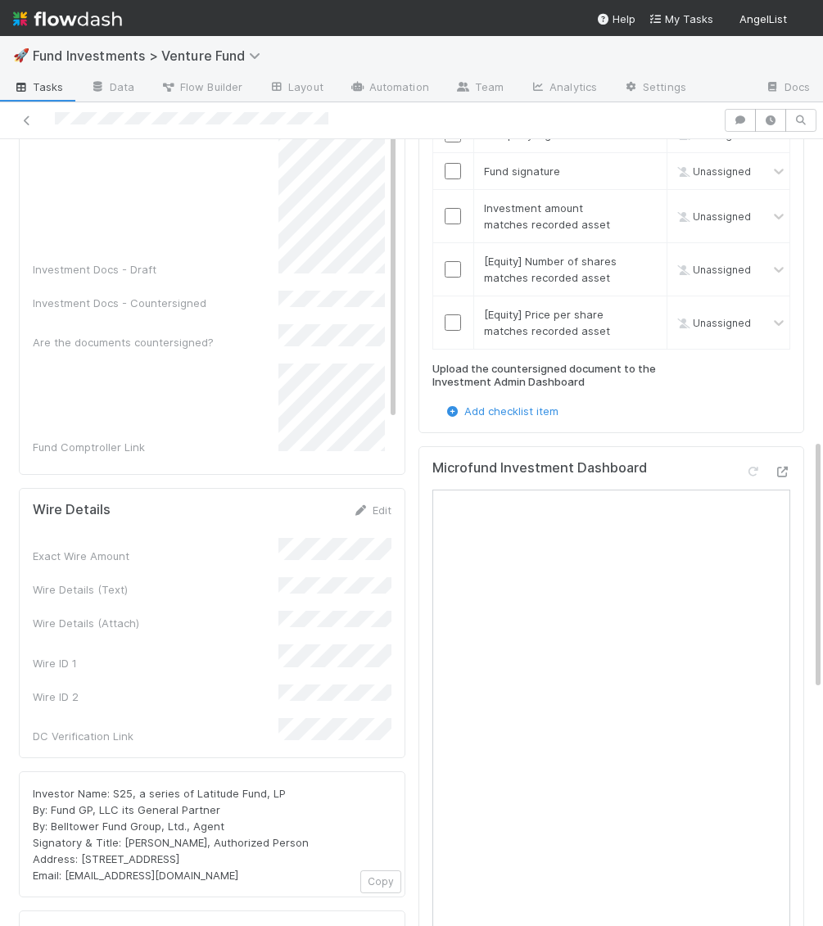
scroll to position [971, 0]
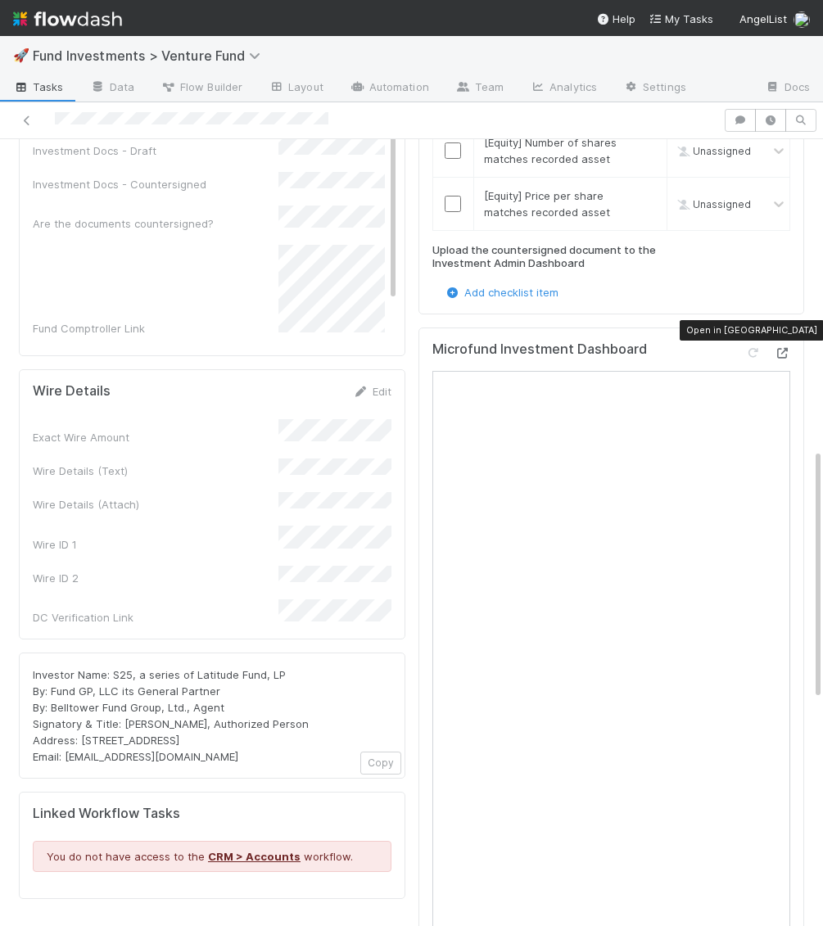
click at [781, 348] on icon at bounding box center [782, 353] width 16 height 11
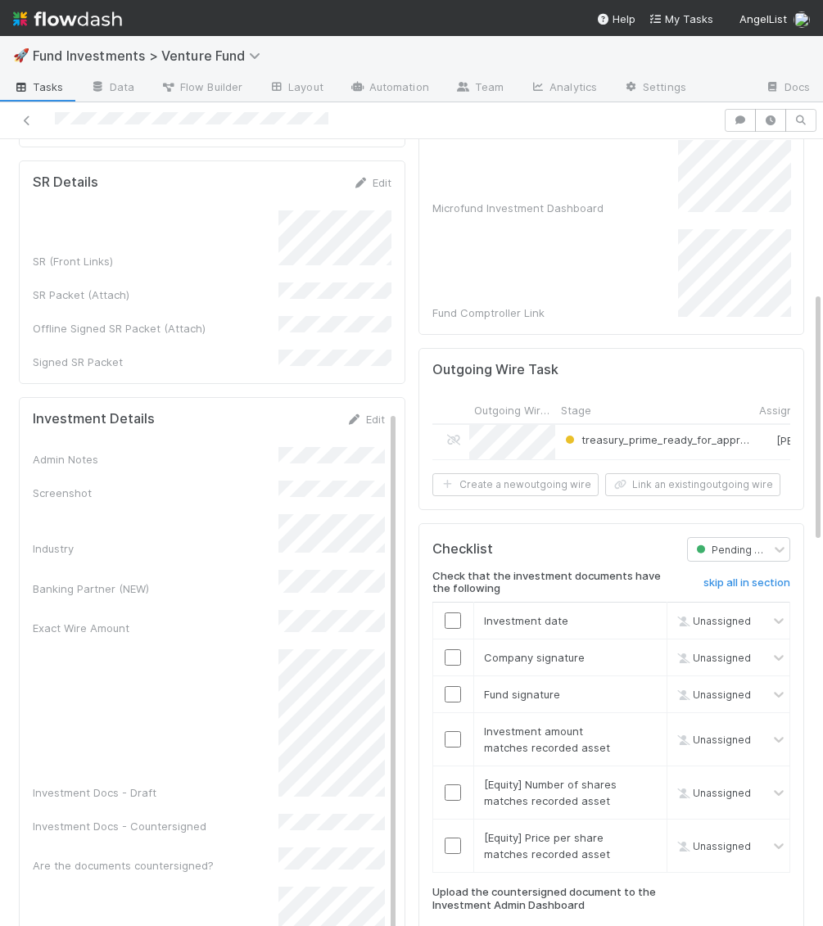
scroll to position [0, 0]
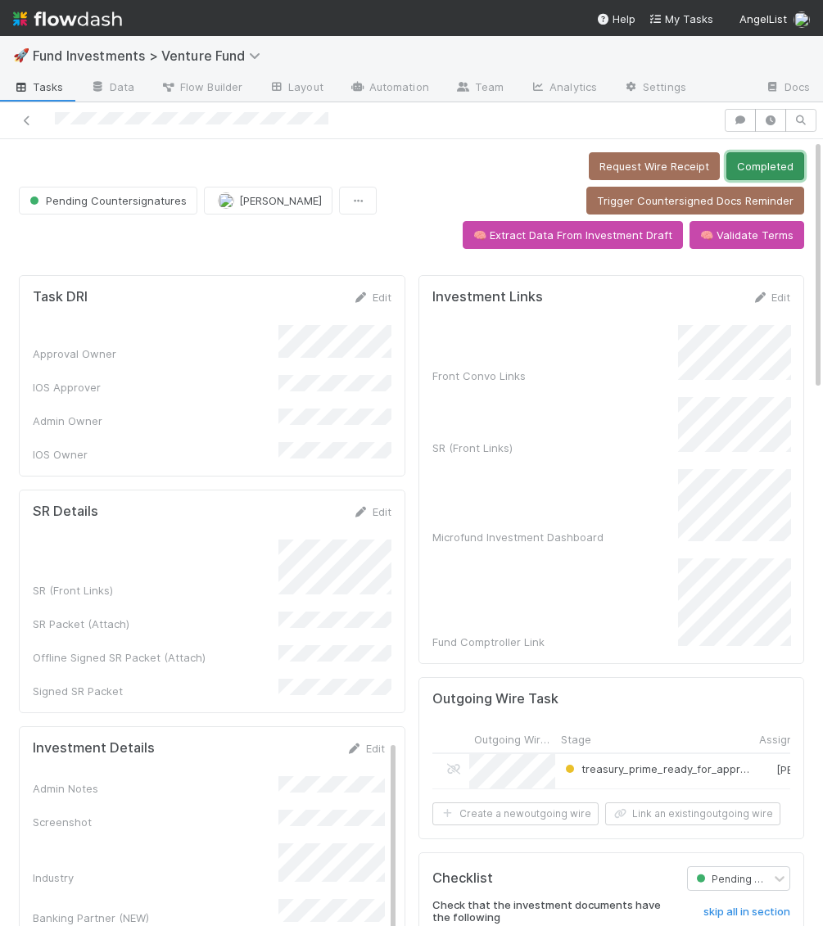
click at [757, 158] on button "Completed" at bounding box center [765, 166] width 78 height 28
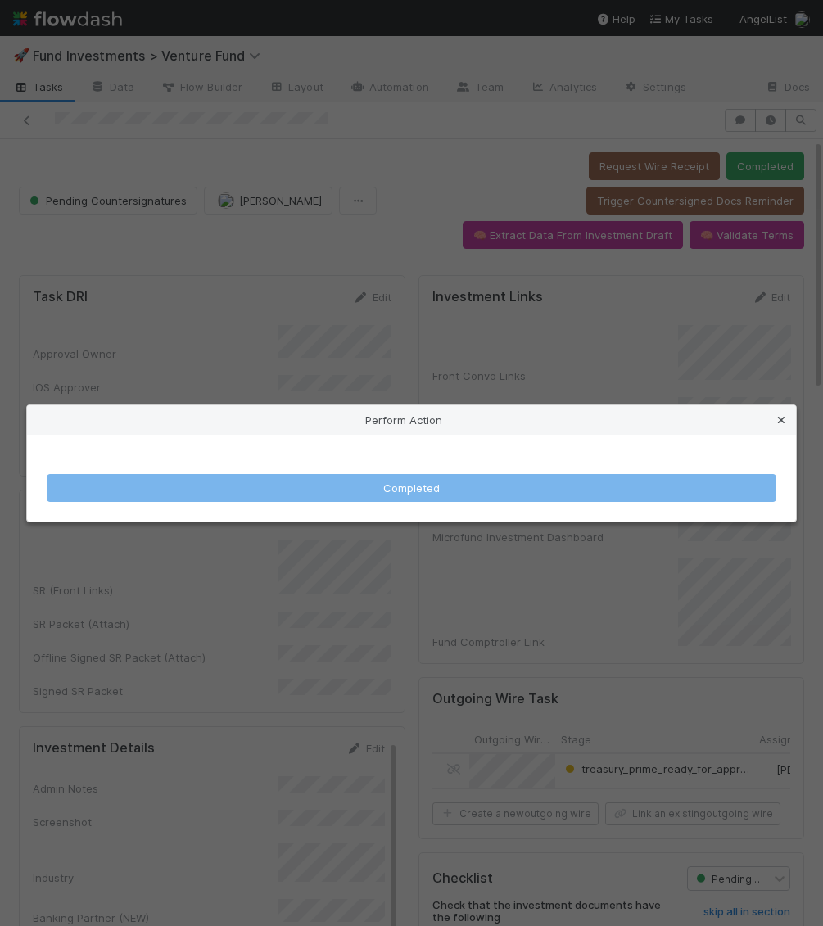
click at [782, 419] on icon at bounding box center [781, 420] width 16 height 11
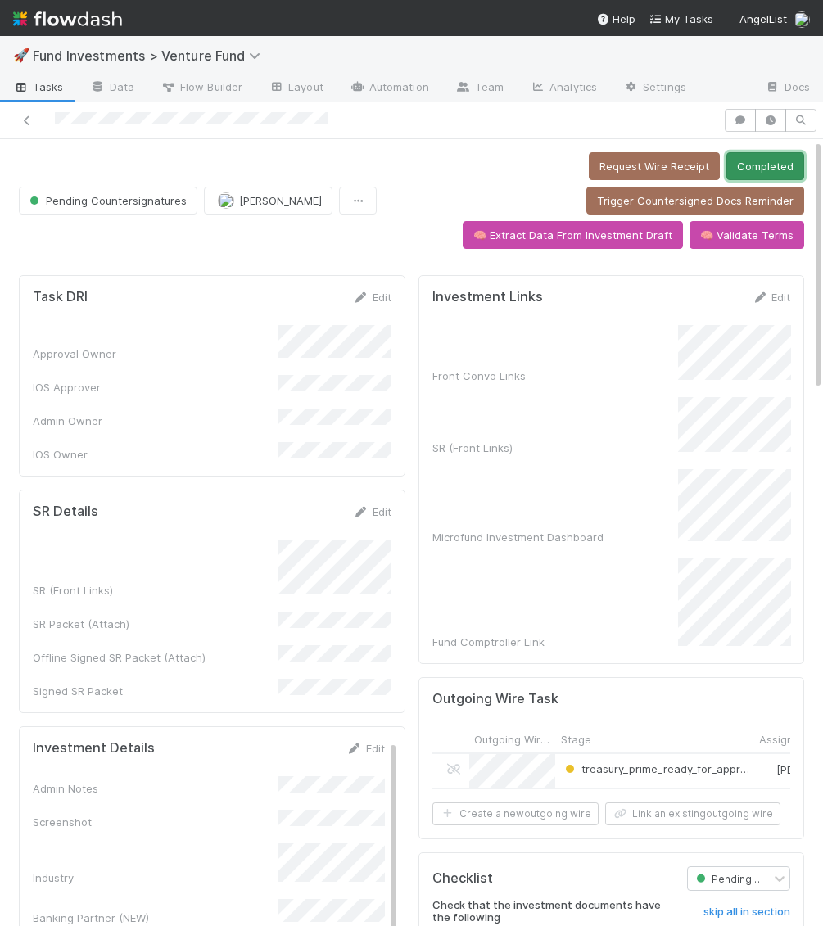
click at [778, 162] on button "Completed" at bounding box center [765, 166] width 78 height 28
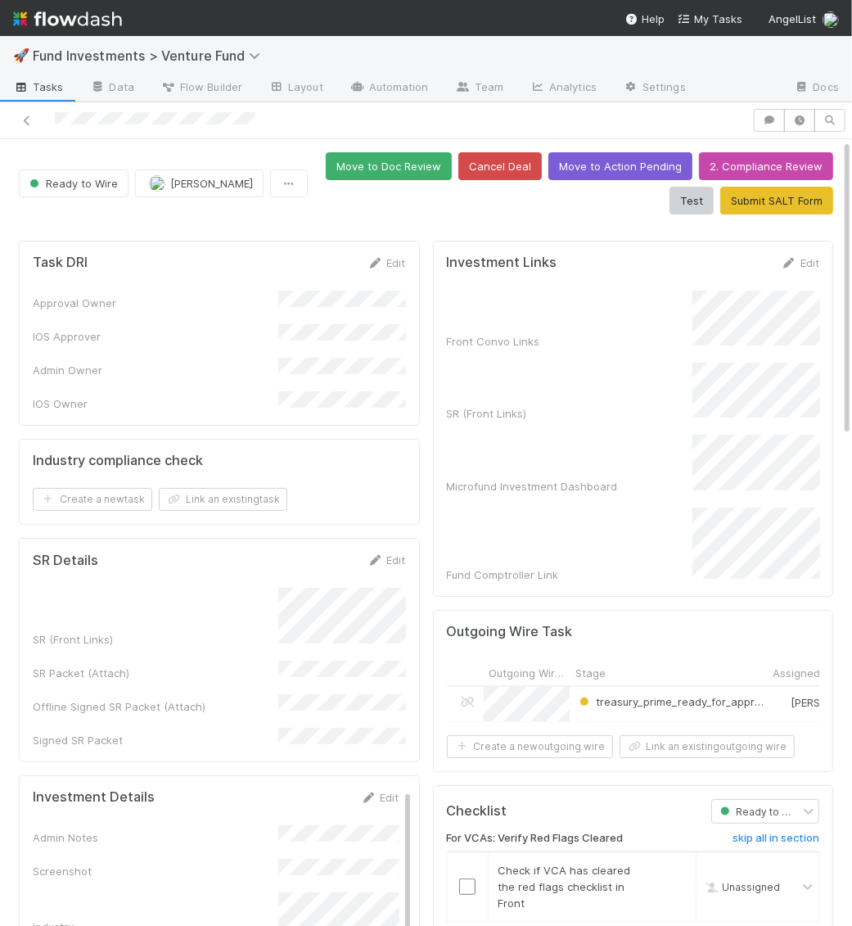
click at [394, 162] on button "Move to Doc Review" at bounding box center [389, 166] width 126 height 28
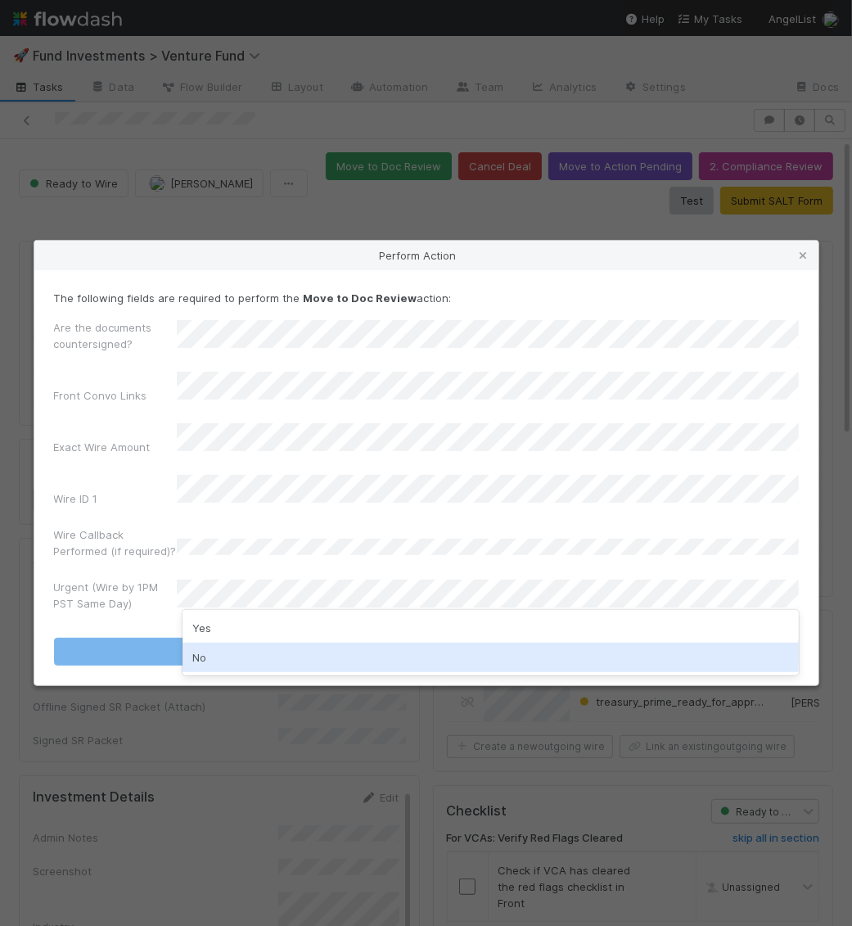
click at [221, 655] on div "No" at bounding box center [491, 657] width 617 height 29
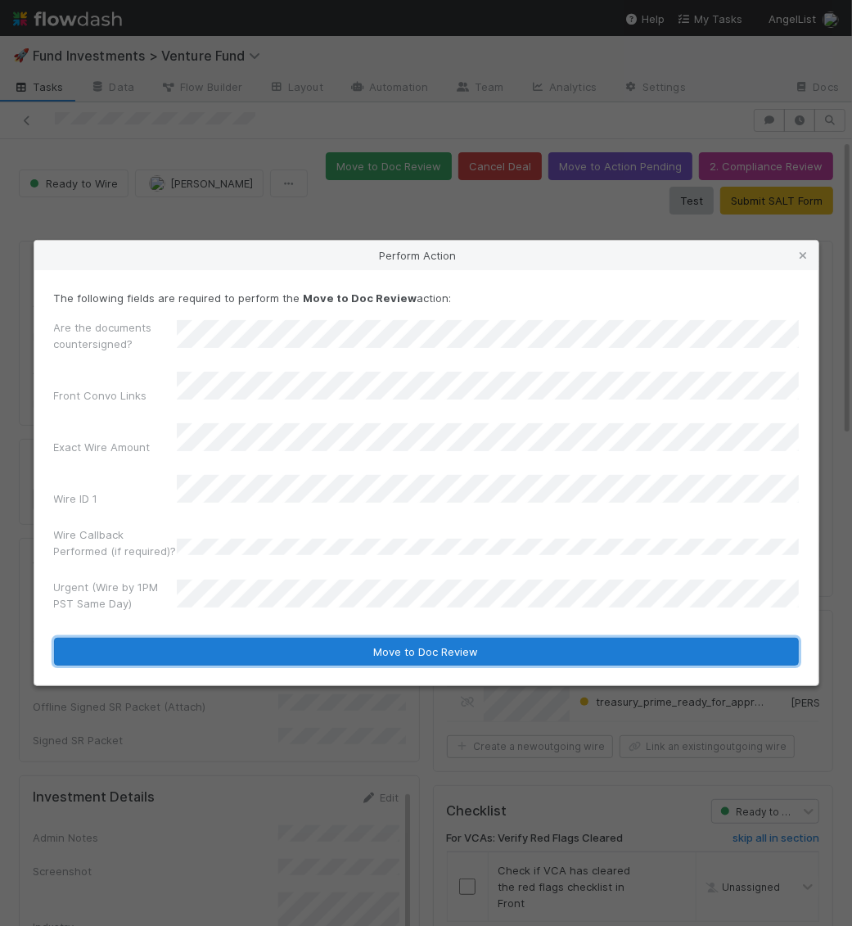
click at [227, 638] on button "Move to Doc Review" at bounding box center [426, 652] width 745 height 28
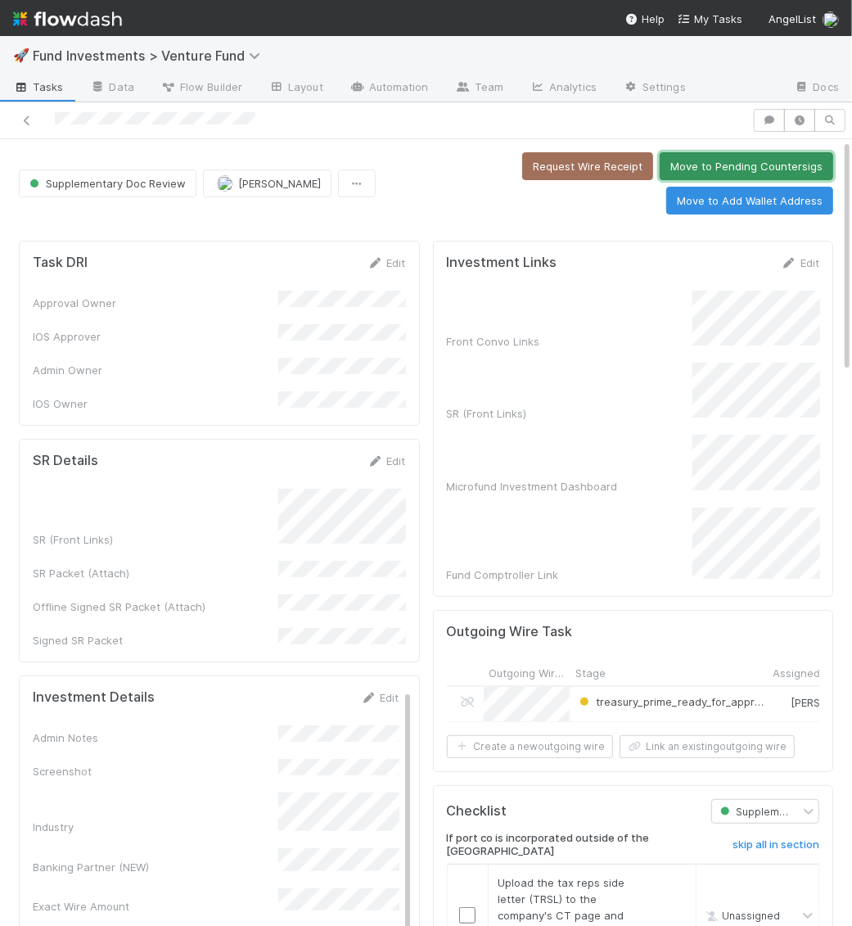
click at [782, 162] on button "Move to Pending Countersigs" at bounding box center [747, 166] width 174 height 28
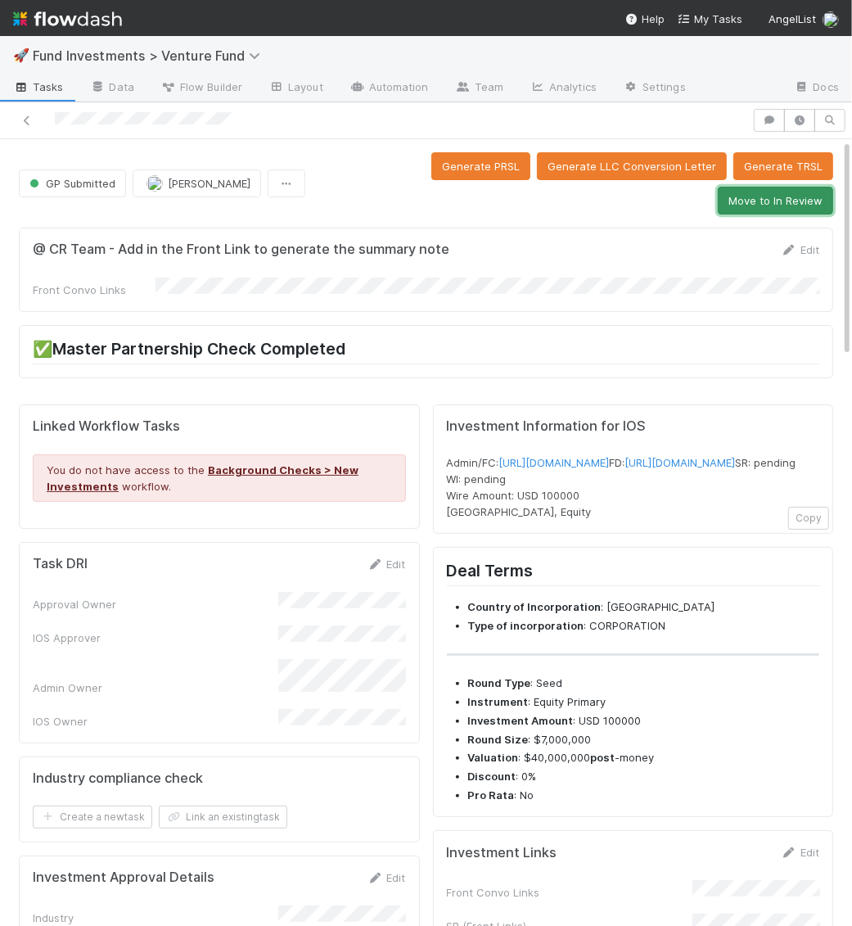
click at [752, 205] on button "Move to In Review" at bounding box center [775, 201] width 115 height 28
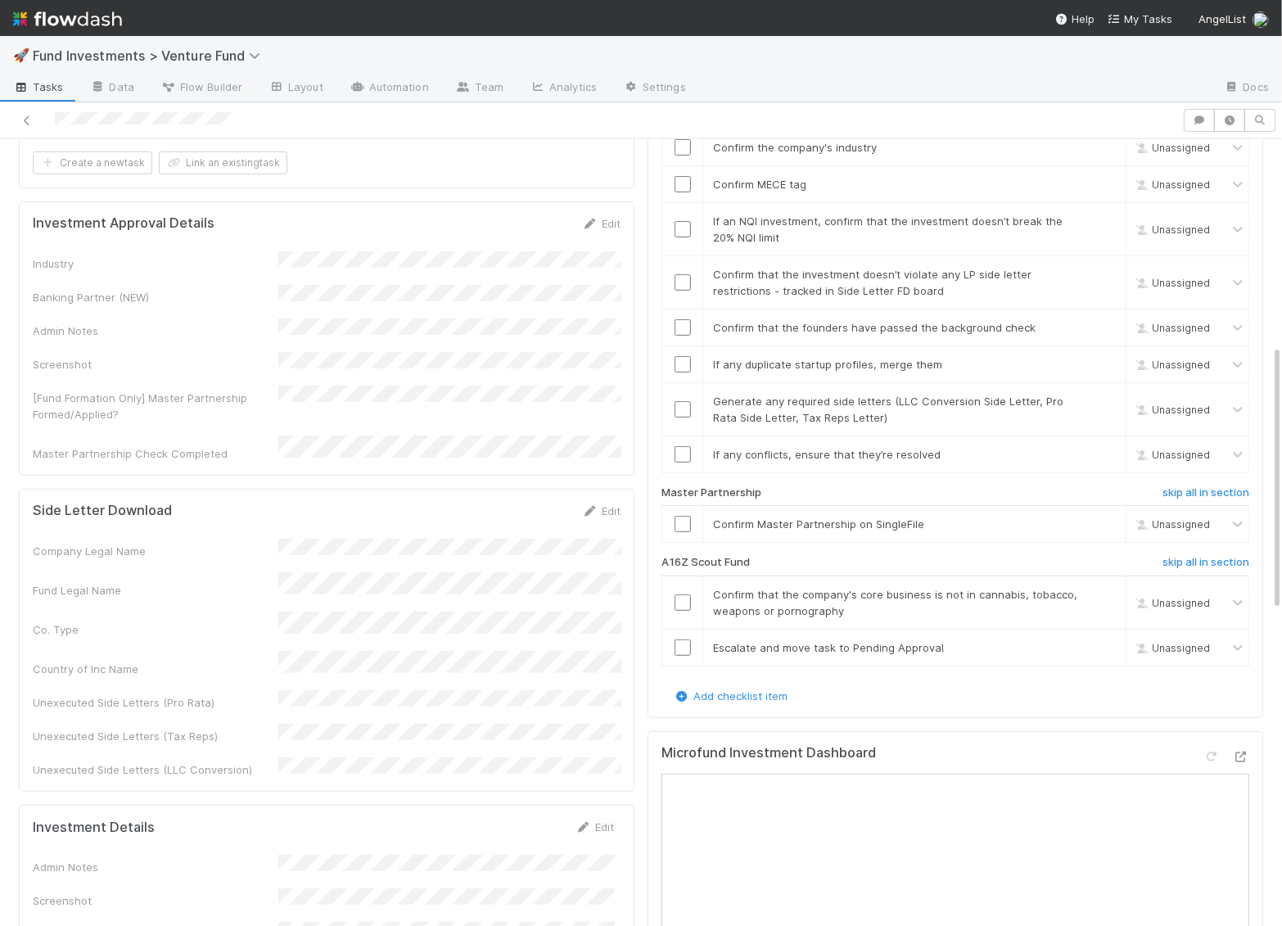
scroll to position [608, 0]
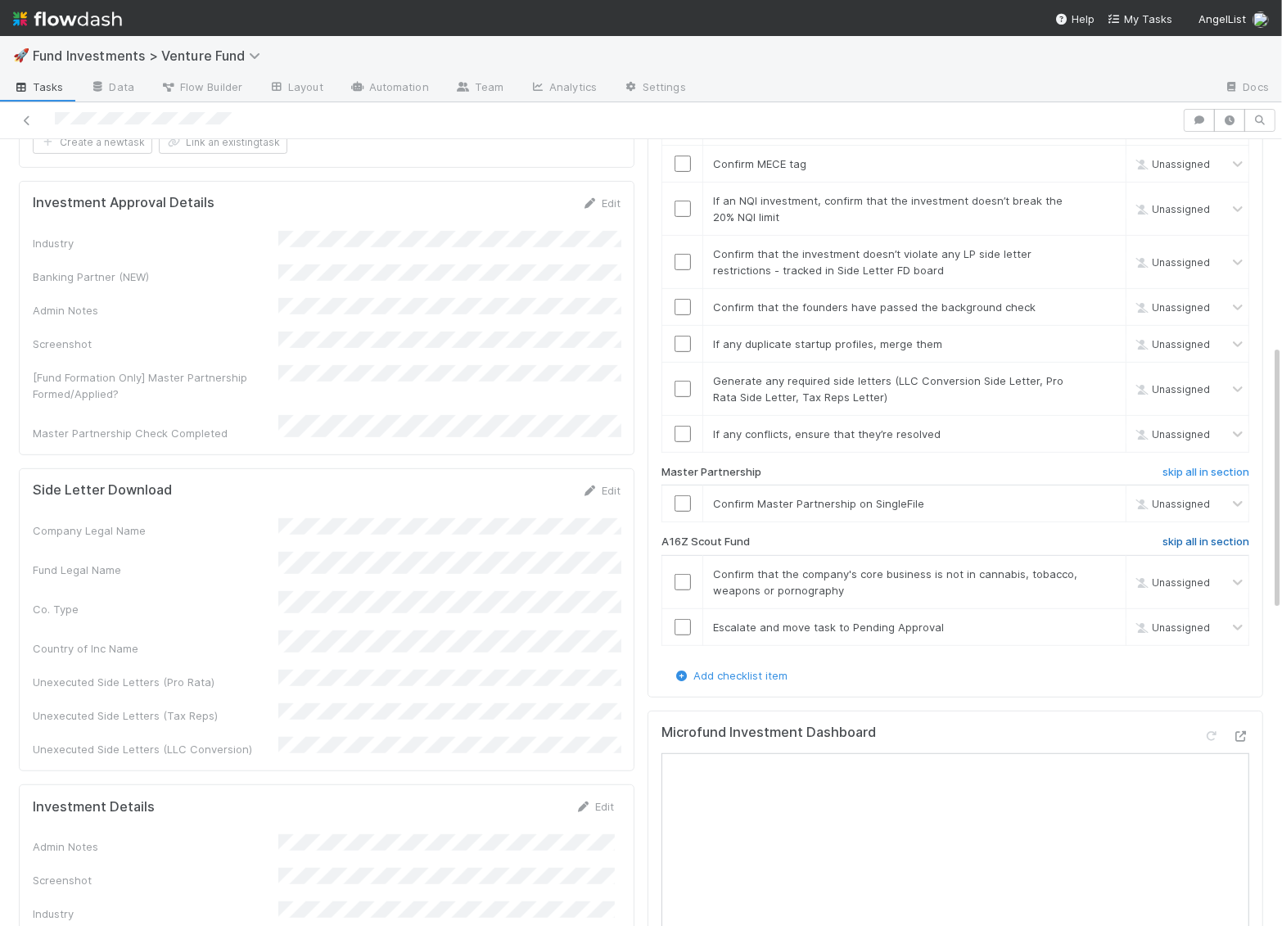
click at [852, 535] on h6 "skip all in section" at bounding box center [1206, 541] width 87 height 13
click at [685, 495] on input "checkbox" at bounding box center [683, 503] width 16 height 16
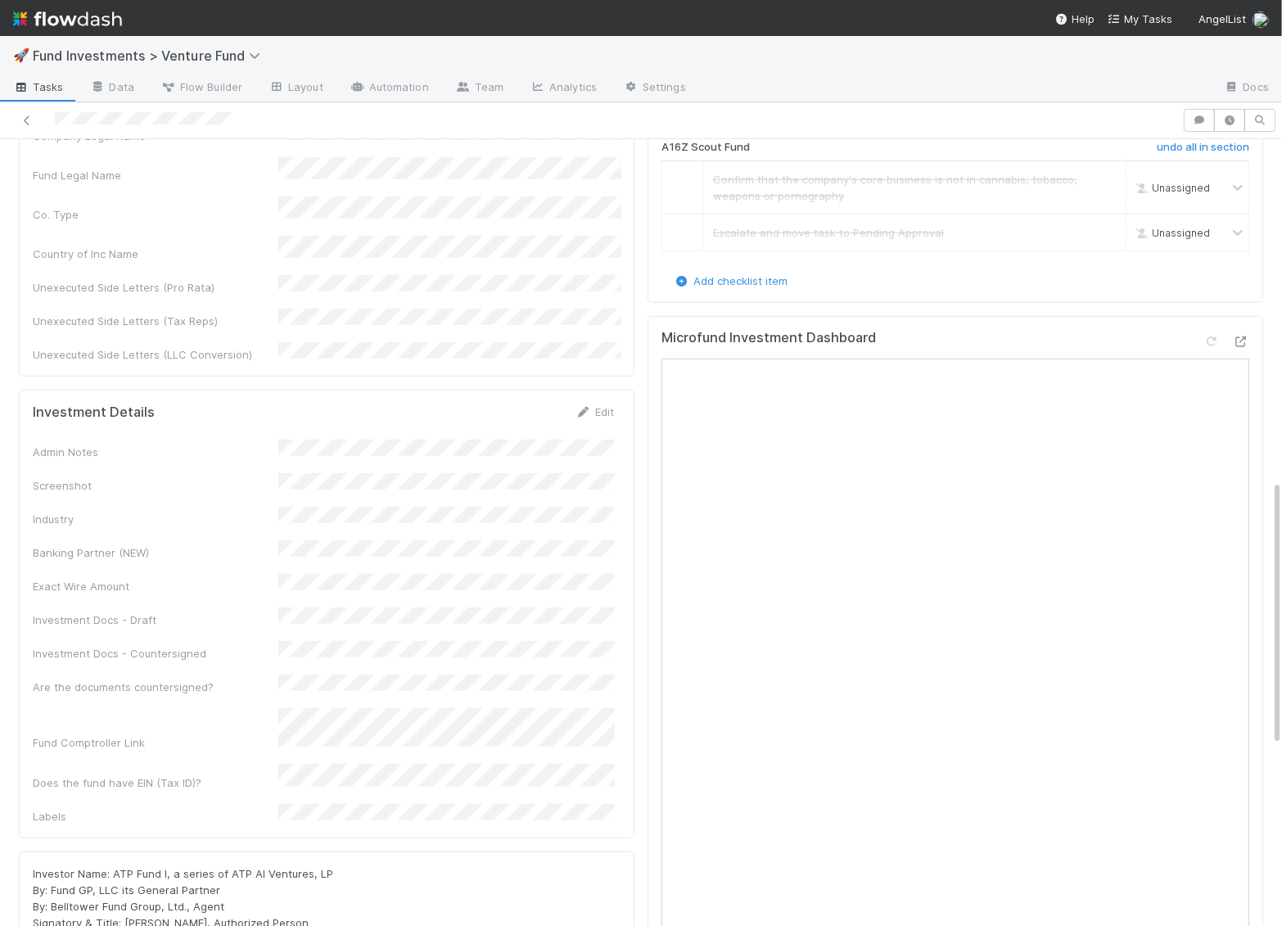
scroll to position [1036, 0]
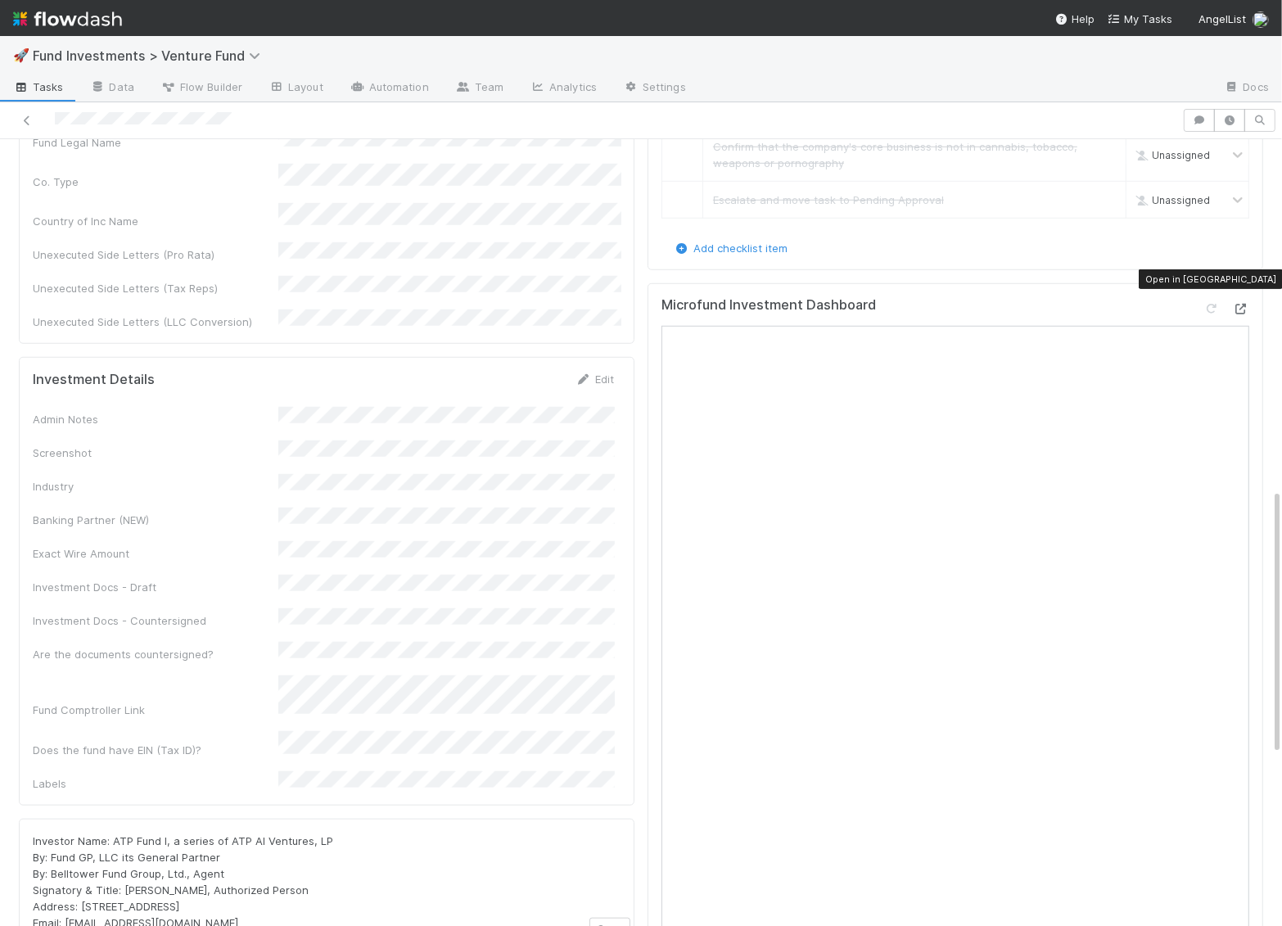
click at [852, 304] on icon at bounding box center [1241, 309] width 16 height 11
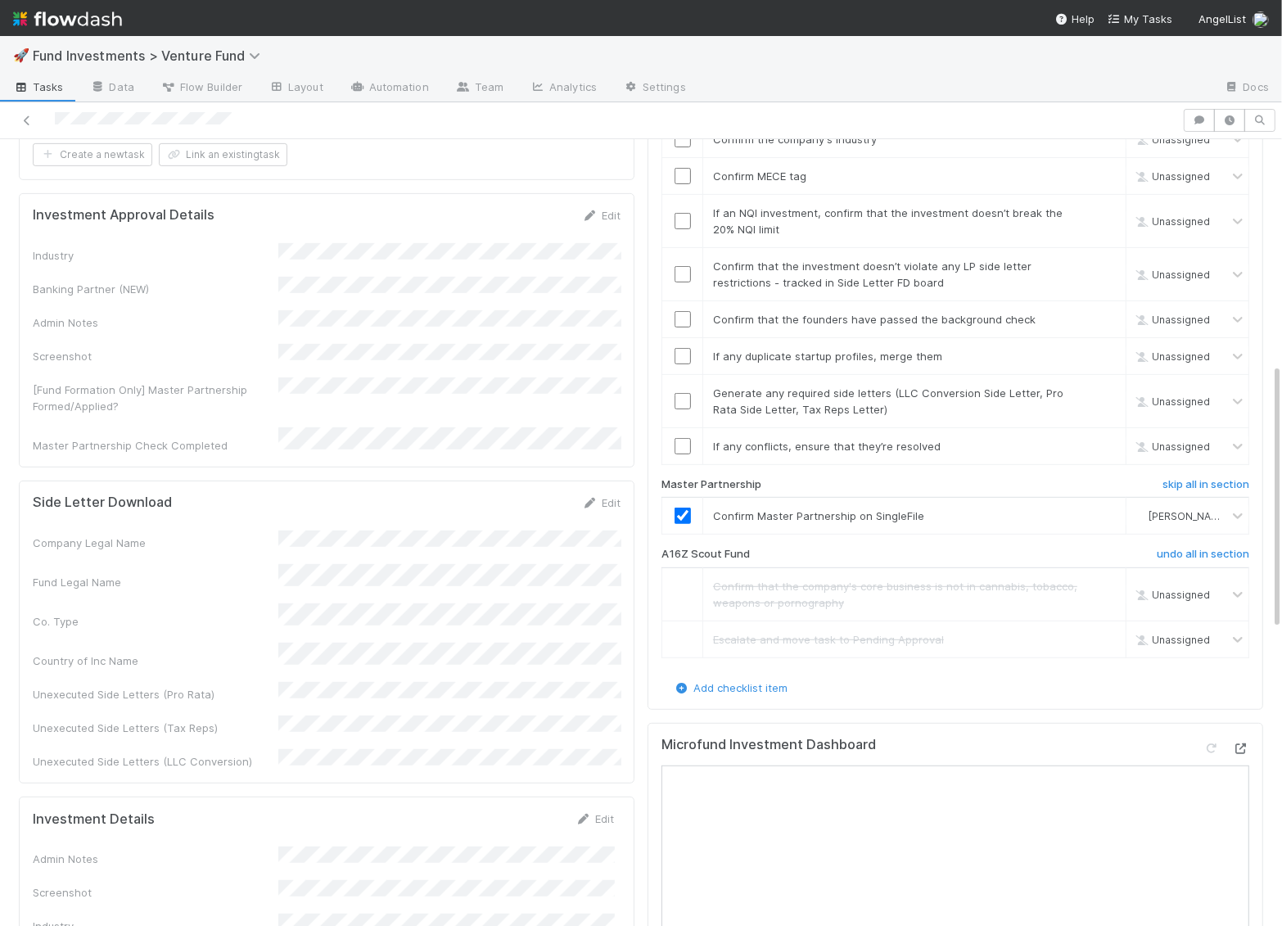
scroll to position [590, 0]
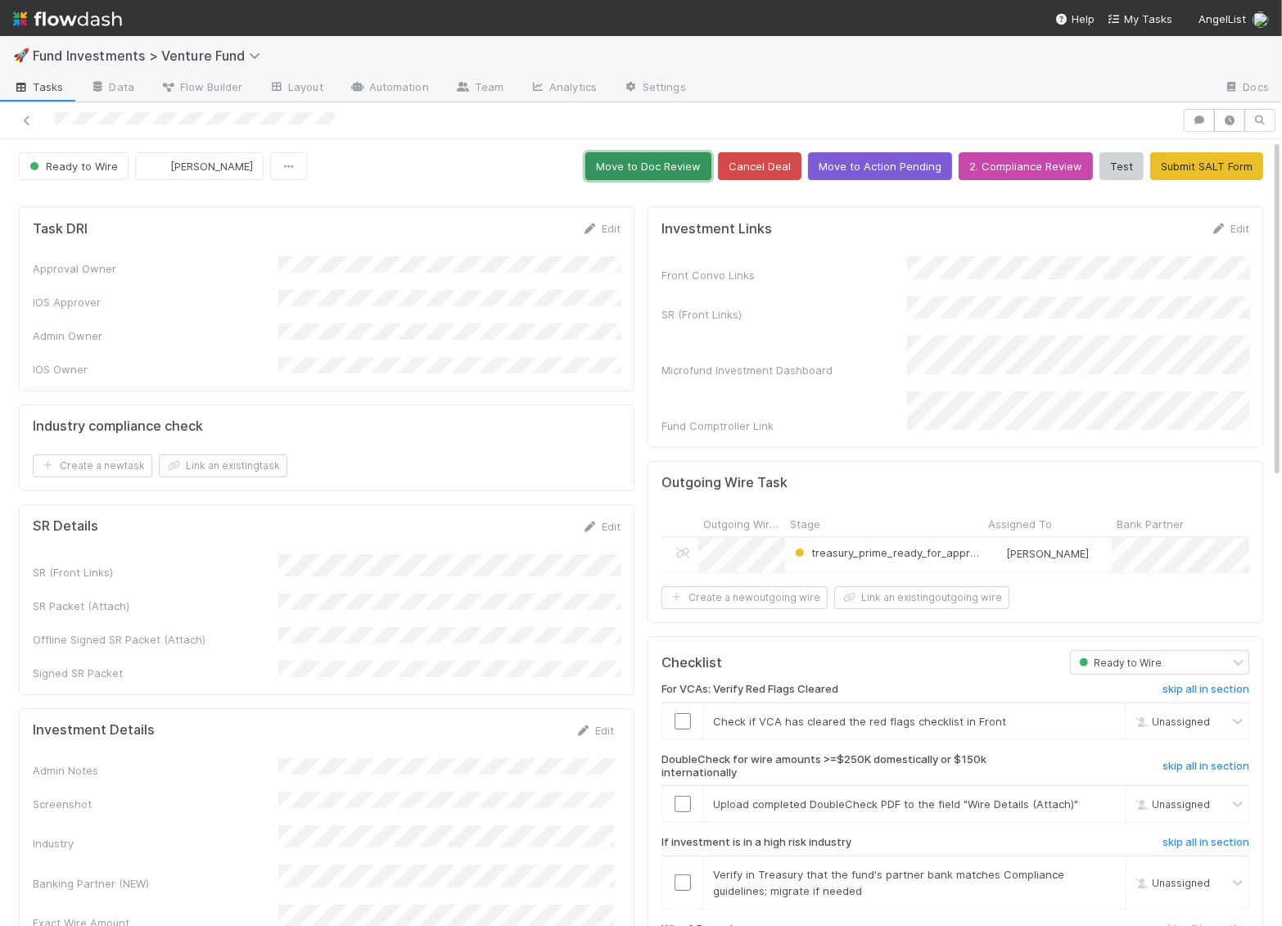
click at [666, 172] on button "Move to Doc Review" at bounding box center [648, 166] width 126 height 28
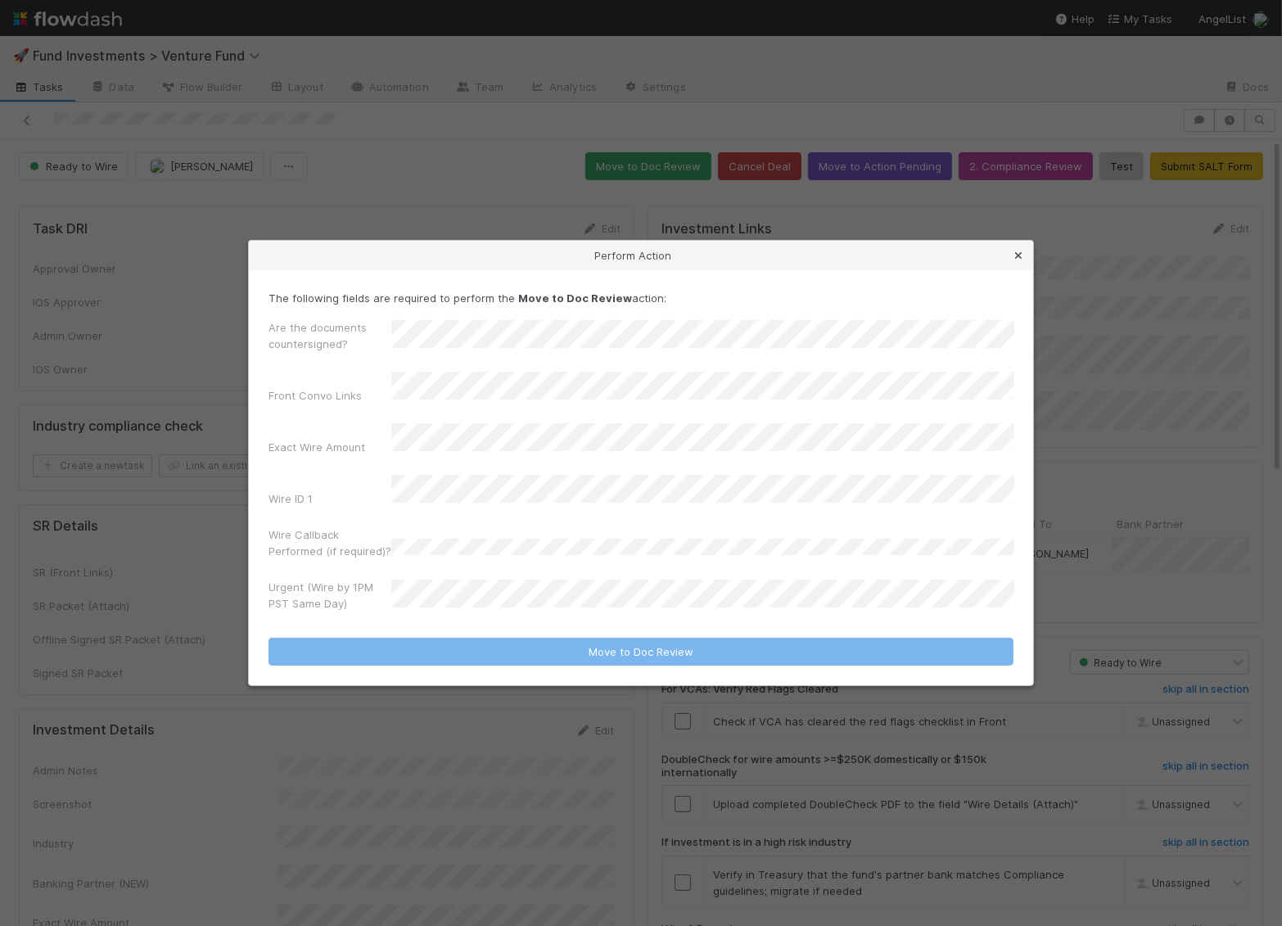
click at [1021, 261] on icon at bounding box center [1018, 256] width 16 height 11
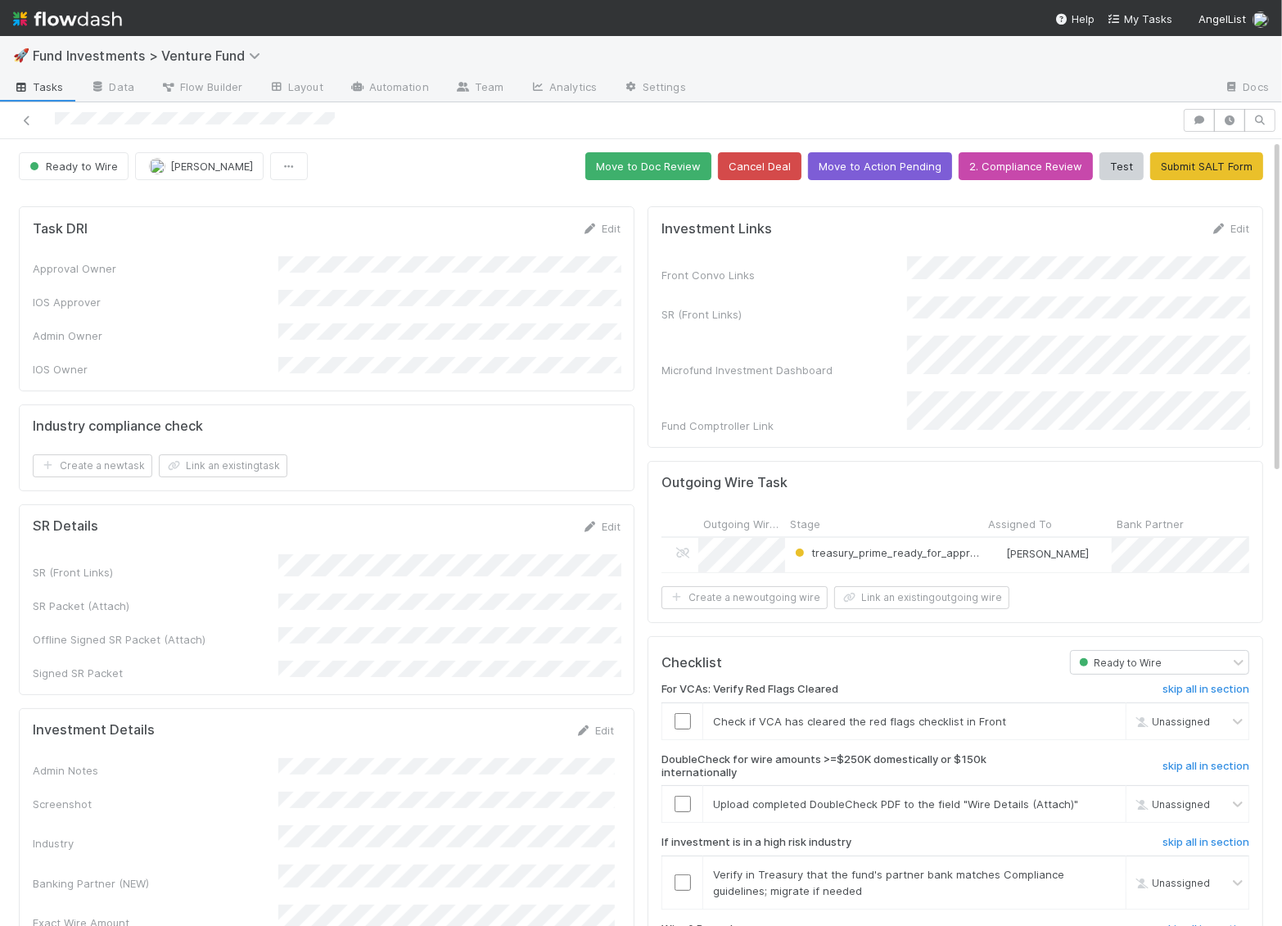
click at [690, 162] on button "Move to Doc Review" at bounding box center [648, 166] width 126 height 28
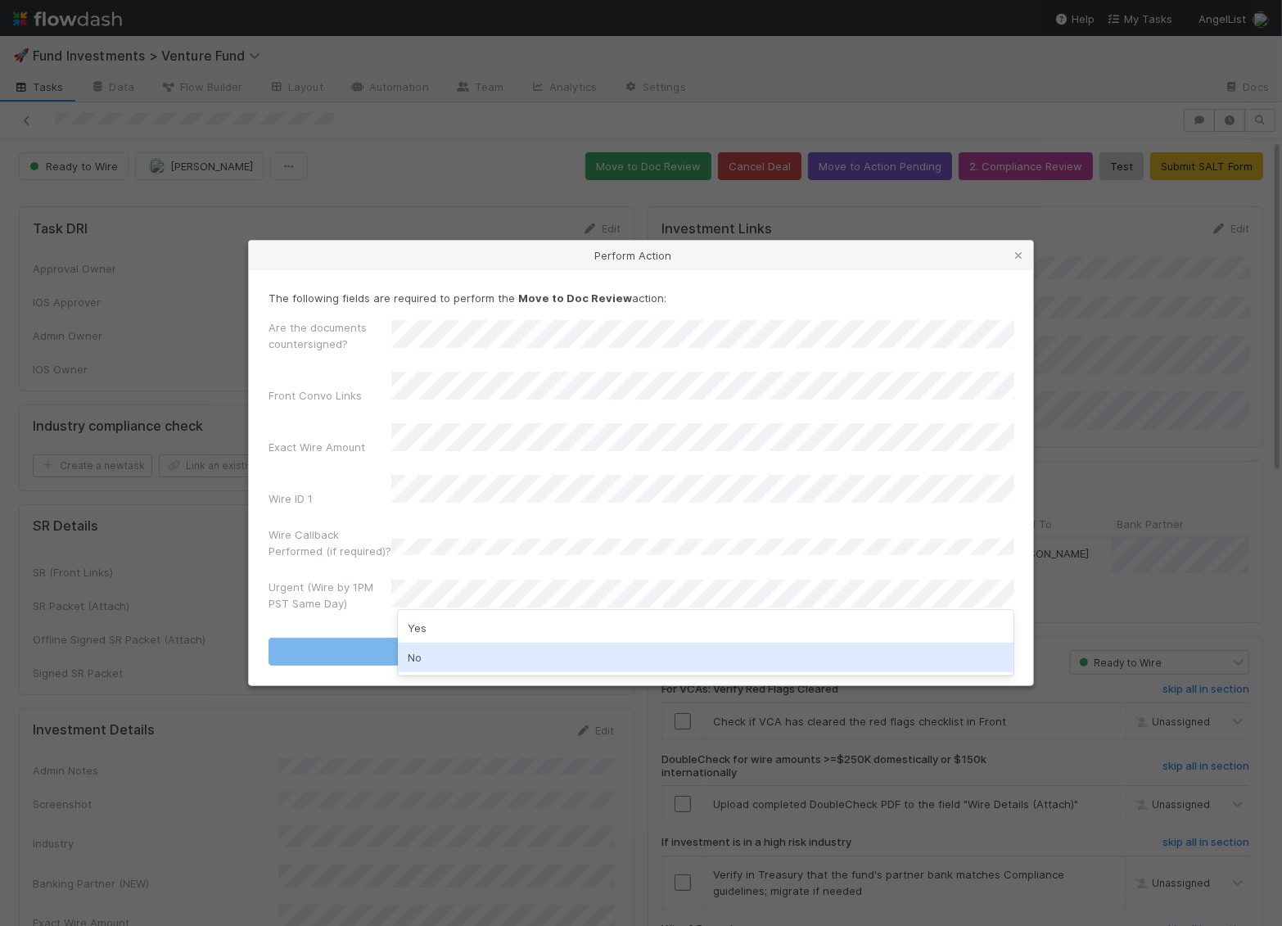
click at [497, 653] on div "No" at bounding box center [706, 657] width 617 height 29
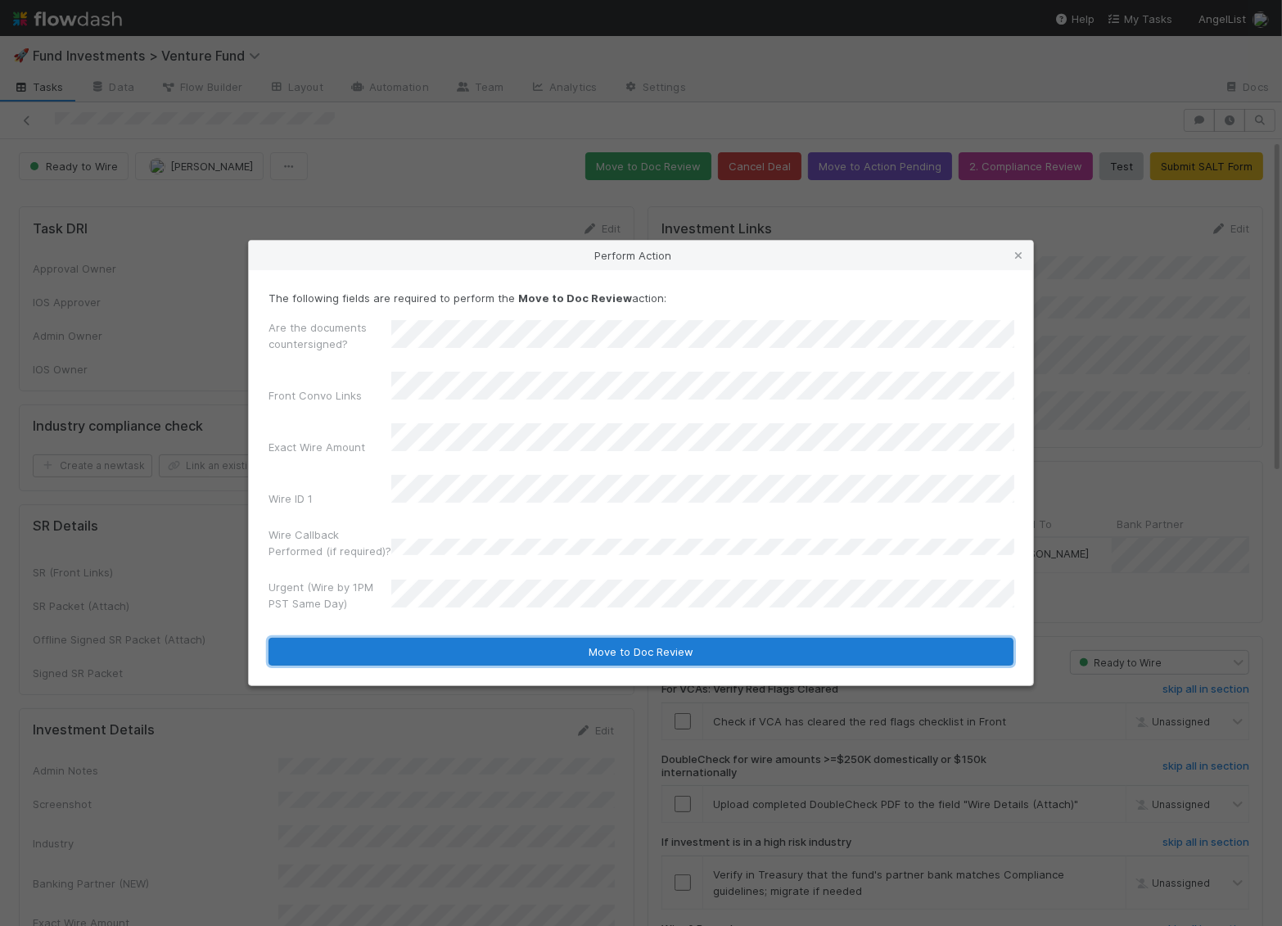
click at [500, 638] on button "Move to Doc Review" at bounding box center [641, 652] width 745 height 28
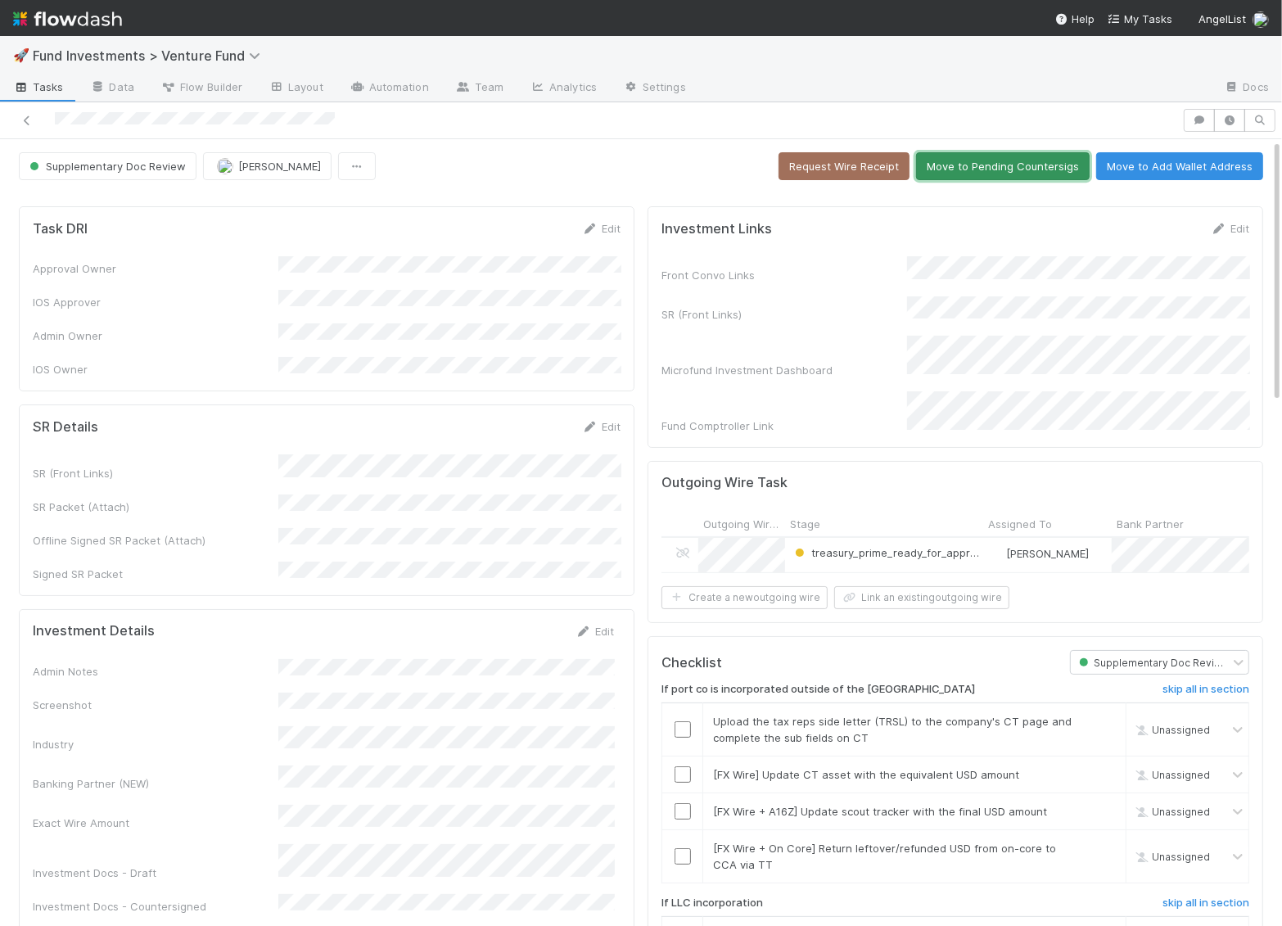
click at [1012, 162] on button "Move to Pending Countersigs" at bounding box center [1003, 166] width 174 height 28
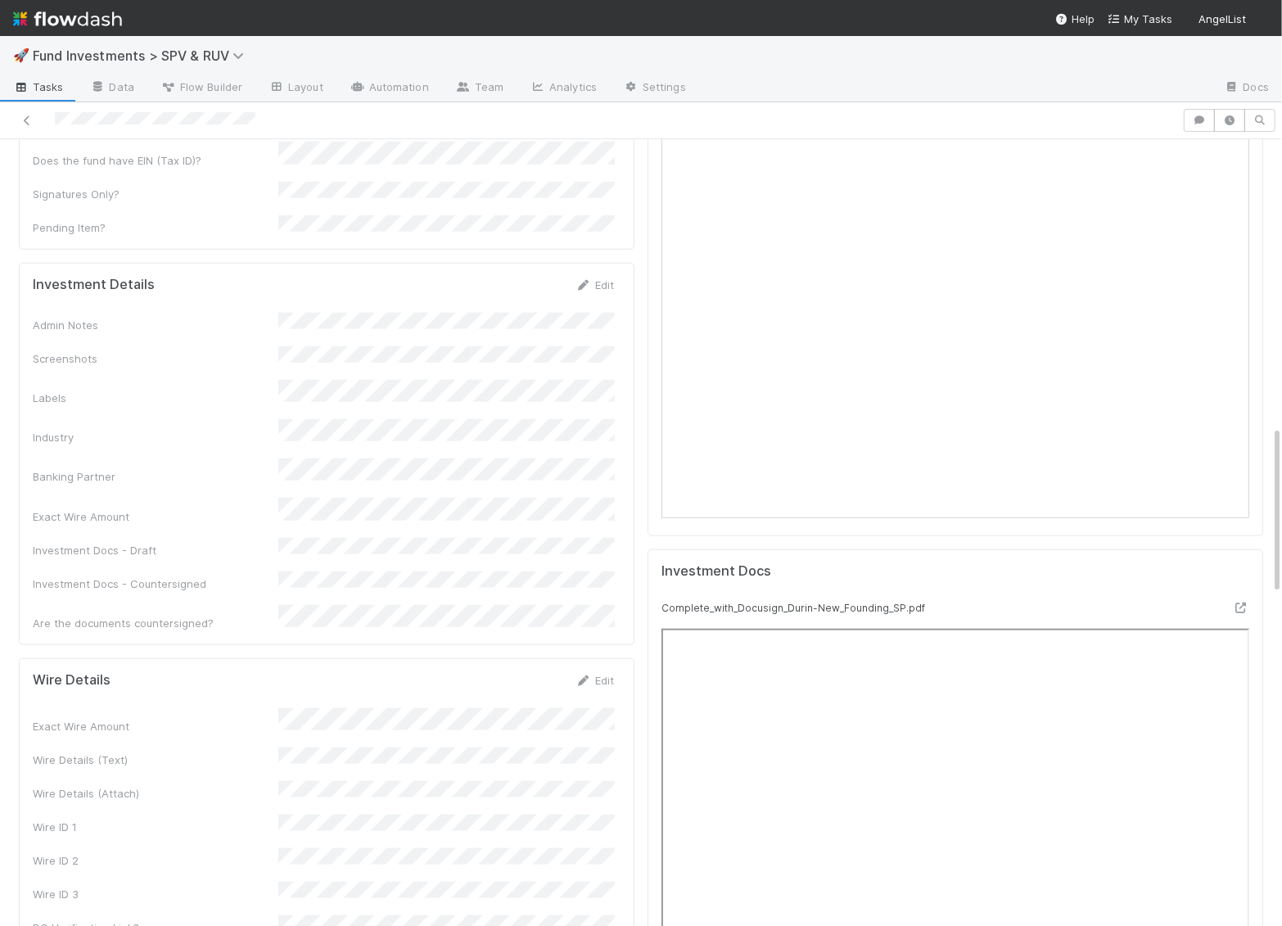
scroll to position [1419, 0]
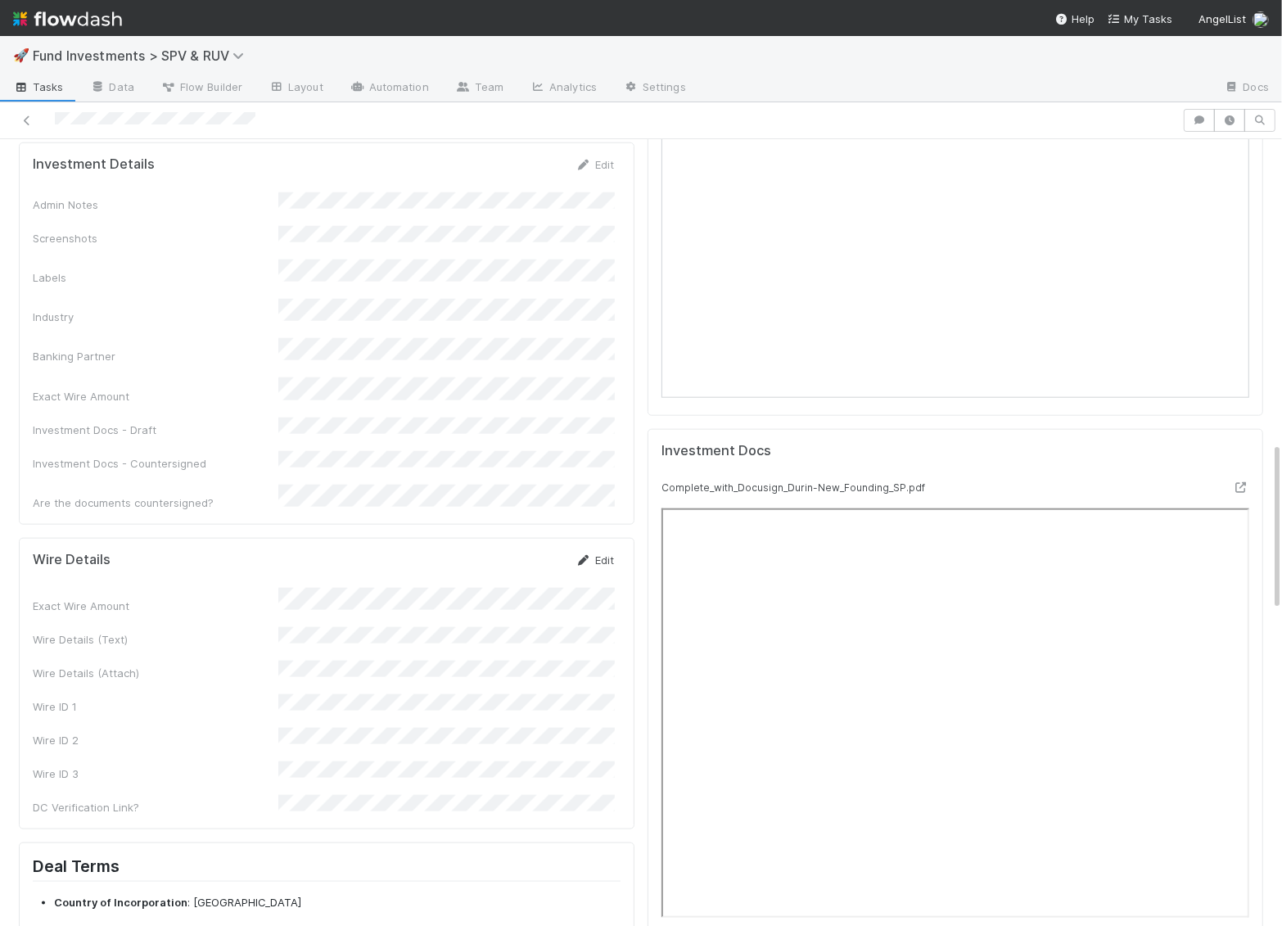
click at [599, 554] on link "Edit" at bounding box center [595, 560] width 38 height 13
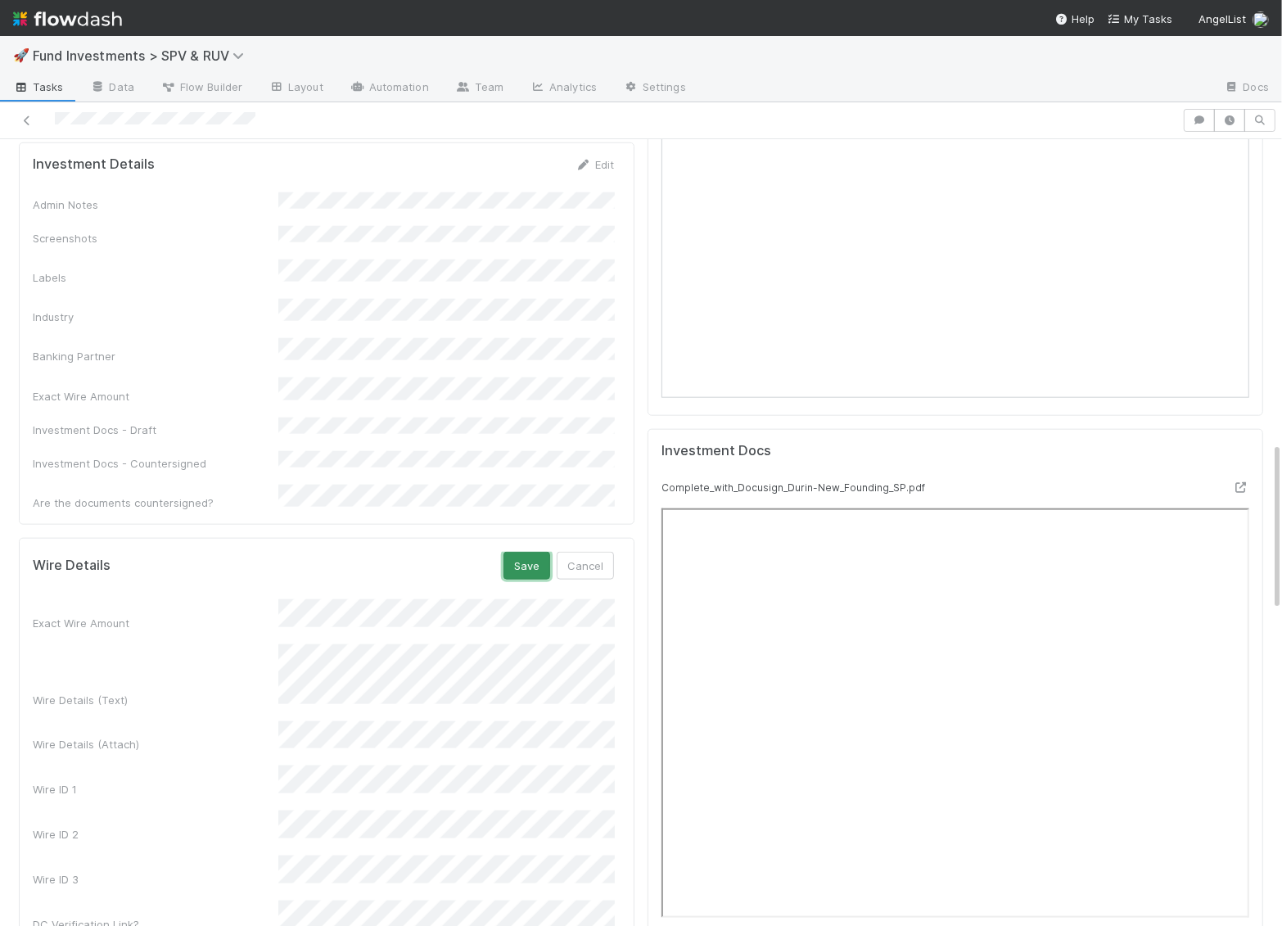
click at [531, 552] on button "Save" at bounding box center [527, 566] width 47 height 28
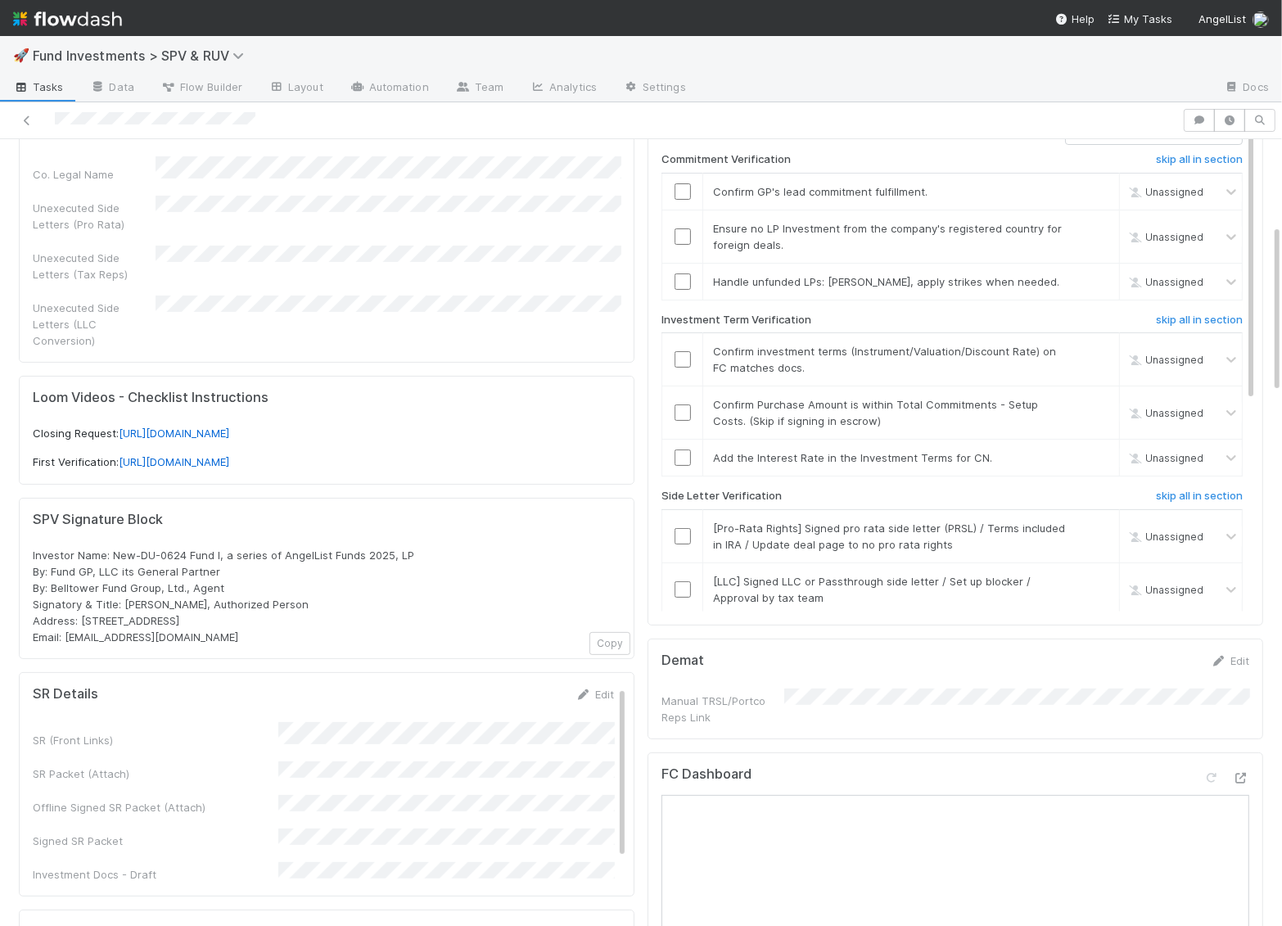
scroll to position [0, 0]
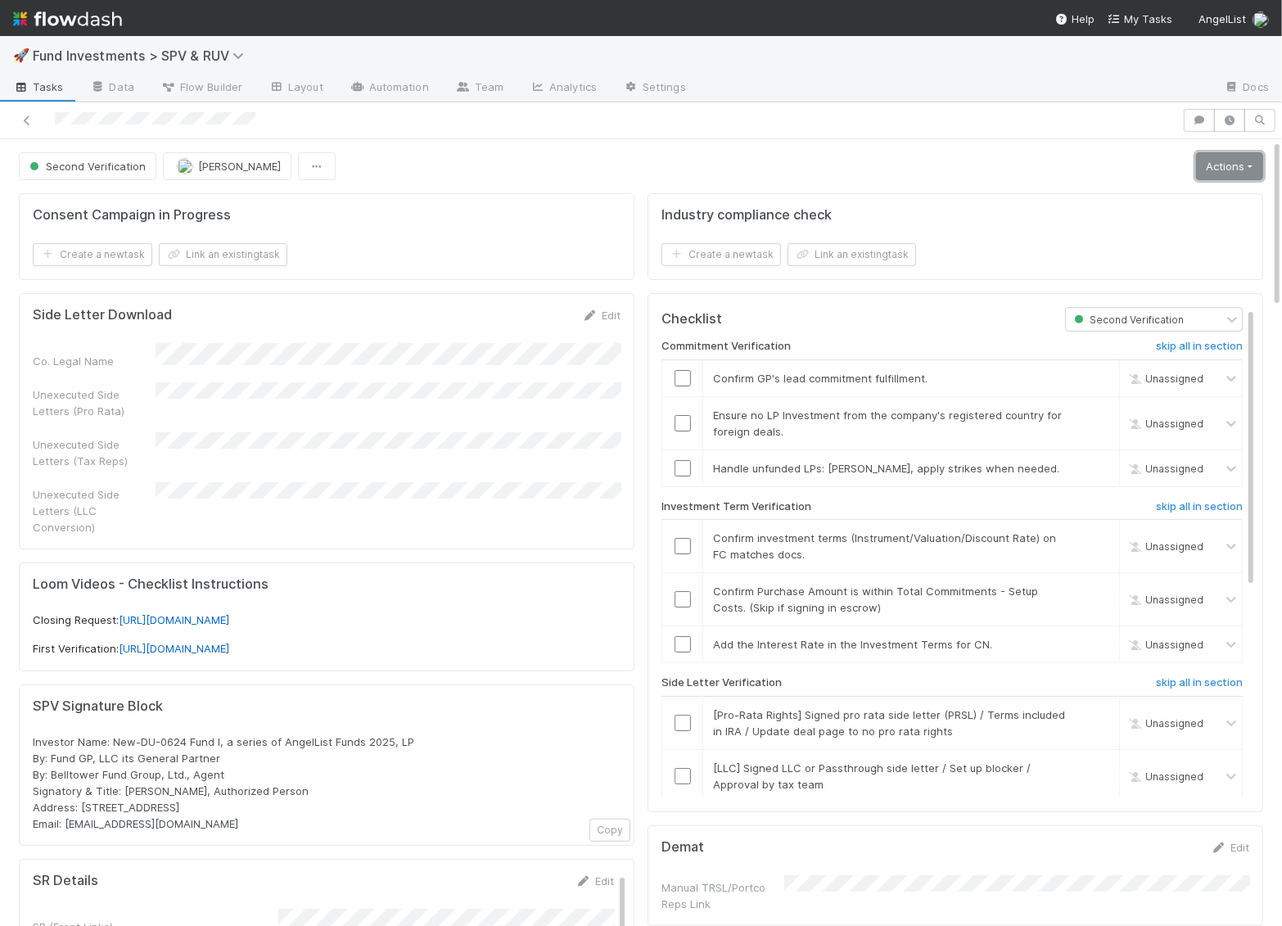
click at [1233, 156] on link "Actions" at bounding box center [1229, 166] width 67 height 28
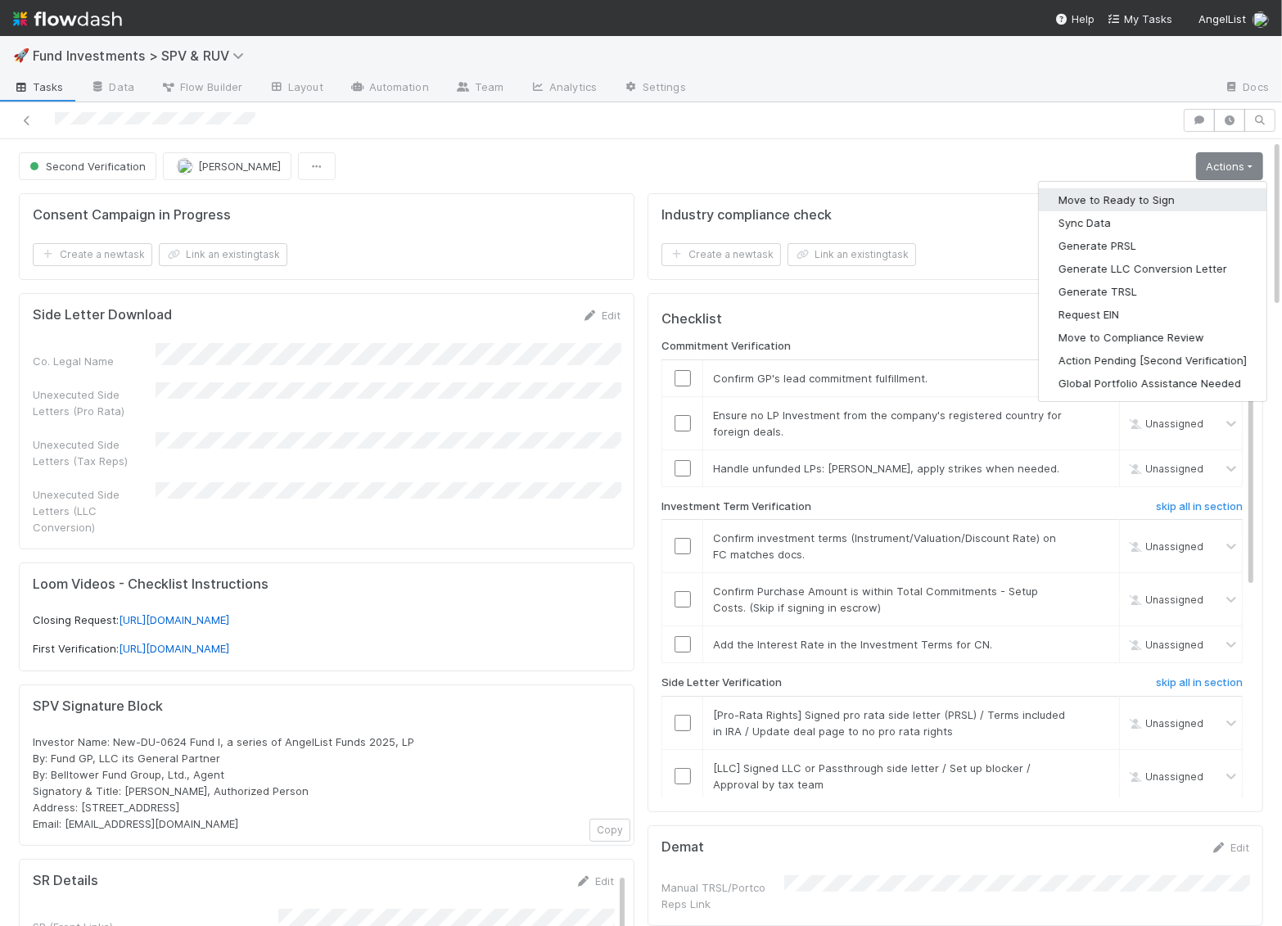
click at [1203, 200] on button "Move to Ready to Sign" at bounding box center [1153, 199] width 228 height 23
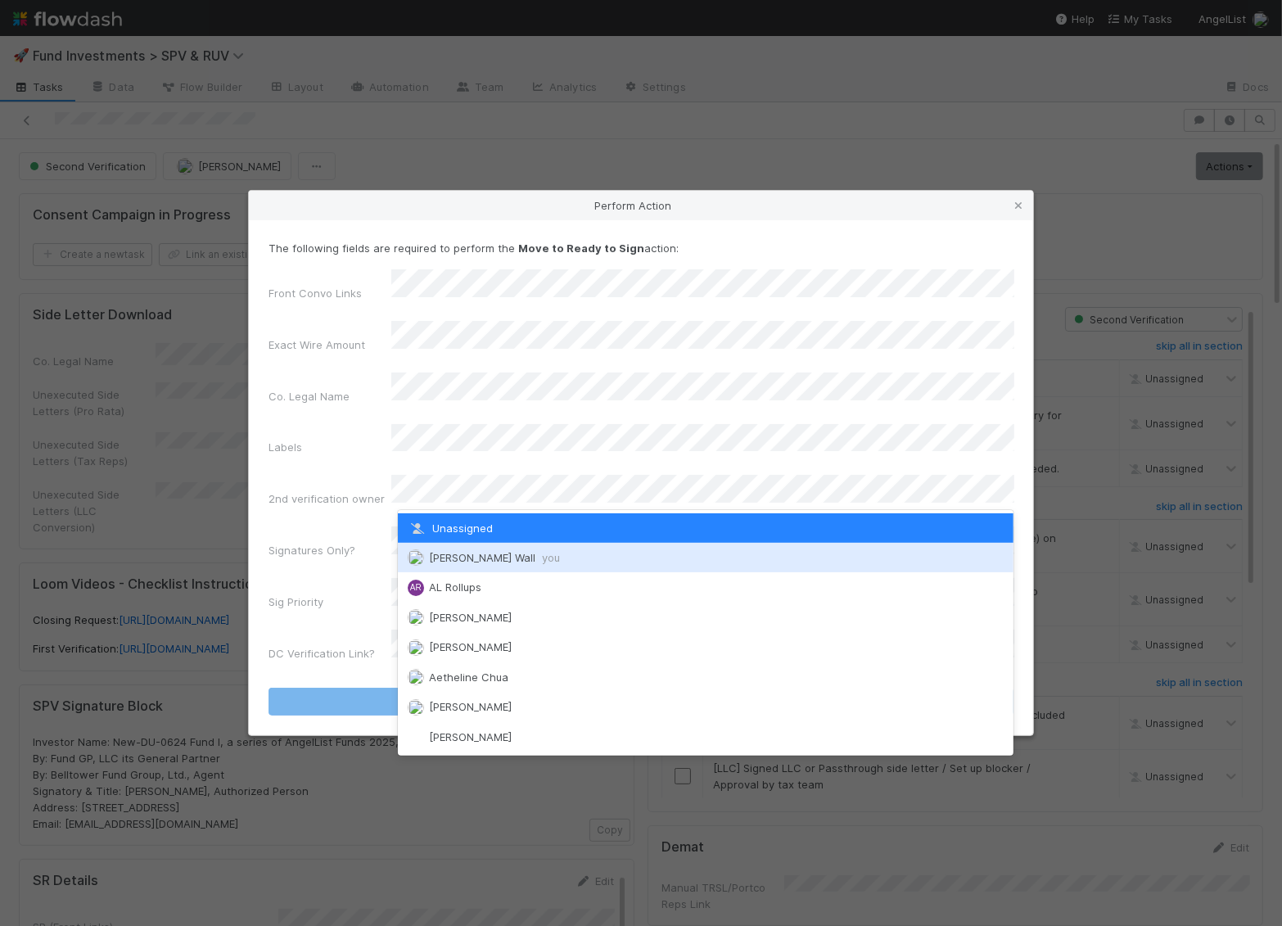
click at [423, 549] on div "Kennedy Wall you" at bounding box center [706, 557] width 617 height 29
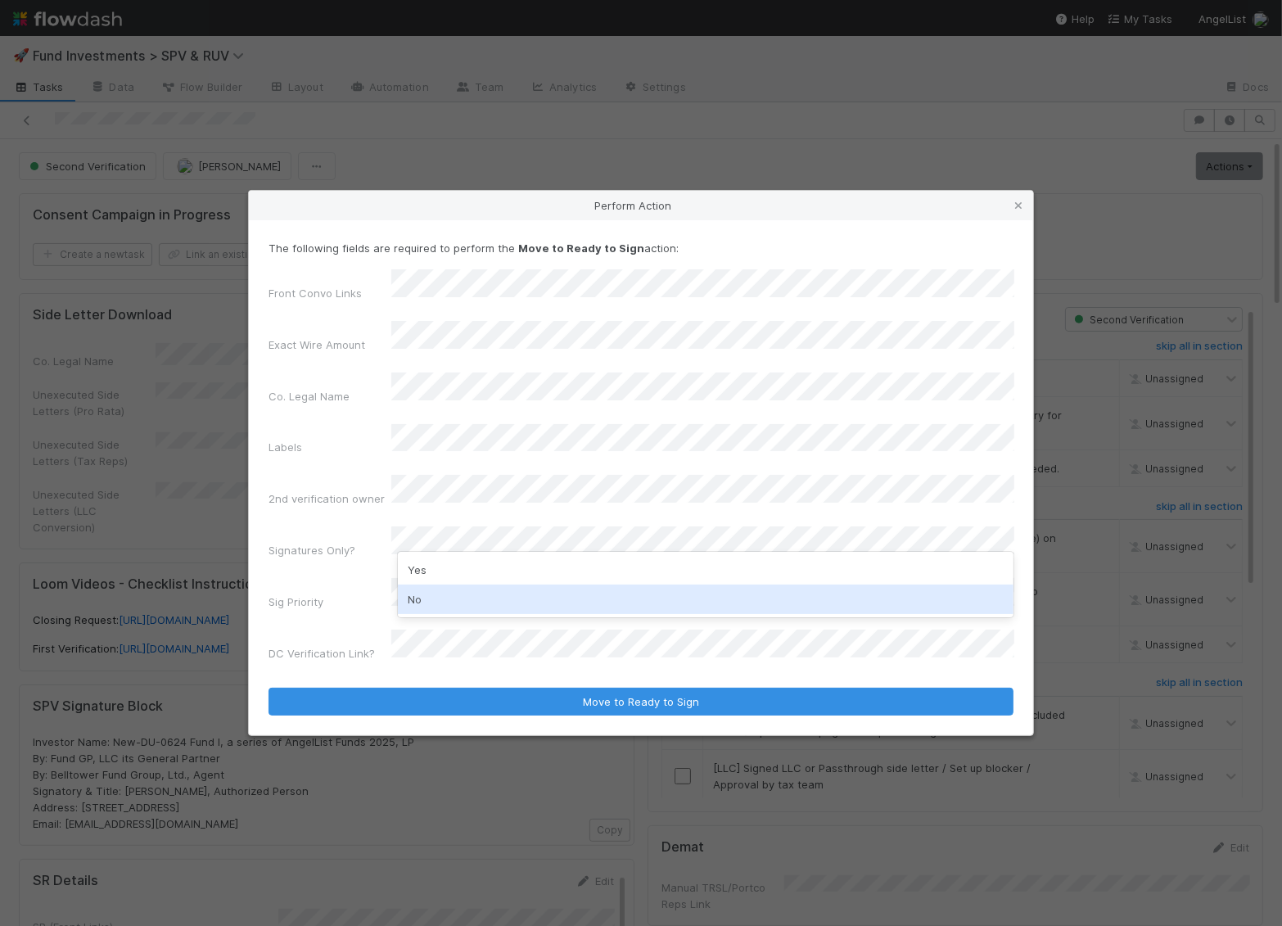
click at [417, 603] on div "No" at bounding box center [706, 599] width 617 height 29
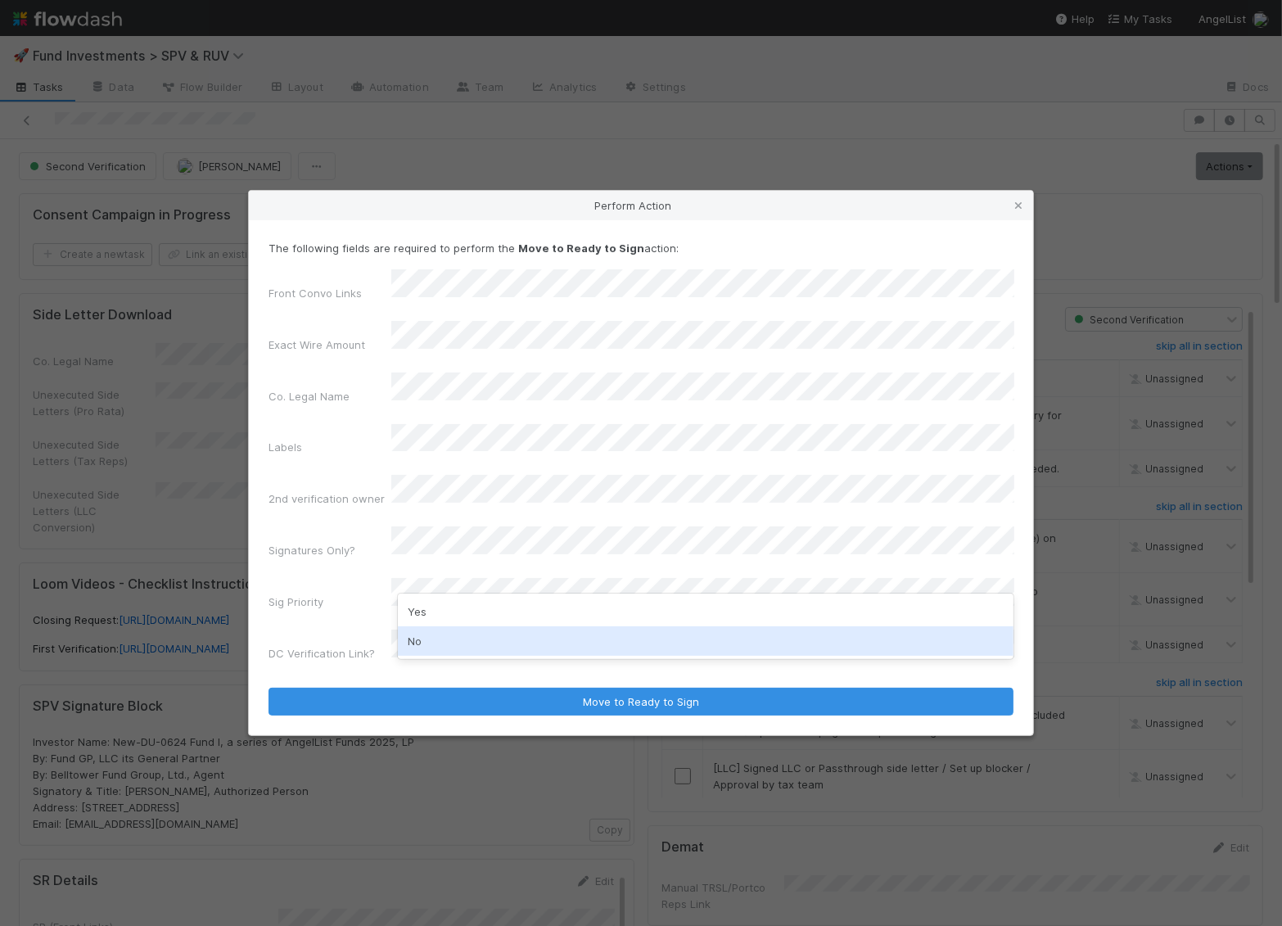
click at [421, 640] on div "No" at bounding box center [706, 640] width 617 height 29
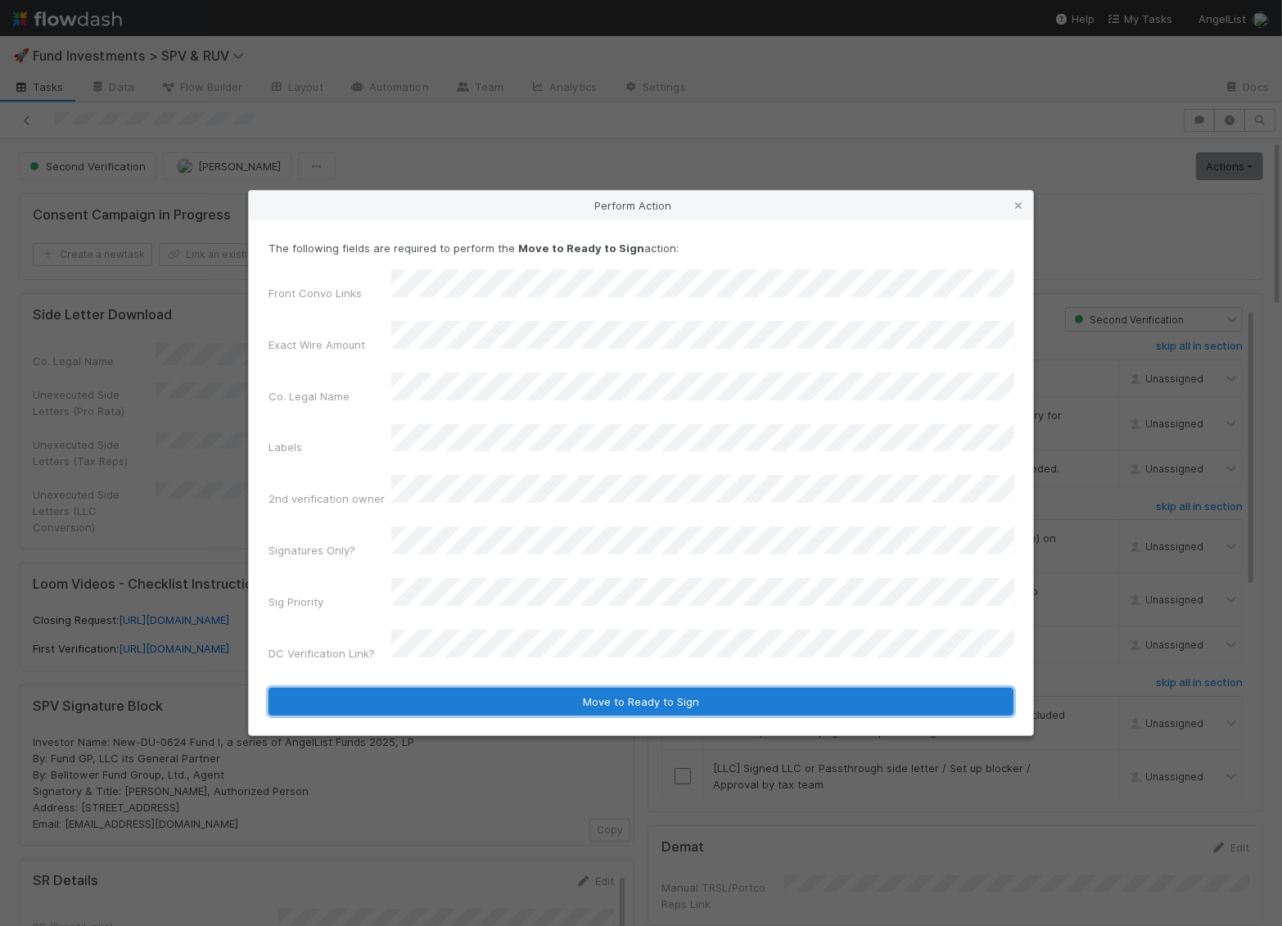
click at [449, 688] on button "Move to Ready to Sign" at bounding box center [641, 702] width 745 height 28
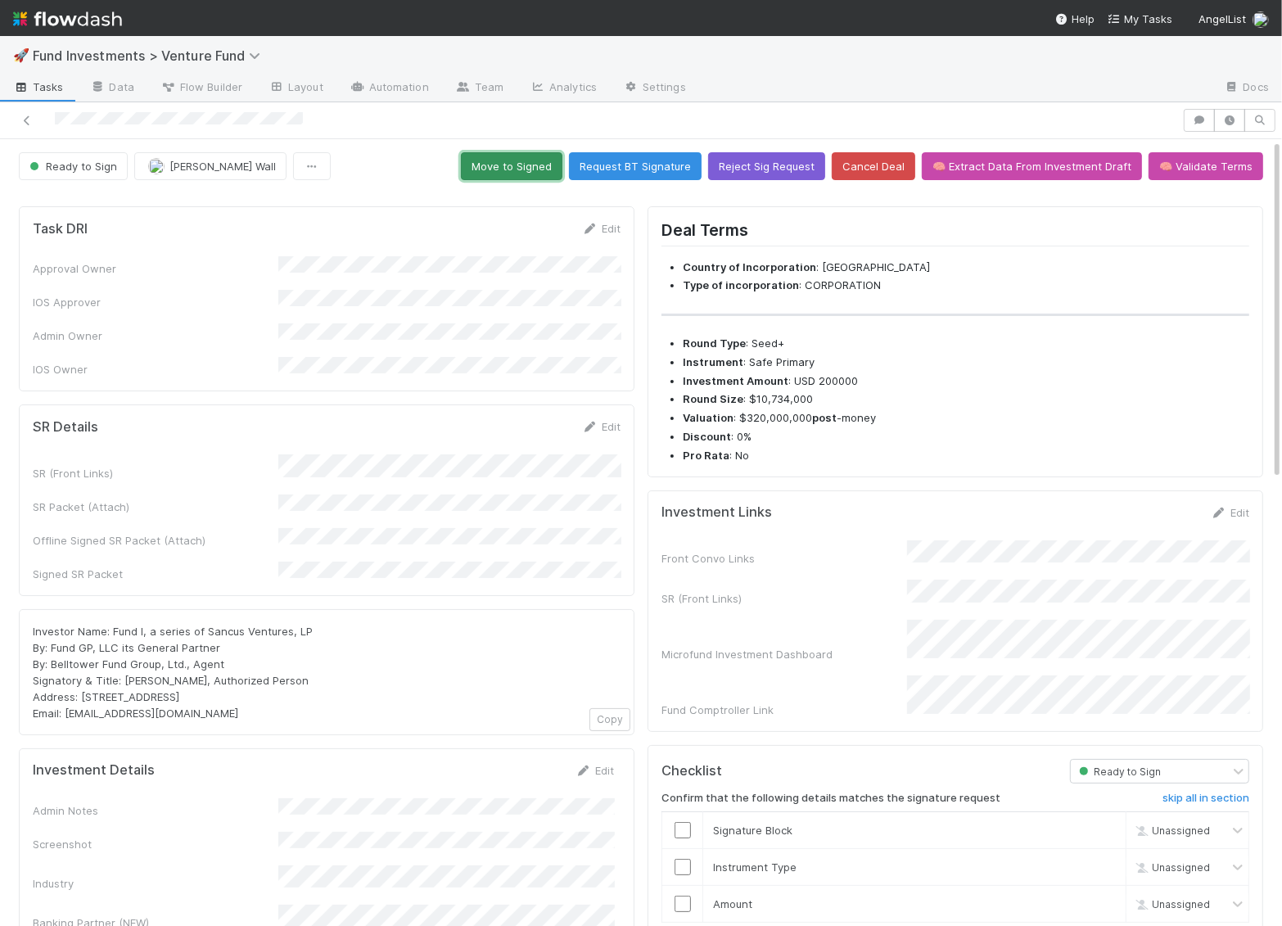
click at [535, 169] on button "Move to Signed" at bounding box center [512, 166] width 102 height 28
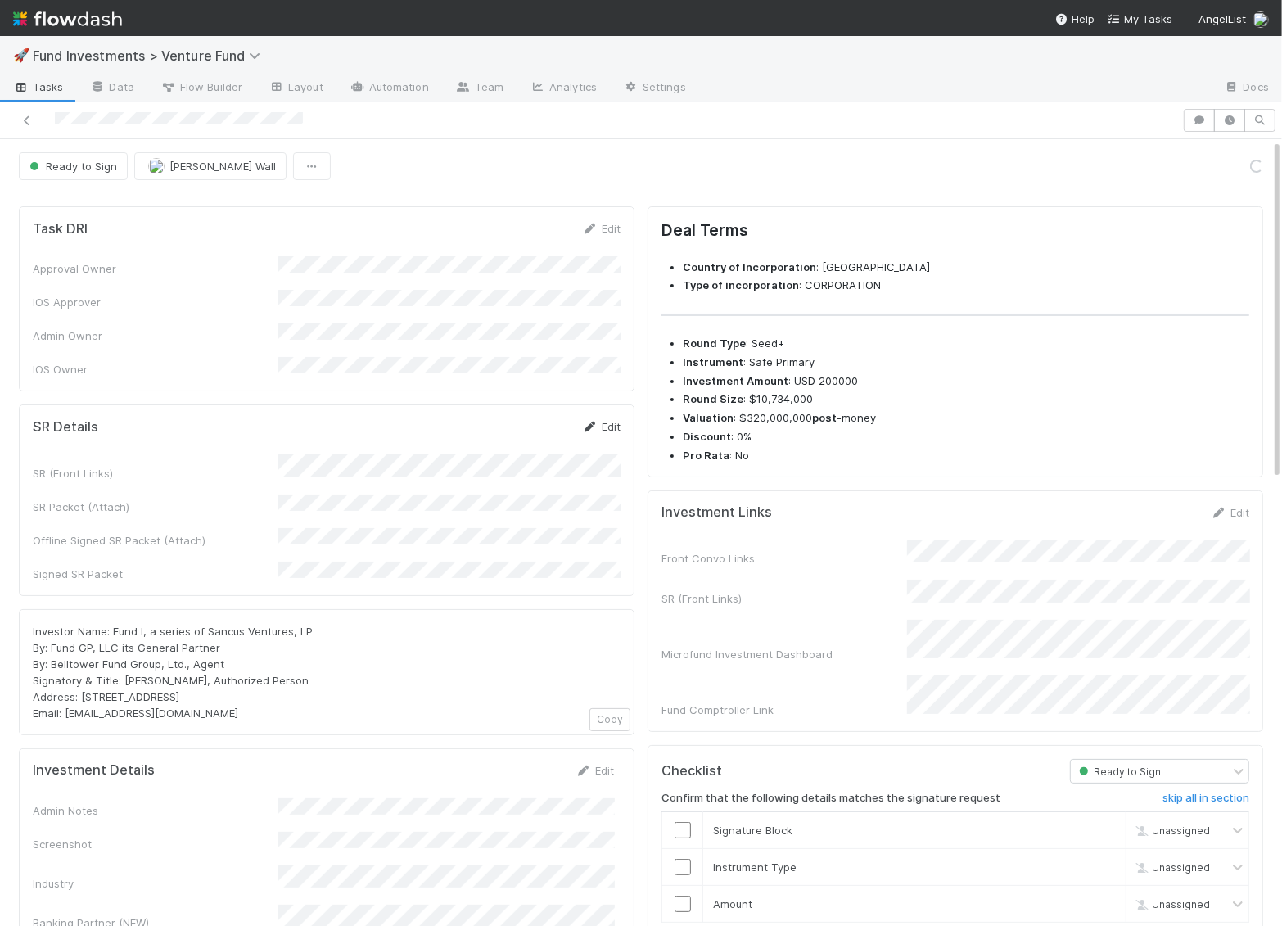
click at [602, 420] on link "Edit" at bounding box center [601, 426] width 38 height 13
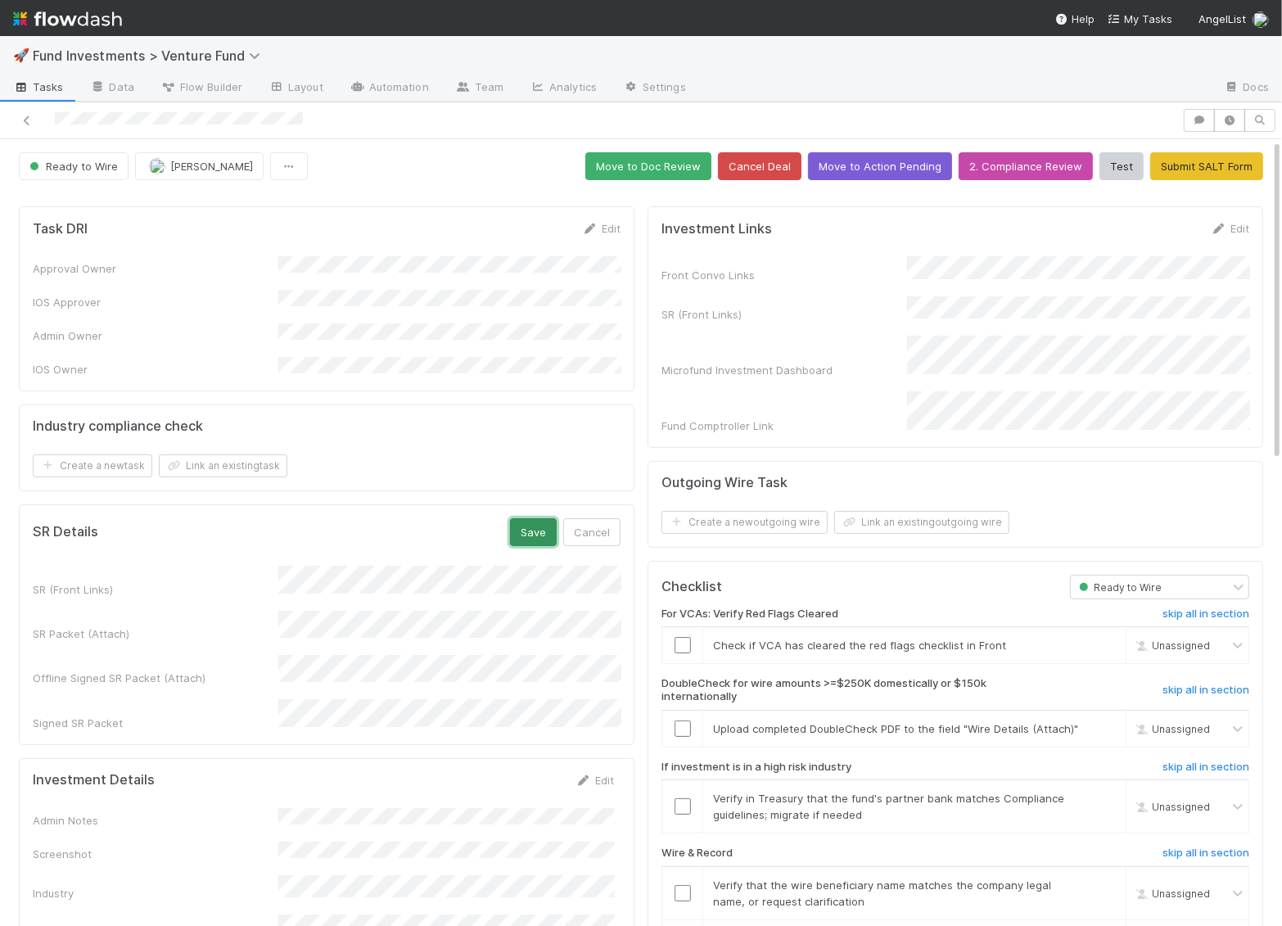
click at [538, 518] on button "Save" at bounding box center [533, 532] width 47 height 28
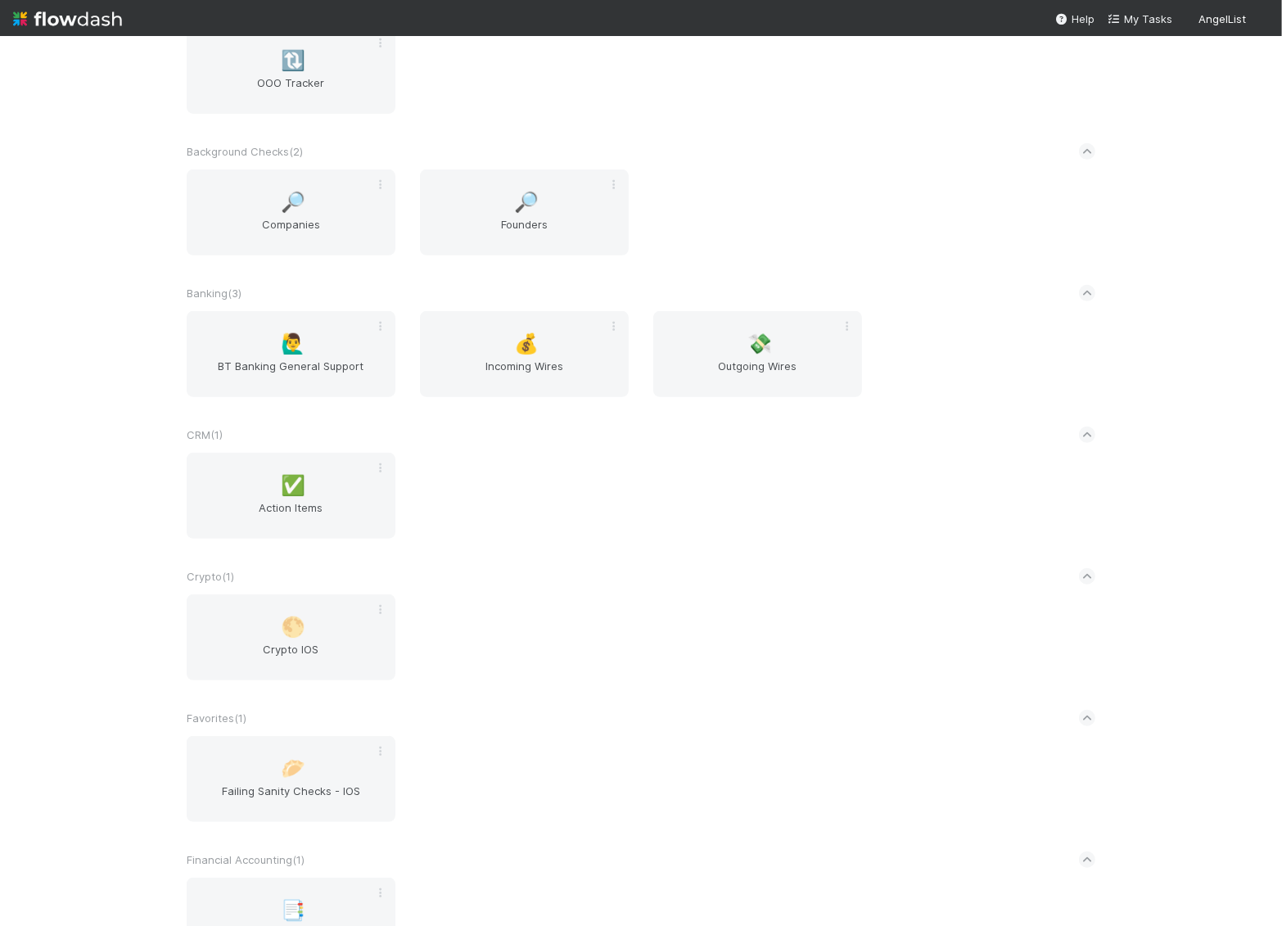
scroll to position [870, 0]
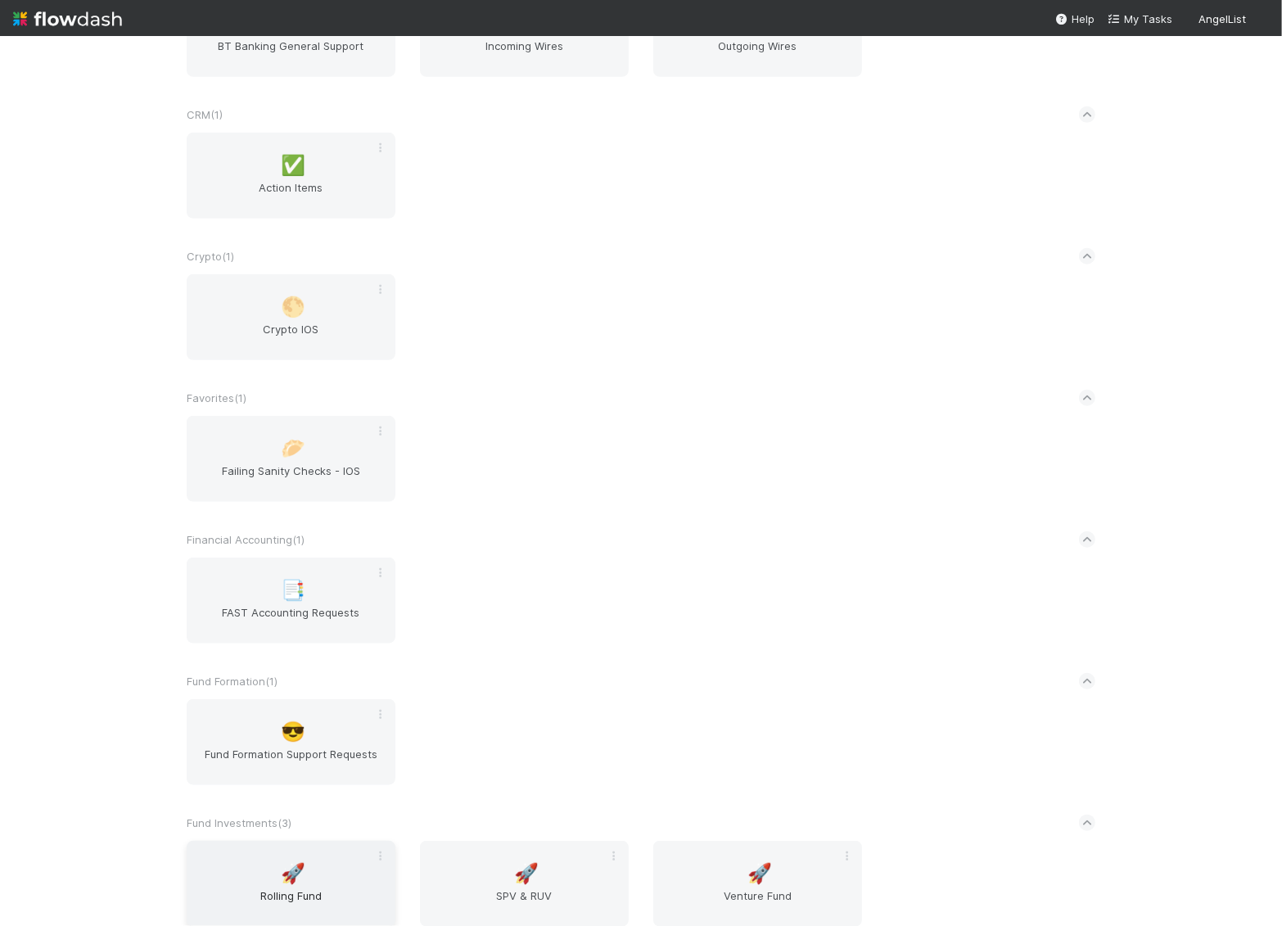
click at [341, 862] on div "🚀 Rolling Fund" at bounding box center [291, 884] width 209 height 86
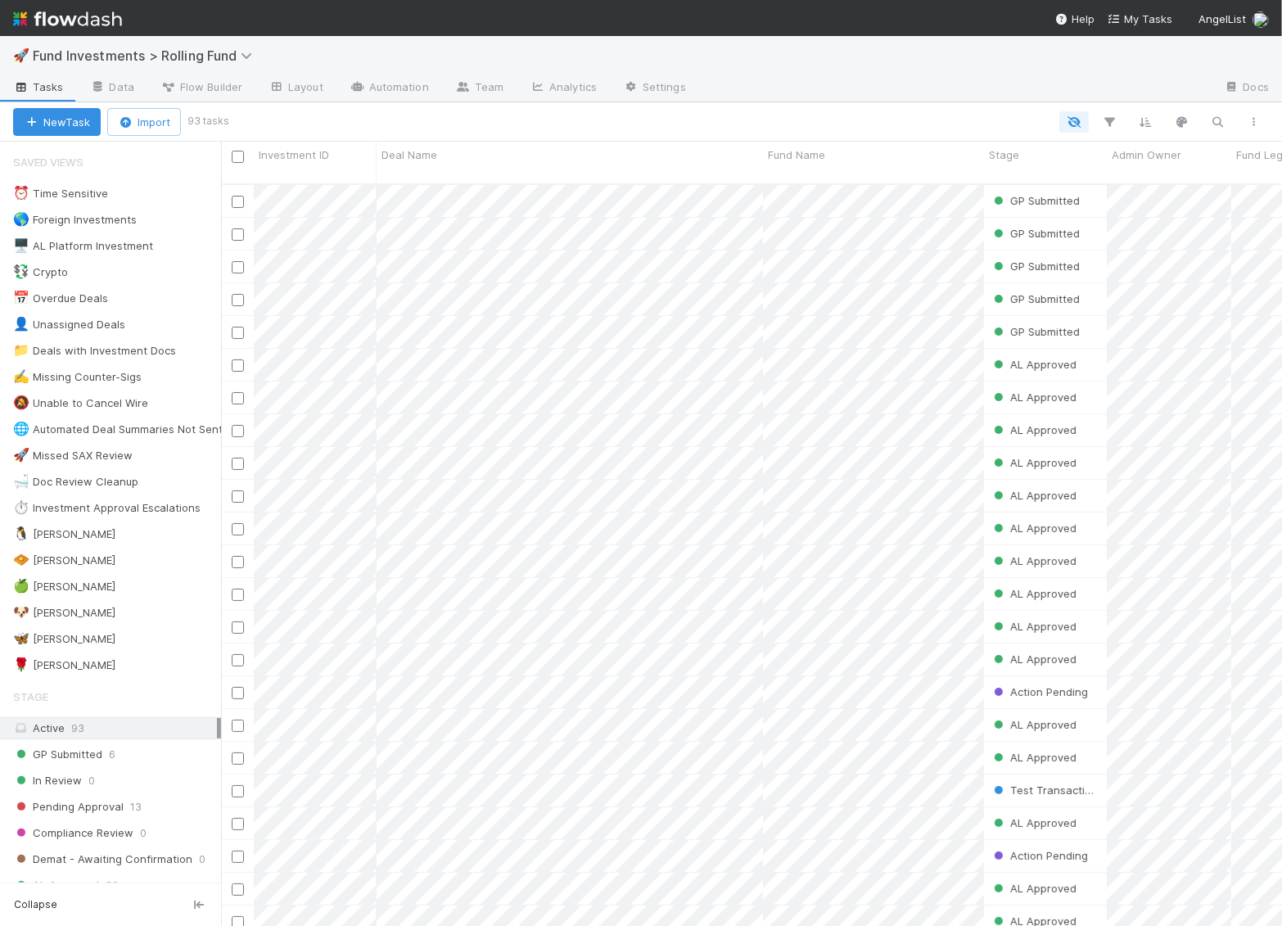
scroll to position [756, 1061]
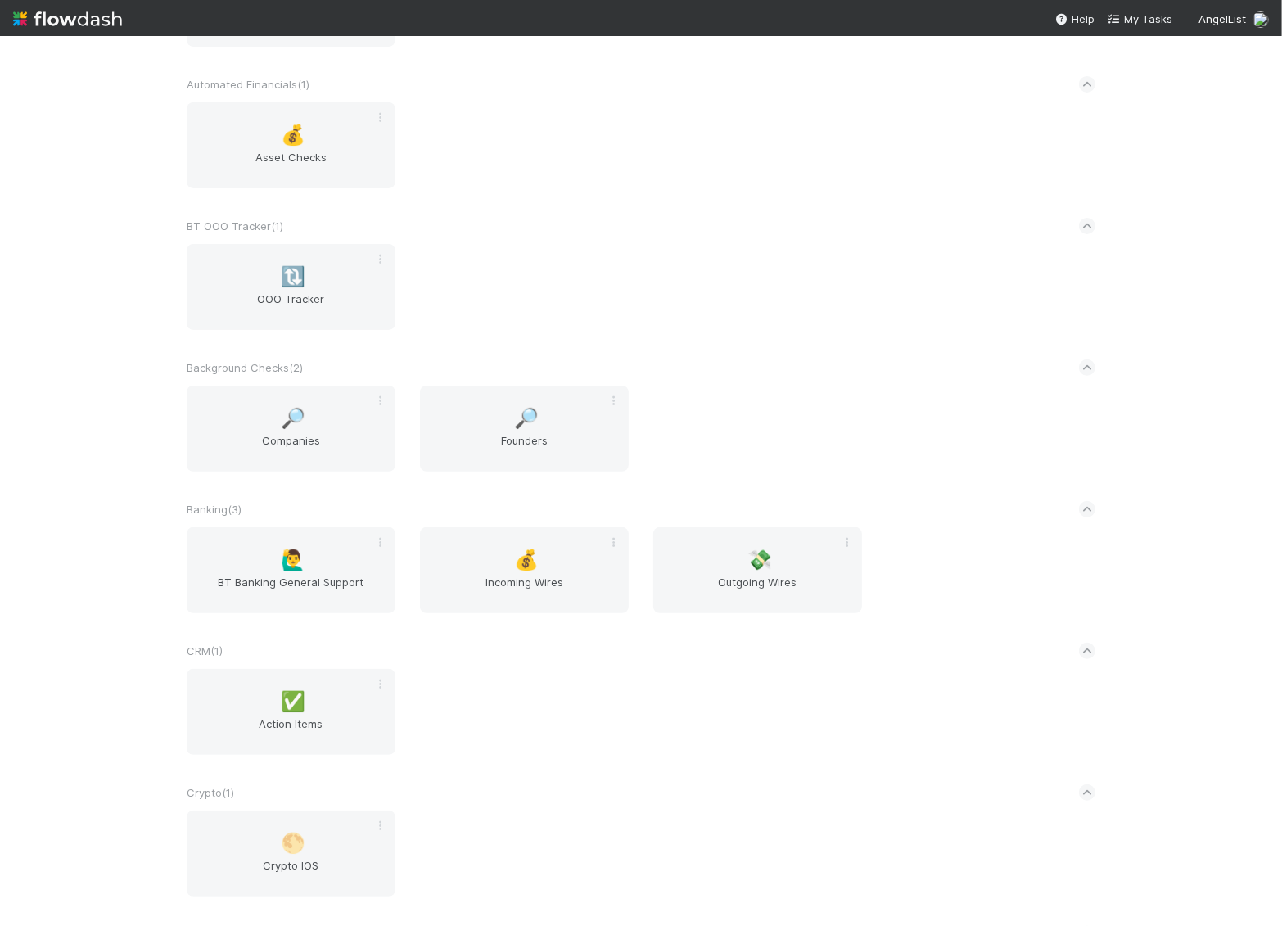
scroll to position [414, 0]
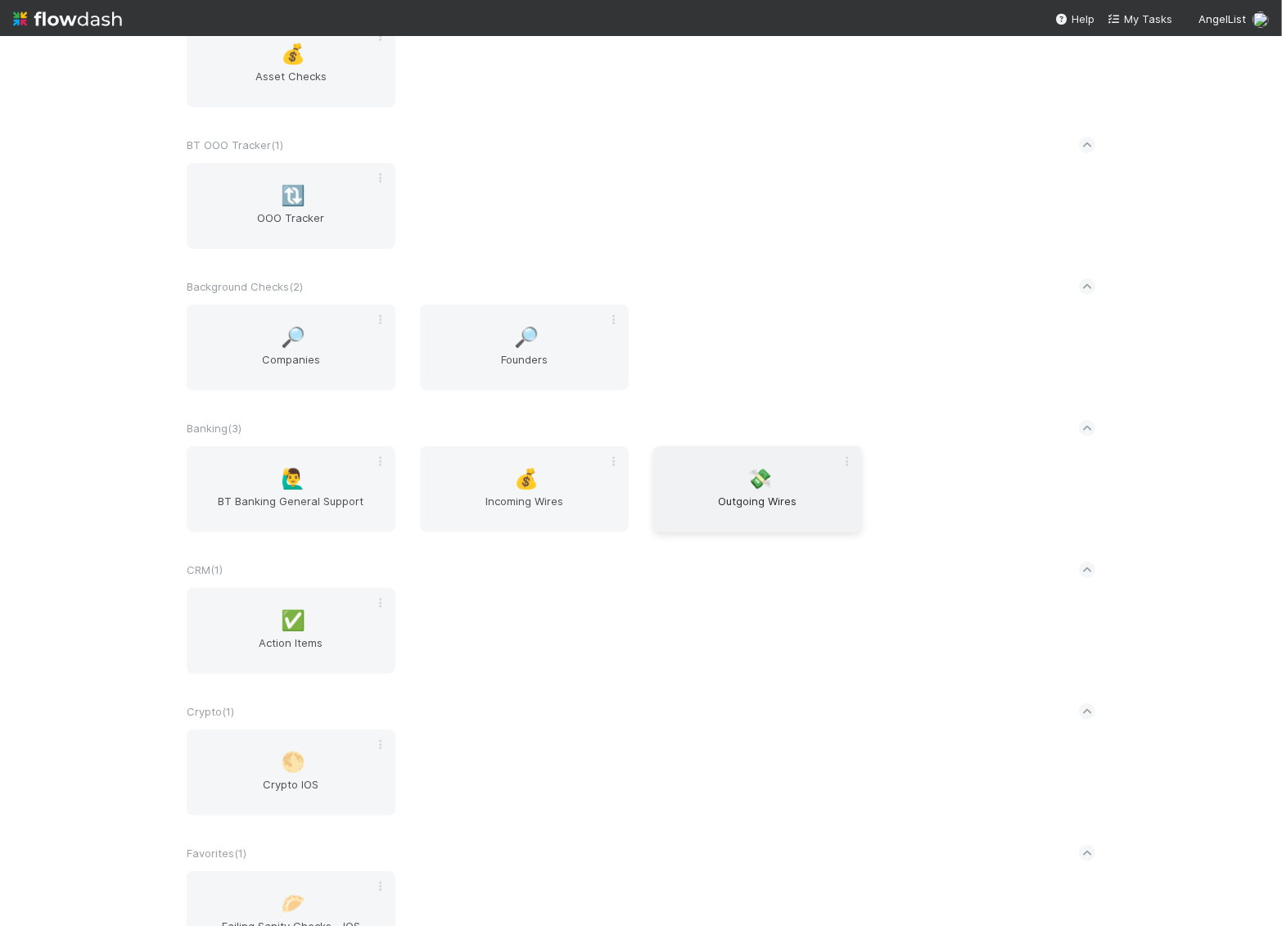
click at [769, 503] on span "Outgoing Wires" at bounding box center [758, 509] width 196 height 33
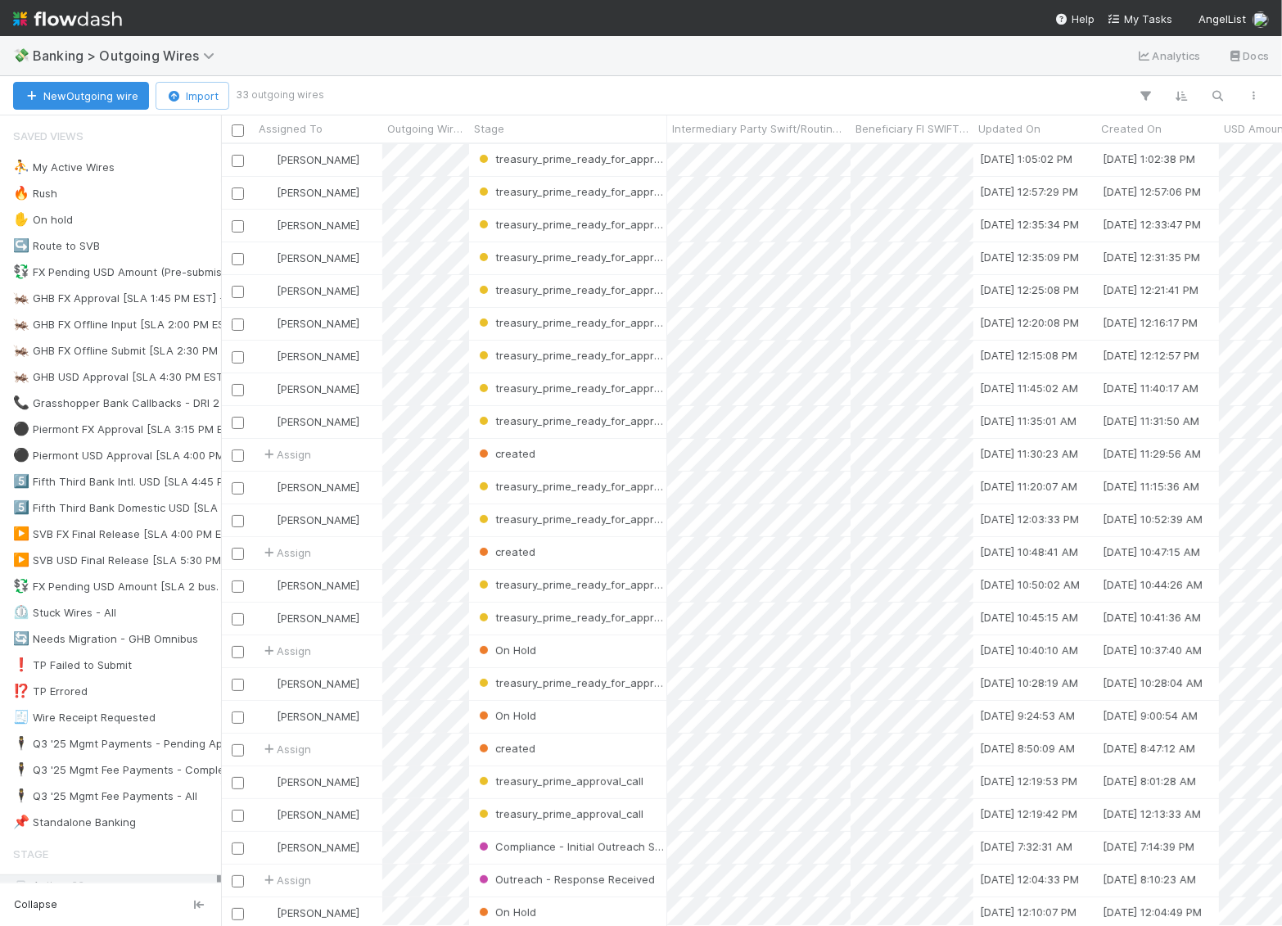
scroll to position [782, 1061]
click at [71, 25] on img at bounding box center [67, 19] width 109 height 28
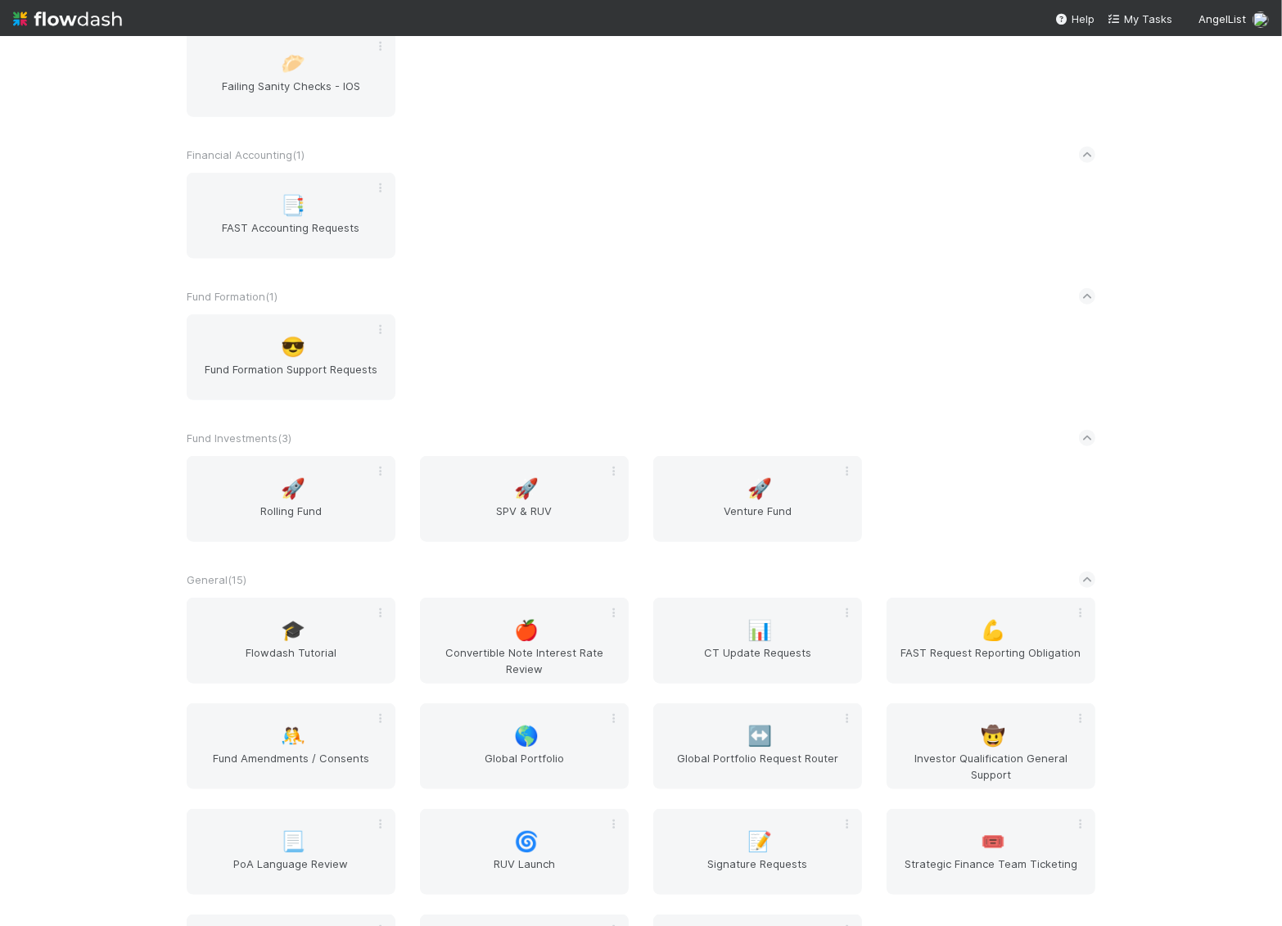
scroll to position [1291, 0]
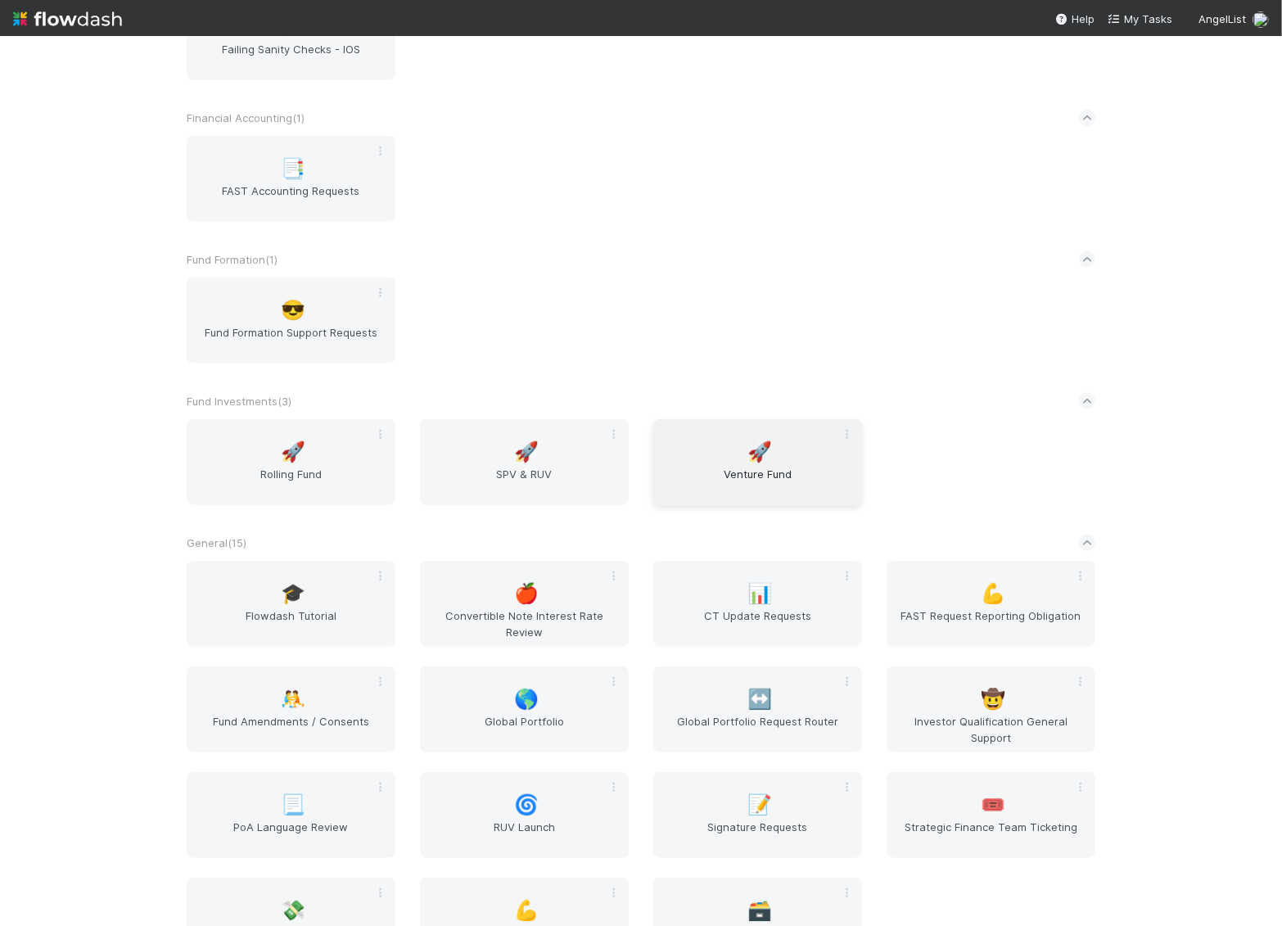
click at [757, 477] on span "Venture Fund" at bounding box center [758, 482] width 196 height 33
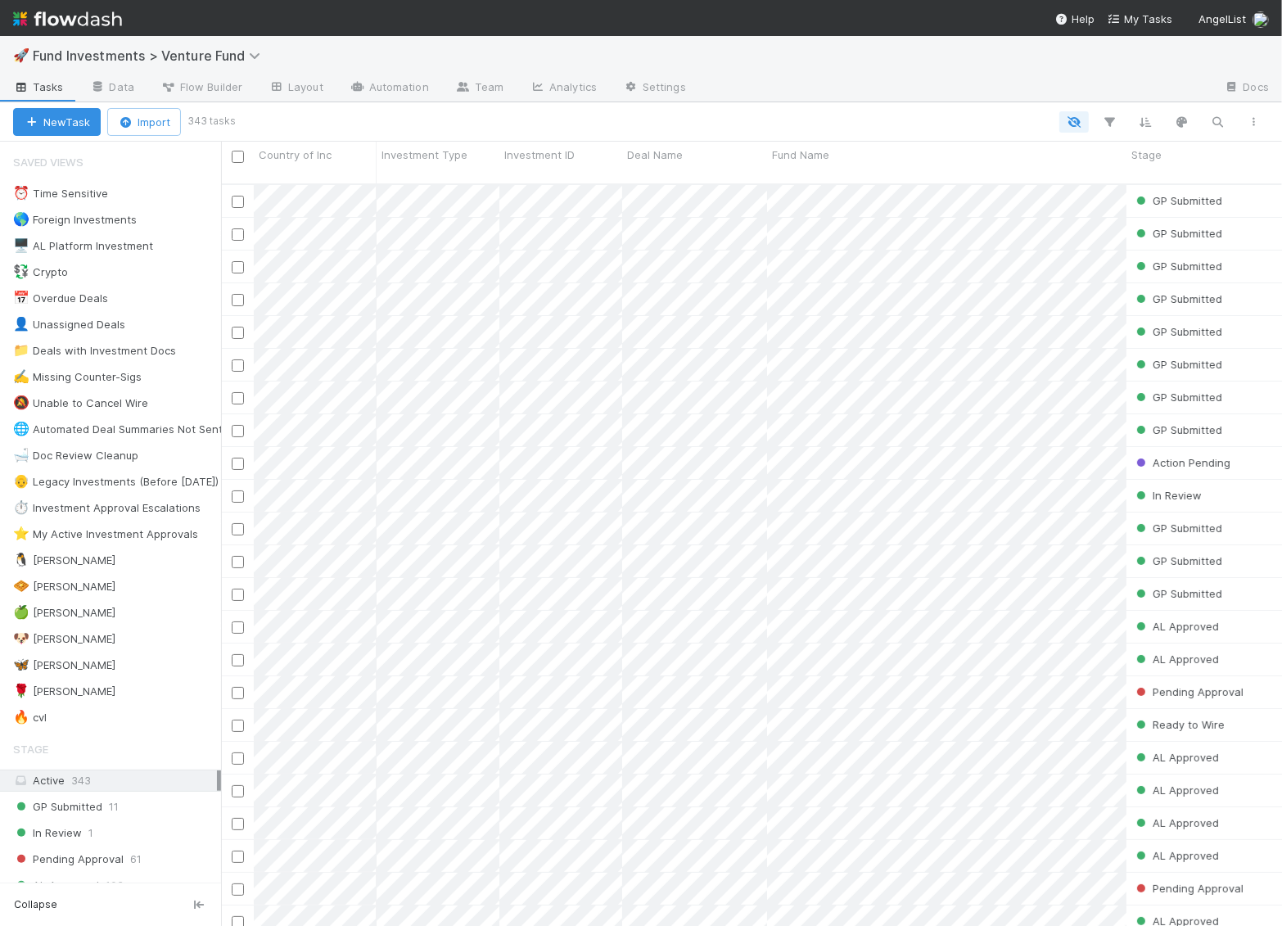
scroll to position [756, 1061]
click at [65, 657] on div "🦋 Kennedy" at bounding box center [64, 665] width 102 height 20
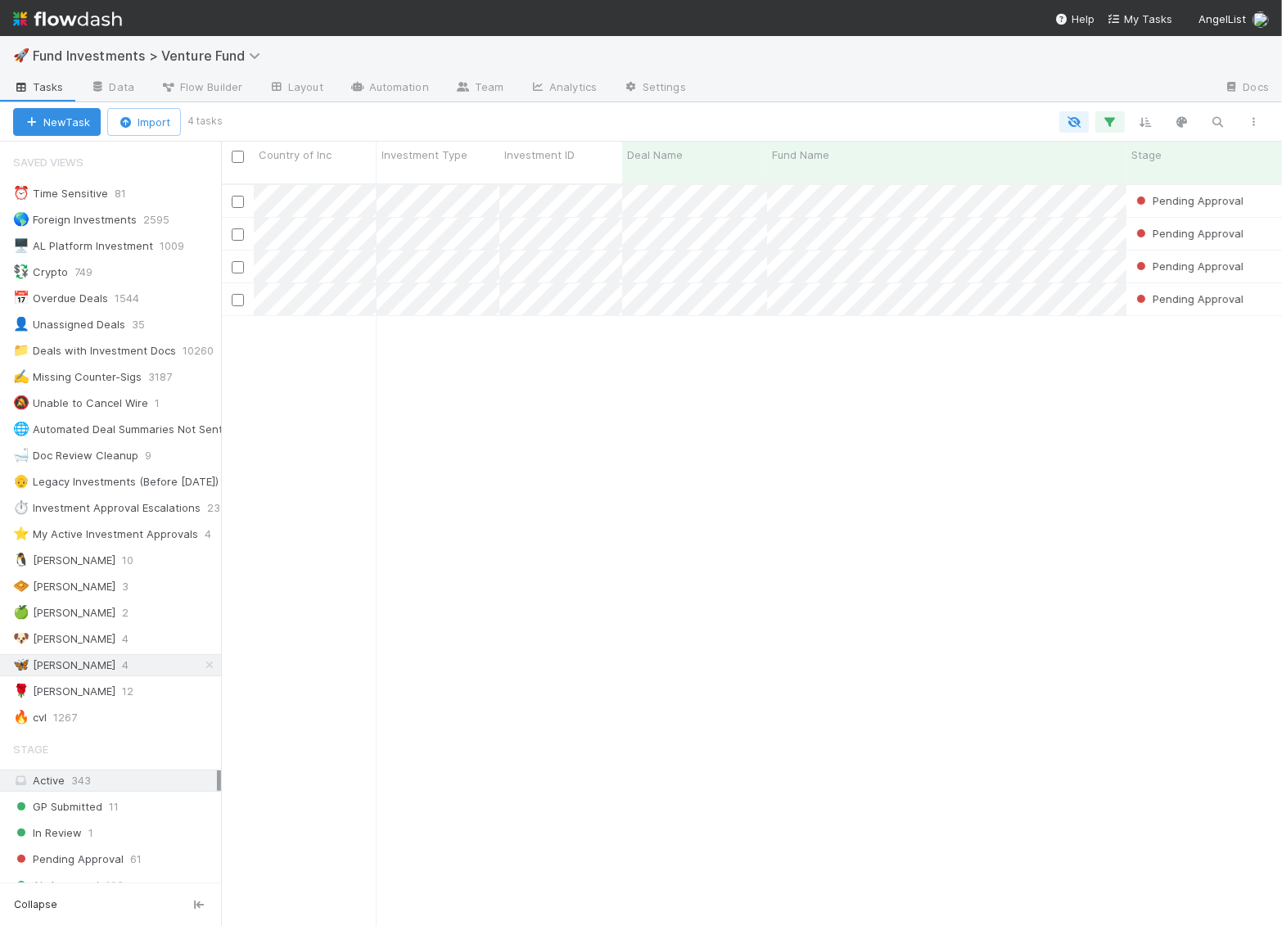
scroll to position [756, 1061]
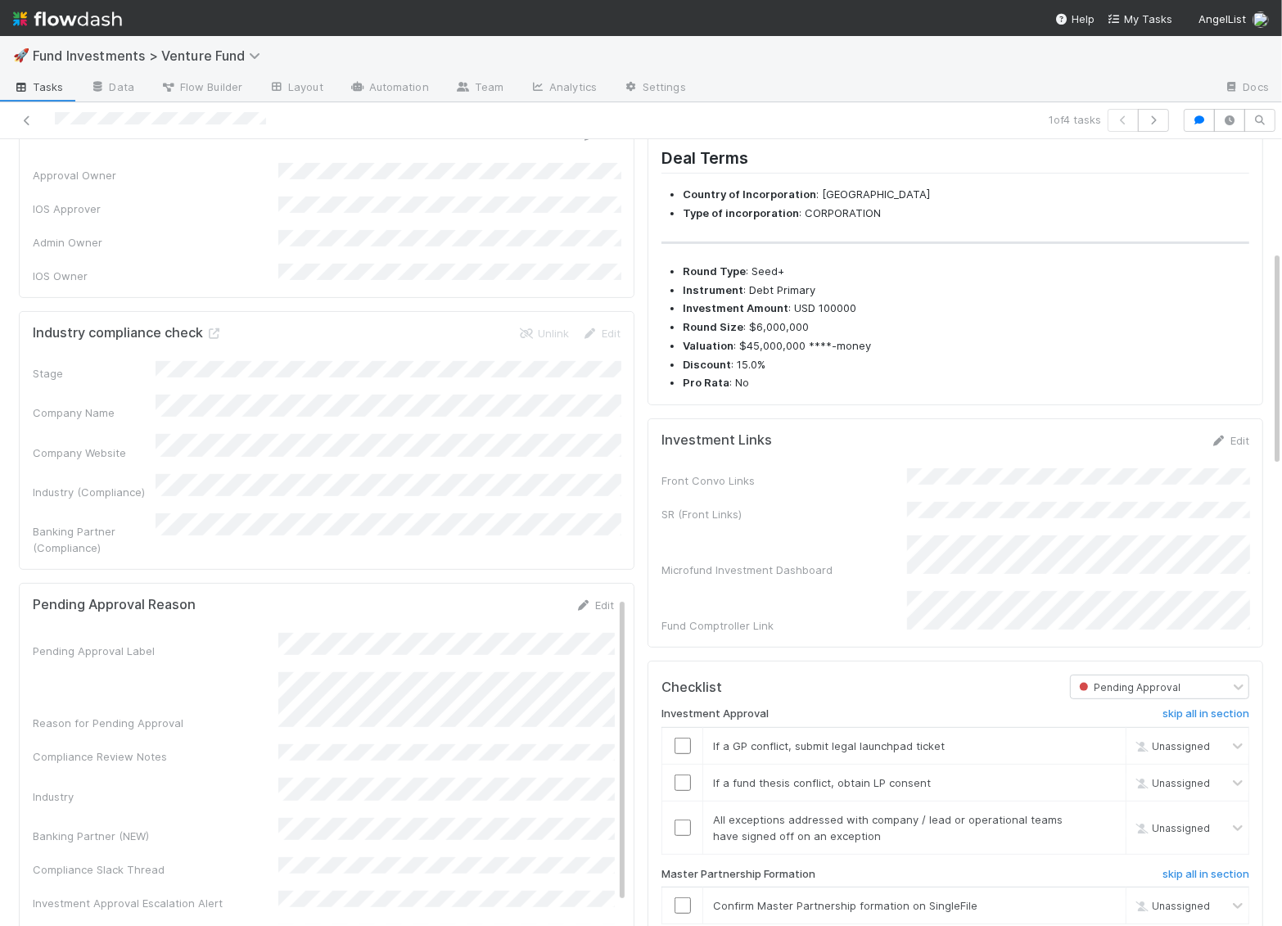
scroll to position [410, 0]
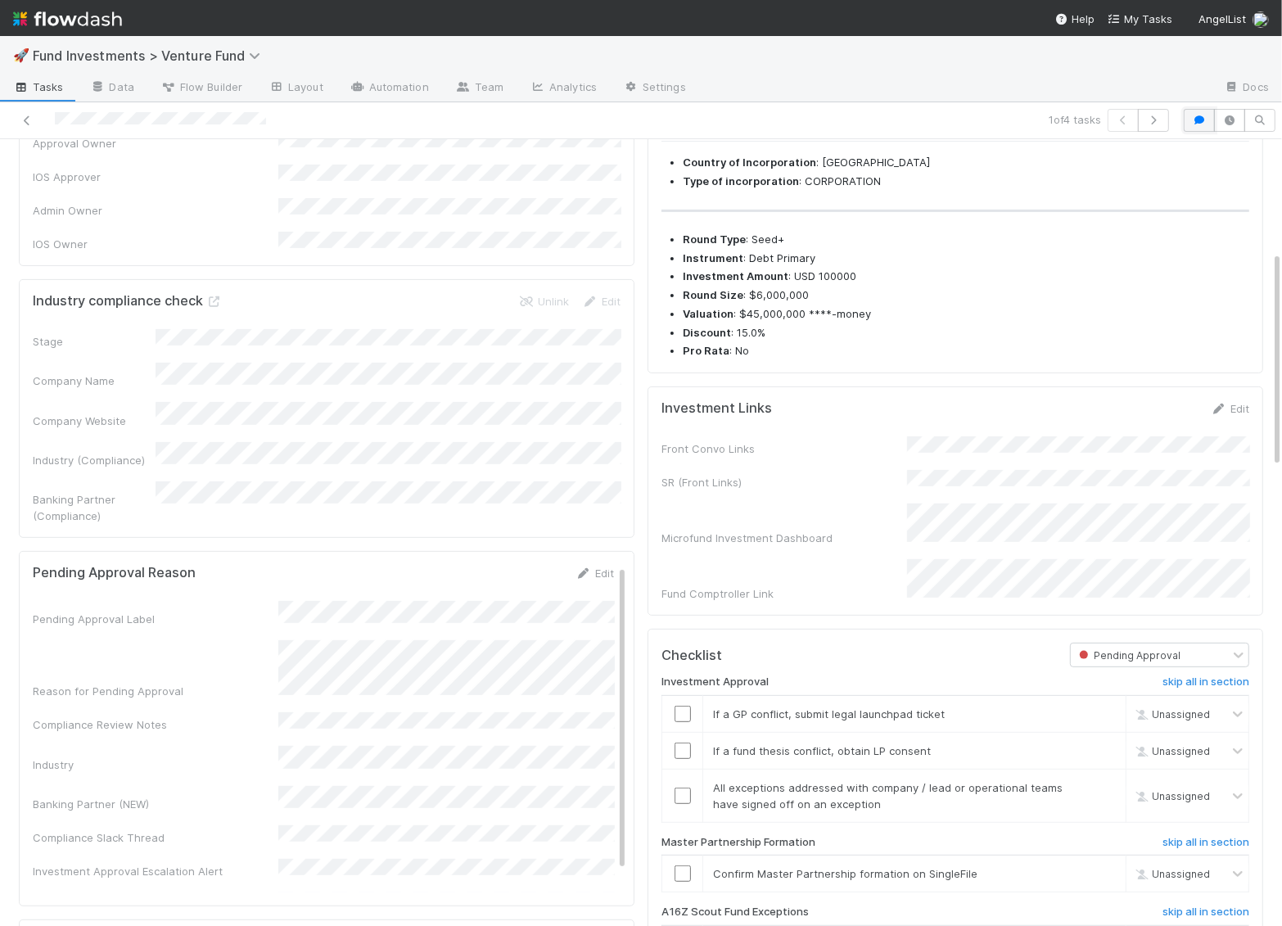
click at [1196, 116] on icon "button" at bounding box center [1199, 120] width 16 height 10
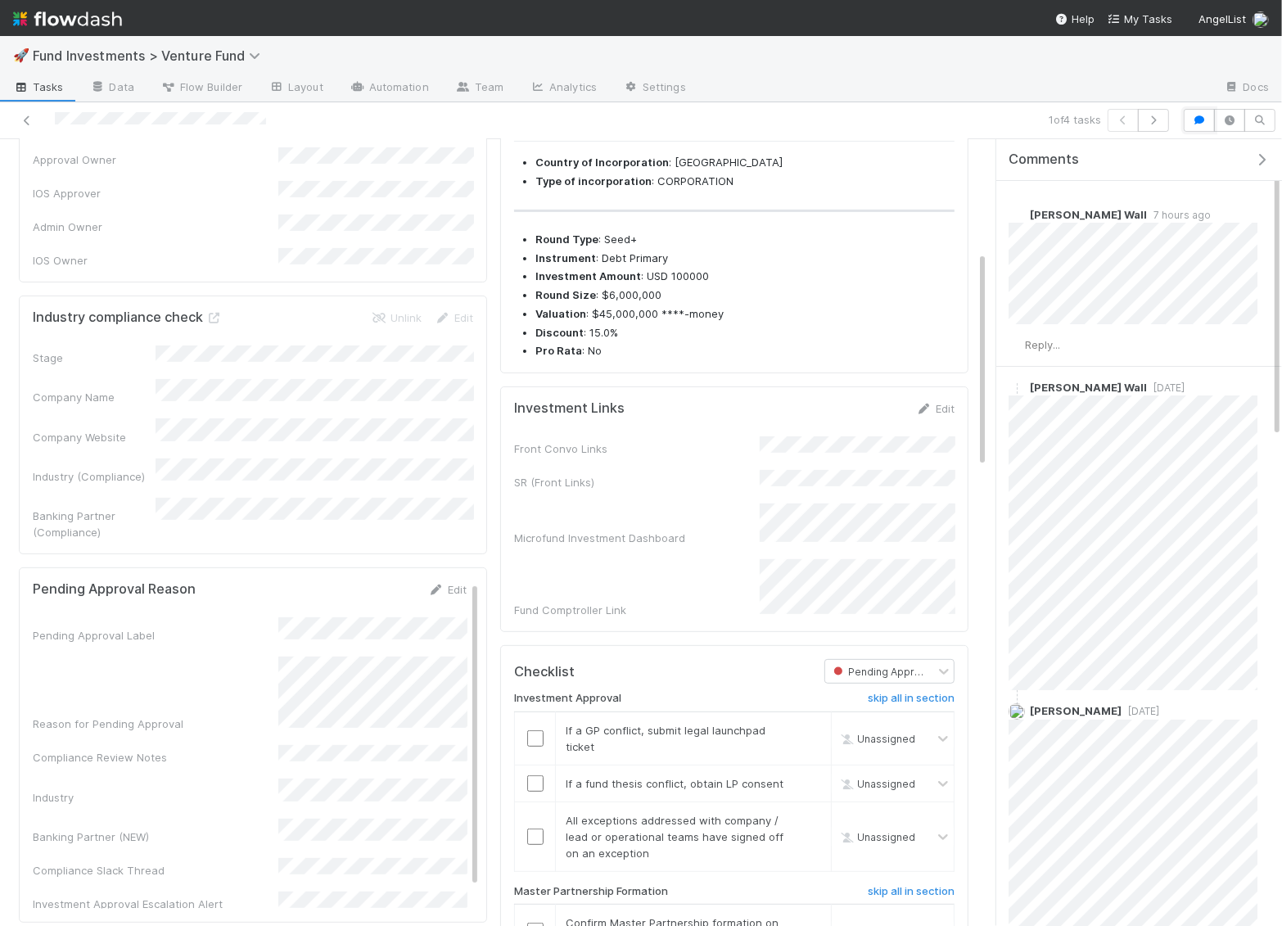
scroll to position [5, 0]
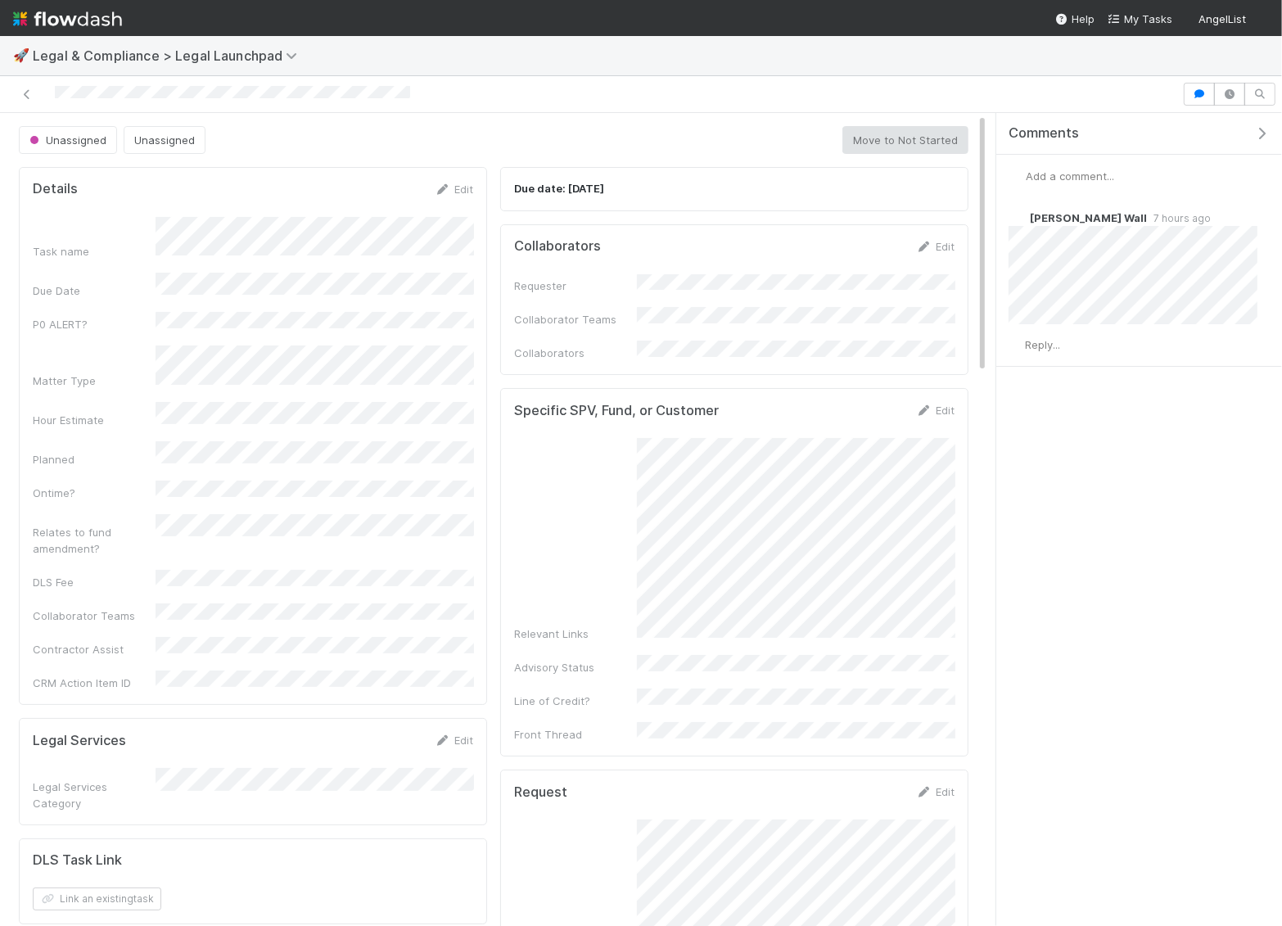
click at [46, 23] on img at bounding box center [67, 19] width 109 height 28
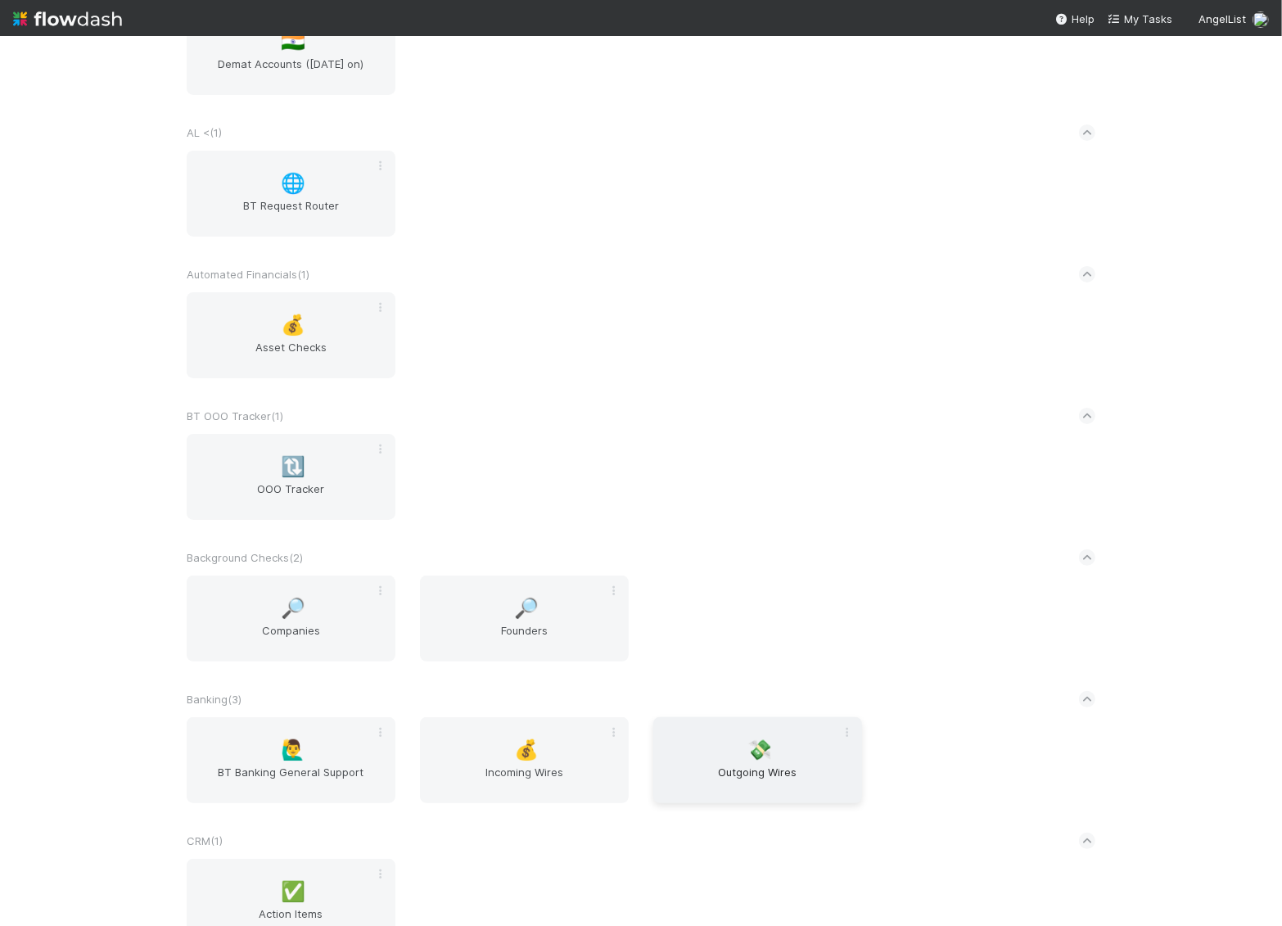
scroll to position [219, 0]
